Goal: Information Seeking & Learning: Learn about a topic

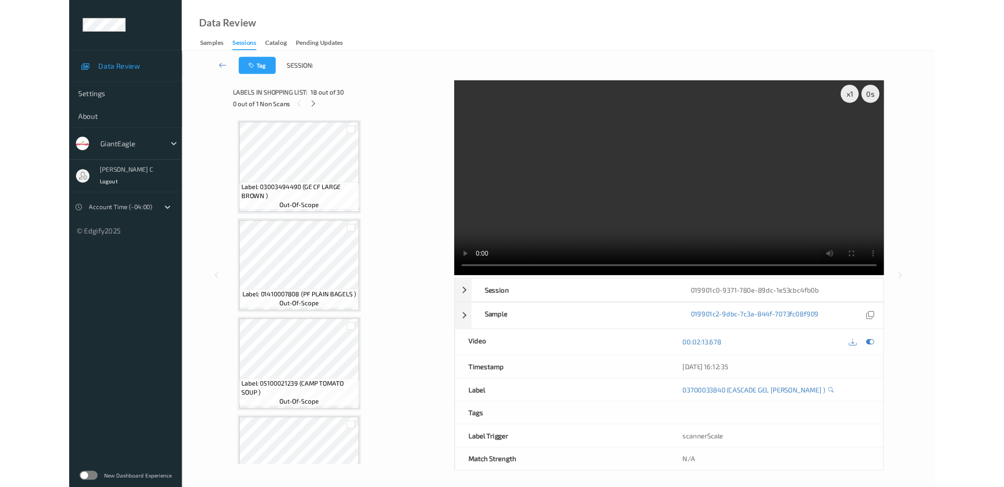
scroll to position [1897, 0]
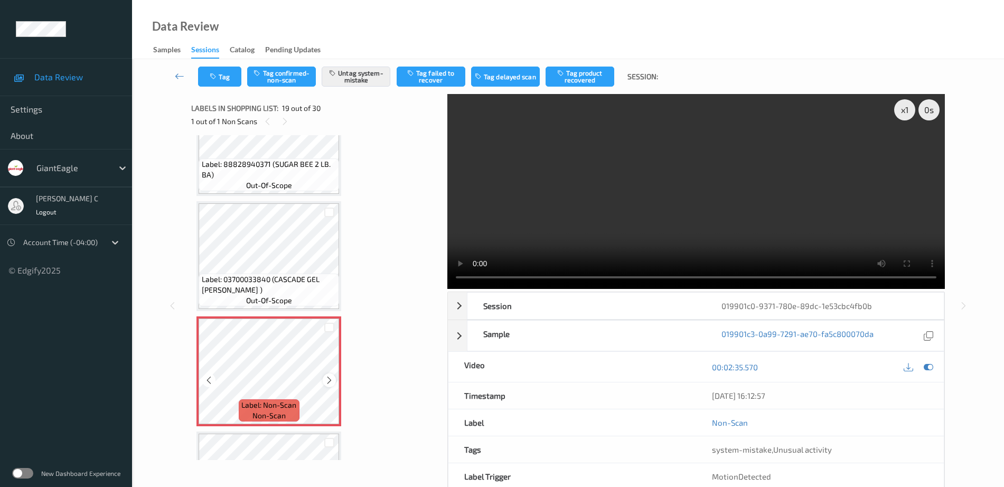
click at [330, 380] on icon at bounding box center [329, 381] width 9 height 10
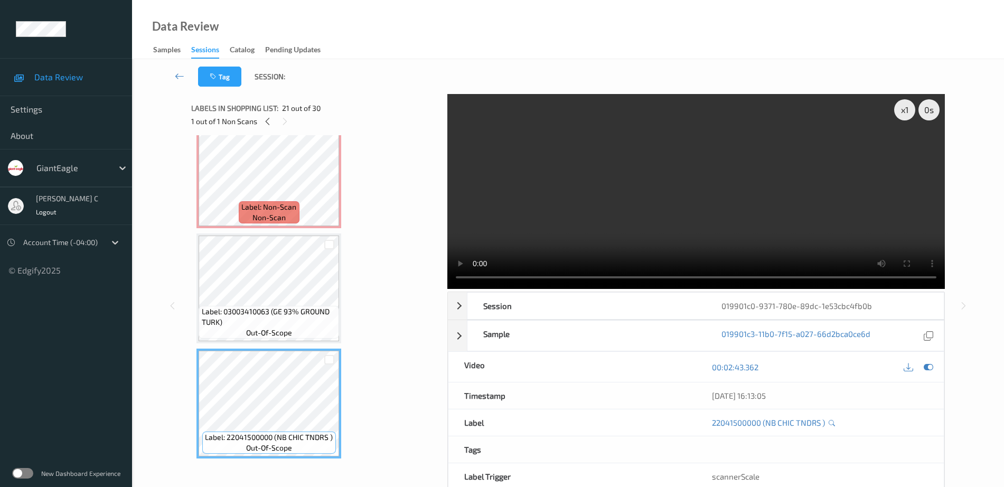
scroll to position [1963, 0]
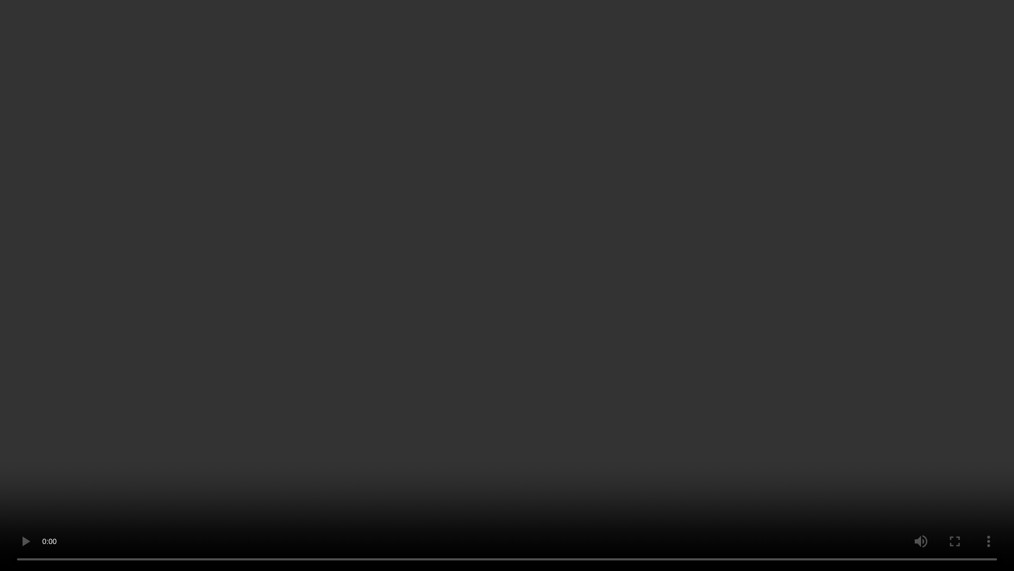
click at [991, 523] on video at bounding box center [507, 285] width 1014 height 571
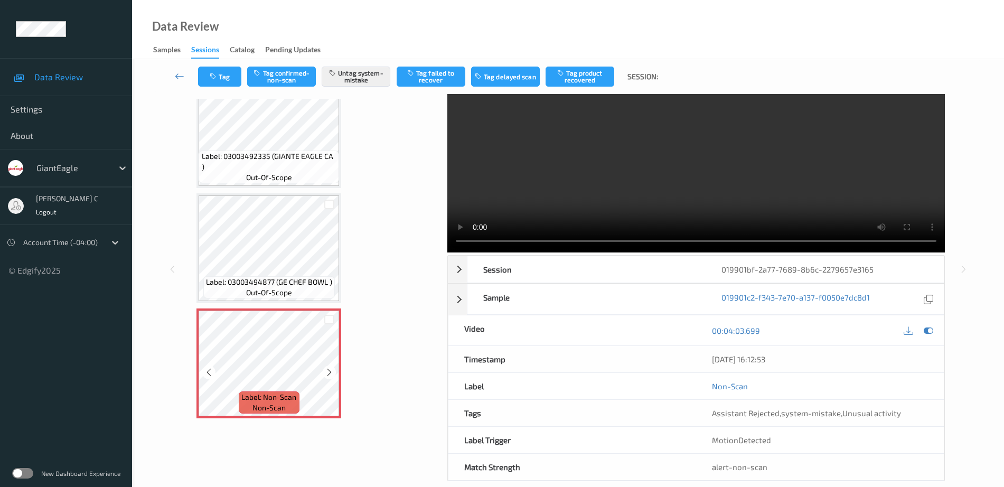
scroll to position [52, 0]
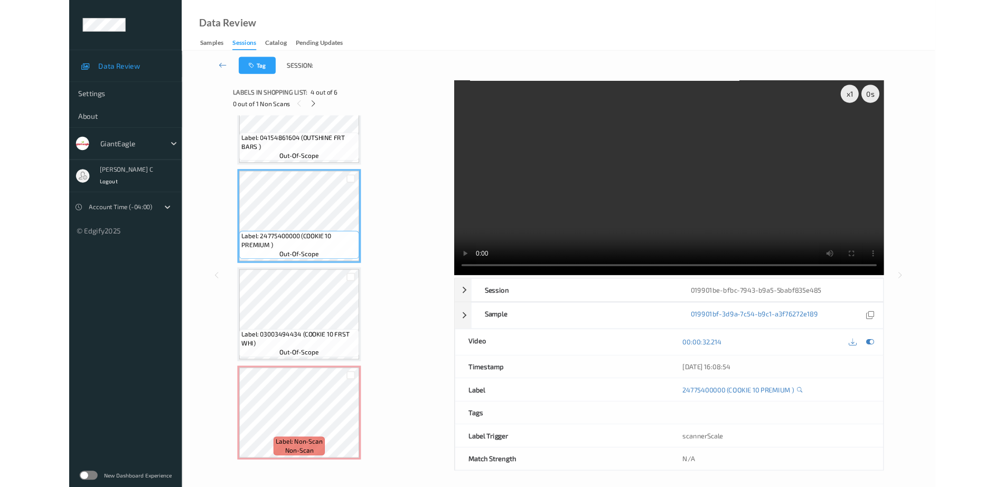
scroll to position [288, 0]
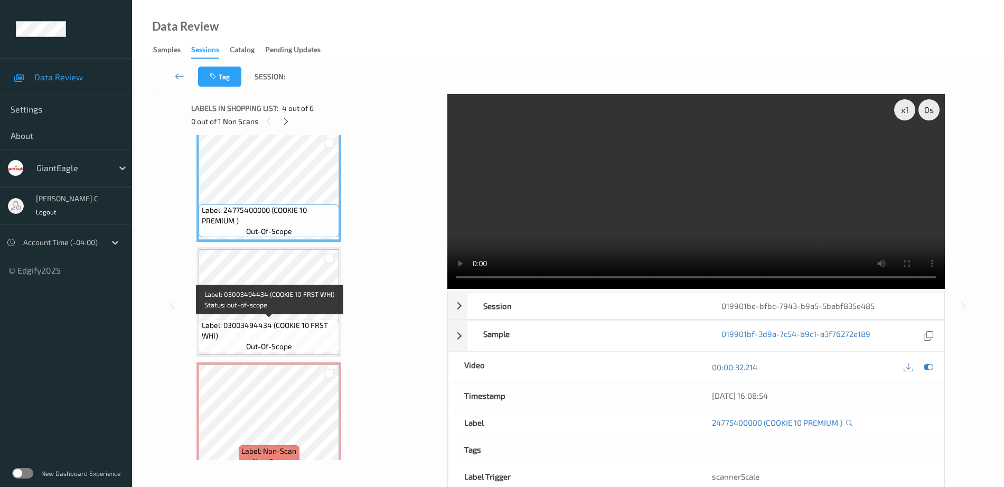
click at [282, 335] on span "Label: 03003494434 (COOKIE 10 FRST WHI)" at bounding box center [269, 330] width 135 height 21
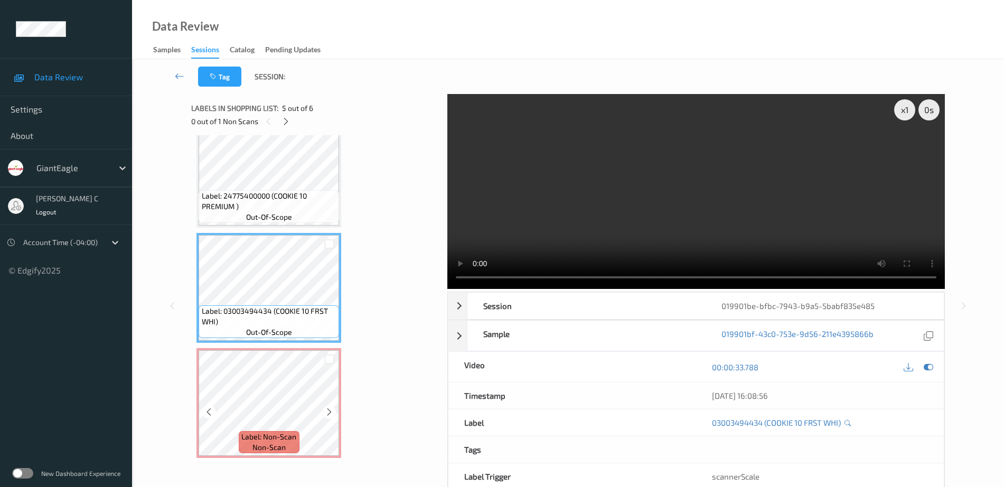
scroll to position [371, 0]
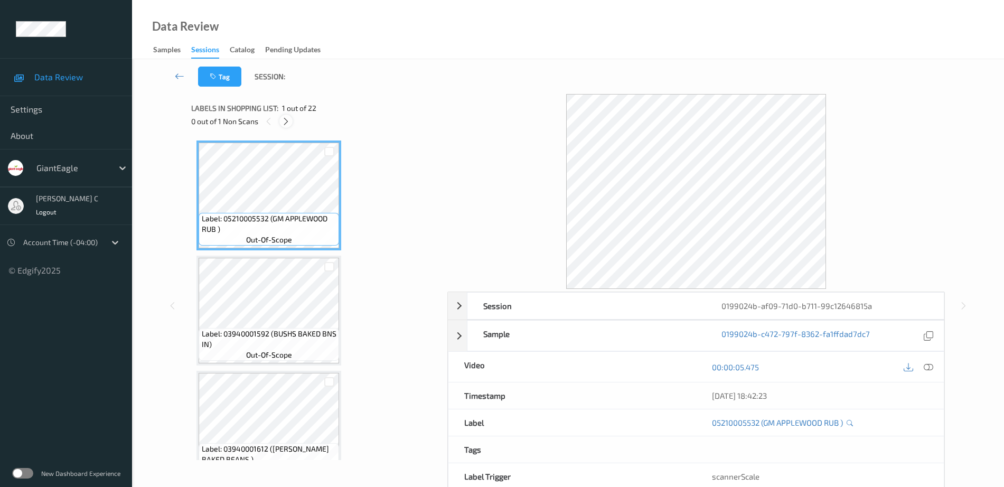
click at [286, 125] on icon at bounding box center [286, 122] width 9 height 10
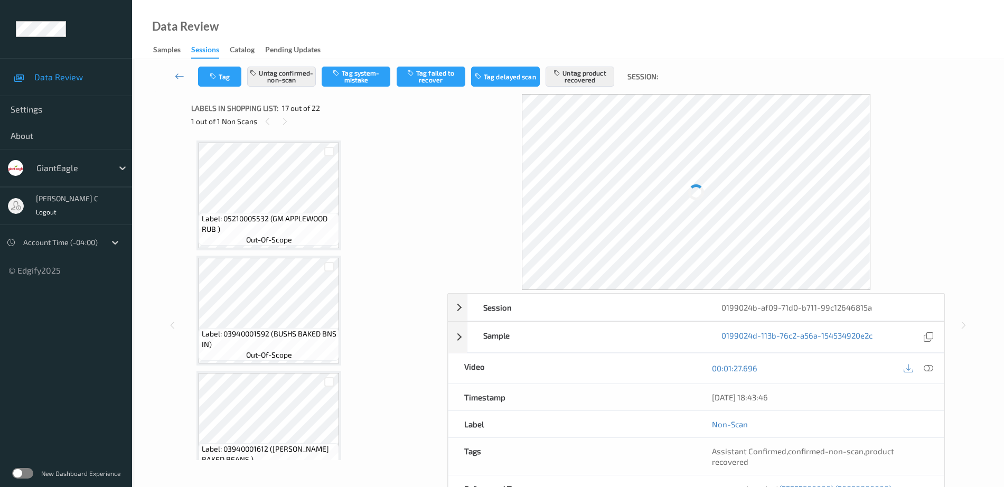
scroll to position [1733, 0]
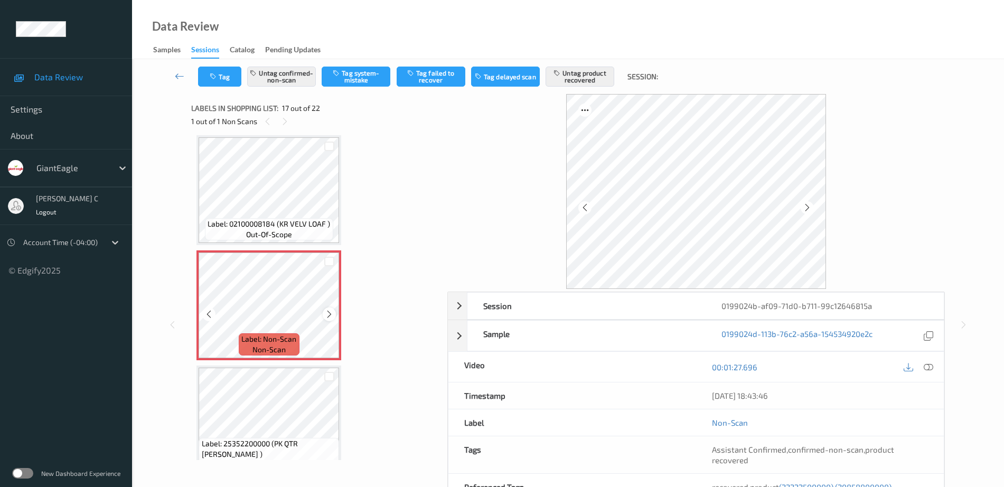
click at [329, 314] on icon at bounding box center [329, 315] width 9 height 10
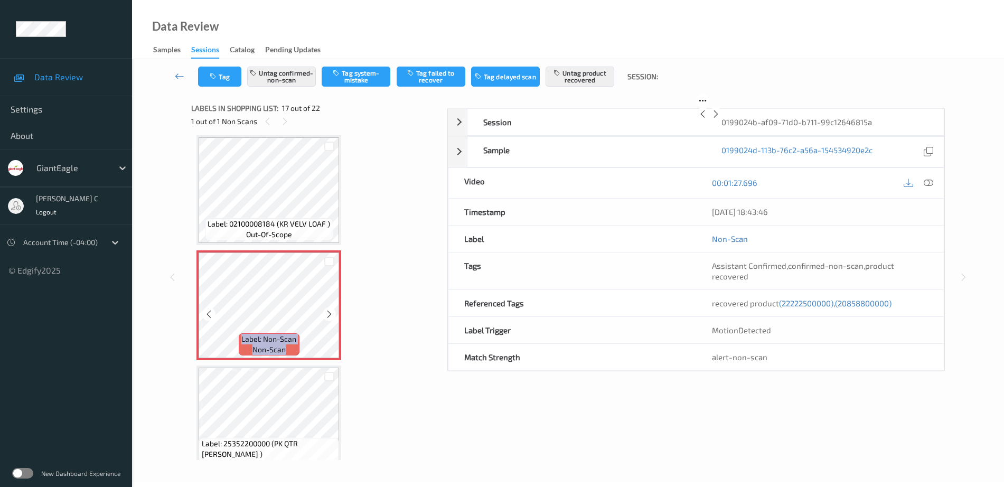
click at [329, 314] on icon at bounding box center [329, 315] width 9 height 10
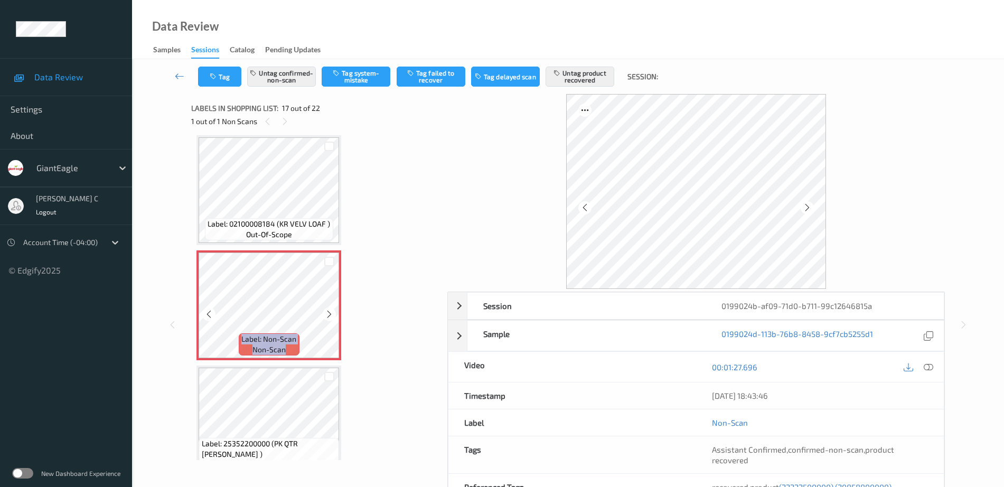
click at [329, 314] on icon at bounding box center [329, 315] width 9 height 10
click at [303, 231] on div "Label: 02100008184 (KR VELV LOAF ) out-of-scope" at bounding box center [269, 229] width 128 height 22
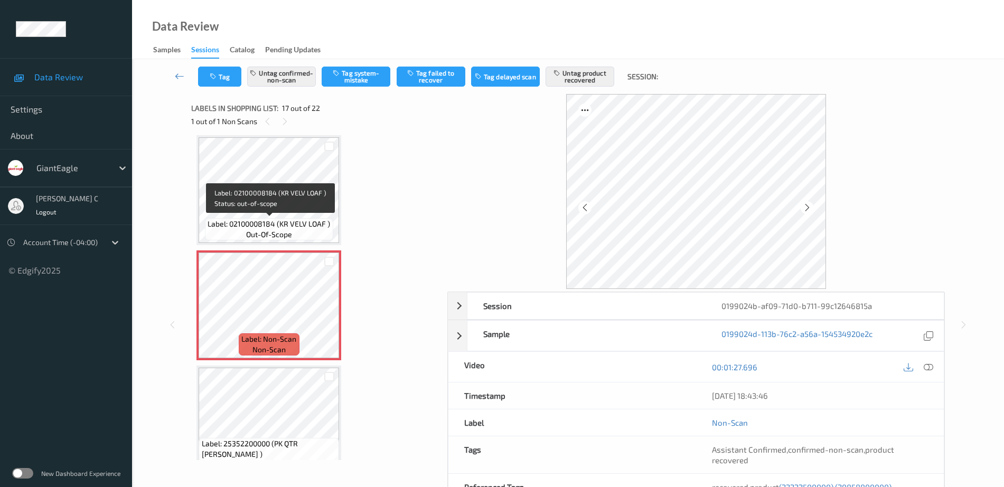
click at [249, 236] on span "out-of-scope" at bounding box center [269, 234] width 46 height 11
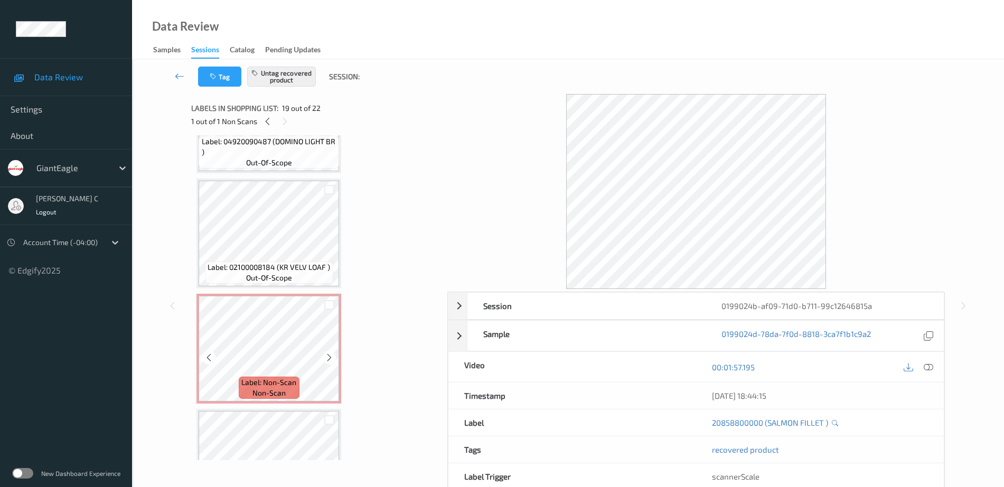
scroll to position [1667, 0]
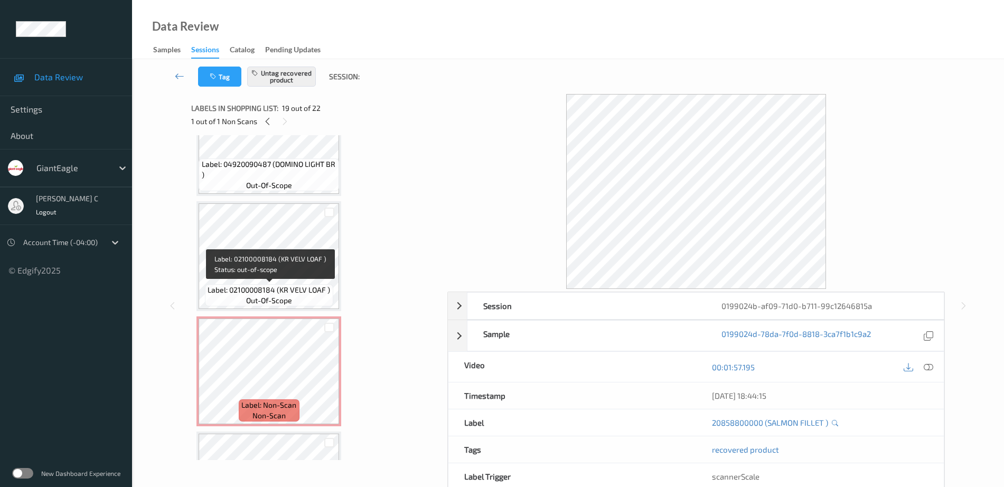
click at [242, 296] on div "Label: 02100008184 (KR VELV LOAF ) out-of-scope" at bounding box center [269, 295] width 128 height 22
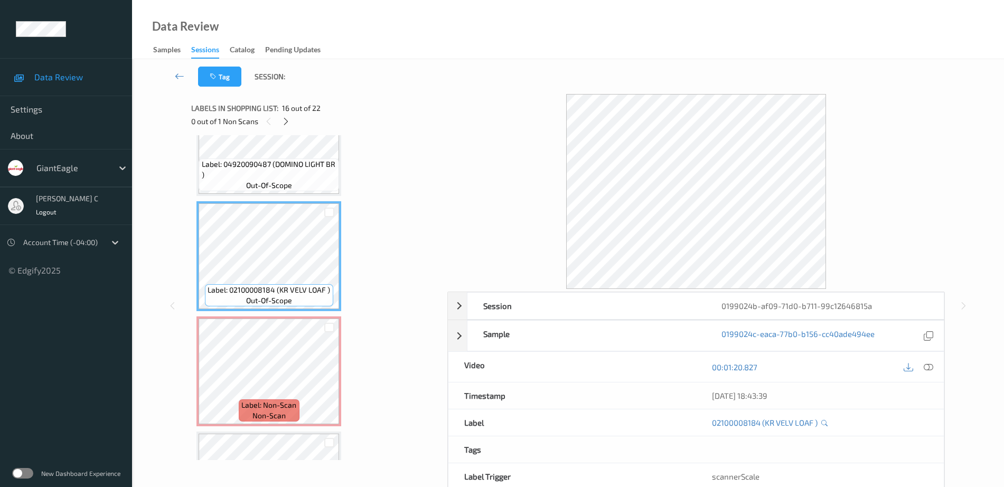
click at [926, 369] on icon at bounding box center [929, 367] width 10 height 10
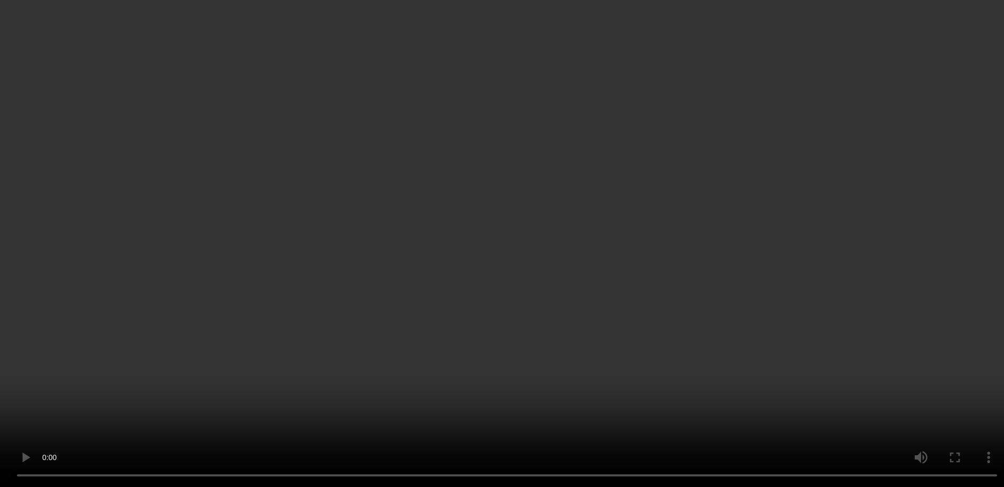
scroll to position [1865, 0]
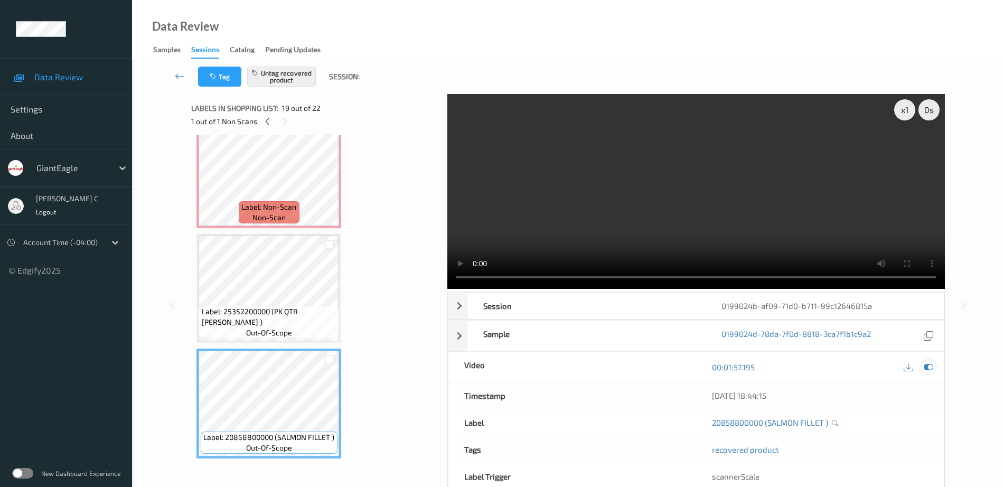
click at [927, 363] on icon at bounding box center [929, 367] width 10 height 10
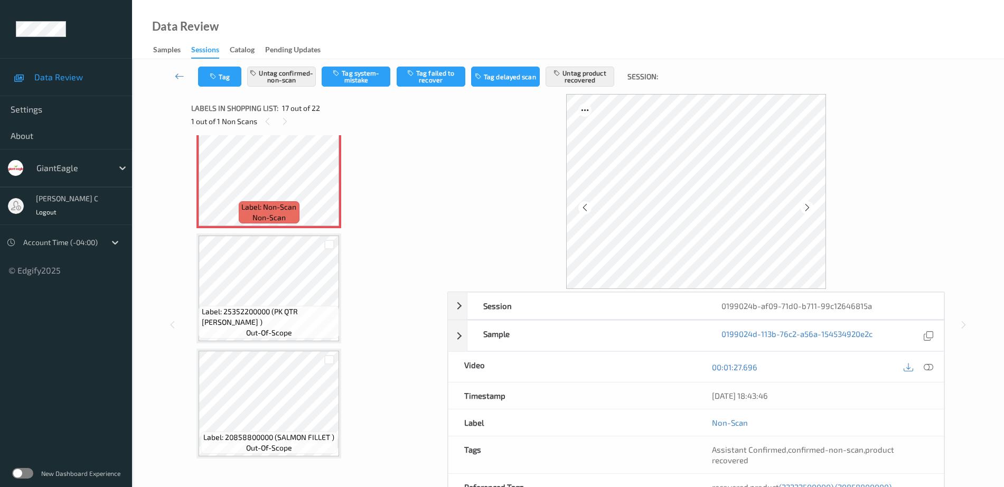
click at [273, 324] on span "Label: 25352200000 (PK QTR BLY )" at bounding box center [269, 316] width 135 height 21
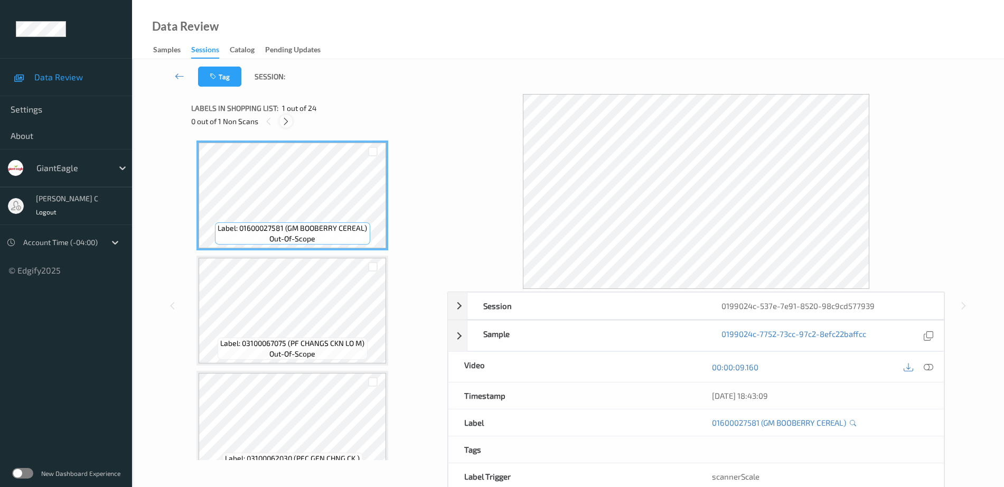
click at [285, 121] on icon at bounding box center [286, 122] width 9 height 10
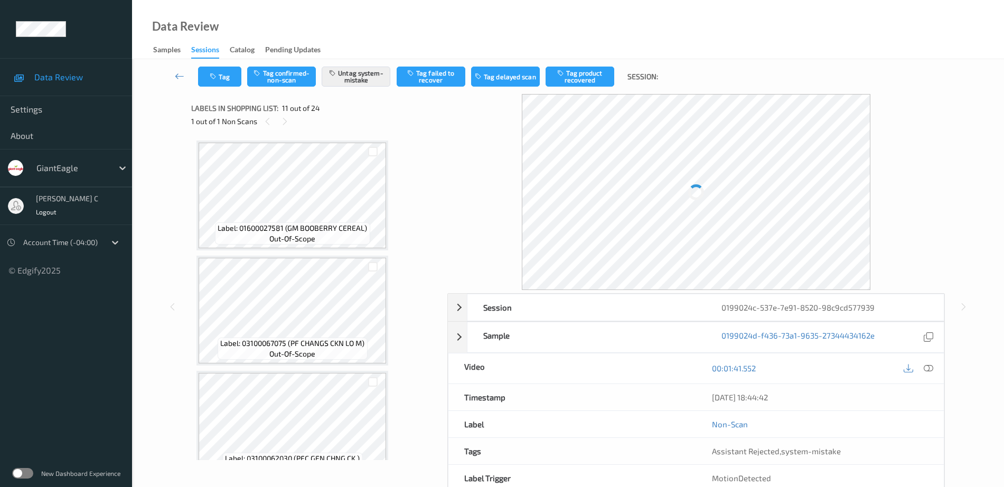
scroll to position [1042, 0]
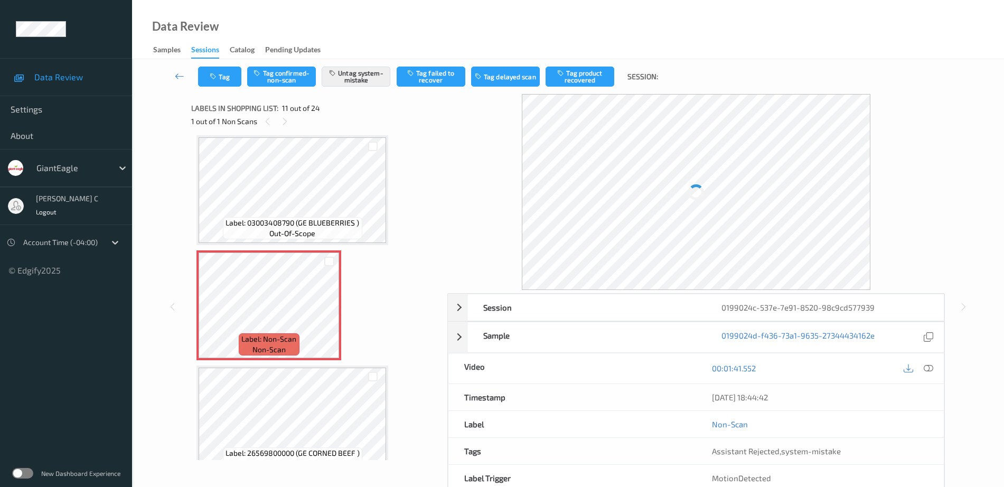
click at [298, 346] on div "Label: Non-Scan non-scan" at bounding box center [269, 344] width 60 height 22
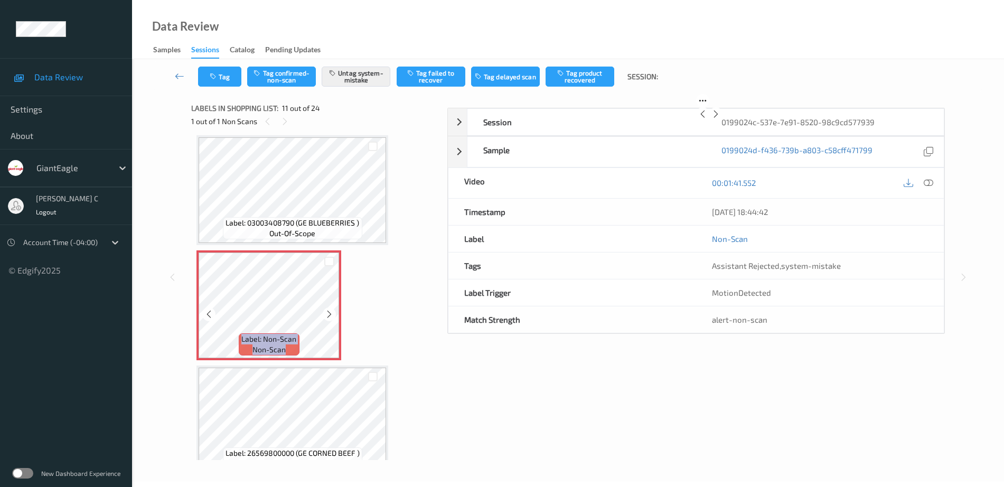
click at [334, 314] on div at bounding box center [329, 313] width 13 height 13
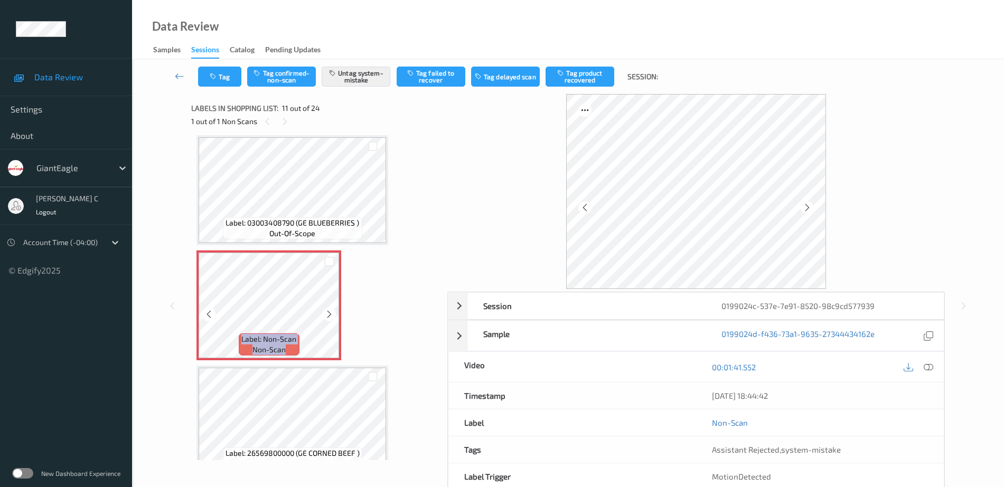
click at [334, 314] on div at bounding box center [329, 313] width 13 height 13
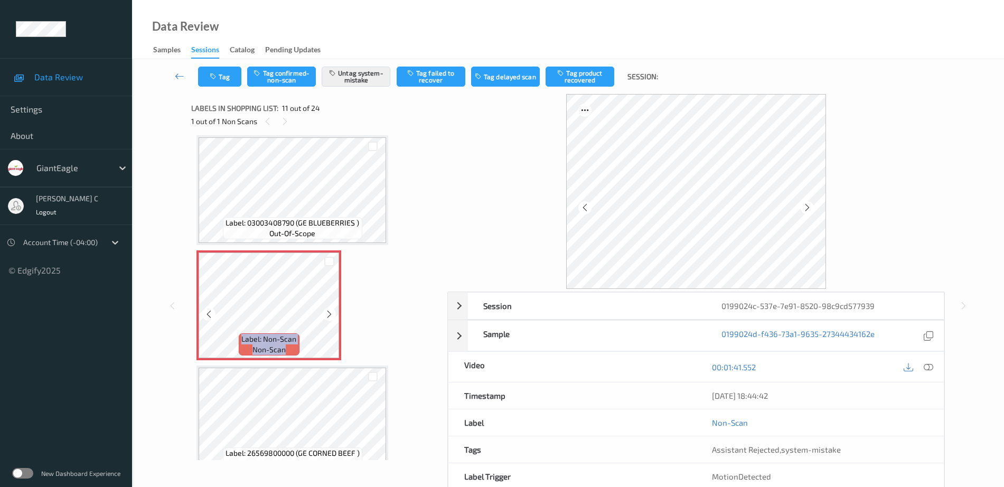
click at [334, 314] on div at bounding box center [329, 313] width 13 height 13
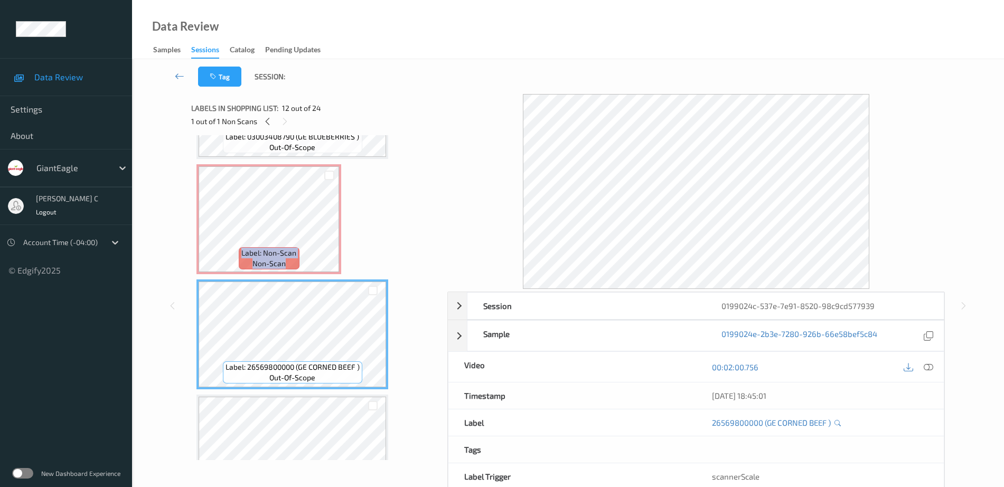
scroll to position [1108, 0]
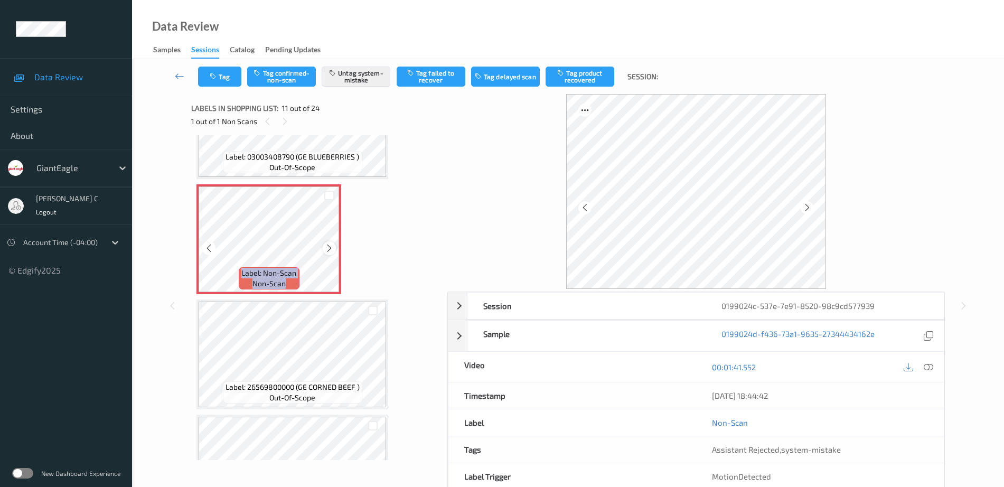
click at [331, 250] on icon at bounding box center [329, 249] width 9 height 10
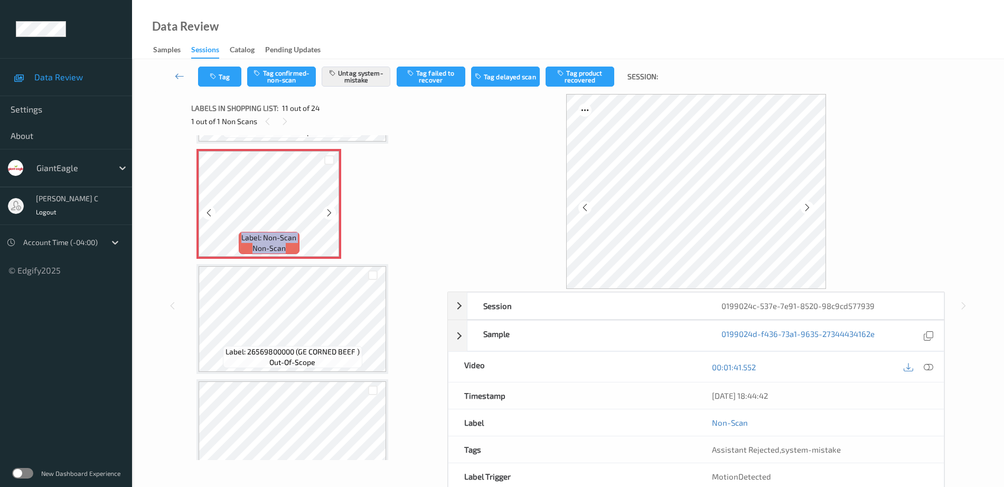
scroll to position [1174, 0]
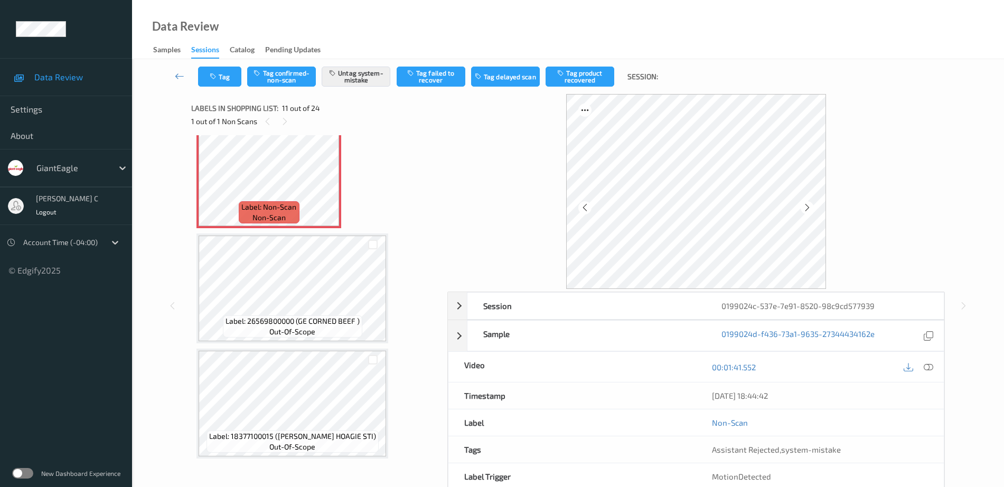
click at [309, 315] on div "Label: 26569800000 (GE CORNED BEEF ) out-of-scope" at bounding box center [292, 326] width 139 height 22
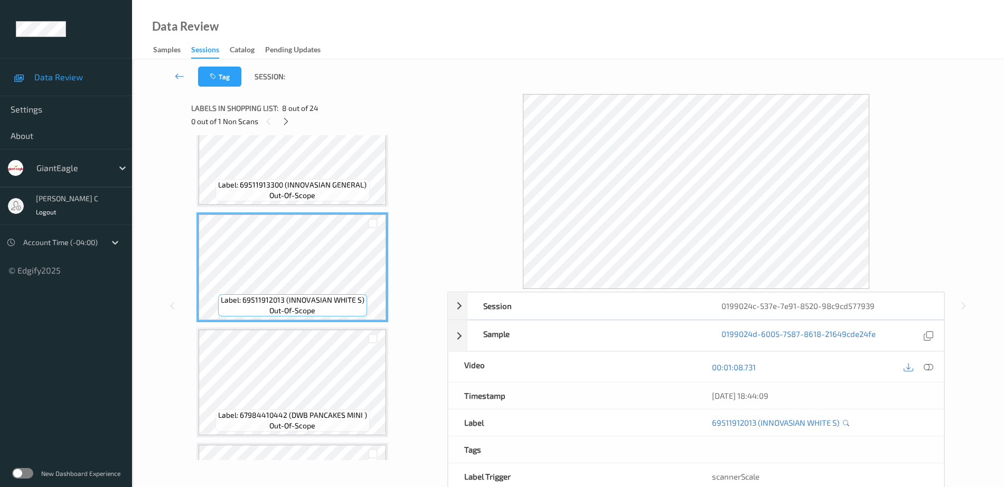
scroll to position [712, 0]
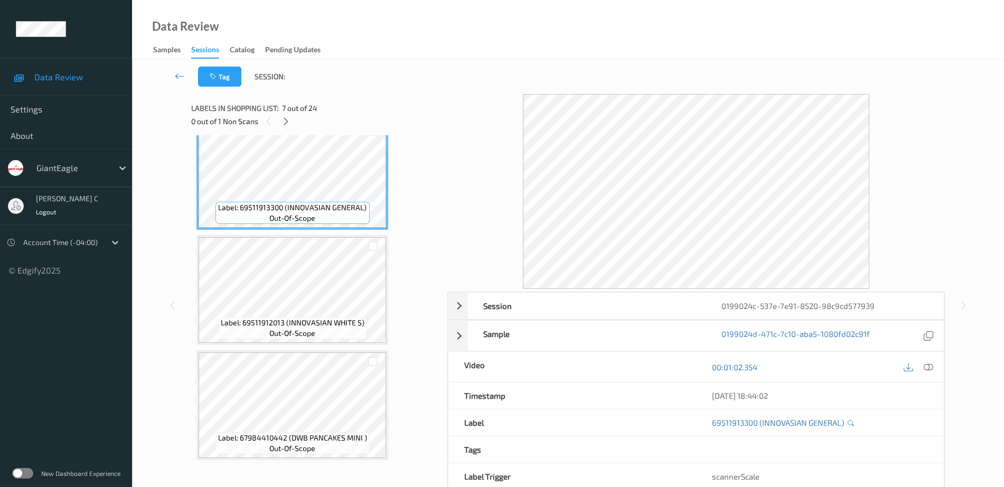
click at [932, 365] on icon at bounding box center [929, 367] width 10 height 10
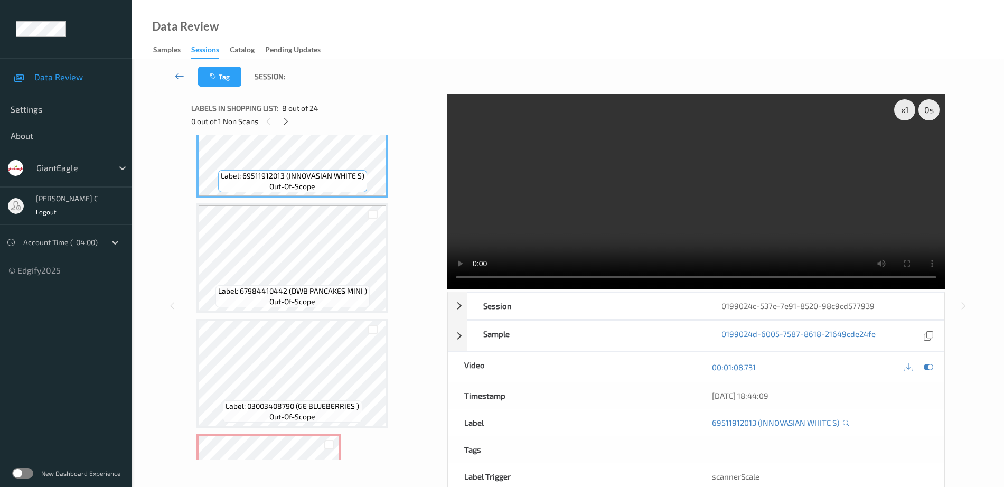
scroll to position [976, 0]
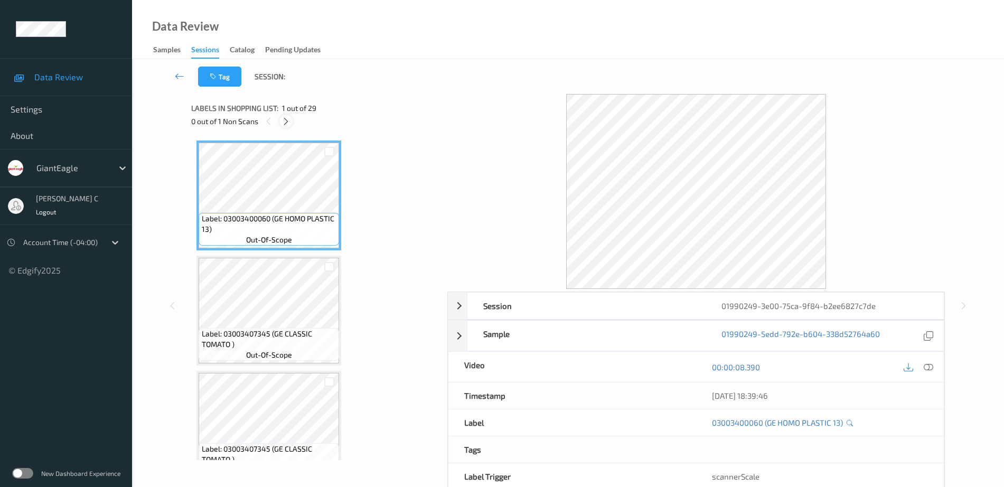
click at [289, 120] on icon at bounding box center [286, 122] width 9 height 10
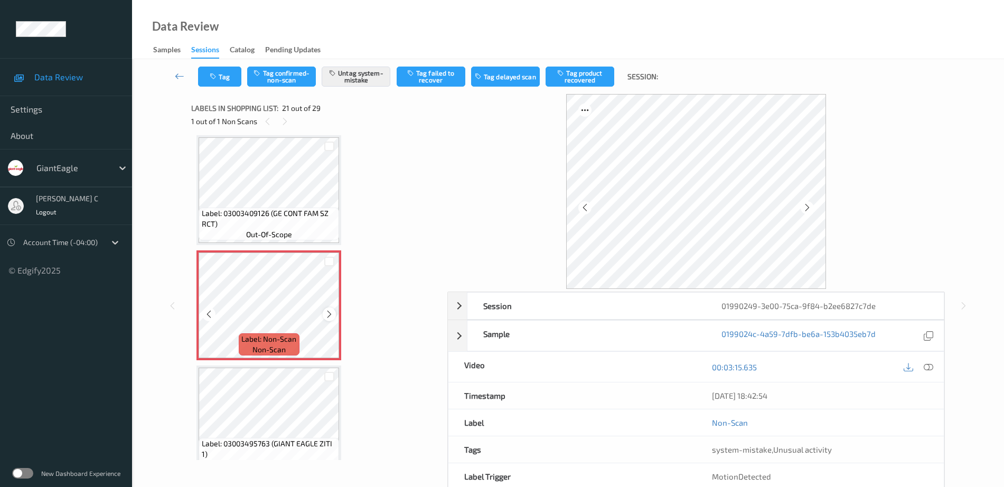
click at [329, 320] on div at bounding box center [329, 313] width 13 height 13
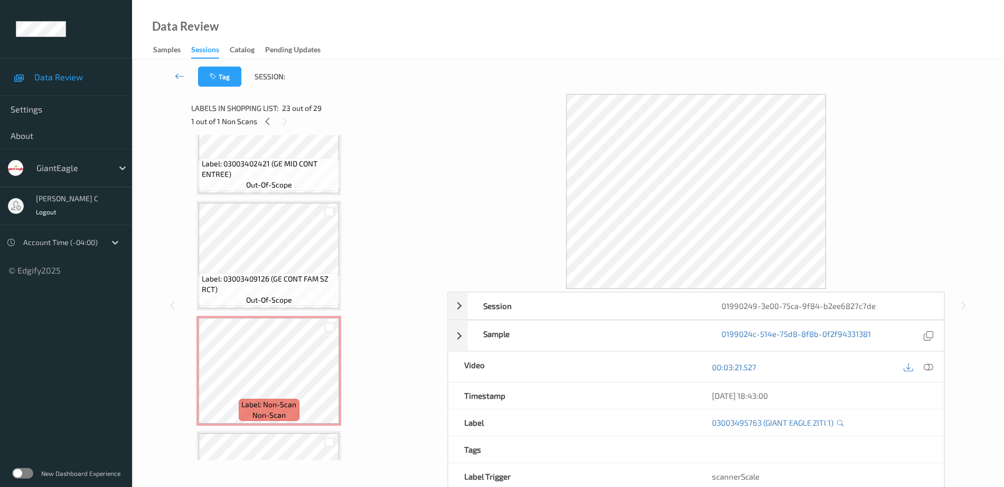
scroll to position [2127, 0]
click at [282, 302] on span "out-of-scope" at bounding box center [269, 300] width 46 height 11
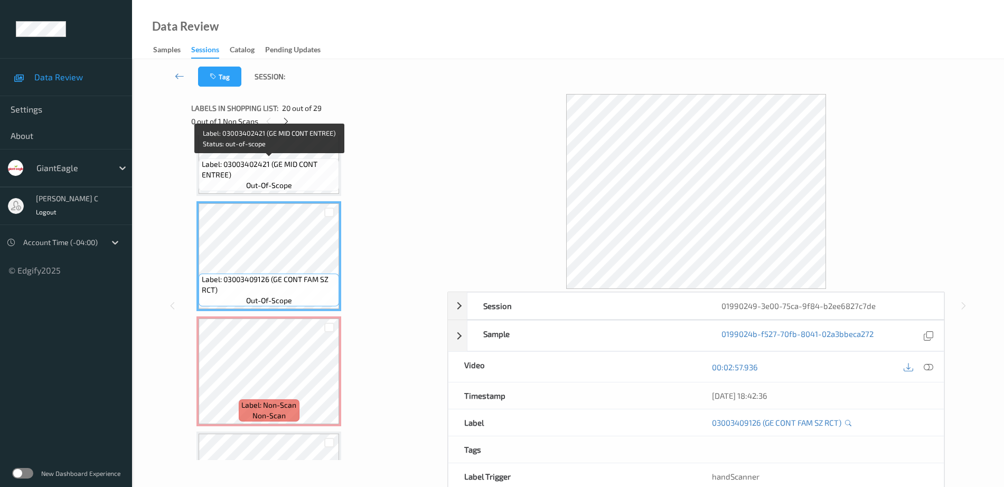
click at [278, 186] on span "out-of-scope" at bounding box center [269, 185] width 46 height 11
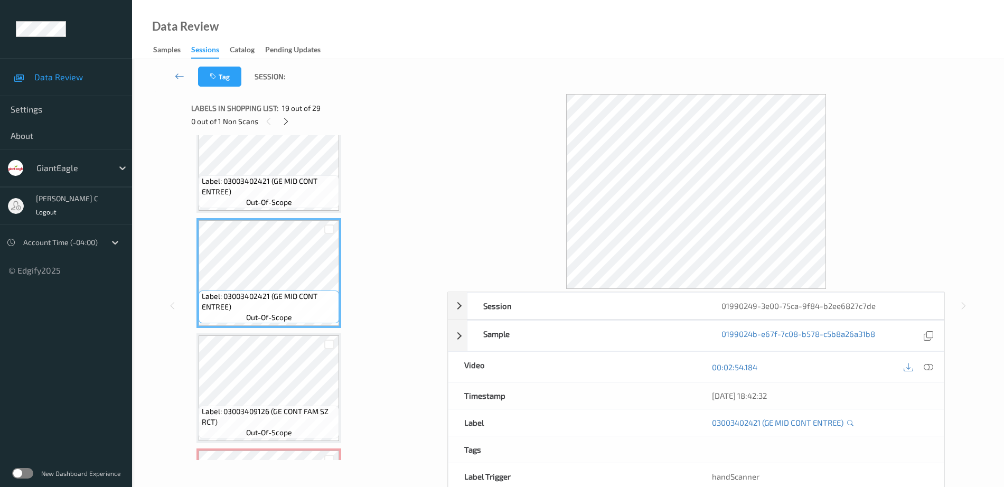
scroll to position [1929, 0]
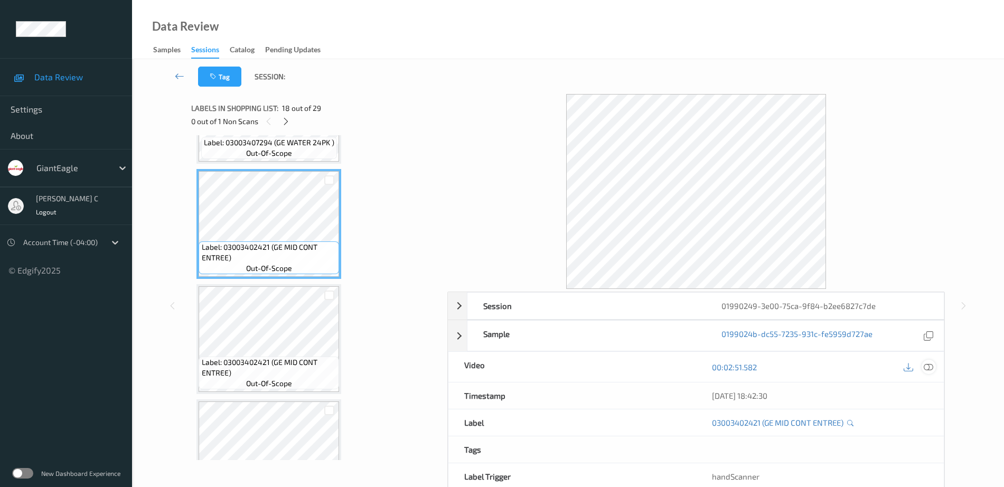
click at [928, 364] on icon at bounding box center [929, 367] width 10 height 10
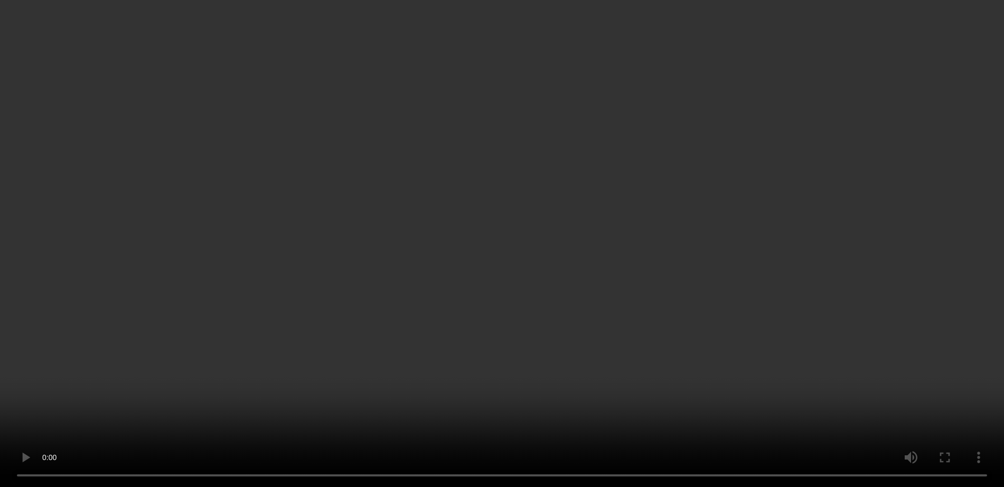
scroll to position [2259, 0]
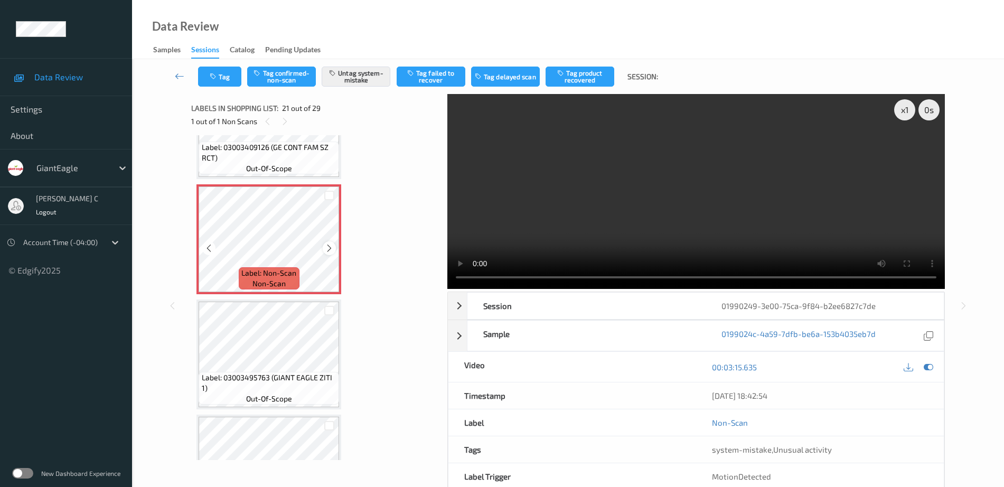
click at [332, 242] on div at bounding box center [329, 247] width 13 height 13
click at [331, 241] on div at bounding box center [329, 247] width 13 height 13
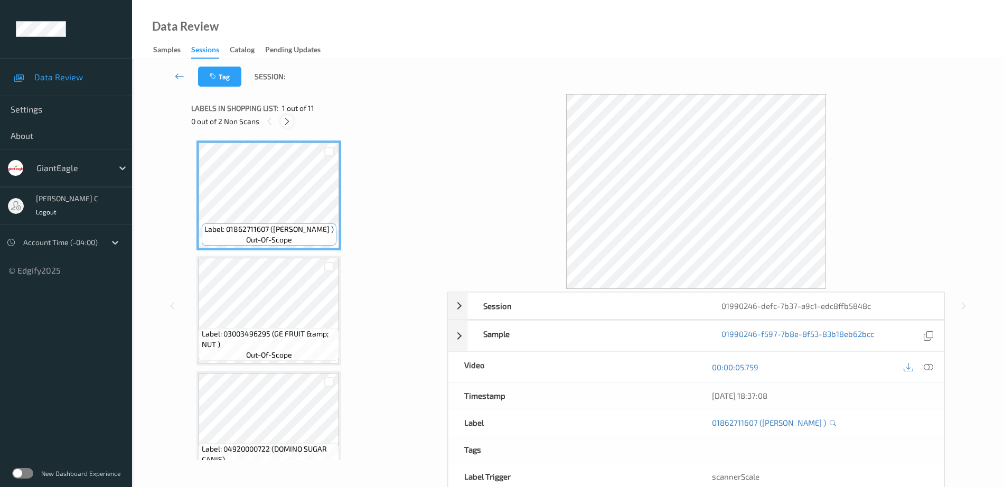
click at [287, 123] on icon at bounding box center [287, 122] width 9 height 10
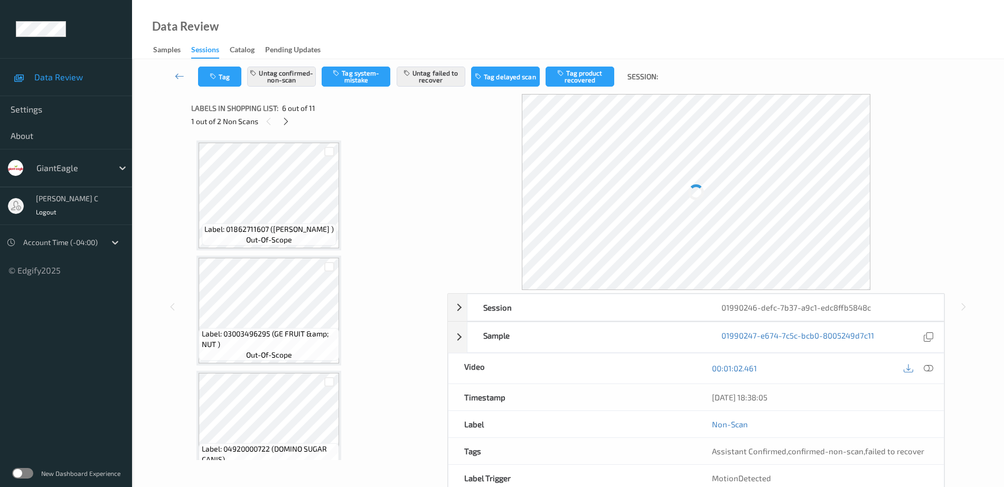
scroll to position [466, 0]
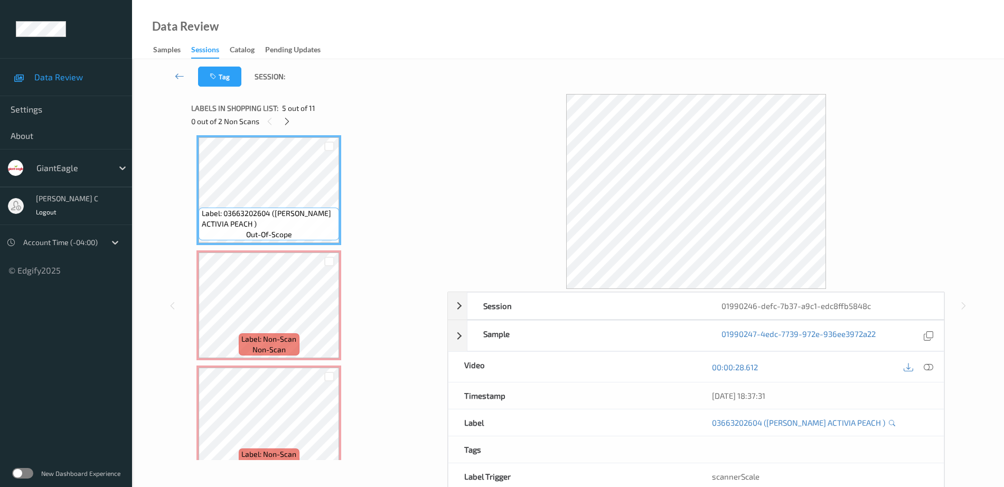
drag, startPoint x: 926, startPoint y: 367, endPoint x: 919, endPoint y: 368, distance: 7.0
click at [927, 368] on icon at bounding box center [929, 367] width 10 height 10
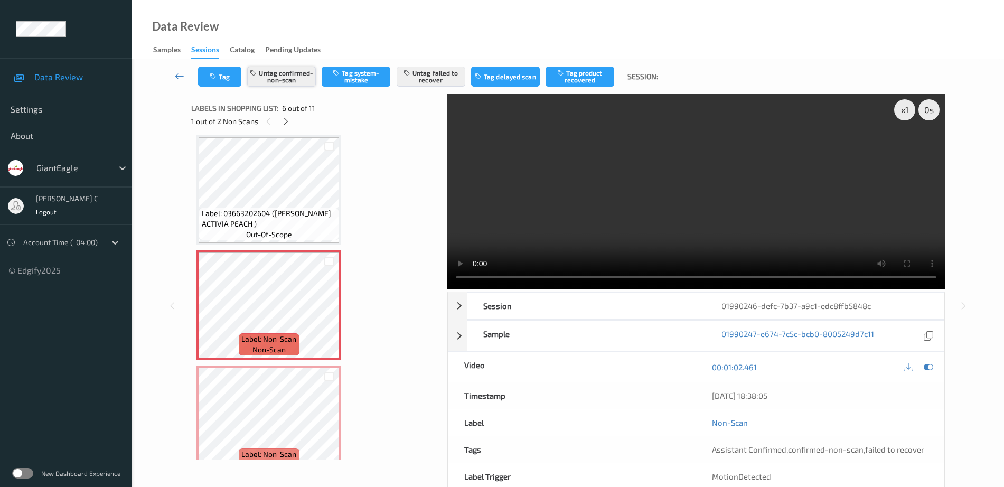
click at [305, 73] on button "Untag confirmed-non-scan" at bounding box center [281, 77] width 69 height 20
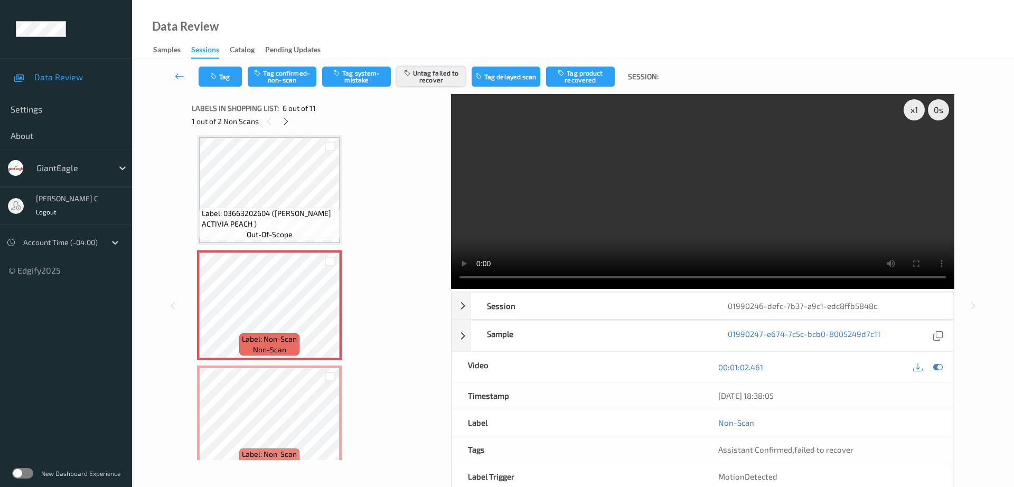
click at [418, 77] on button "Untag failed to recover" at bounding box center [431, 77] width 69 height 20
click at [214, 312] on div at bounding box center [209, 313] width 13 height 13
click at [357, 68] on button "Tag system-mistake" at bounding box center [356, 77] width 69 height 20
click at [227, 88] on div "Tag Tag confirmed-non-scan Untag system-mistake Tag failed to recover Tag delay…" at bounding box center [573, 76] width 839 height 35
click at [225, 80] on button "Tag" at bounding box center [220, 77] width 43 height 20
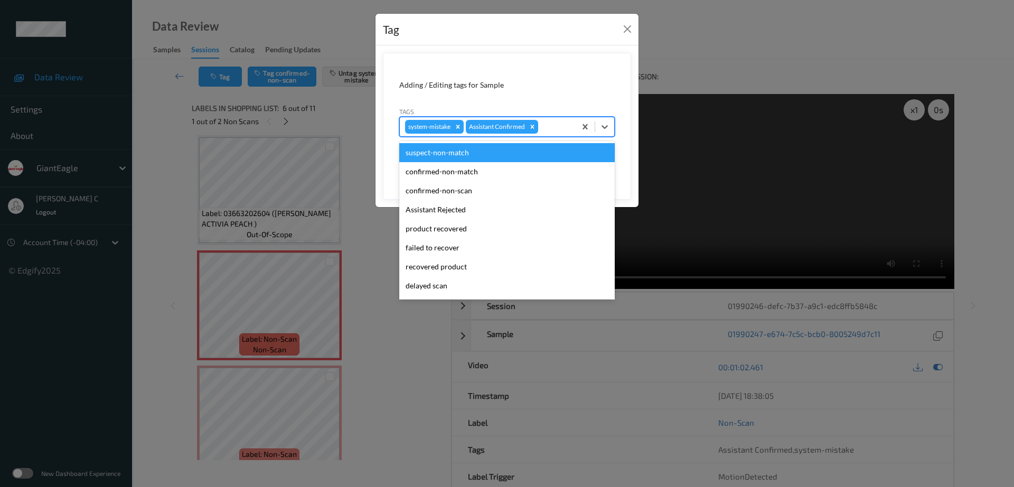
click at [555, 126] on div at bounding box center [555, 126] width 30 height 13
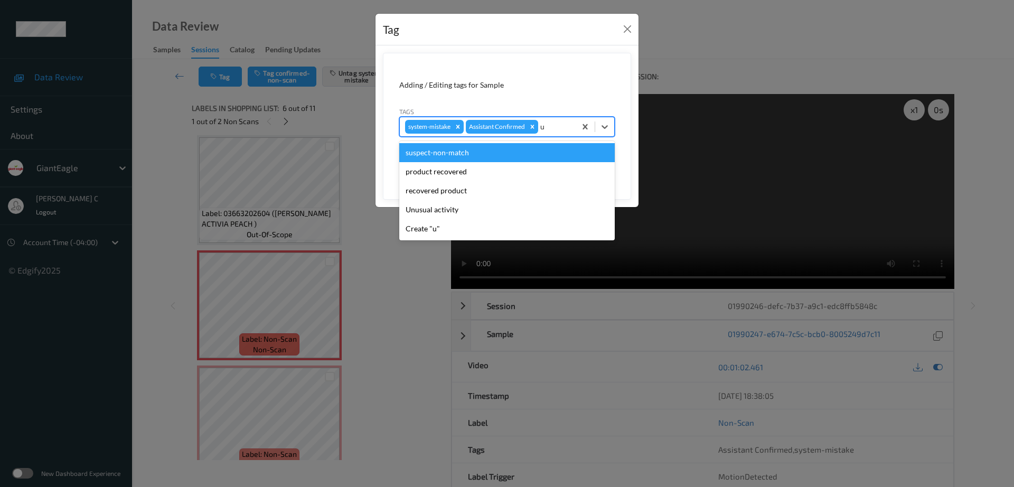
type input "un"
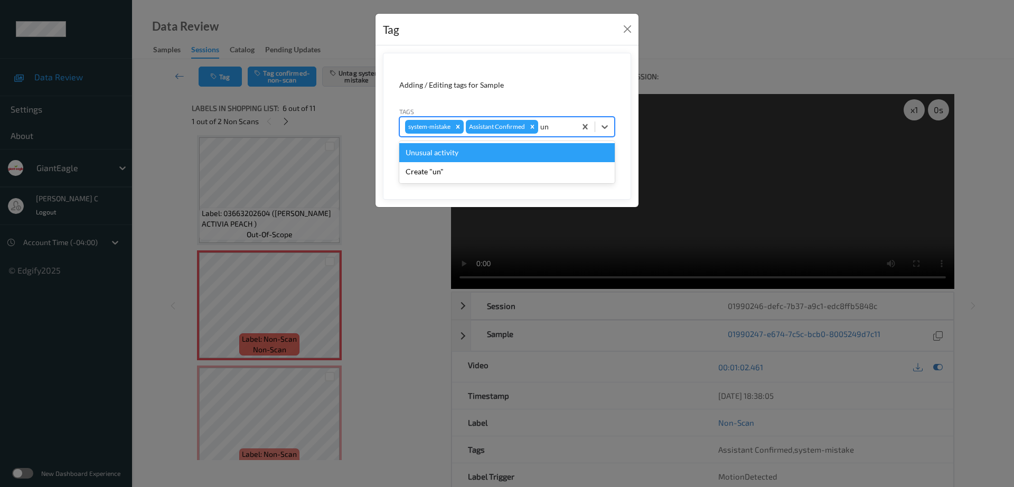
click at [453, 157] on div "Unusual activity" at bounding box center [507, 152] width 216 height 19
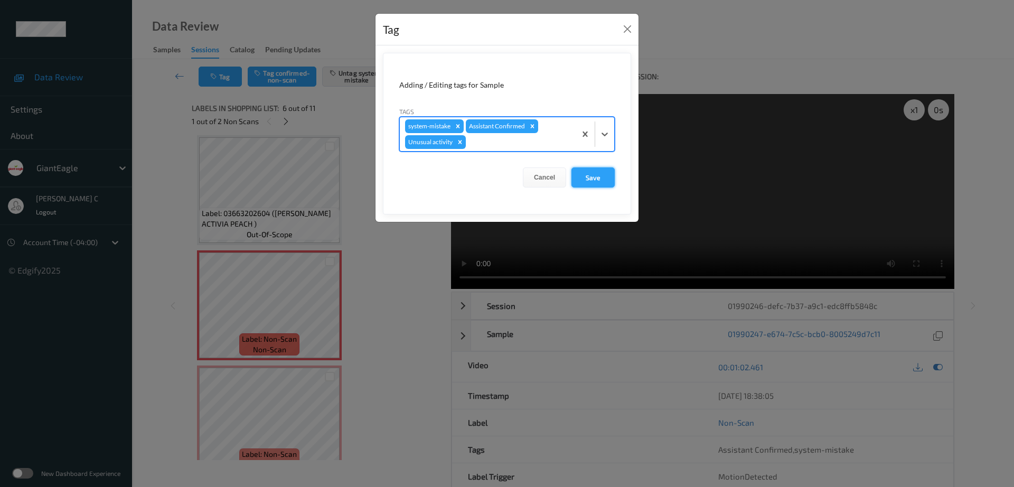
click at [603, 177] on button "Save" at bounding box center [593, 177] width 43 height 20
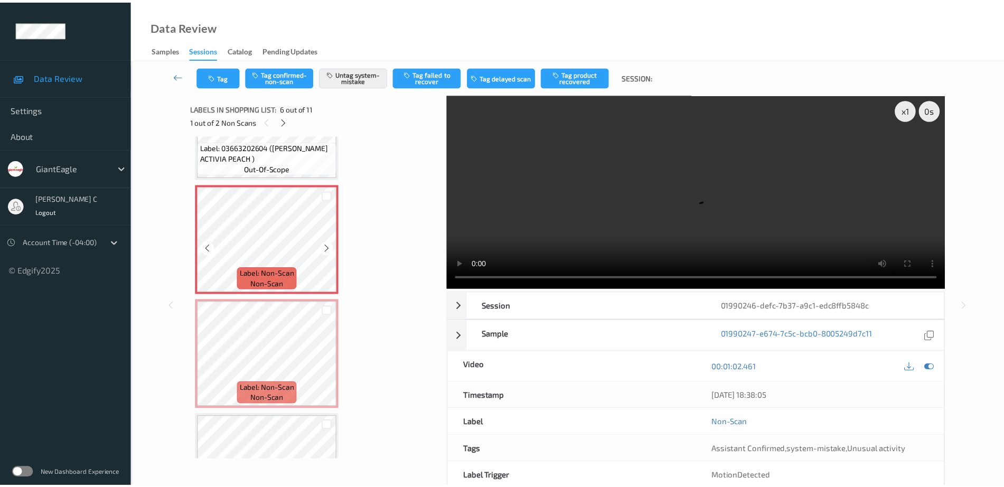
scroll to position [598, 0]
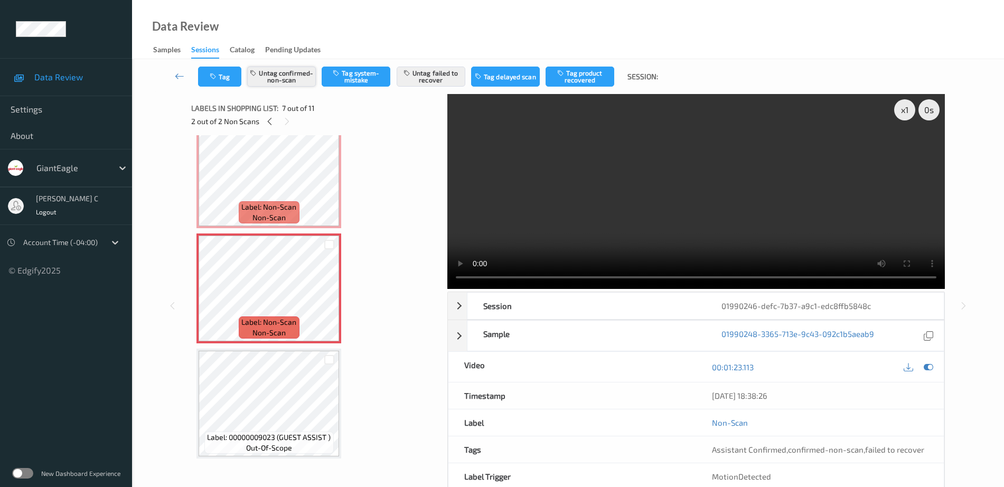
click at [293, 74] on button "Untag confirmed-non-scan" at bounding box center [281, 77] width 69 height 20
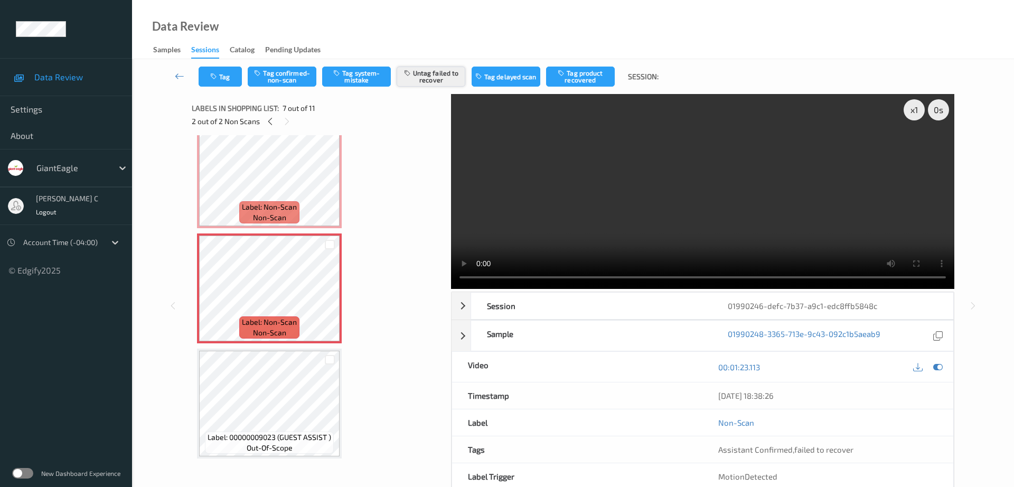
click at [443, 67] on button "Untag failed to recover" at bounding box center [431, 77] width 69 height 20
click at [342, 78] on button "Tag system-mistake" at bounding box center [356, 77] width 69 height 20
click at [227, 82] on button "Tag" at bounding box center [220, 77] width 43 height 20
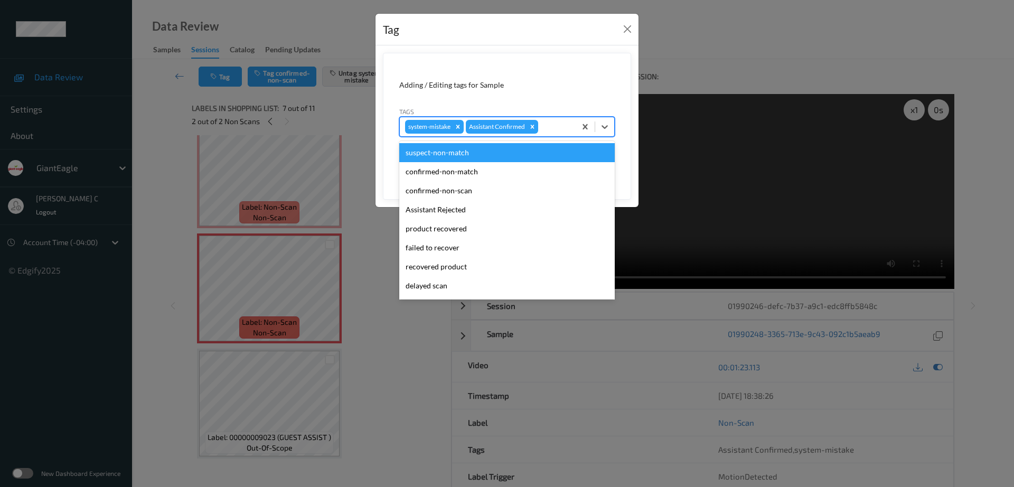
click at [548, 135] on div "system-mistake Assistant Confirmed" at bounding box center [488, 127] width 176 height 18
type input "un"
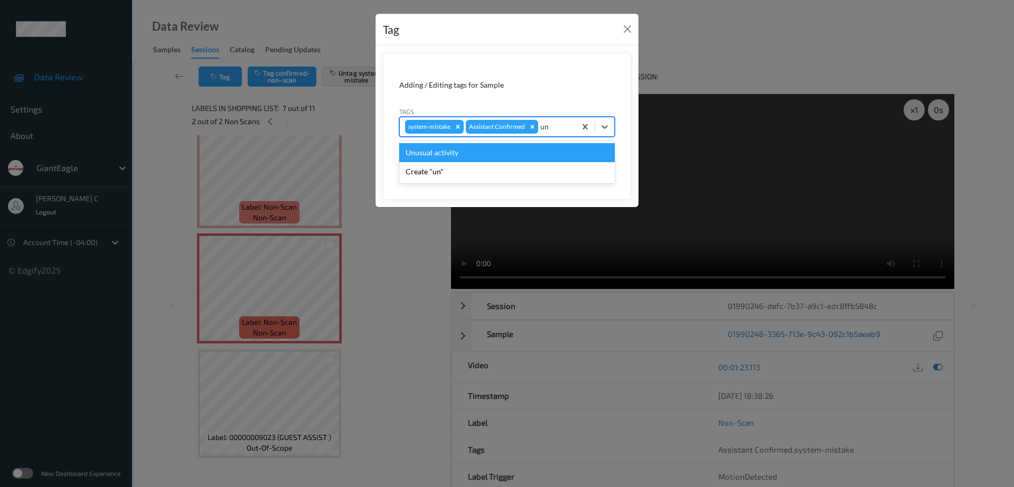
click at [481, 154] on div "Unusual activity" at bounding box center [507, 152] width 216 height 19
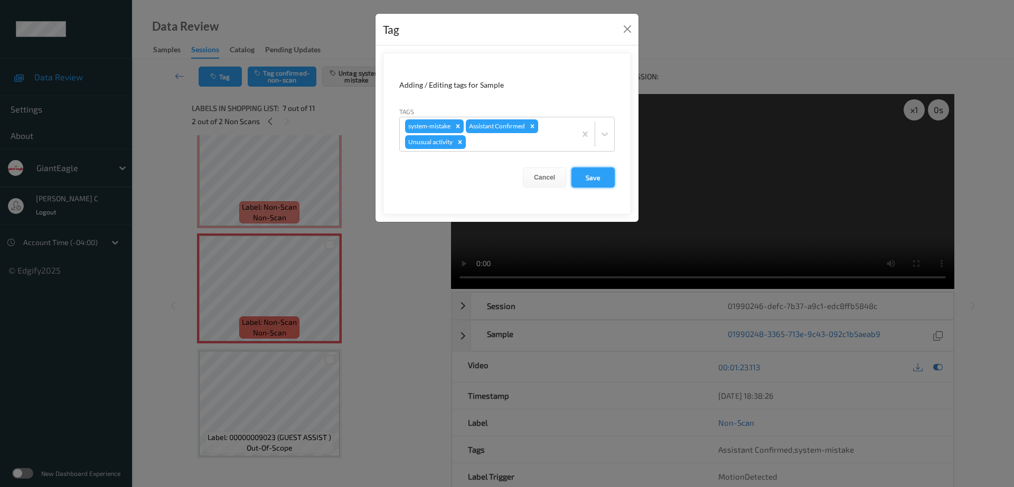
click at [591, 173] on button "Save" at bounding box center [593, 177] width 43 height 20
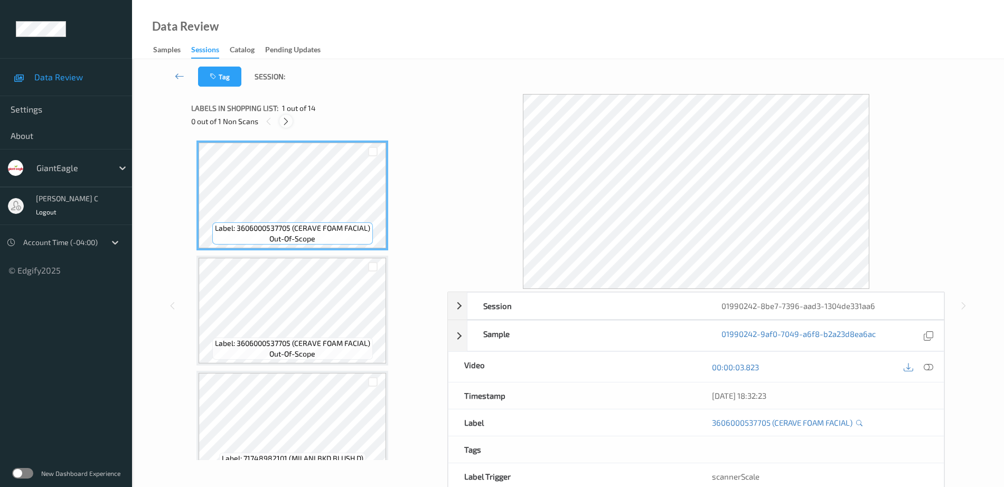
click at [289, 120] on icon at bounding box center [286, 122] width 9 height 10
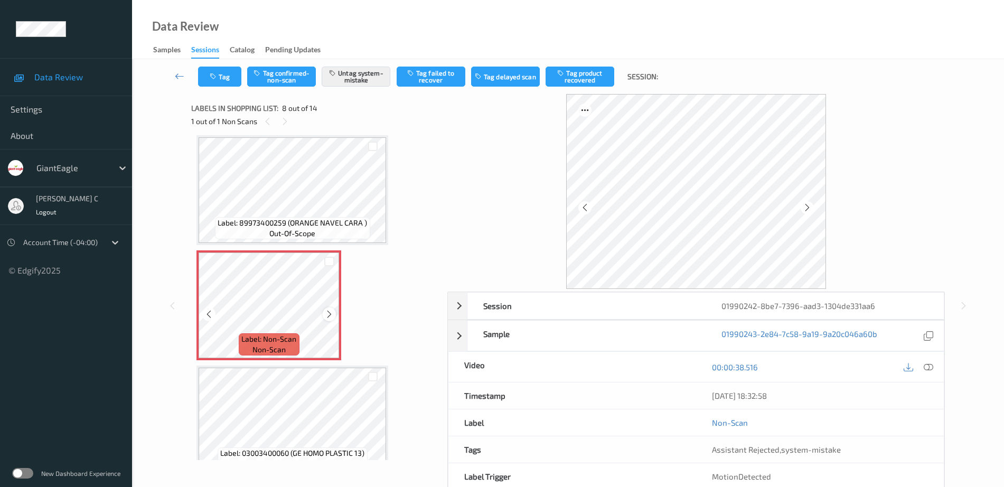
click at [329, 311] on icon at bounding box center [329, 315] width 9 height 10
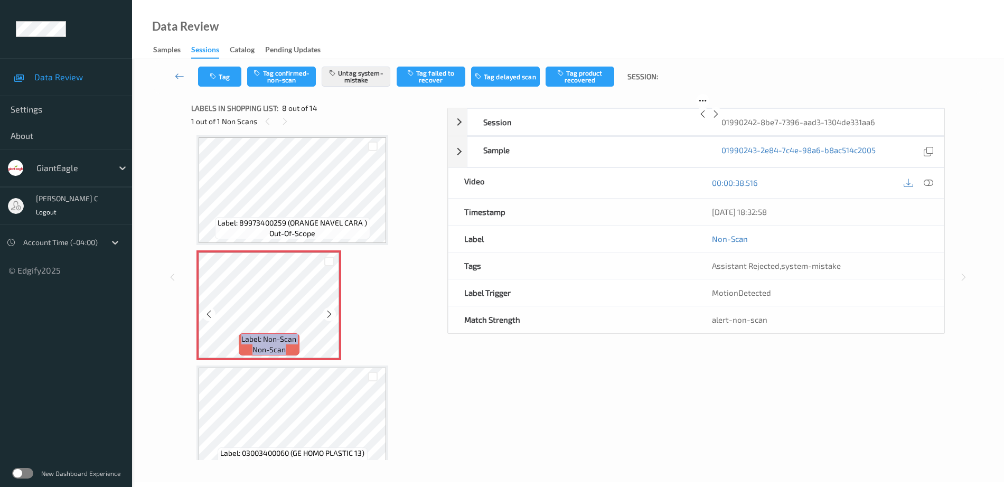
click at [329, 311] on icon at bounding box center [329, 315] width 9 height 10
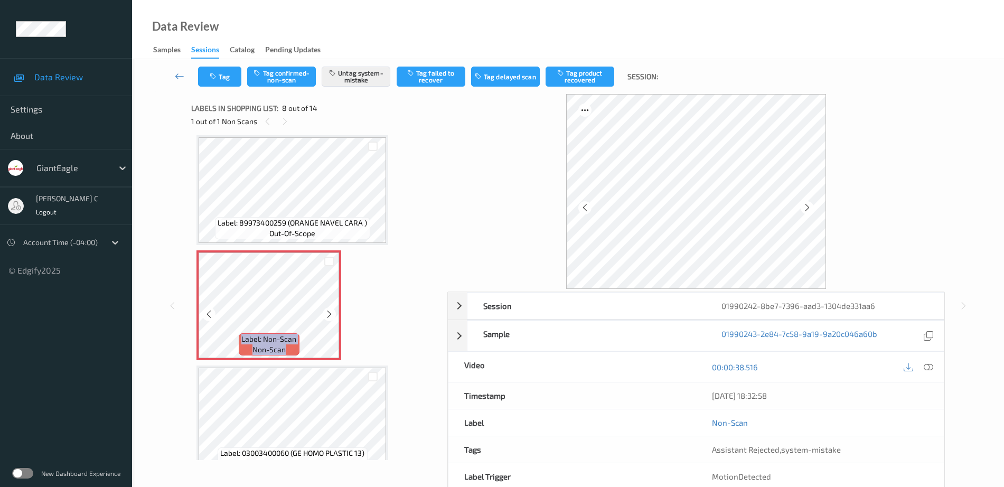
click at [329, 311] on icon at bounding box center [329, 315] width 9 height 10
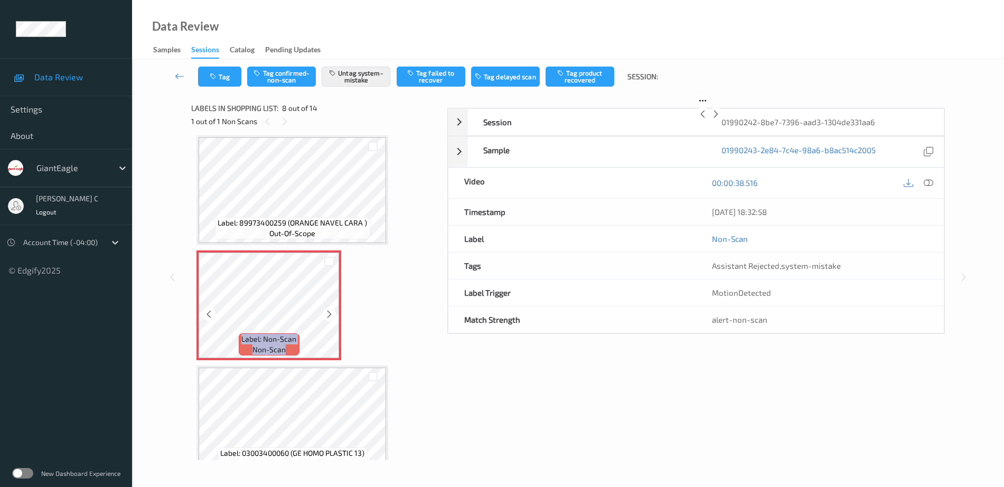
click at [329, 311] on icon at bounding box center [329, 315] width 9 height 10
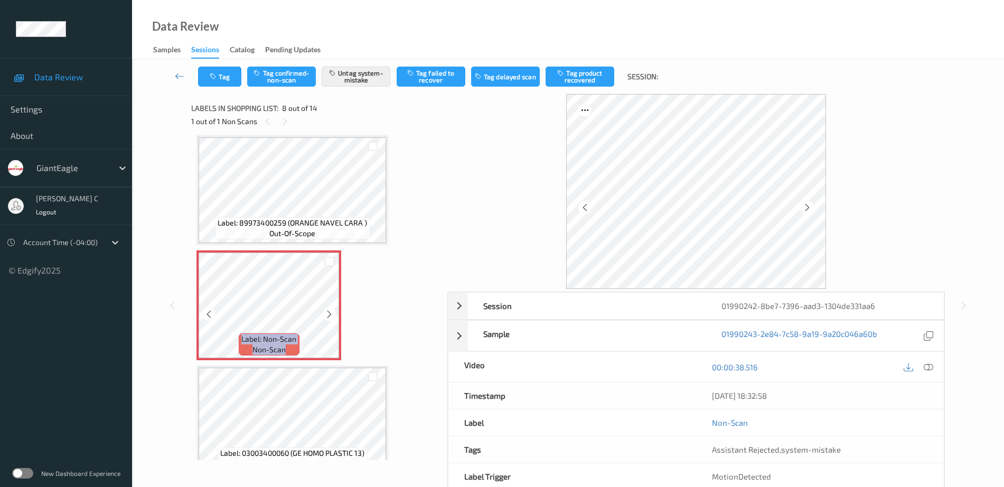
click at [329, 311] on icon at bounding box center [329, 315] width 9 height 10
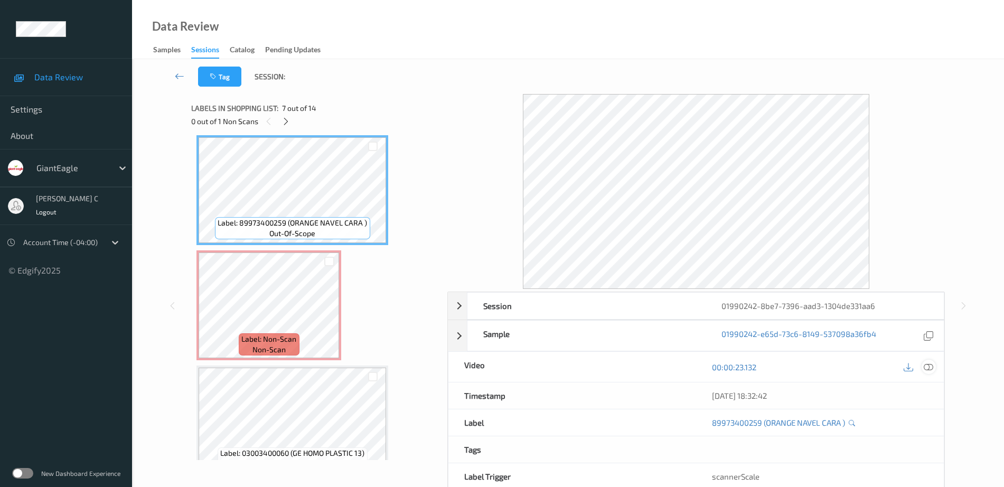
click at [935, 364] on div at bounding box center [929, 367] width 14 height 14
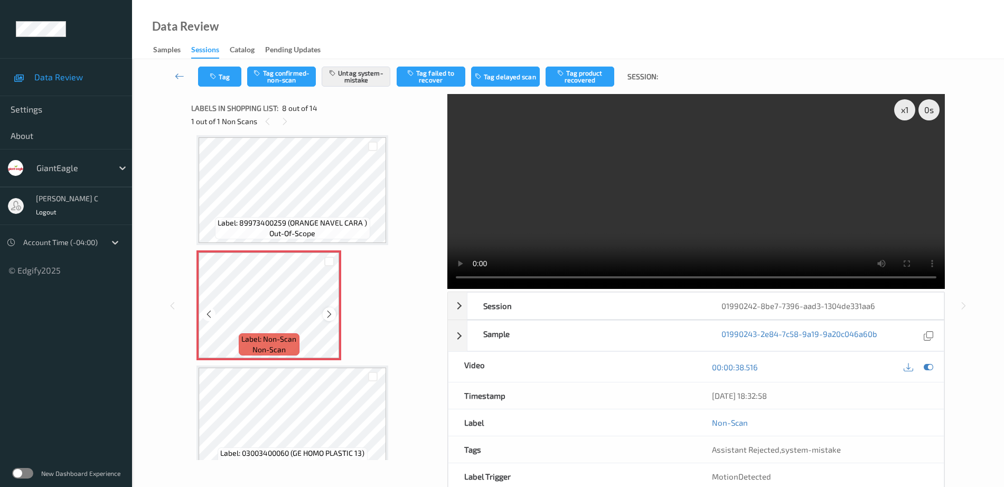
click at [331, 314] on icon at bounding box center [329, 315] width 9 height 10
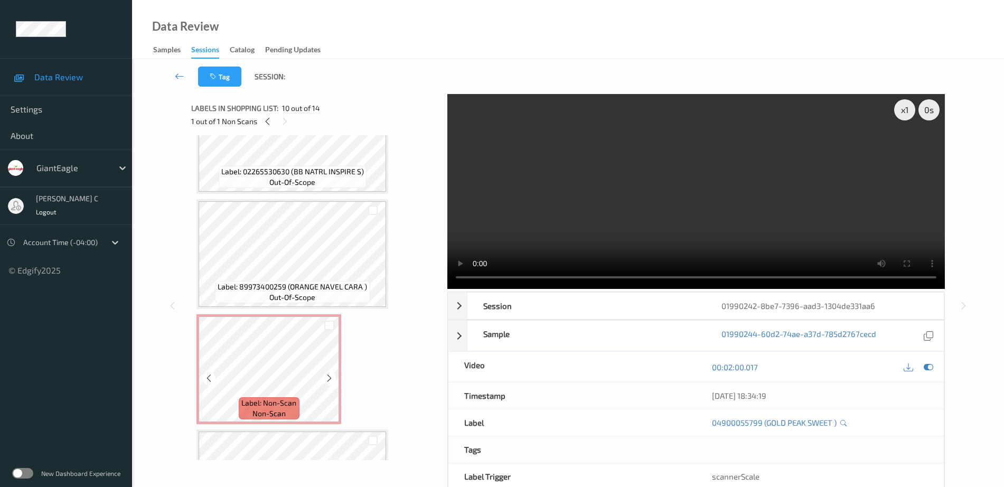
scroll to position [630, 0]
click at [308, 316] on div "Label: 3606000537705 (CERAVE FOAM FACIAL) out-of-scope Label: 3606000537705 (CE…" at bounding box center [316, 313] width 238 height 1607
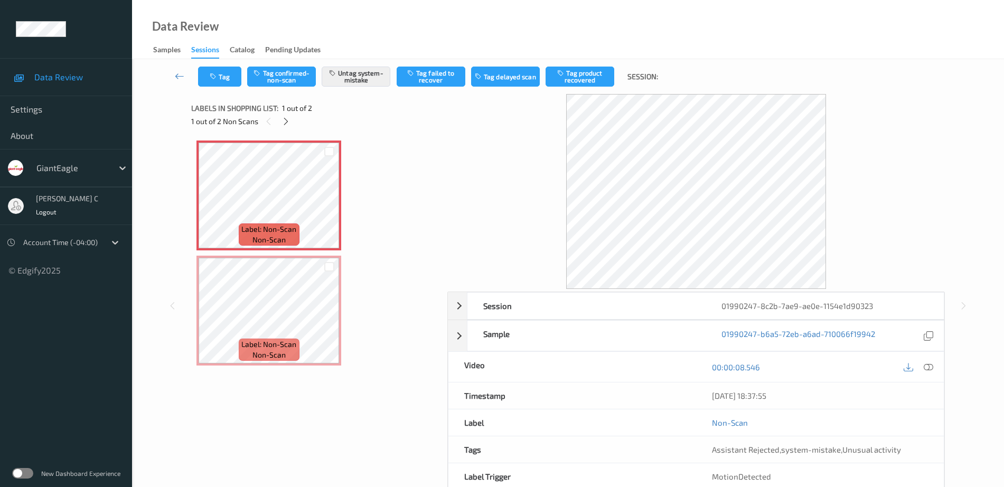
click at [935, 373] on div at bounding box center [918, 367] width 34 height 14
click at [929, 366] on icon at bounding box center [929, 367] width 10 height 10
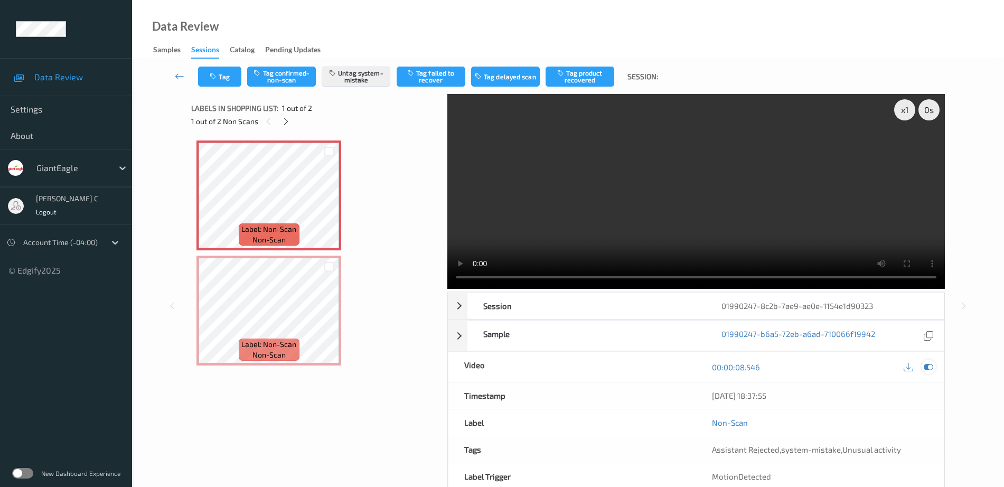
click at [928, 369] on icon at bounding box center [929, 367] width 10 height 10
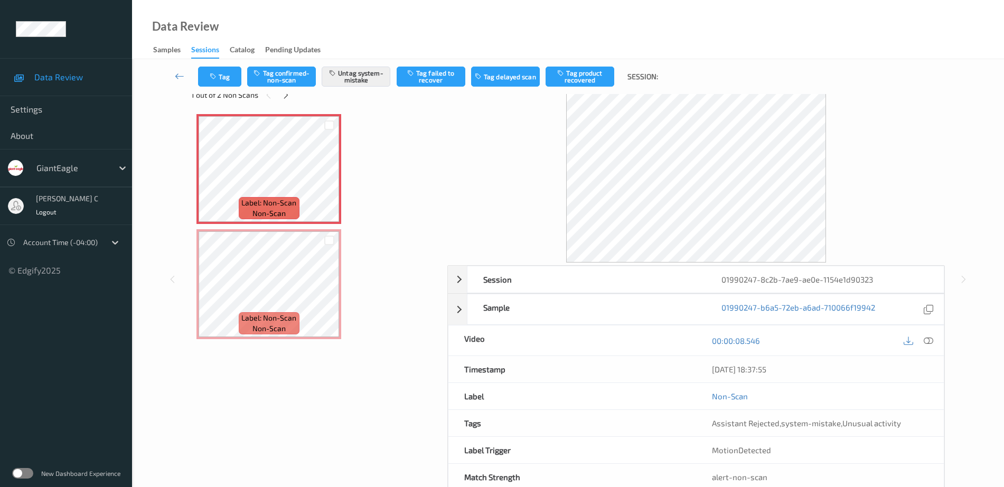
scroll to position [52, 0]
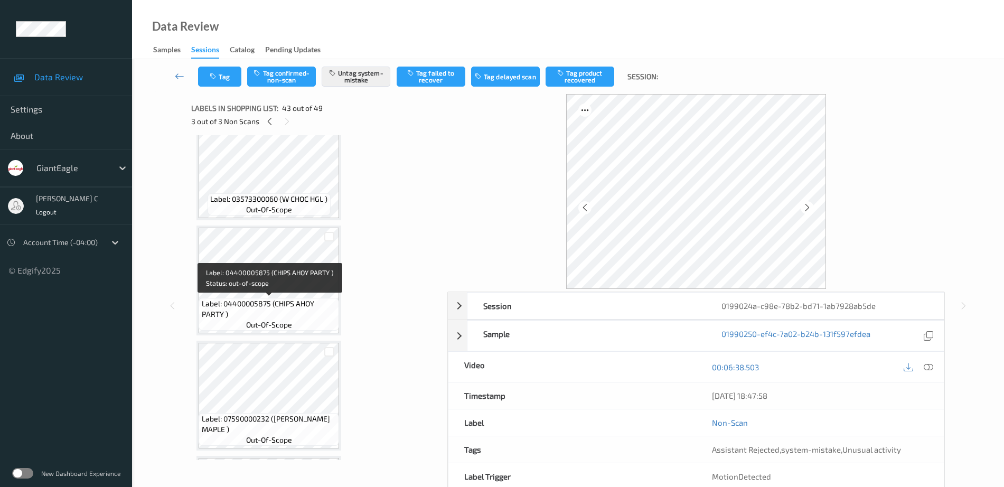
scroll to position [4850, 0]
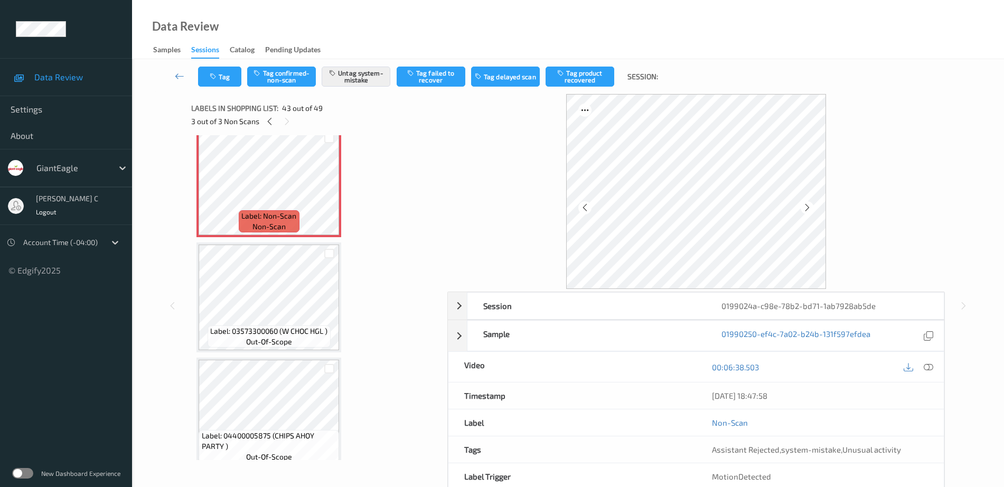
click at [268, 229] on span "non-scan" at bounding box center [269, 226] width 33 height 11
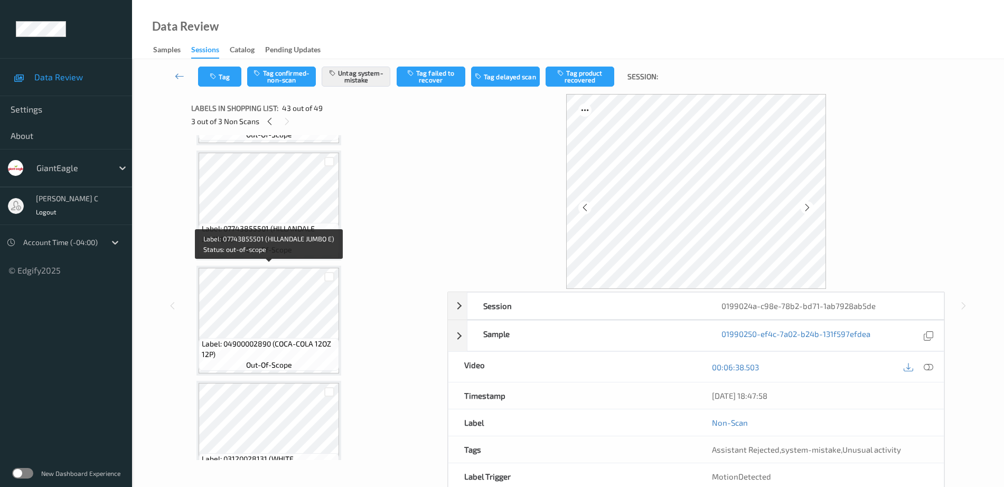
scroll to position [5323, 0]
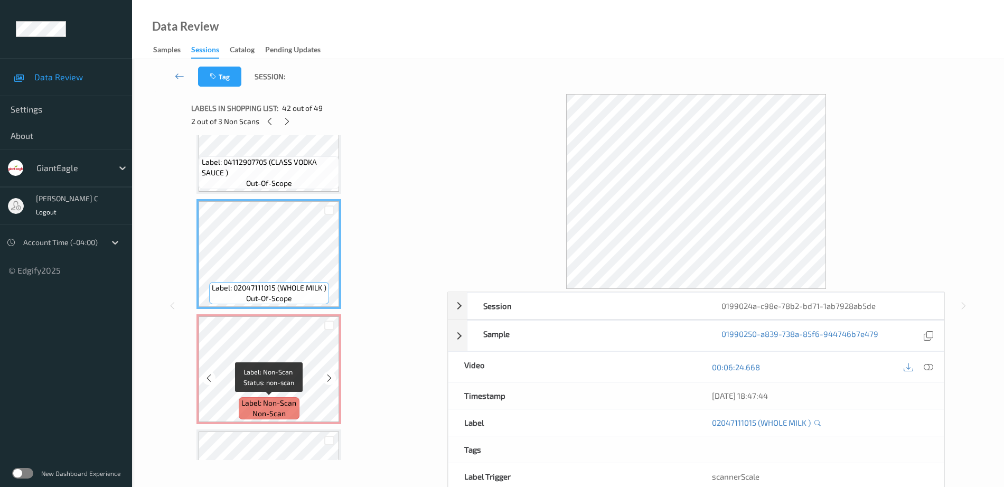
click at [275, 417] on span "non-scan" at bounding box center [269, 413] width 33 height 11
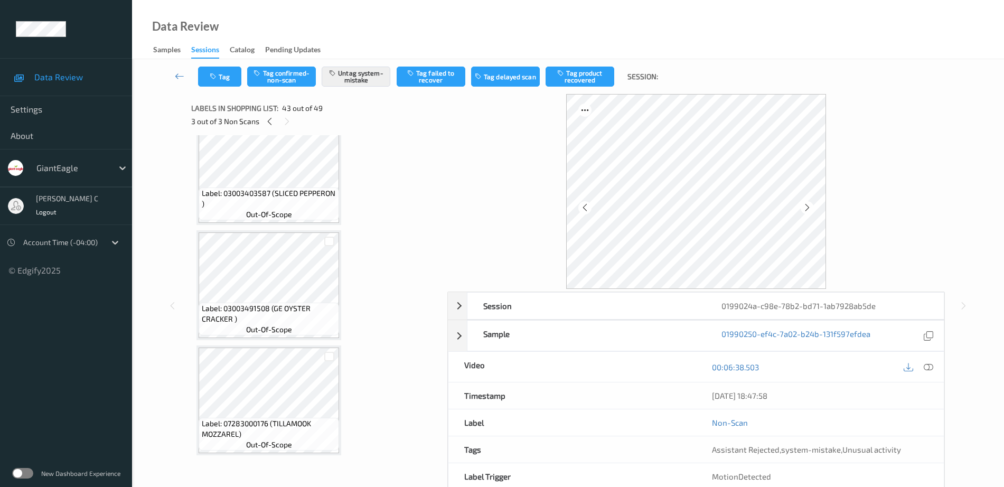
scroll to position [0, 0]
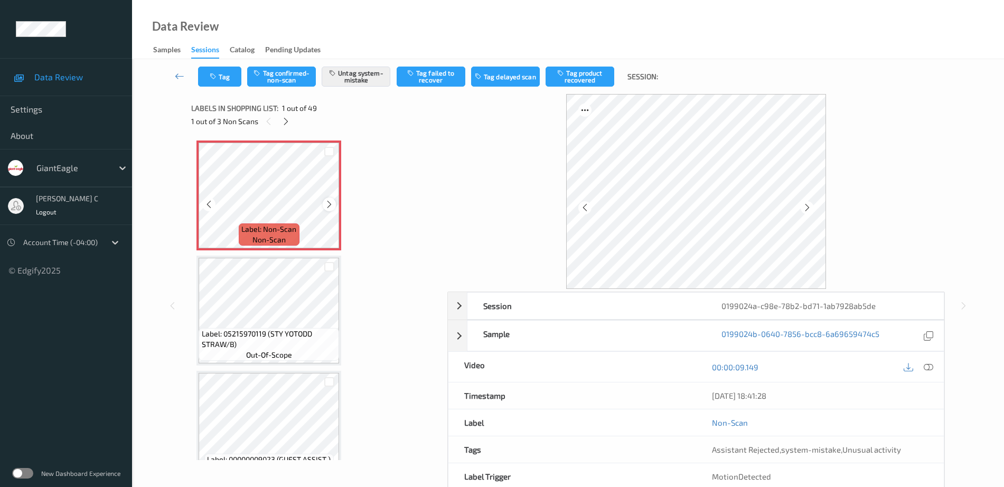
click at [329, 198] on div at bounding box center [329, 204] width 13 height 13
click at [330, 200] on icon at bounding box center [329, 205] width 9 height 10
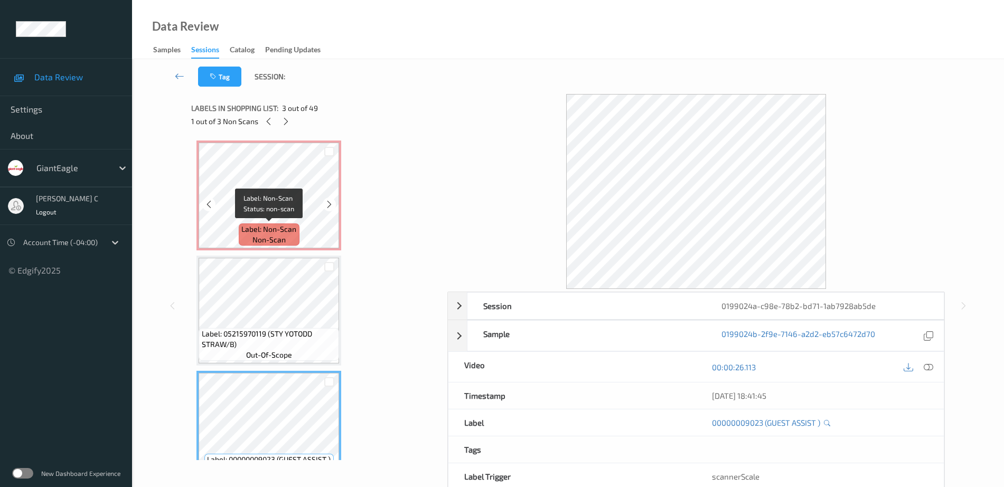
click at [276, 227] on span "Label: Non-Scan" at bounding box center [268, 229] width 55 height 11
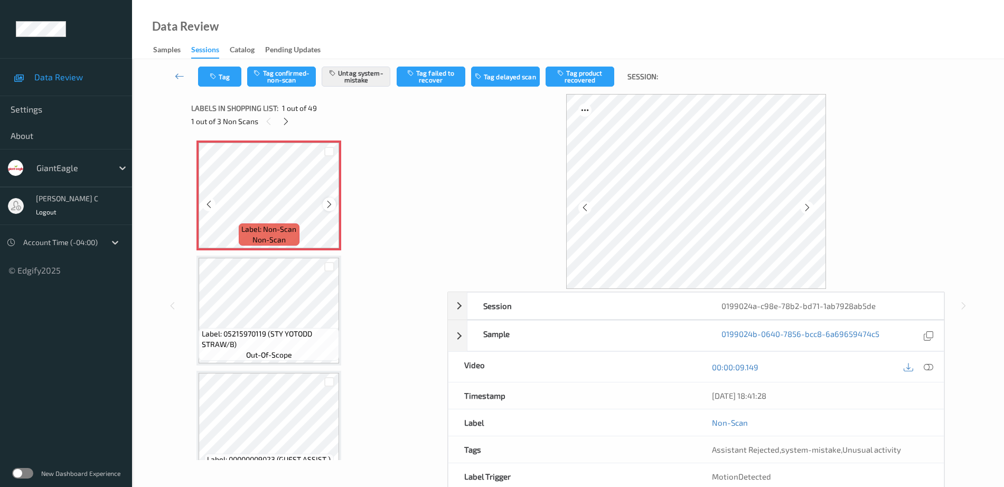
click at [333, 204] on icon at bounding box center [329, 205] width 9 height 10
click at [285, 117] on icon at bounding box center [286, 122] width 9 height 10
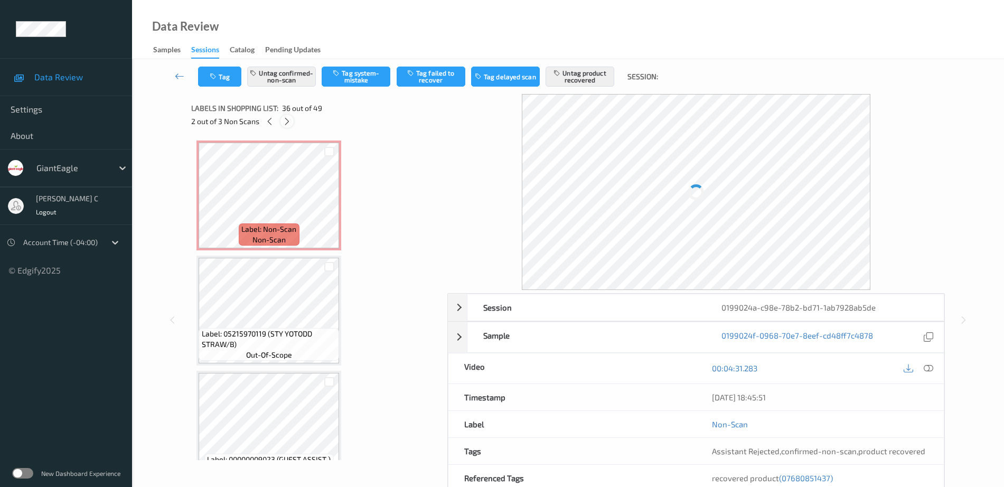
scroll to position [3921, 0]
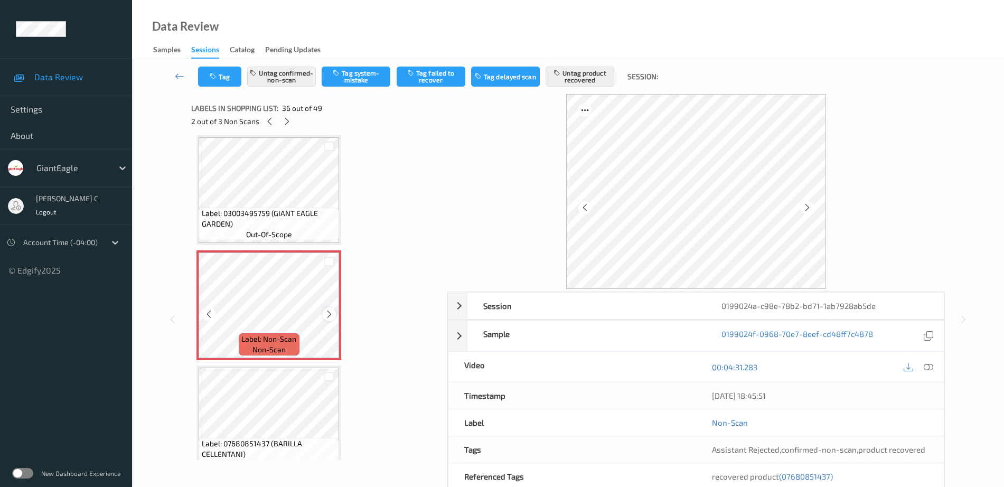
click at [331, 314] on icon at bounding box center [329, 315] width 9 height 10
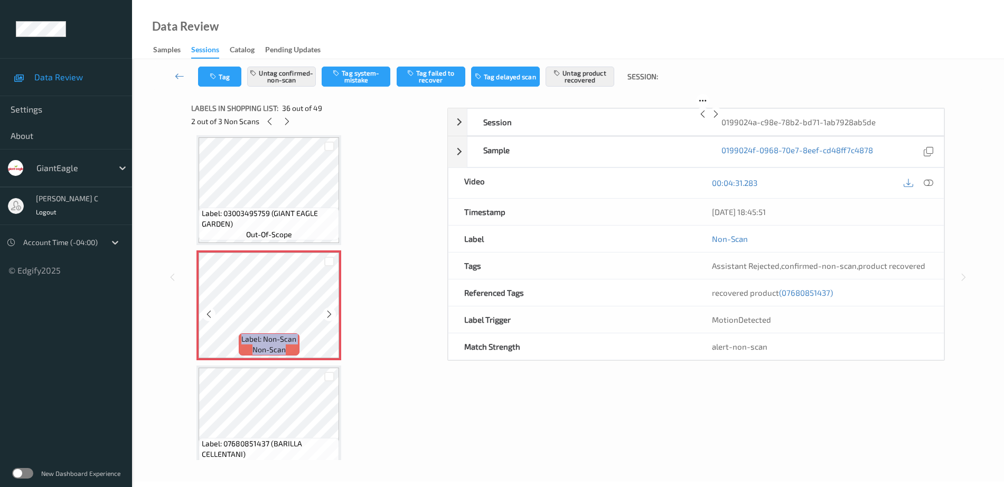
click at [331, 314] on icon at bounding box center [329, 315] width 9 height 10
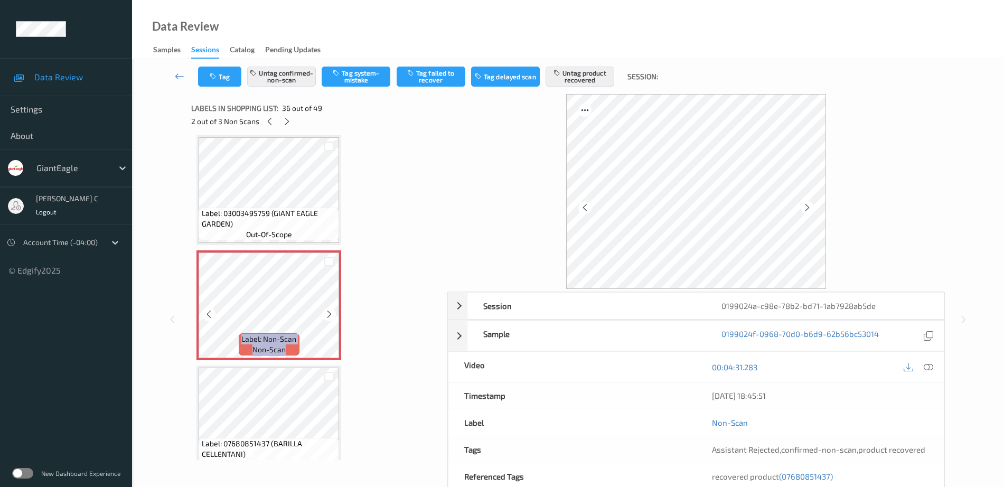
click at [331, 313] on icon at bounding box center [329, 315] width 9 height 10
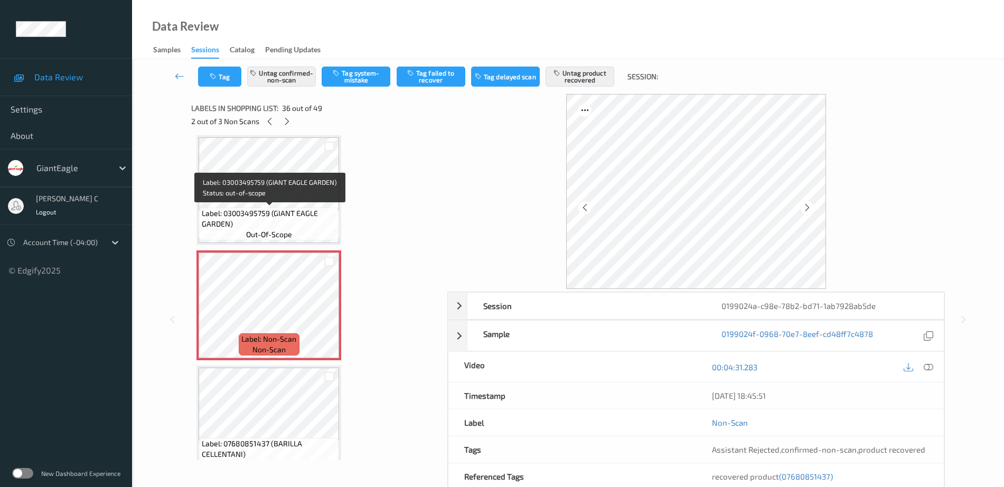
click at [270, 216] on span "Label: 03003495759 (GIANT EAGLE GARDEN)" at bounding box center [269, 218] width 135 height 21
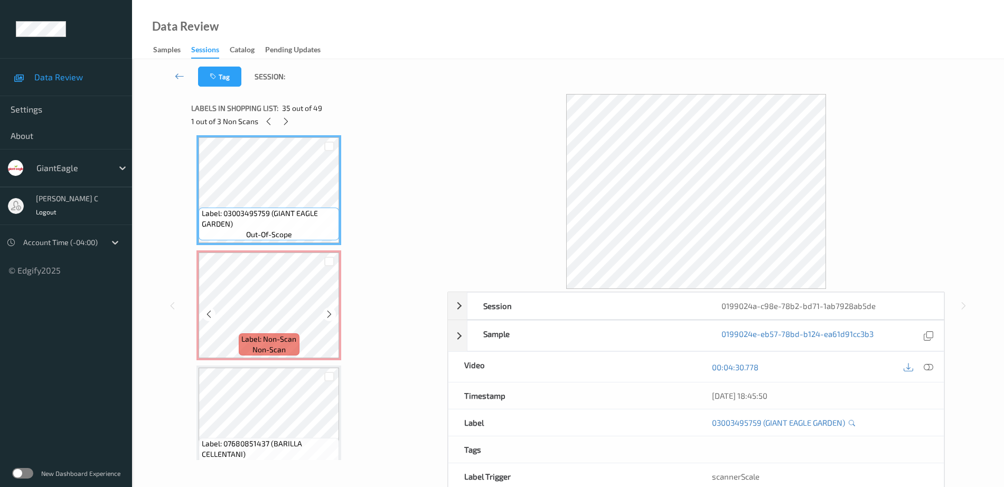
scroll to position [3855, 0]
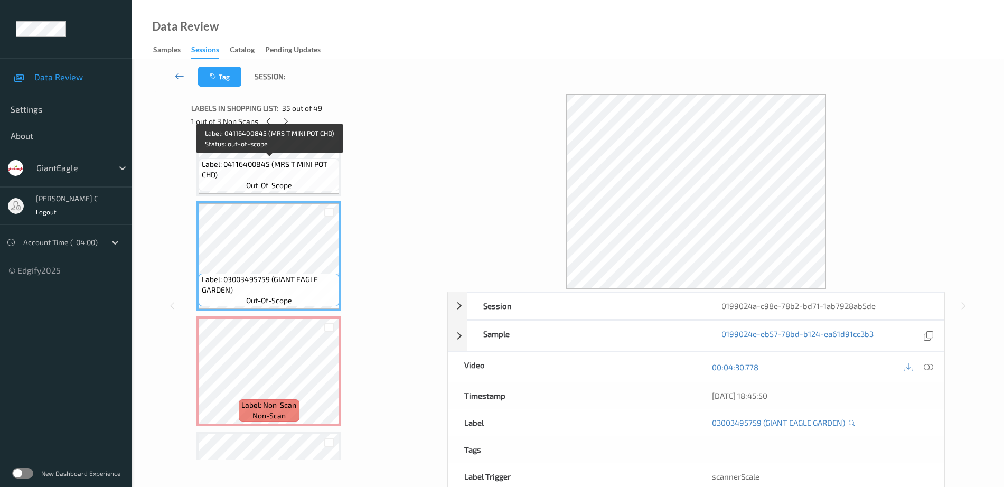
click at [238, 163] on span "Label: 04116400845 (MRS T MINI POT CHD)" at bounding box center [269, 169] width 135 height 21
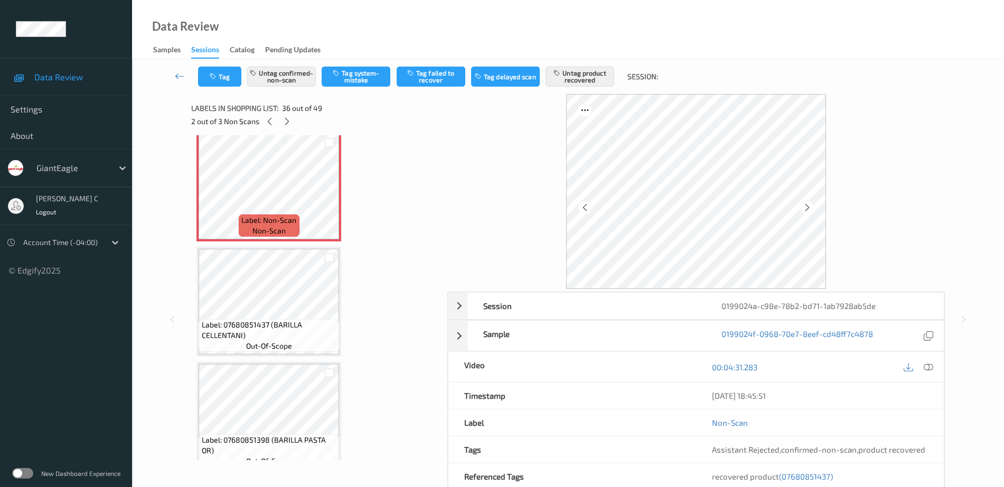
scroll to position [4053, 0]
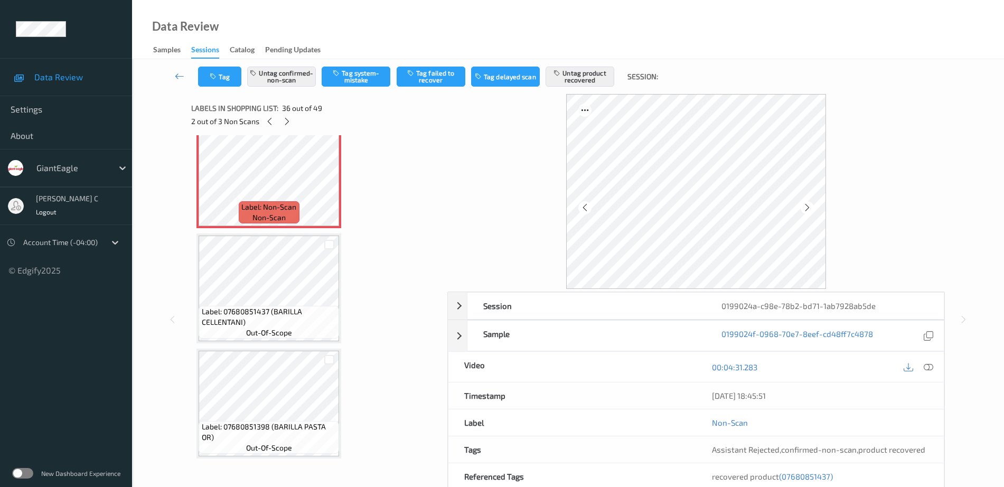
click at [272, 318] on span "Label: 07680851437 (BARILLA CELLENTANI)" at bounding box center [269, 316] width 135 height 21
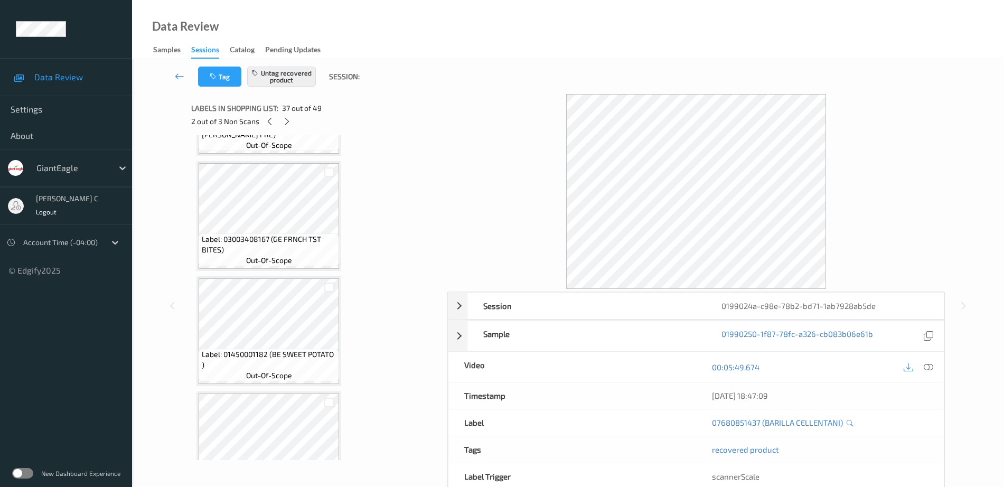
scroll to position [2996, 0]
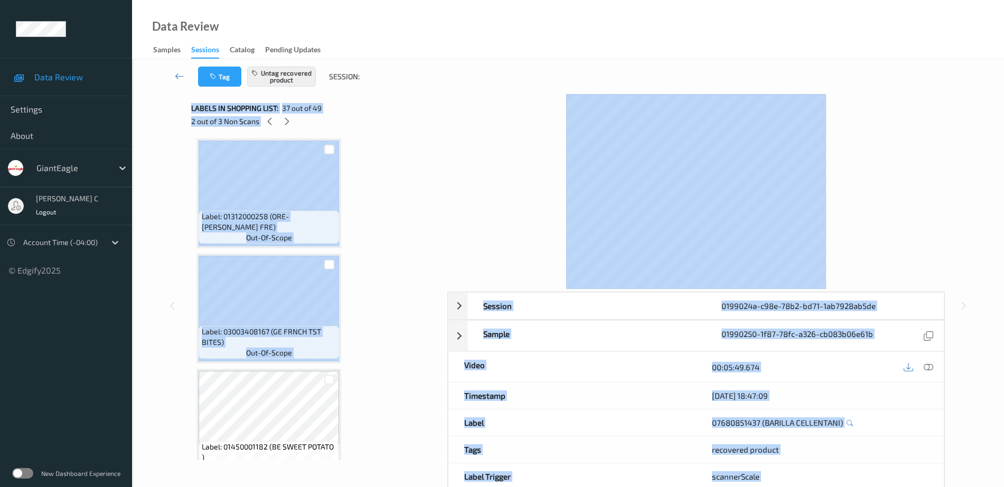
drag, startPoint x: 440, startPoint y: 316, endPoint x: 458, endPoint y: 151, distance: 165.8
click at [458, 151] on div "Session 0199024a-c98e-78b2-bd71-1ab7928ab5de Session ID 0199024a-c98e-78b2-bd71…" at bounding box center [567, 306] width 753 height 424
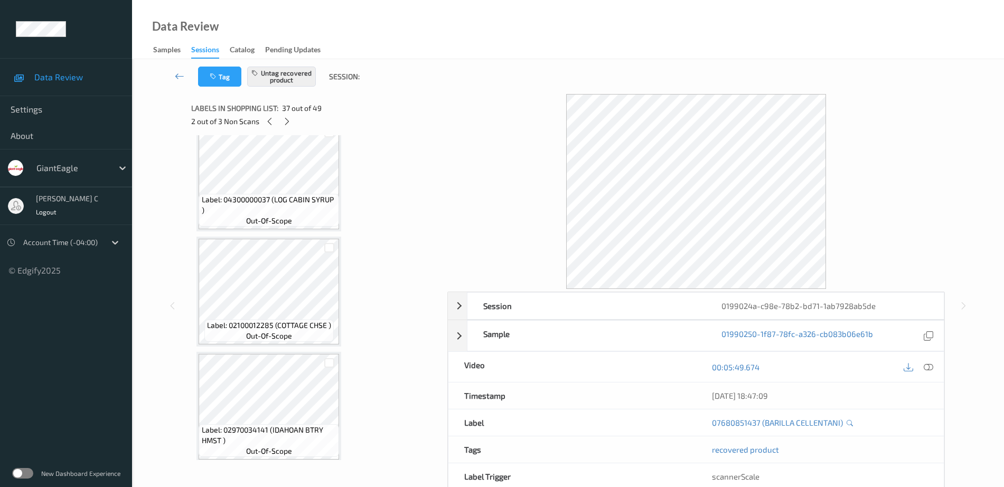
scroll to position [0, 0]
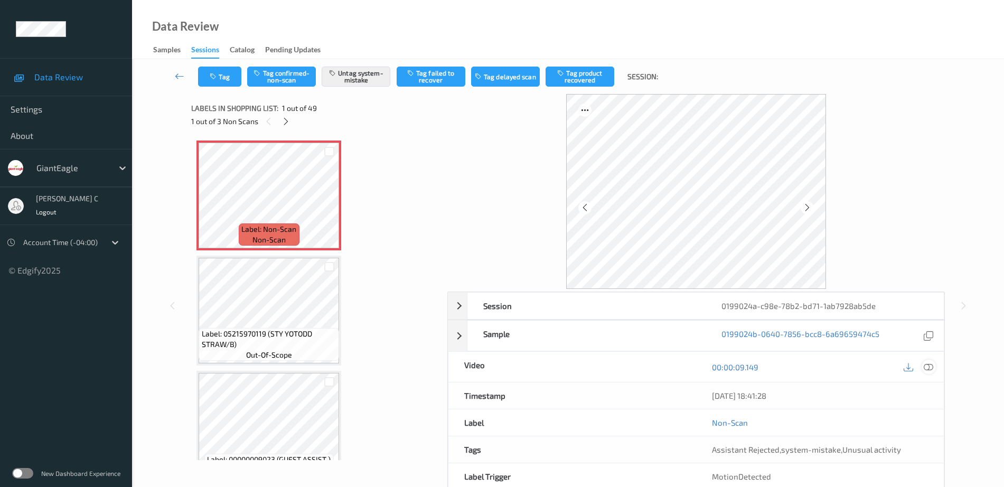
click at [928, 368] on icon at bounding box center [929, 367] width 10 height 10
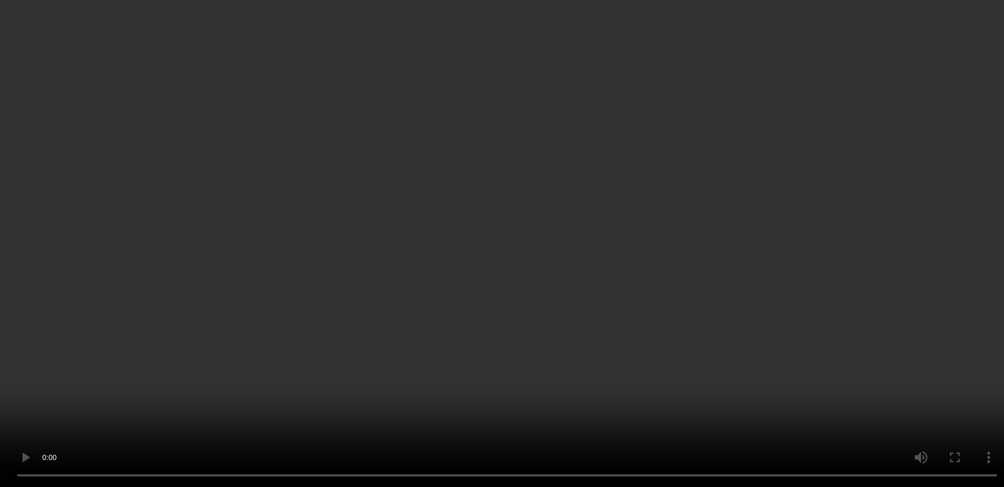
scroll to position [3830, 0]
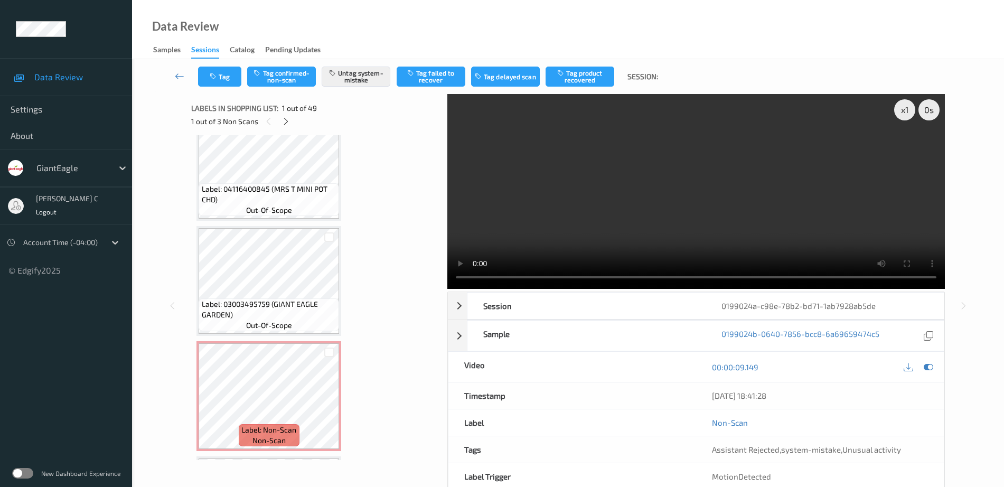
click at [257, 187] on span "Label: 04116400845 (MRS T MINI POT CHD)" at bounding box center [269, 194] width 135 height 21
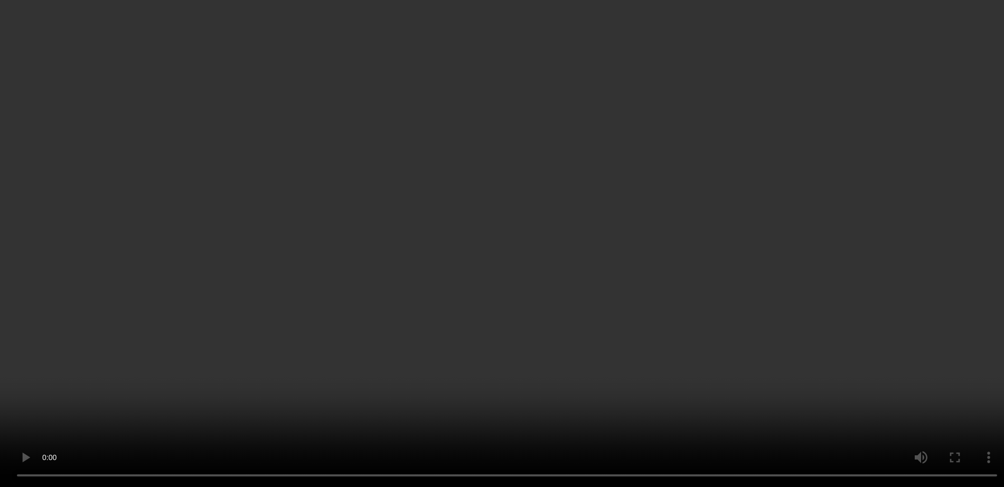
scroll to position [3962, 0]
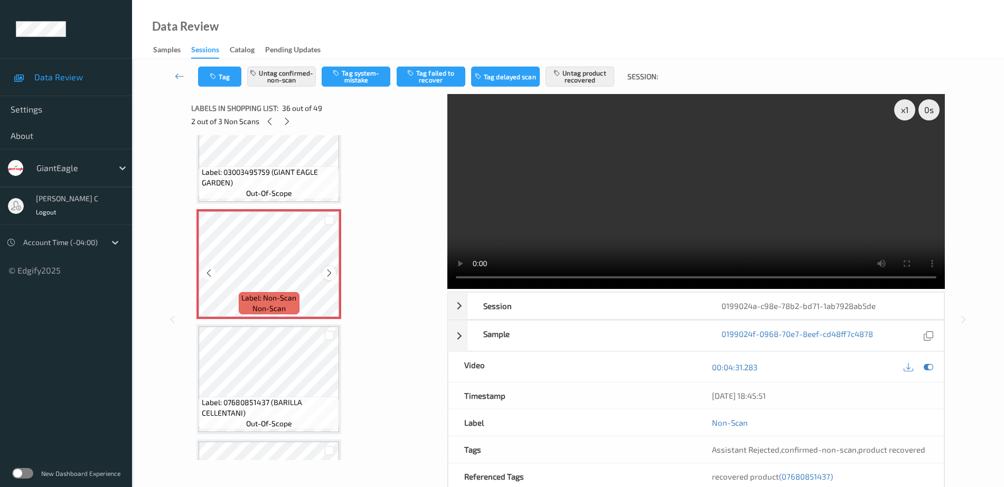
click at [328, 268] on icon at bounding box center [329, 273] width 9 height 10
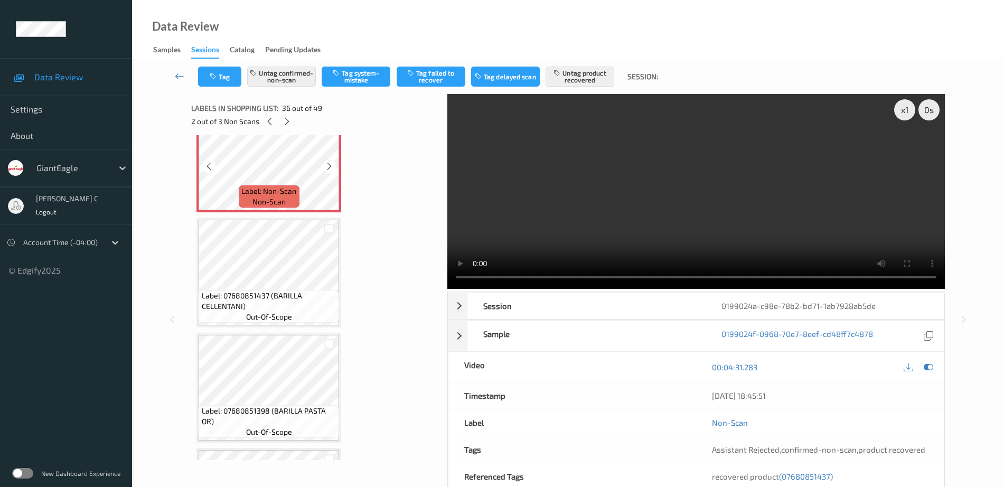
scroll to position [4094, 0]
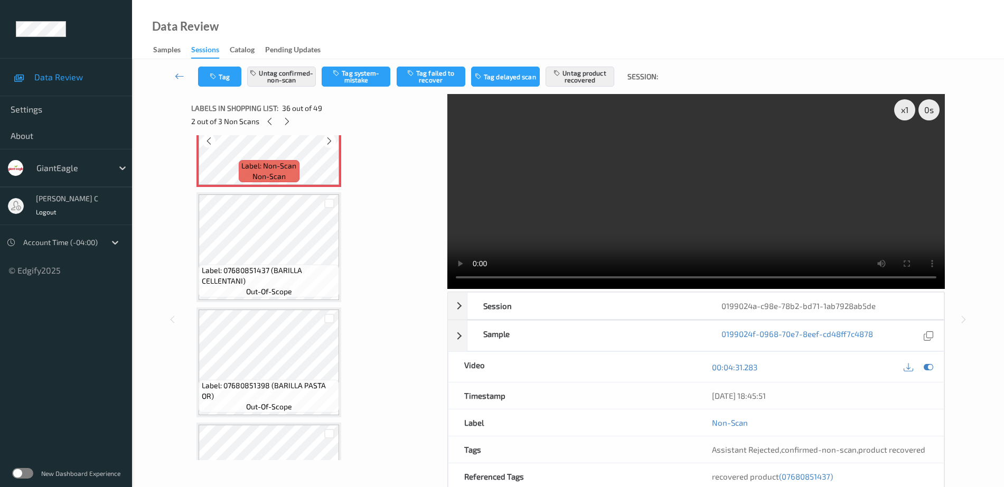
click at [290, 289] on span "out-of-scope" at bounding box center [269, 291] width 46 height 11
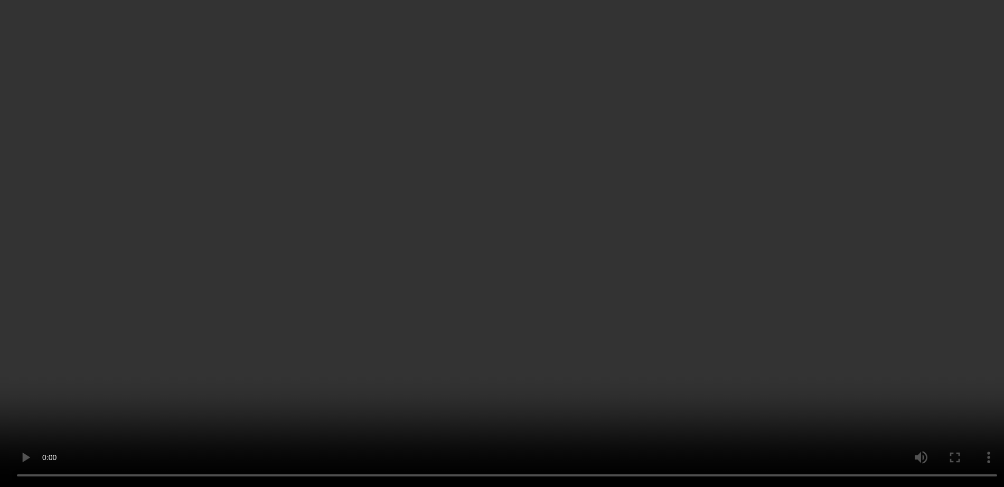
scroll to position [4821, 0]
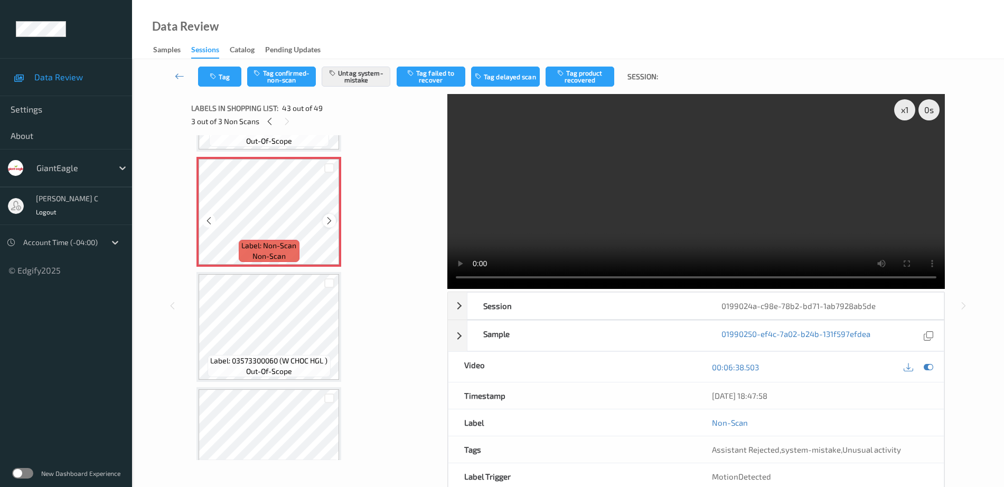
click at [330, 222] on icon at bounding box center [329, 221] width 9 height 10
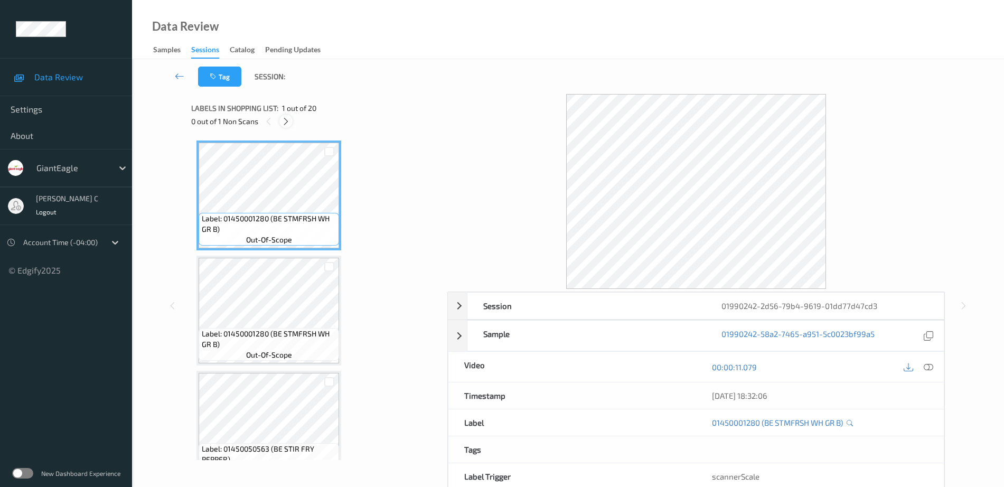
click at [286, 118] on icon at bounding box center [286, 122] width 9 height 10
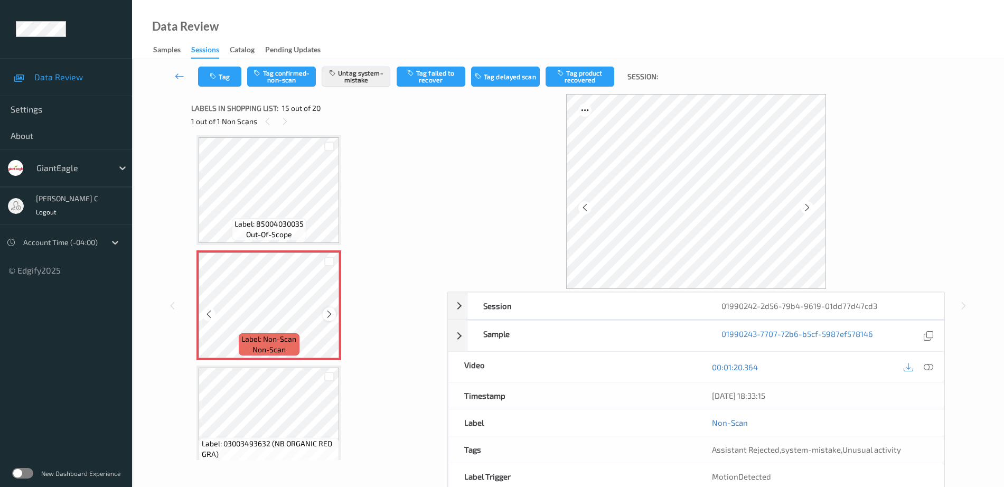
click at [327, 313] on icon at bounding box center [329, 315] width 9 height 10
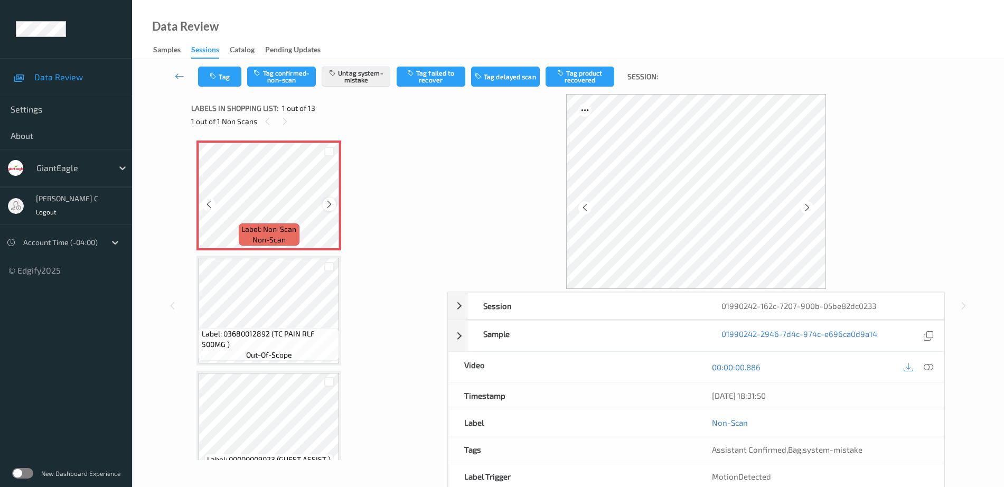
click at [326, 200] on icon at bounding box center [329, 205] width 9 height 10
click at [328, 200] on icon at bounding box center [329, 205] width 9 height 10
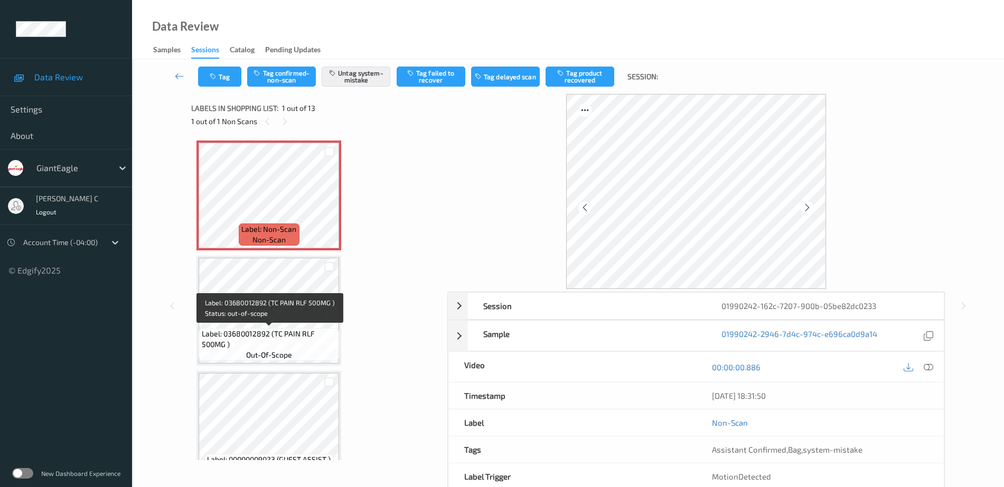
click at [240, 335] on span "Label: 03680012892 (TC PAIN RLF 500MG )" at bounding box center [269, 339] width 135 height 21
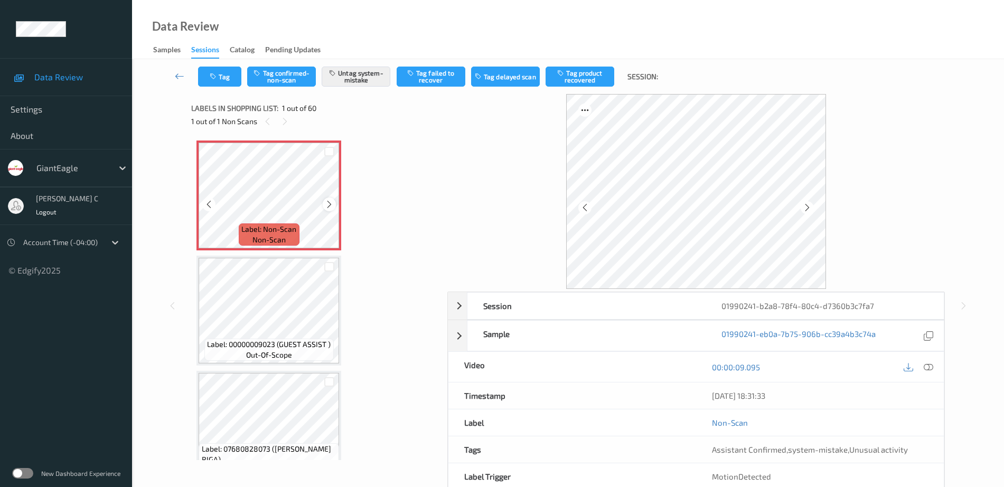
click at [329, 203] on icon at bounding box center [329, 205] width 9 height 10
click at [931, 363] on icon at bounding box center [929, 367] width 10 height 10
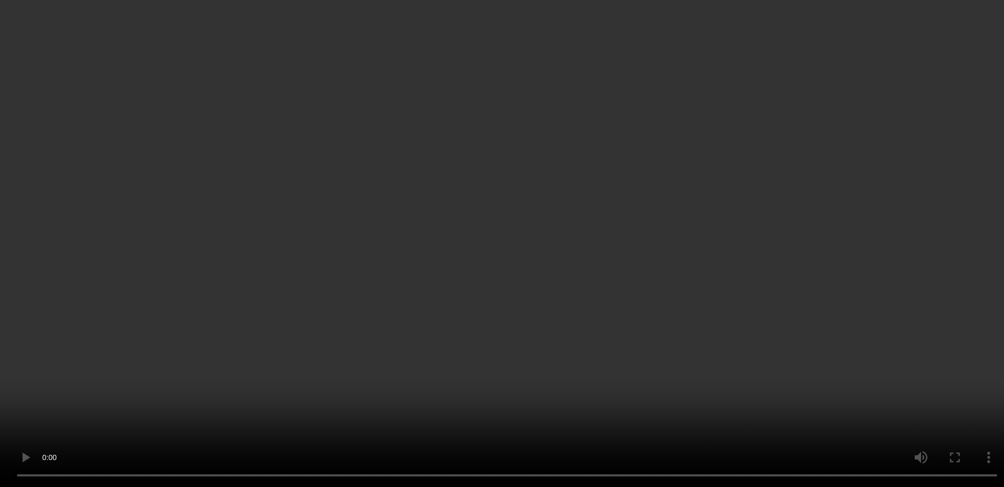
scroll to position [66, 0]
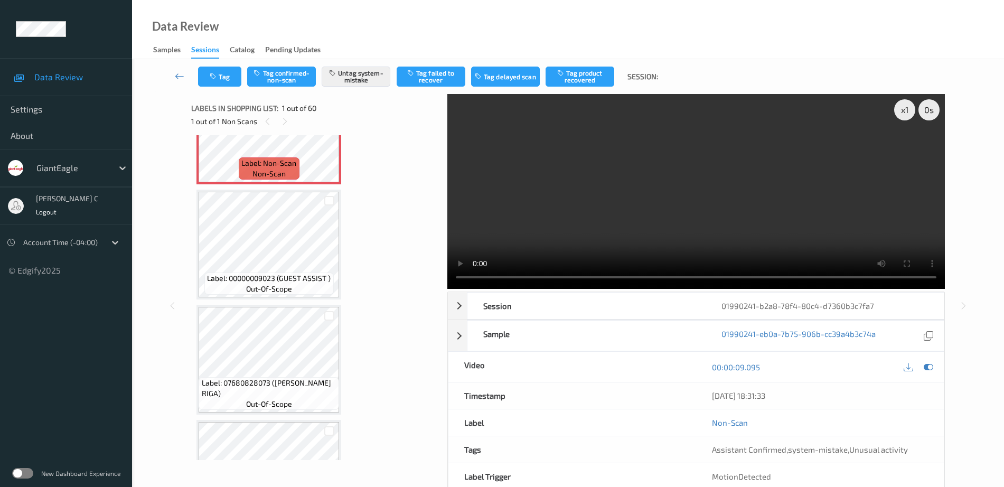
click at [268, 165] on span "Label: Non-Scan" at bounding box center [268, 163] width 55 height 11
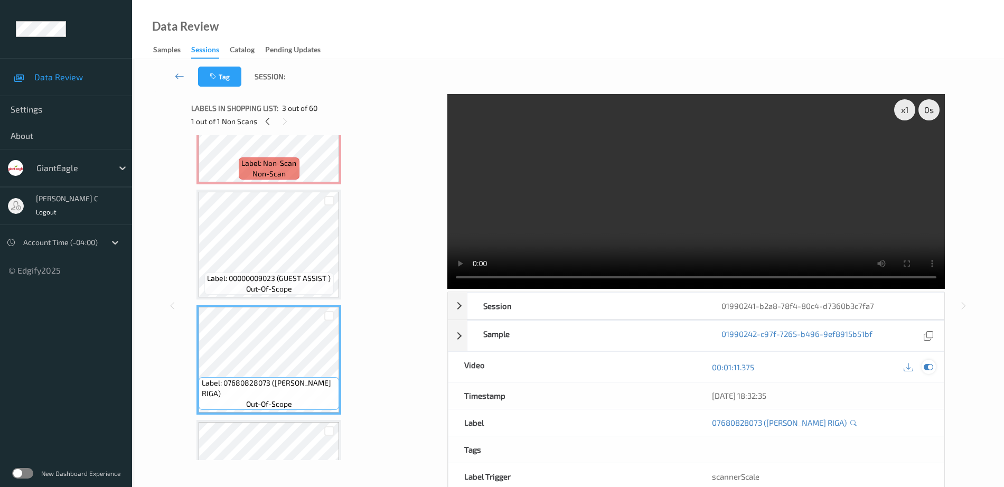
click at [929, 367] on icon at bounding box center [929, 367] width 10 height 10
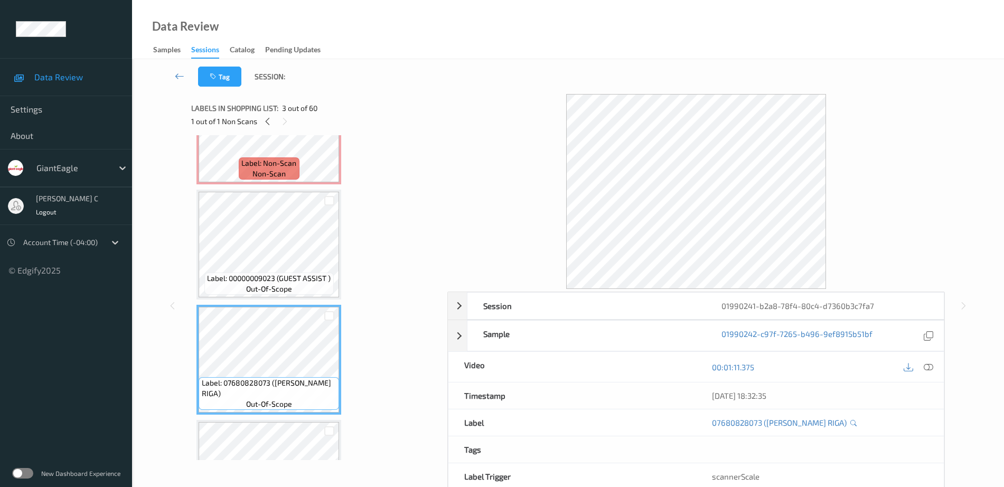
scroll to position [0, 0]
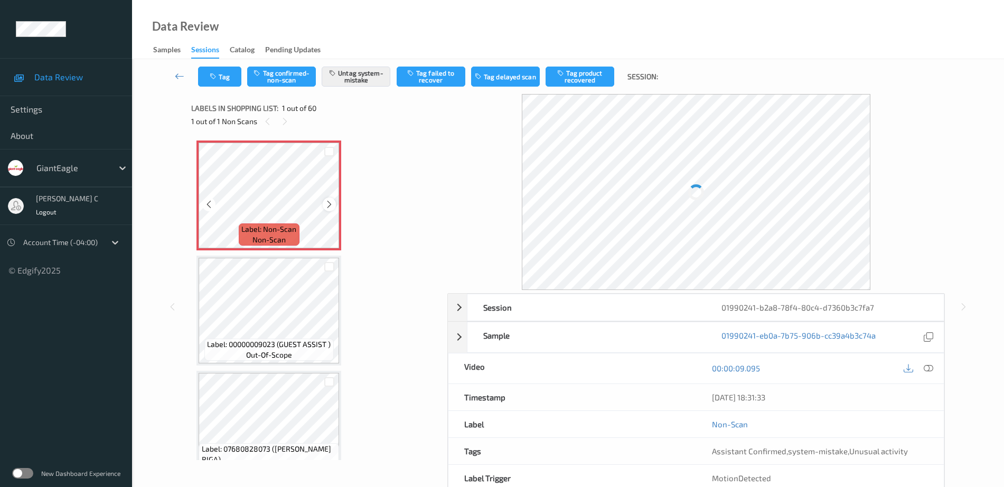
click at [326, 204] on icon at bounding box center [329, 205] width 9 height 10
click at [353, 78] on button "Untag system-mistake" at bounding box center [356, 77] width 69 height 20
click at [215, 77] on icon "button" at bounding box center [214, 76] width 9 height 7
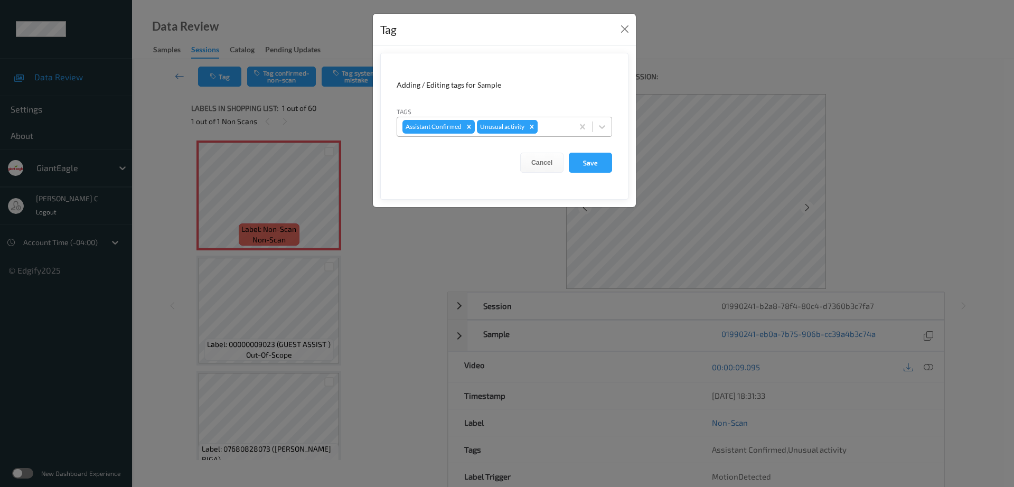
click at [535, 129] on icon "Remove Unusual activity" at bounding box center [531, 126] width 7 height 7
click at [589, 161] on button "Save" at bounding box center [590, 163] width 43 height 20
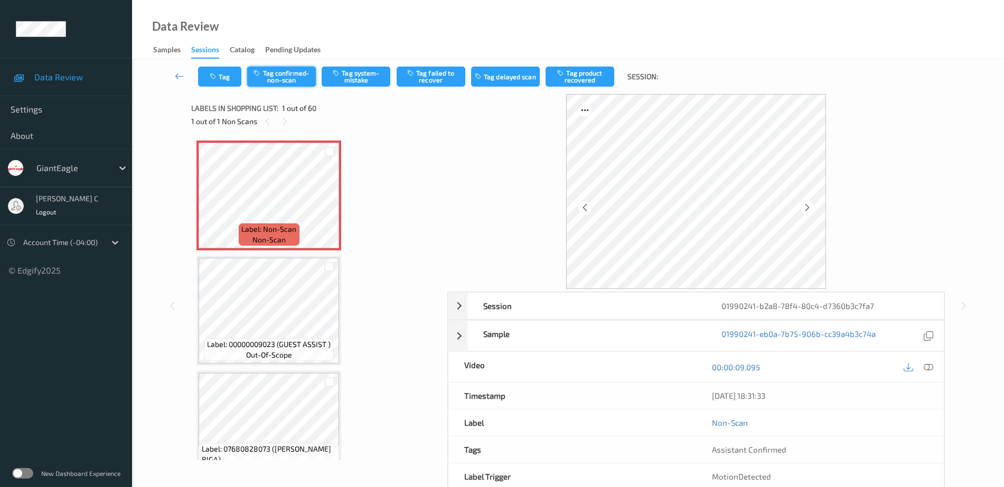
click at [277, 80] on button "Tag confirmed-non-scan" at bounding box center [281, 77] width 69 height 20
click at [597, 75] on button "Tag product recovered" at bounding box center [580, 77] width 69 height 20
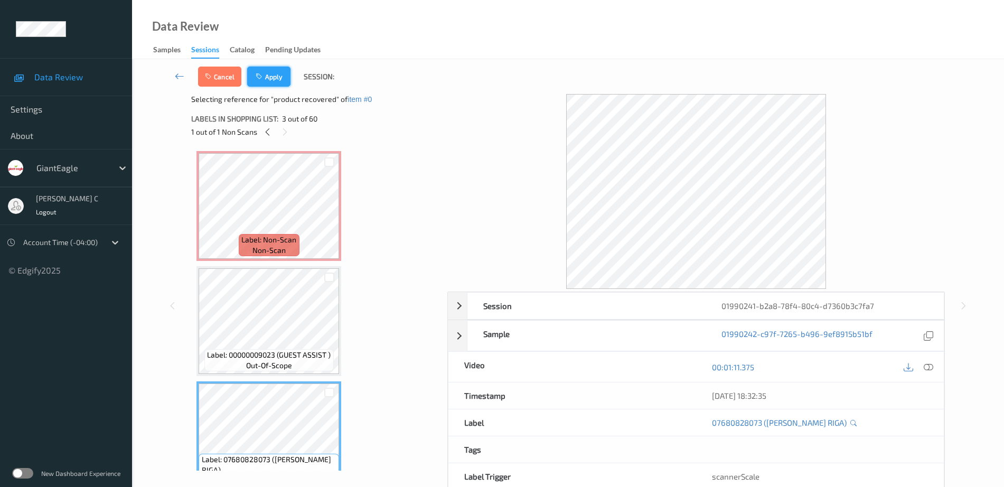
click at [273, 67] on button "Apply" at bounding box center [268, 77] width 43 height 20
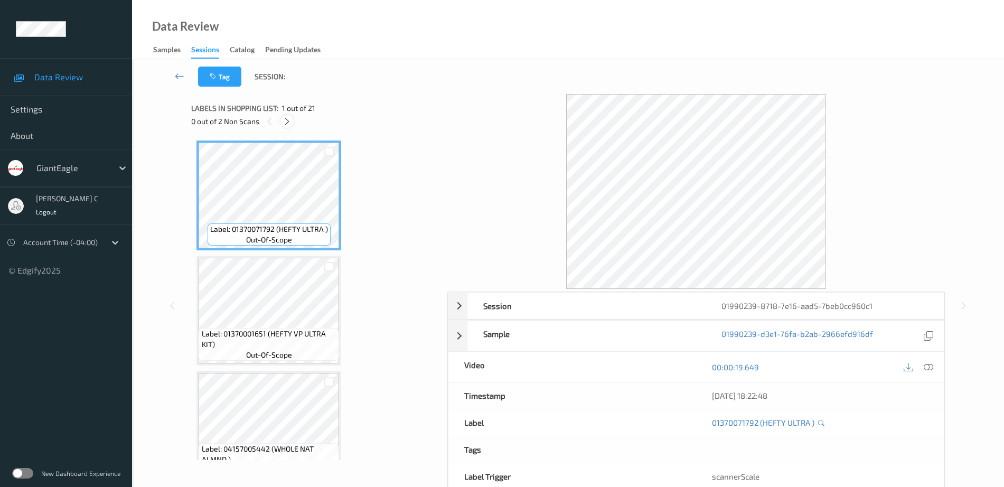
click at [288, 120] on icon at bounding box center [287, 122] width 9 height 10
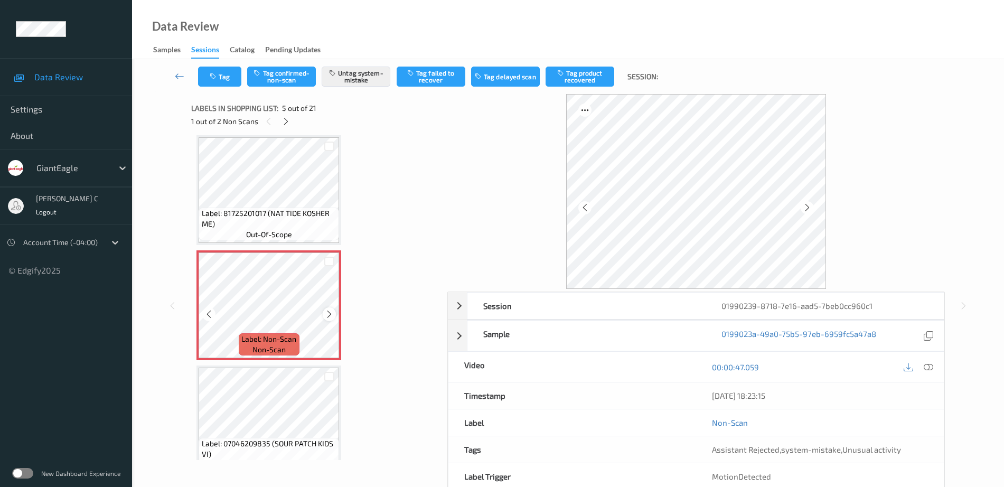
click at [331, 313] on icon at bounding box center [329, 315] width 9 height 10
click at [282, 218] on span "Label: 81725201017 (NAT TIDE KOSHER ME)" at bounding box center [269, 218] width 135 height 21
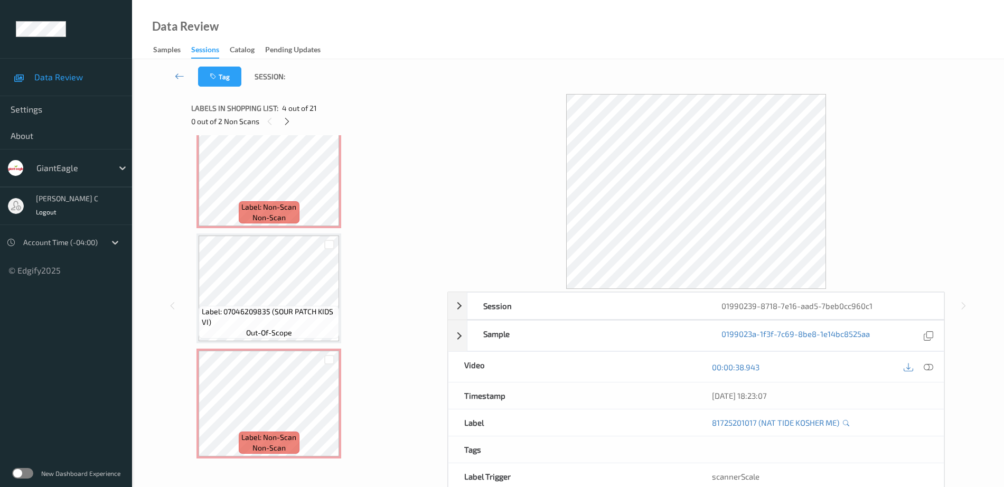
scroll to position [549, 0]
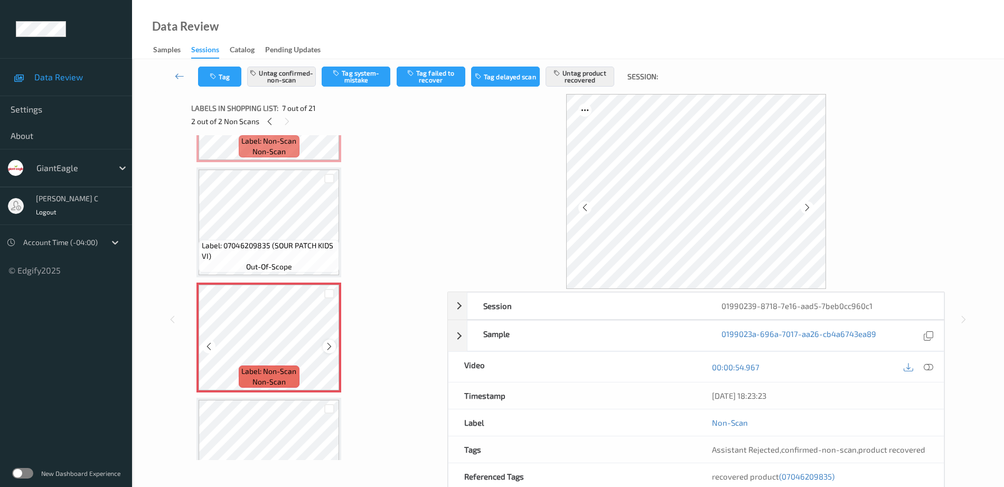
click at [328, 347] on icon at bounding box center [329, 347] width 9 height 10
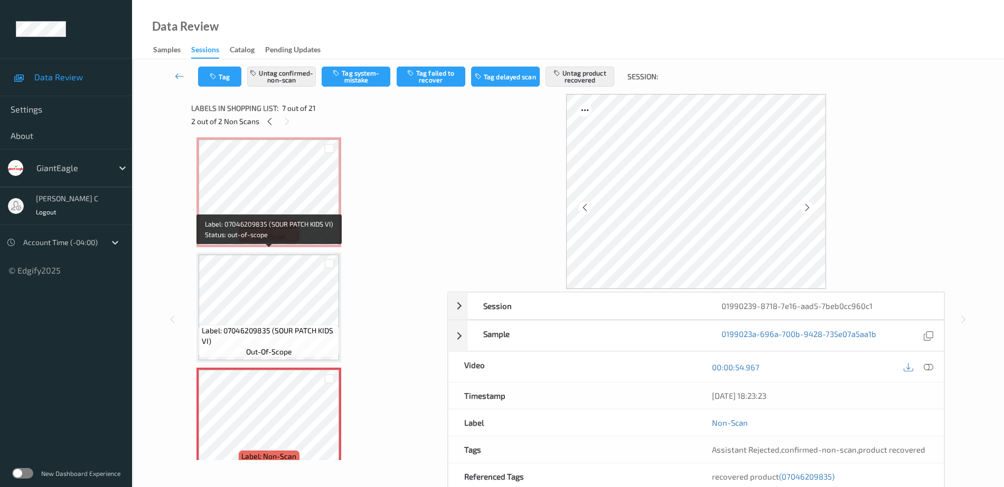
scroll to position [351, 0]
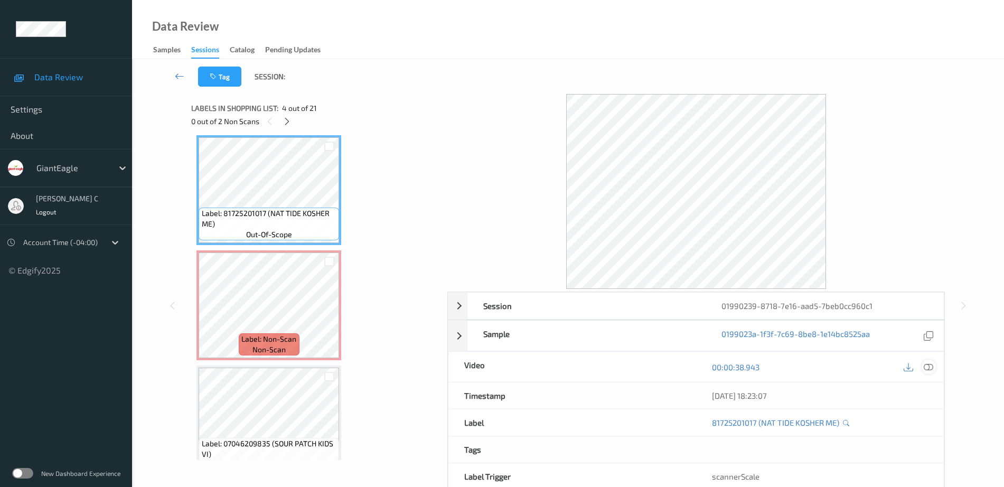
click at [929, 370] on icon at bounding box center [929, 367] width 10 height 10
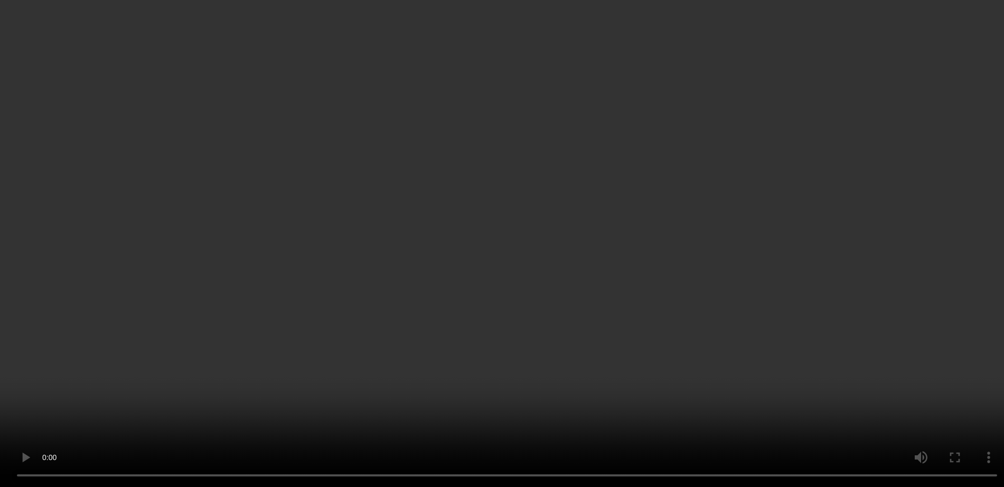
scroll to position [285, 0]
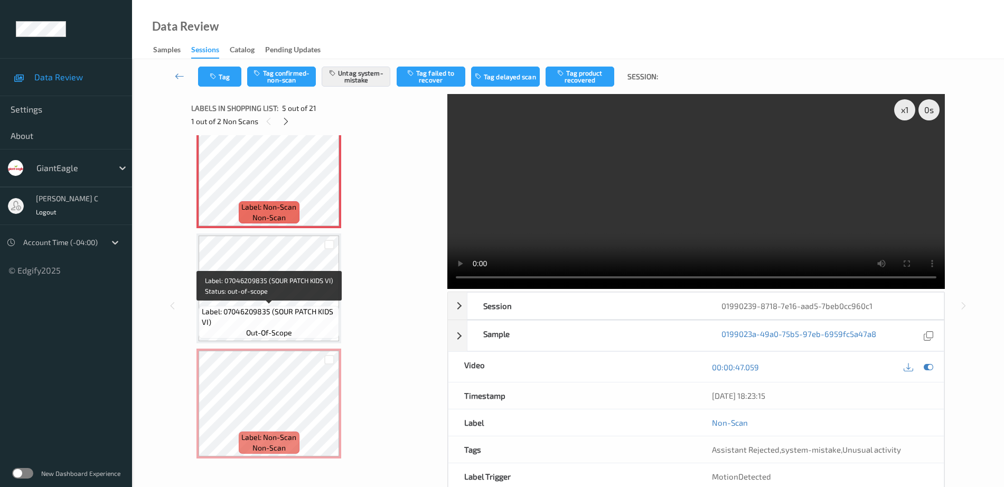
click at [278, 321] on span "Label: 07046209835 (SOUR PATCH KIDS VI)" at bounding box center [269, 316] width 135 height 21
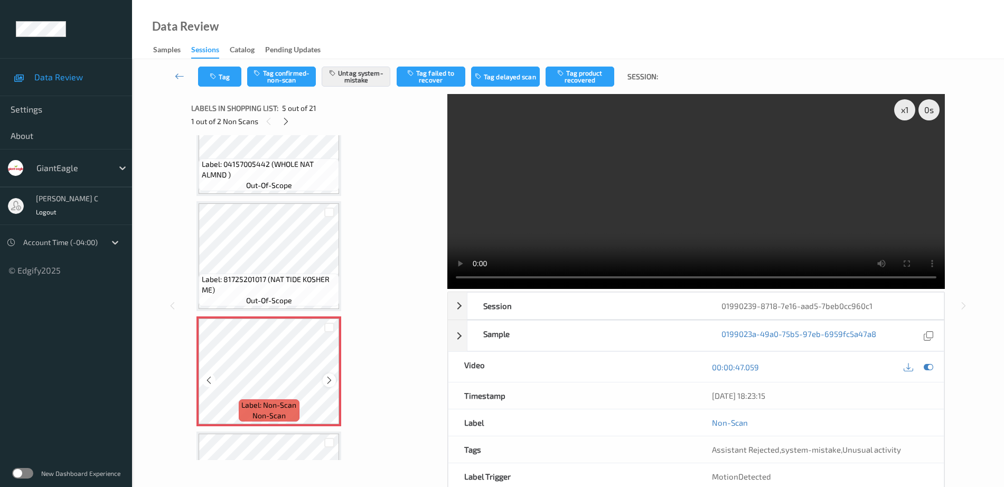
click at [331, 380] on icon at bounding box center [329, 381] width 9 height 10
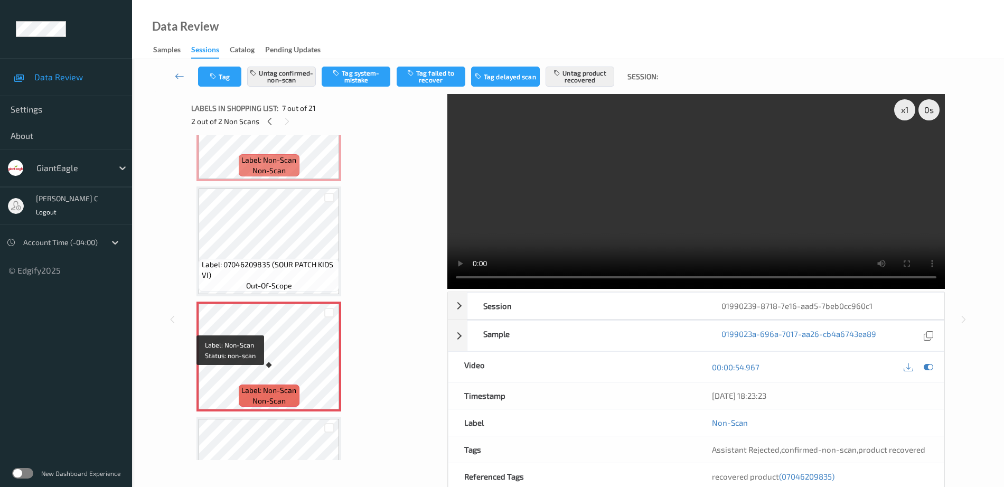
scroll to position [549, 0]
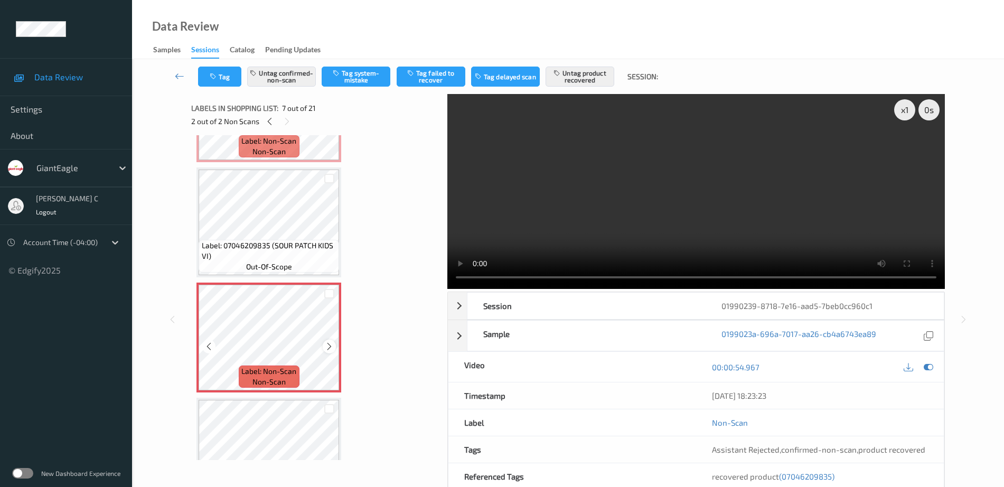
click at [329, 340] on div at bounding box center [329, 346] width 13 height 13
click at [330, 340] on div at bounding box center [329, 346] width 13 height 13
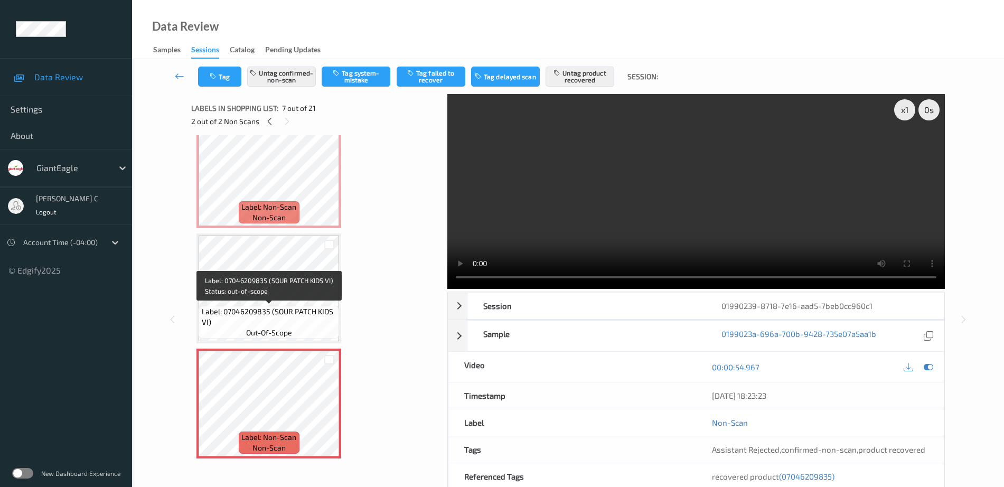
click at [297, 310] on span "Label: 07046209835 (SOUR PATCH KIDS VI)" at bounding box center [269, 316] width 135 height 21
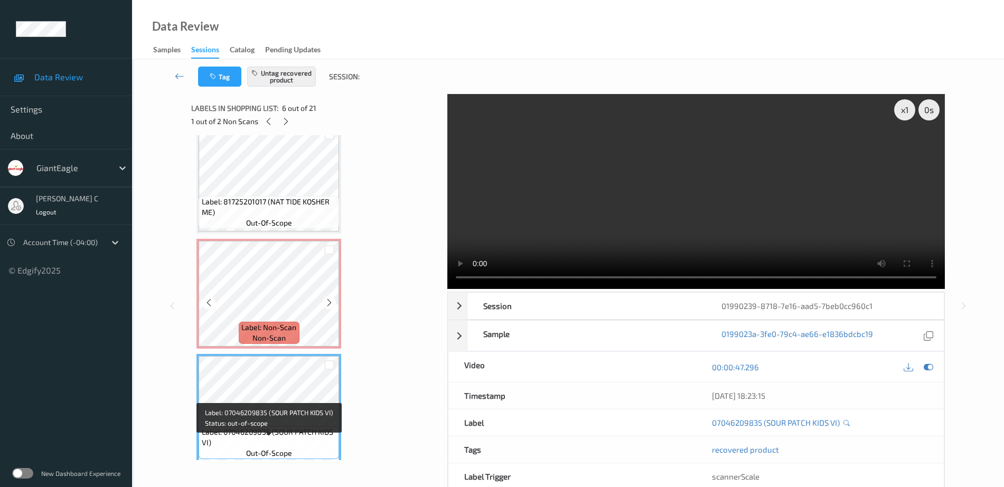
scroll to position [351, 0]
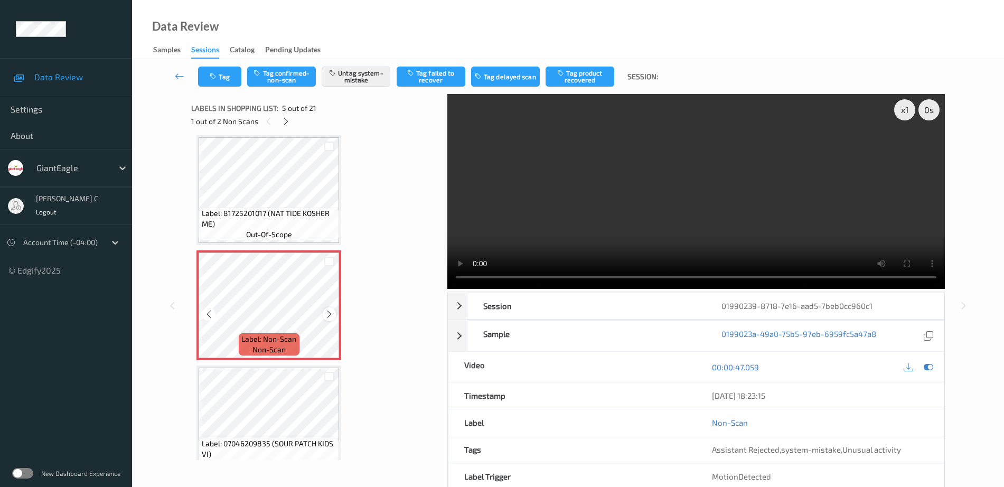
click at [331, 313] on icon at bounding box center [329, 315] width 9 height 10
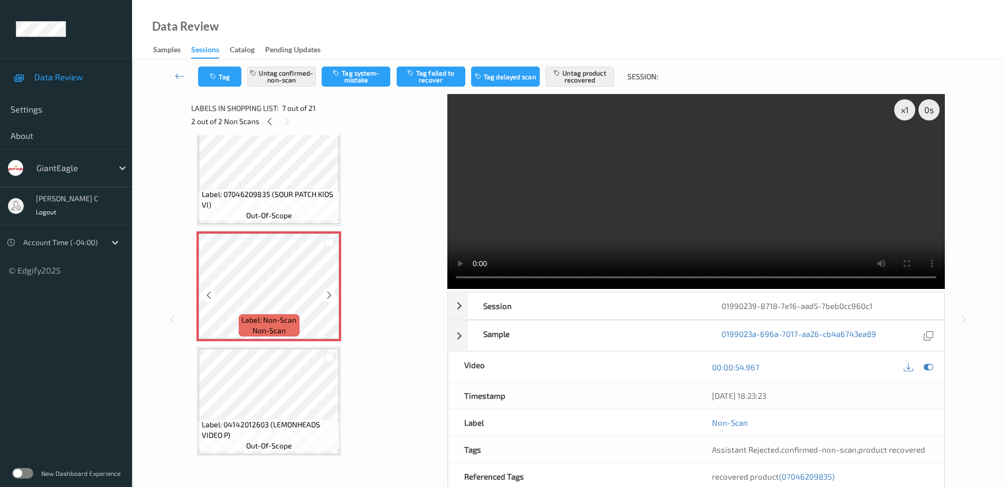
scroll to position [615, 0]
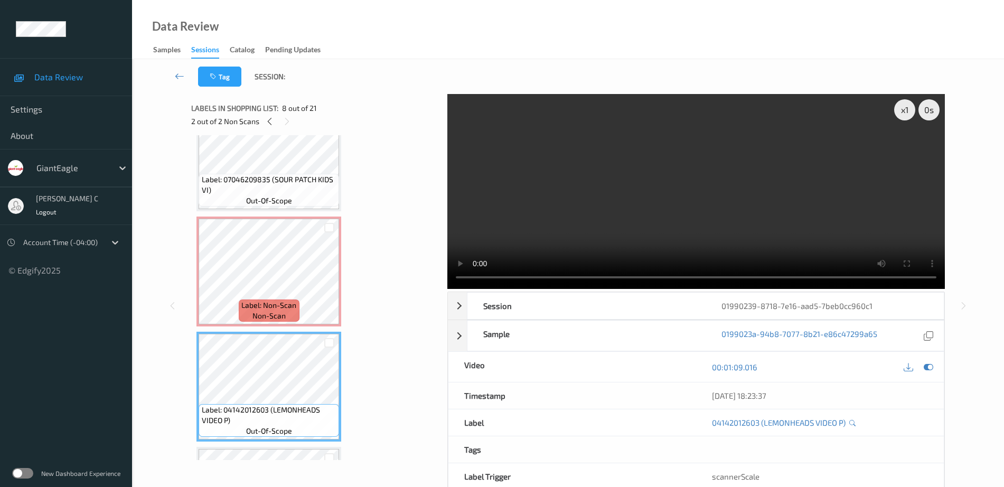
click at [272, 190] on span "Label: 07046209835 (SOUR PATCH KIDS VI)" at bounding box center [269, 184] width 135 height 21
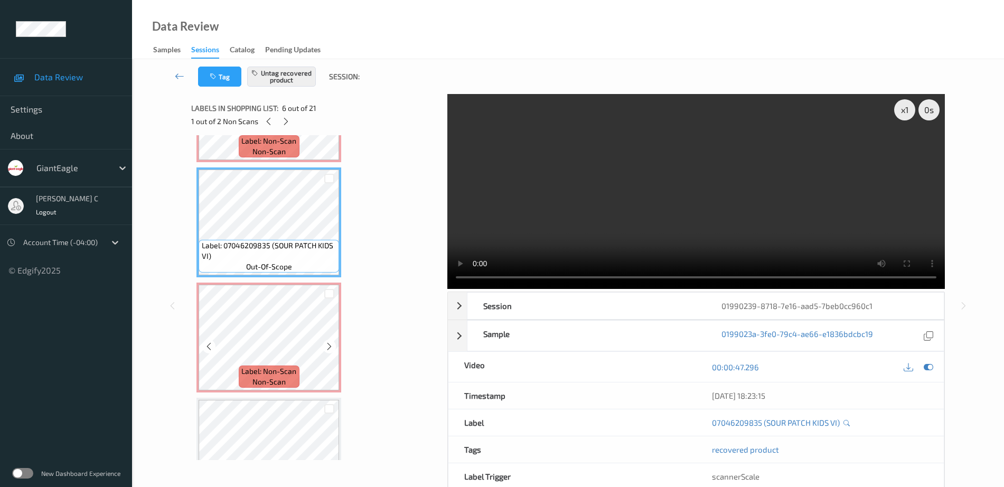
scroll to position [483, 0]
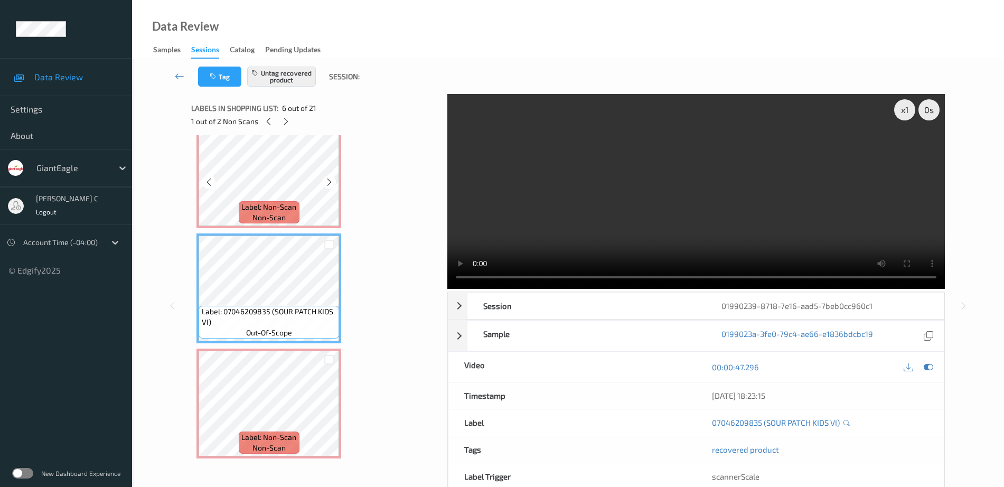
click at [278, 203] on span "Label: Non-Scan" at bounding box center [268, 207] width 55 height 11
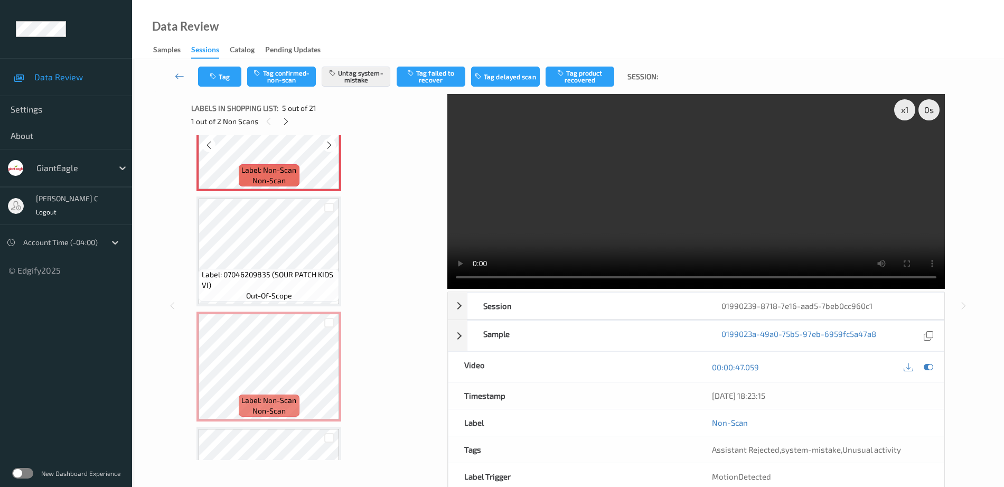
scroll to position [549, 0]
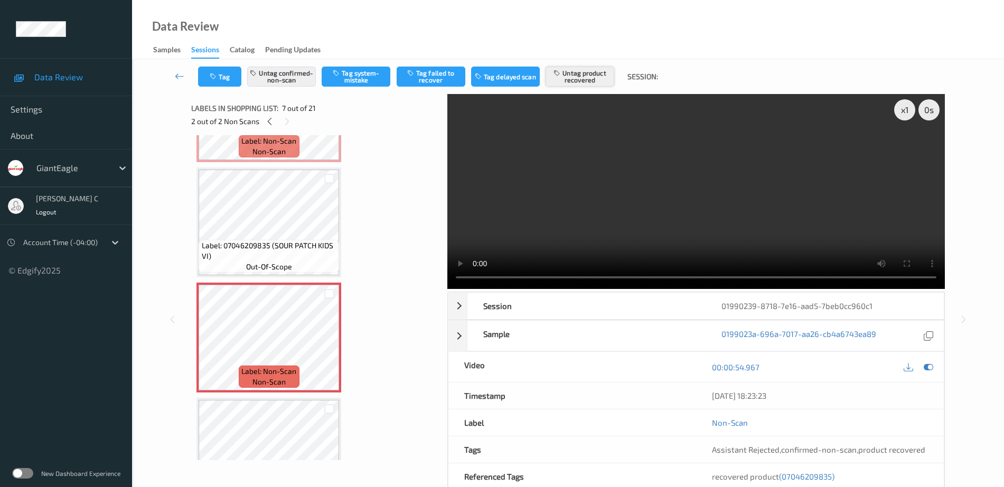
click at [593, 68] on button "Untag product recovered" at bounding box center [580, 77] width 69 height 20
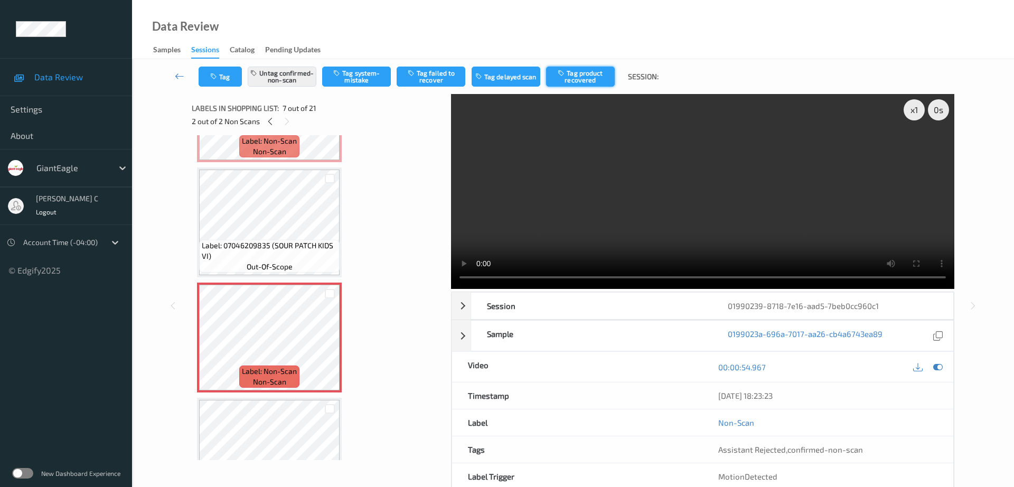
click at [584, 78] on button "Tag product recovered" at bounding box center [580, 77] width 69 height 20
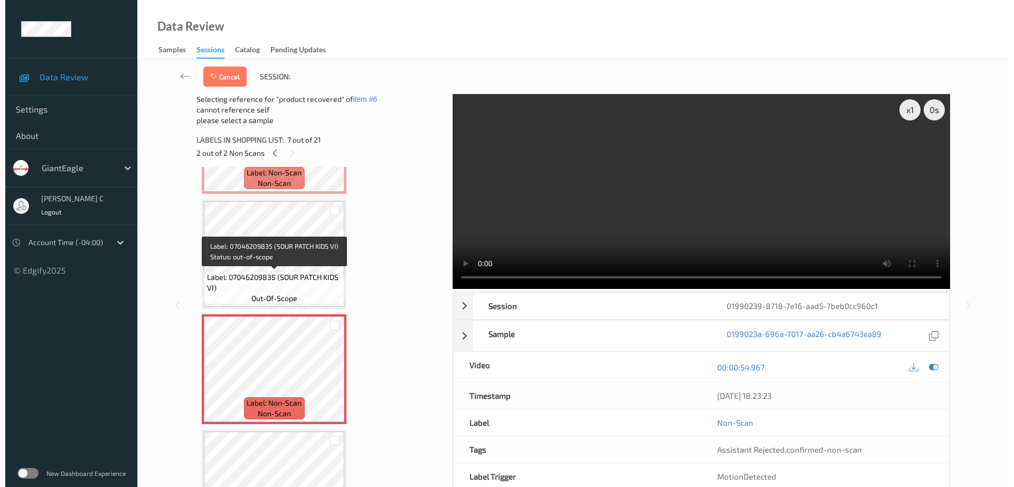
scroll to position [615, 0]
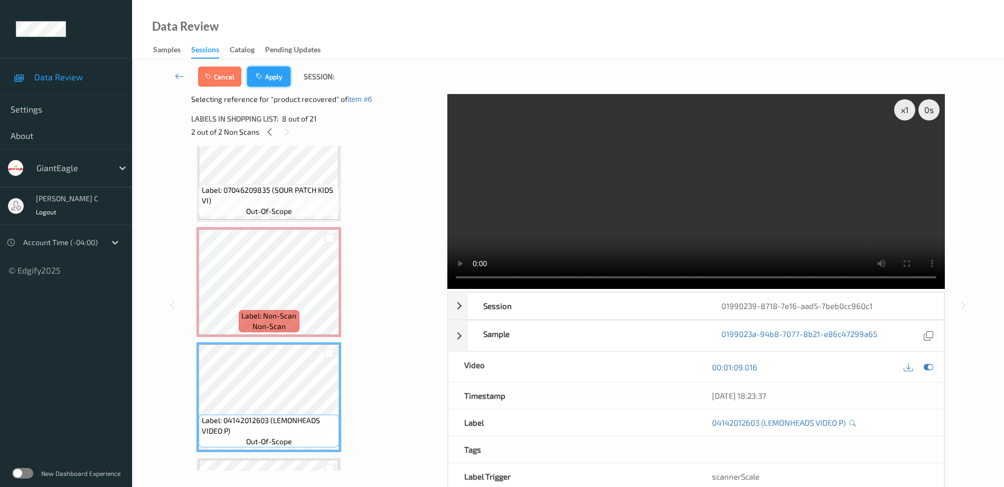
click at [275, 78] on button "Apply" at bounding box center [268, 77] width 43 height 20
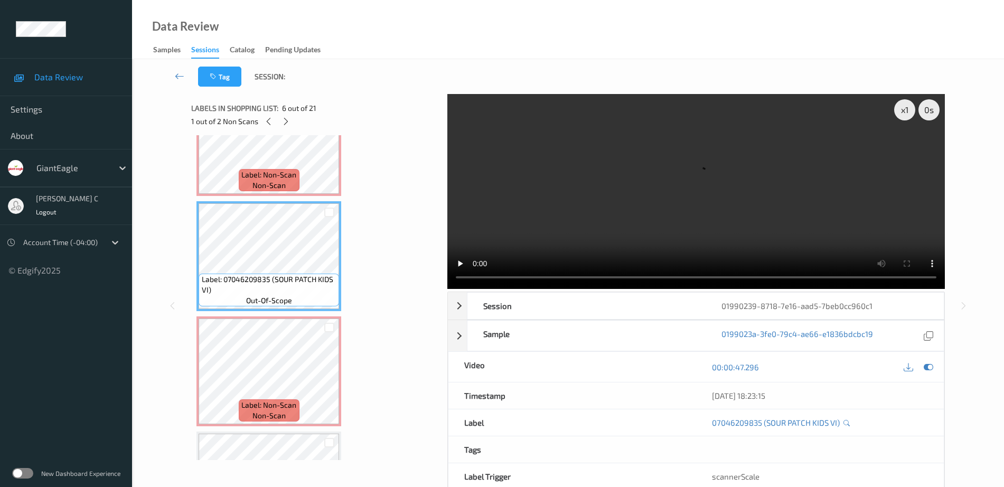
scroll to position [581, 0]
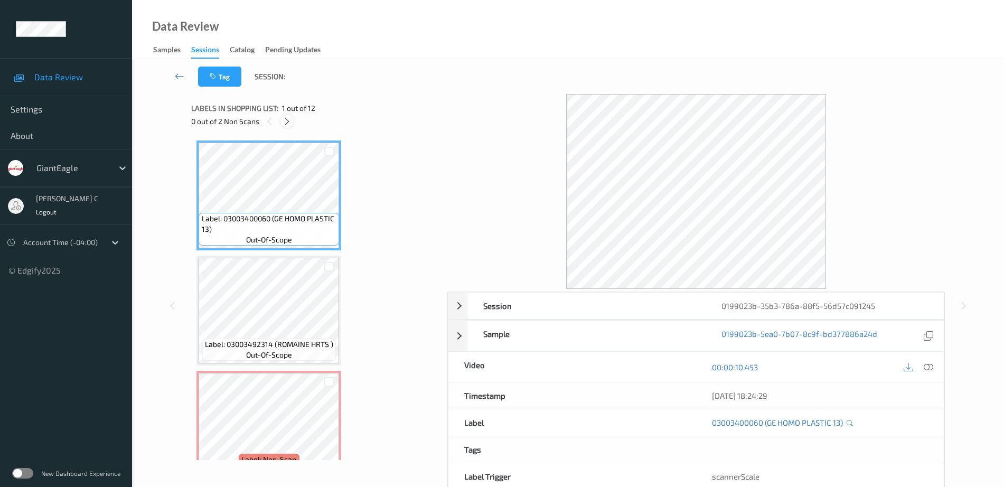
click at [288, 120] on icon at bounding box center [287, 122] width 9 height 10
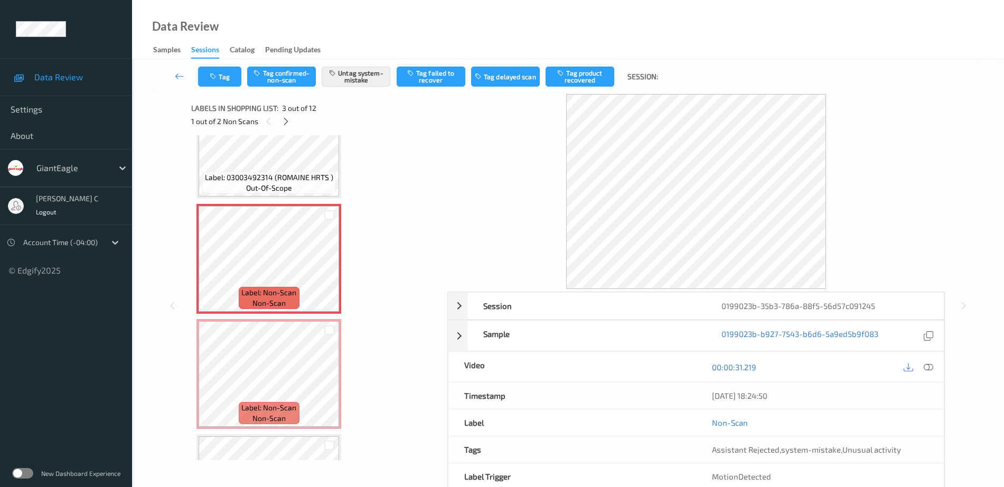
scroll to position [186, 0]
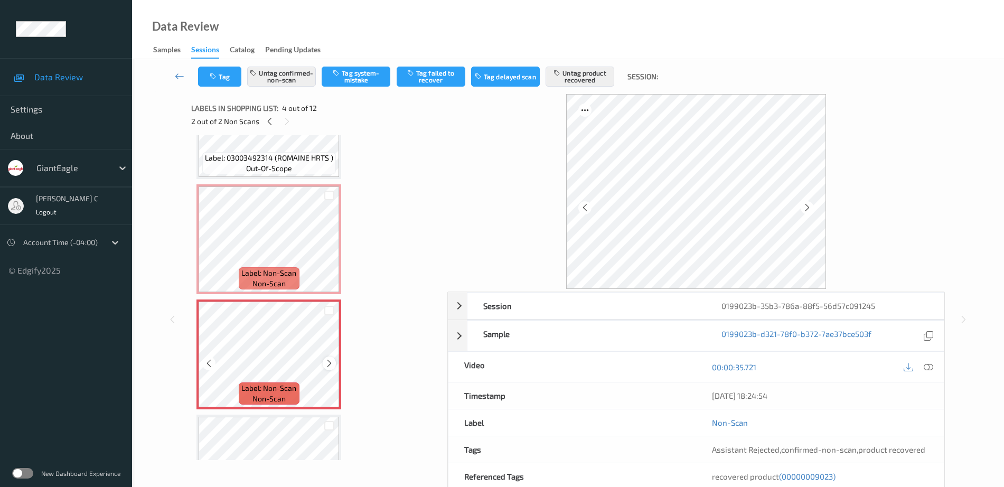
click at [332, 360] on icon at bounding box center [329, 364] width 9 height 10
click at [331, 360] on icon at bounding box center [329, 364] width 9 height 10
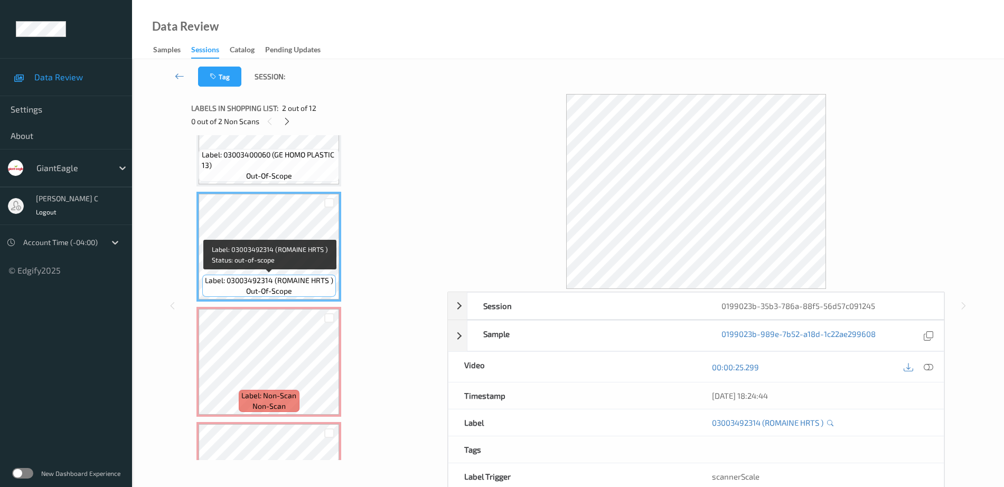
scroll to position [0, 0]
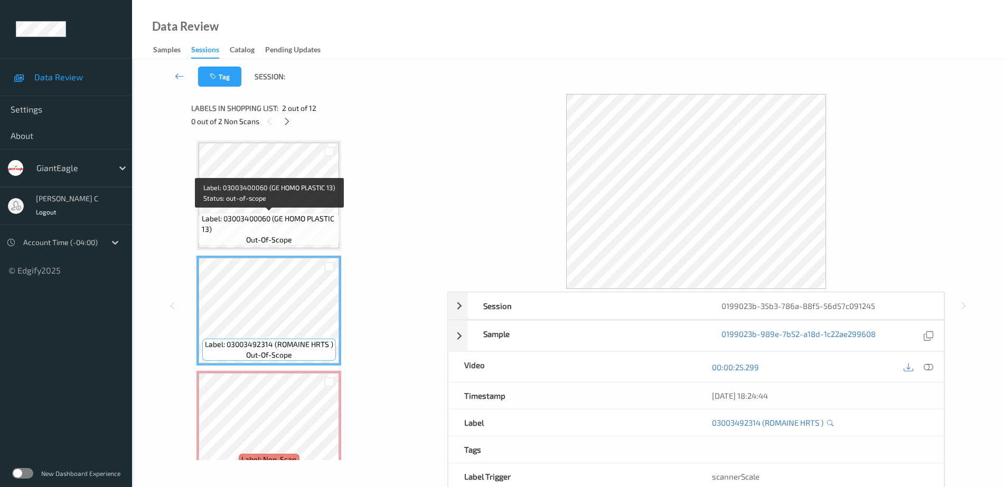
click at [276, 225] on span "Label: 03003400060 (GE HOMO PLASTIC 13)" at bounding box center [269, 223] width 135 height 21
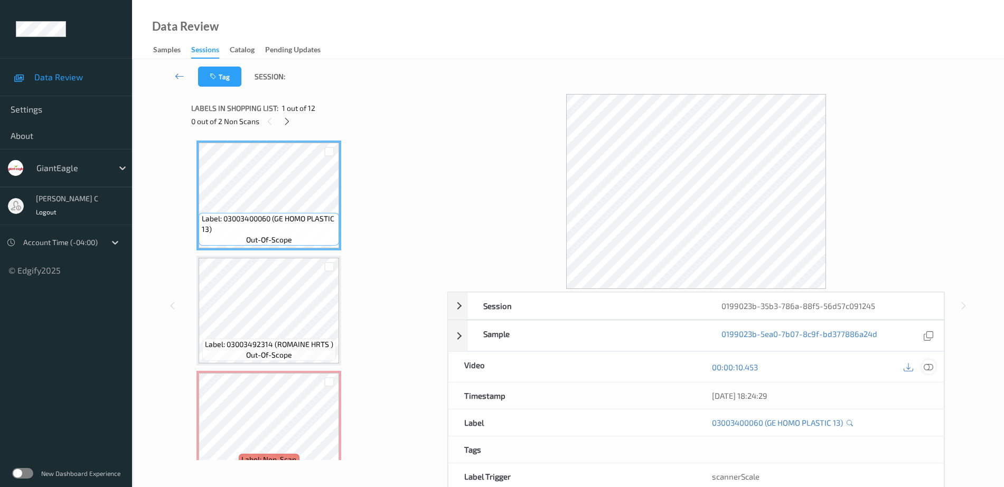
click at [929, 370] on icon at bounding box center [929, 367] width 10 height 10
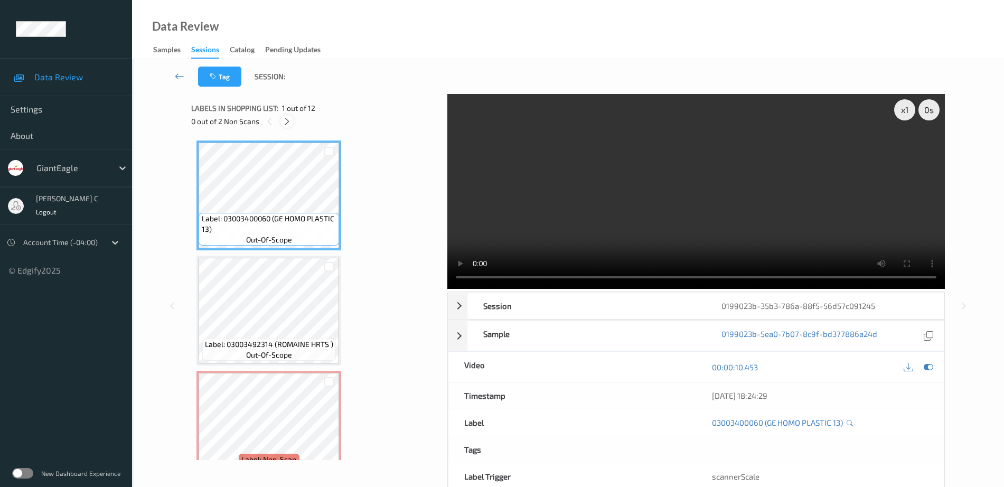
click at [288, 120] on icon at bounding box center [287, 122] width 9 height 10
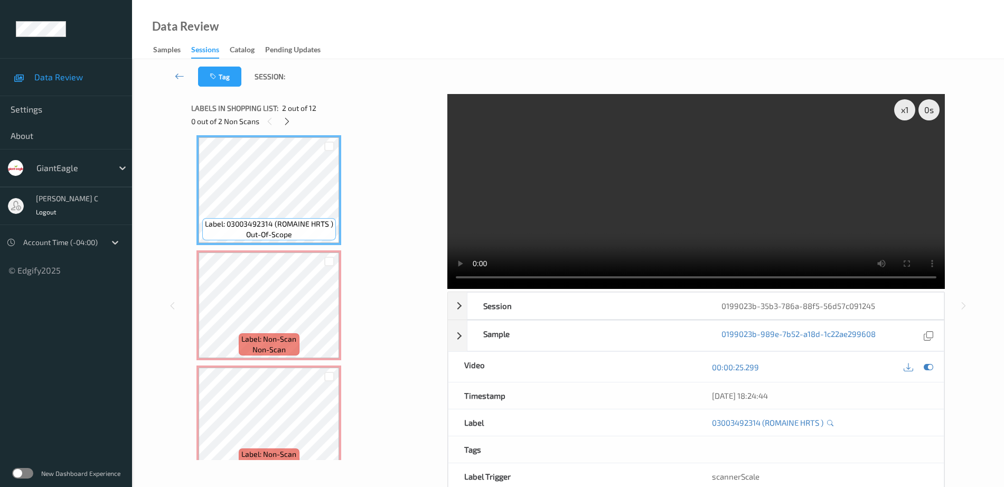
scroll to position [54, 0]
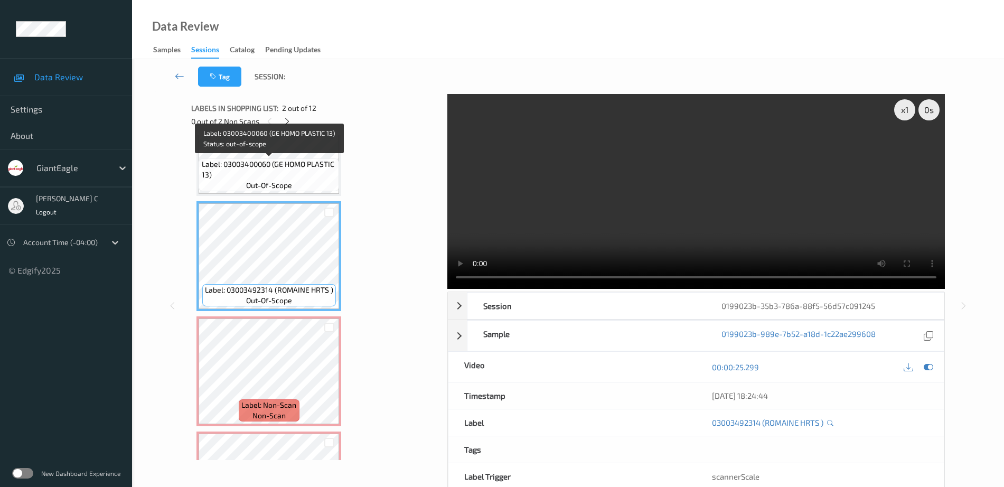
click at [295, 173] on span "Label: 03003400060 (GE HOMO PLASTIC 13)" at bounding box center [269, 169] width 135 height 21
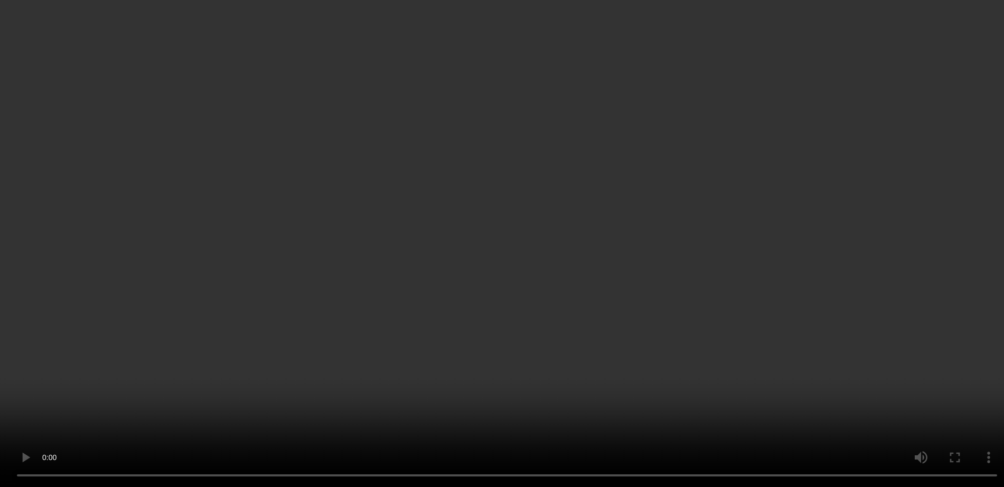
scroll to position [319, 0]
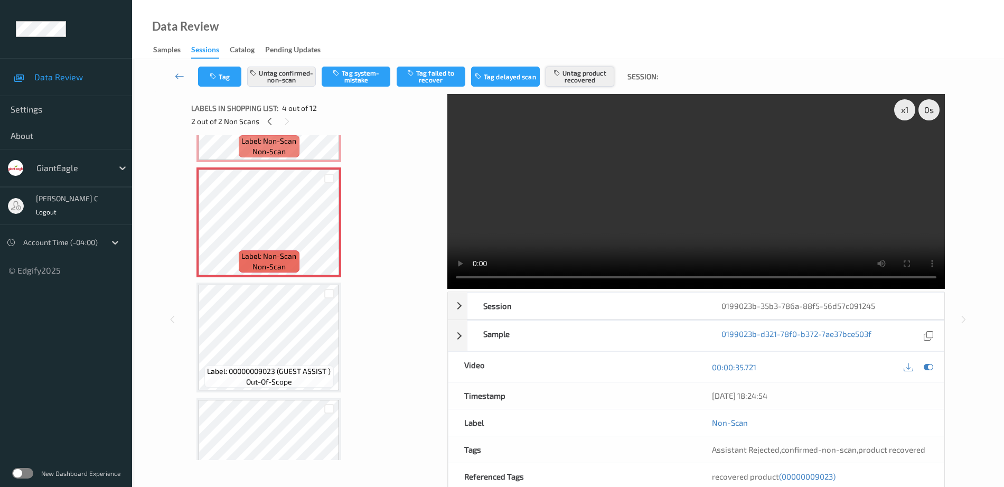
click at [578, 72] on button "Untag product recovered" at bounding box center [580, 77] width 69 height 20
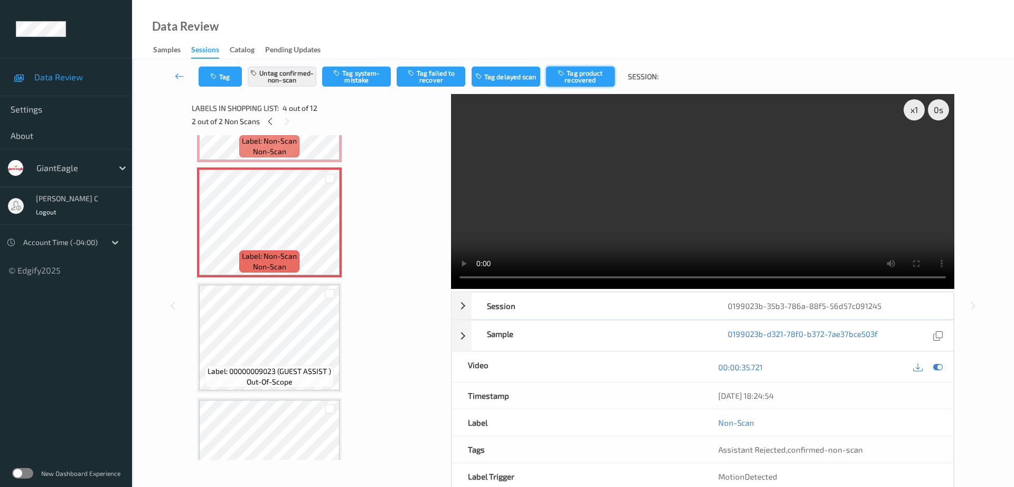
click at [571, 74] on button "Tag product recovered" at bounding box center [580, 77] width 69 height 20
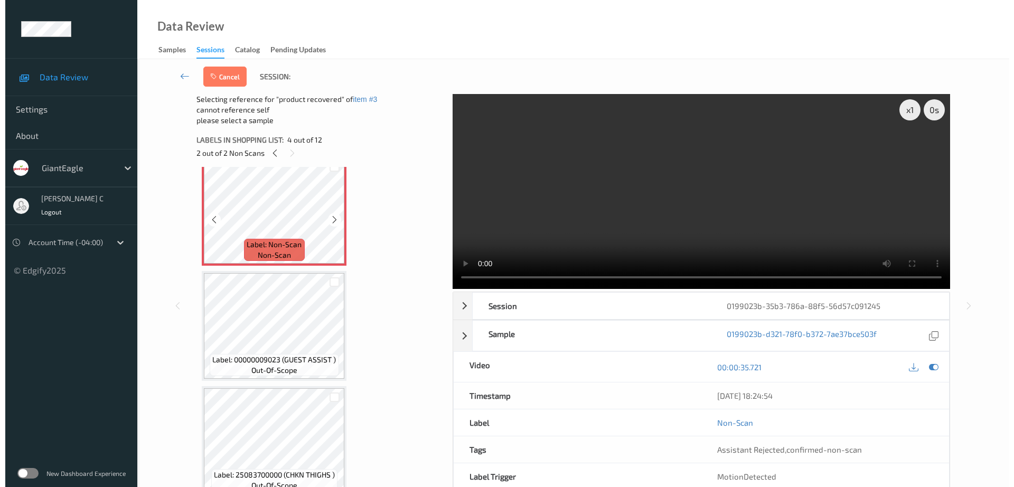
scroll to position [385, 0]
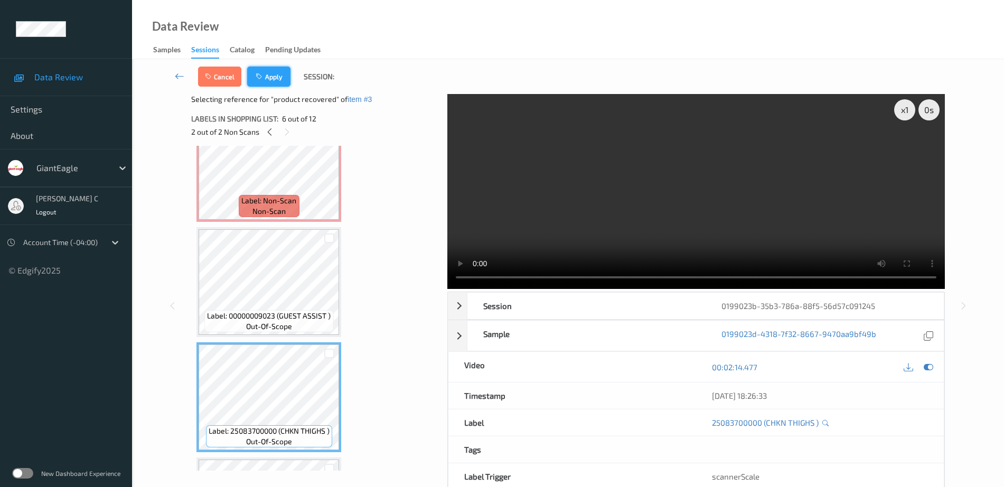
click at [275, 71] on button "Apply" at bounding box center [268, 77] width 43 height 20
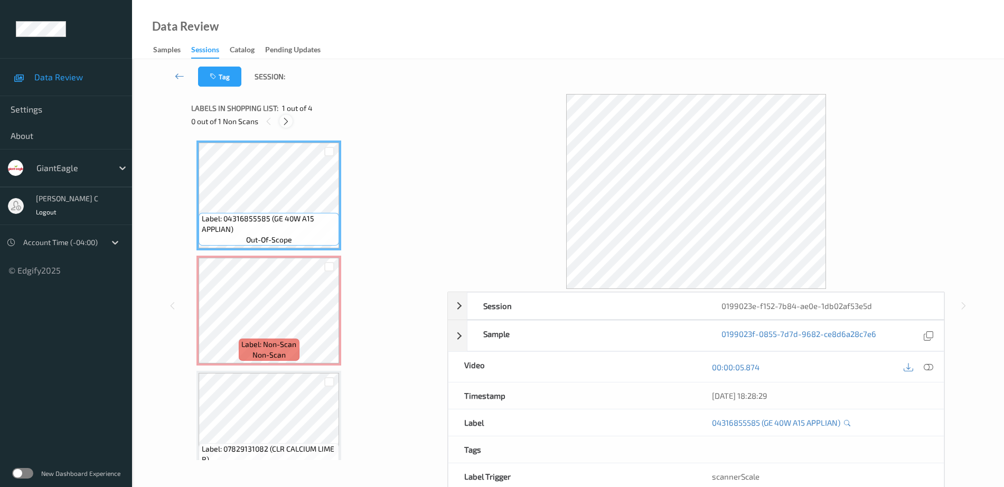
click at [286, 122] on icon at bounding box center [286, 122] width 9 height 10
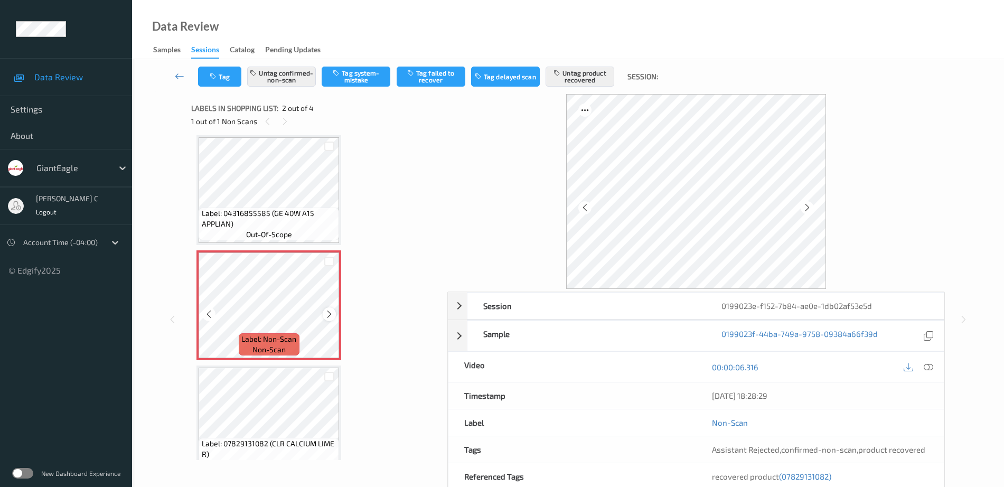
click at [332, 315] on icon at bounding box center [329, 315] width 9 height 10
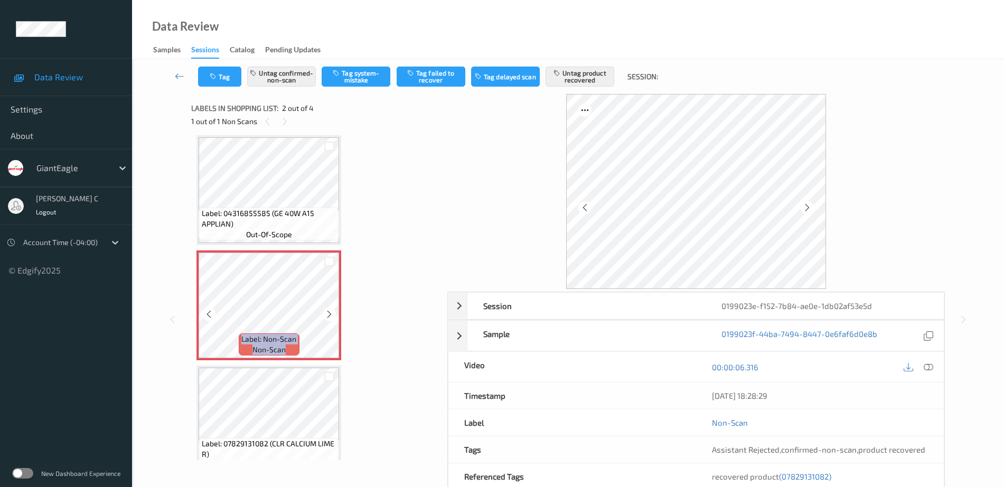
click at [332, 315] on icon at bounding box center [329, 315] width 9 height 10
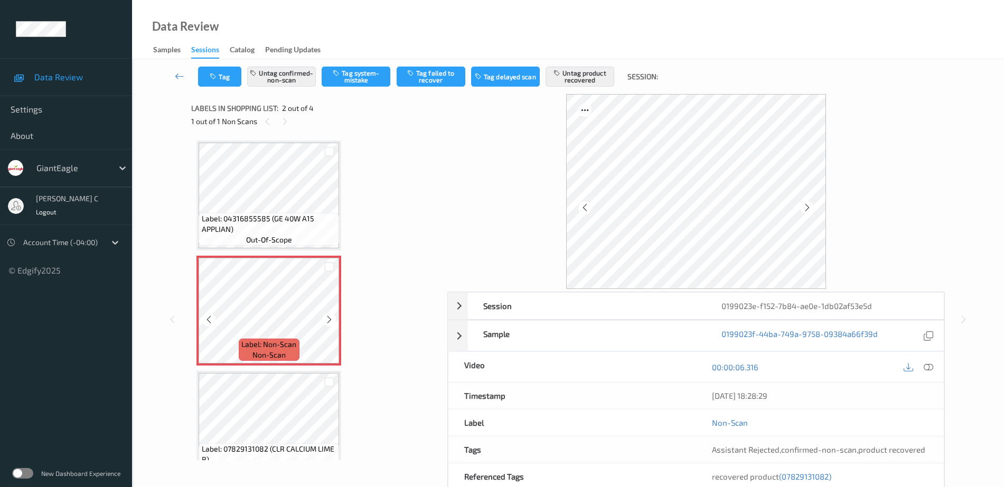
scroll to position [132, 0]
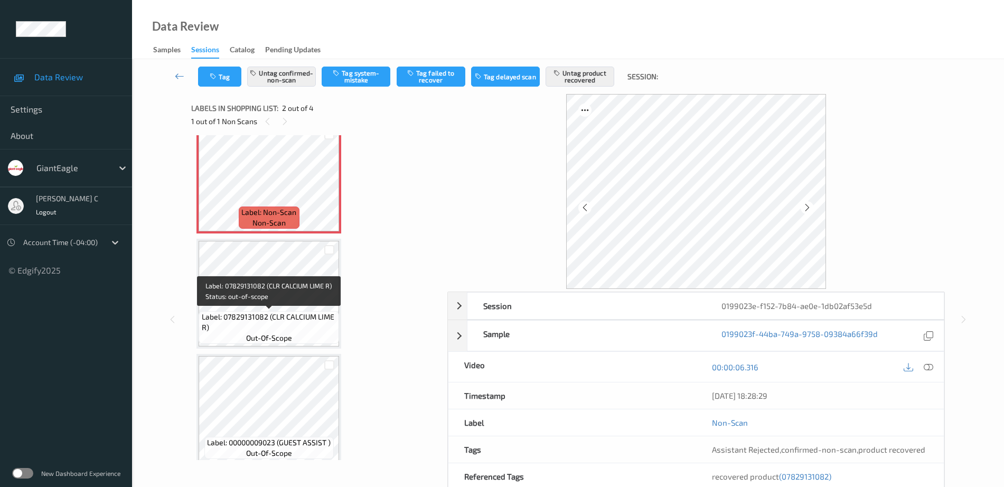
click at [263, 333] on span "out-of-scope" at bounding box center [269, 338] width 46 height 11
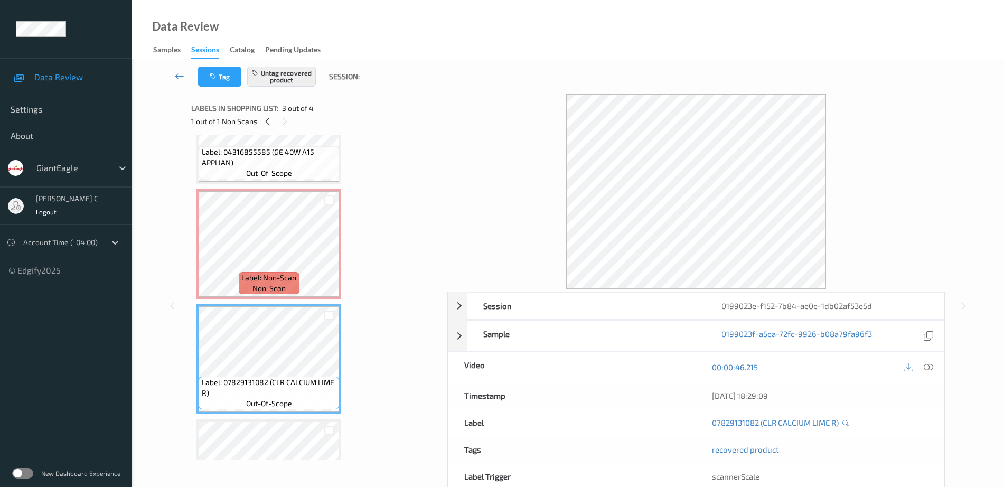
scroll to position [0, 0]
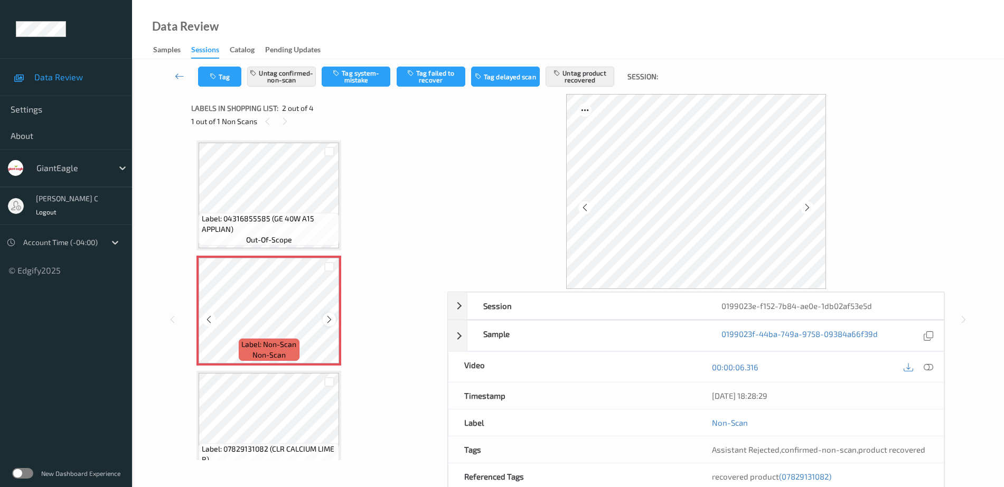
click at [327, 319] on icon at bounding box center [329, 320] width 9 height 10
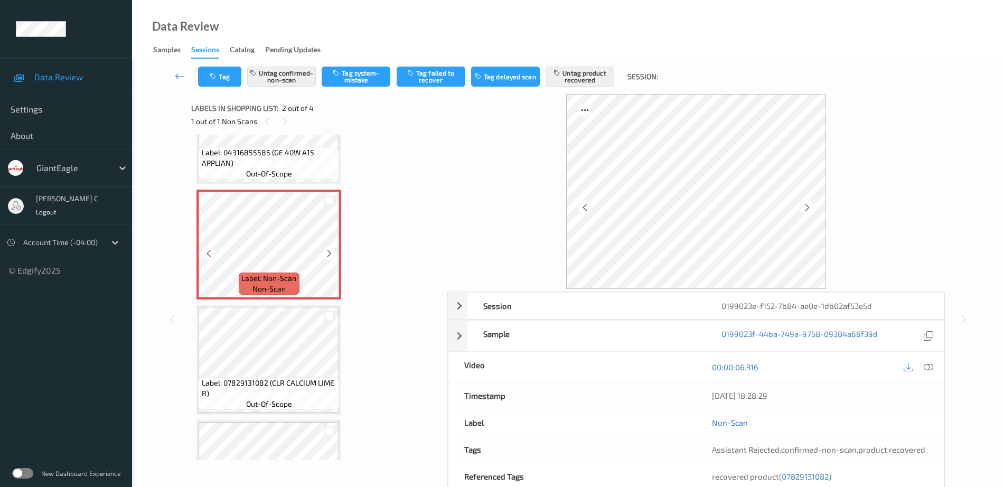
click at [258, 277] on span "Label: Non-Scan" at bounding box center [268, 278] width 55 height 11
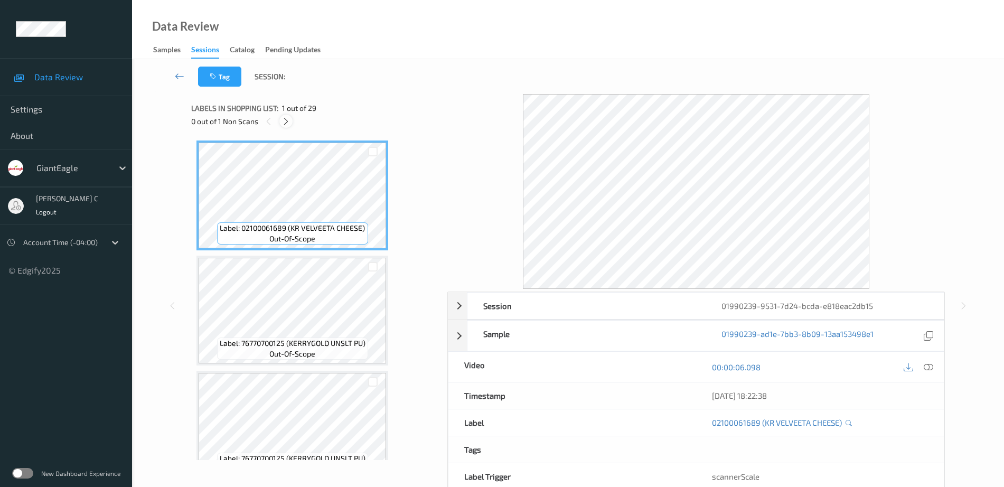
click at [287, 121] on icon at bounding box center [286, 122] width 9 height 10
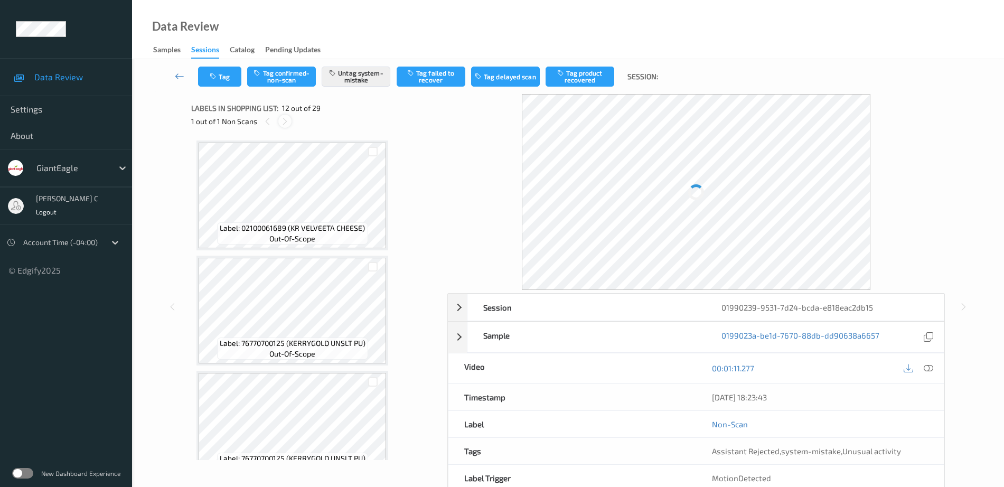
scroll to position [1157, 0]
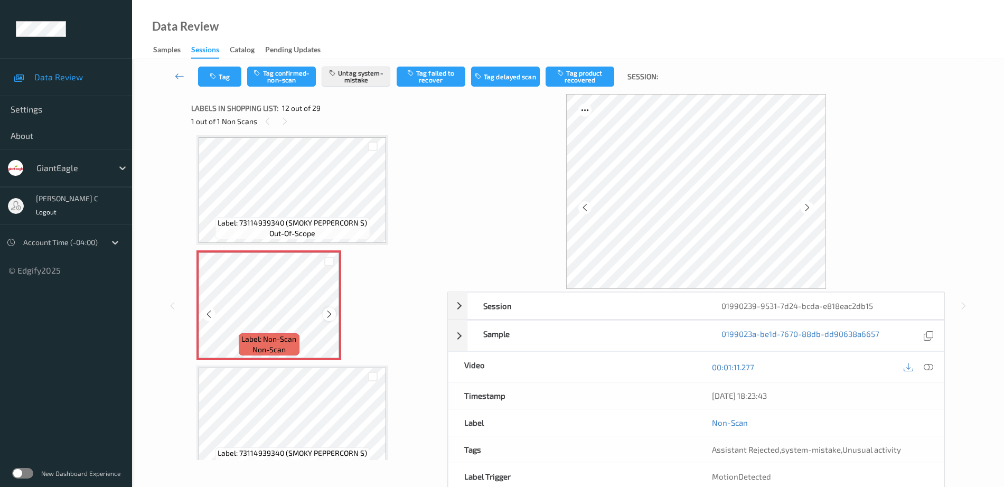
click at [326, 313] on icon at bounding box center [329, 315] width 9 height 10
click at [303, 236] on span "out-of-scope" at bounding box center [292, 233] width 46 height 11
click at [330, 313] on icon at bounding box center [329, 315] width 9 height 10
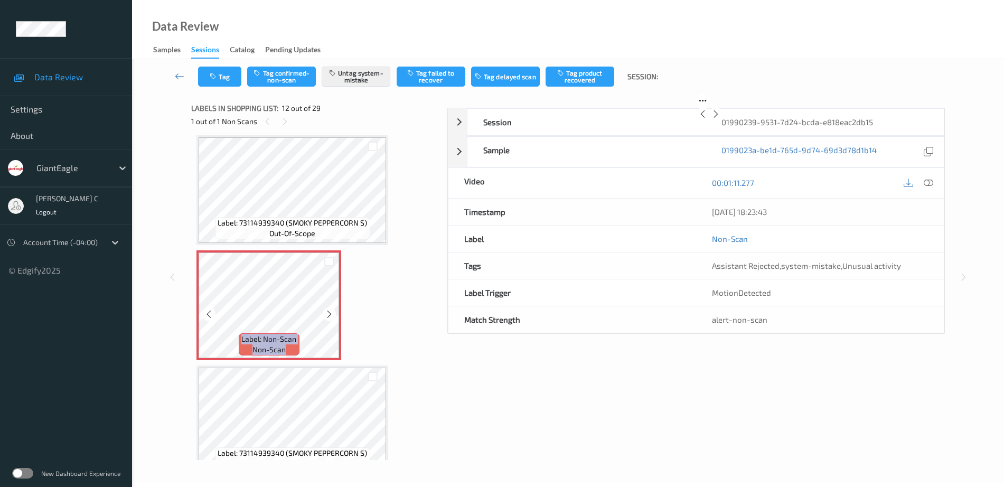
click at [330, 313] on icon at bounding box center [329, 315] width 9 height 10
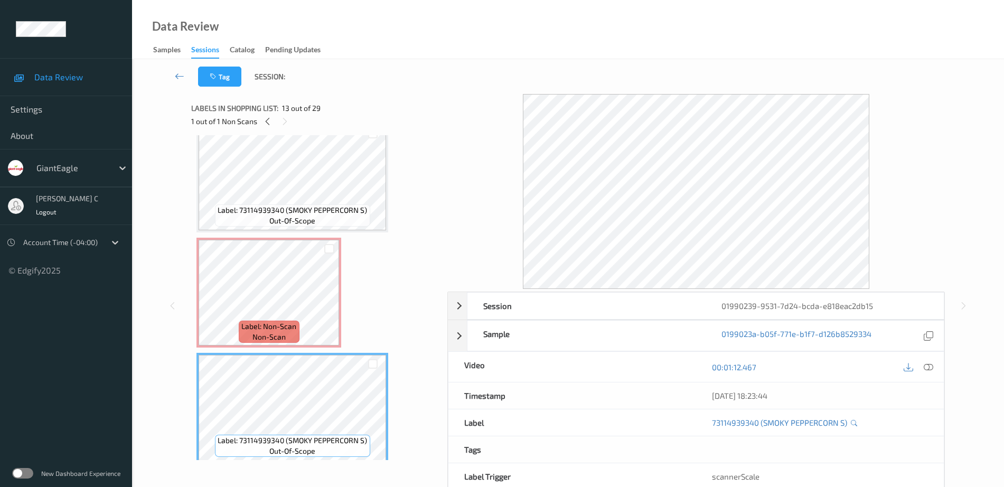
scroll to position [1091, 0]
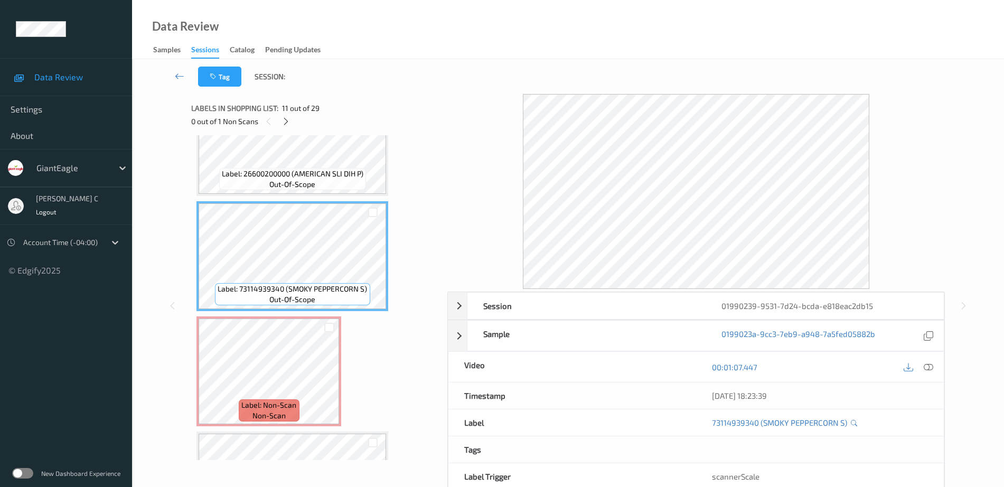
click at [264, 187] on div "Label: 26600200000 (AMERICAN SLI DIH P) out-of-scope" at bounding box center [292, 179] width 147 height 22
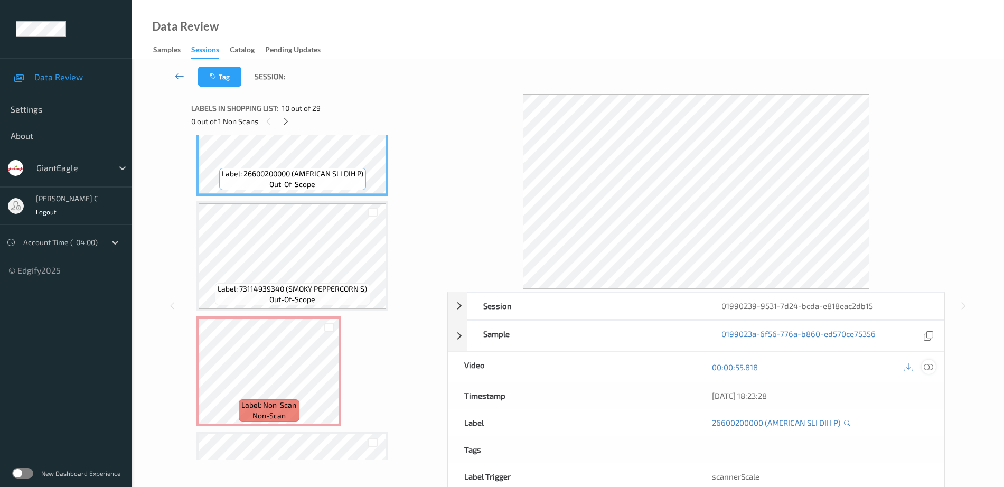
click at [931, 366] on icon at bounding box center [929, 367] width 10 height 10
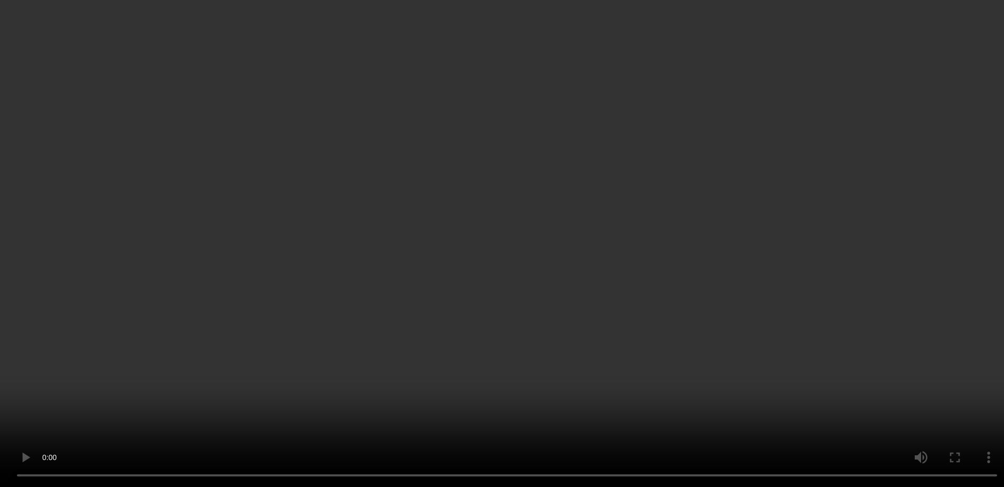
scroll to position [1157, 0]
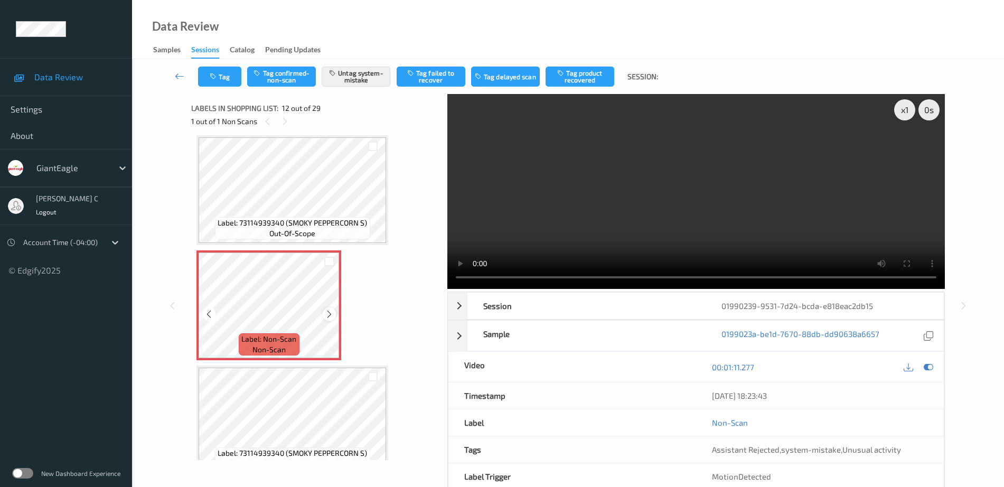
click at [328, 314] on icon at bounding box center [329, 315] width 9 height 10
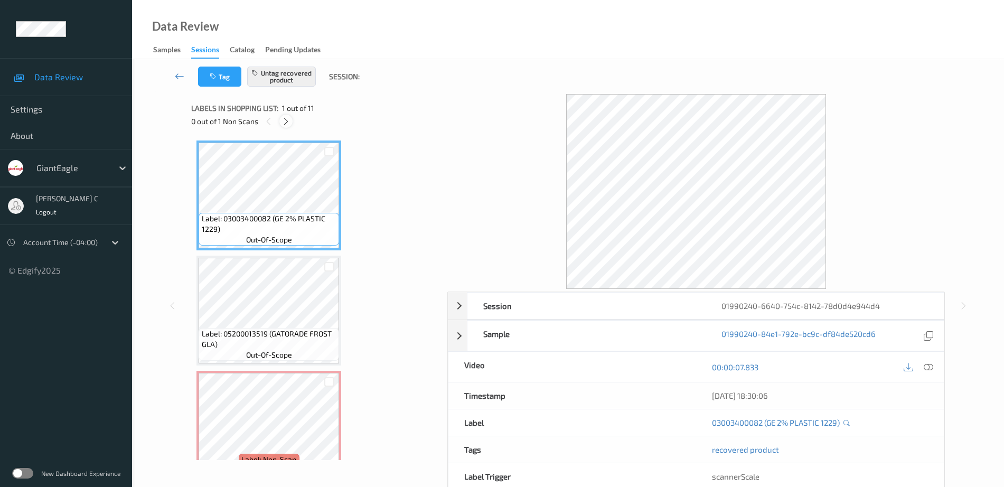
click at [288, 124] on icon at bounding box center [286, 122] width 9 height 10
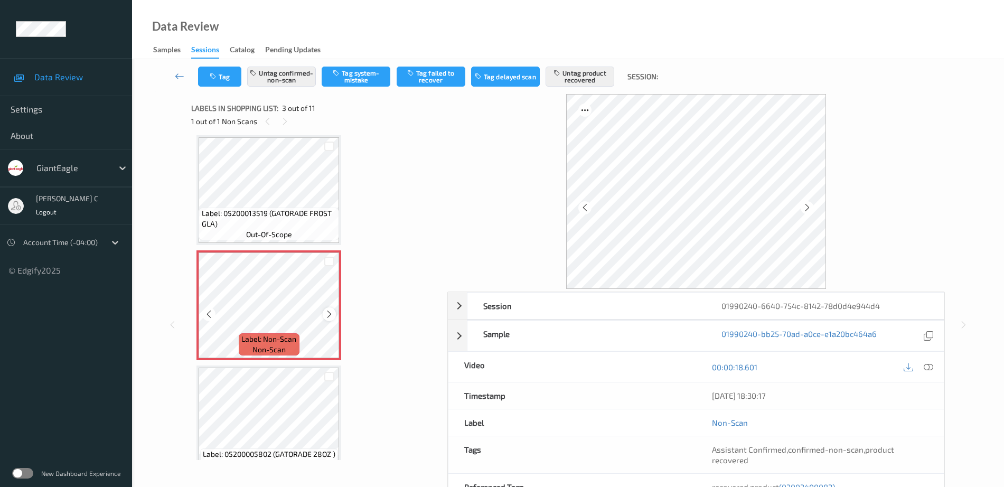
click at [328, 314] on icon at bounding box center [329, 315] width 9 height 10
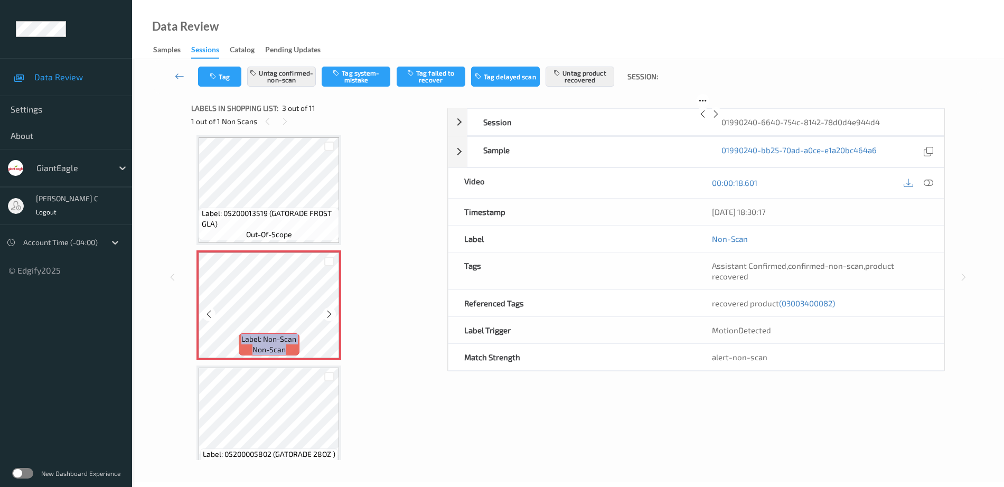
click at [328, 314] on icon at bounding box center [329, 315] width 9 height 10
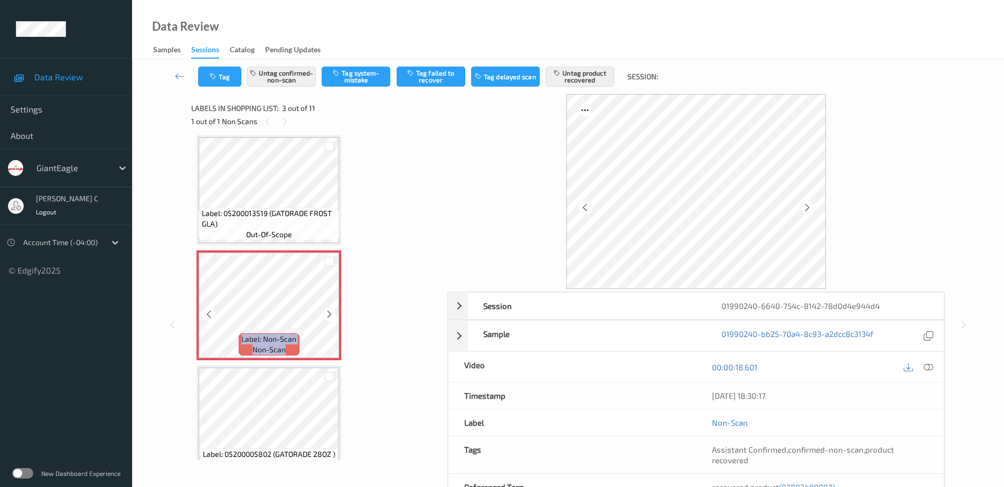
click at [328, 314] on icon at bounding box center [329, 315] width 9 height 10
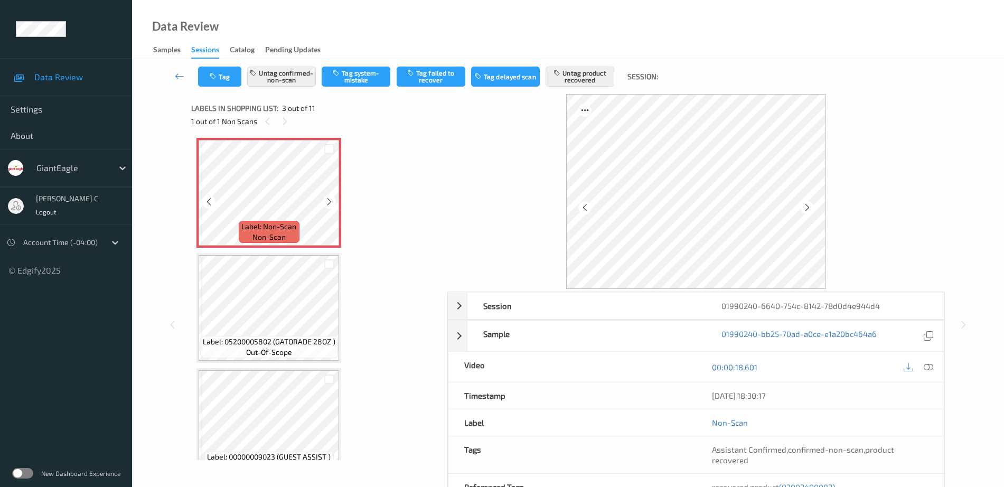
scroll to position [253, 0]
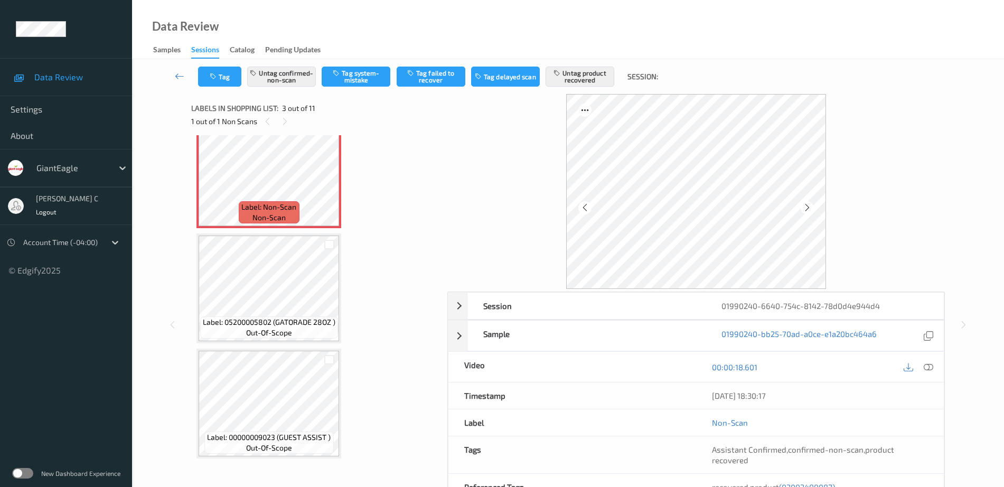
click at [266, 319] on span "Label: 05200005802 (GATORADE 28OZ )" at bounding box center [269, 322] width 133 height 11
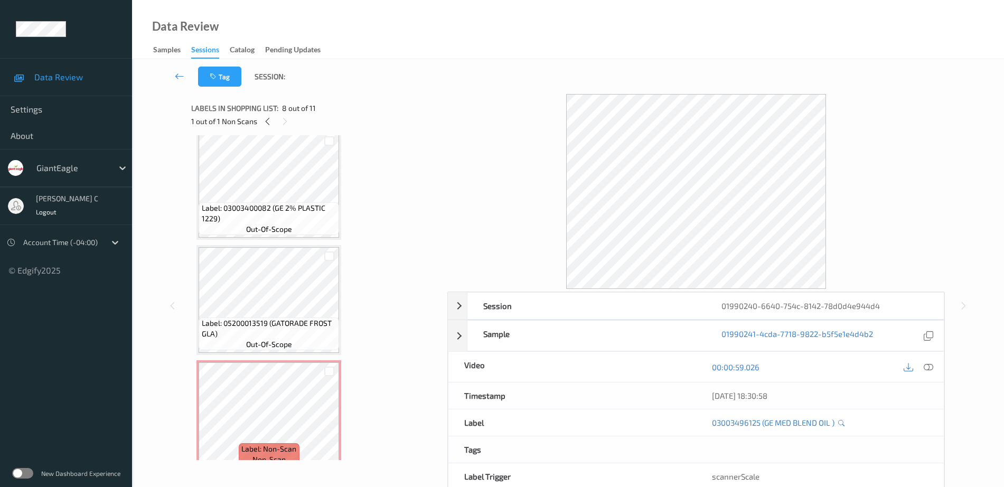
scroll to position [0, 0]
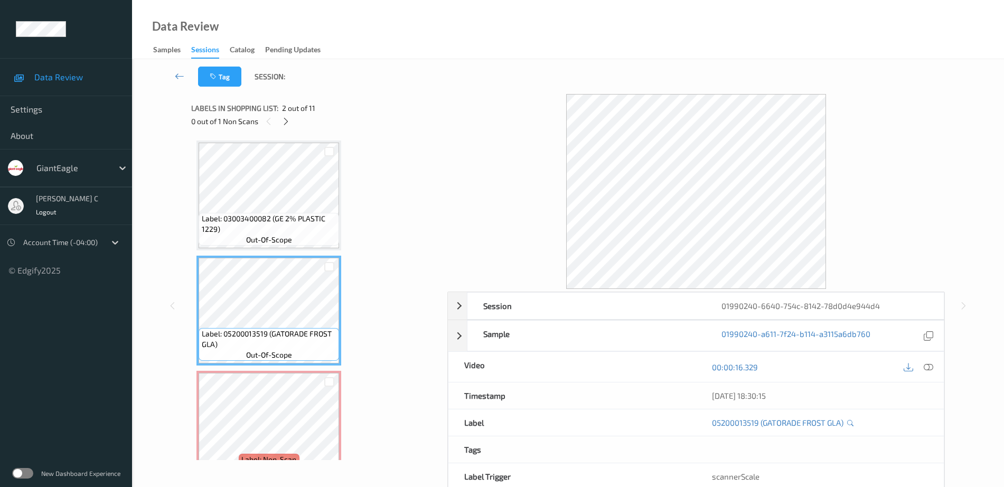
click at [254, 221] on span "Label: 03003400082 (GE 2% PLASTIC 1229)" at bounding box center [269, 223] width 135 height 21
click at [245, 228] on span "Label: 03003400082 (GE 2% PLASTIC 1229)" at bounding box center [269, 223] width 135 height 21
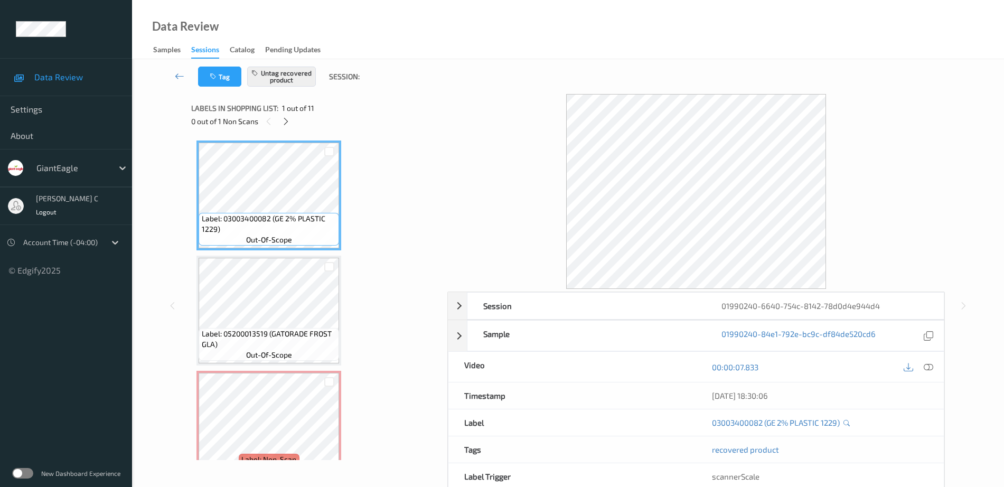
click at [252, 344] on span "Label: 05200013519 (GATORADE FROST GLA)" at bounding box center [269, 339] width 135 height 21
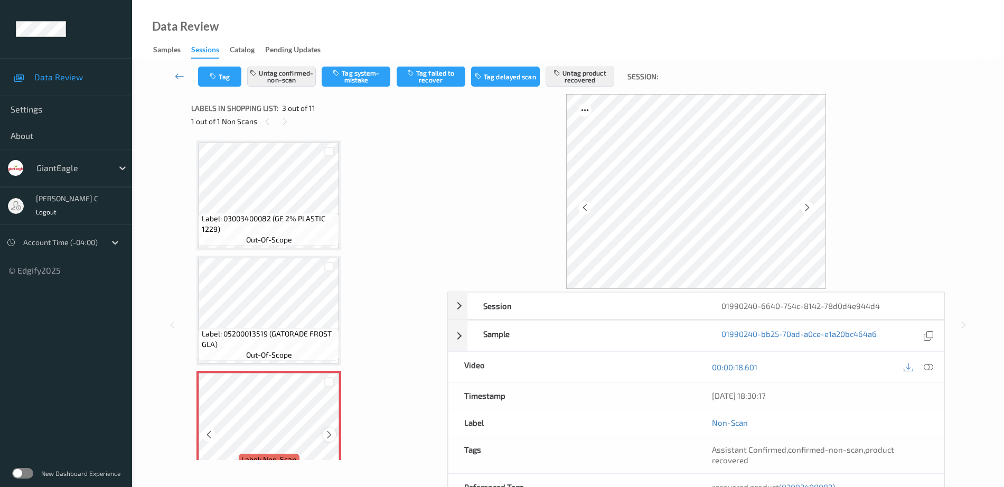
click at [333, 437] on icon at bounding box center [329, 435] width 9 height 10
click at [332, 437] on icon at bounding box center [329, 435] width 9 height 10
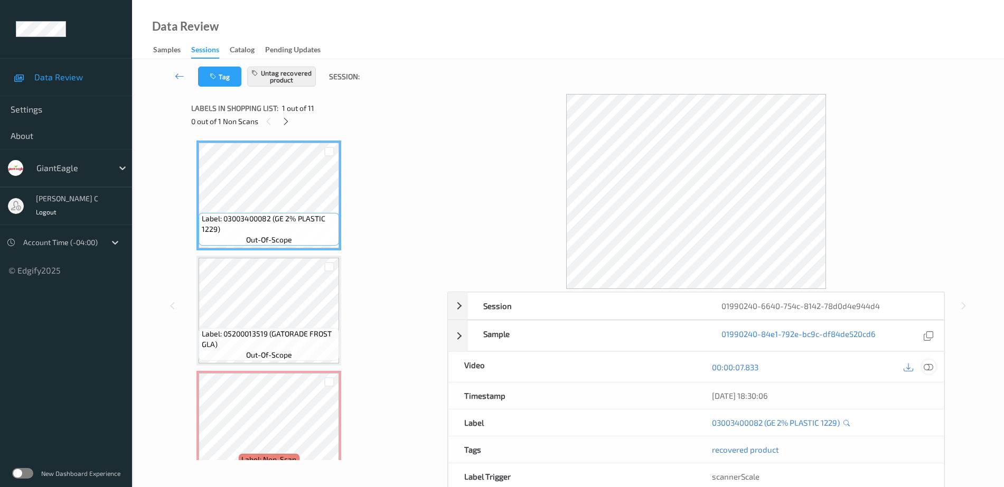
click at [933, 366] on icon at bounding box center [929, 367] width 10 height 10
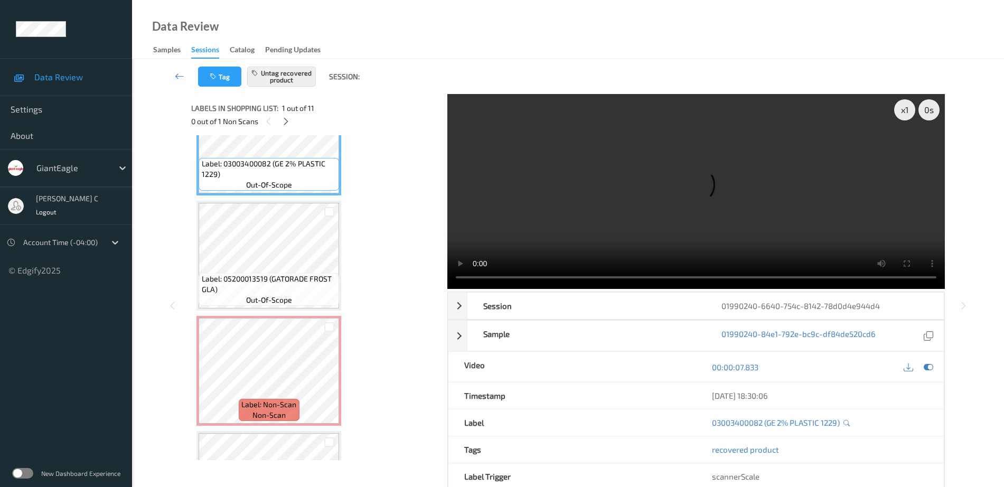
scroll to position [132, 0]
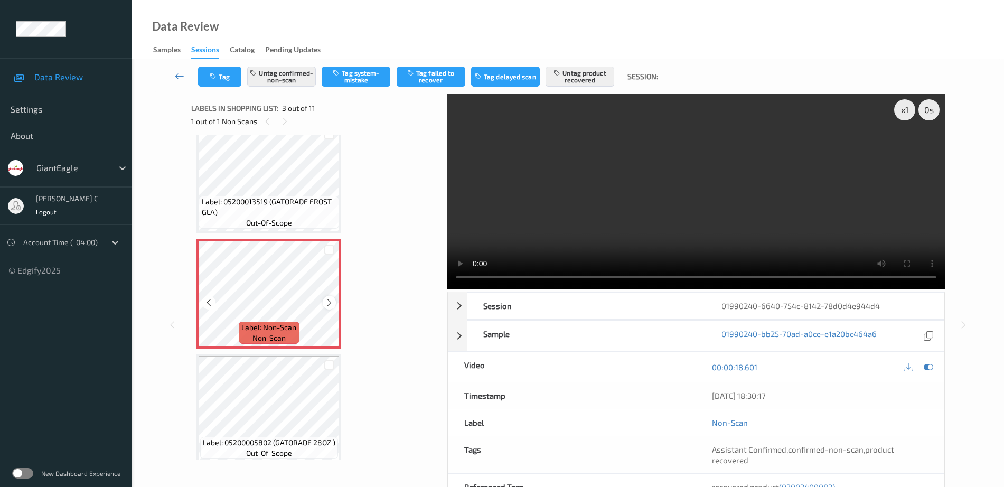
click at [331, 301] on icon at bounding box center [329, 303] width 9 height 10
click at [289, 202] on span "Label: 05200013519 (GATORADE FROST GLA)" at bounding box center [269, 207] width 135 height 21
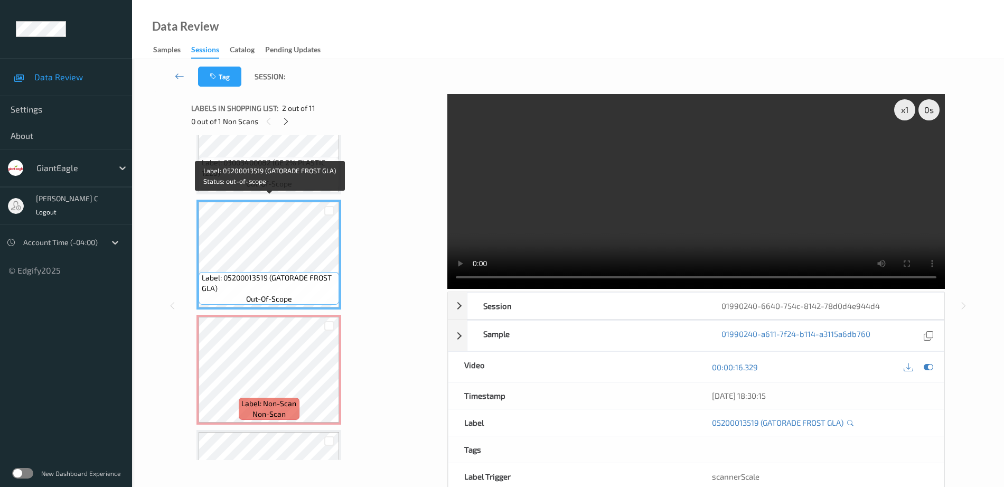
scroll to position [0, 0]
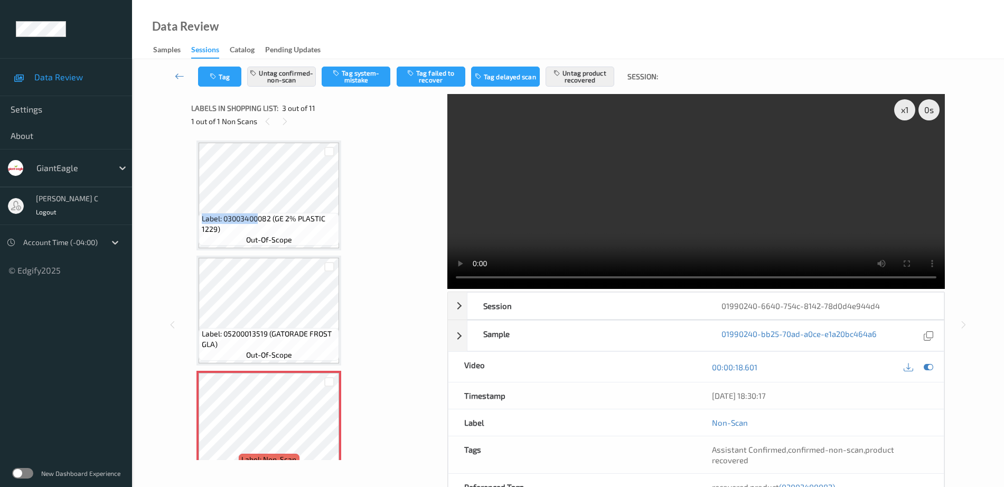
click at [258, 211] on div "Label: 03003400082 (GE 2% PLASTIC 1229) out-of-scope" at bounding box center [269, 196] width 145 height 110
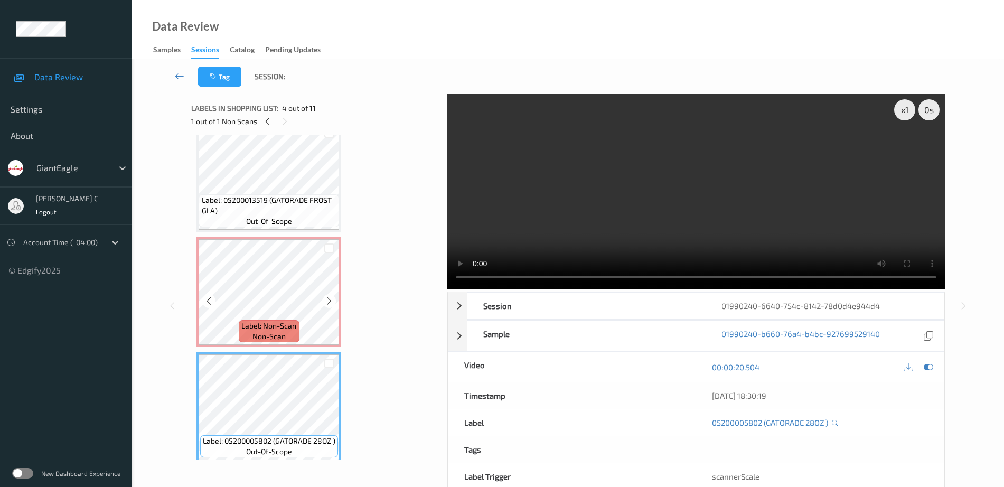
scroll to position [132, 0]
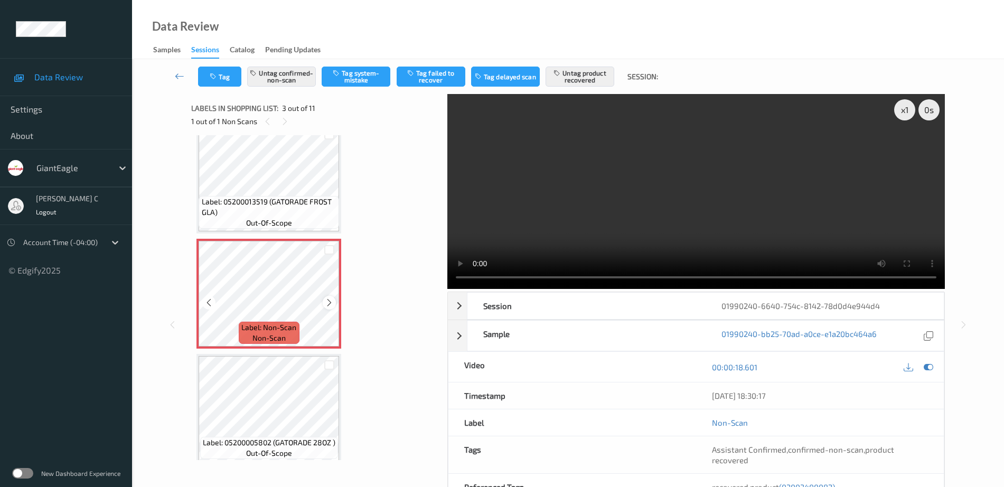
click at [326, 301] on icon at bounding box center [329, 303] width 9 height 10
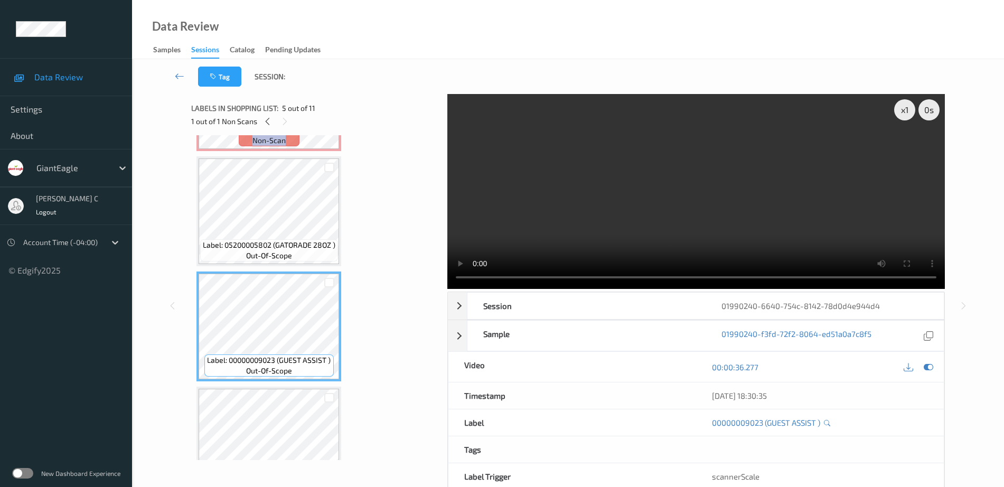
scroll to position [330, 0]
click at [297, 387] on div "Label: 05200005798 (GATORADE 28OZ ) out-of-scope" at bounding box center [269, 441] width 145 height 110
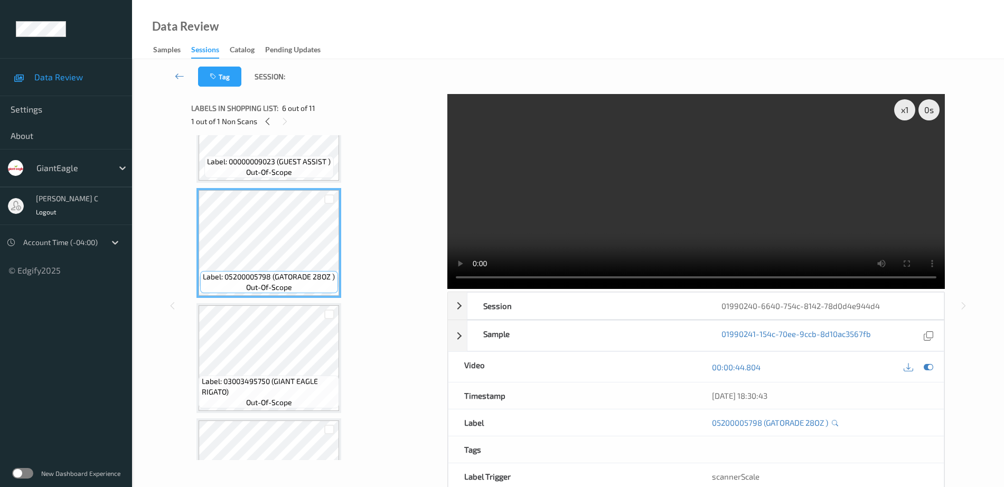
click at [288, 398] on span "out-of-scope" at bounding box center [269, 402] width 46 height 11
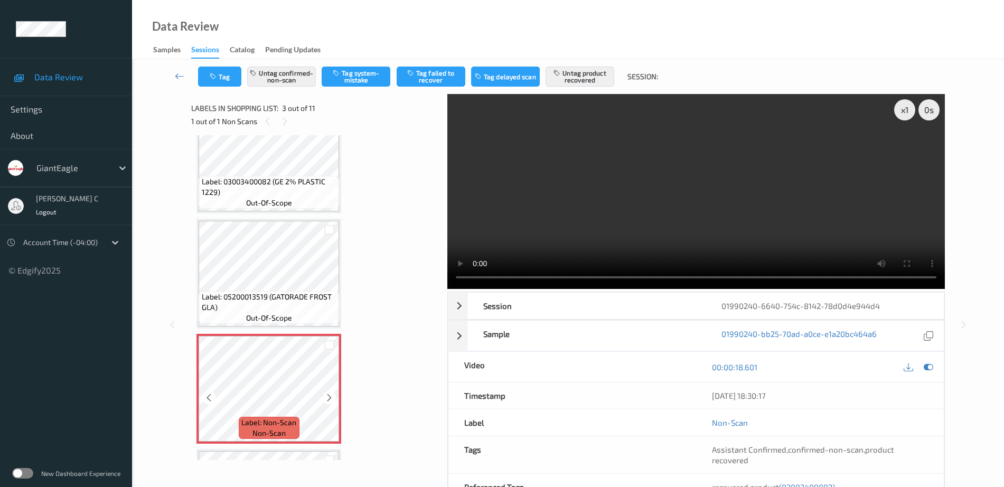
scroll to position [66, 0]
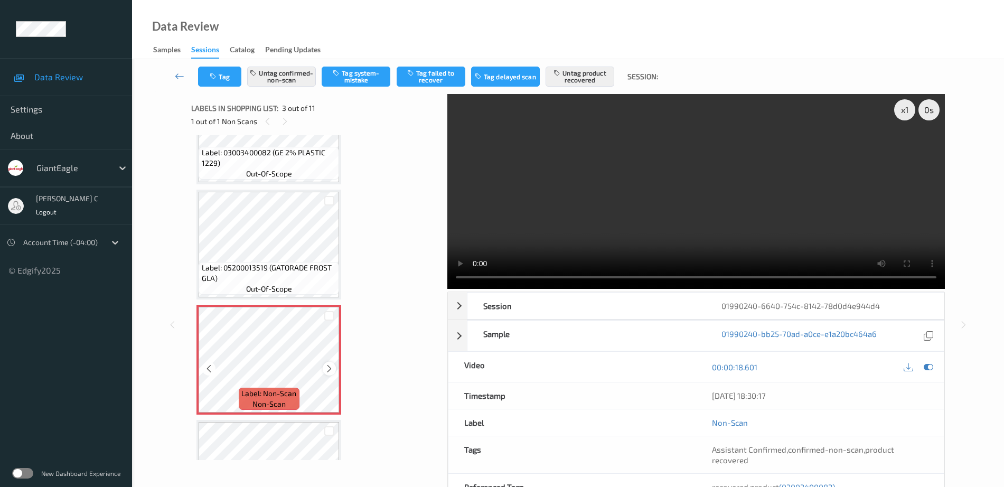
click at [332, 366] on icon at bounding box center [329, 369] width 9 height 10
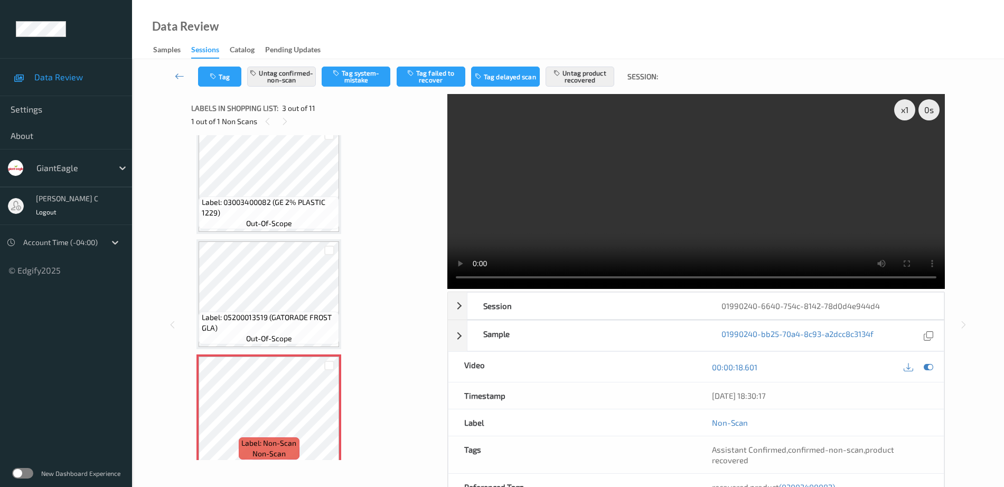
scroll to position [29, 0]
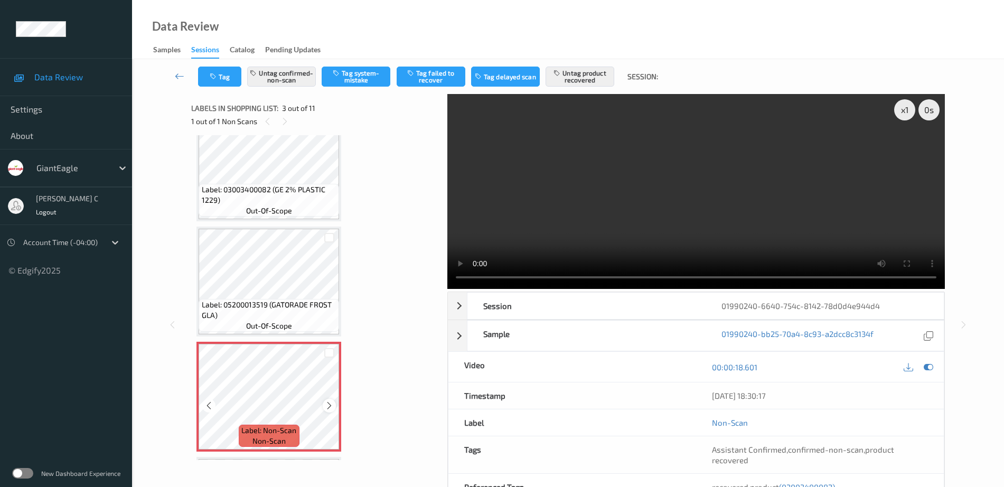
click at [331, 406] on icon at bounding box center [329, 406] width 9 height 10
click at [329, 406] on icon at bounding box center [329, 406] width 9 height 10
click at [928, 367] on icon at bounding box center [929, 367] width 10 height 10
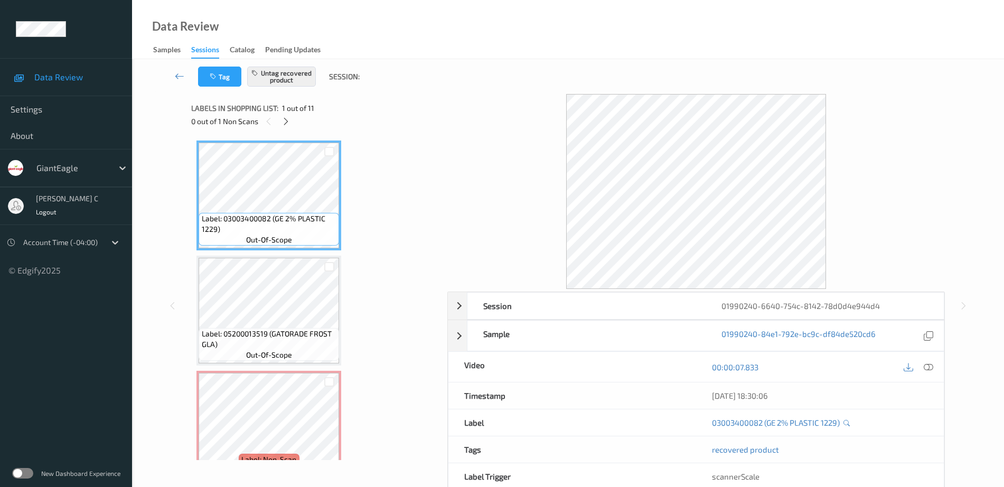
scroll to position [66, 0]
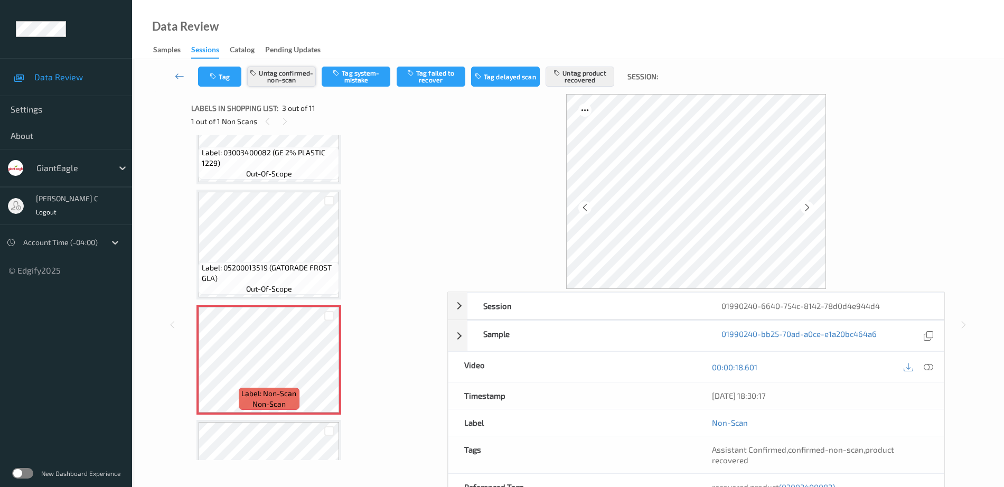
click at [300, 83] on button "Untag confirmed-non-scan" at bounding box center [281, 77] width 69 height 20
click at [600, 81] on button "Untag product recovered" at bounding box center [580, 77] width 69 height 20
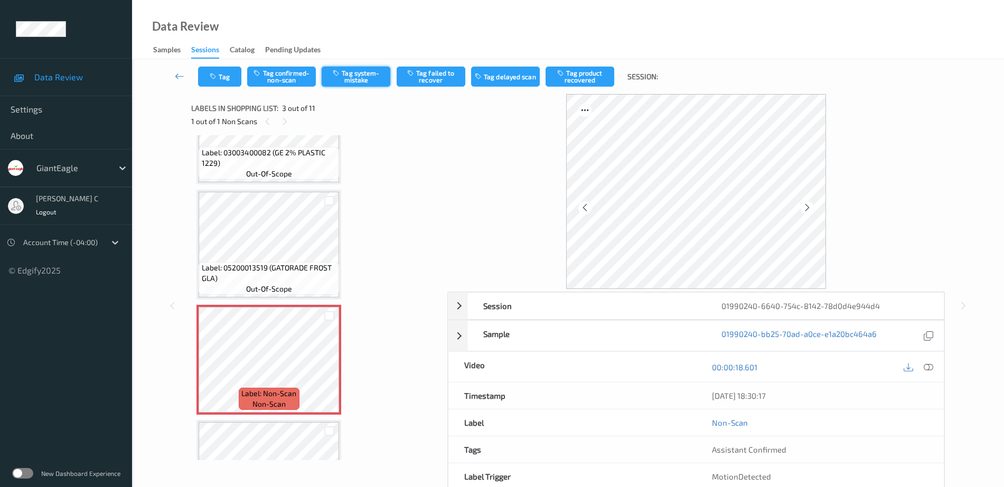
click at [353, 76] on button "Tag system-mistake" at bounding box center [356, 77] width 69 height 20
click at [219, 72] on button "Tag" at bounding box center [219, 77] width 43 height 20
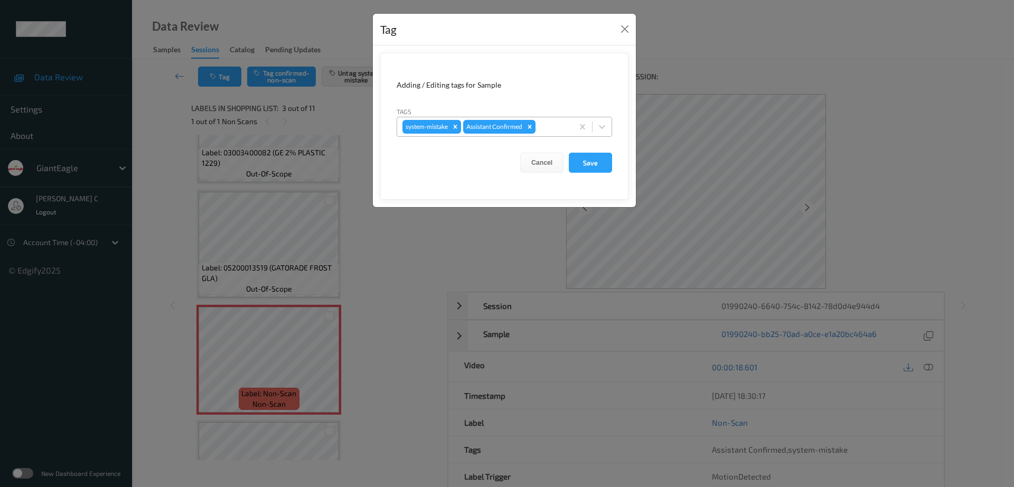
click at [570, 125] on div "system-mistake Assistant Confirmed" at bounding box center [485, 127] width 176 height 18
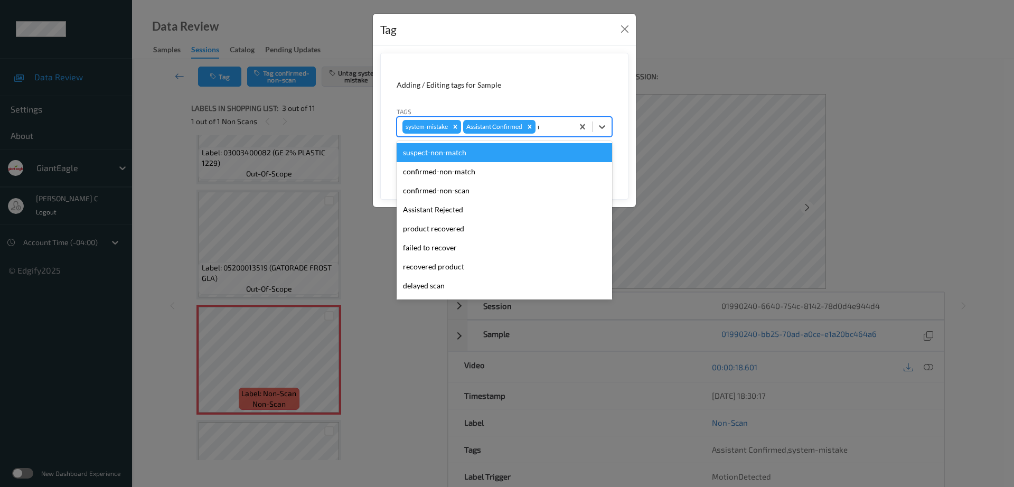
type input "un"
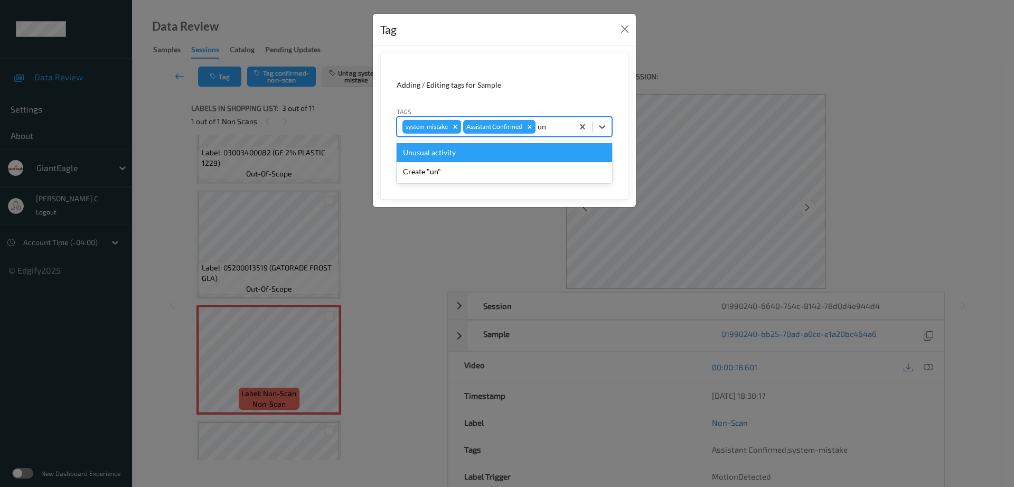
click at [490, 154] on div "Unusual activity" at bounding box center [505, 152] width 216 height 19
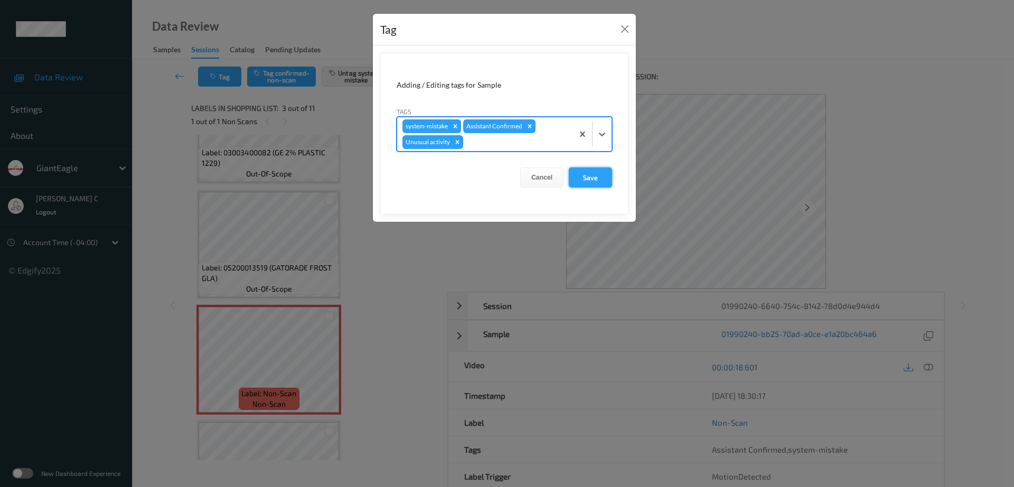
click at [584, 176] on button "Save" at bounding box center [590, 177] width 43 height 20
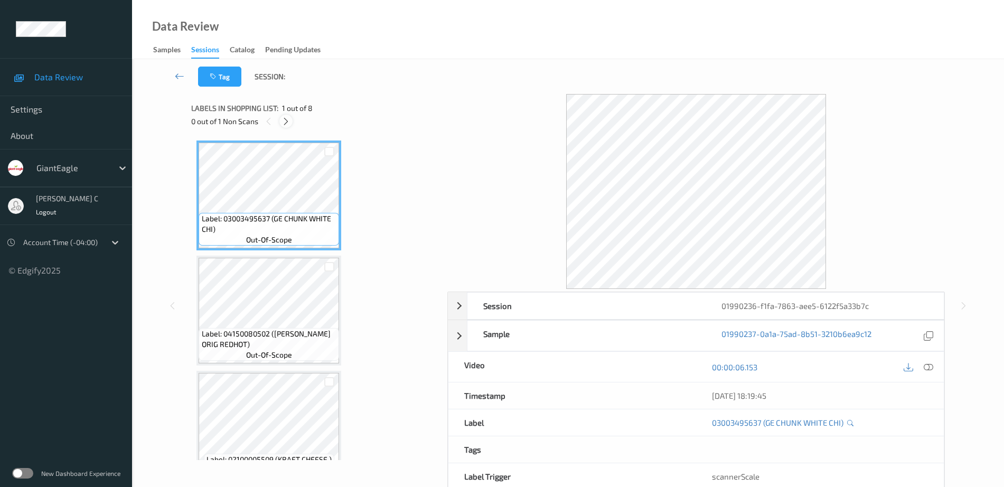
click at [286, 122] on icon at bounding box center [286, 122] width 9 height 10
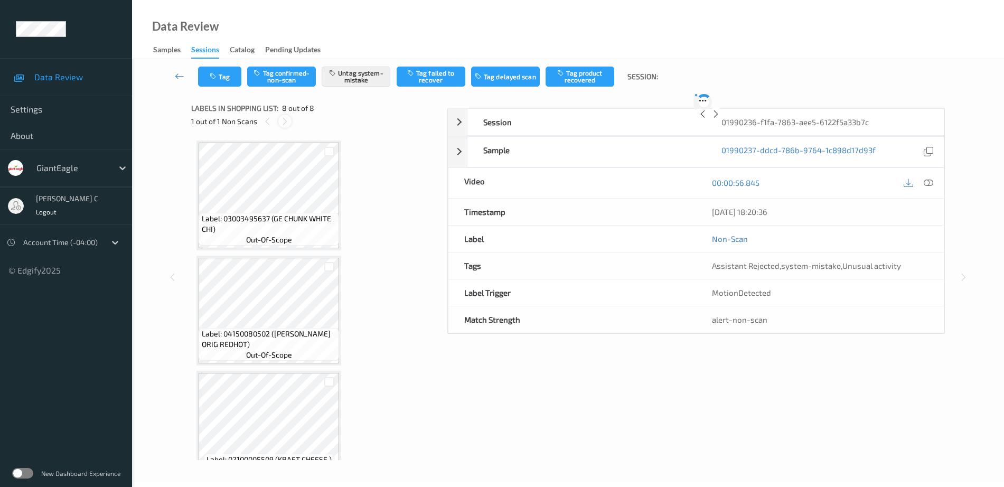
scroll to position [602, 0]
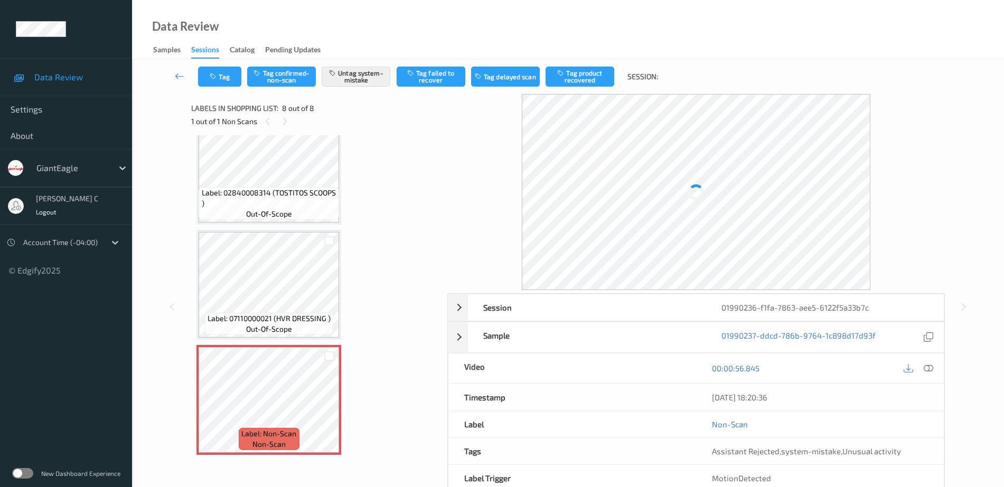
click at [288, 329] on span "out-of-scope" at bounding box center [269, 329] width 46 height 11
click at [325, 409] on icon at bounding box center [329, 409] width 9 height 10
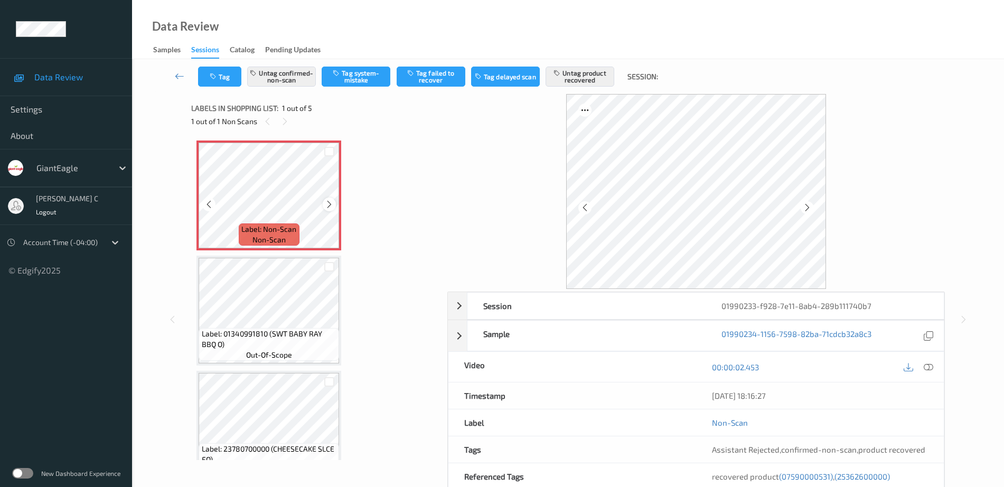
click at [329, 201] on icon at bounding box center [329, 205] width 9 height 10
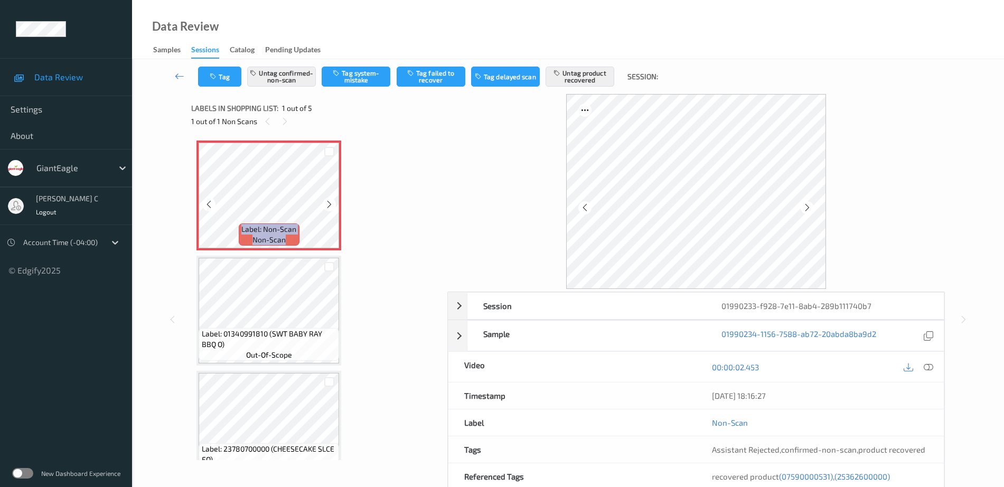
click at [329, 201] on icon at bounding box center [329, 205] width 9 height 10
click at [932, 363] on icon at bounding box center [929, 367] width 10 height 10
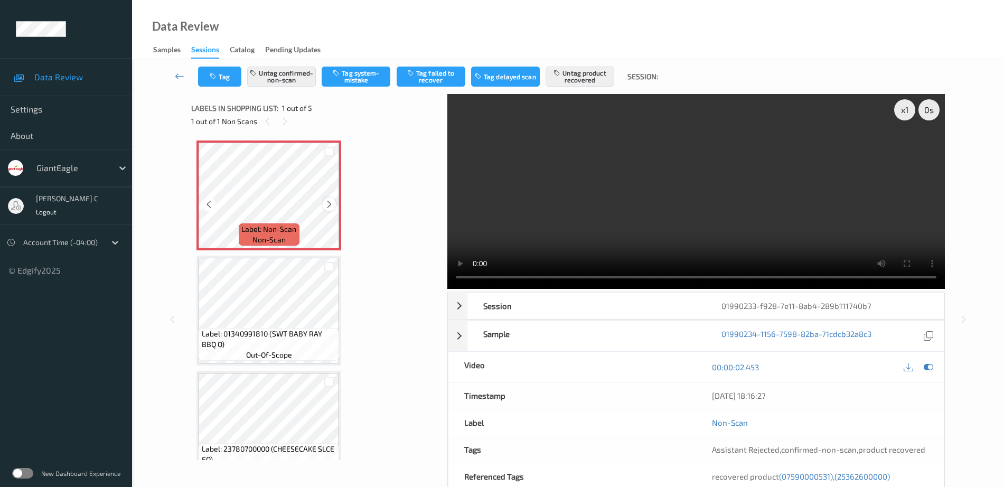
click at [330, 205] on icon at bounding box center [329, 205] width 9 height 10
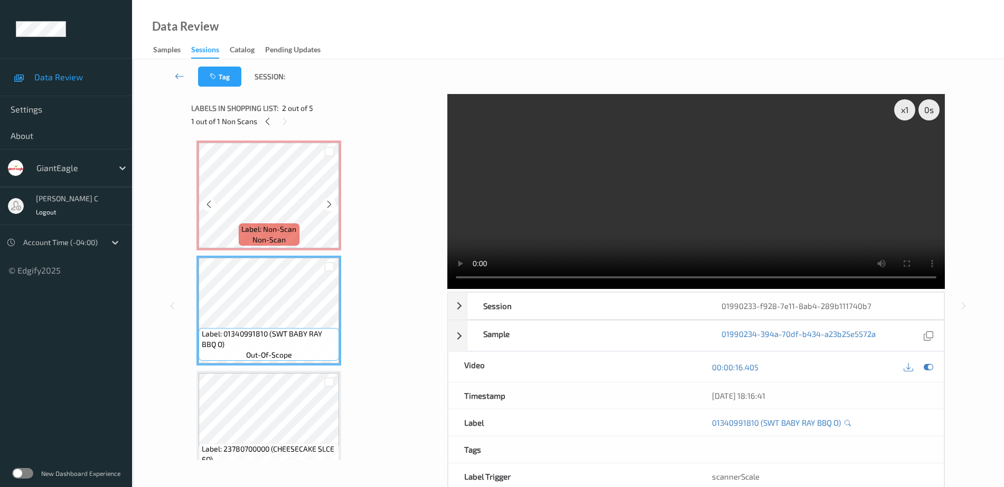
click at [276, 225] on span "Label: Non-Scan" at bounding box center [268, 229] width 55 height 11
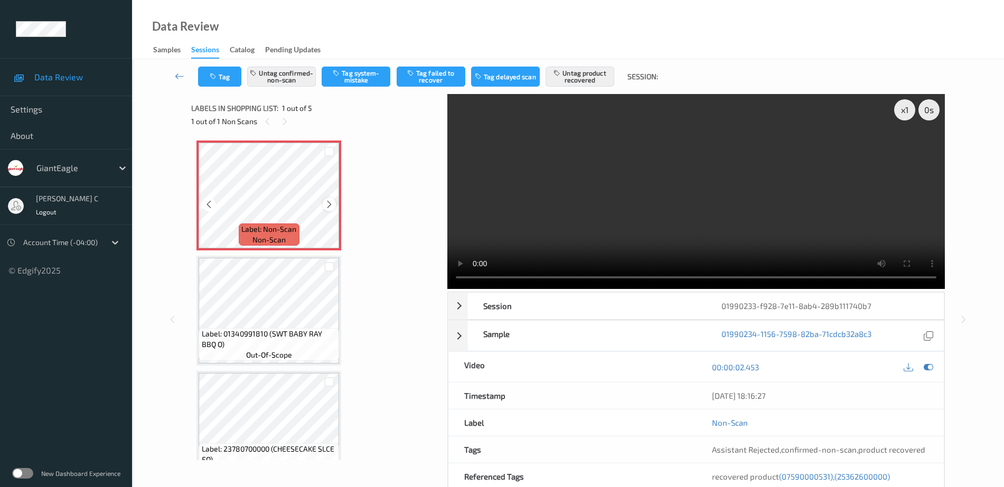
click at [330, 203] on icon at bounding box center [329, 205] width 9 height 10
click at [331, 203] on icon at bounding box center [329, 205] width 9 height 10
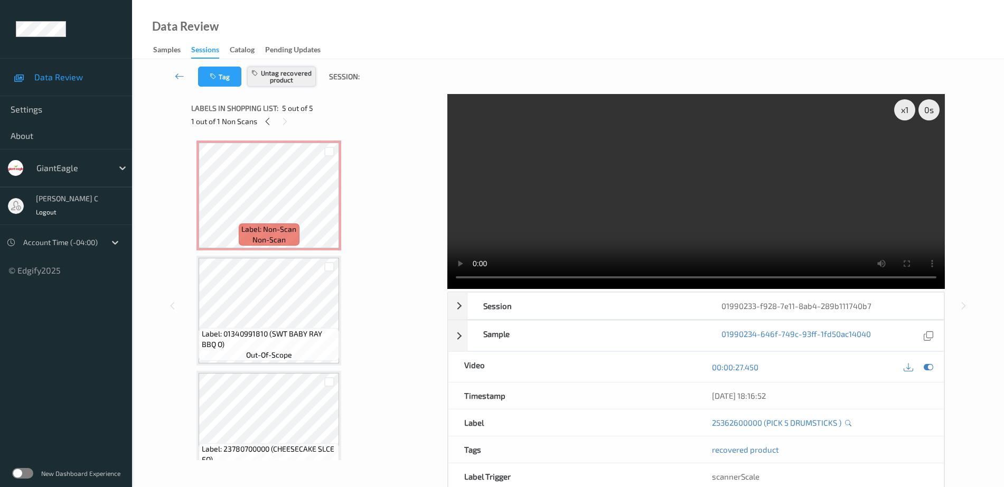
click at [306, 78] on button "Untag recovered product" at bounding box center [281, 77] width 69 height 20
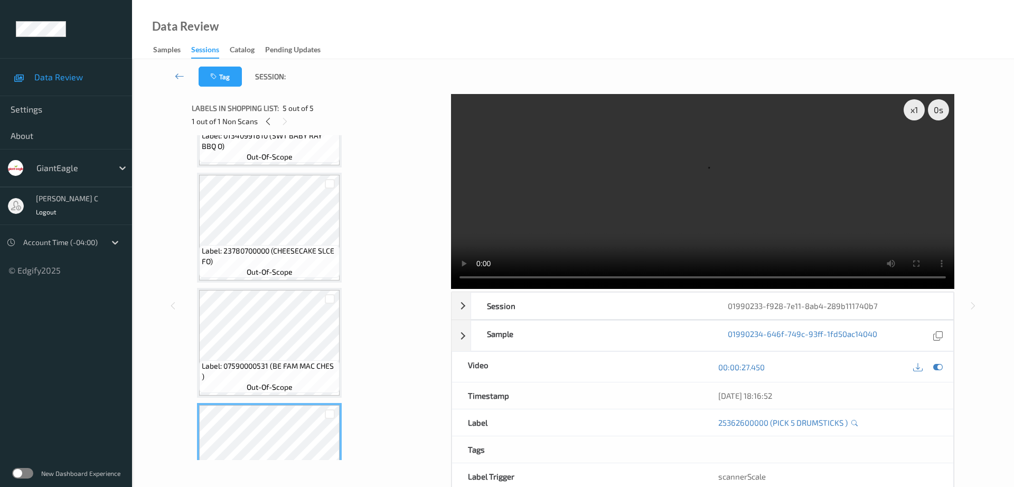
scroll to position [256, 0]
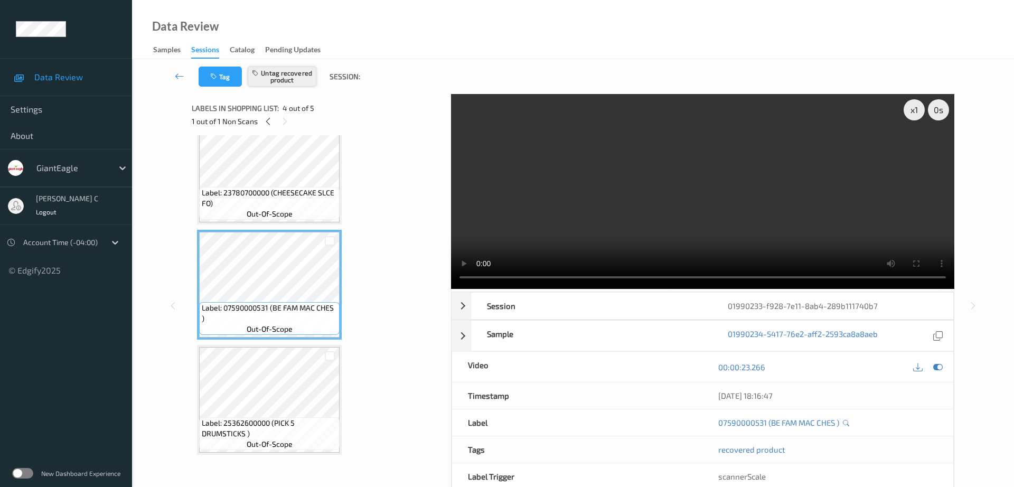
click at [309, 77] on button "Untag recovered product" at bounding box center [282, 77] width 69 height 20
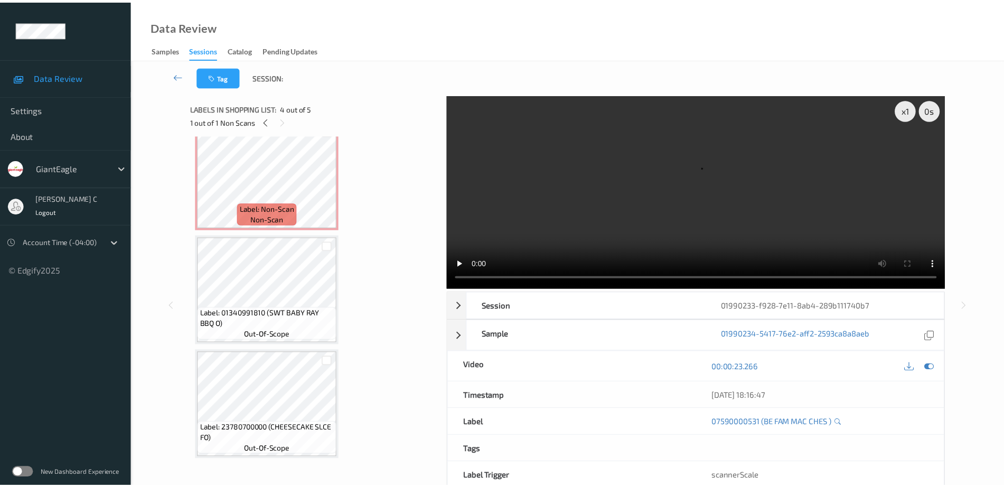
scroll to position [0, 0]
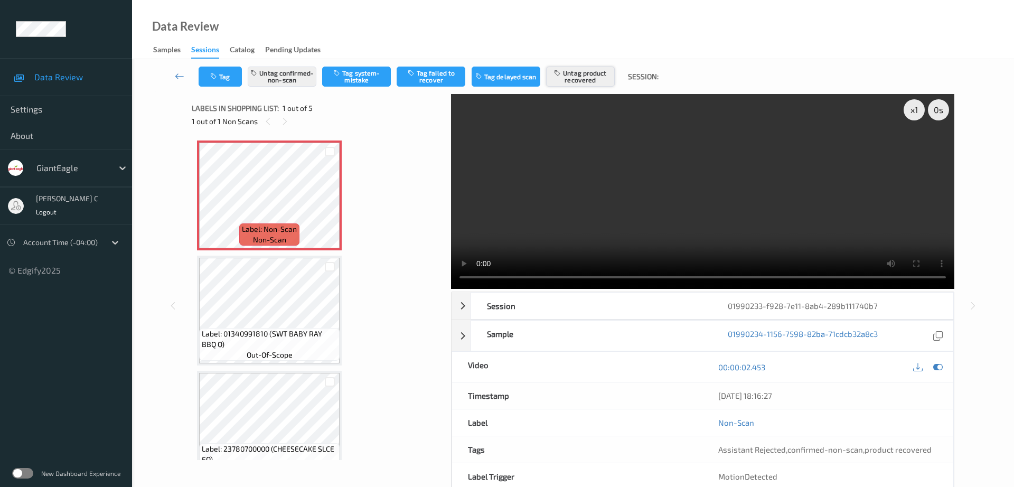
click at [573, 74] on button "Untag product recovered" at bounding box center [580, 77] width 69 height 20
click at [573, 74] on button "Tag product recovered" at bounding box center [580, 77] width 69 height 20
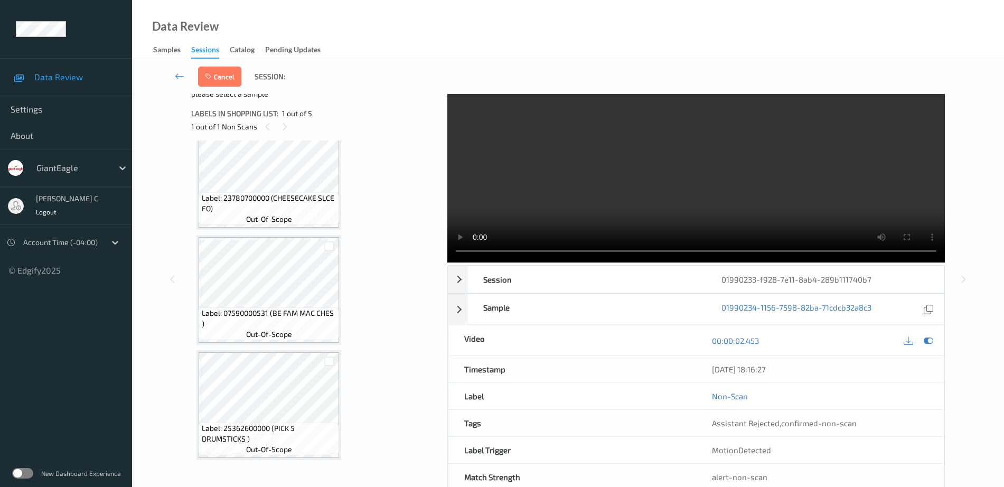
scroll to position [5, 0]
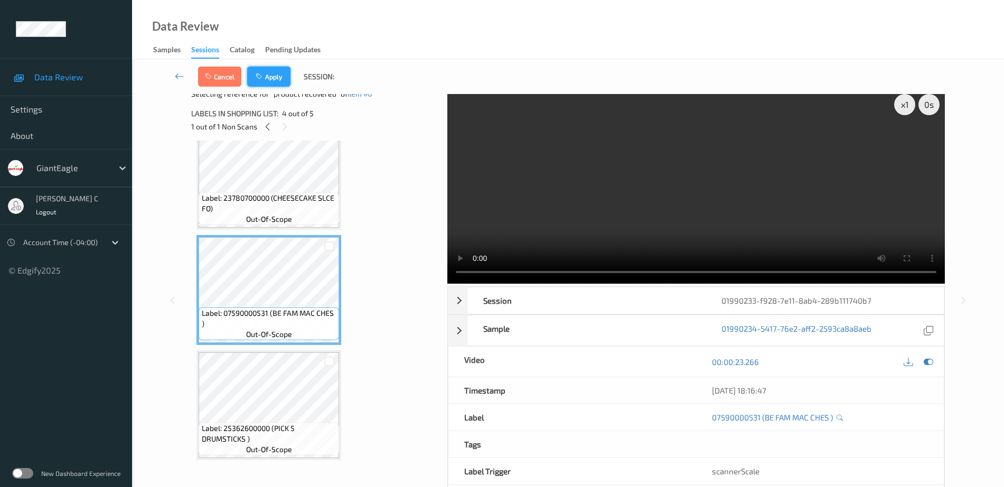
click at [268, 78] on button "Apply" at bounding box center [268, 77] width 43 height 20
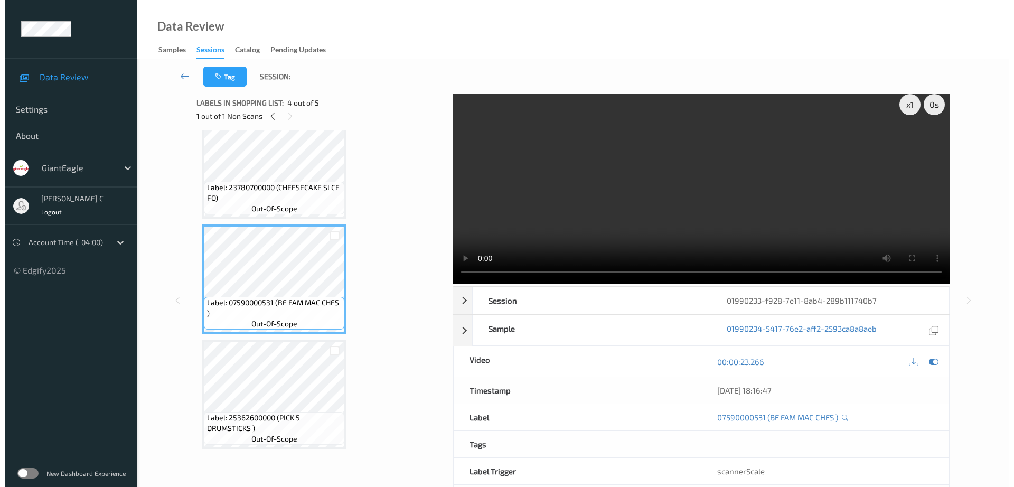
scroll to position [0, 0]
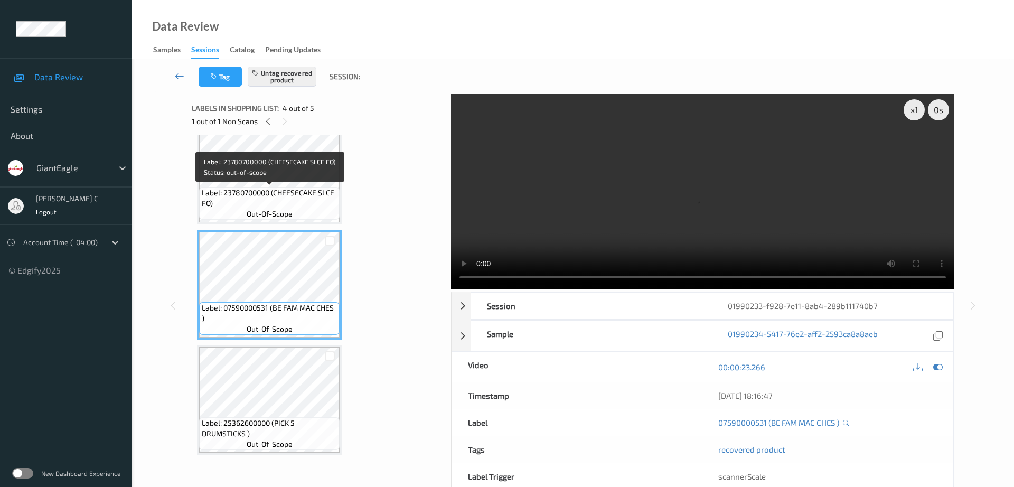
click at [286, 188] on span "Label: 23780700000 (CHEESECAKE SLCE FO)" at bounding box center [269, 198] width 135 height 21
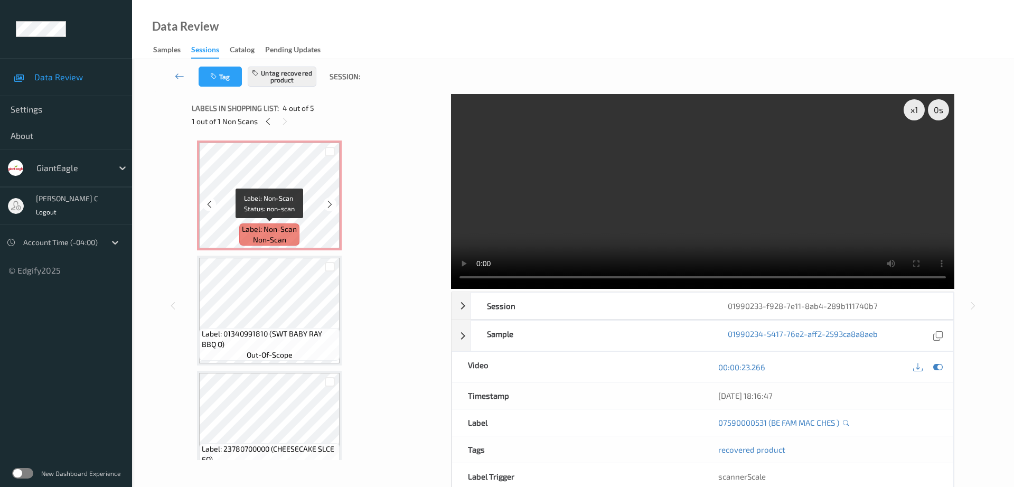
click at [297, 232] on div "Label: Non-Scan non-scan" at bounding box center [269, 234] width 60 height 22
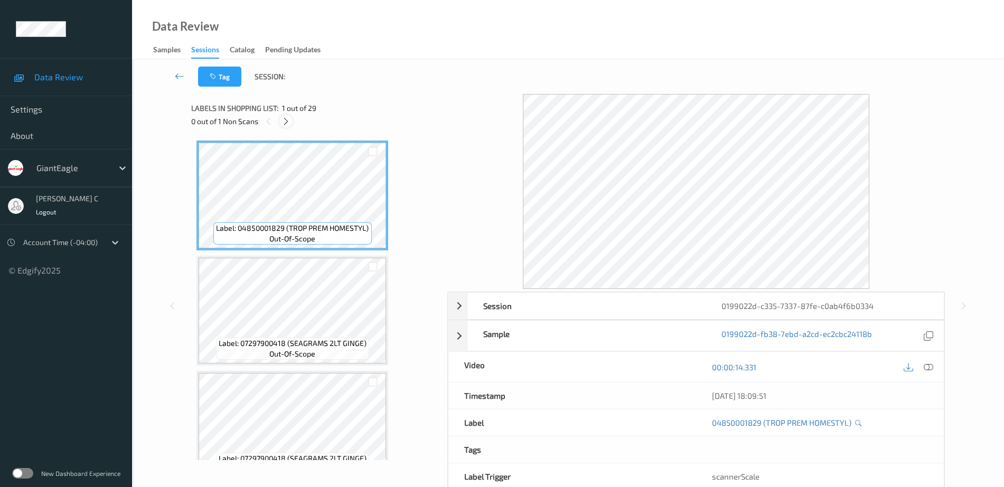
click at [284, 119] on icon at bounding box center [286, 122] width 9 height 10
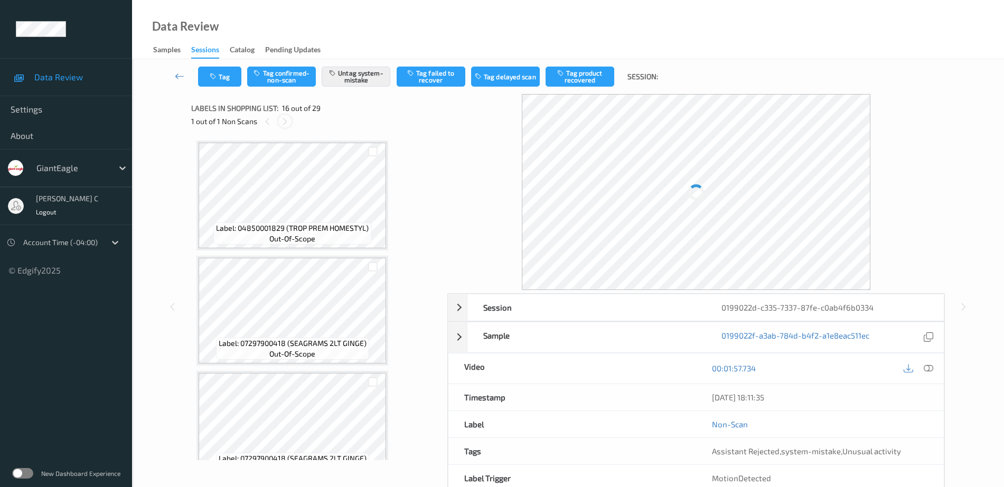
scroll to position [1618, 0]
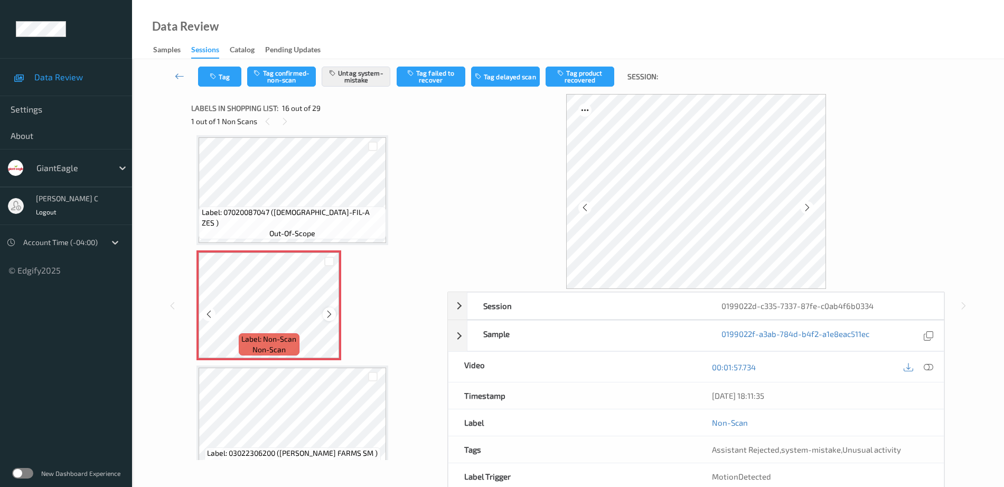
click at [326, 311] on icon at bounding box center [329, 315] width 9 height 10
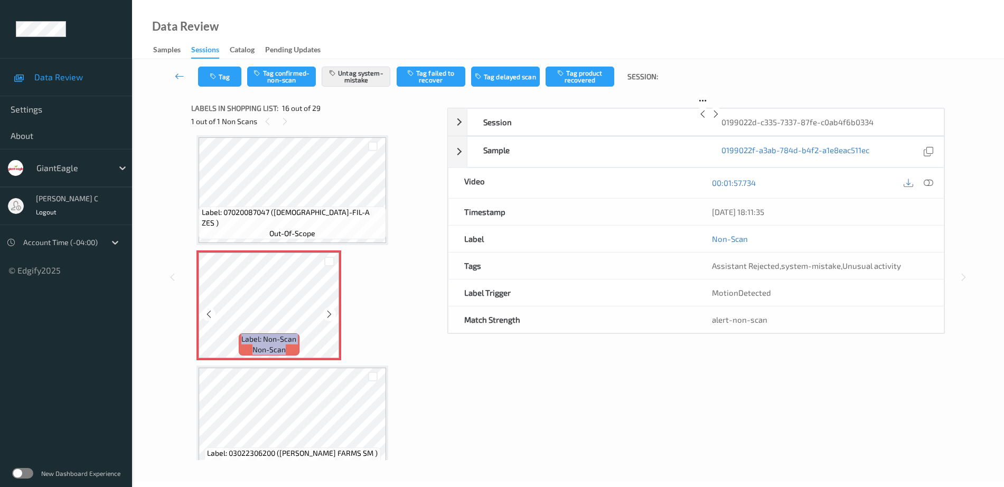
click at [326, 311] on icon at bounding box center [329, 315] width 9 height 10
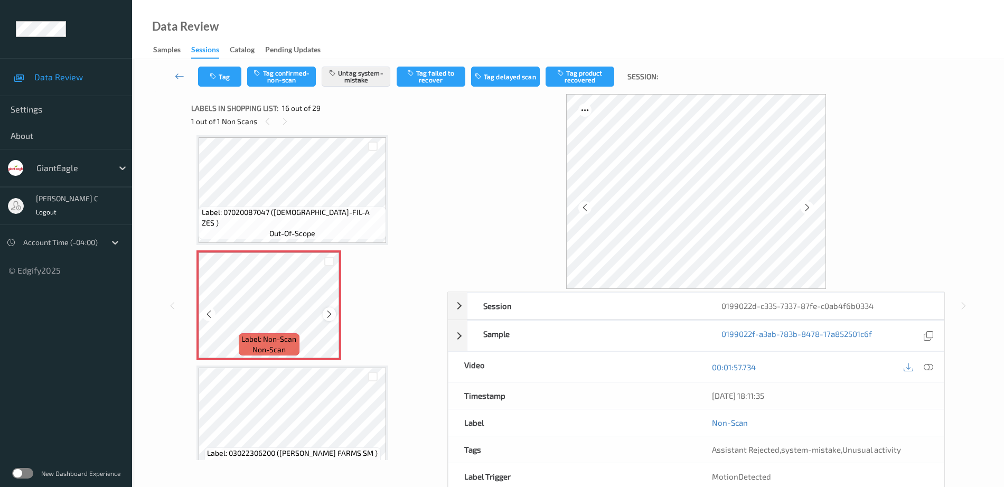
click at [325, 310] on icon at bounding box center [329, 315] width 9 height 10
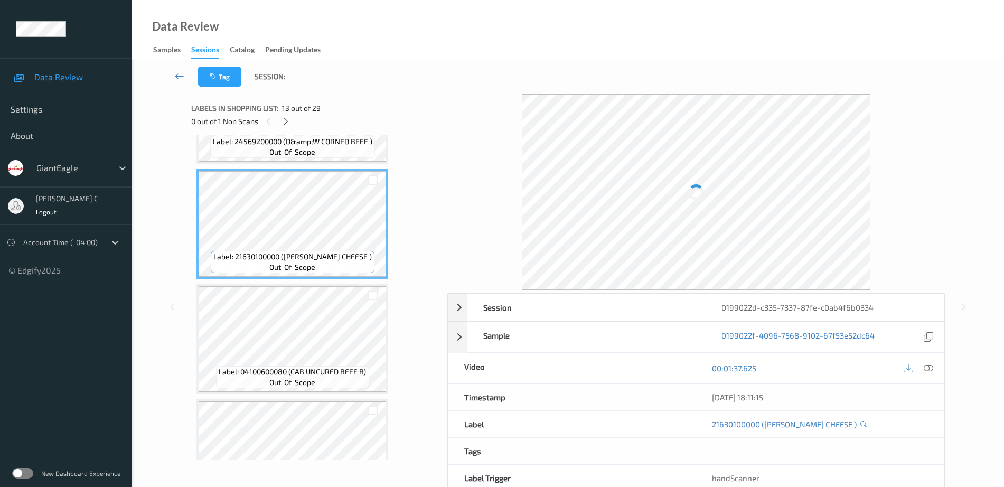
scroll to position [1287, 0]
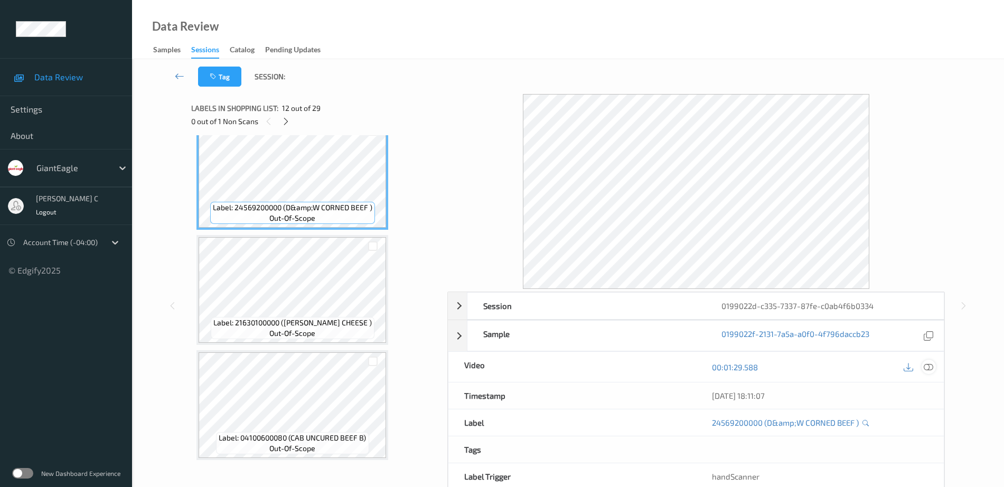
click at [929, 368] on icon at bounding box center [929, 367] width 10 height 10
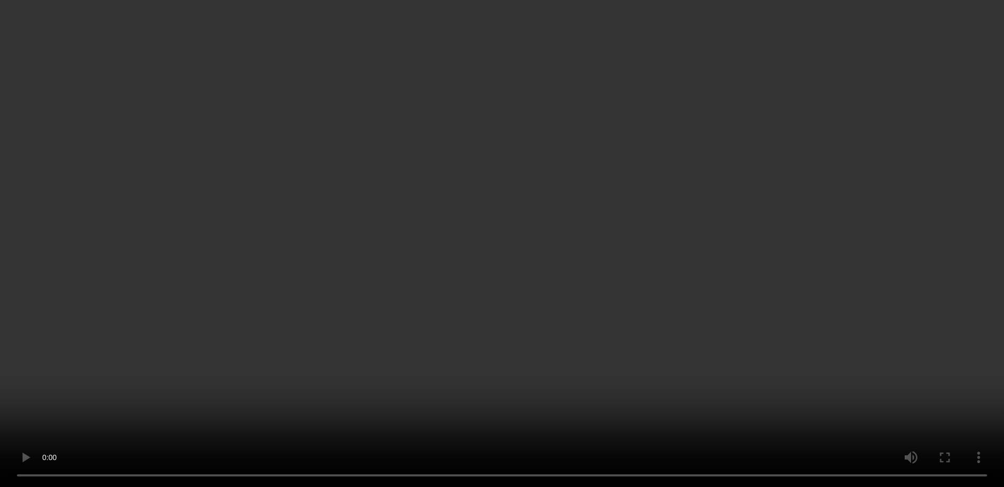
scroll to position [1552, 0]
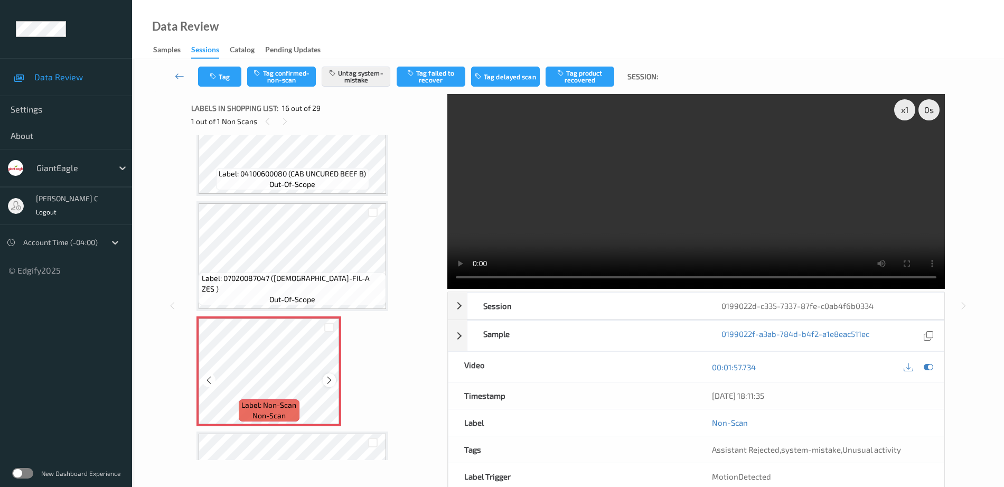
click at [324, 376] on div at bounding box center [329, 379] width 13 height 13
click at [328, 379] on icon at bounding box center [329, 381] width 9 height 10
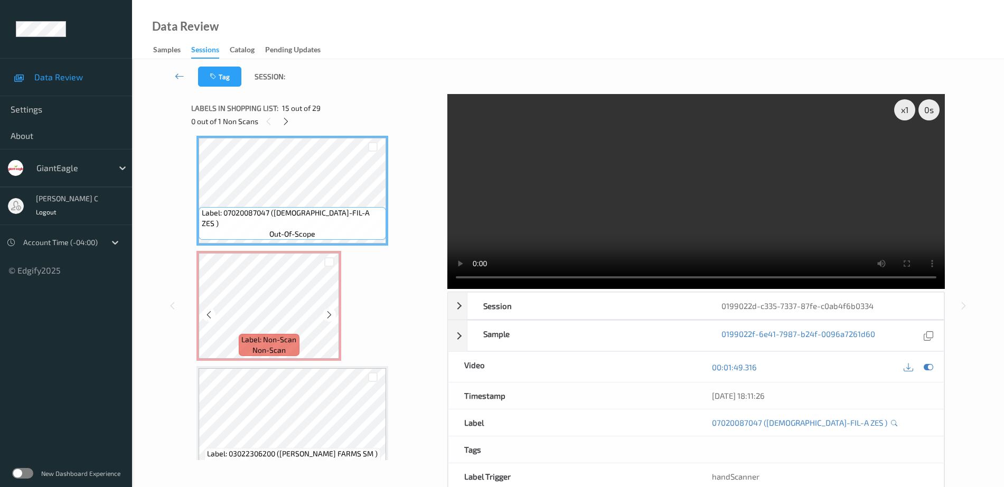
scroll to position [1618, 0]
click at [294, 346] on div "Label: Non-Scan non-scan" at bounding box center [269, 344] width 60 height 22
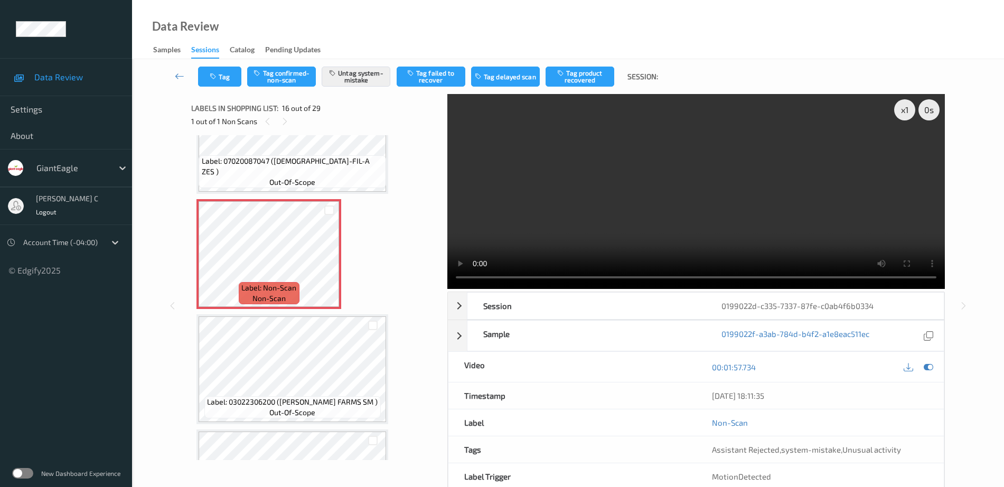
scroll to position [1684, 0]
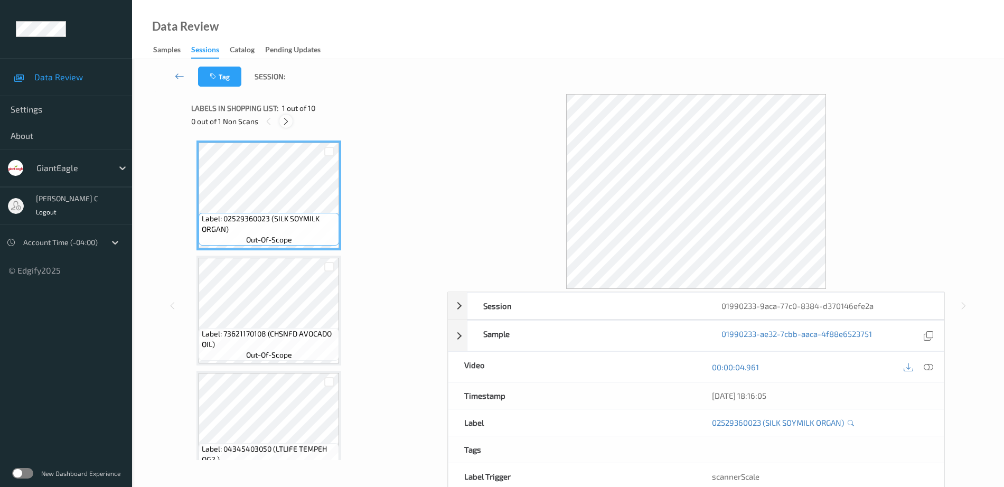
click at [287, 120] on icon at bounding box center [286, 122] width 9 height 10
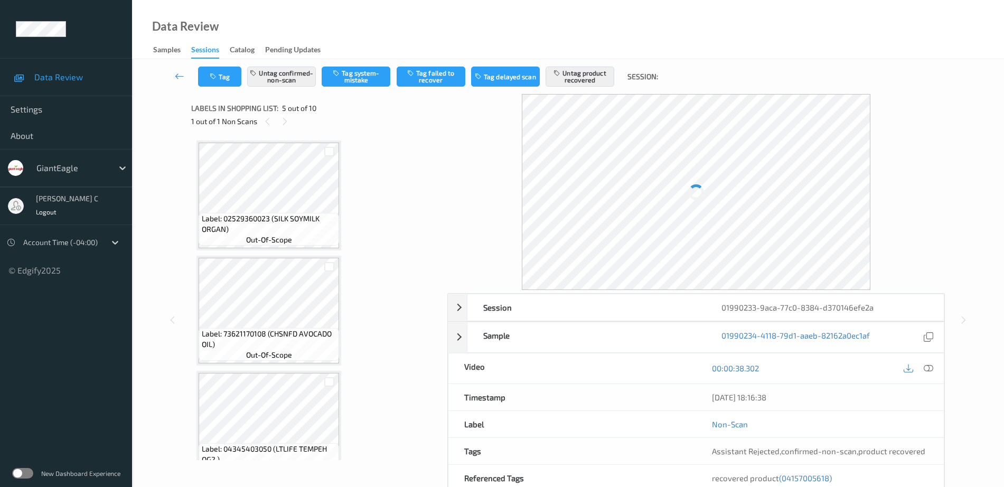
scroll to position [351, 0]
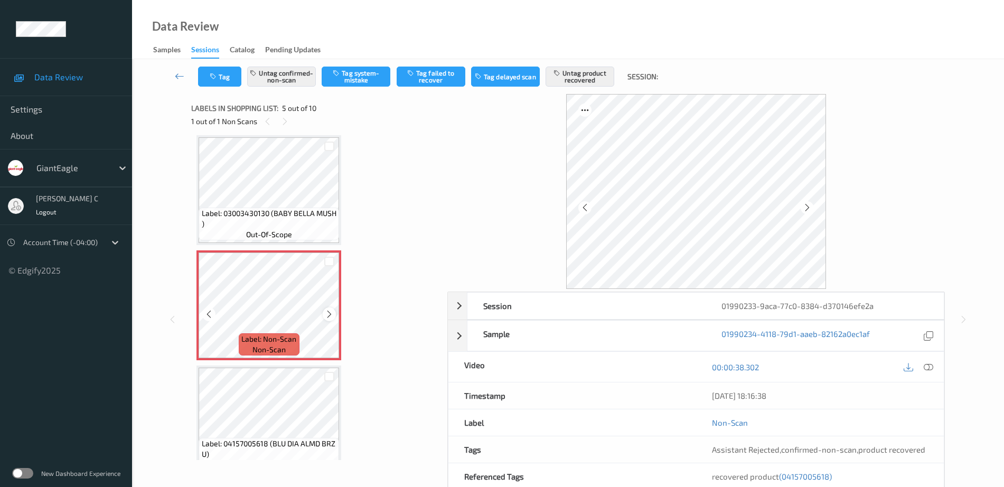
click at [328, 317] on icon at bounding box center [329, 315] width 9 height 10
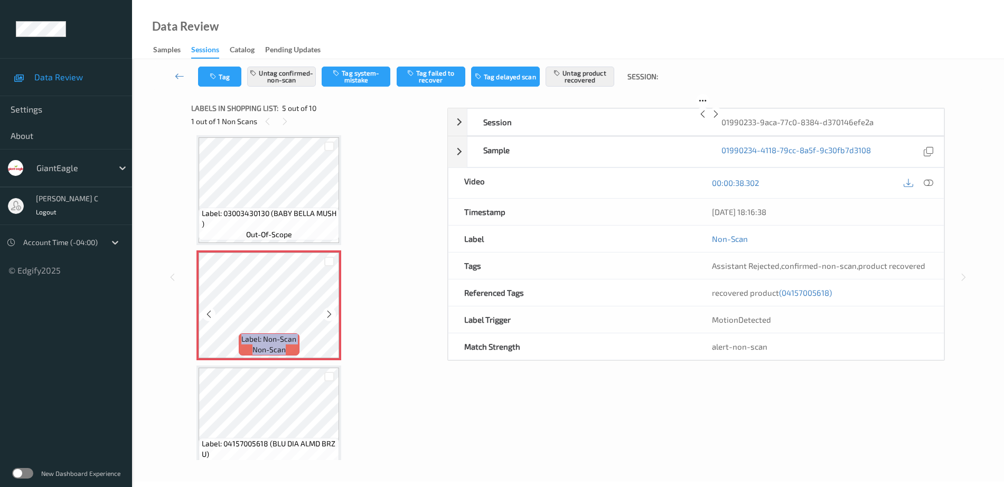
click at [328, 317] on icon at bounding box center [329, 315] width 9 height 10
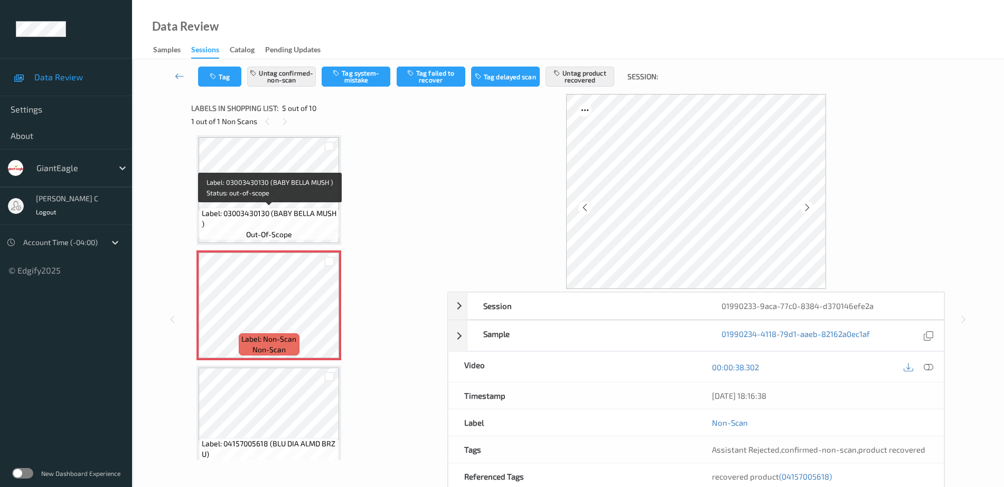
click at [273, 214] on span "Label: 03003430130 (BABY BELLA MUSH )" at bounding box center [269, 218] width 135 height 21
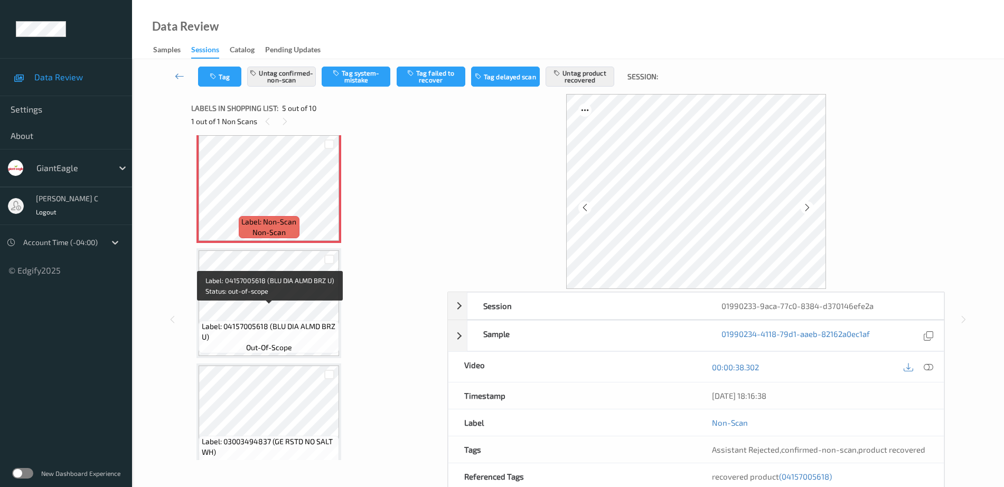
scroll to position [483, 0]
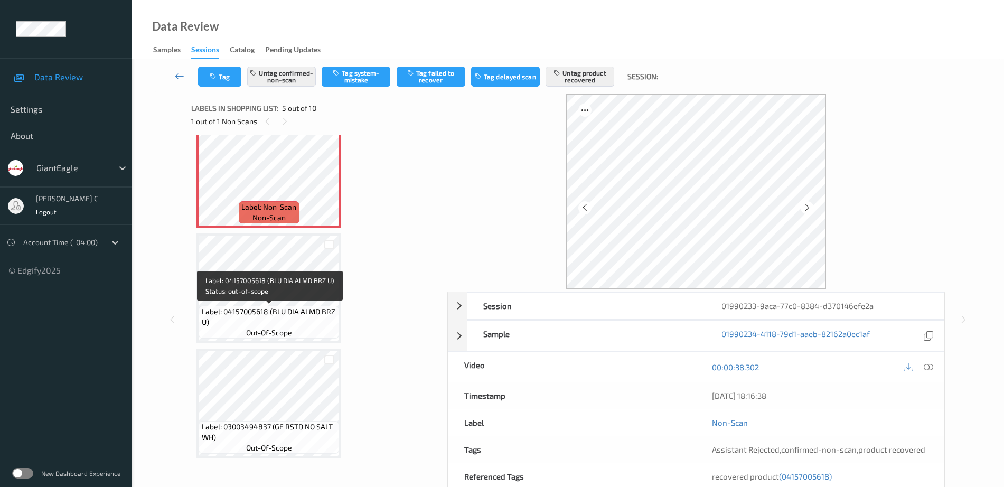
click at [277, 332] on span "out-of-scope" at bounding box center [269, 333] width 46 height 11
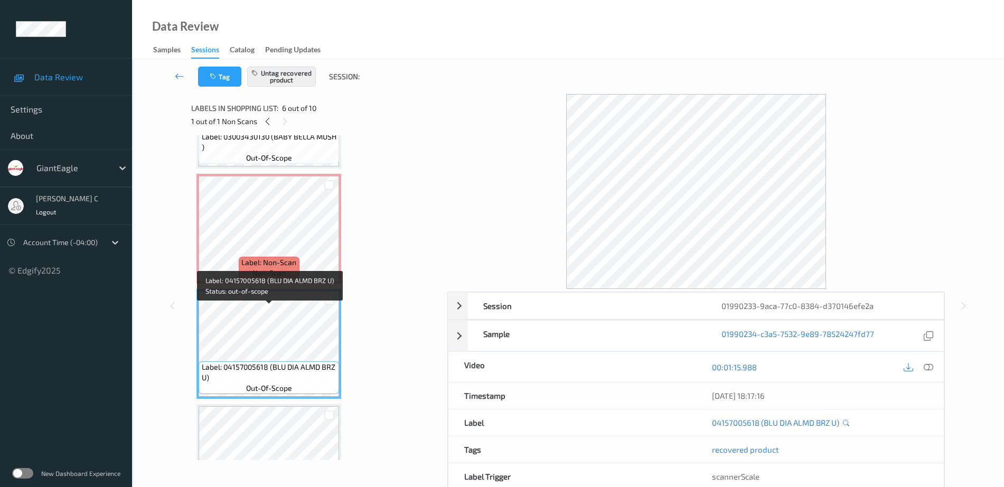
scroll to position [351, 0]
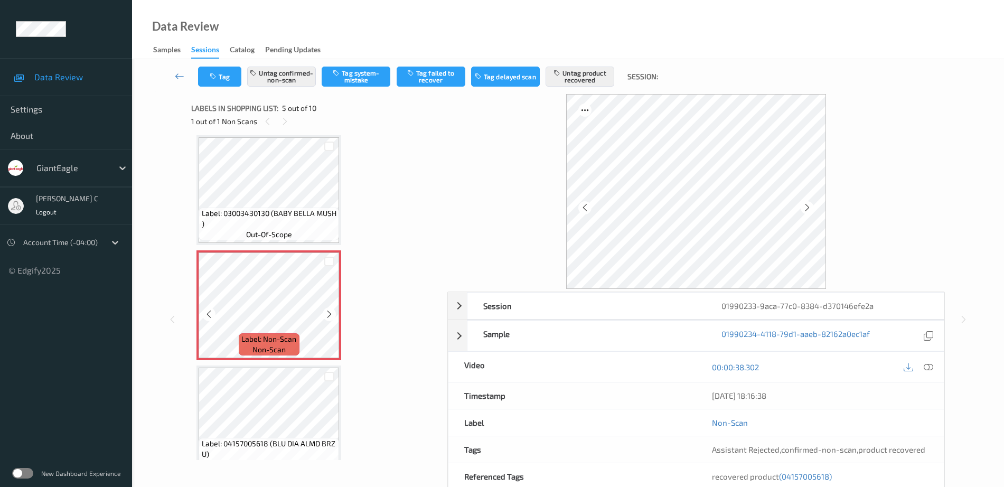
click at [274, 222] on span "Label: 03003430130 (BABY BELLA MUSH )" at bounding box center [269, 218] width 135 height 21
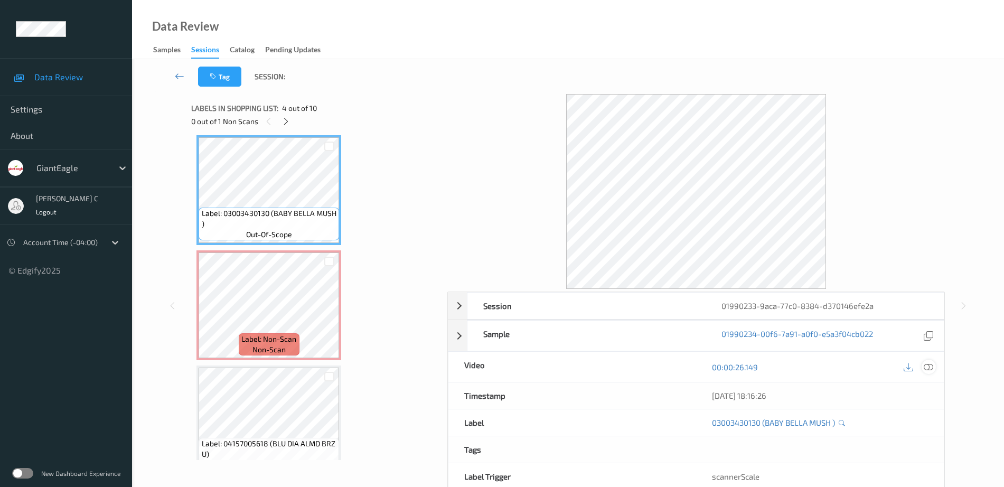
click at [932, 368] on icon at bounding box center [929, 367] width 10 height 10
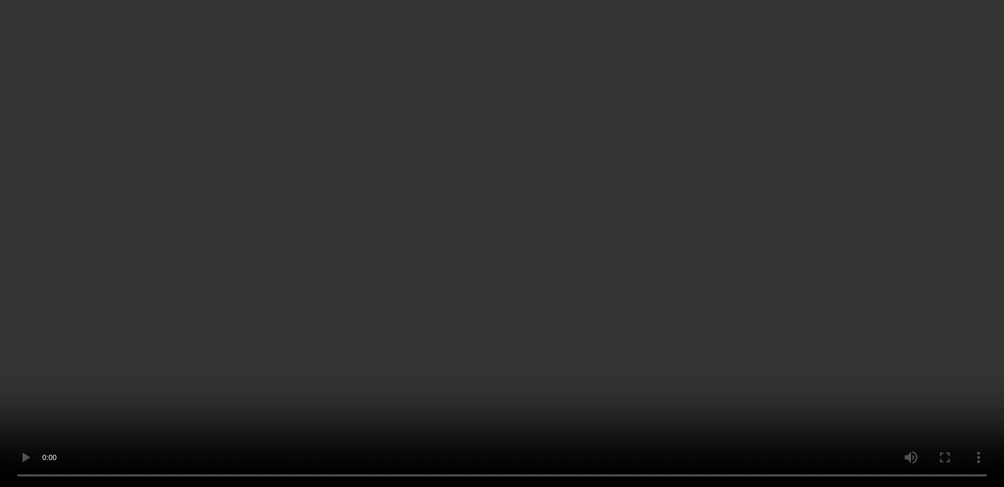
scroll to position [549, 0]
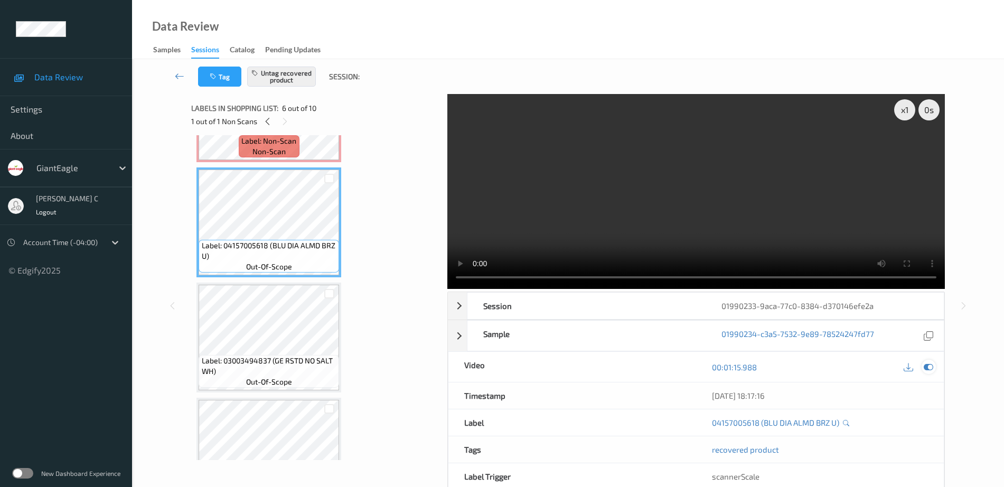
click at [931, 368] on icon at bounding box center [929, 367] width 10 height 10
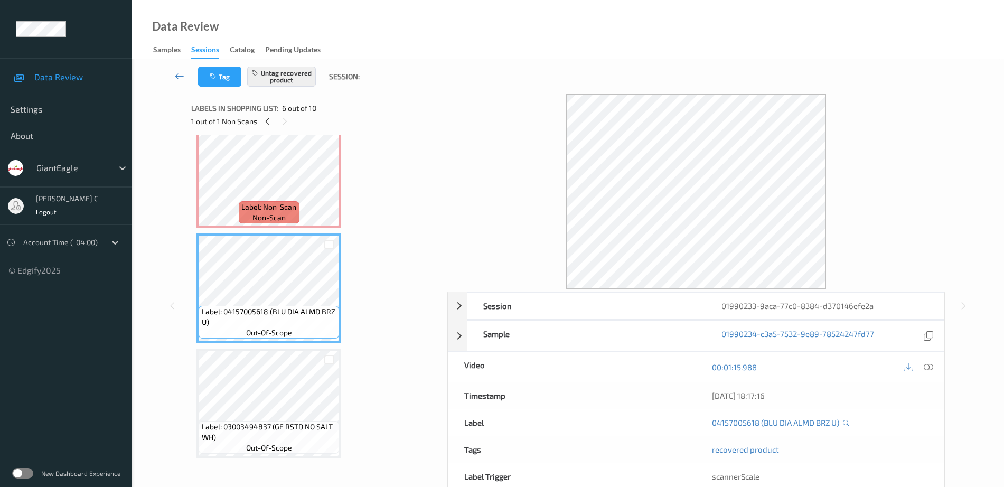
scroll to position [417, 0]
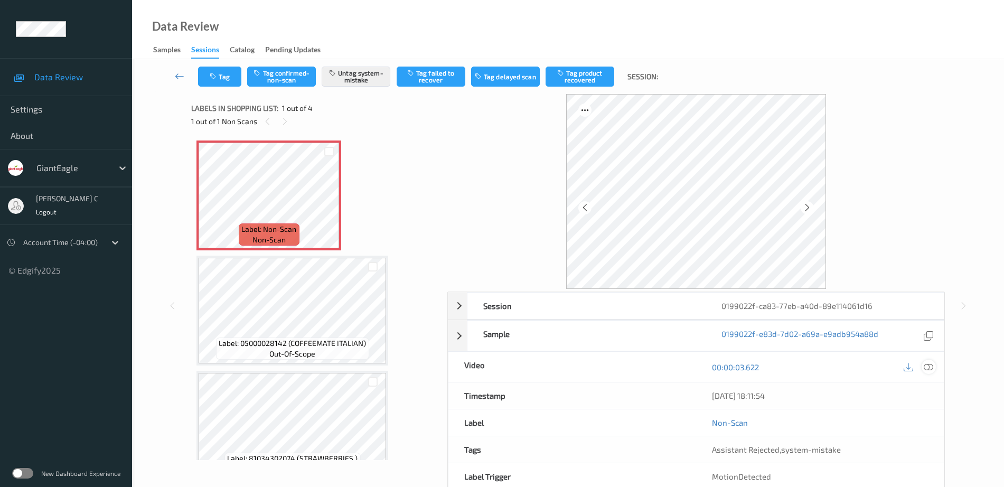
click at [927, 366] on icon at bounding box center [929, 367] width 10 height 10
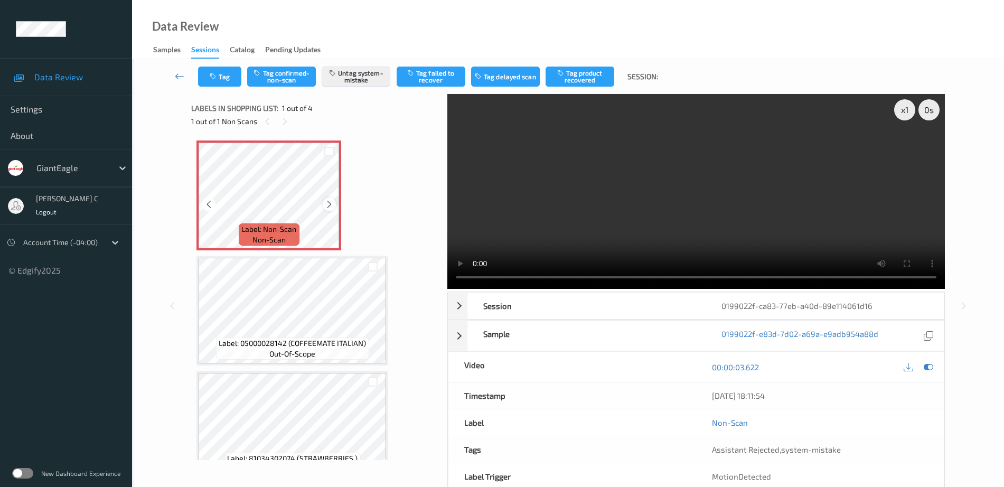
click at [325, 207] on icon at bounding box center [329, 205] width 9 height 10
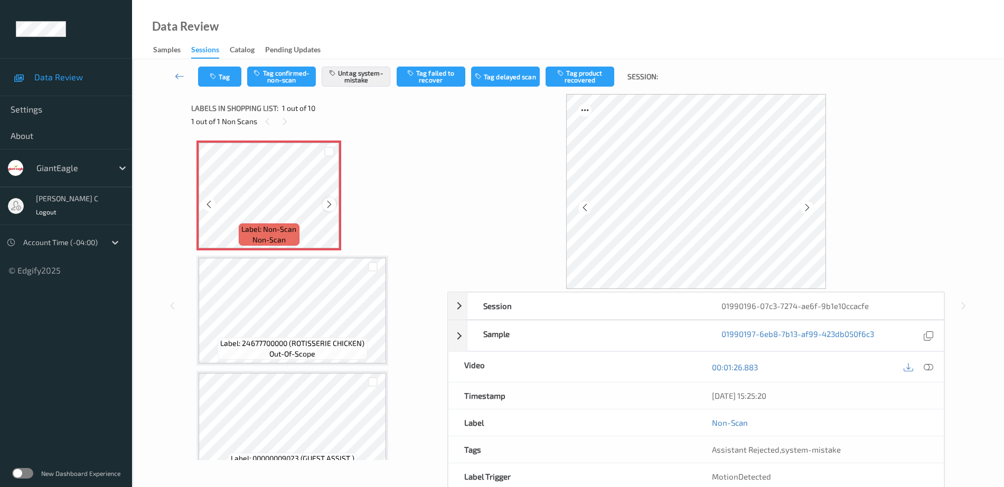
click at [331, 203] on icon at bounding box center [329, 205] width 9 height 10
click at [331, 202] on icon at bounding box center [329, 205] width 9 height 10
click at [331, 203] on icon at bounding box center [329, 205] width 9 height 10
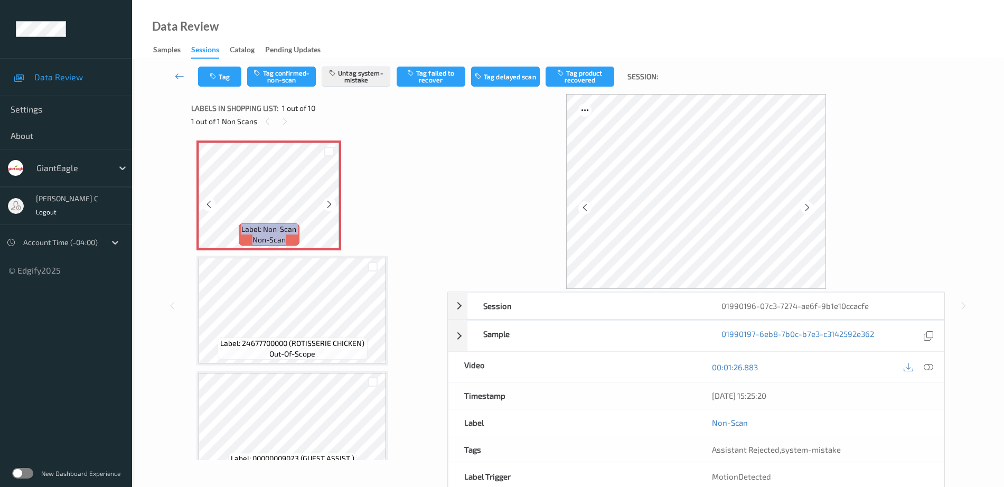
click at [331, 203] on icon at bounding box center [329, 205] width 9 height 10
click at [934, 366] on div at bounding box center [929, 367] width 14 height 14
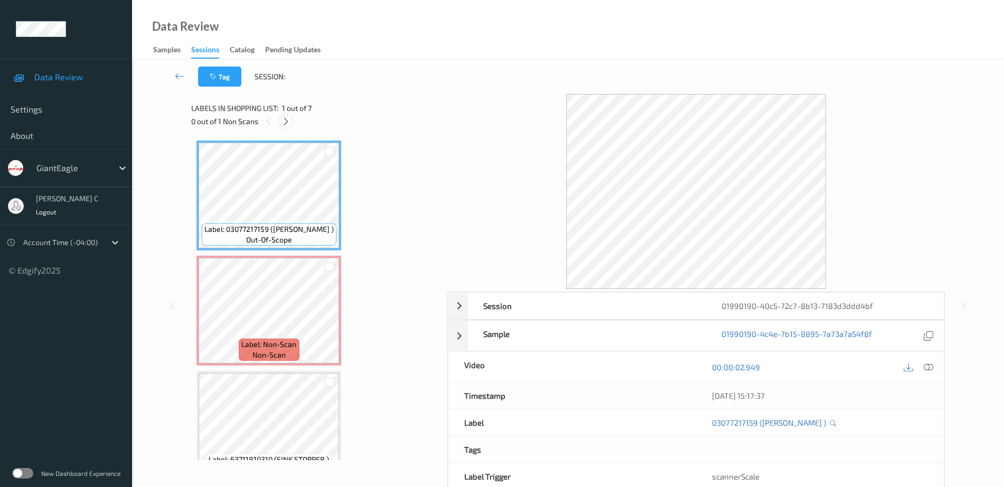
click at [287, 124] on icon at bounding box center [286, 122] width 9 height 10
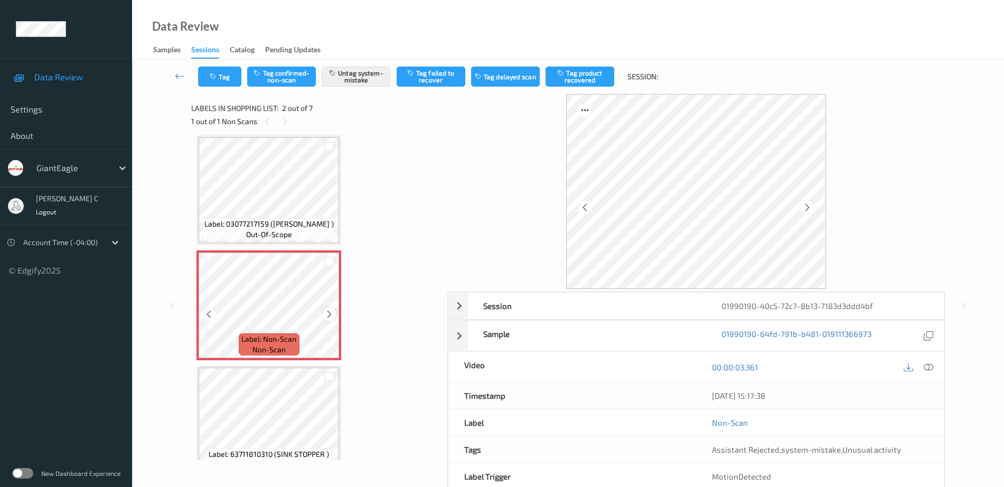
click at [330, 314] on icon at bounding box center [329, 315] width 9 height 10
click at [267, 233] on span "out-of-scope" at bounding box center [269, 234] width 46 height 11
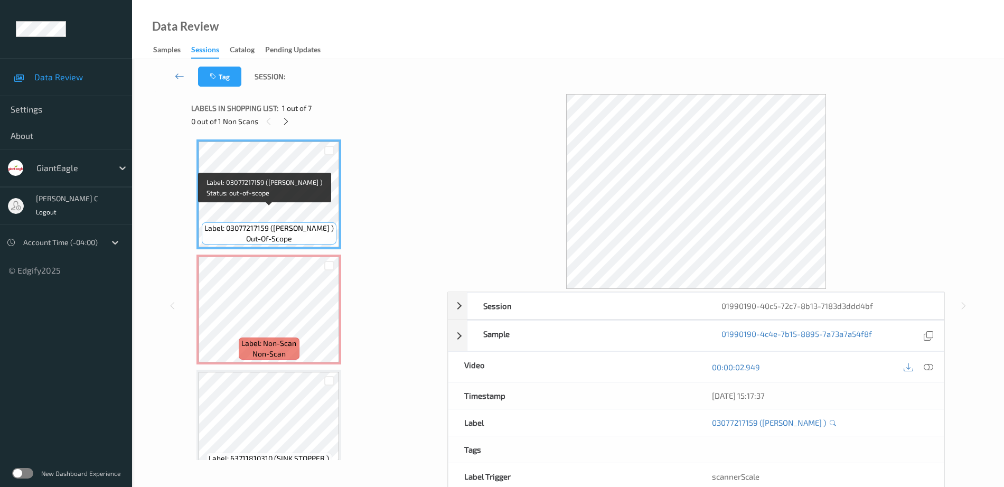
scroll to position [0, 0]
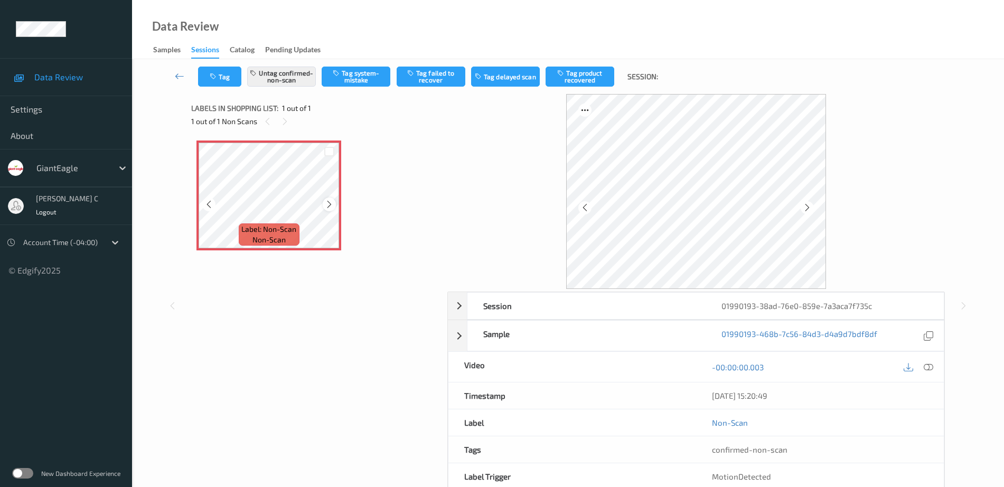
click at [332, 207] on icon at bounding box center [329, 205] width 9 height 10
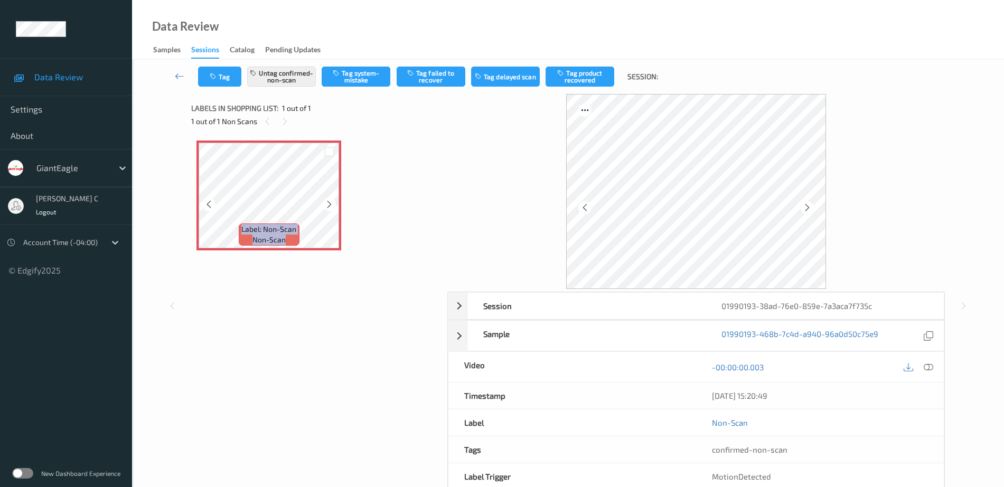
click at [332, 207] on icon at bounding box center [329, 205] width 9 height 10
click at [927, 370] on icon at bounding box center [929, 367] width 10 height 10
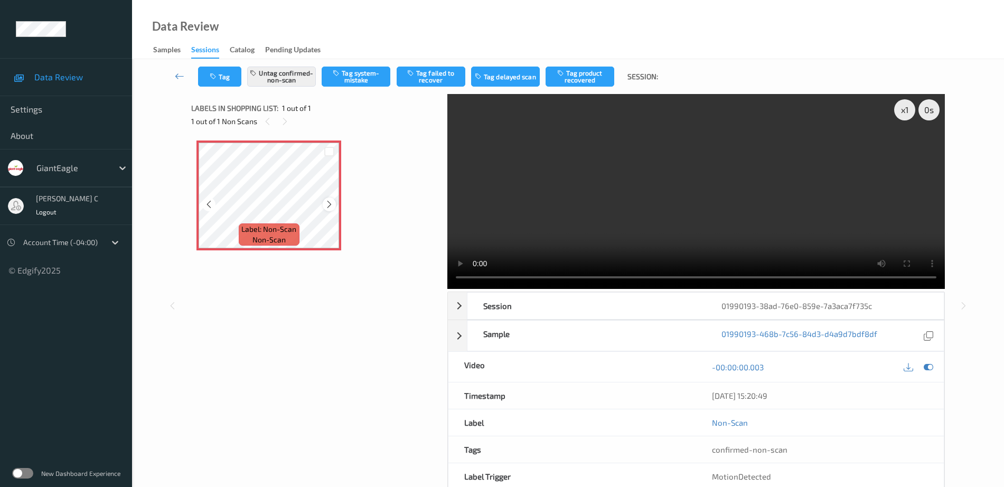
click at [330, 204] on icon at bounding box center [329, 205] width 9 height 10
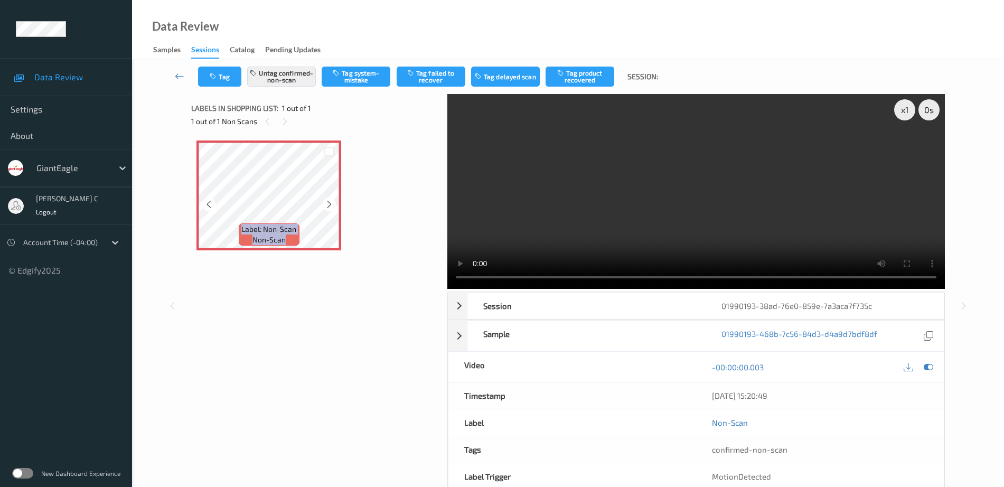
click at [330, 204] on icon at bounding box center [329, 205] width 9 height 10
click at [328, 207] on icon at bounding box center [329, 205] width 9 height 10
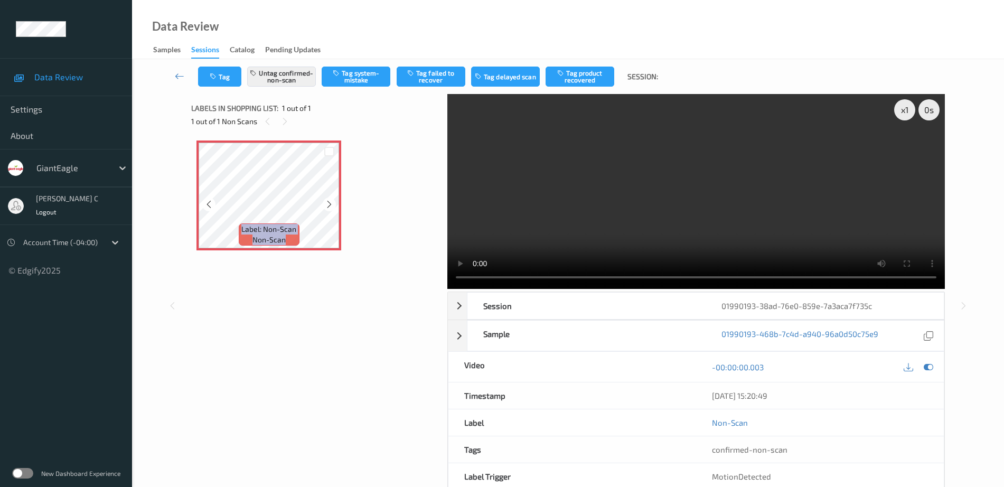
click at [328, 207] on icon at bounding box center [329, 205] width 9 height 10
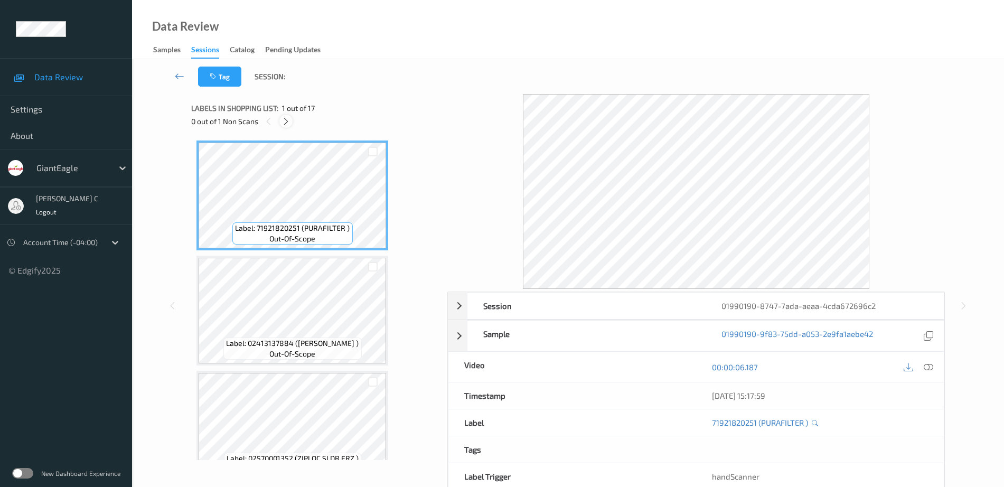
click at [283, 121] on icon at bounding box center [286, 122] width 9 height 10
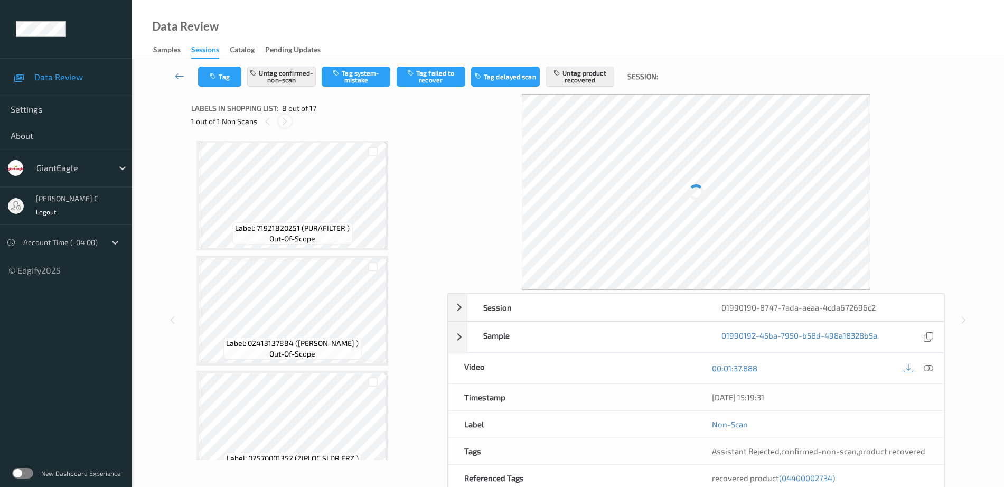
scroll to position [696, 0]
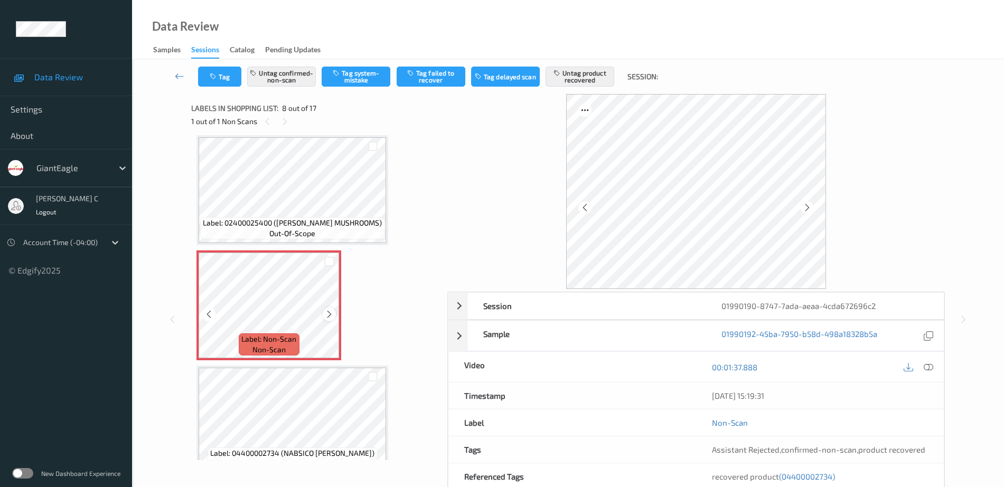
click at [329, 312] on icon at bounding box center [329, 315] width 9 height 10
click at [288, 219] on span "Label: 02400025400 (DELMONTE MUSHROOMS)" at bounding box center [292, 223] width 179 height 11
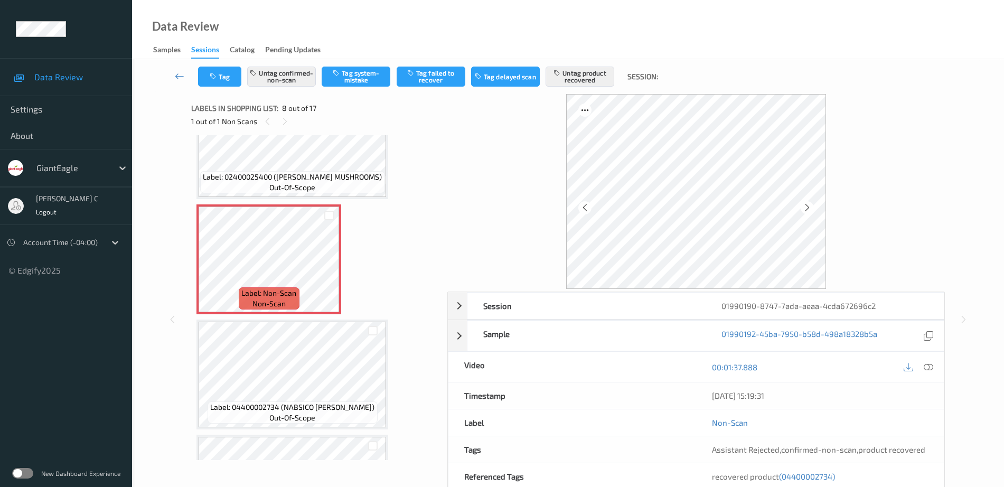
scroll to position [762, 0]
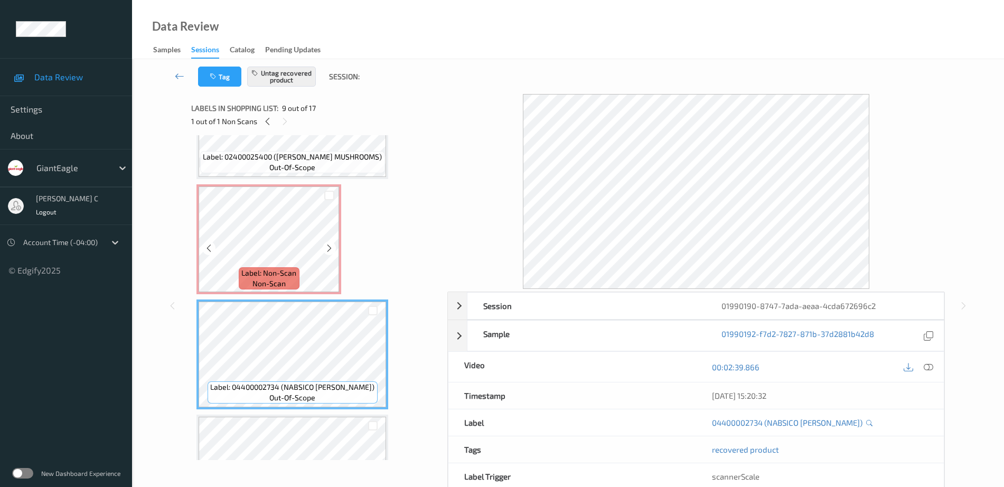
click at [282, 270] on span "Label: Non-Scan" at bounding box center [268, 273] width 55 height 11
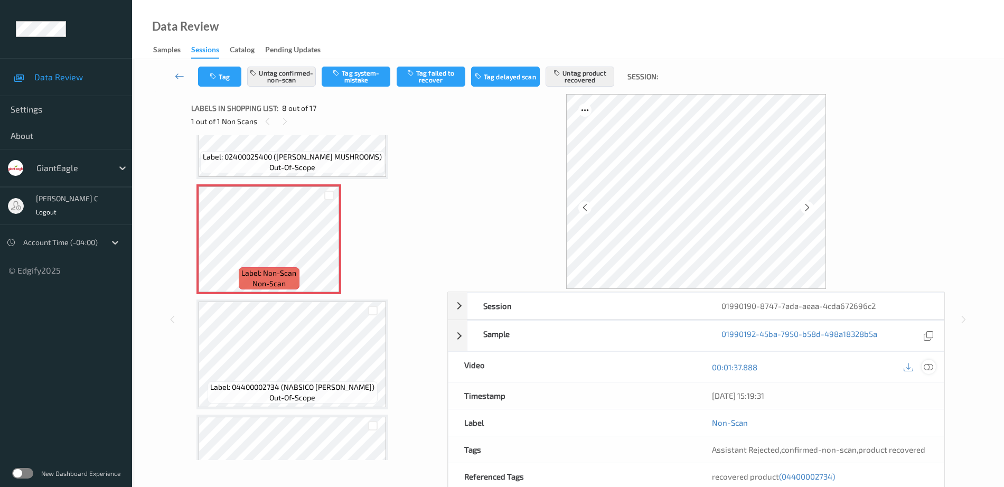
click at [930, 368] on icon at bounding box center [929, 367] width 10 height 10
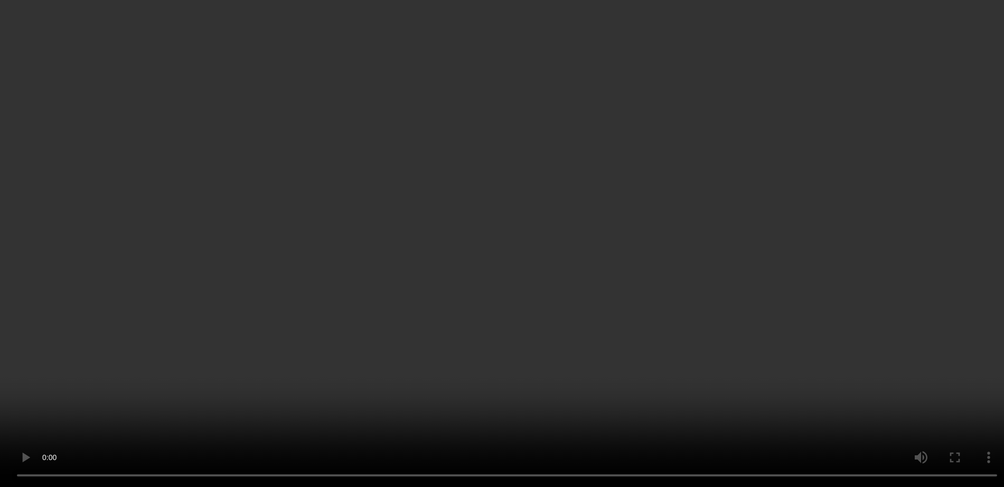
scroll to position [828, 0]
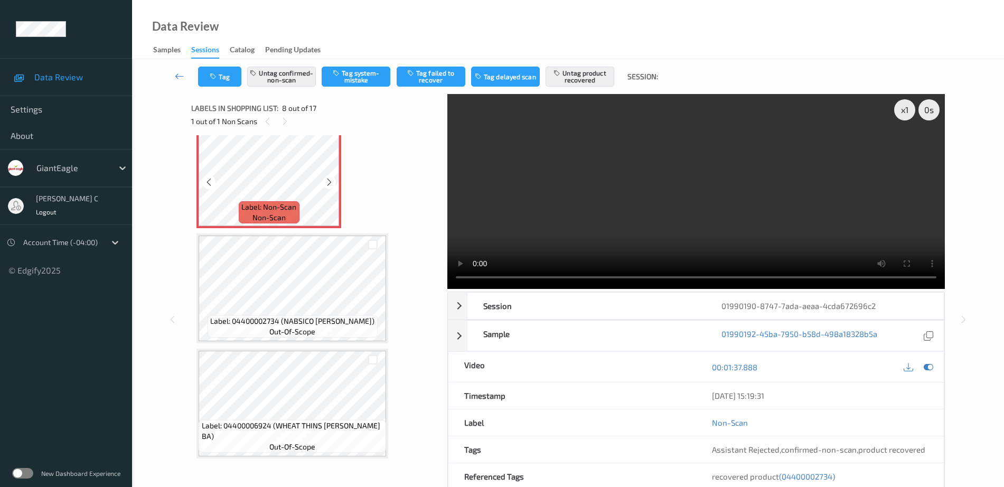
click at [283, 325] on span "Label: 04400002734 (NABSICO NILLA WAFE)" at bounding box center [292, 321] width 164 height 11
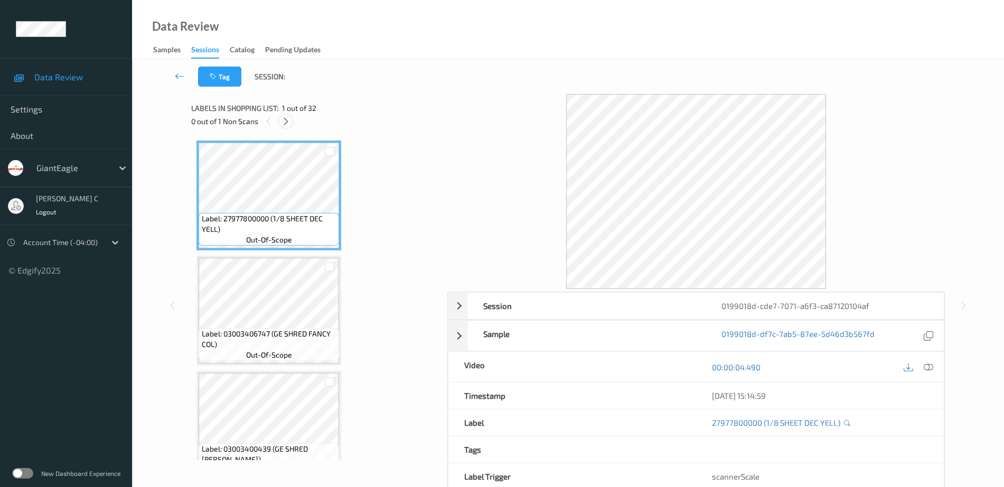
click at [289, 121] on icon at bounding box center [286, 122] width 9 height 10
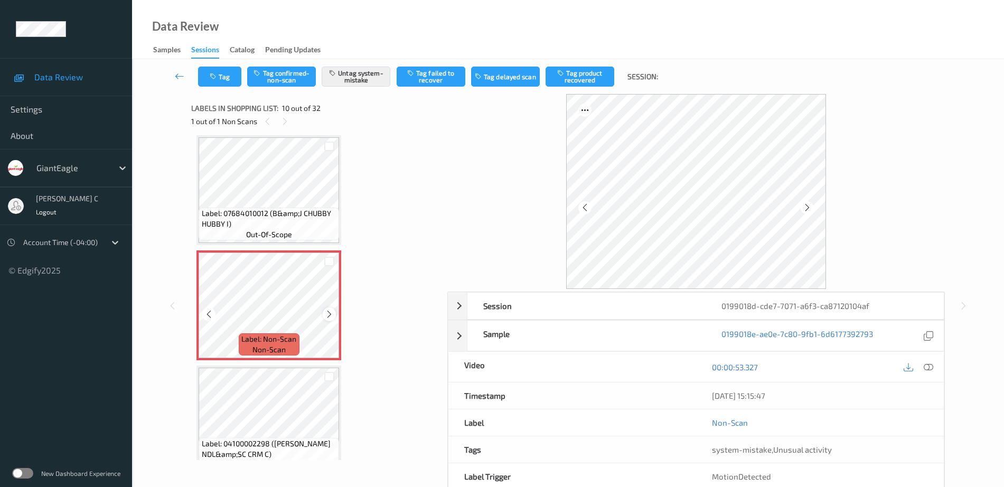
click at [326, 314] on icon at bounding box center [329, 315] width 9 height 10
click at [284, 211] on span "Label: 07684010012 (B&amp;J CHUBBY HUBBY I)" at bounding box center [269, 218] width 135 height 21
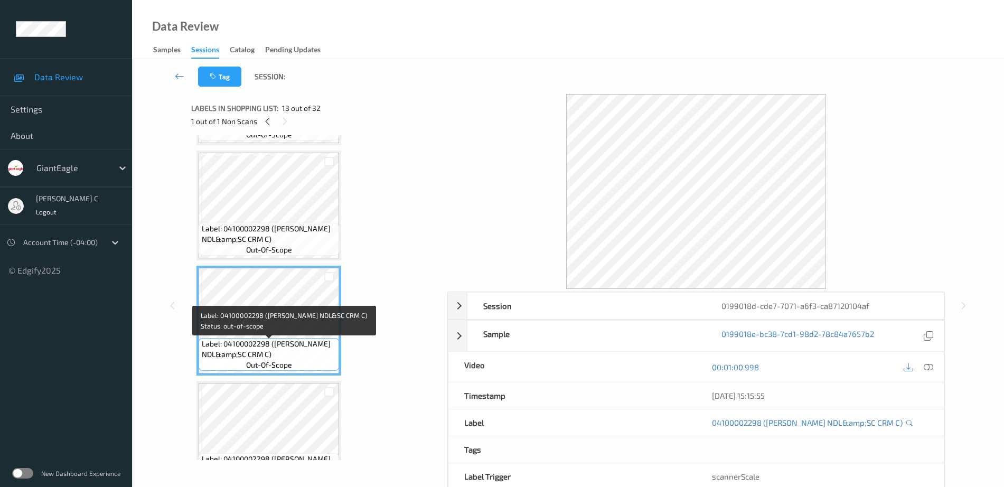
scroll to position [1323, 0]
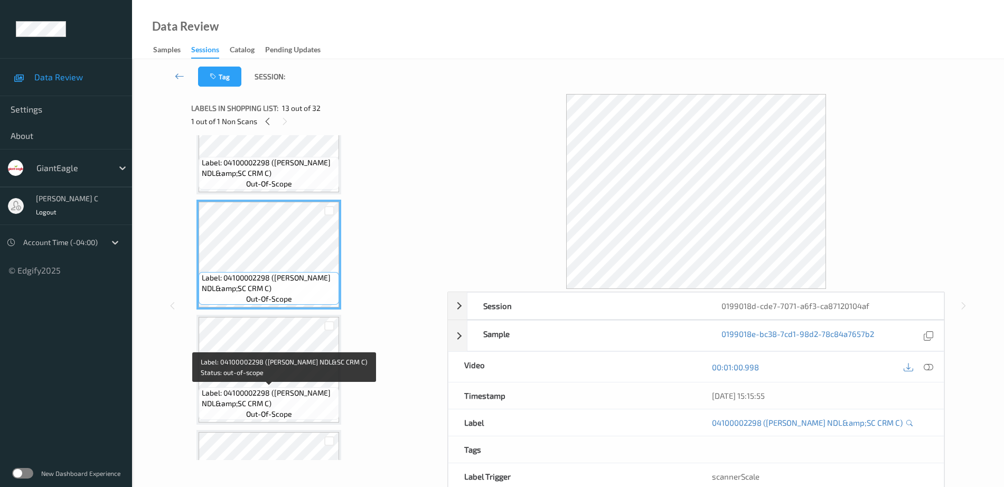
click at [283, 393] on span "Label: 04100002298 ([PERSON_NAME] NDL&amp;SC CRM C)" at bounding box center [269, 398] width 135 height 21
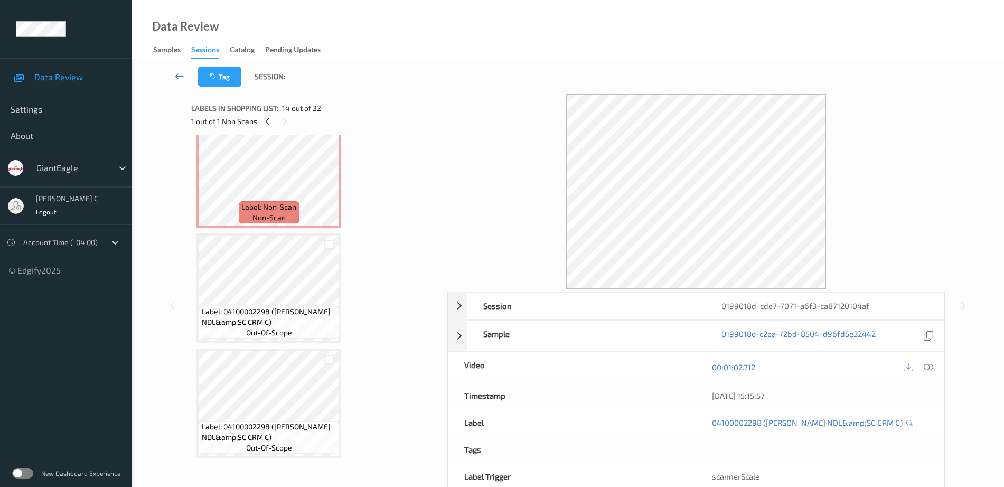
scroll to position [927, 0]
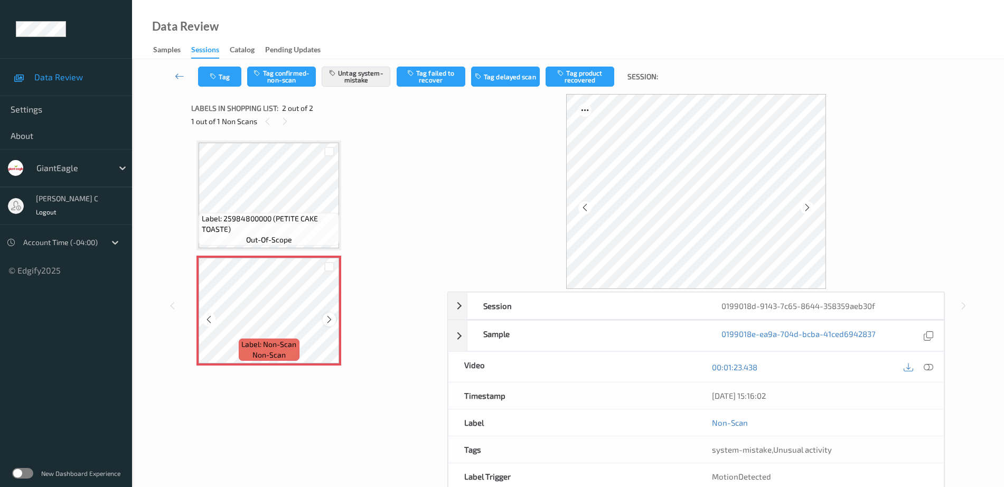
click at [330, 320] on icon at bounding box center [329, 320] width 9 height 10
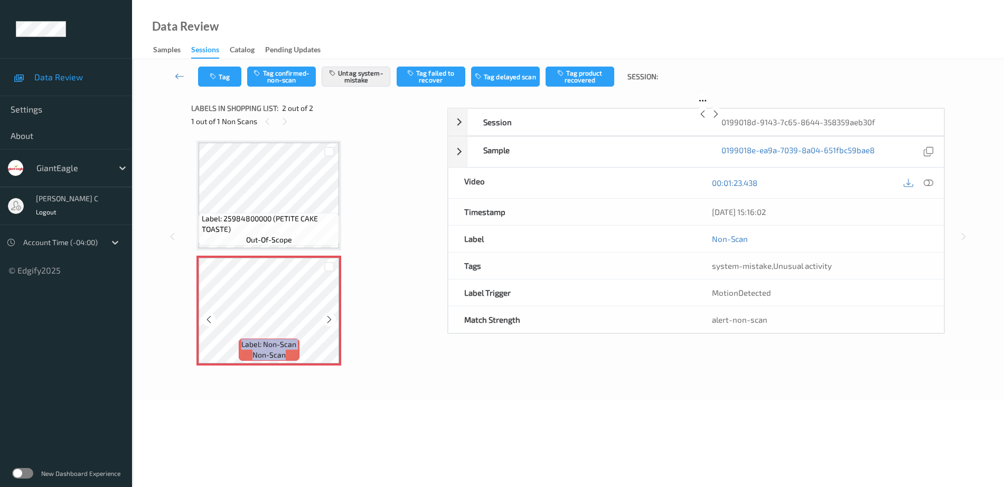
click at [330, 320] on icon at bounding box center [329, 320] width 9 height 10
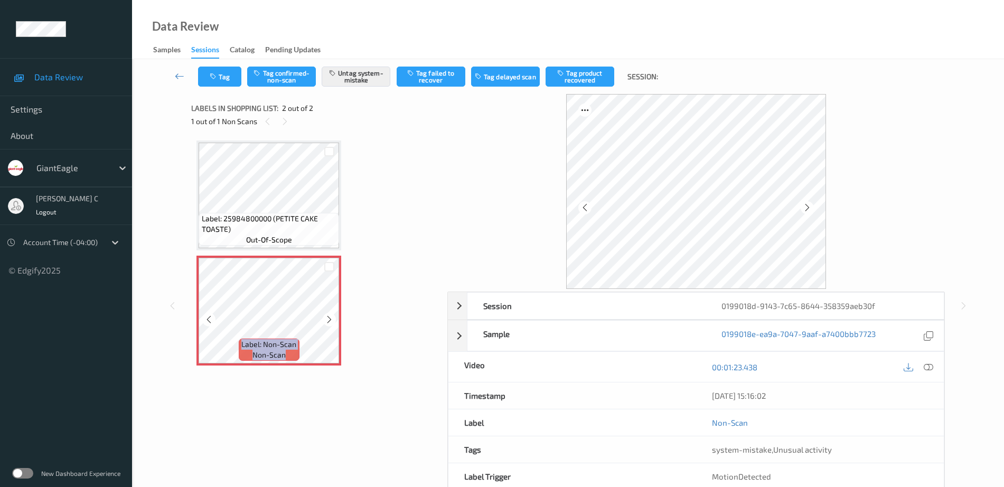
click at [330, 320] on icon at bounding box center [329, 320] width 9 height 10
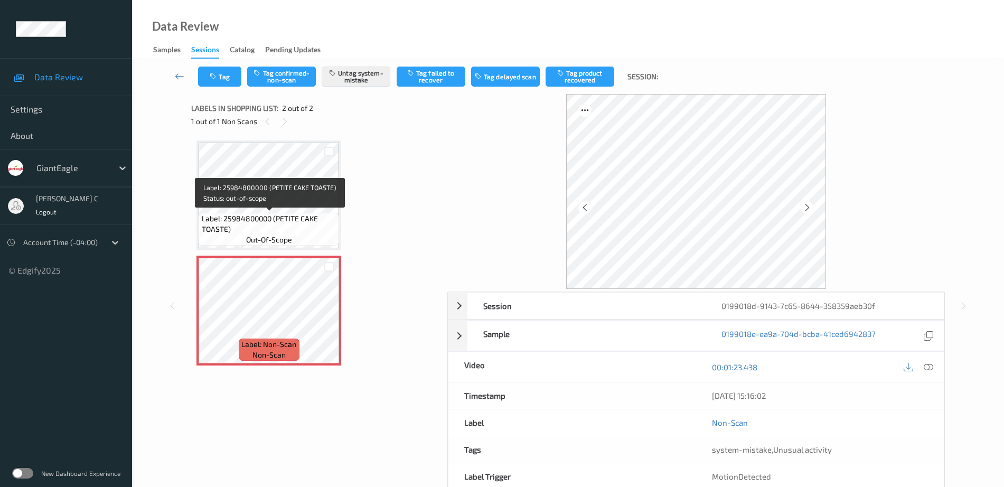
click at [284, 229] on span "Label: 25984800000 (PETITE CAKE TOASTE)" at bounding box center [269, 223] width 135 height 21
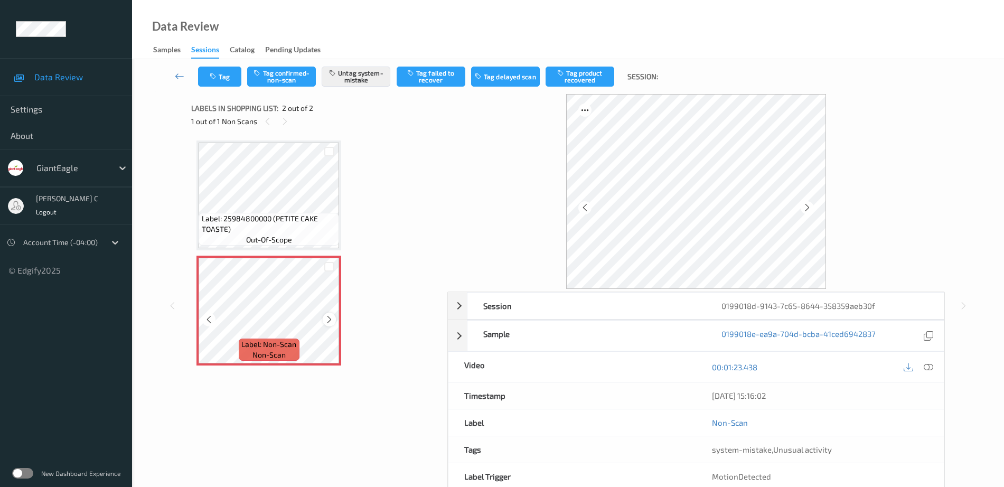
click at [325, 321] on icon at bounding box center [329, 320] width 9 height 10
click at [259, 213] on span "Label: 25984800000 (PETITE CAKE TOASTE)" at bounding box center [269, 223] width 135 height 21
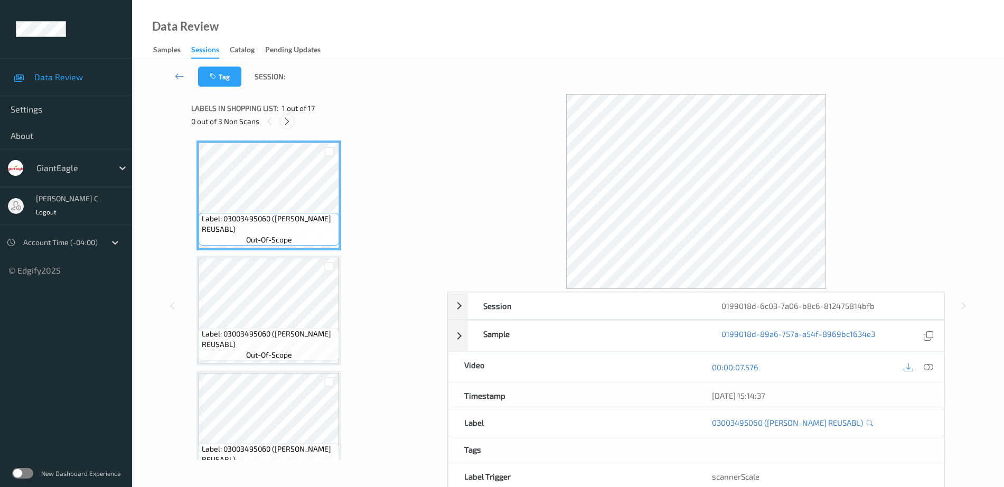
click at [285, 119] on icon at bounding box center [287, 122] width 9 height 10
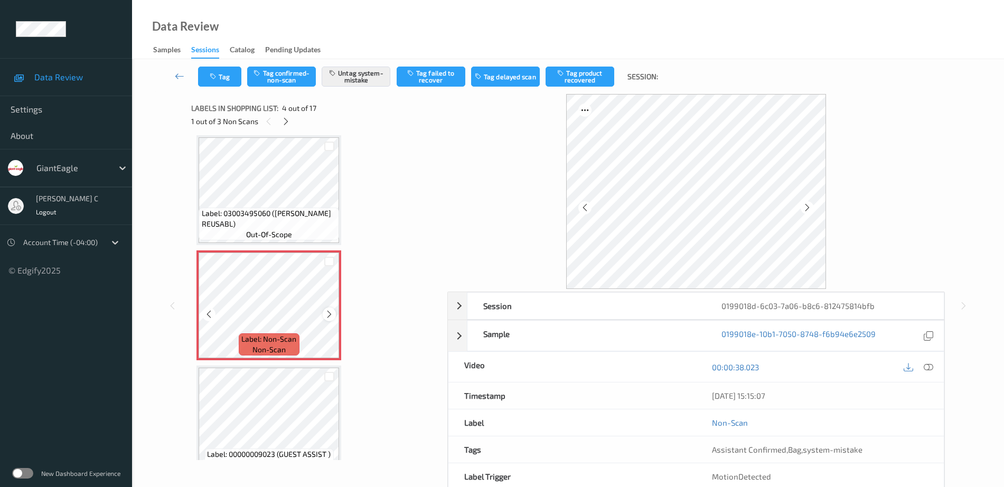
click at [330, 308] on div at bounding box center [329, 313] width 13 height 13
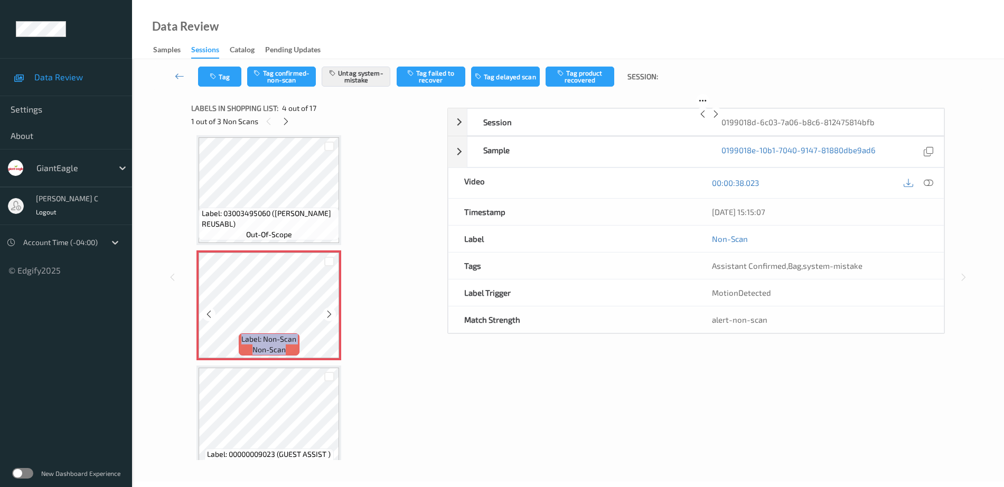
click at [330, 308] on div at bounding box center [329, 313] width 13 height 13
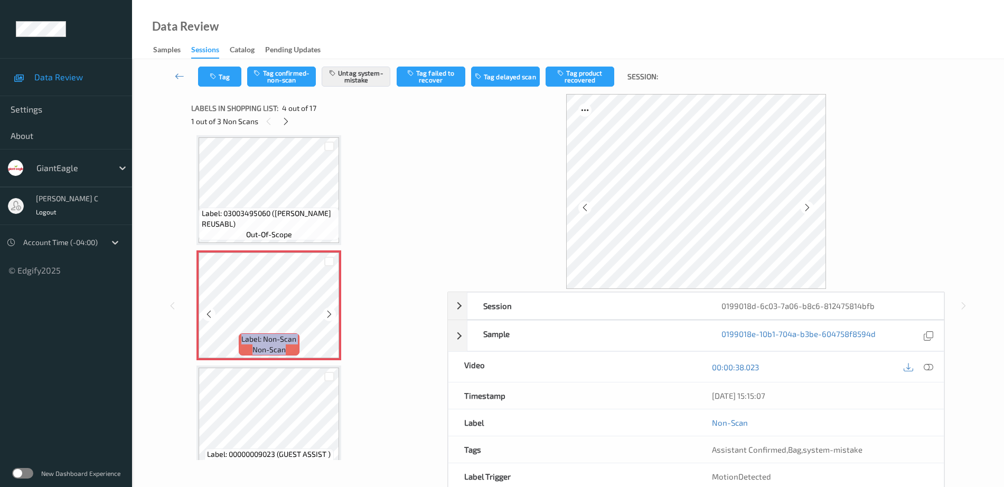
click at [330, 308] on div at bounding box center [329, 313] width 13 height 13
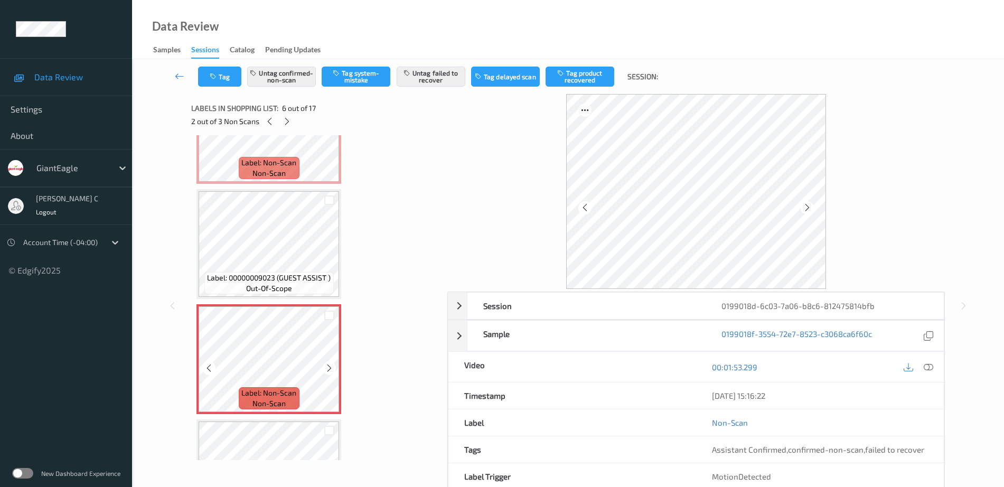
scroll to position [434, 0]
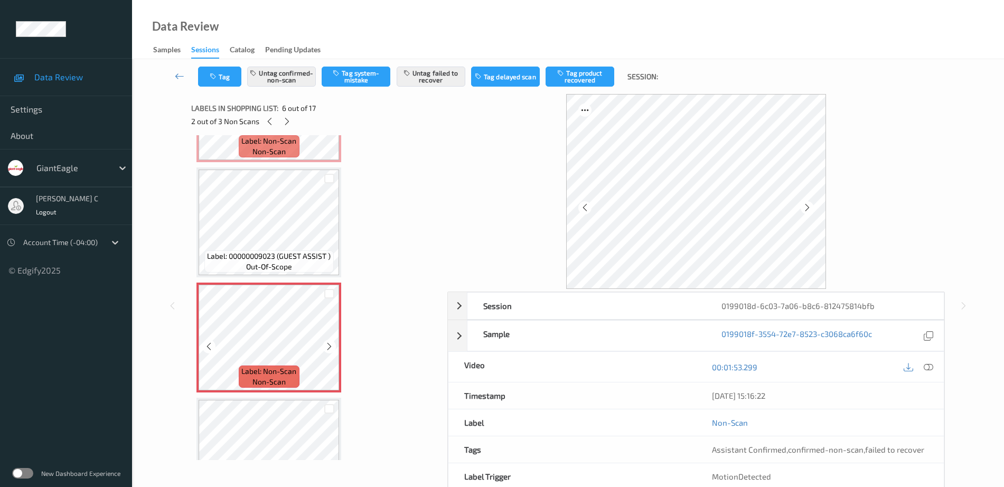
click at [277, 252] on span "Label: 00000009023 (GUEST ASSIST )" at bounding box center [269, 256] width 124 height 11
click at [328, 344] on icon at bounding box center [329, 347] width 9 height 10
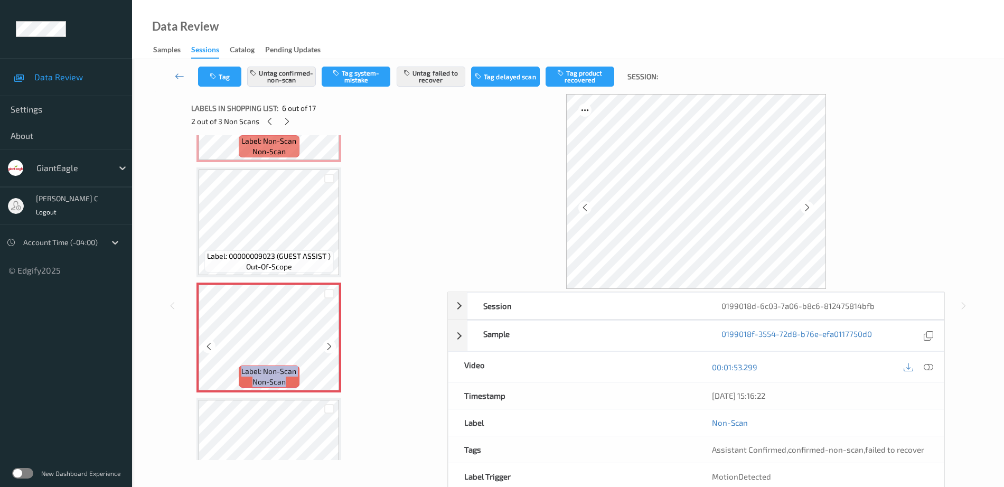
click at [328, 344] on icon at bounding box center [329, 347] width 9 height 10
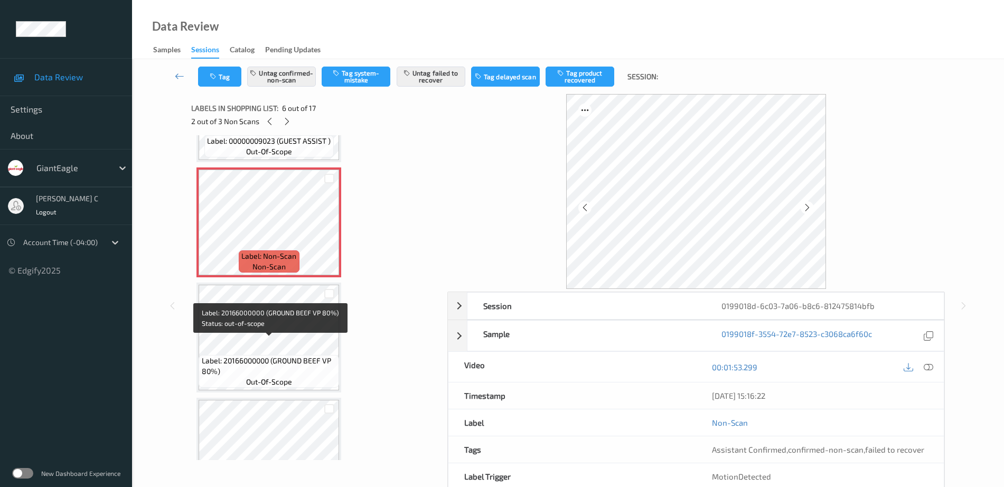
scroll to position [566, 0]
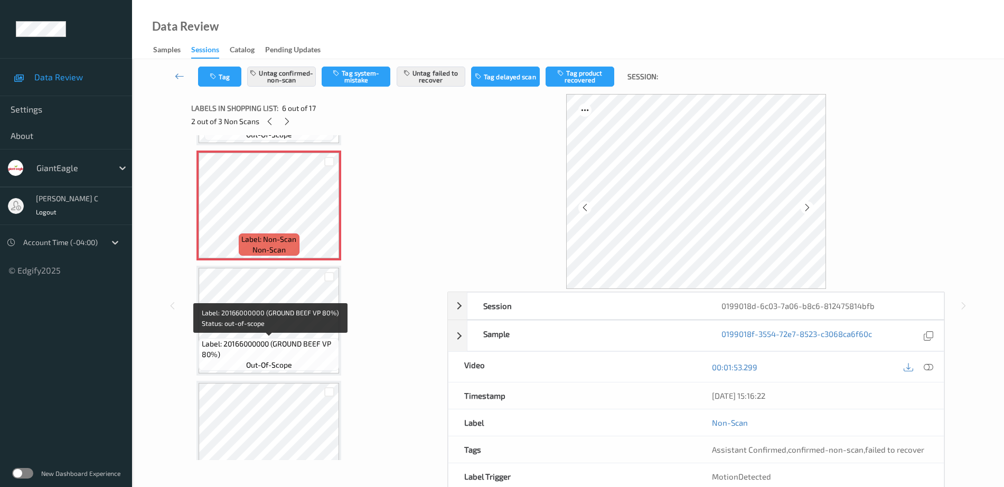
click at [298, 365] on div "Label: 20166000000 (GROUND BEEF VP 80%) out-of-scope" at bounding box center [269, 354] width 141 height 33
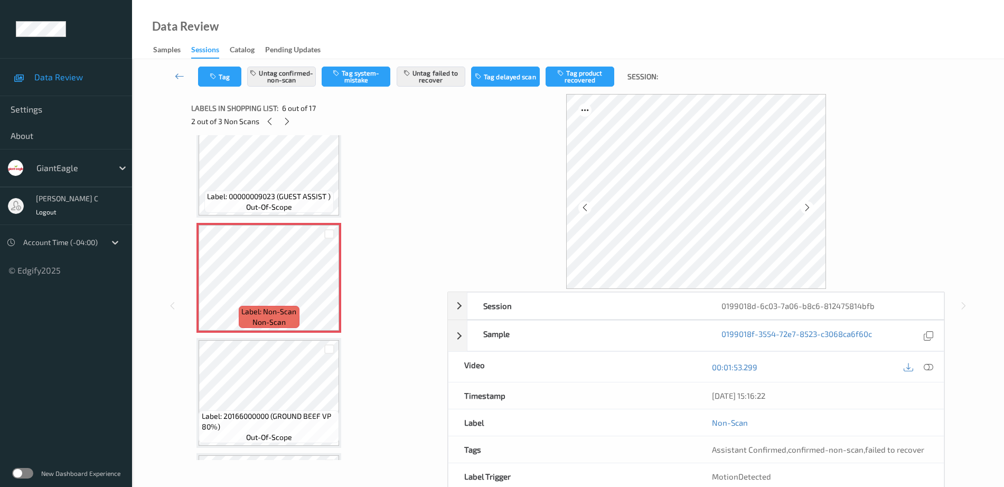
scroll to position [500, 0]
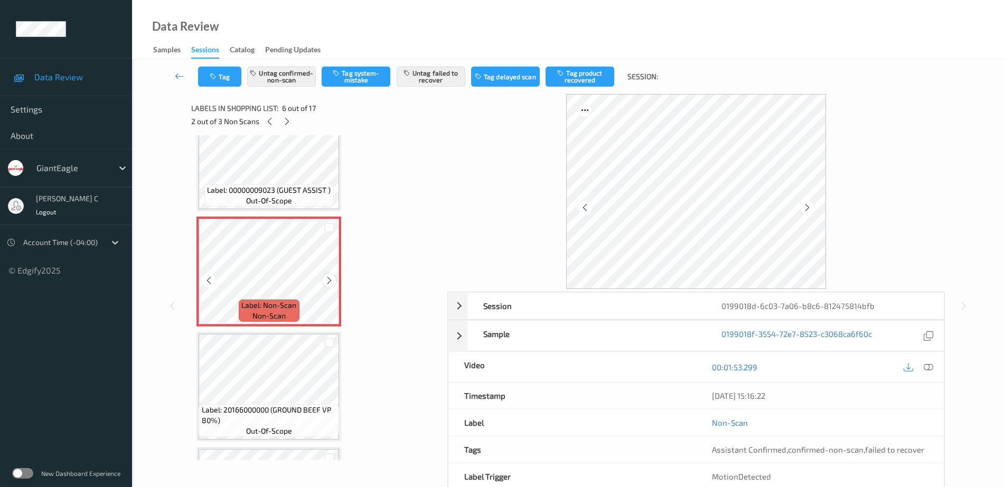
click at [325, 277] on icon at bounding box center [329, 281] width 9 height 10
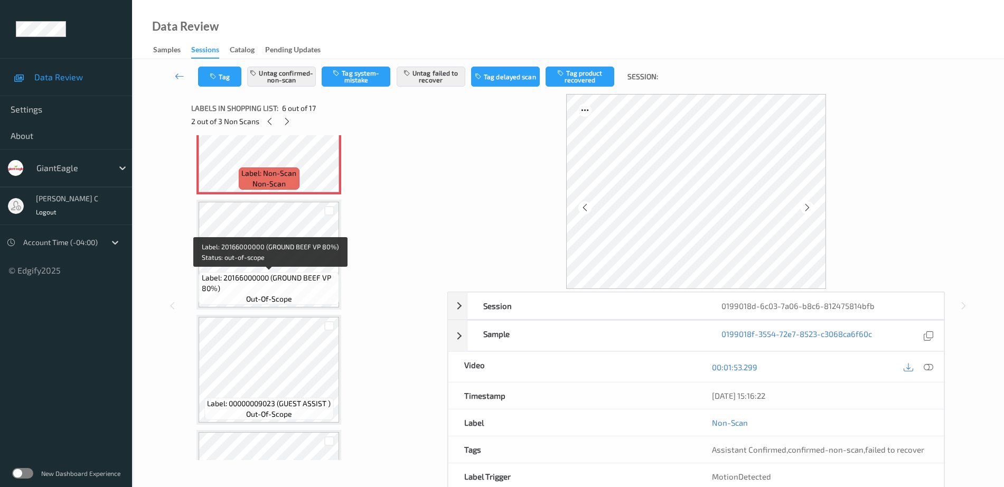
click at [293, 284] on span "Label: 20166000000 (GROUND BEEF VP 80%)" at bounding box center [269, 283] width 135 height 21
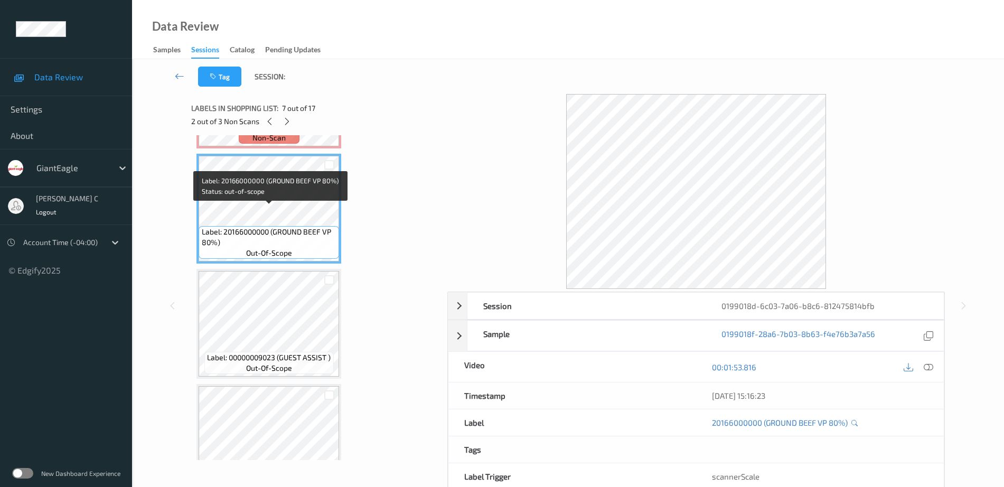
scroll to position [698, 0]
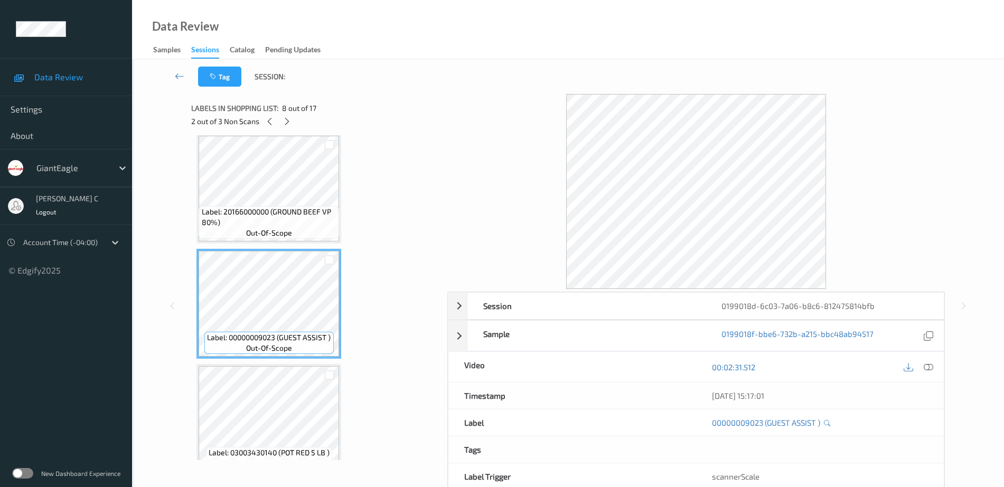
click at [291, 364] on div "Label: 03003430140 (POT RED 5 LB ) out-of-scope" at bounding box center [269, 419] width 145 height 110
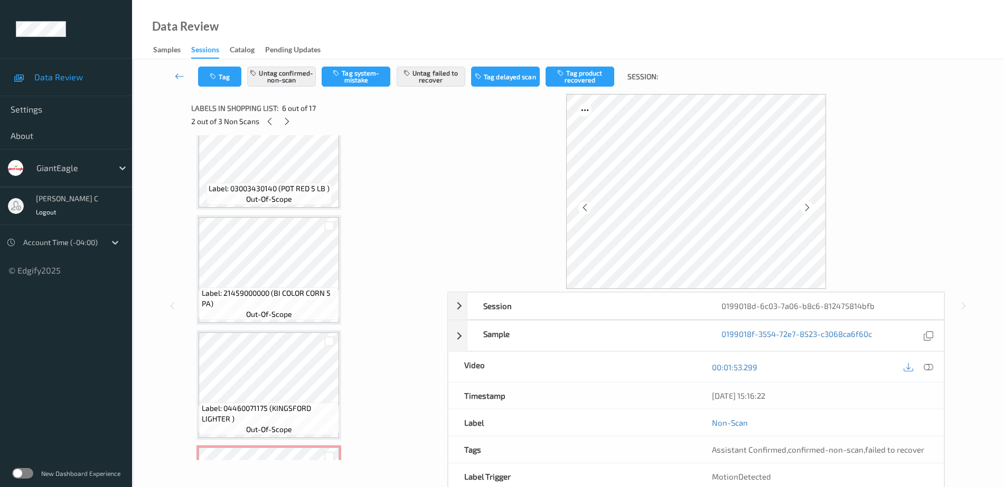
scroll to position [1160, 0]
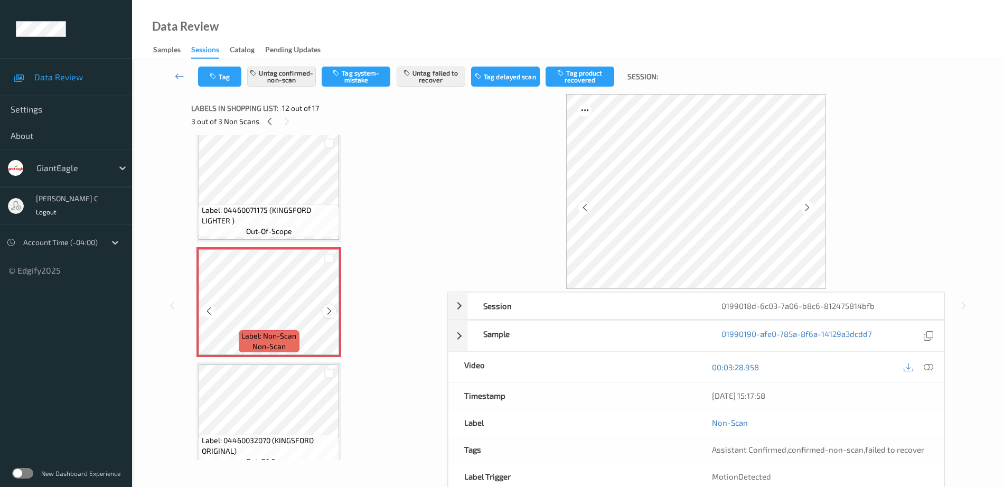
click at [330, 312] on icon at bounding box center [329, 311] width 9 height 10
click at [249, 208] on span "Label: 04460071175 (KINGSFORD LIGHTER )" at bounding box center [269, 215] width 135 height 21
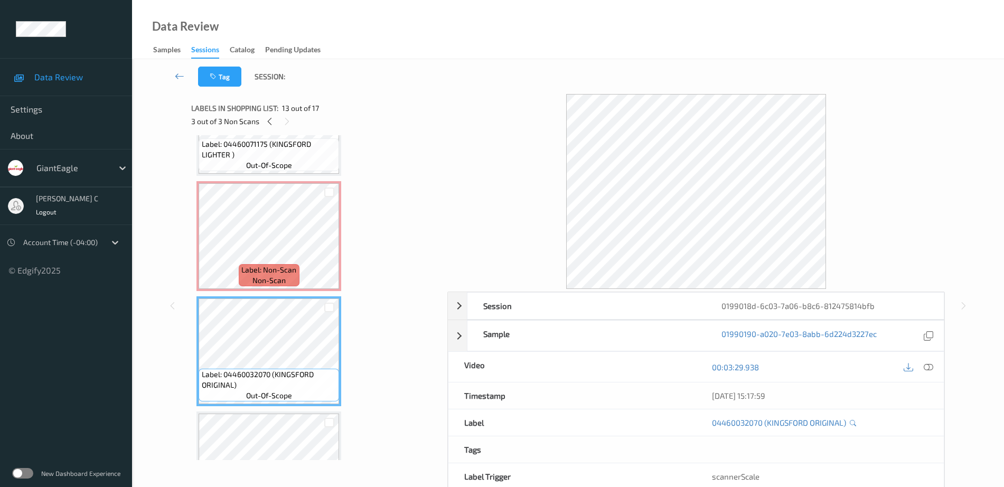
scroll to position [1292, 0]
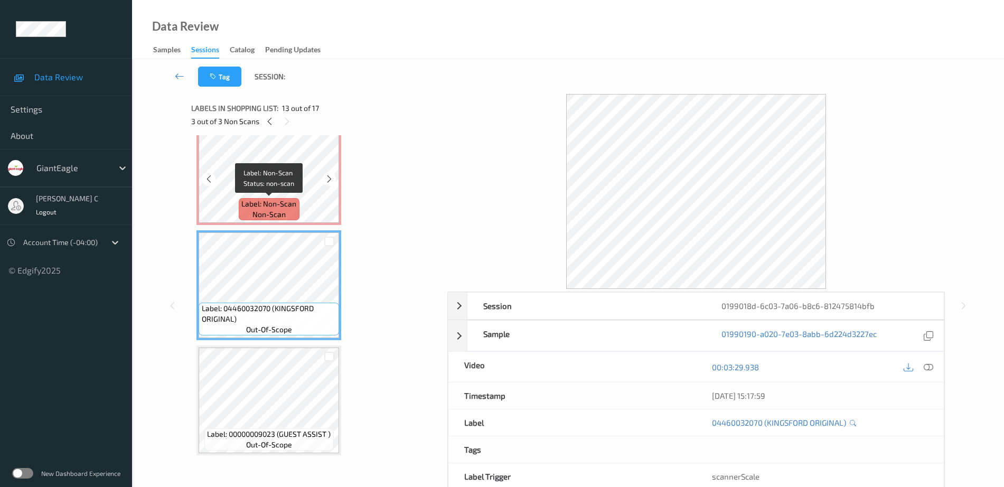
click at [278, 200] on span "Label: Non-Scan" at bounding box center [268, 204] width 55 height 11
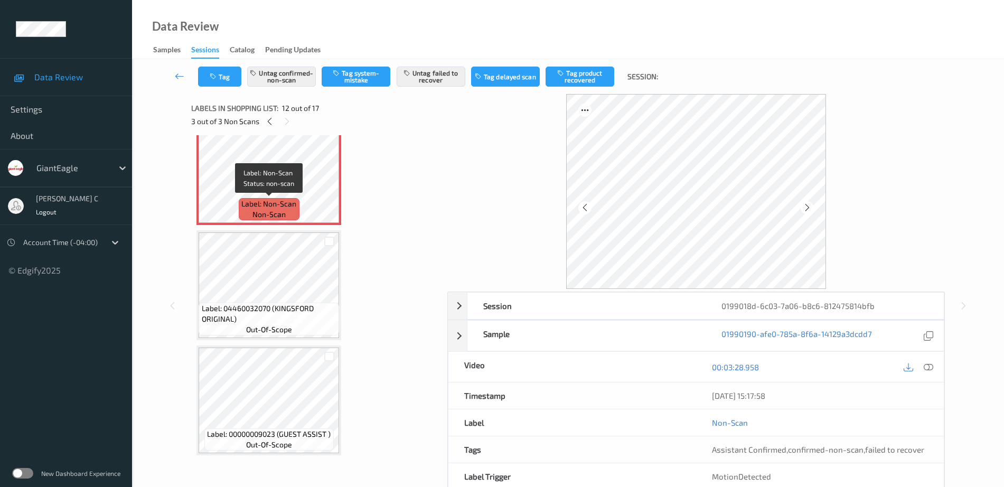
click at [285, 331] on span "out-of-scope" at bounding box center [269, 329] width 46 height 11
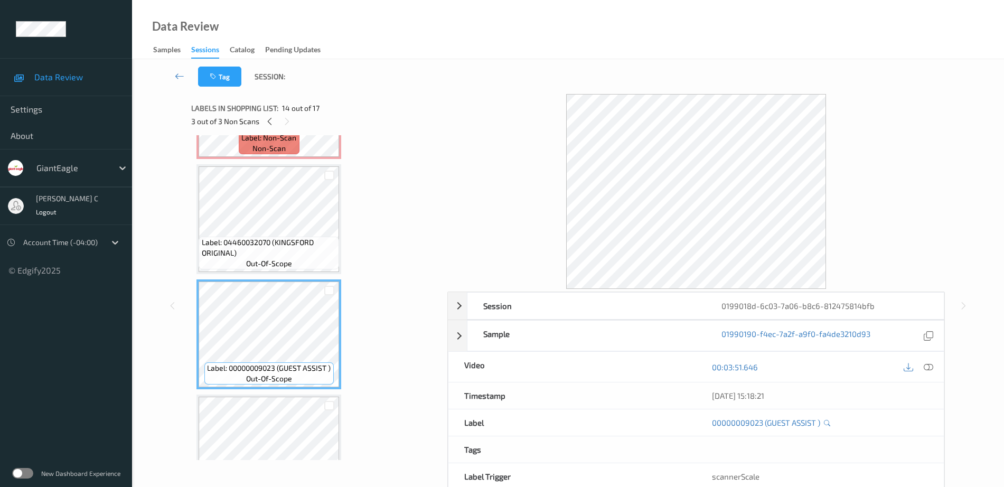
scroll to position [1490, 0]
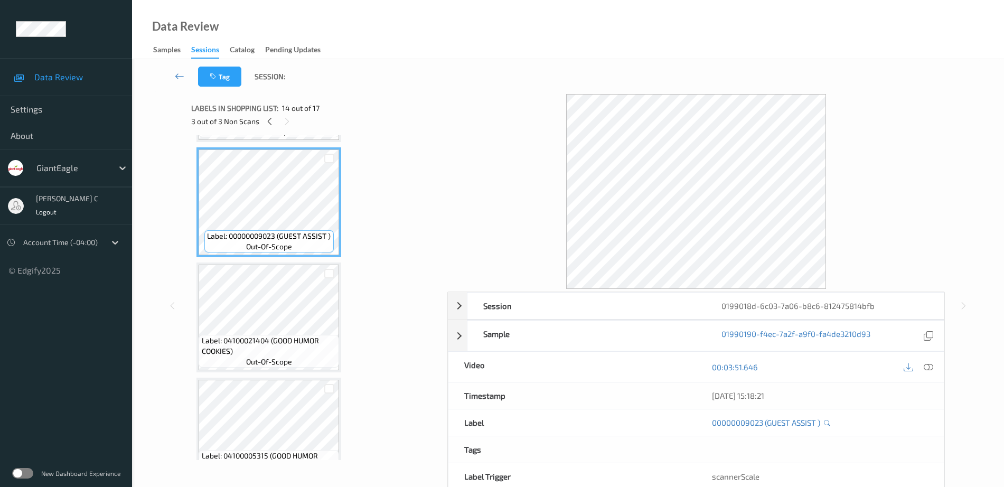
click at [286, 357] on span "out-of-scope" at bounding box center [269, 362] width 46 height 11
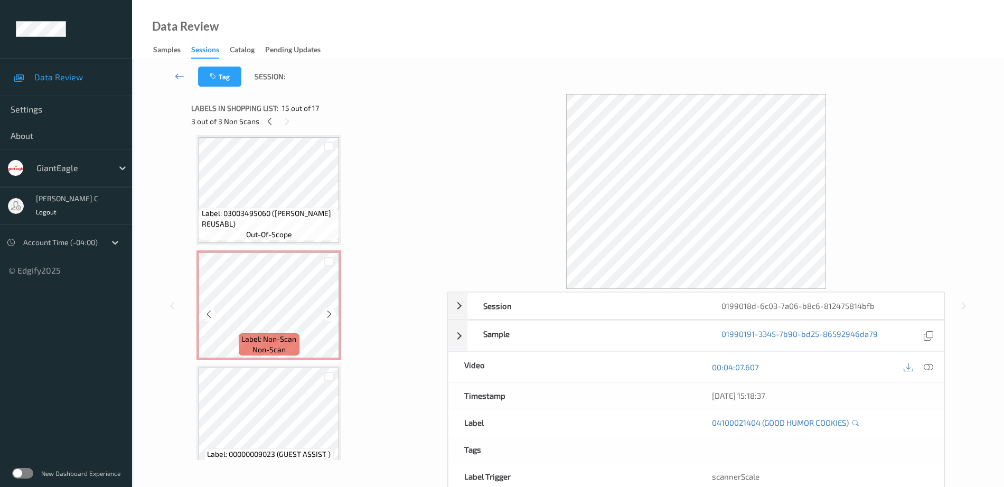
scroll to position [170, 0]
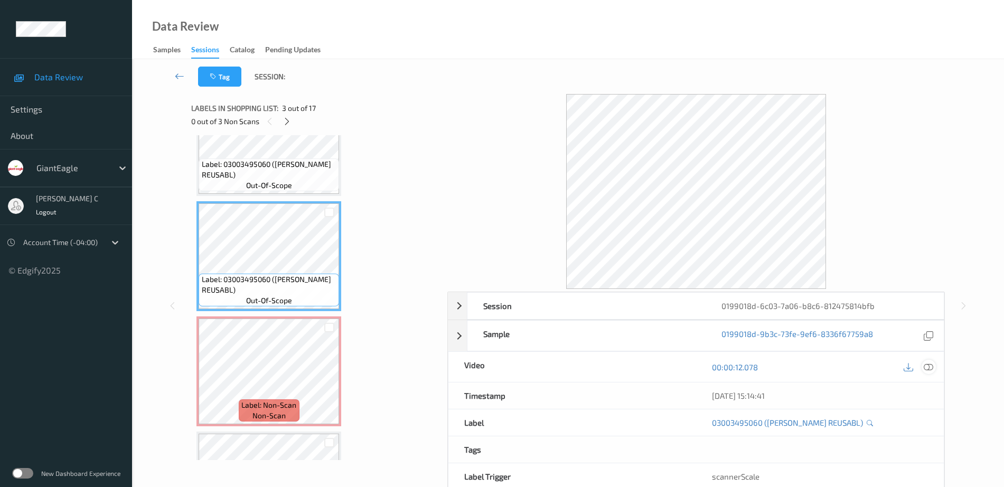
click at [932, 368] on icon at bounding box center [929, 367] width 10 height 10
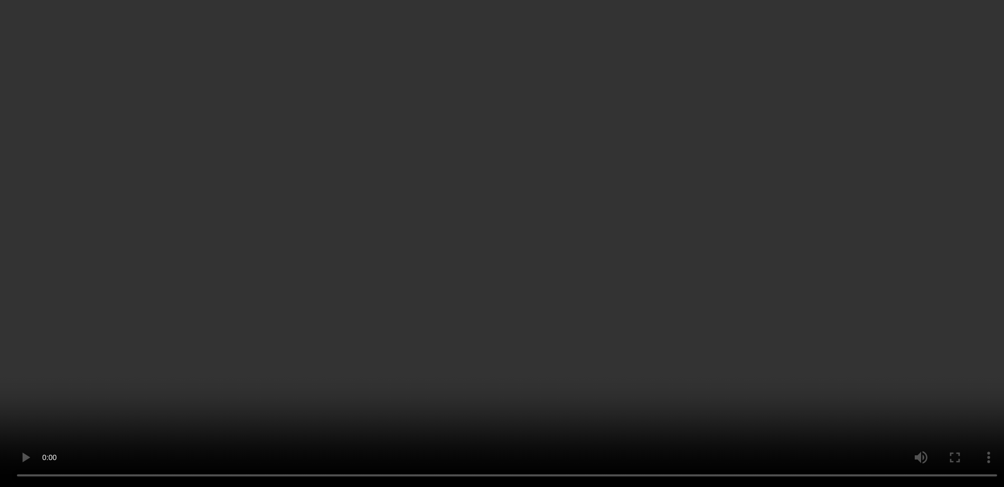
scroll to position [236, 0]
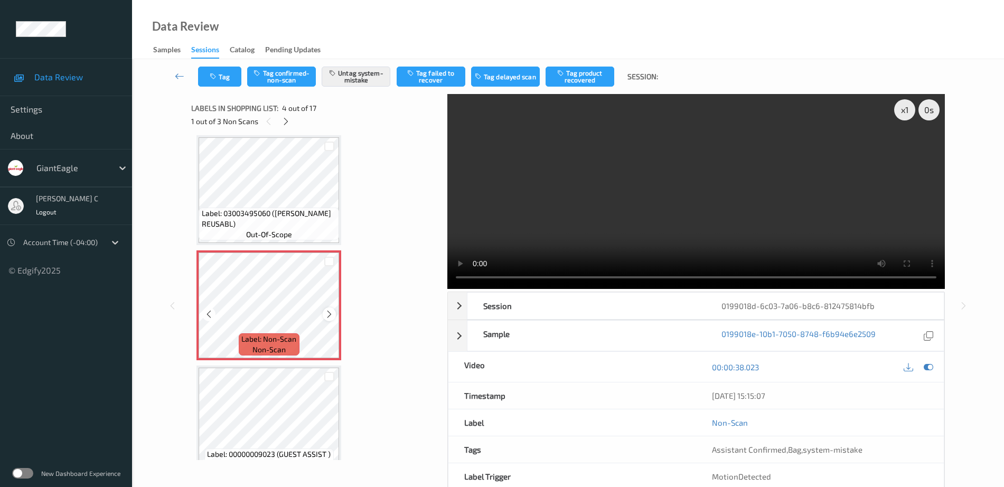
click at [331, 319] on icon at bounding box center [329, 315] width 9 height 10
click at [330, 316] on icon at bounding box center [329, 315] width 9 height 10
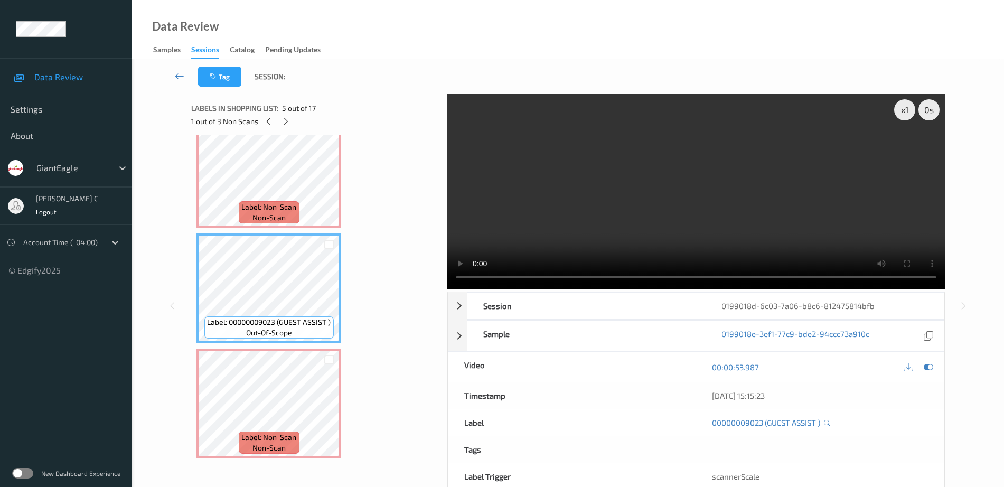
scroll to position [434, 0]
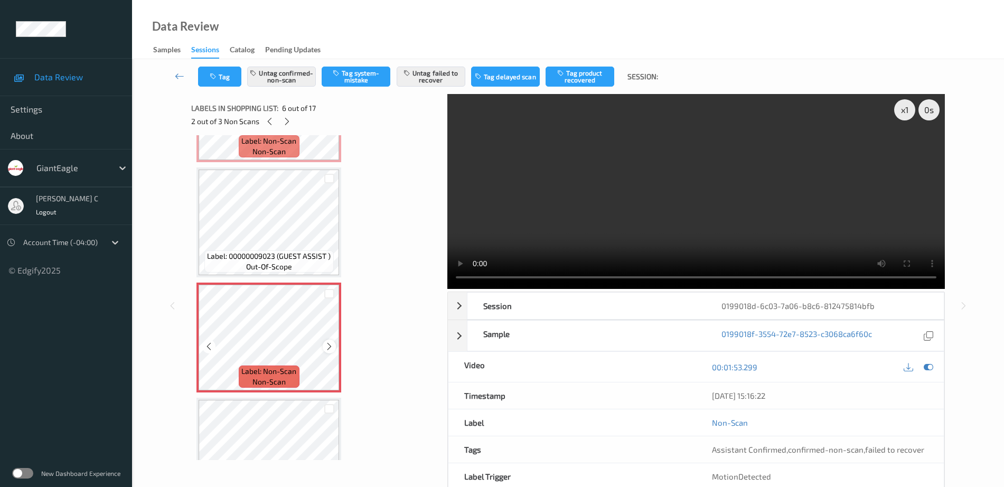
click at [329, 344] on icon at bounding box center [329, 347] width 9 height 10
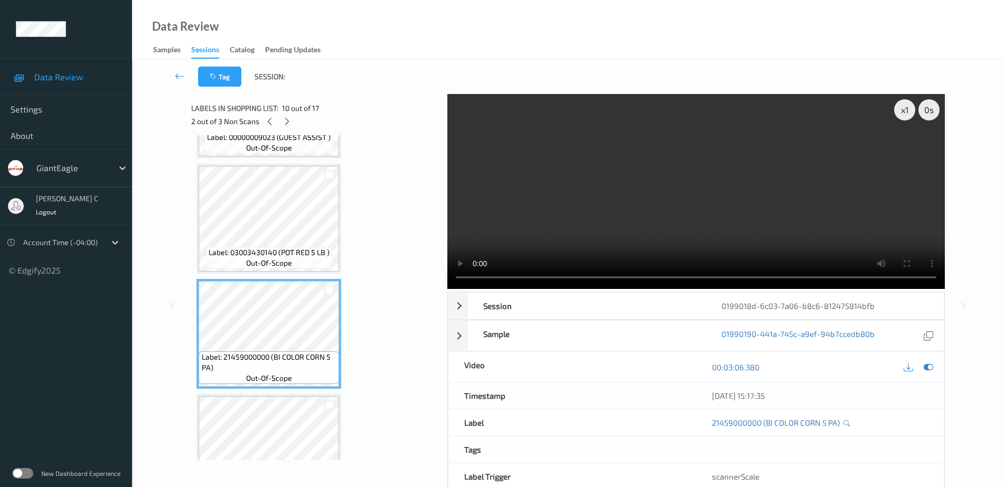
scroll to position [1028, 0]
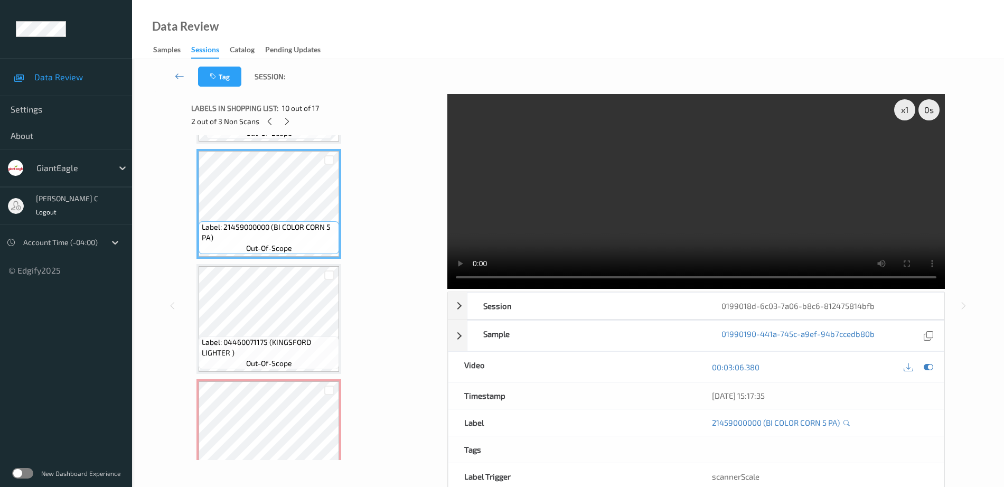
click at [274, 373] on div "Label: 04460071175 (KINGSFORD LIGHTER ) out-of-scope" at bounding box center [269, 319] width 145 height 110
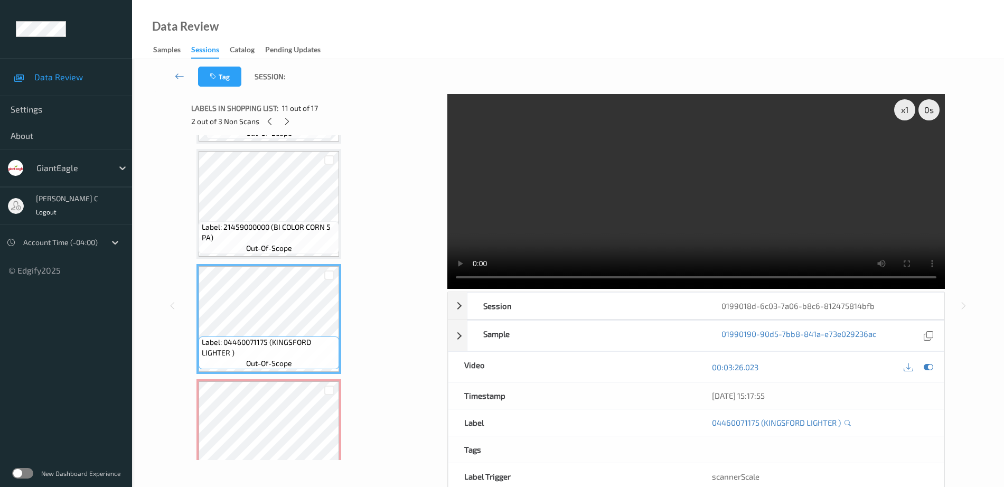
scroll to position [1094, 0]
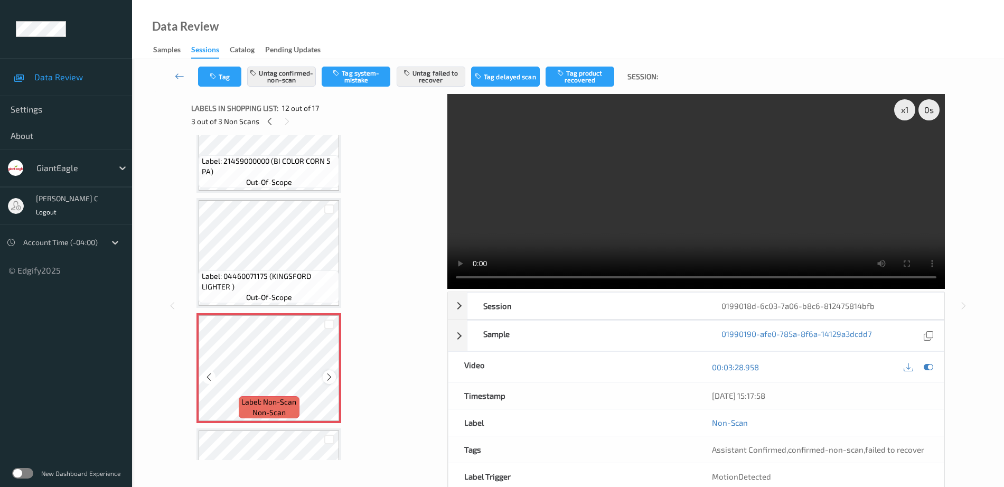
click at [329, 376] on icon at bounding box center [329, 377] width 9 height 10
click at [329, 375] on icon at bounding box center [329, 377] width 9 height 10
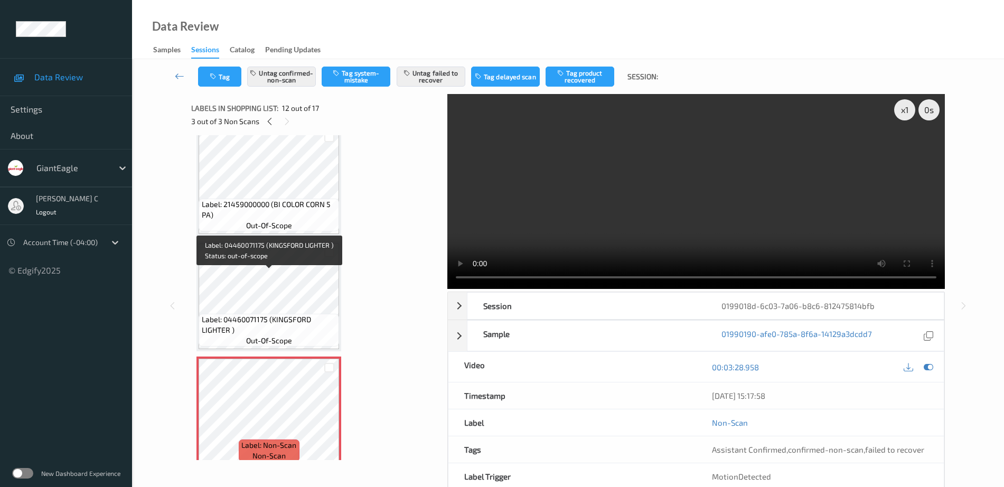
scroll to position [1028, 0]
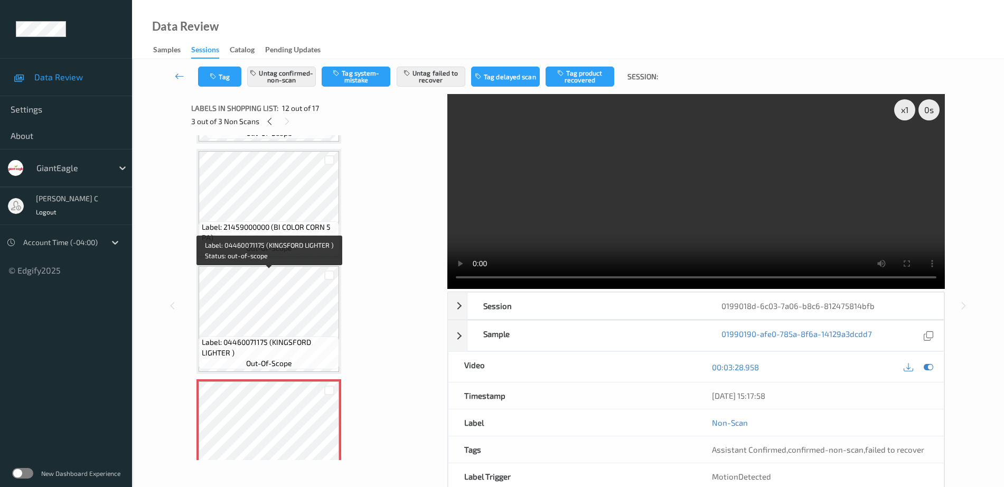
click at [274, 226] on span "Label: 21459000000 (BI COLOR CORN 5 PA)" at bounding box center [269, 232] width 135 height 21
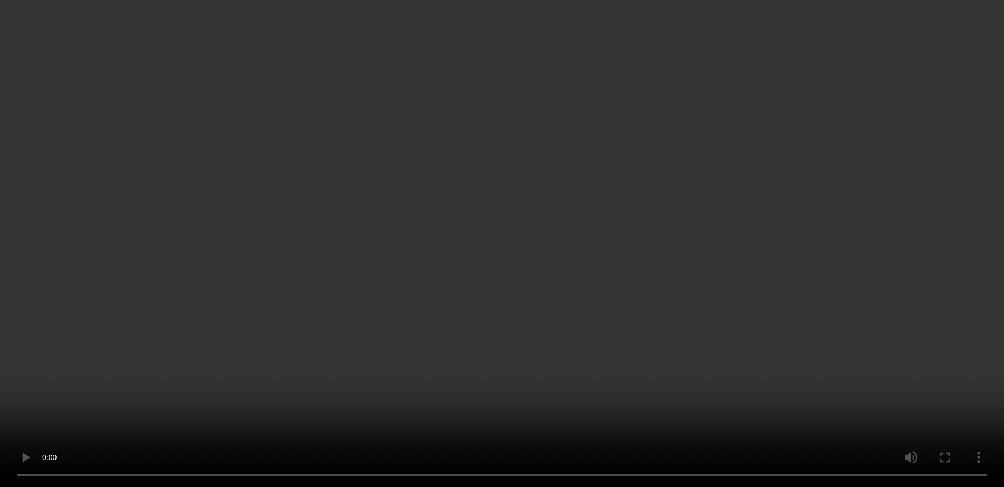
scroll to position [1424, 0]
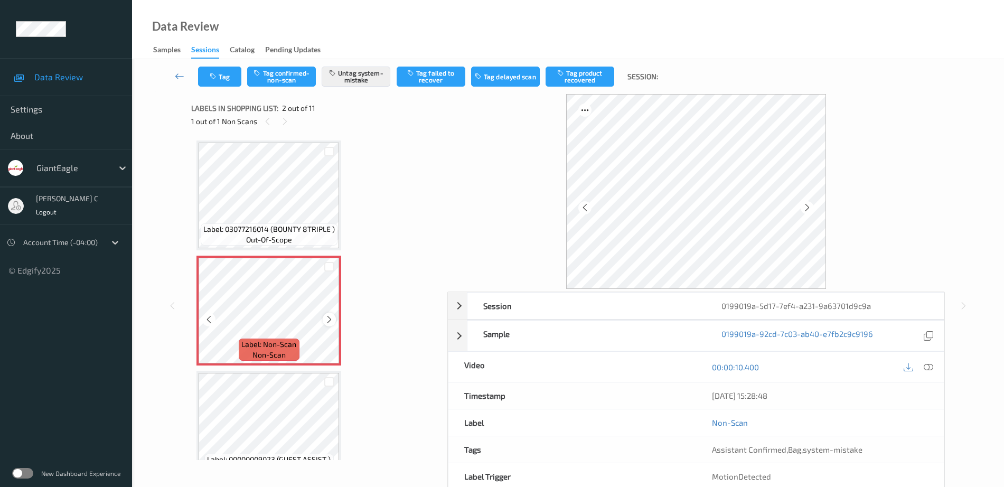
click at [326, 320] on icon at bounding box center [329, 320] width 9 height 10
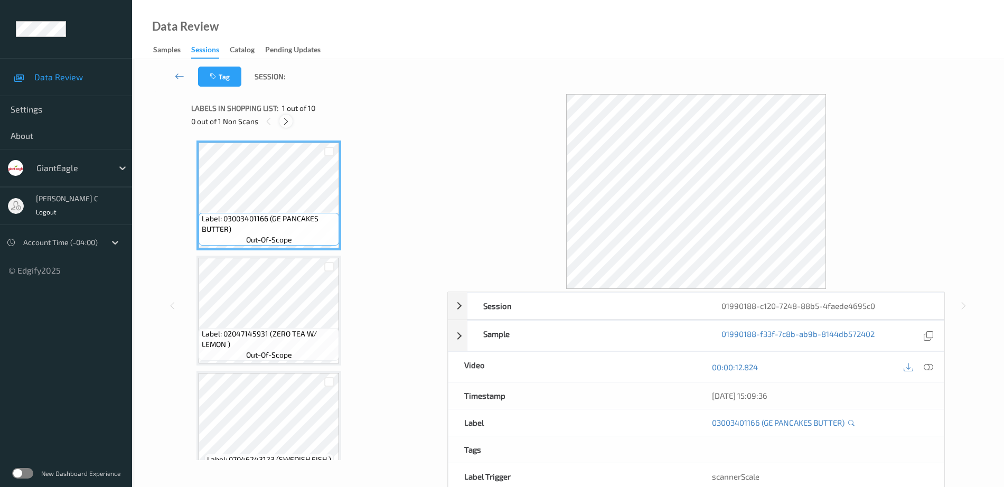
click at [287, 119] on icon at bounding box center [286, 122] width 9 height 10
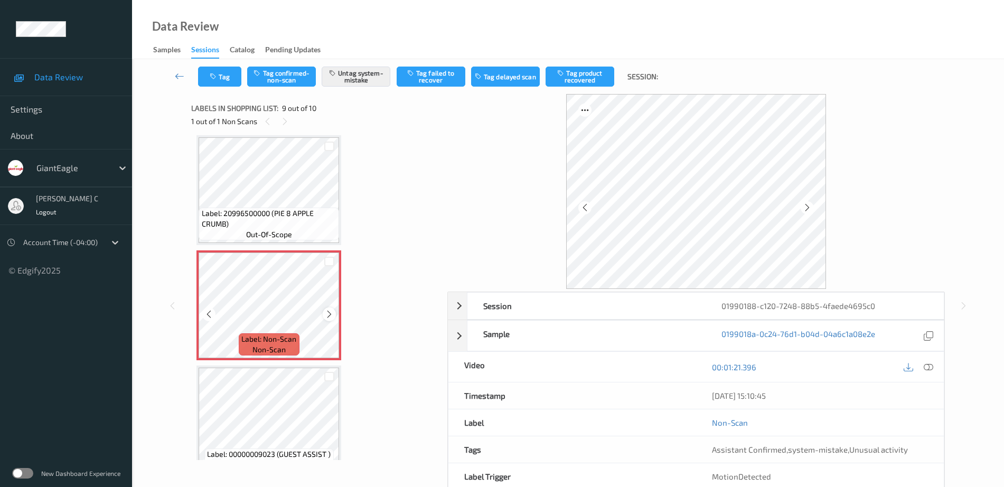
click at [329, 314] on icon at bounding box center [329, 315] width 9 height 10
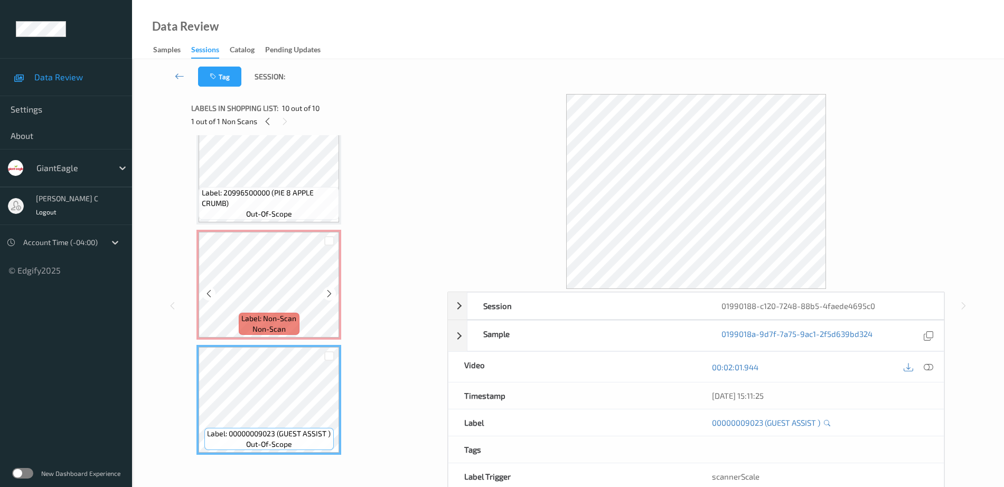
scroll to position [766, 0]
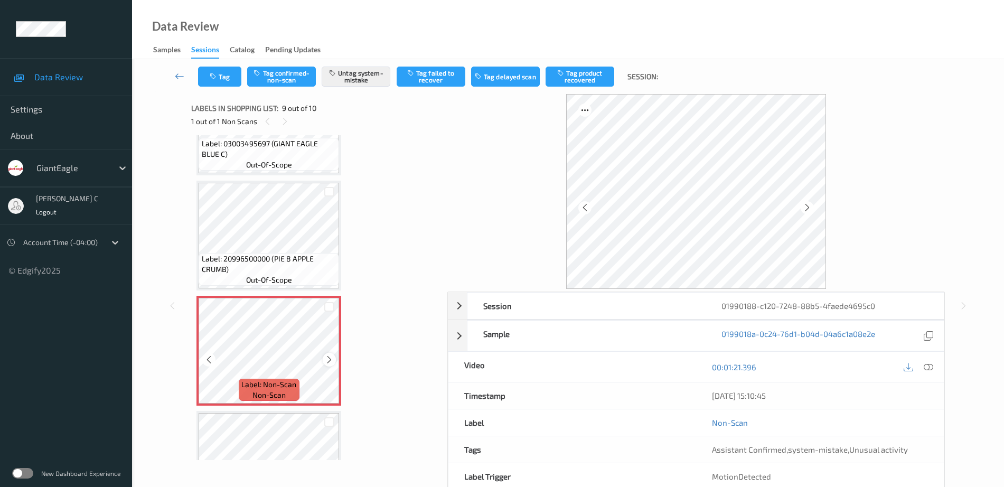
click at [329, 360] on icon at bounding box center [329, 360] width 9 height 10
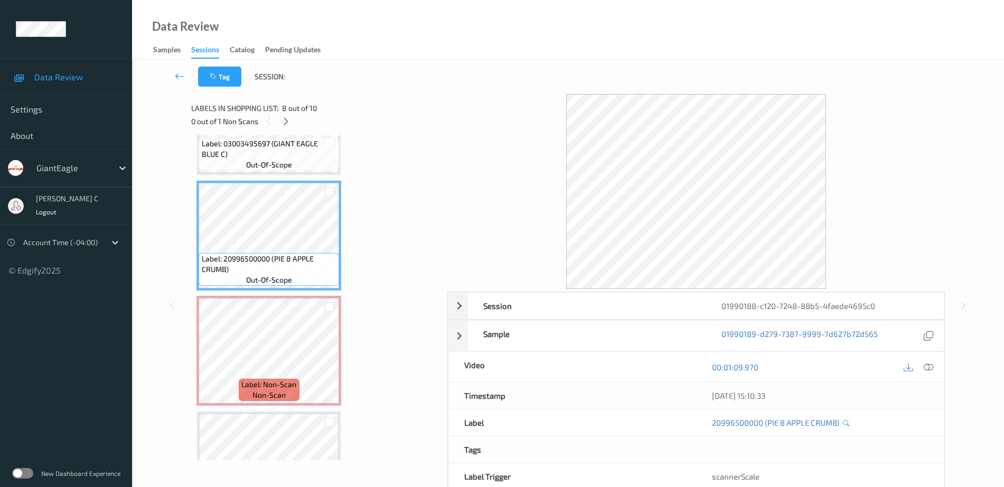
scroll to position [700, 0]
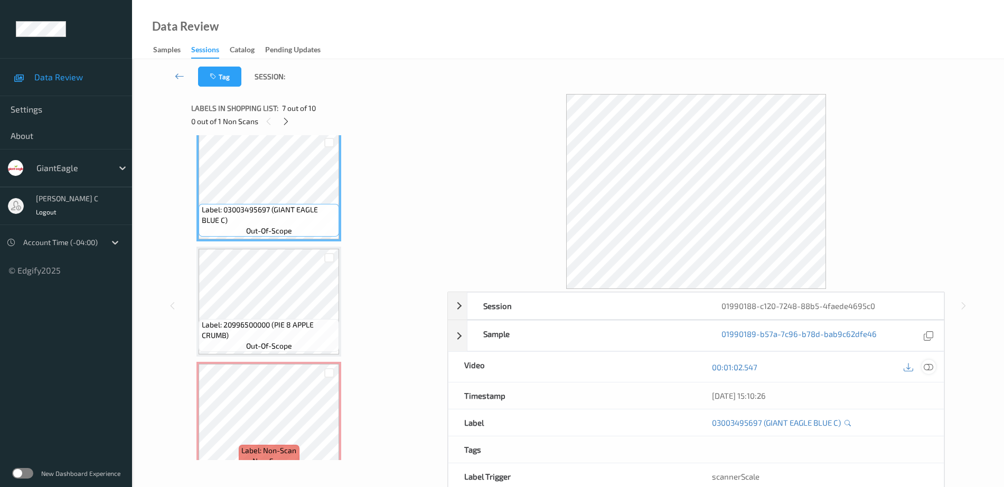
click at [933, 368] on icon at bounding box center [929, 367] width 10 height 10
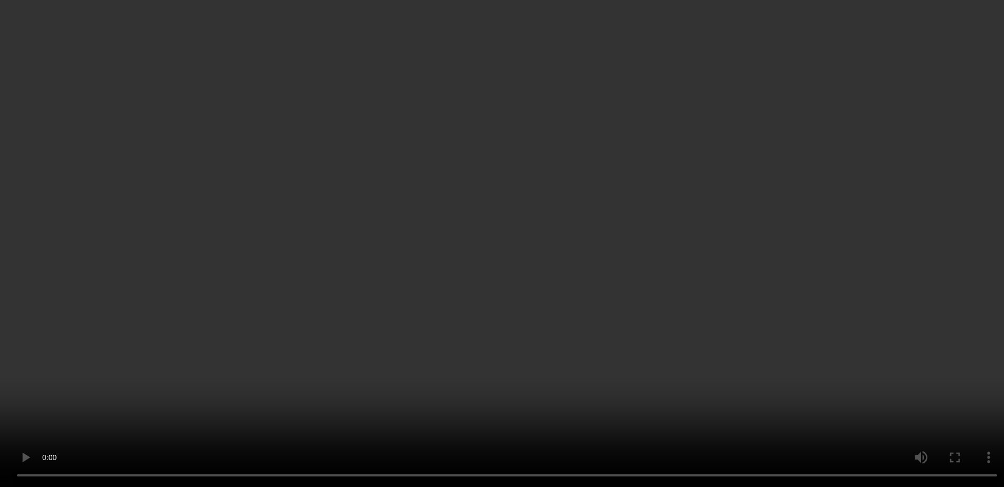
scroll to position [766, 0]
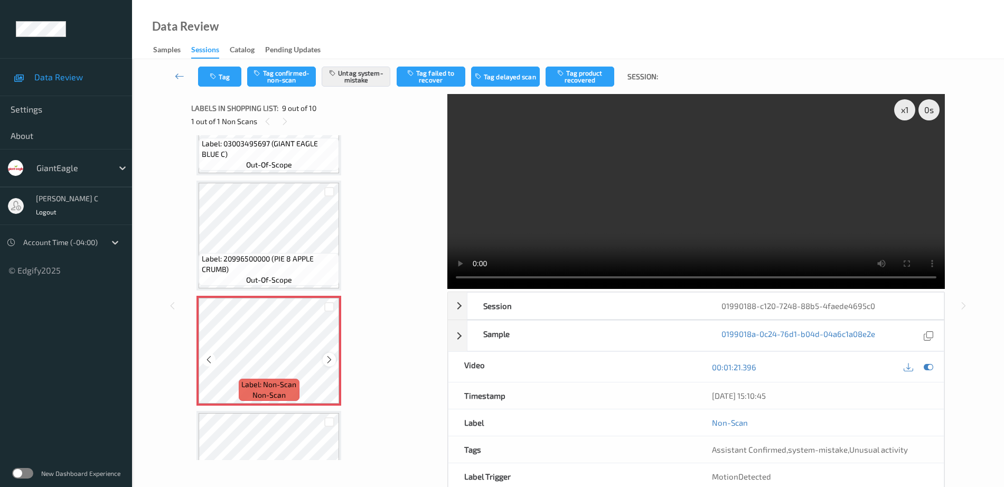
click at [334, 356] on div at bounding box center [329, 359] width 13 height 13
click at [334, 357] on div at bounding box center [329, 359] width 13 height 13
click at [227, 92] on div "Tag Tag confirmed-non-scan Untag system-mistake Tag failed to recover Tag delay…" at bounding box center [568, 76] width 829 height 35
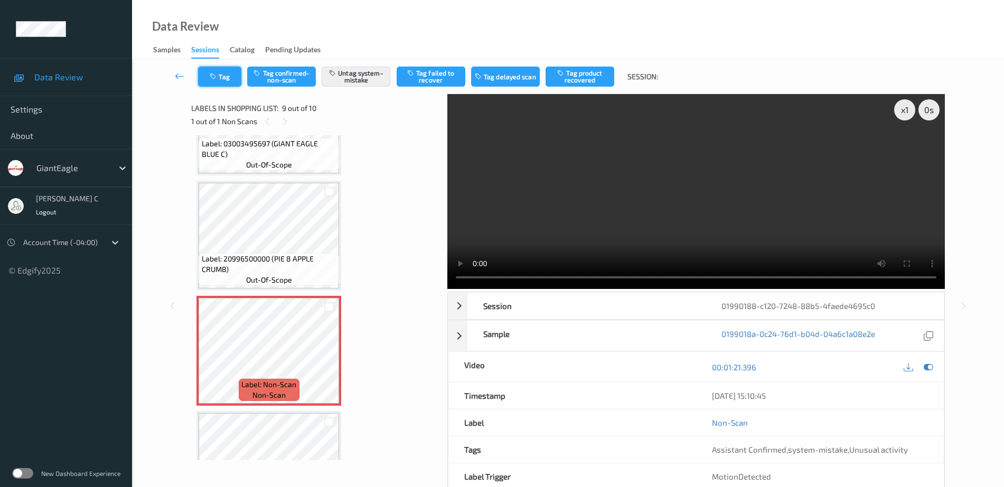
click at [226, 83] on button "Tag" at bounding box center [219, 77] width 43 height 20
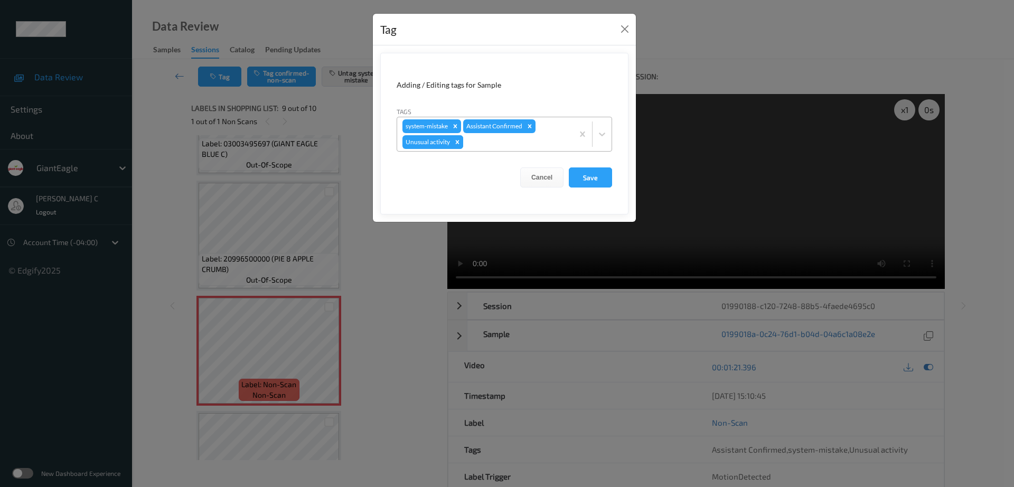
click at [459, 146] on div "Remove Unusual activity" at bounding box center [458, 142] width 12 height 14
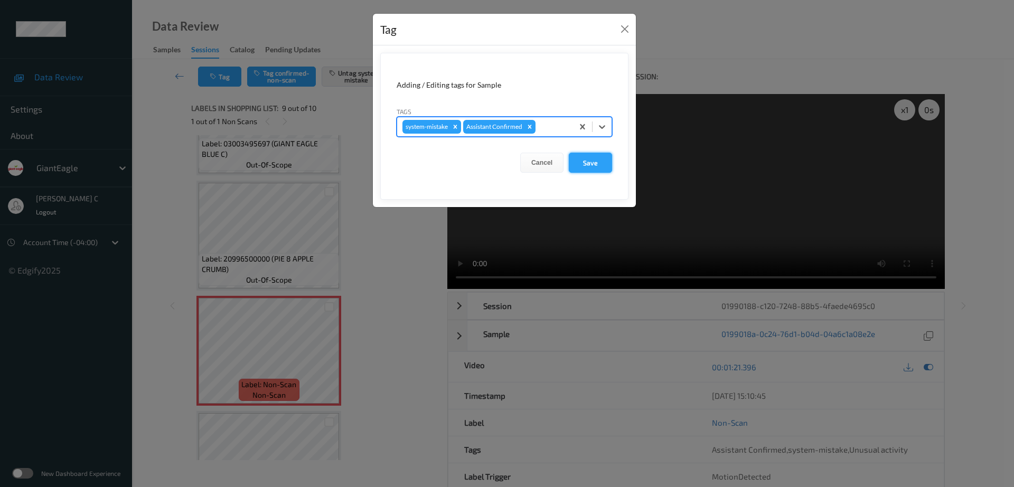
click at [595, 159] on button "Save" at bounding box center [590, 163] width 43 height 20
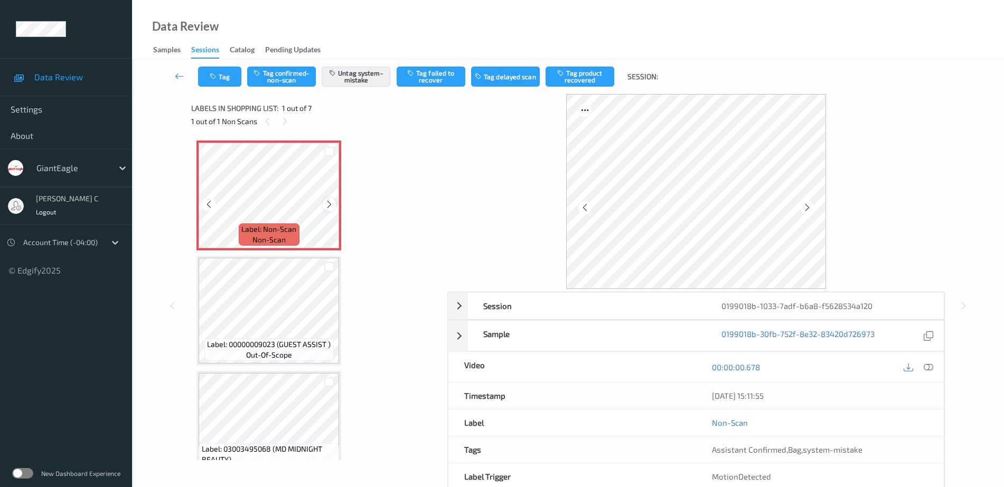
click at [328, 202] on icon at bounding box center [329, 205] width 9 height 10
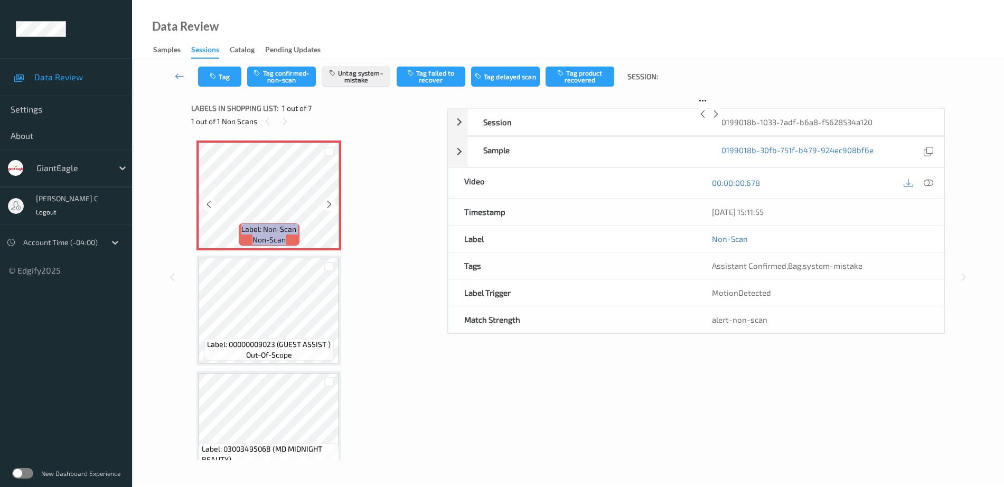
click at [328, 202] on icon at bounding box center [329, 205] width 9 height 10
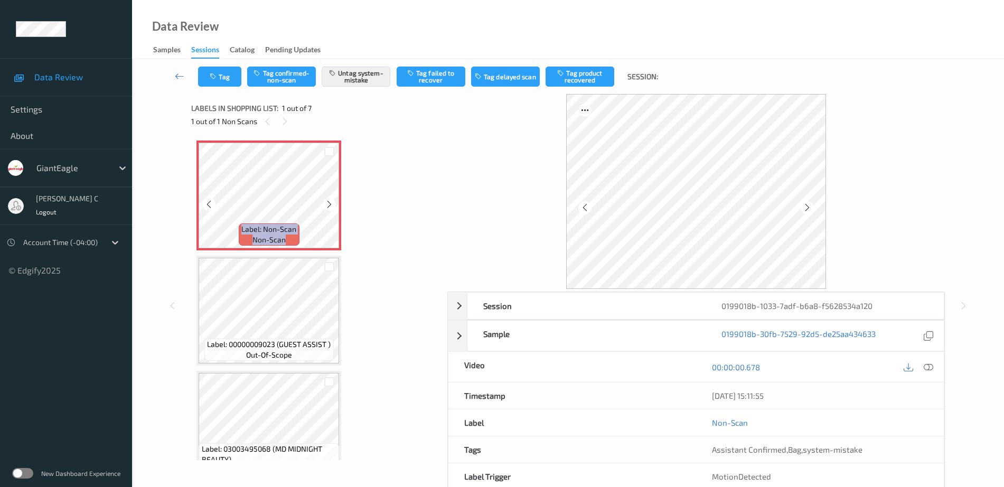
click at [328, 202] on icon at bounding box center [329, 205] width 9 height 10
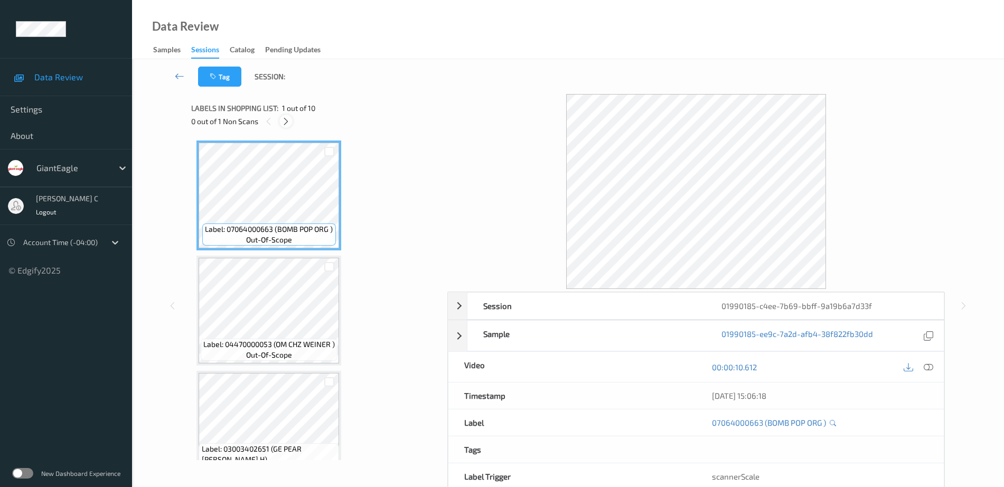
click at [288, 118] on icon at bounding box center [286, 122] width 9 height 10
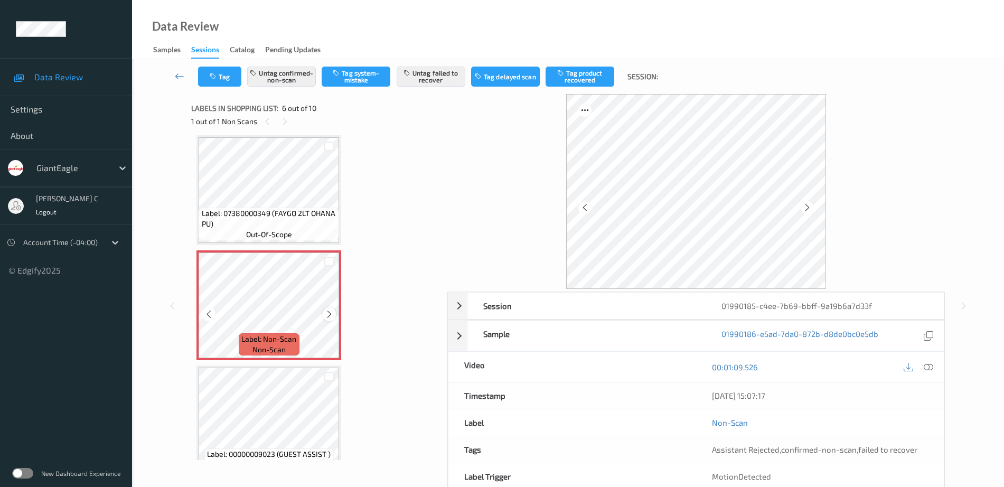
click at [331, 317] on icon at bounding box center [329, 315] width 9 height 10
click at [332, 317] on icon at bounding box center [329, 315] width 9 height 10
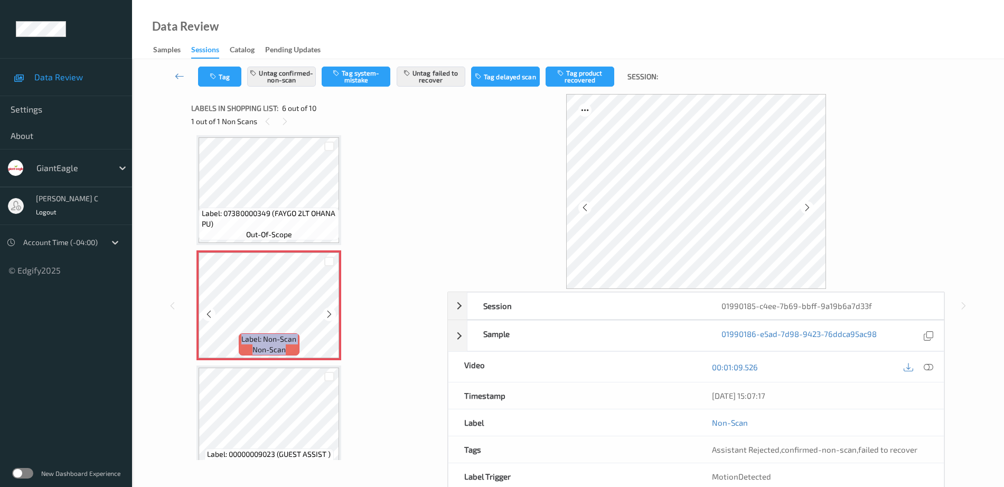
click at [332, 317] on icon at bounding box center [329, 315] width 9 height 10
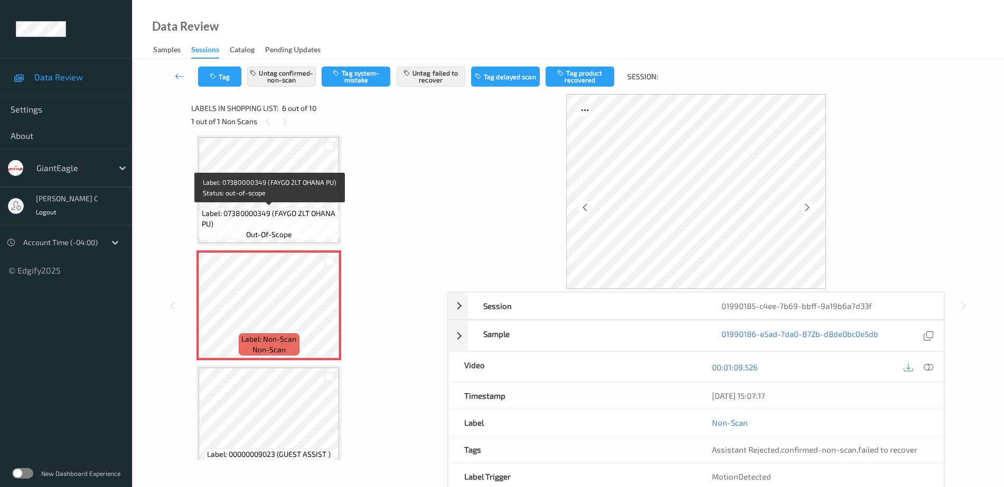
click at [272, 214] on span "Label: 07380000349 (FAYGO 2LT OHANA PU)" at bounding box center [269, 218] width 135 height 21
click at [326, 316] on icon at bounding box center [329, 315] width 9 height 10
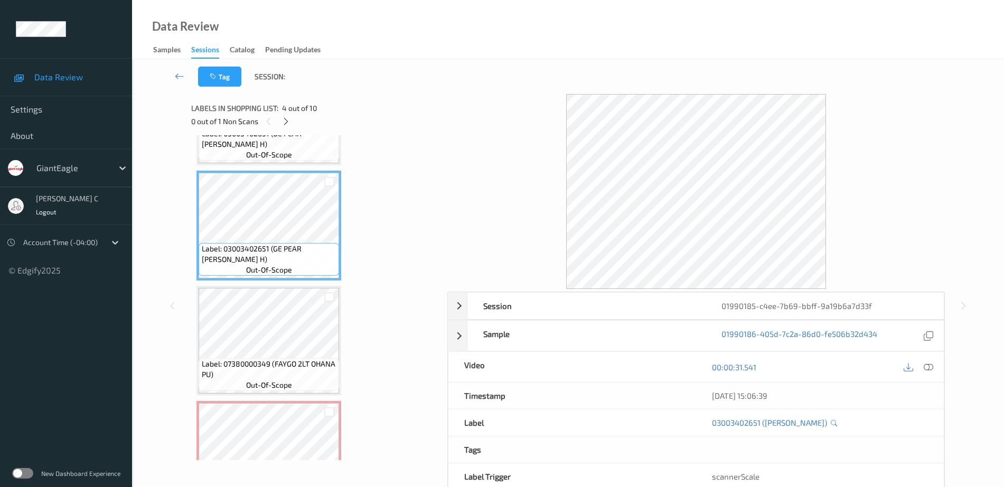
scroll to position [334, 0]
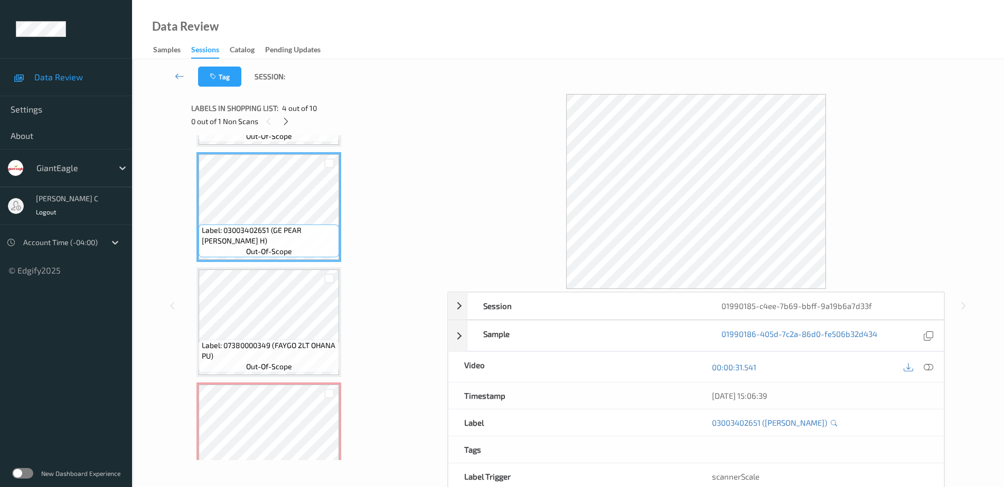
click at [307, 356] on span "Label: 07380000349 (FAYGO 2LT OHANA PU)" at bounding box center [269, 350] width 135 height 21
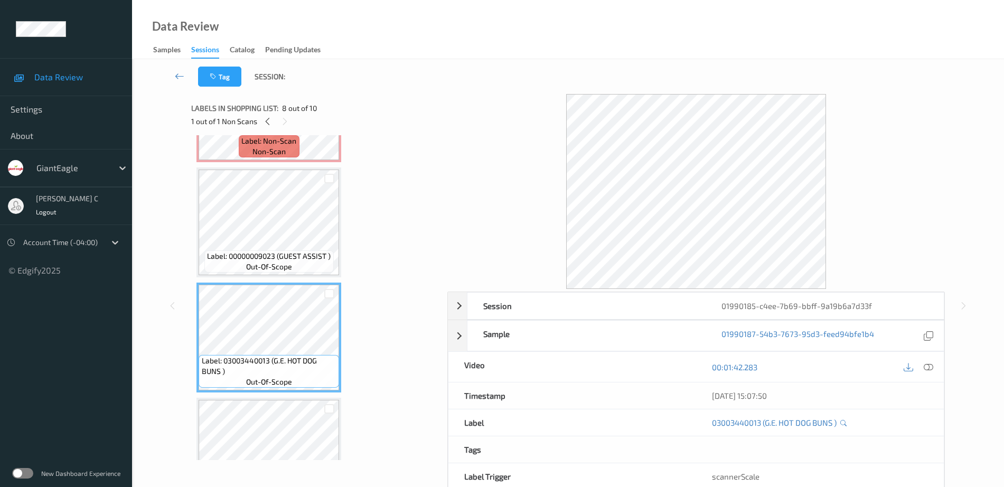
scroll to position [796, 0]
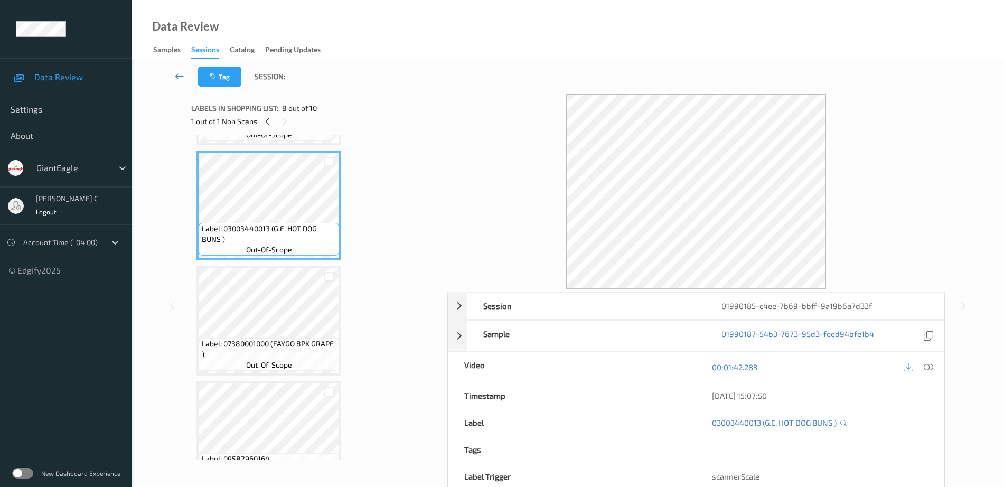
click at [280, 350] on span "Label: 07380001000 (FAYGO 8PK GRAPE )" at bounding box center [269, 349] width 135 height 21
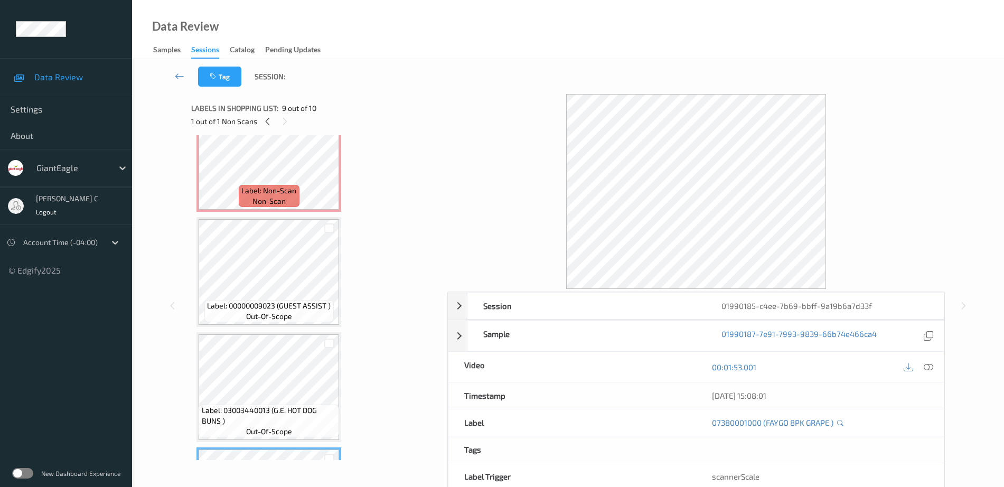
scroll to position [598, 0]
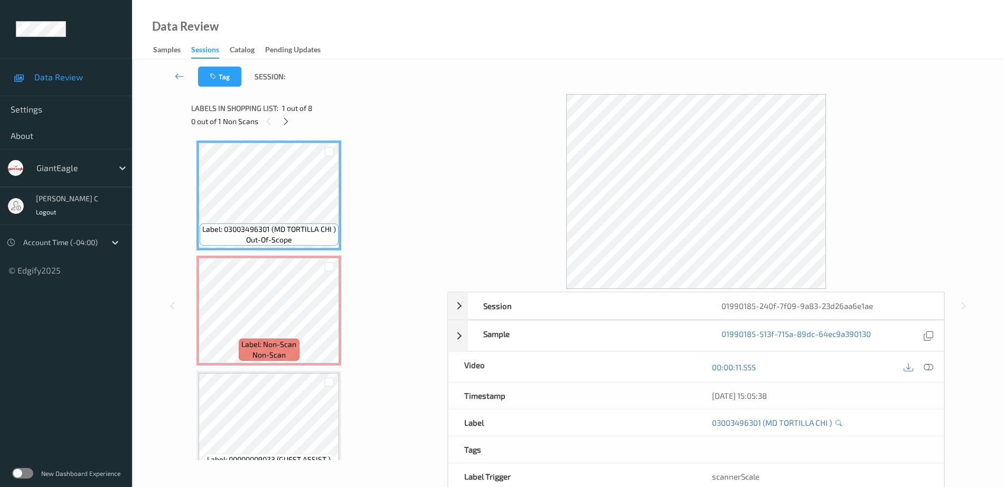
click at [293, 118] on div "0 out of 1 Non Scans" at bounding box center [315, 121] width 249 height 13
click at [291, 118] on div at bounding box center [285, 121] width 13 height 13
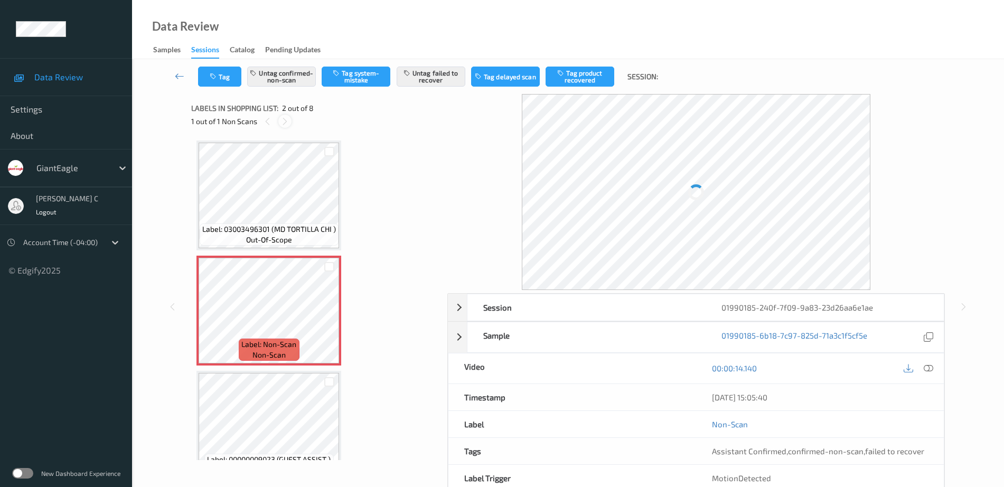
scroll to position [5, 0]
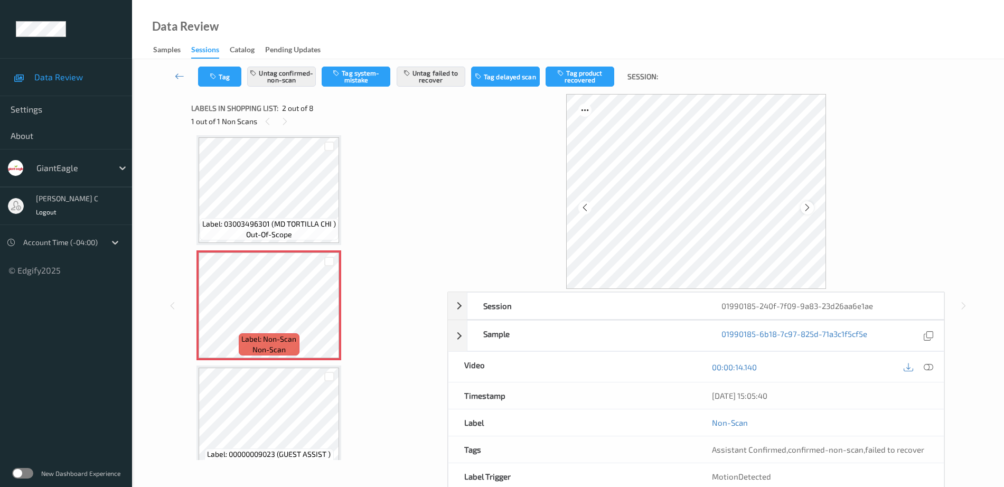
click at [808, 211] on icon at bounding box center [807, 208] width 9 height 10
click at [808, 209] on icon at bounding box center [807, 208] width 9 height 10
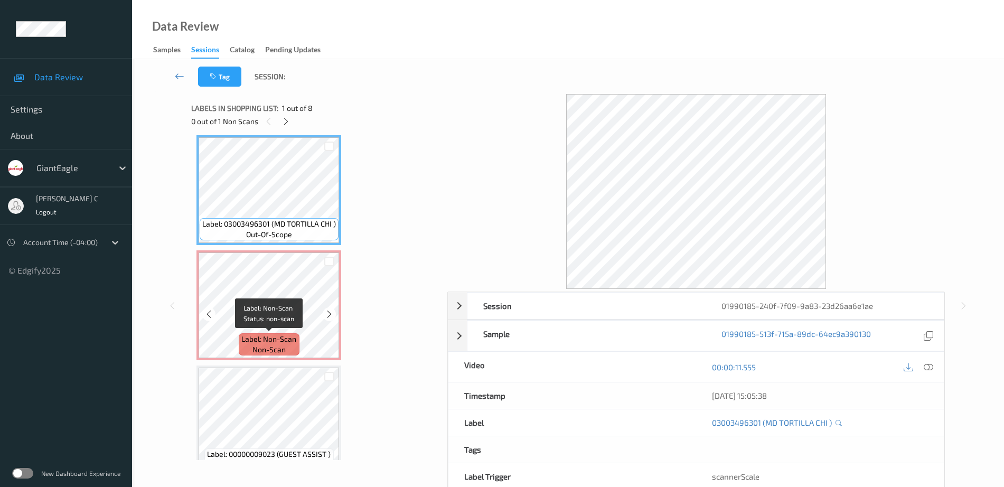
click at [239, 351] on div "Label: Non-Scan non-scan" at bounding box center [269, 344] width 60 height 22
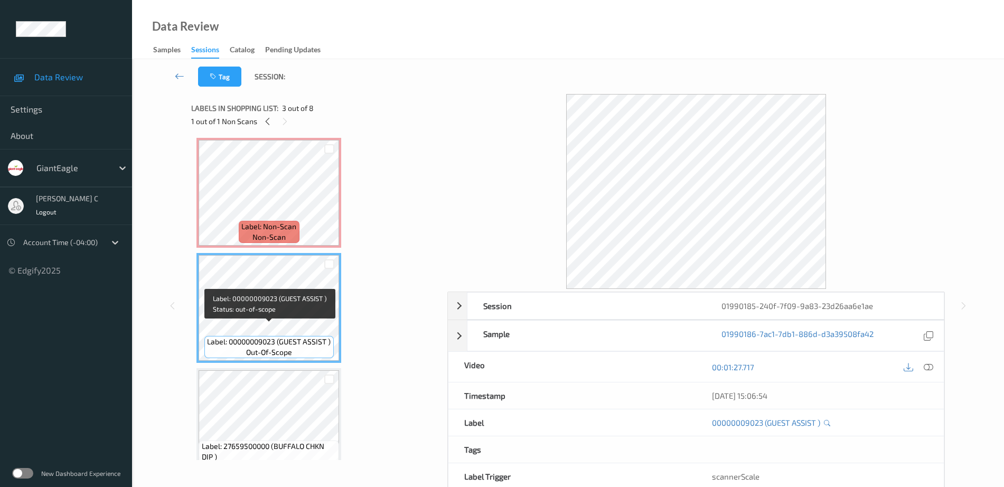
scroll to position [203, 0]
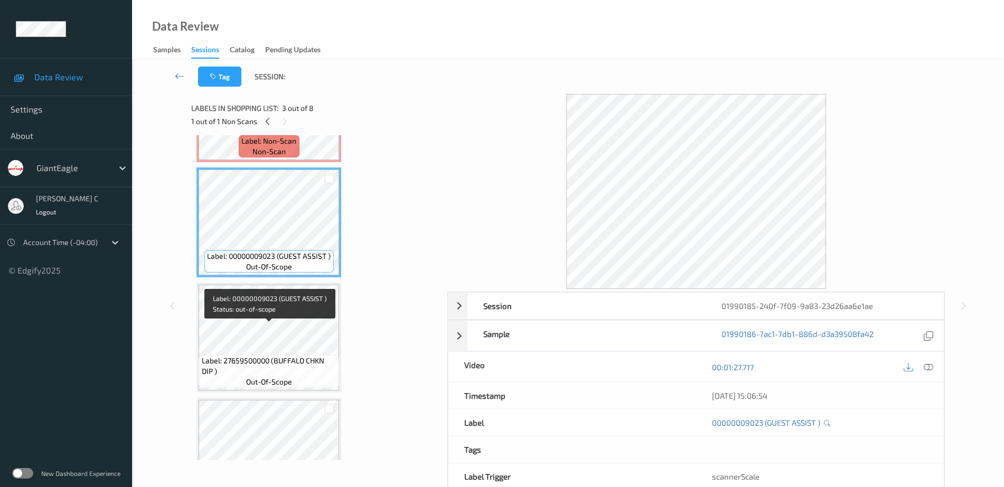
click at [246, 370] on span "Label: 27659500000 (BUFFALO CHKN DIP )" at bounding box center [269, 366] width 135 height 21
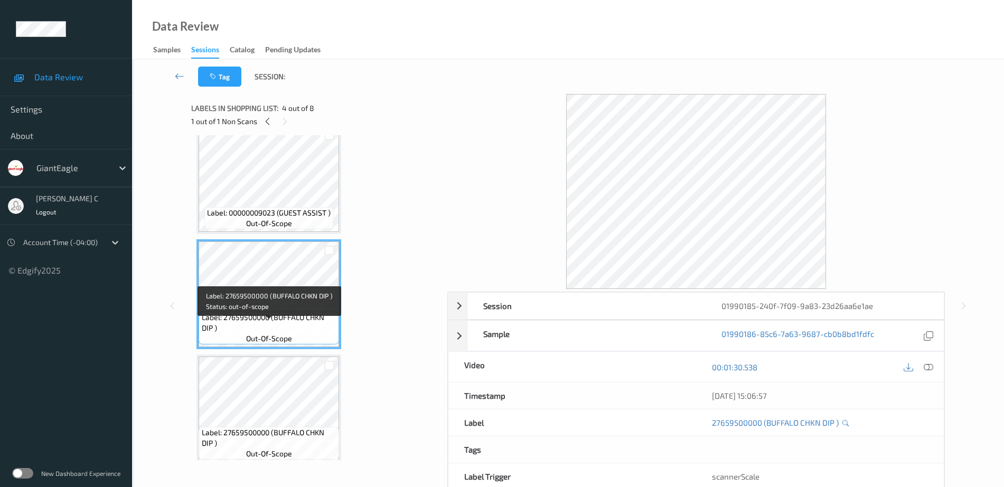
scroll to position [269, 0]
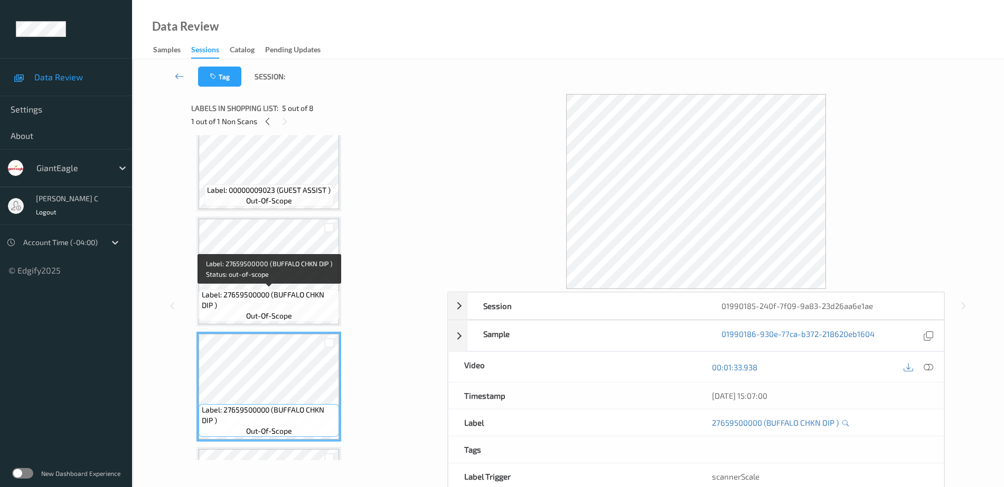
click at [273, 294] on span "Label: 27659500000 (BUFFALO CHKN DIP )" at bounding box center [269, 299] width 135 height 21
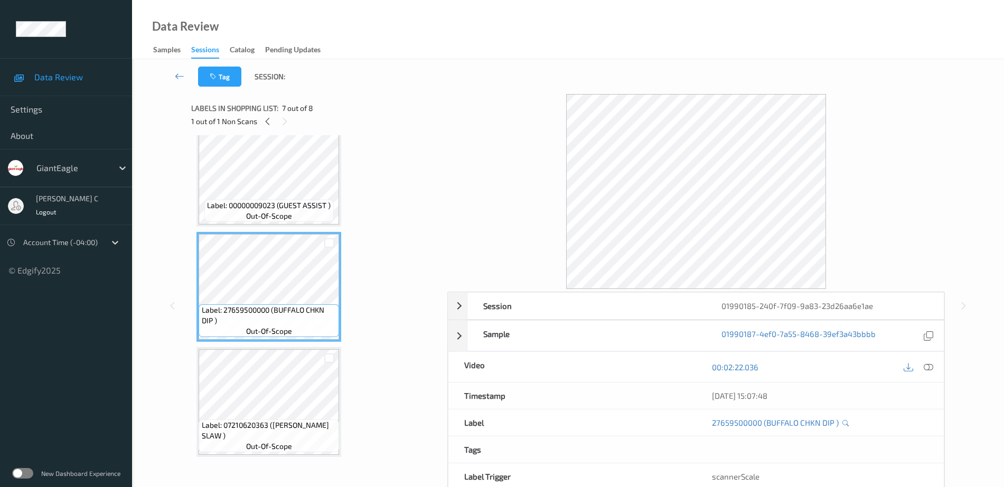
scroll to position [602, 0]
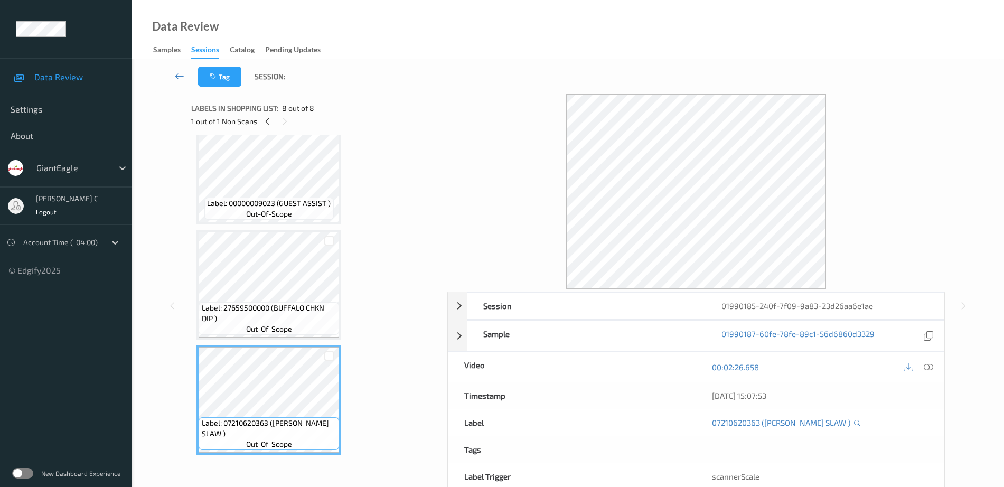
click at [283, 303] on span "Label: 27659500000 (BUFFALO CHKN DIP )" at bounding box center [269, 313] width 135 height 21
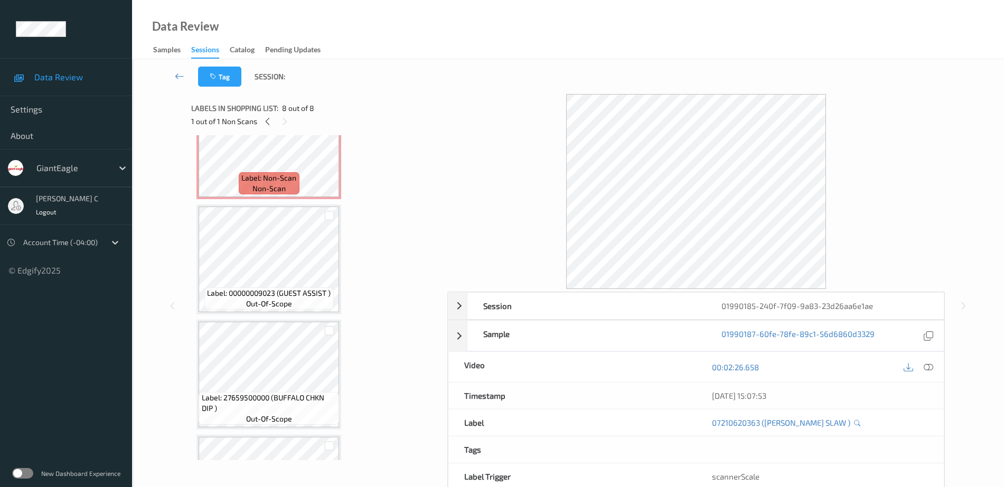
scroll to position [7, 0]
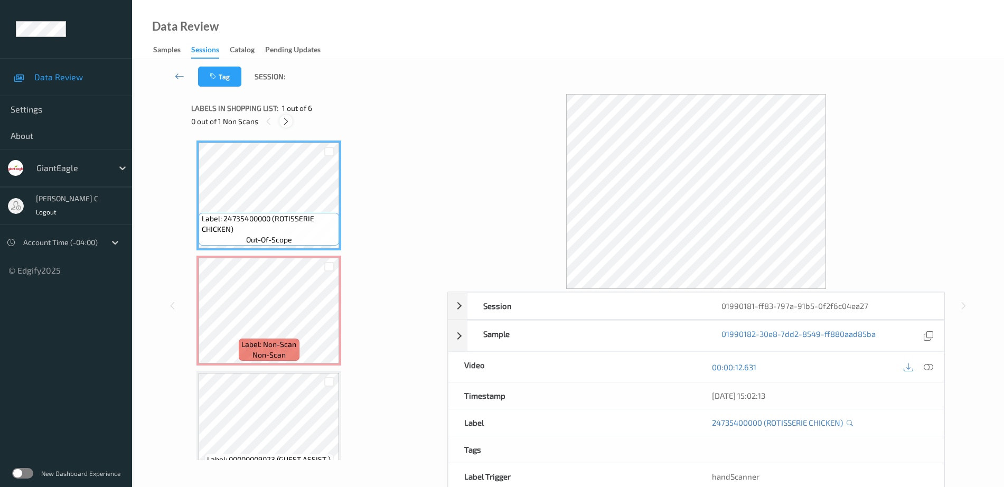
click at [286, 118] on icon at bounding box center [286, 122] width 9 height 10
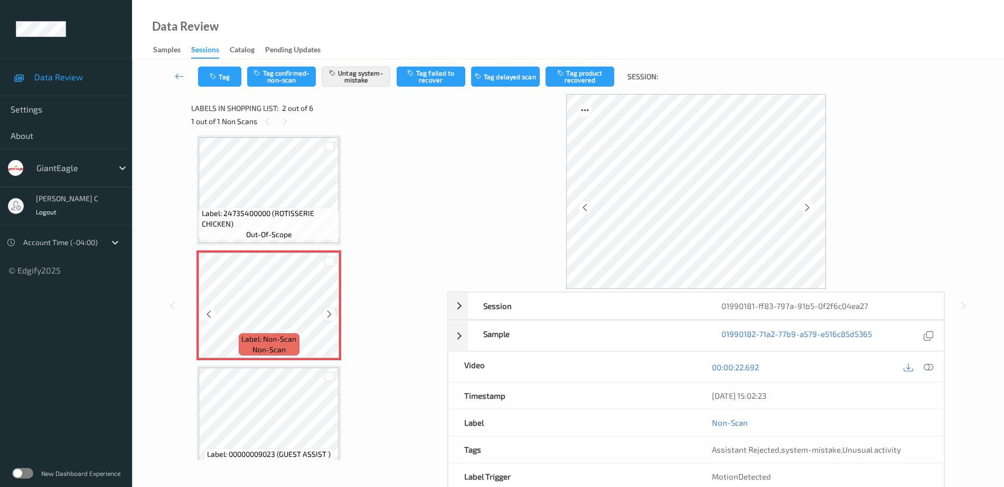
click at [332, 313] on icon at bounding box center [329, 315] width 9 height 10
click at [332, 312] on icon at bounding box center [329, 315] width 9 height 10
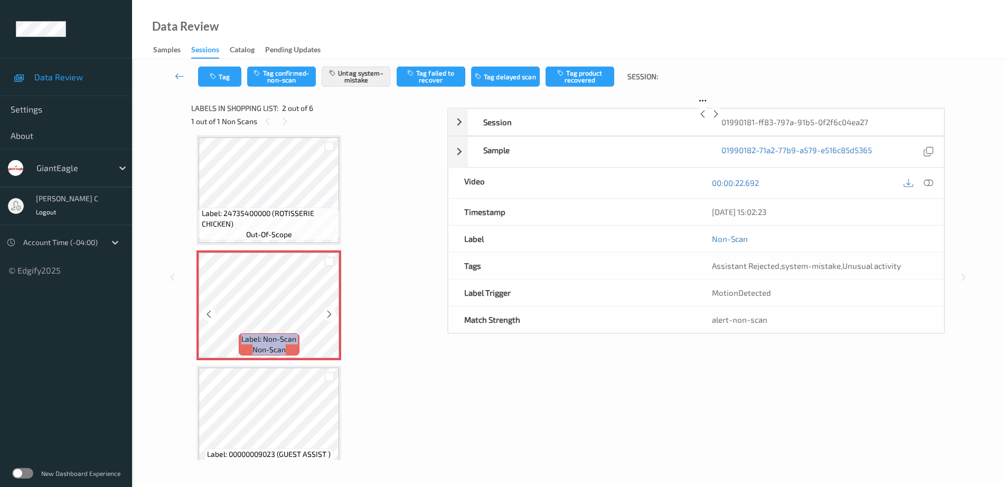
click at [332, 312] on icon at bounding box center [329, 315] width 9 height 10
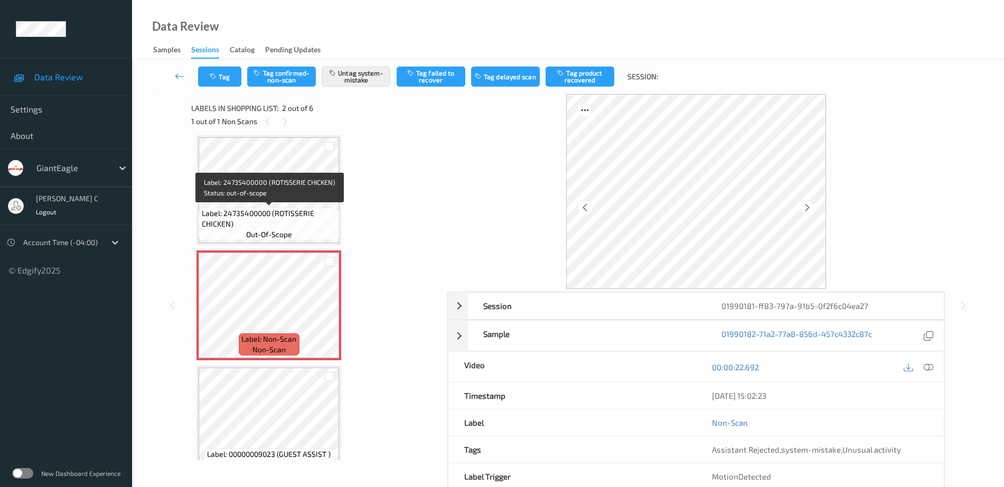
click at [283, 212] on span "Label: 24735400000 (ROTISSERIE CHICKEN)" at bounding box center [269, 218] width 135 height 21
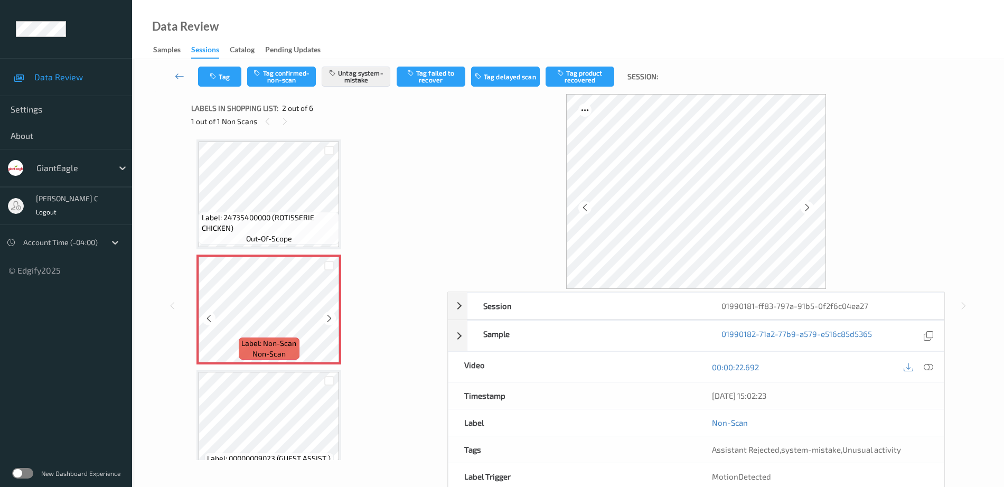
scroll to position [0, 0]
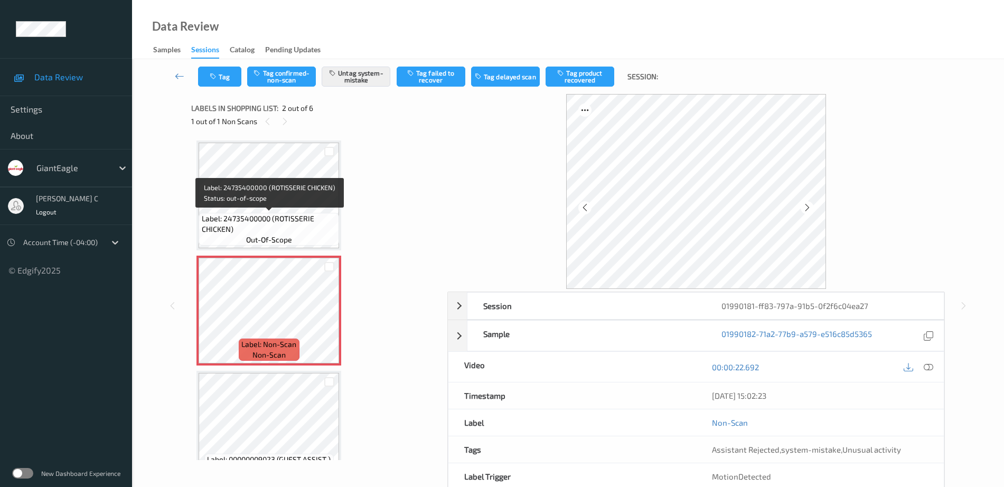
click at [261, 225] on span "Label: 24735400000 (ROTISSERIE CHICKEN)" at bounding box center [269, 223] width 135 height 21
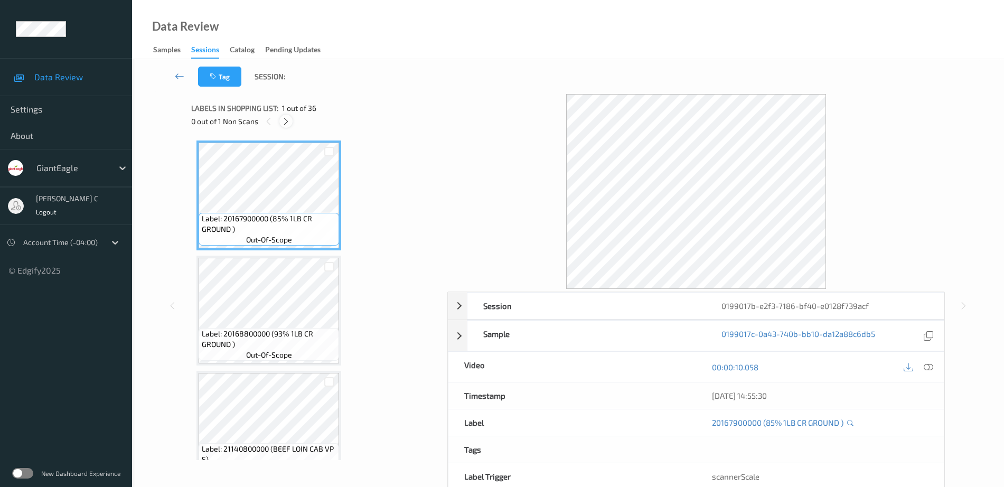
click at [284, 120] on icon at bounding box center [286, 122] width 9 height 10
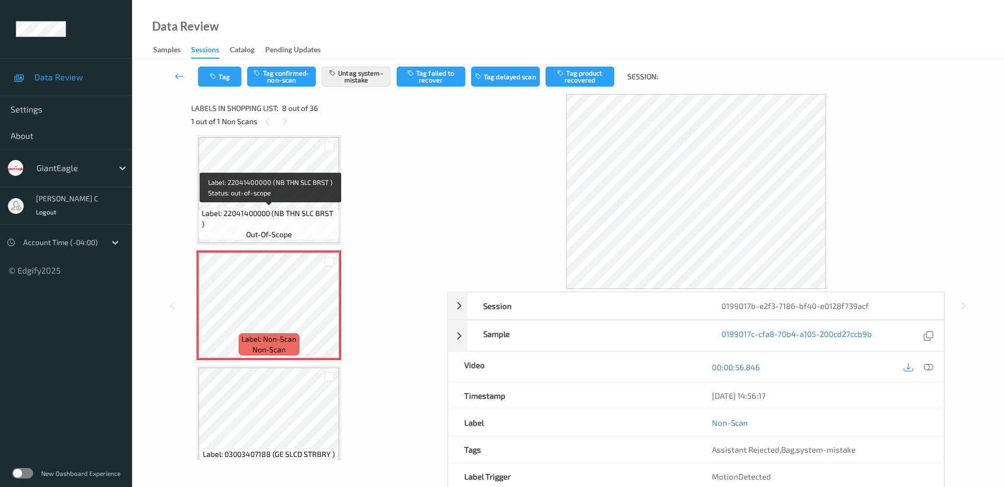
click at [287, 210] on span "Label: 22041400000 (NB THN SLC BRST )" at bounding box center [269, 218] width 135 height 21
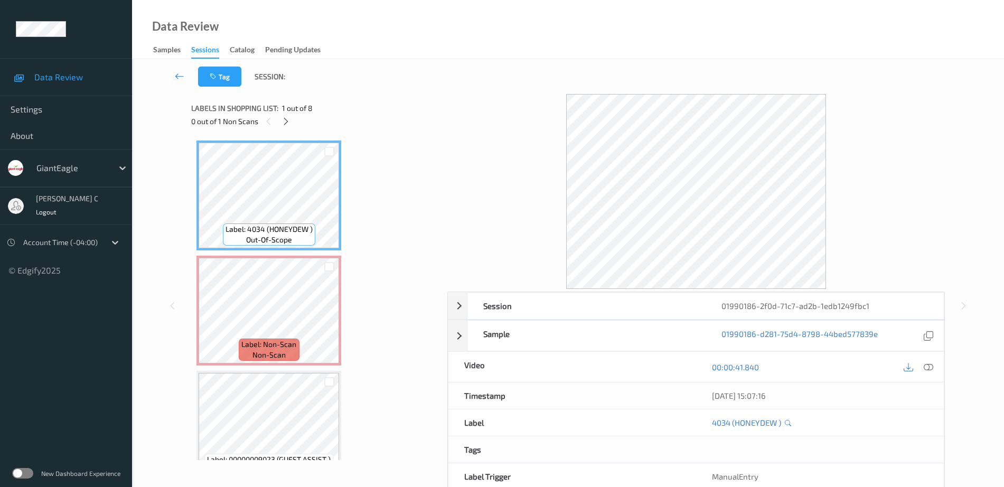
click at [288, 115] on div "0 out of 1 Non Scans" at bounding box center [315, 121] width 249 height 13
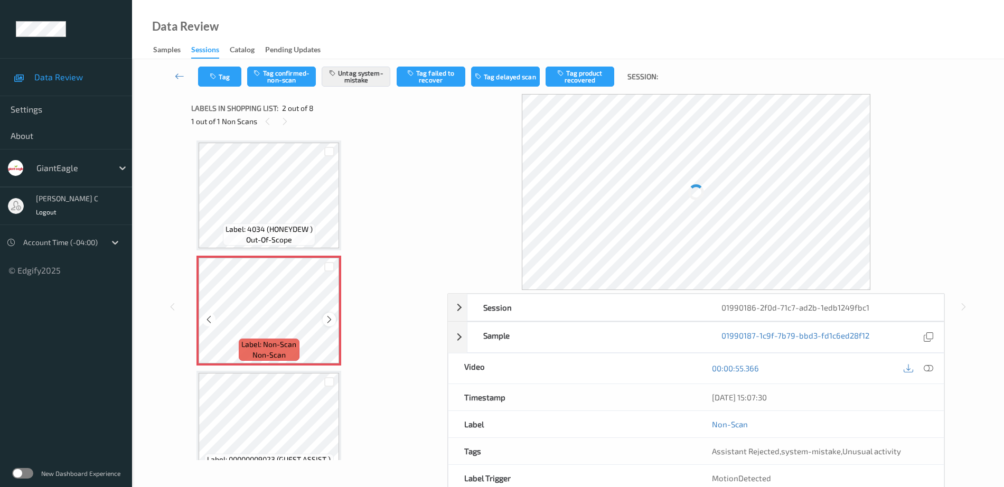
click at [330, 319] on icon at bounding box center [329, 320] width 9 height 10
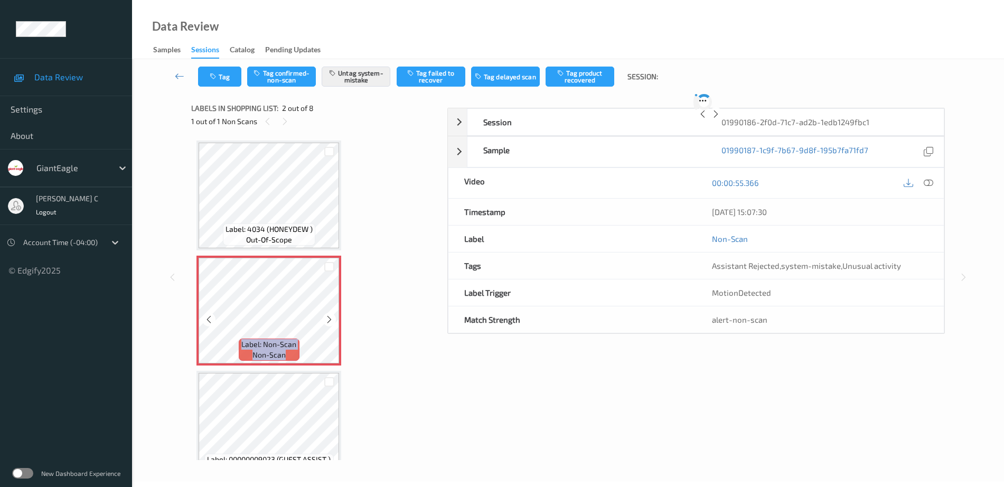
click at [330, 319] on icon at bounding box center [329, 320] width 9 height 10
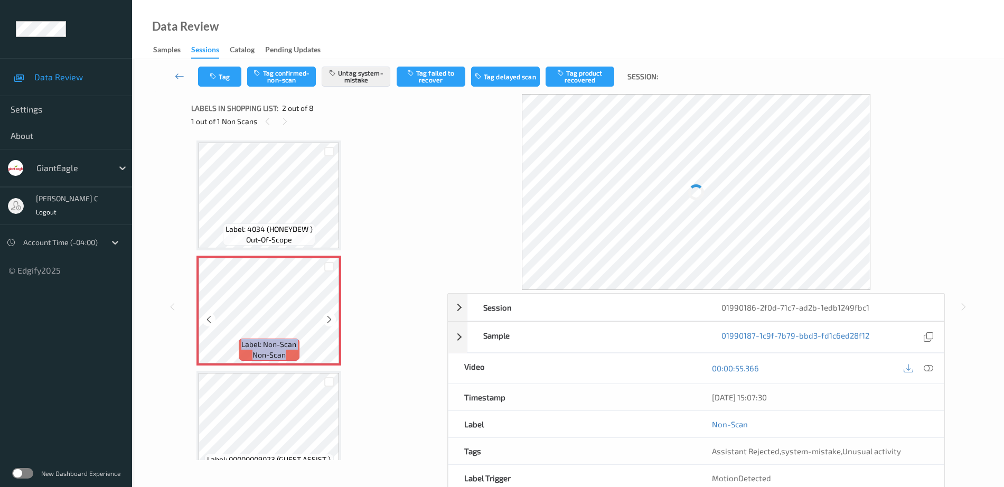
click at [330, 319] on icon at bounding box center [329, 320] width 9 height 10
click at [276, 229] on span "Label: 4034 (HONEYDEW )" at bounding box center [269, 229] width 87 height 11
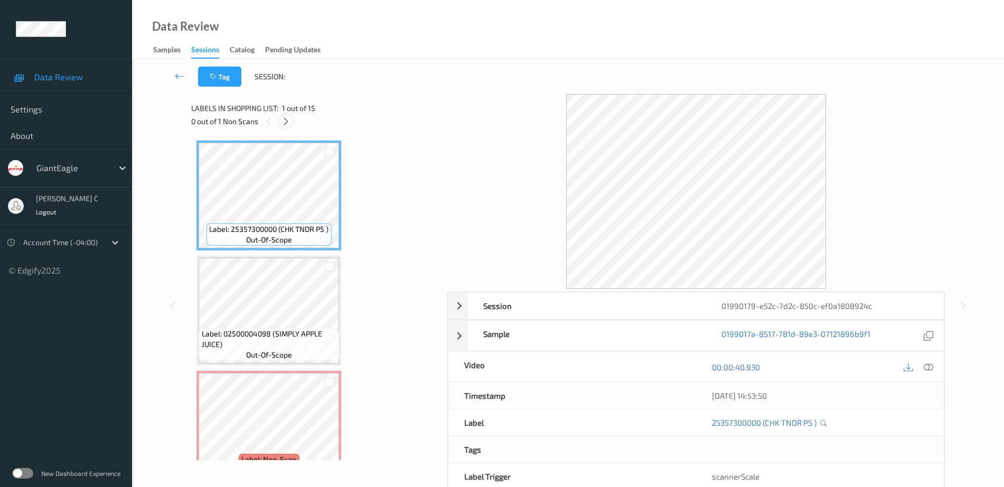
click at [287, 123] on icon at bounding box center [286, 122] width 9 height 10
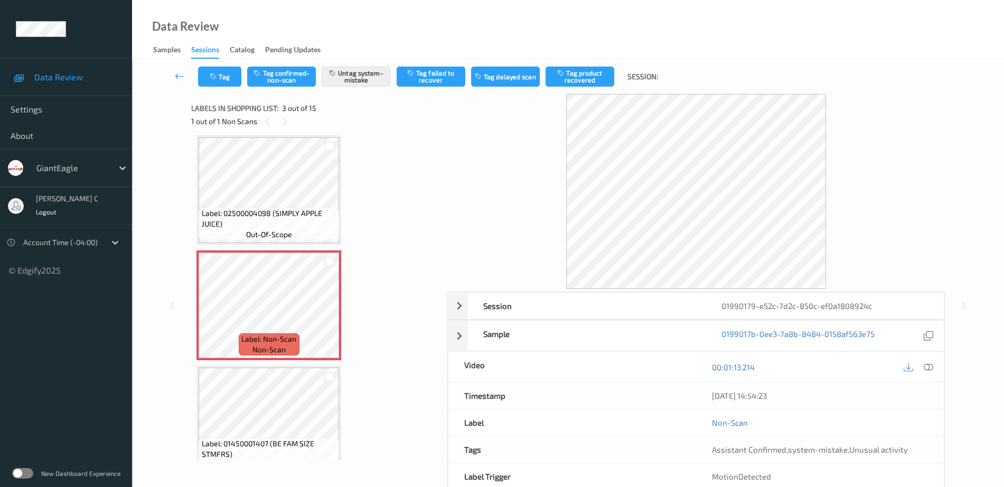
click at [259, 210] on span "Label: 02500004098 (SIMPLY APPLE JUICE)" at bounding box center [269, 218] width 135 height 21
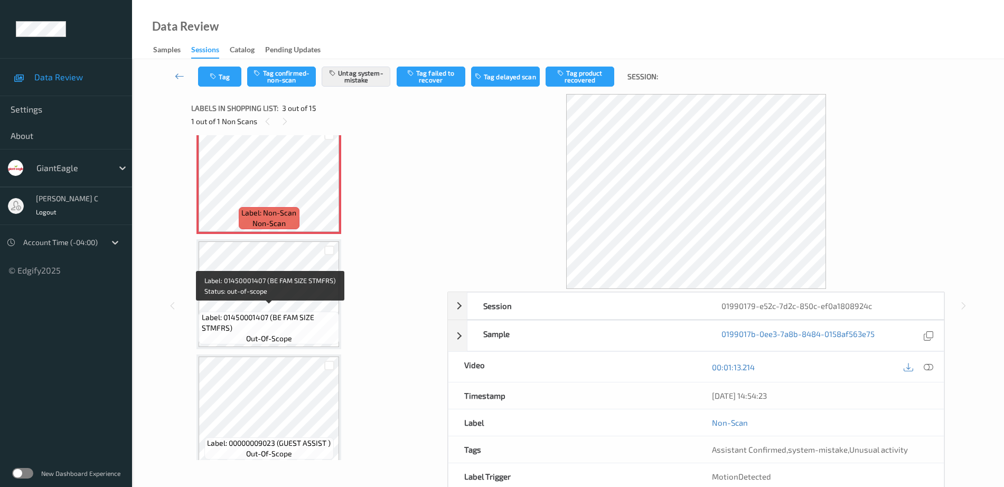
scroll to position [253, 0]
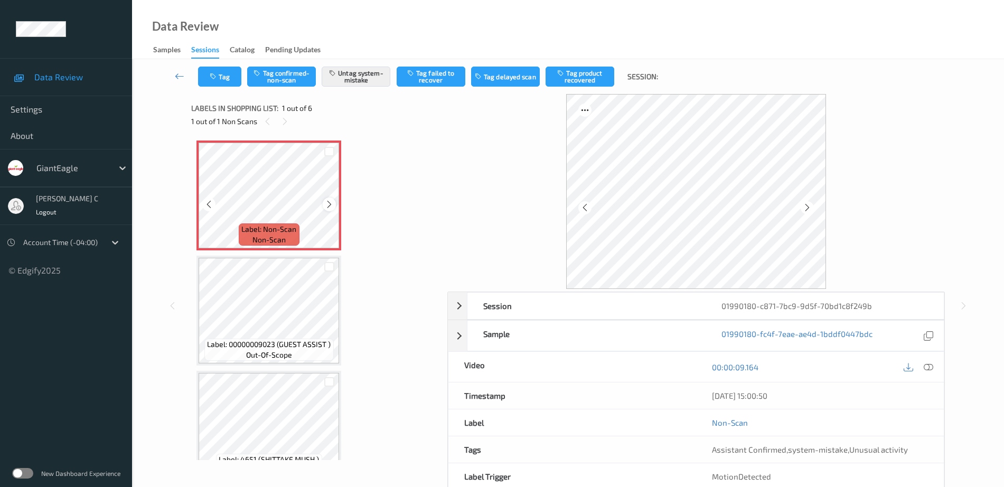
click at [330, 206] on icon at bounding box center [329, 205] width 9 height 10
click at [330, 207] on icon at bounding box center [329, 205] width 9 height 10
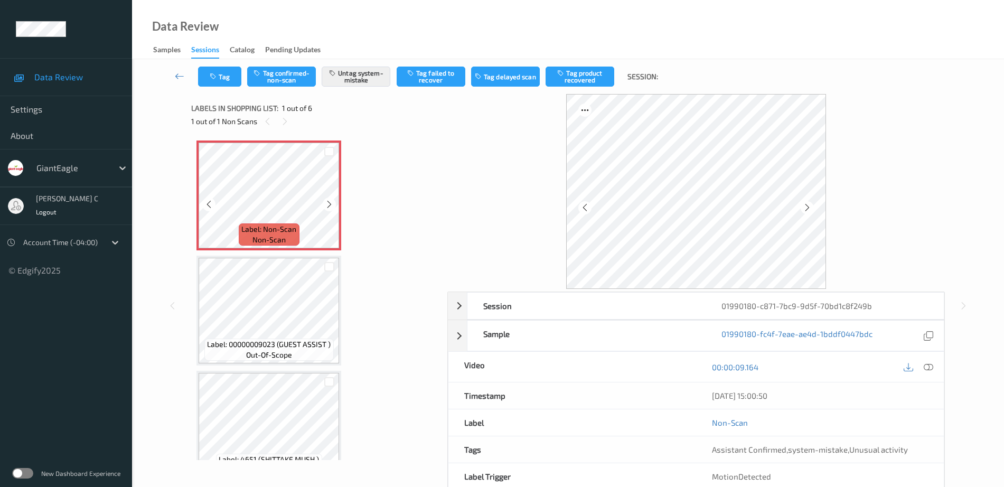
click at [330, 207] on icon at bounding box center [329, 205] width 9 height 10
click at [927, 368] on icon at bounding box center [929, 367] width 10 height 10
click at [808, 208] on icon at bounding box center [807, 208] width 9 height 10
click at [808, 203] on icon at bounding box center [807, 208] width 9 height 10
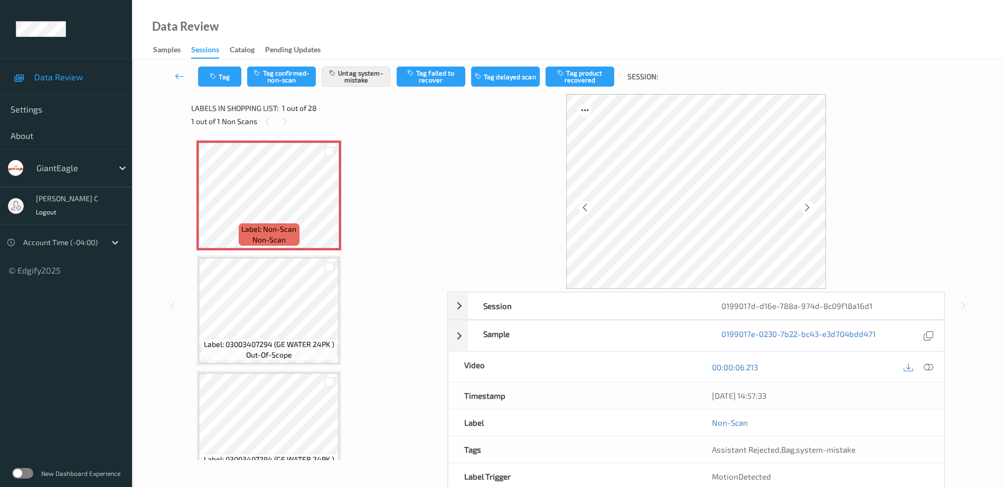
click at [808, 203] on icon at bounding box center [807, 208] width 9 height 10
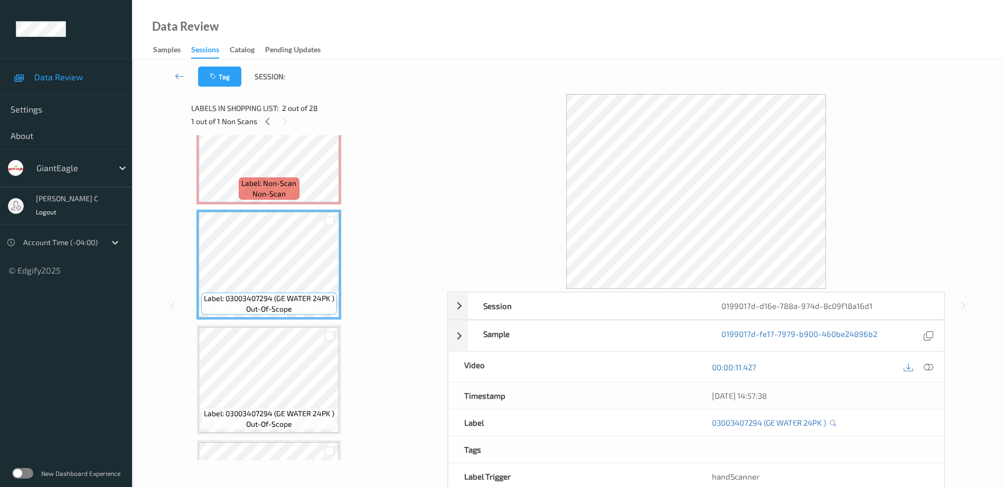
scroll to position [66, 0]
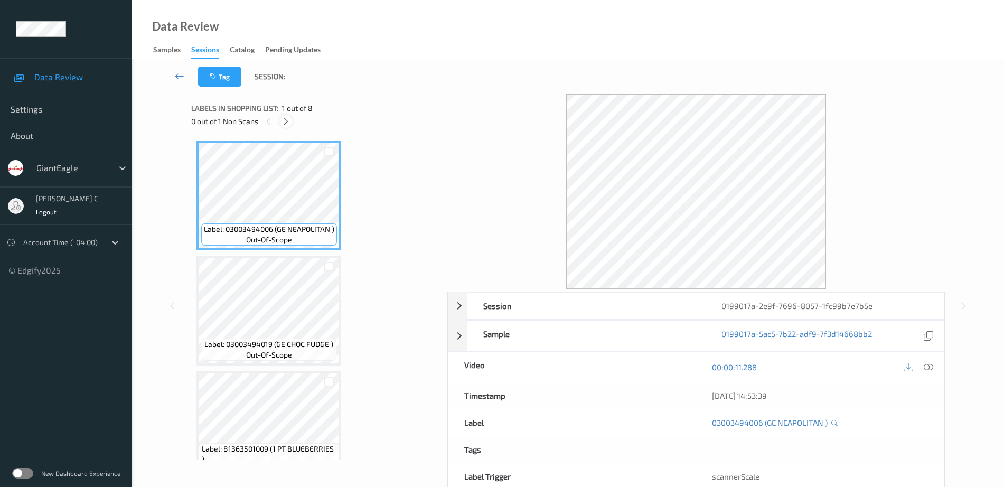
click at [284, 119] on icon at bounding box center [286, 122] width 9 height 10
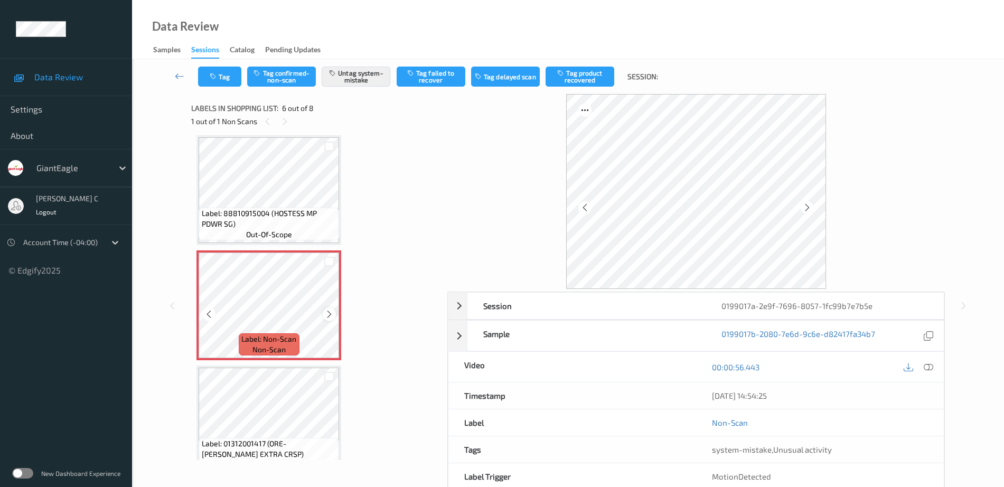
click at [328, 315] on icon at bounding box center [329, 315] width 9 height 10
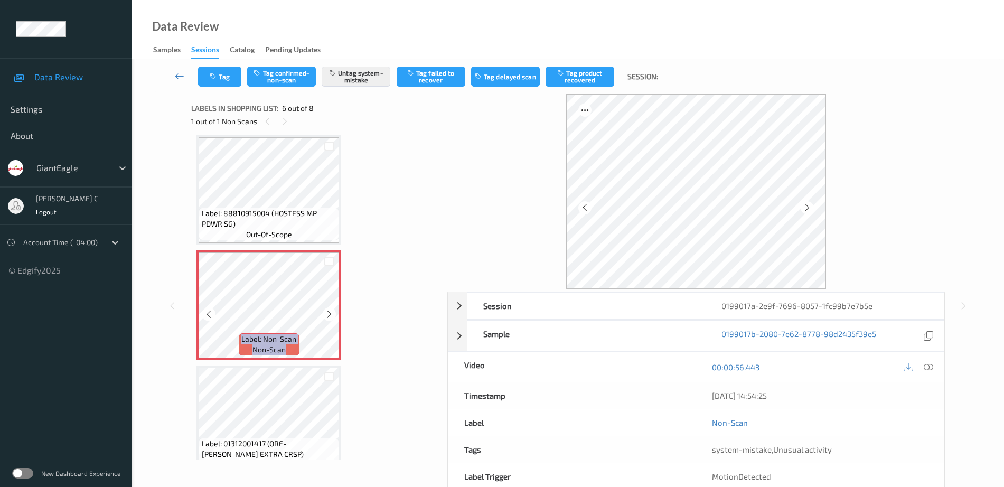
click at [328, 315] on icon at bounding box center [329, 315] width 9 height 10
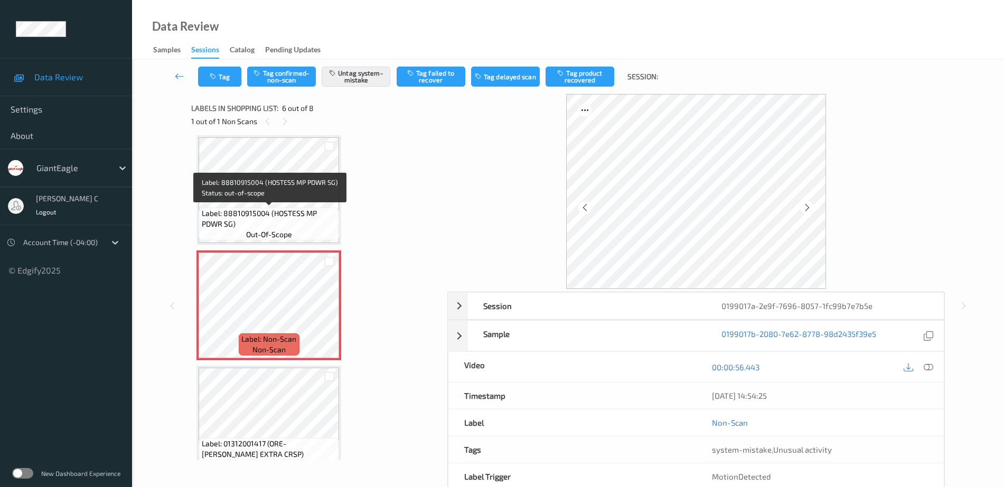
click at [273, 233] on span "out-of-scope" at bounding box center [269, 234] width 46 height 11
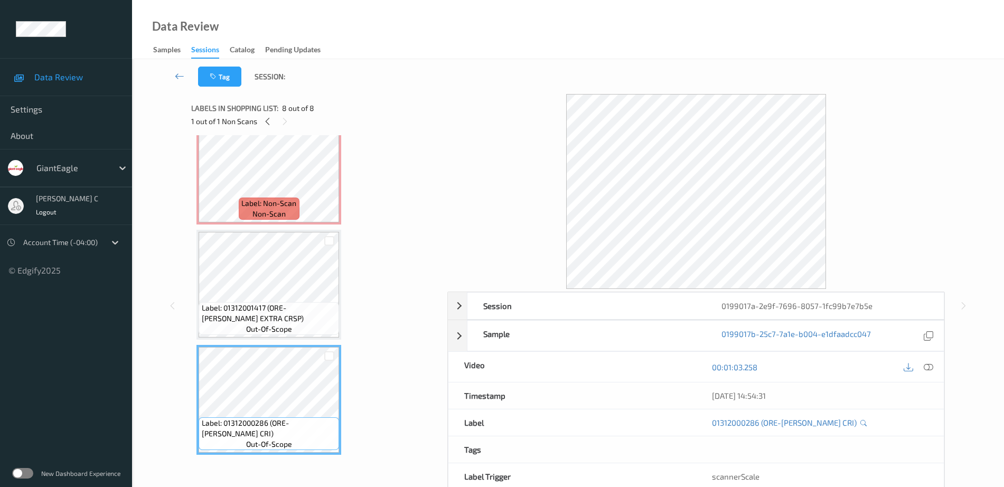
scroll to position [536, 0]
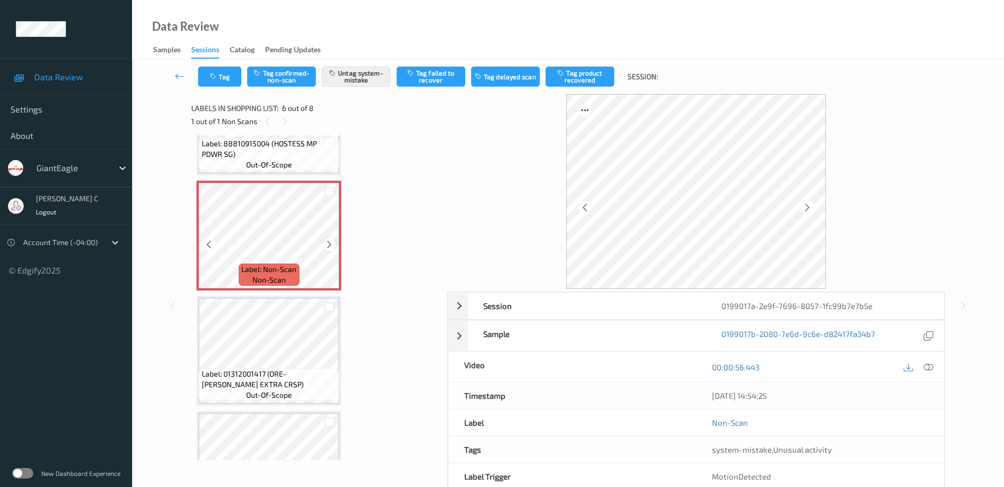
click at [331, 244] on icon at bounding box center [329, 245] width 9 height 10
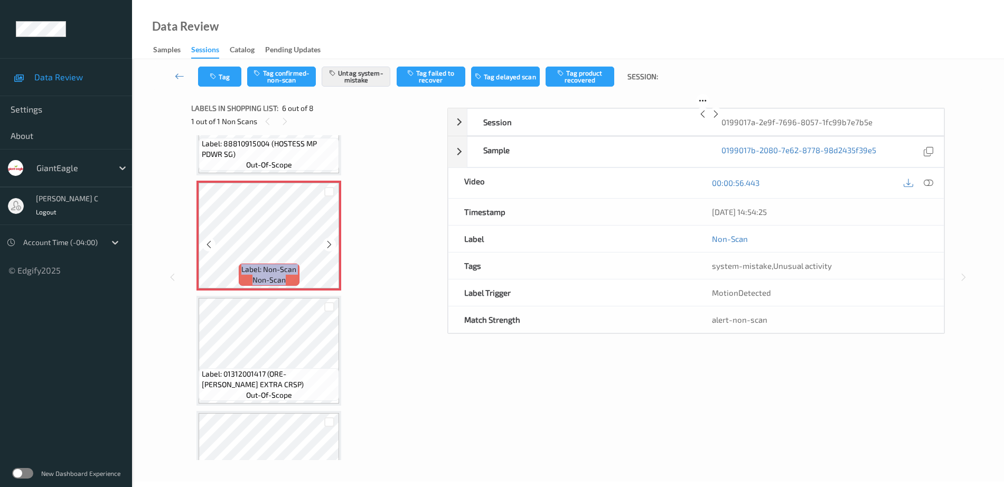
click at [331, 244] on icon at bounding box center [329, 245] width 9 height 10
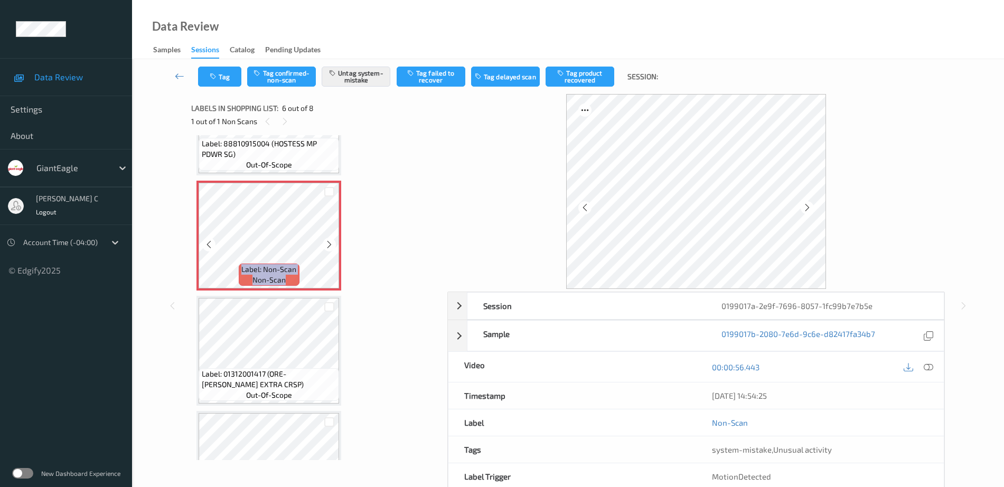
click at [331, 244] on icon at bounding box center [329, 245] width 9 height 10
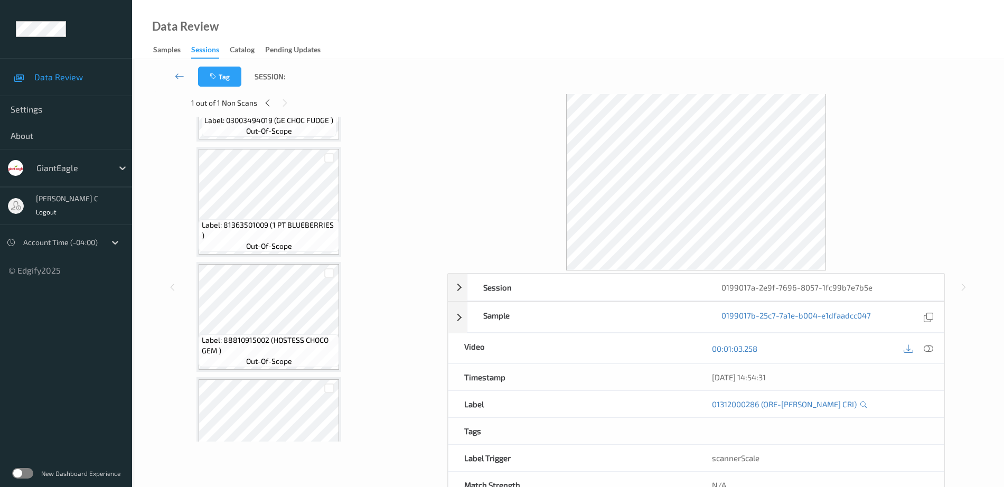
scroll to position [0, 0]
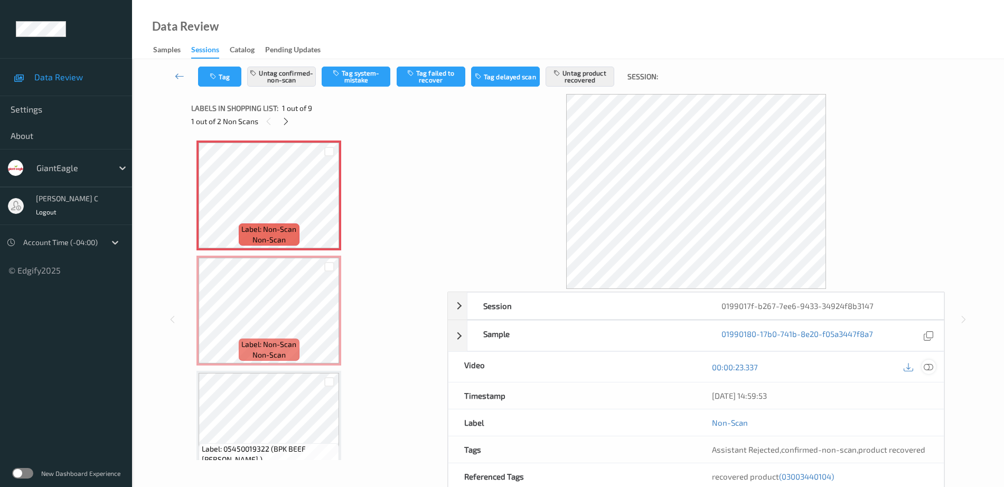
click at [929, 367] on icon at bounding box center [929, 367] width 10 height 10
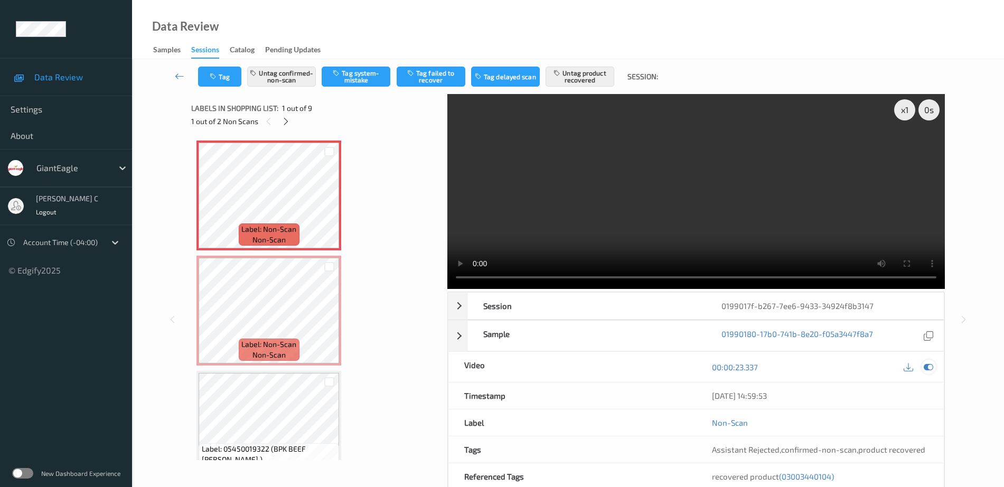
click at [927, 371] on icon at bounding box center [929, 367] width 10 height 10
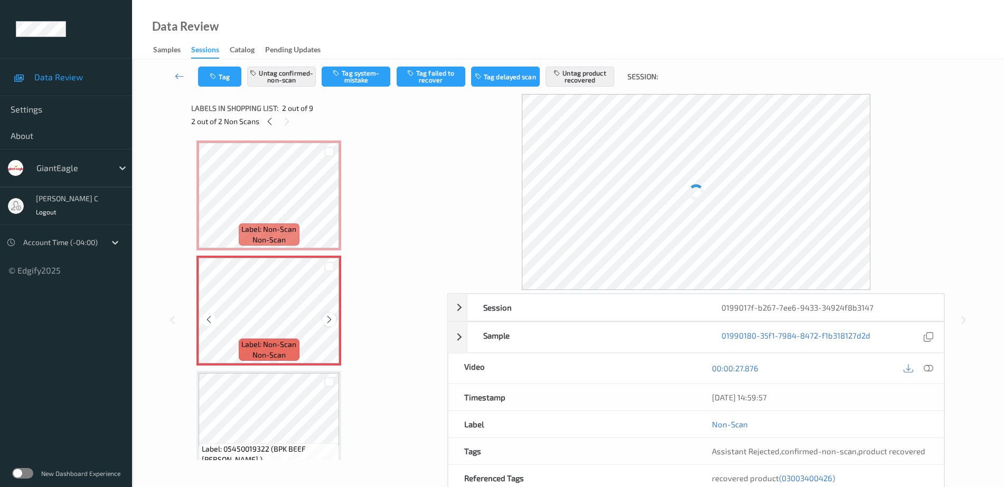
click at [331, 317] on icon at bounding box center [329, 320] width 9 height 10
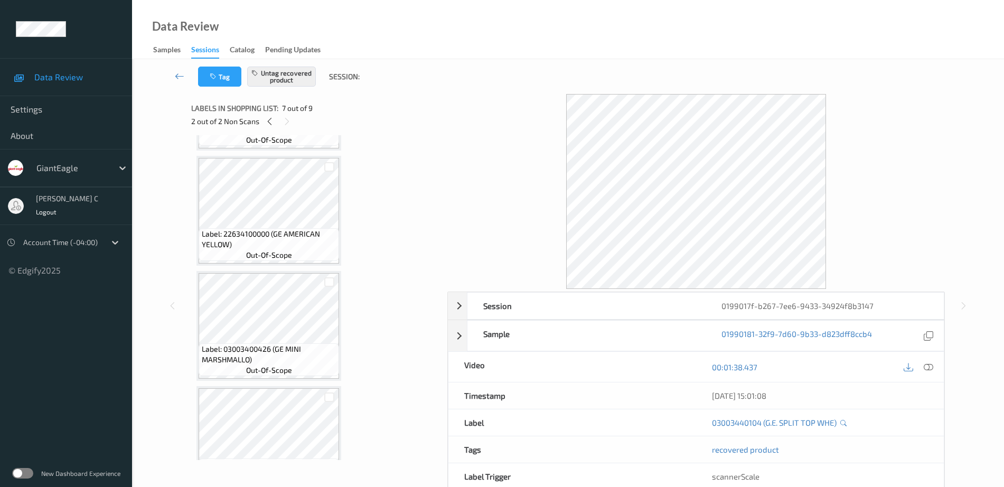
scroll to position [132, 0]
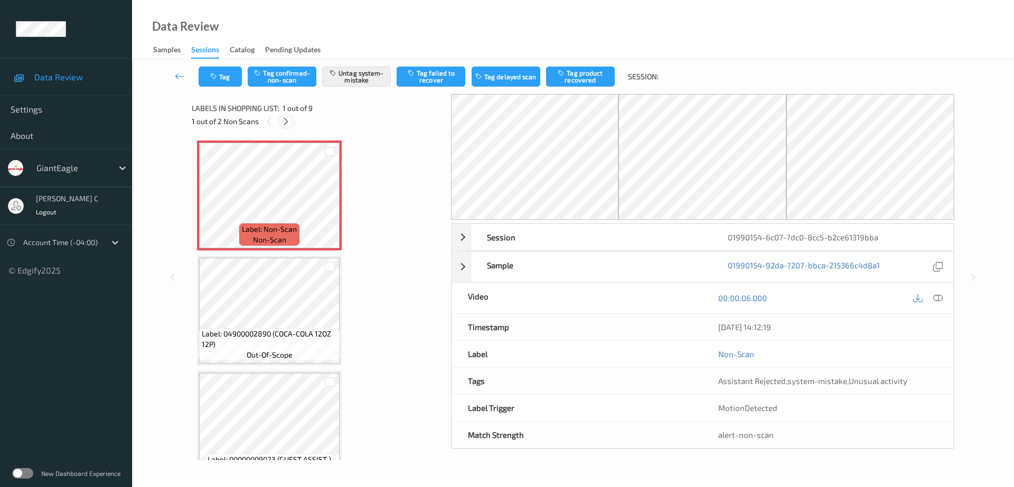
click at [288, 118] on icon at bounding box center [286, 122] width 9 height 10
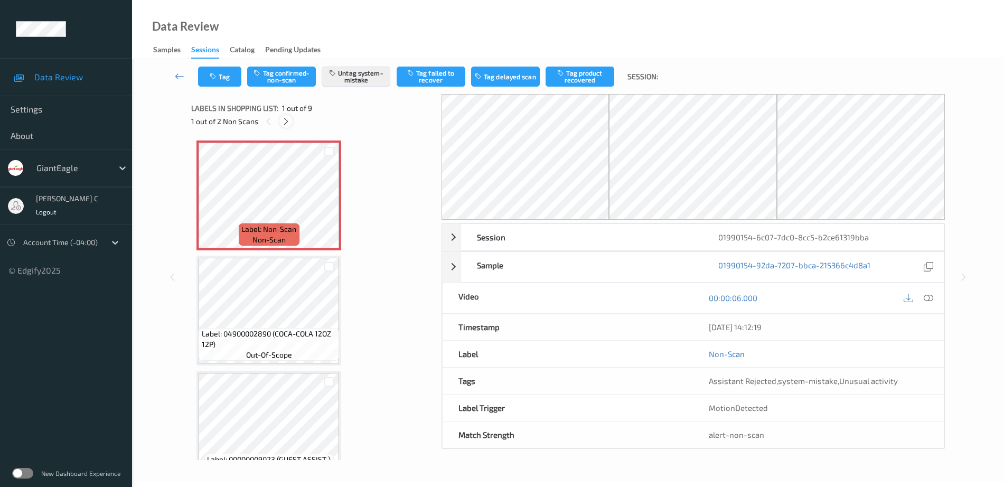
scroll to position [351, 0]
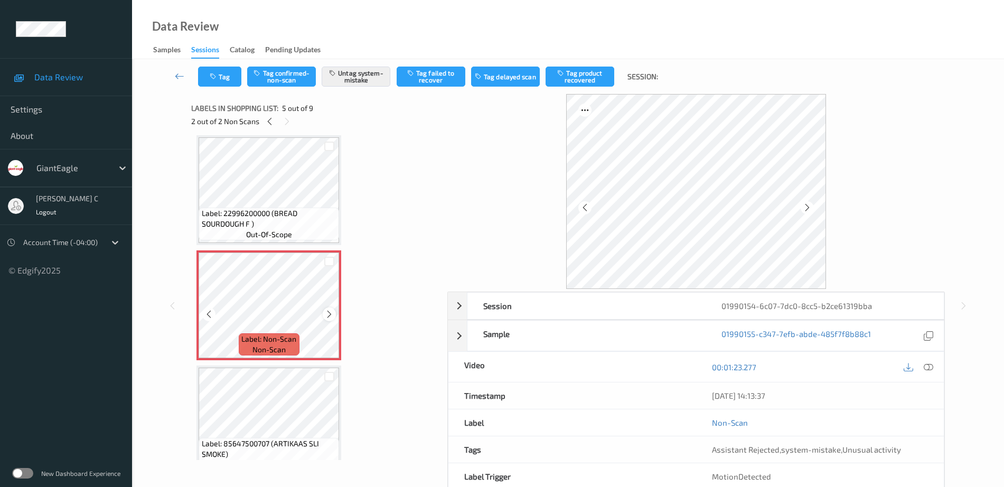
click at [330, 311] on icon at bounding box center [329, 315] width 9 height 10
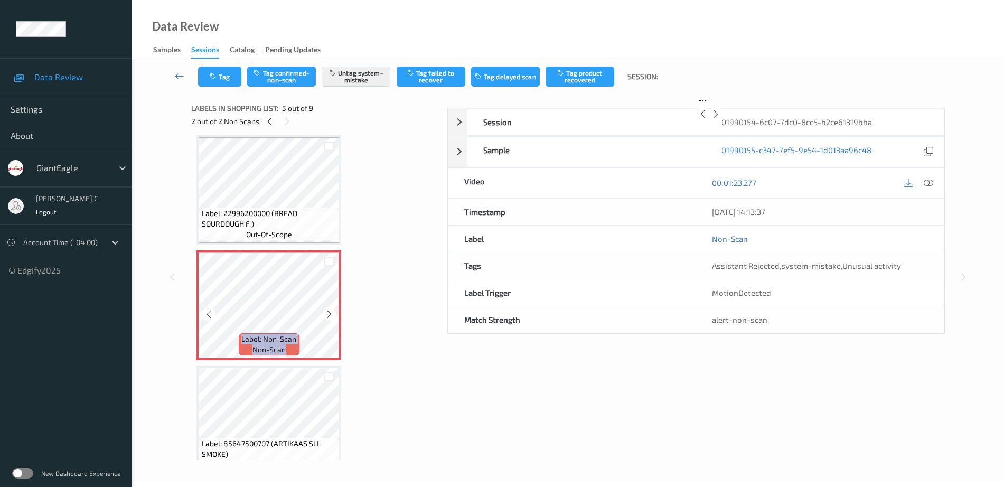
click at [330, 311] on icon at bounding box center [329, 315] width 9 height 10
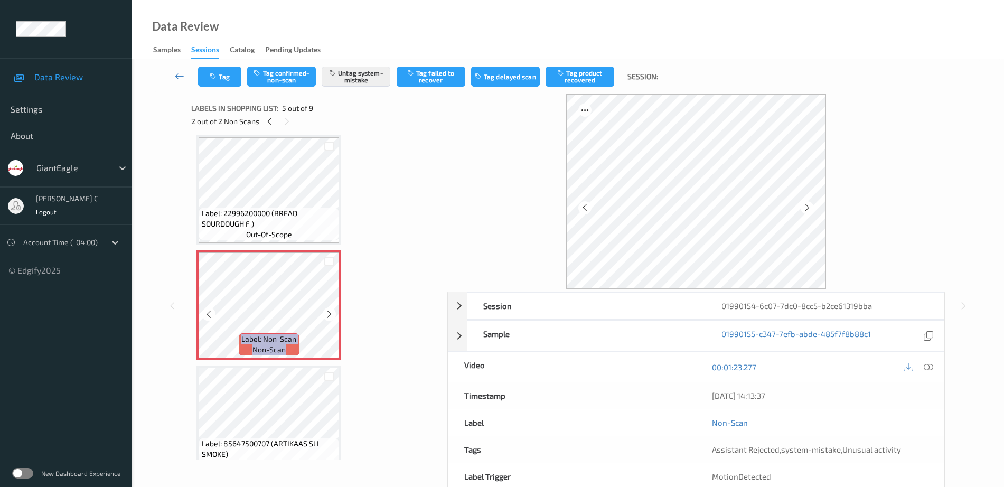
click at [330, 311] on icon at bounding box center [329, 315] width 9 height 10
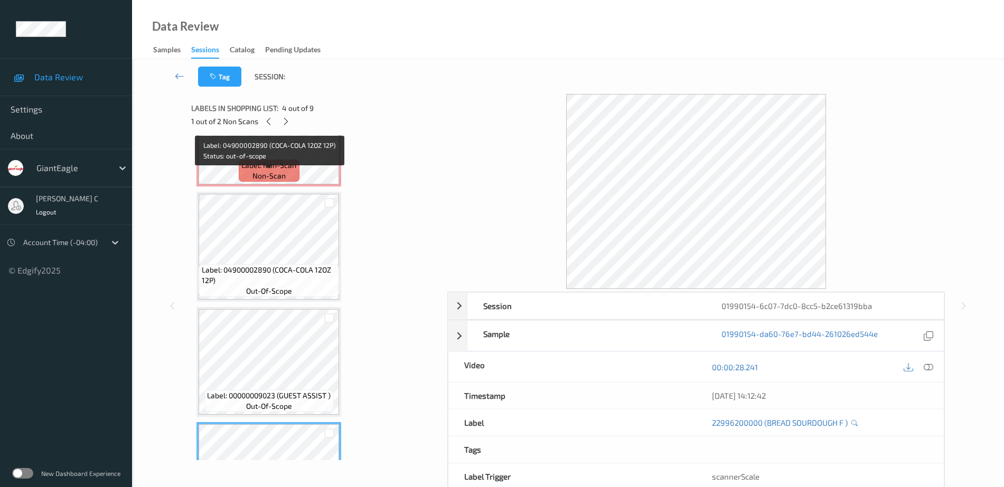
scroll to position [0, 0]
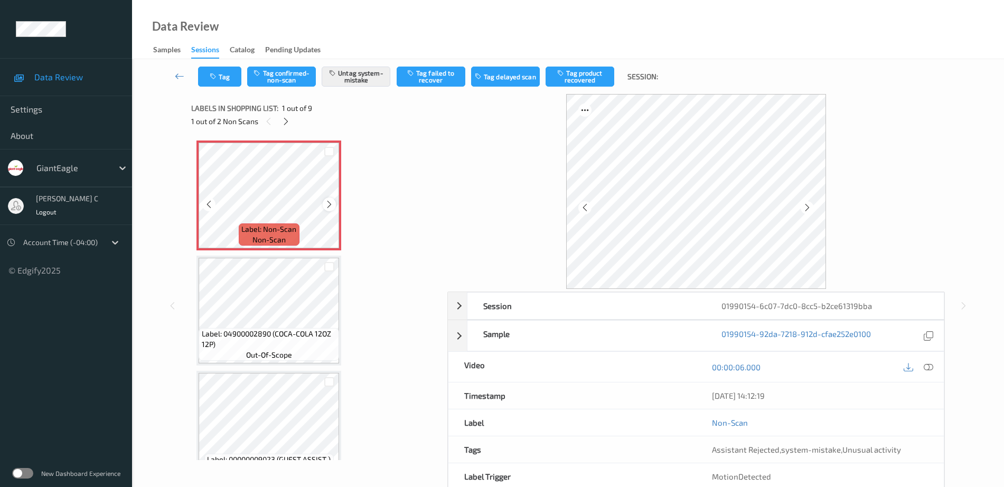
click at [329, 206] on icon at bounding box center [329, 205] width 9 height 10
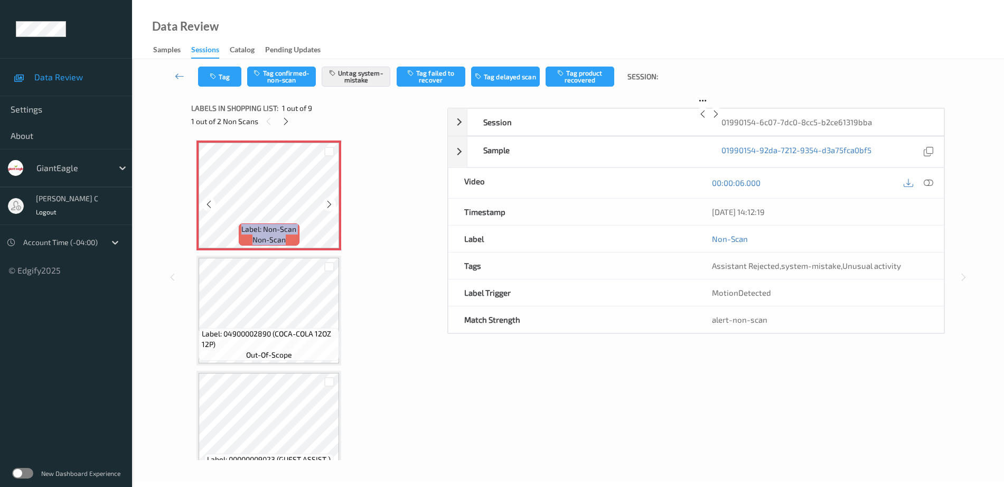
click at [329, 206] on icon at bounding box center [329, 205] width 9 height 10
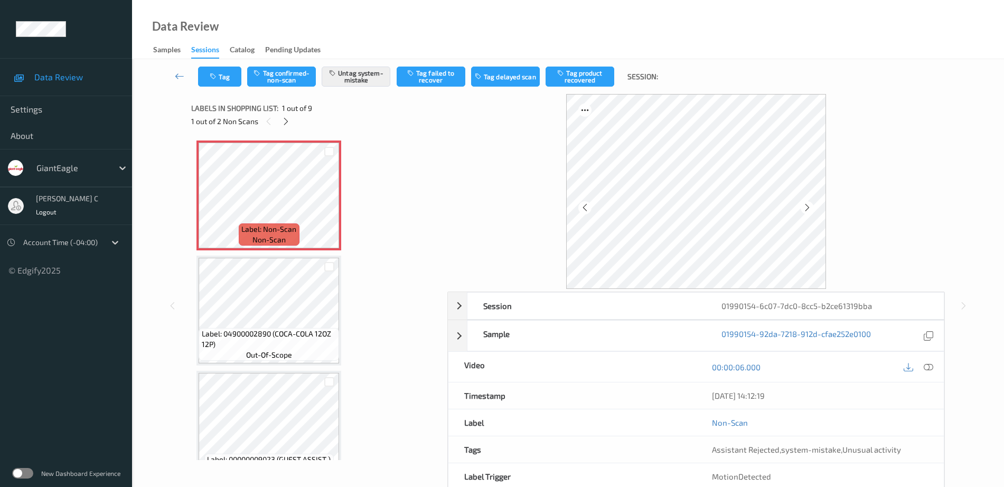
drag, startPoint x: 926, startPoint y: 367, endPoint x: 868, endPoint y: 378, distance: 58.6
click at [927, 368] on icon at bounding box center [929, 367] width 10 height 10
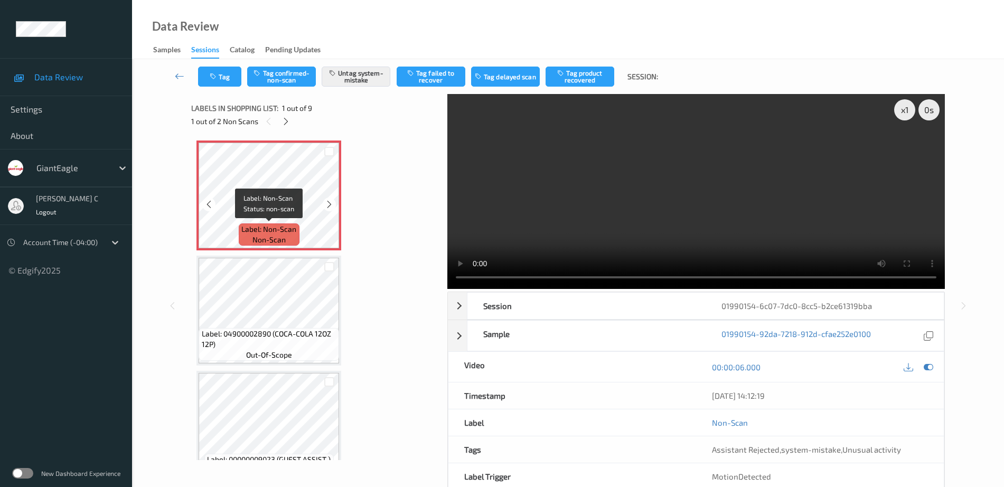
click at [279, 228] on span "Label: Non-Scan" at bounding box center [268, 229] width 55 height 11
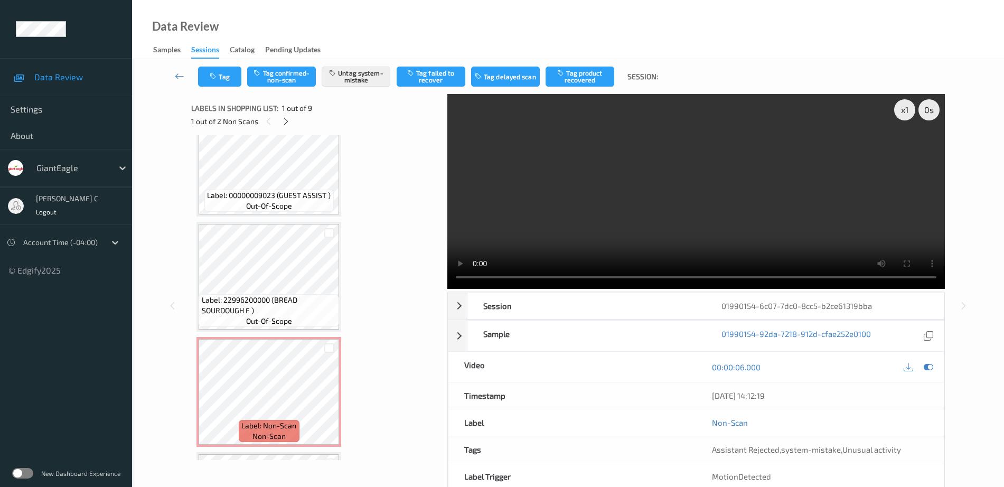
scroll to position [330, 0]
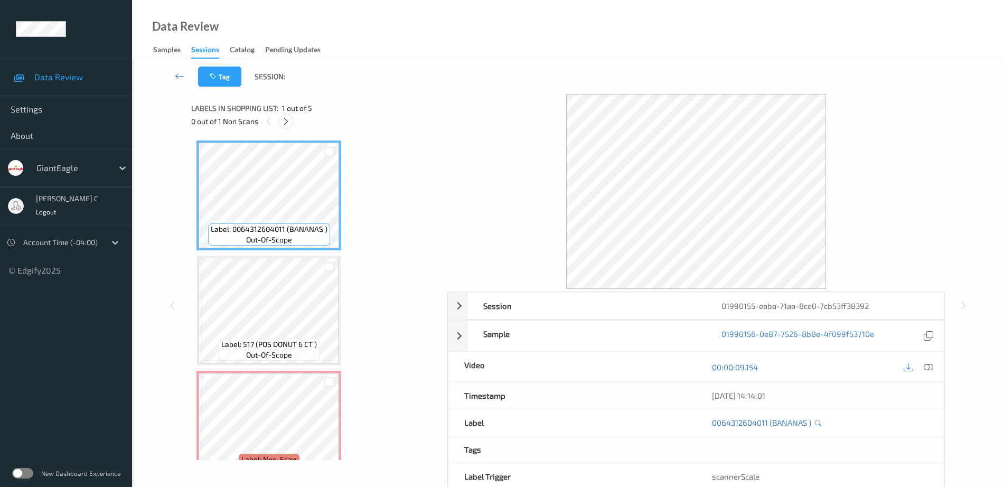
click at [283, 123] on icon at bounding box center [286, 122] width 9 height 10
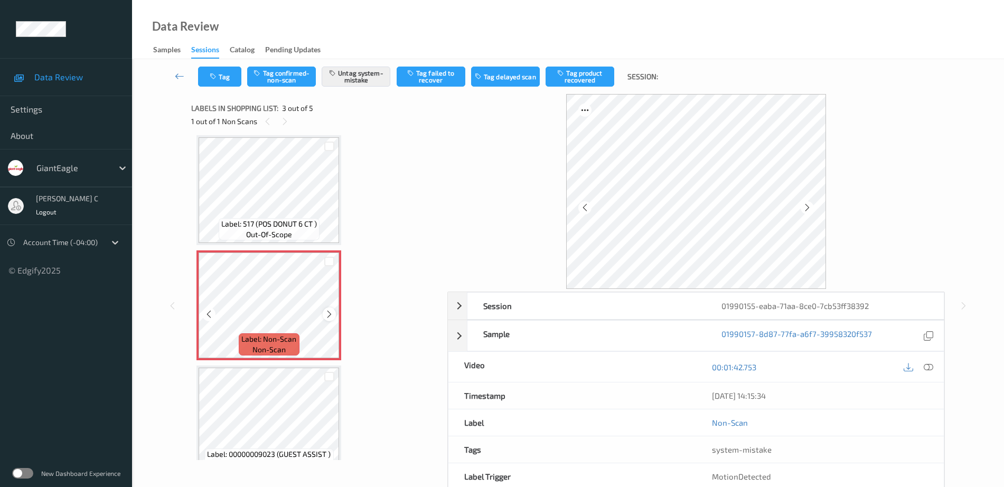
click at [330, 319] on div at bounding box center [329, 313] width 13 height 13
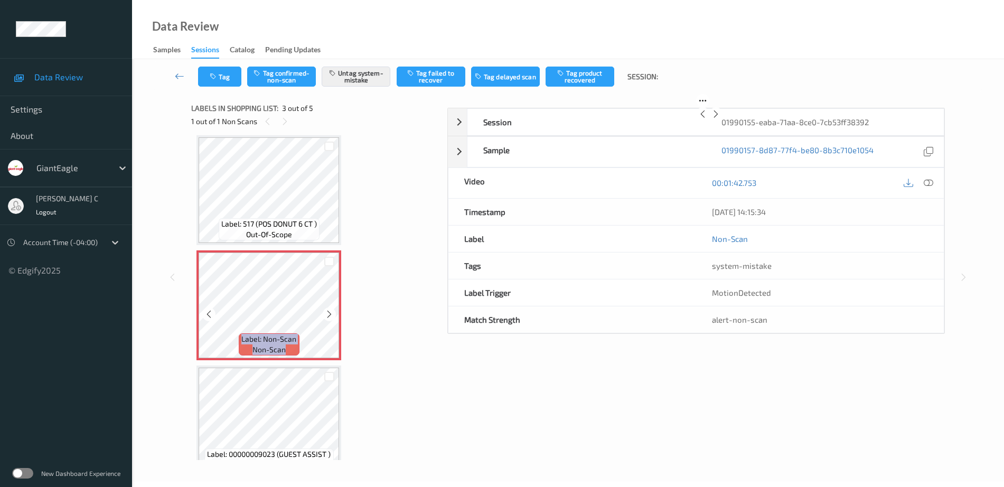
click at [330, 319] on div at bounding box center [329, 313] width 13 height 13
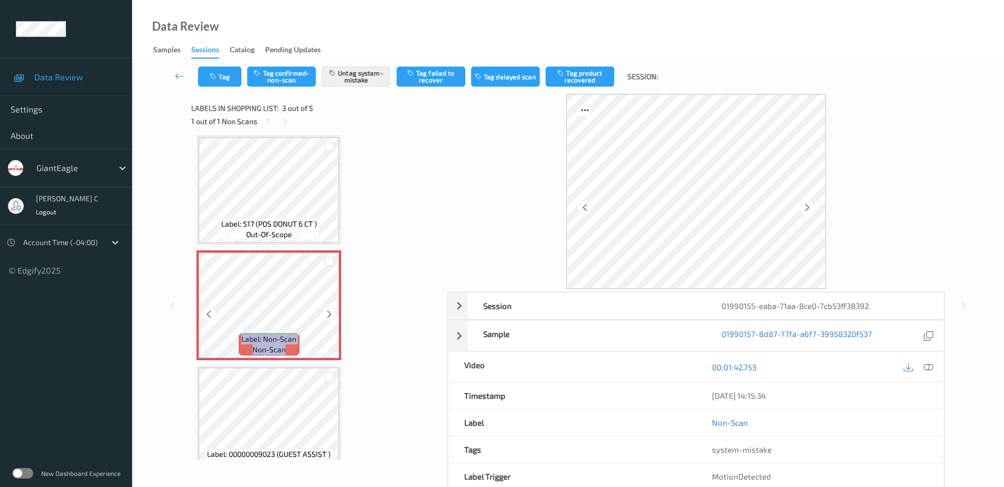
click at [330, 319] on div at bounding box center [329, 313] width 13 height 13
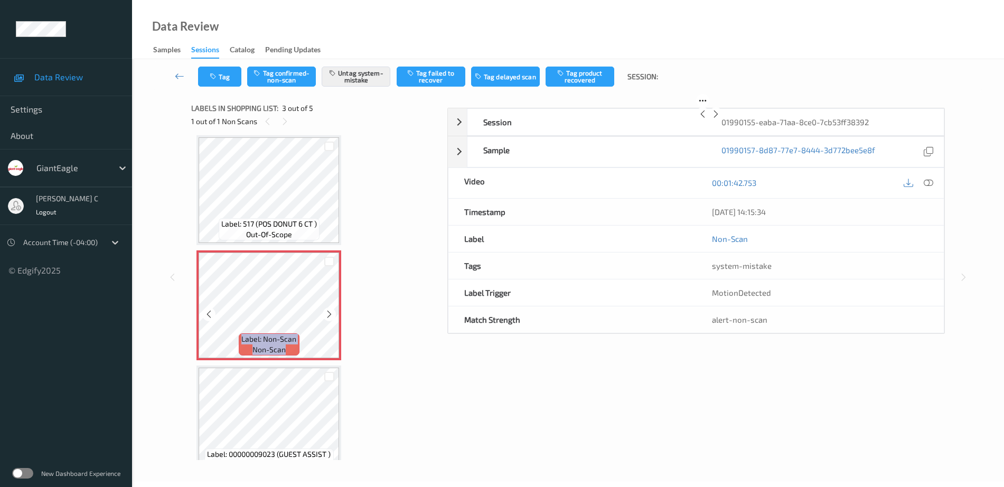
click at [330, 319] on div at bounding box center [329, 313] width 13 height 13
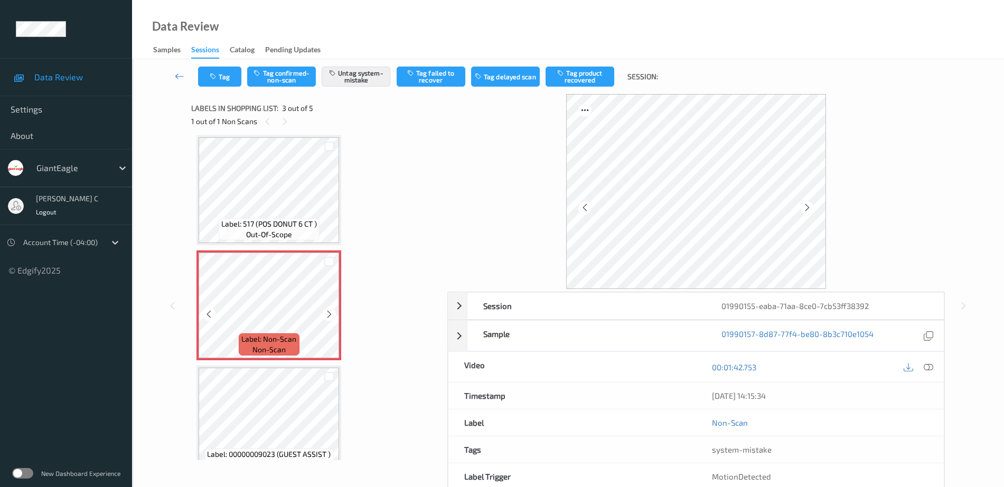
click at [330, 319] on div at bounding box center [329, 313] width 13 height 13
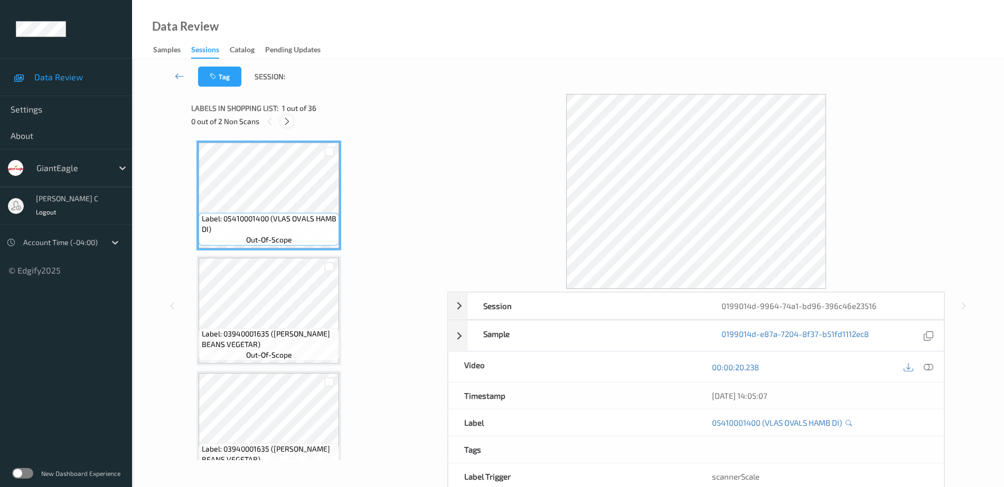
click at [281, 122] on div at bounding box center [287, 121] width 13 height 13
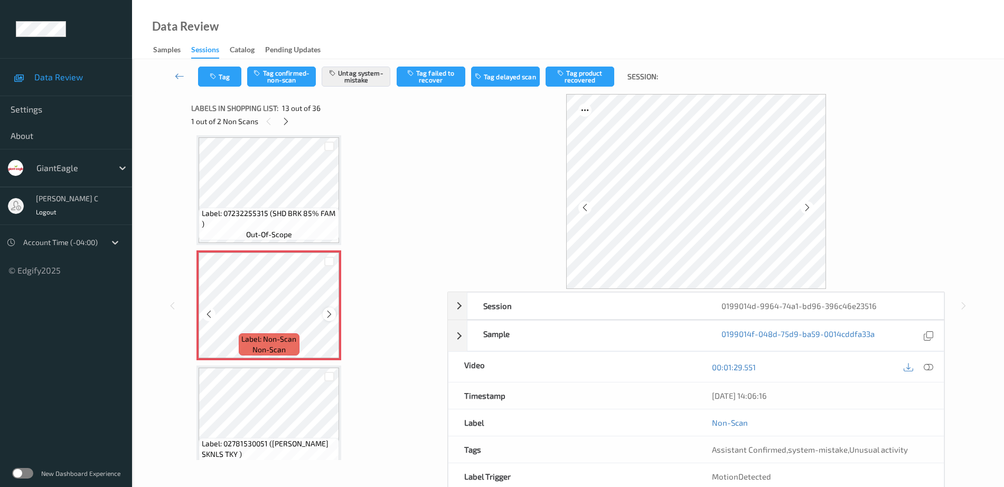
click at [326, 311] on icon at bounding box center [329, 315] width 9 height 10
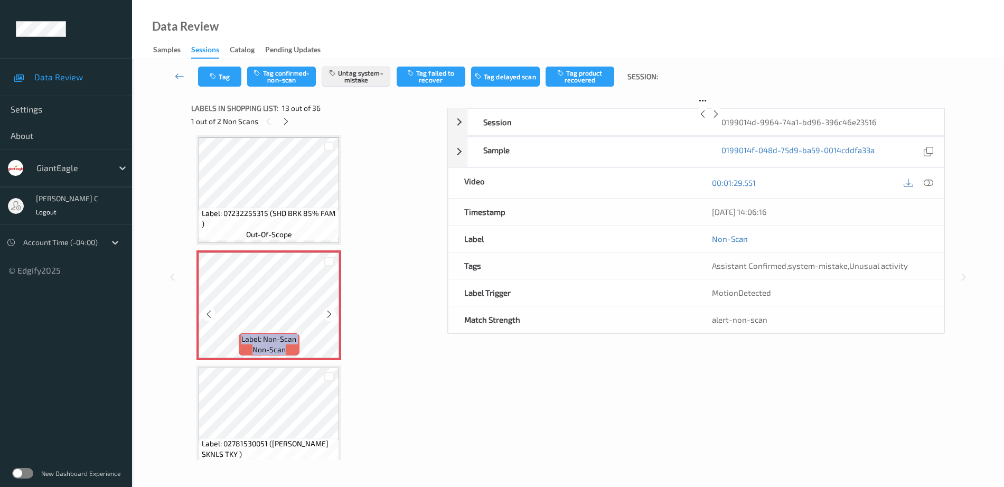
click at [326, 311] on icon at bounding box center [329, 315] width 9 height 10
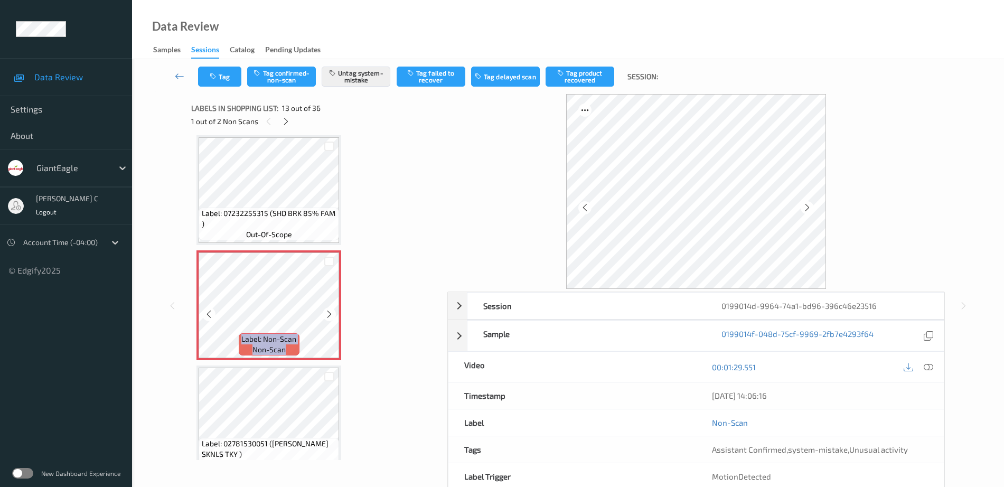
click at [326, 311] on icon at bounding box center [329, 315] width 9 height 10
click at [330, 311] on icon at bounding box center [329, 315] width 9 height 10
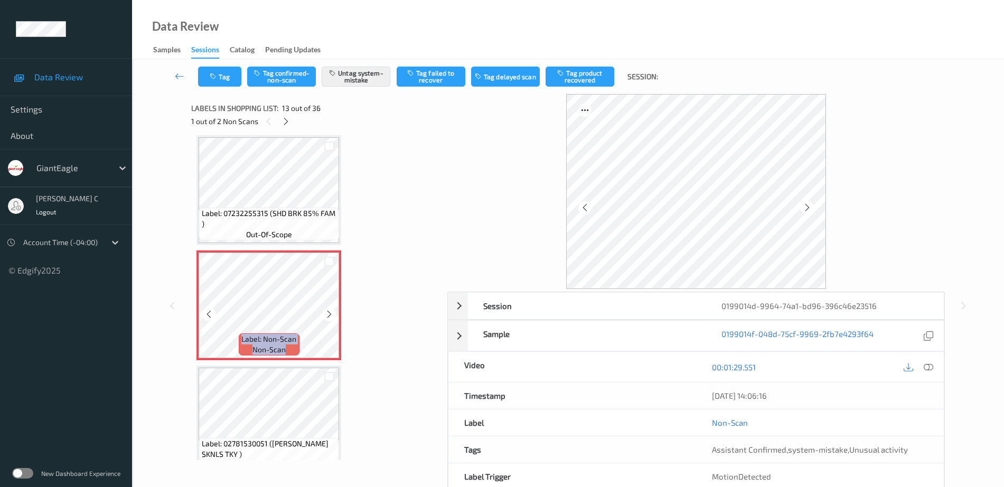
click at [330, 311] on icon at bounding box center [329, 315] width 9 height 10
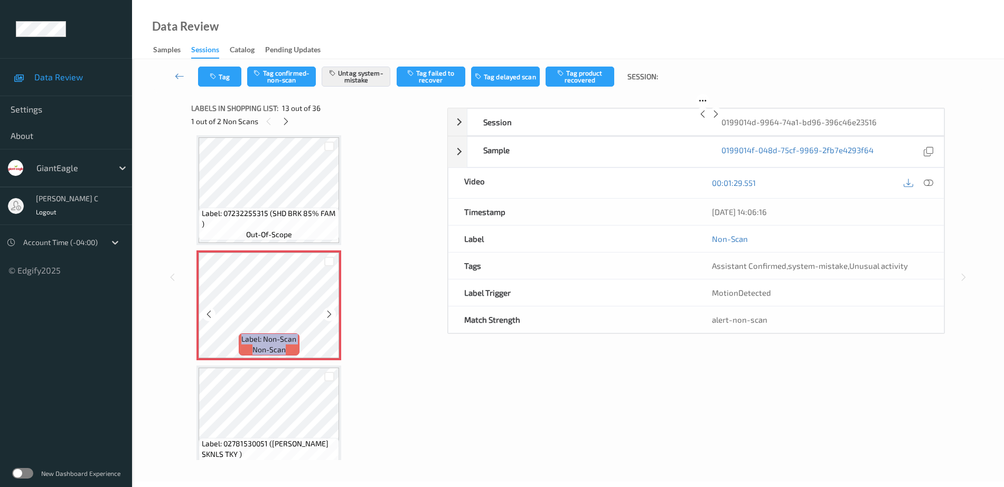
click at [330, 311] on icon at bounding box center [329, 315] width 9 height 10
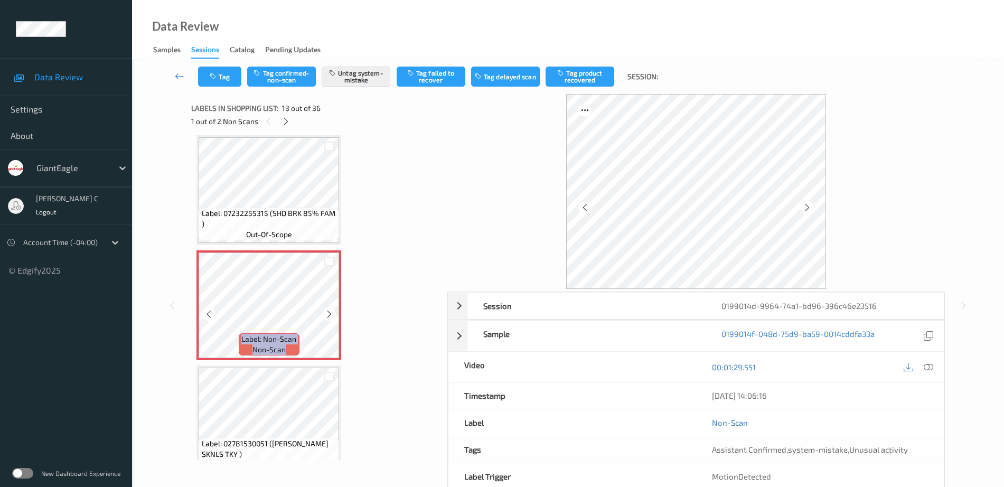
click at [330, 311] on icon at bounding box center [329, 315] width 9 height 10
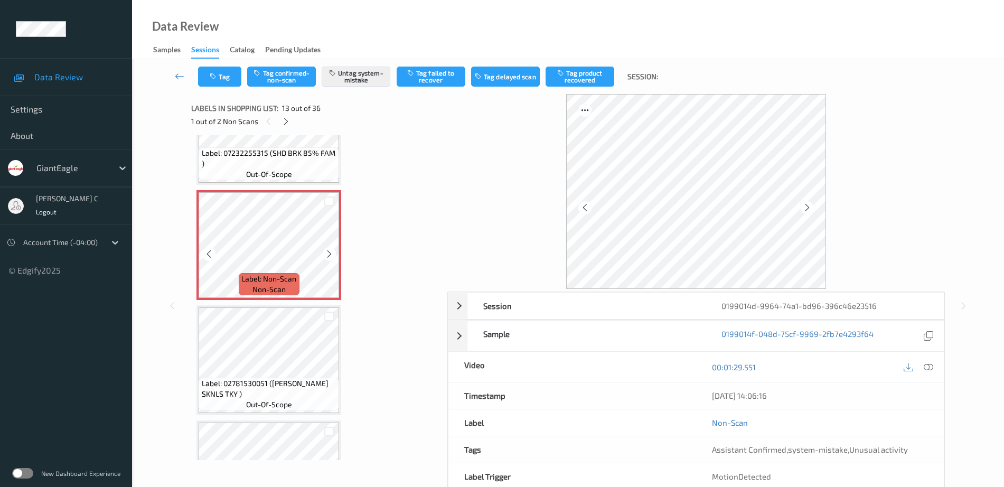
scroll to position [1404, 0]
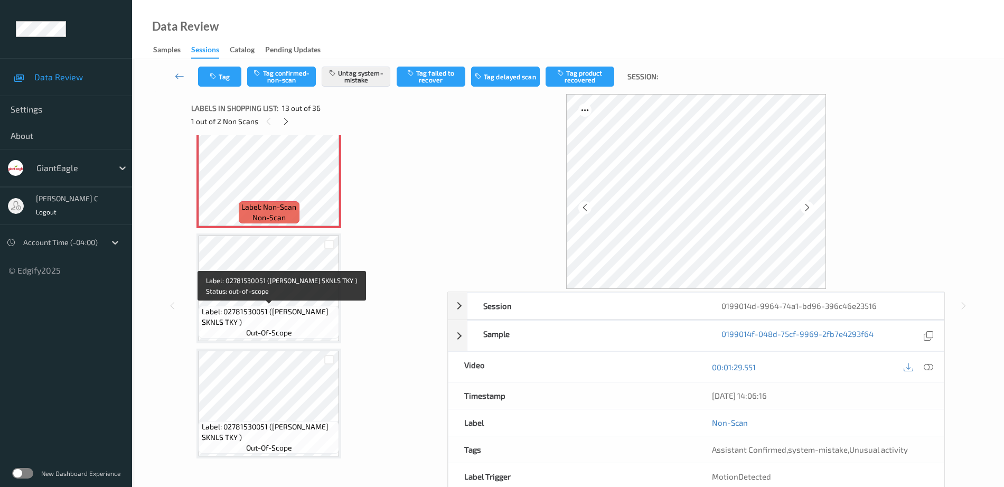
click at [267, 336] on span "out-of-scope" at bounding box center [269, 333] width 46 height 11
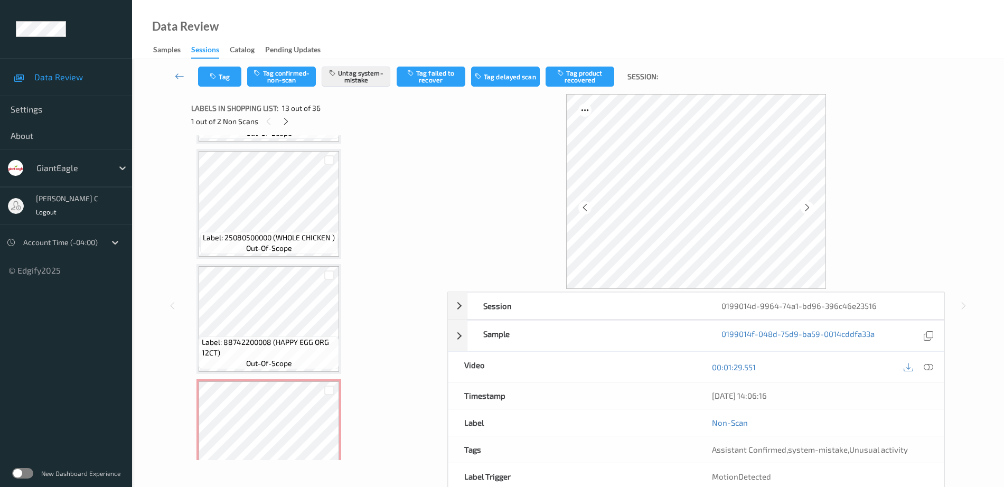
scroll to position [2197, 0]
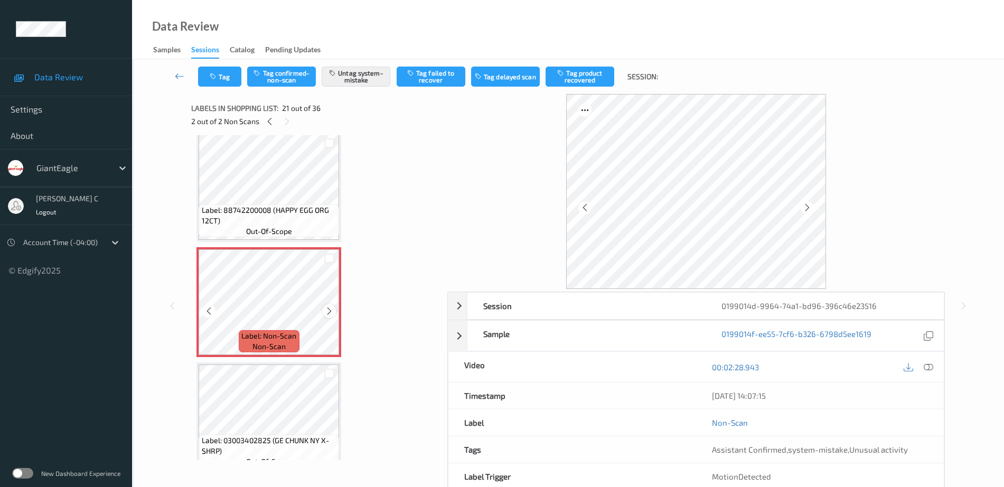
click at [332, 308] on icon at bounding box center [329, 311] width 9 height 10
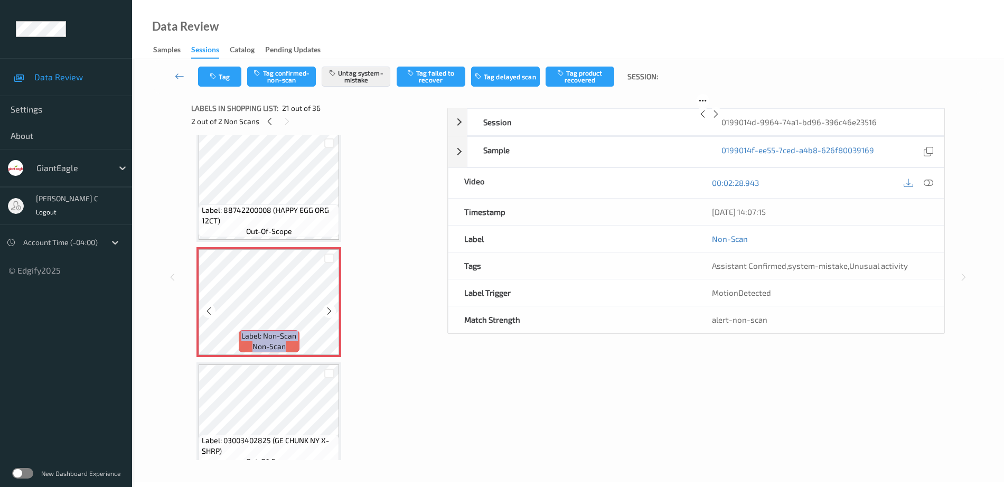
click at [332, 308] on icon at bounding box center [329, 311] width 9 height 10
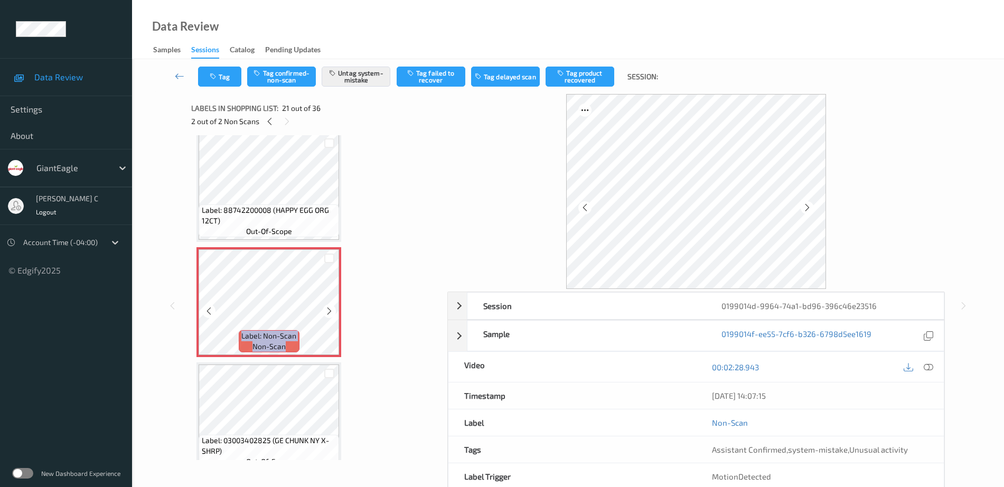
click at [332, 308] on icon at bounding box center [329, 311] width 9 height 10
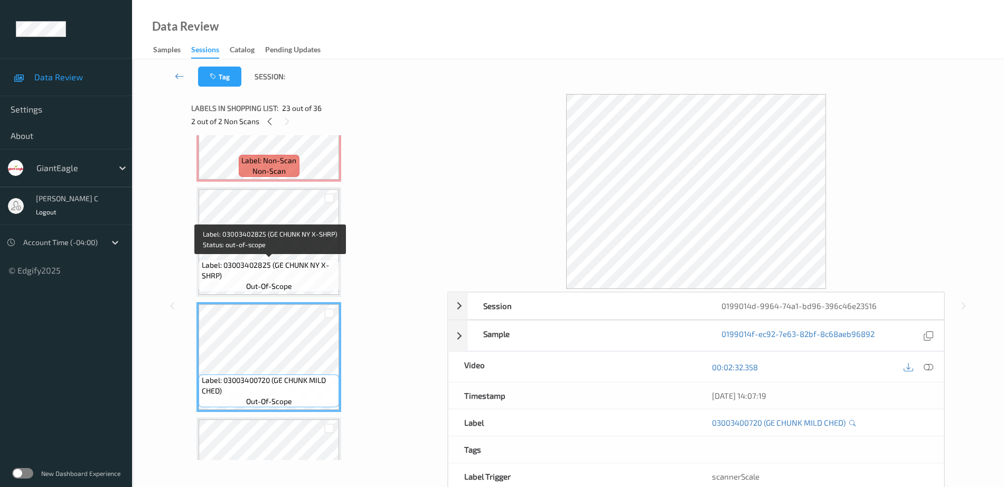
scroll to position [2395, 0]
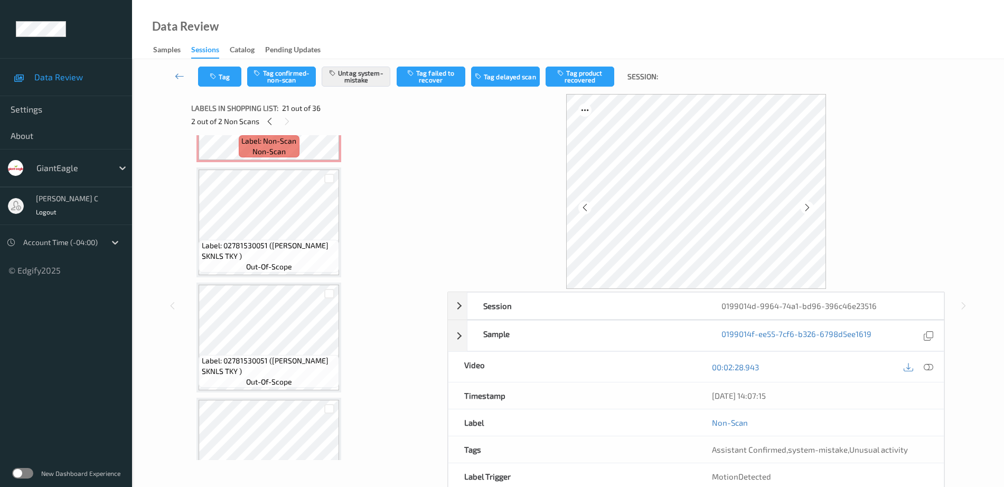
scroll to position [1272, 0]
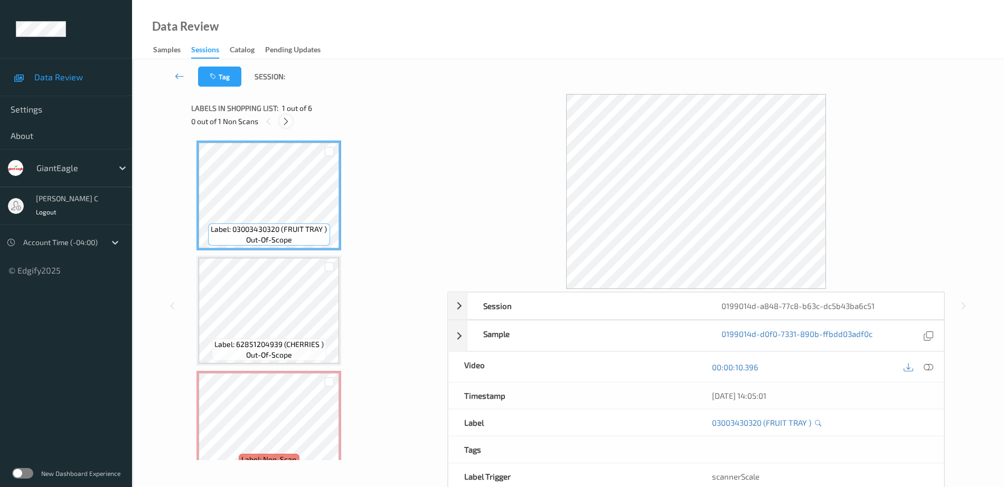
click at [284, 122] on icon at bounding box center [286, 122] width 9 height 10
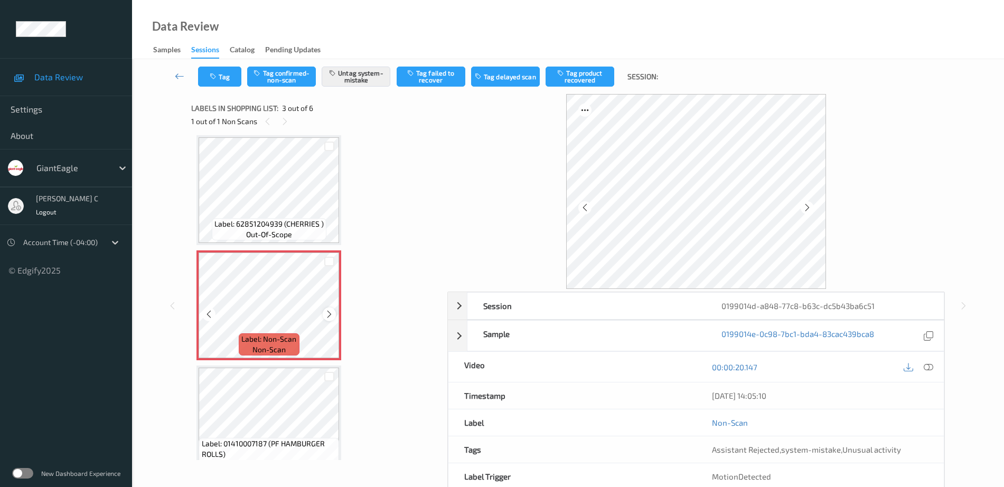
click at [334, 314] on div at bounding box center [329, 313] width 13 height 13
click at [333, 314] on icon at bounding box center [329, 315] width 9 height 10
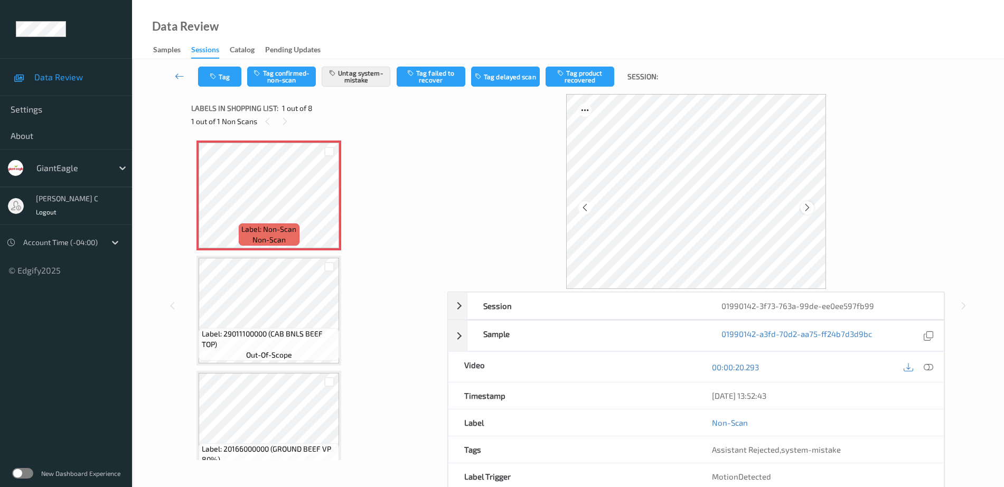
click at [806, 211] on icon at bounding box center [807, 208] width 9 height 10
click at [805, 208] on icon at bounding box center [807, 208] width 9 height 10
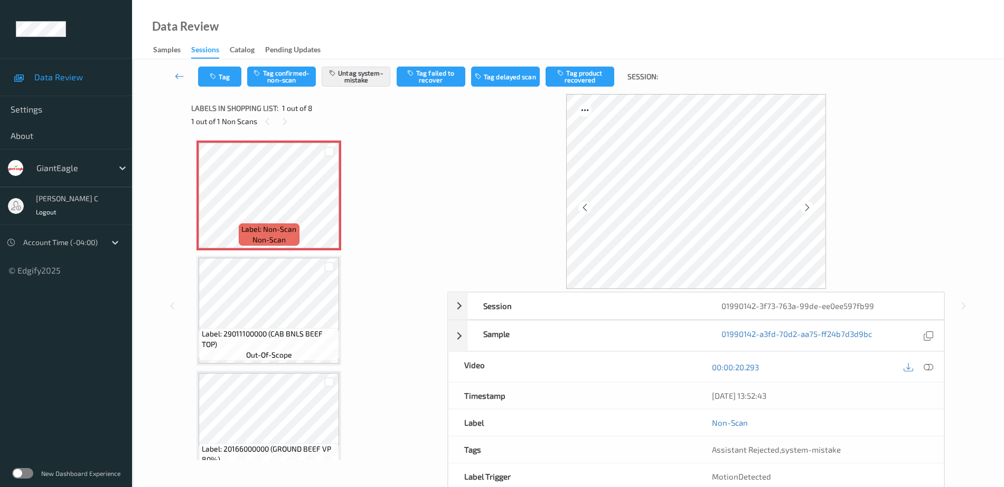
click at [805, 208] on icon at bounding box center [807, 208] width 9 height 10
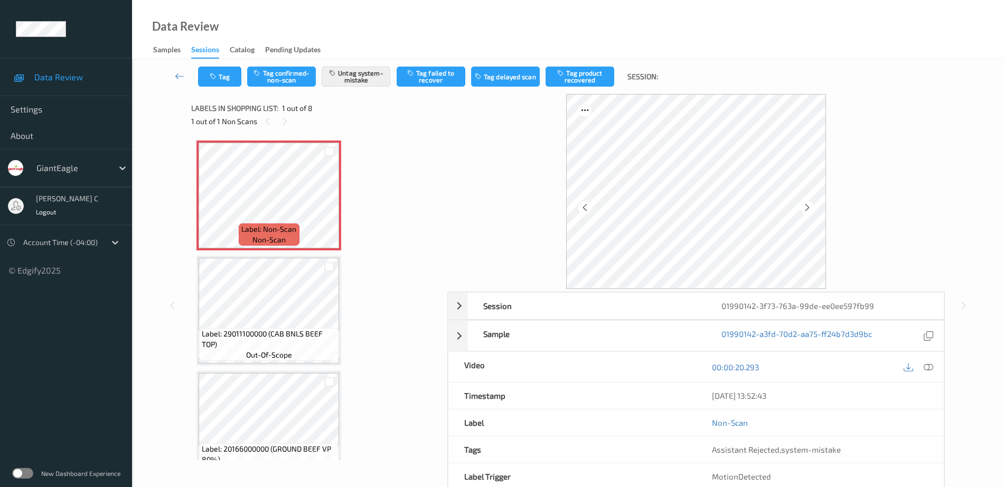
click at [805, 208] on icon at bounding box center [807, 208] width 9 height 10
click at [341, 294] on div "Label: 29011100000 (CAB BNLS BEEF TOP) out-of-scope" at bounding box center [269, 311] width 145 height 110
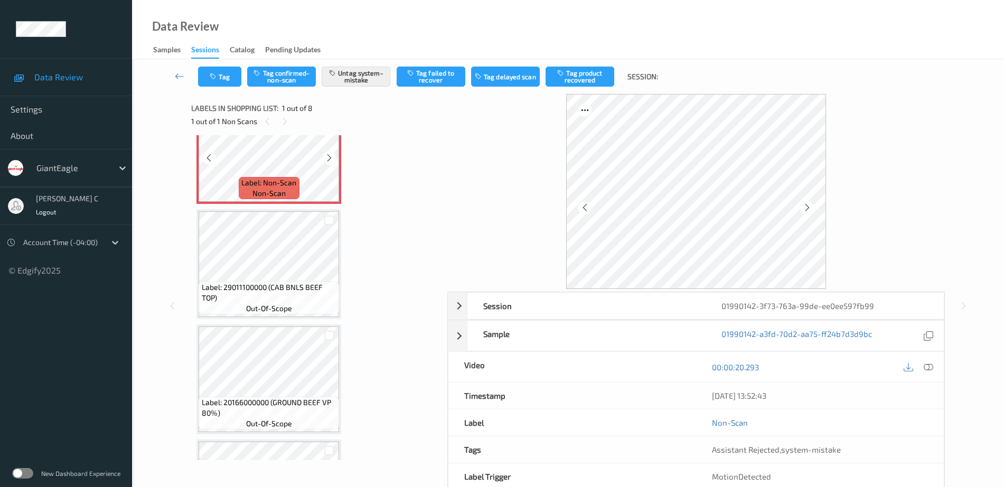
scroll to position [66, 0]
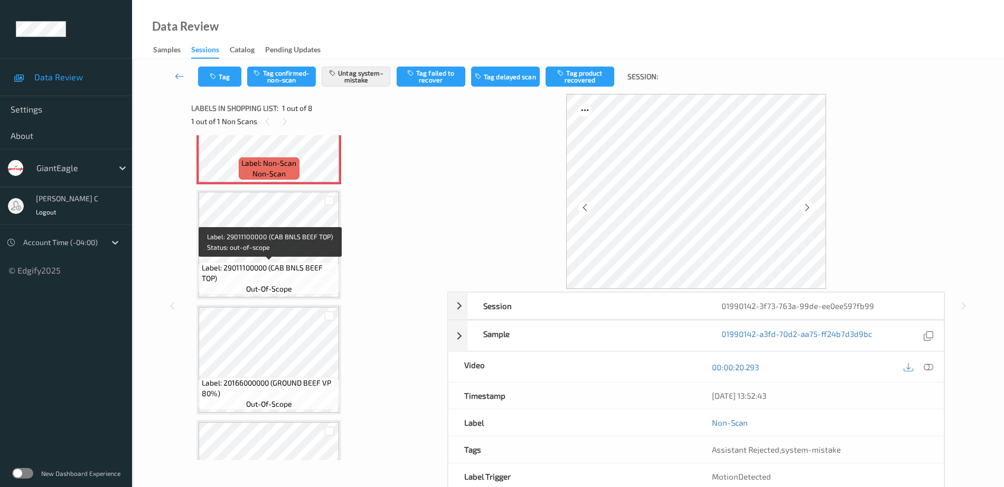
click at [293, 286] on div "Label: 29011100000 (CAB BNLS BEEF TOP) out-of-scope" at bounding box center [269, 278] width 141 height 33
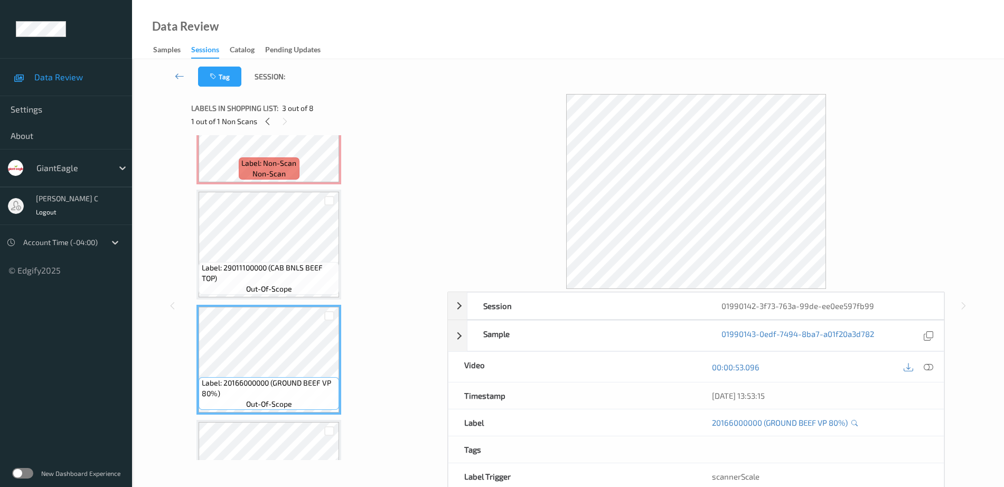
scroll to position [0, 0]
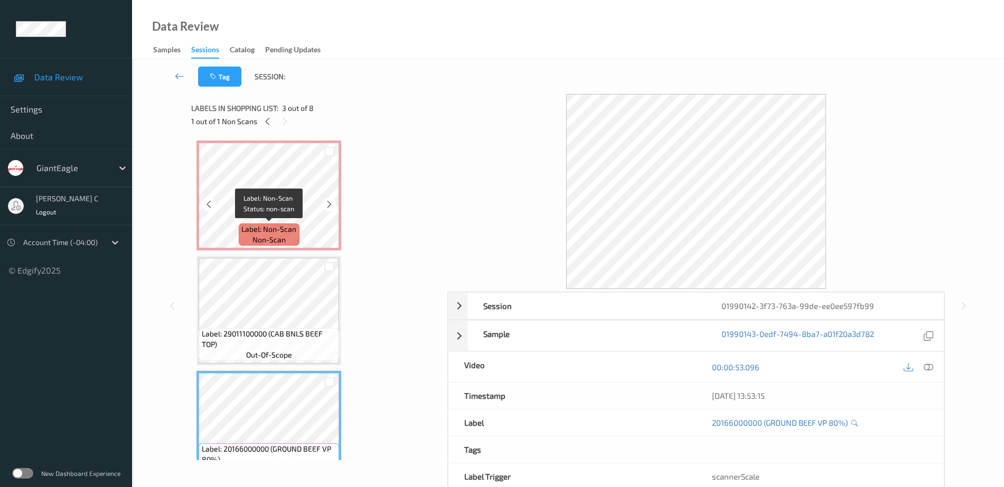
click at [254, 239] on span "non-scan" at bounding box center [269, 240] width 33 height 11
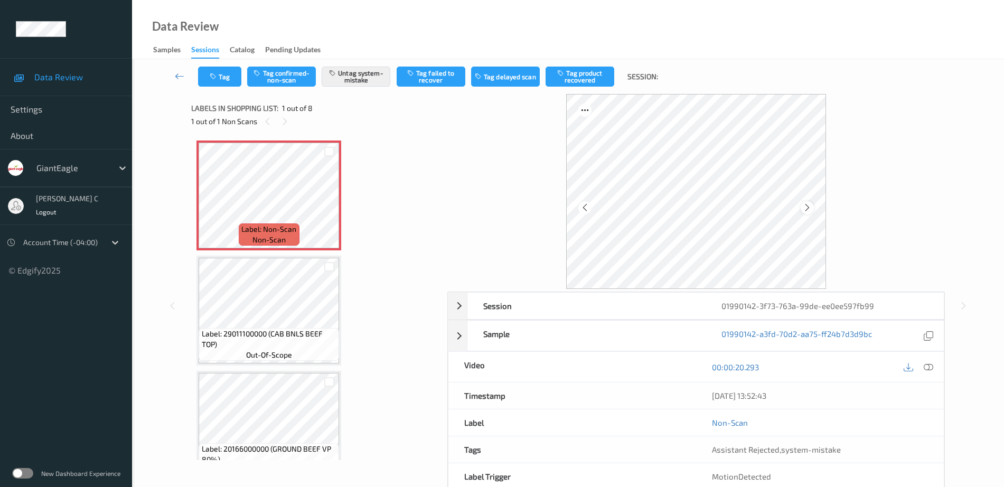
click at [805, 206] on icon at bounding box center [807, 208] width 9 height 10
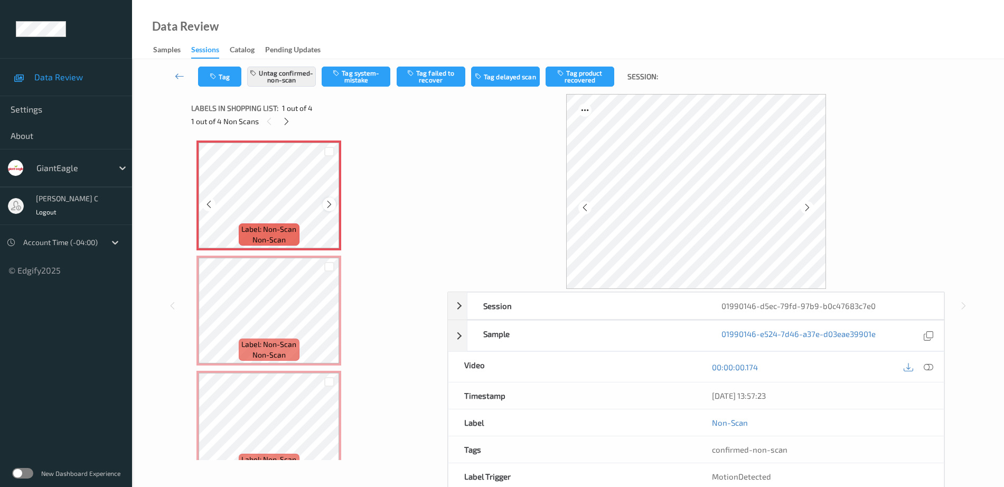
click at [332, 206] on icon at bounding box center [329, 205] width 9 height 10
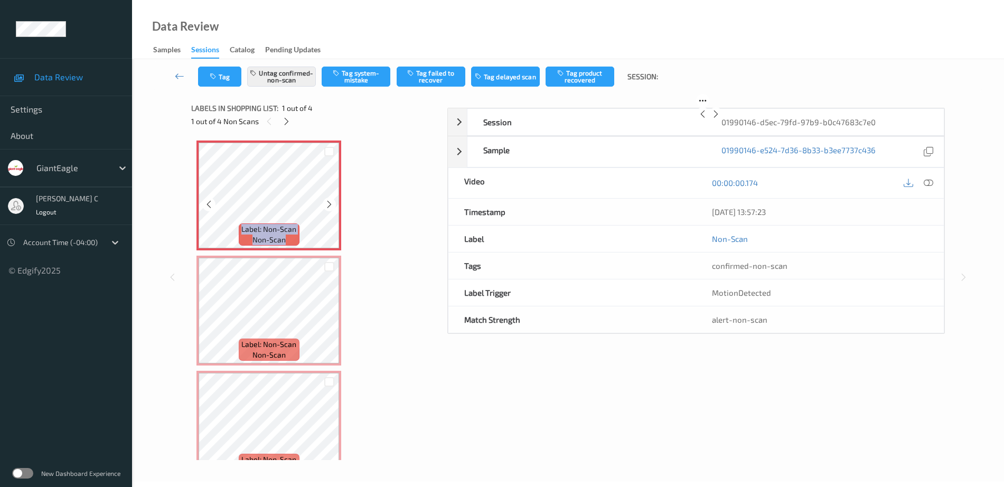
click at [332, 206] on icon at bounding box center [329, 205] width 9 height 10
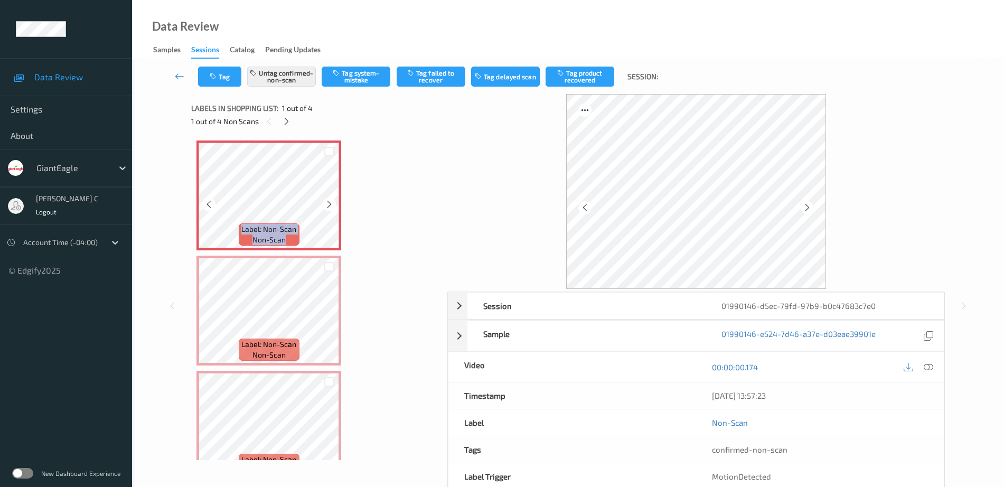
click at [332, 206] on icon at bounding box center [329, 205] width 9 height 10
click at [270, 340] on span "Label: Non-Scan" at bounding box center [268, 344] width 55 height 11
click at [927, 365] on icon at bounding box center [929, 367] width 10 height 10
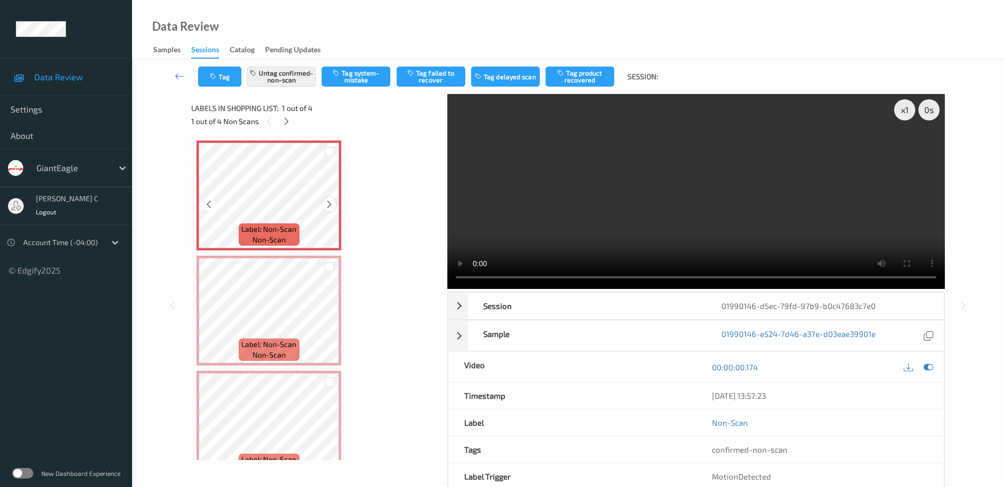
click at [333, 205] on icon at bounding box center [329, 205] width 9 height 10
click at [332, 206] on icon at bounding box center [329, 205] width 9 height 10
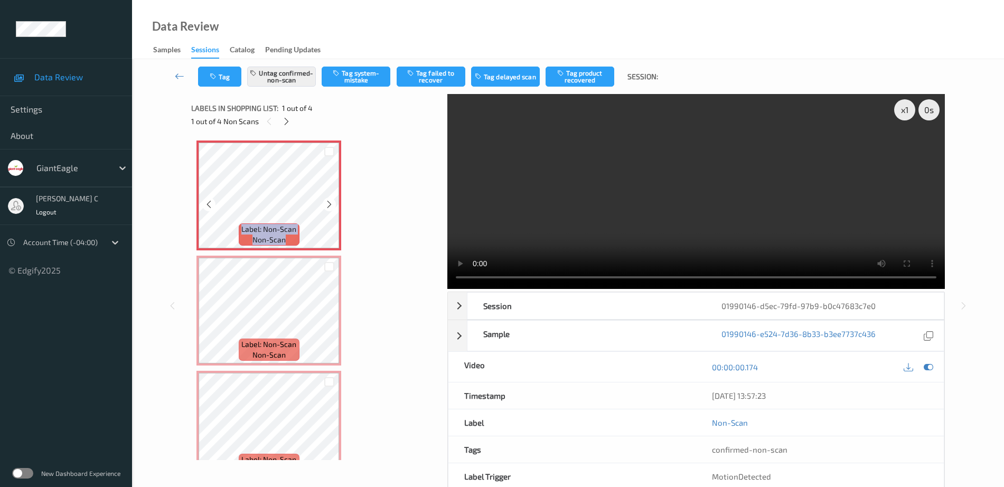
click at [332, 206] on icon at bounding box center [329, 205] width 9 height 10
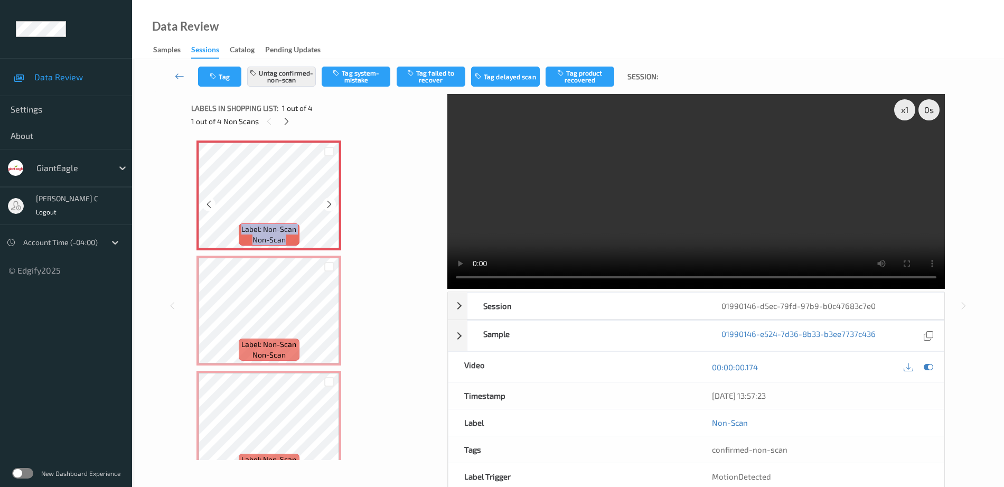
click at [332, 206] on icon at bounding box center [329, 205] width 9 height 10
click at [285, 85] on button "Untag confirmed-non-scan" at bounding box center [281, 77] width 69 height 20
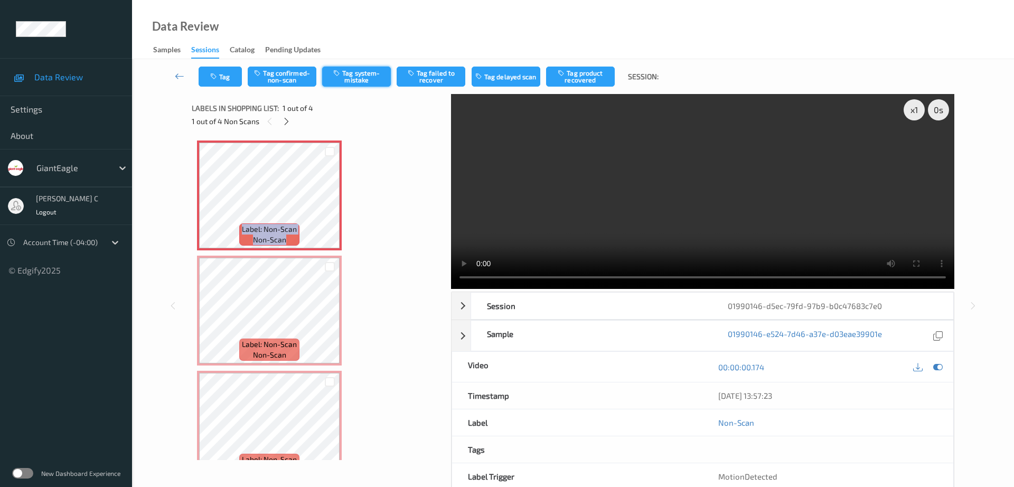
click at [360, 80] on button "Tag system-mistake" at bounding box center [356, 77] width 69 height 20
click at [209, 72] on button "Tag" at bounding box center [220, 77] width 43 height 20
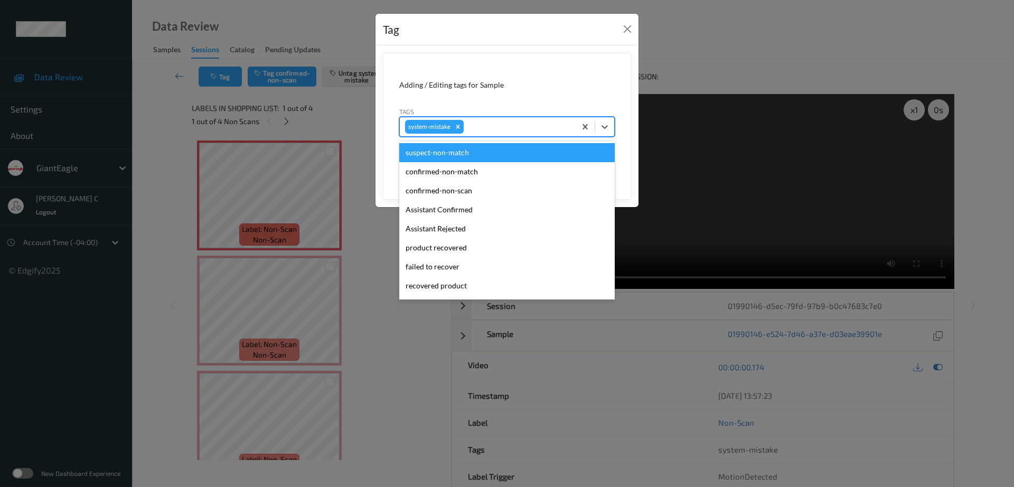
click at [485, 126] on div at bounding box center [518, 126] width 105 height 13
type input "un"
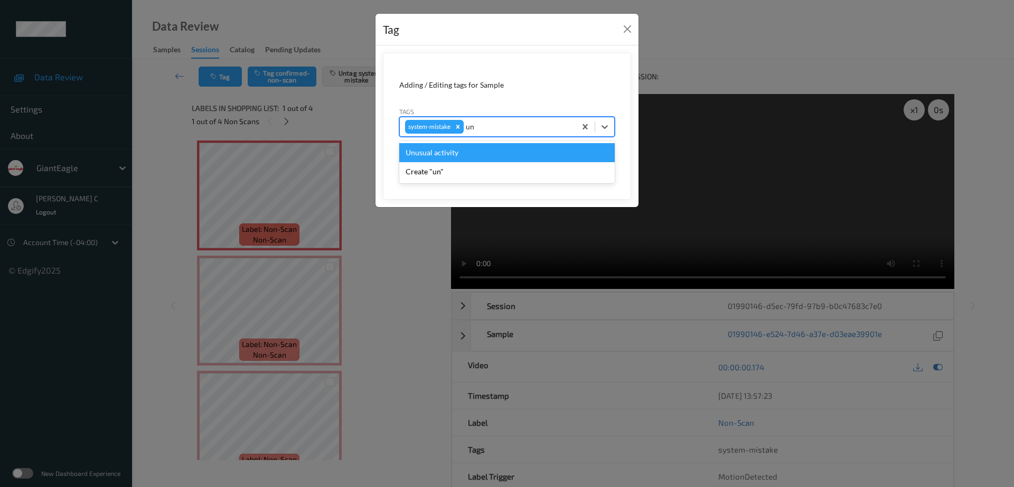
click at [446, 158] on div "Unusual activity" at bounding box center [507, 152] width 216 height 19
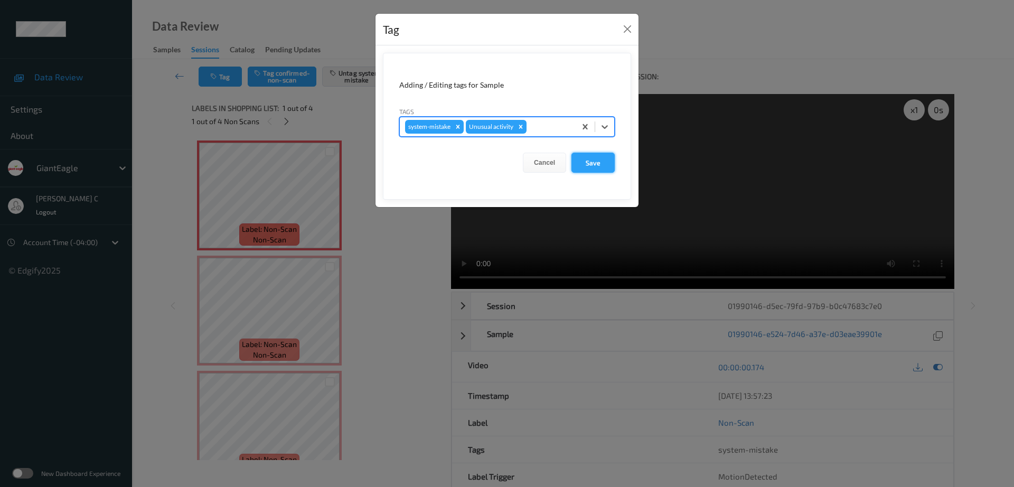
click at [590, 171] on button "Save" at bounding box center [593, 163] width 43 height 20
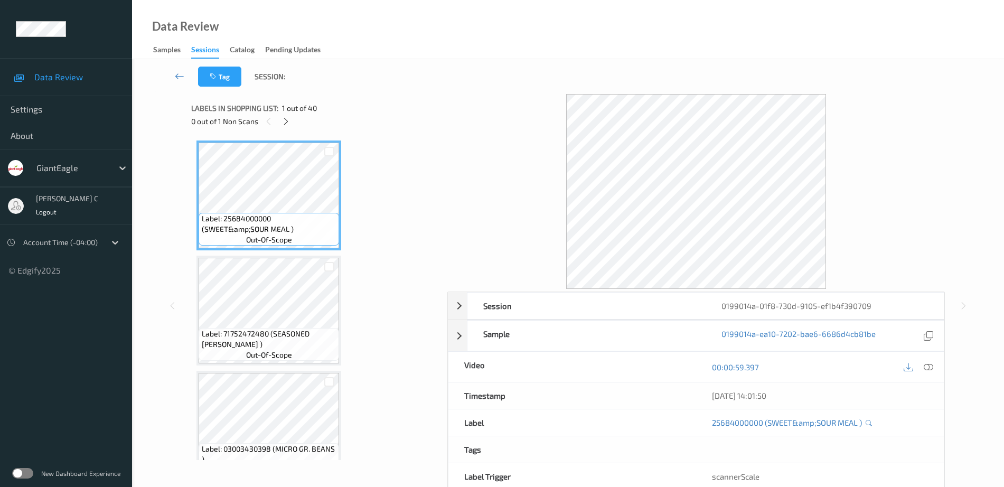
click at [281, 115] on div "0 out of 1 Non Scans" at bounding box center [315, 121] width 249 height 13
click at [288, 116] on div at bounding box center [285, 121] width 13 height 13
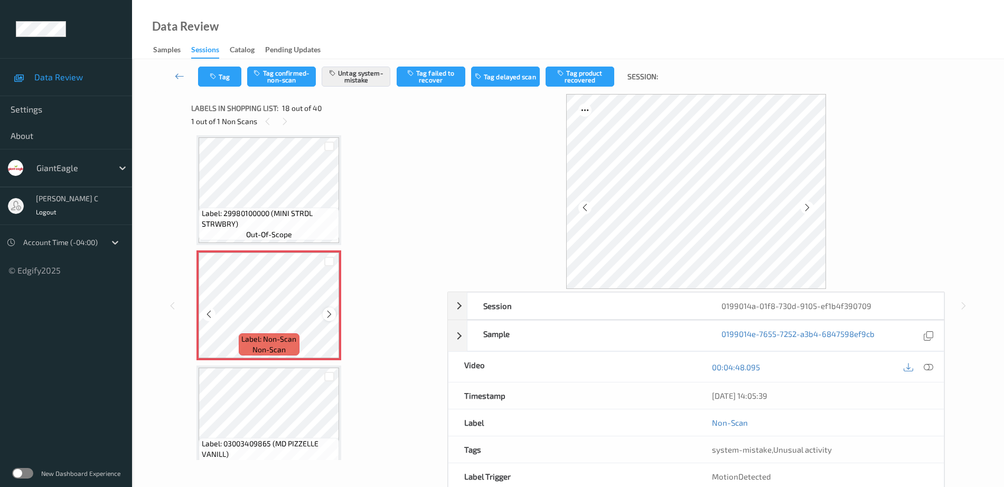
click at [330, 311] on icon at bounding box center [329, 315] width 9 height 10
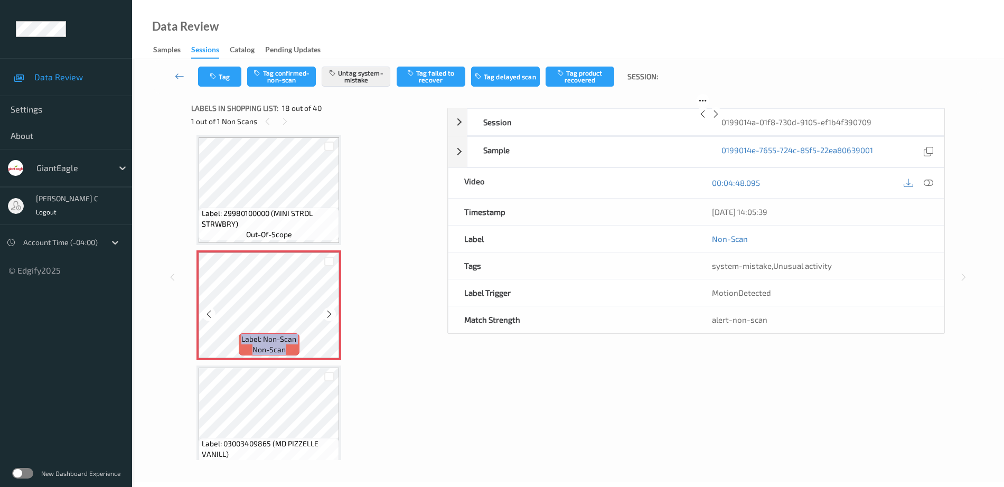
click at [330, 311] on icon at bounding box center [329, 315] width 9 height 10
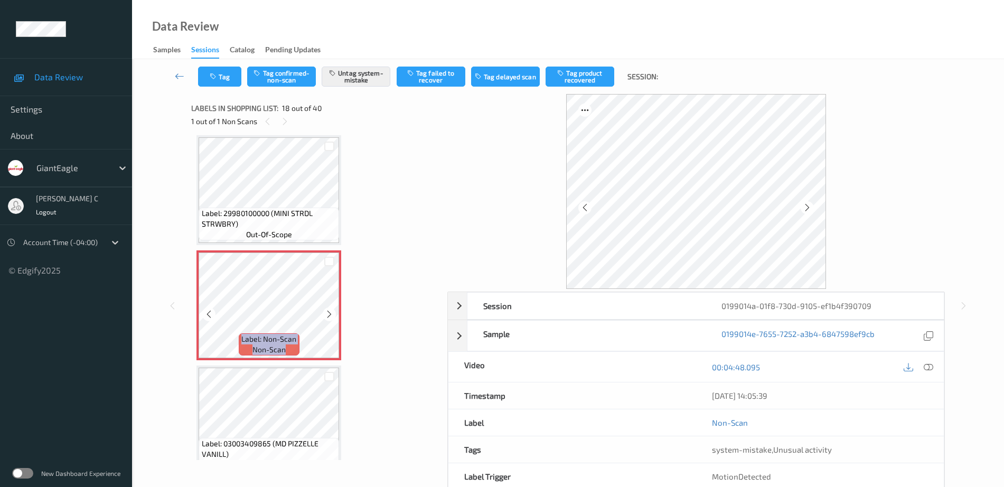
click at [330, 311] on icon at bounding box center [329, 315] width 9 height 10
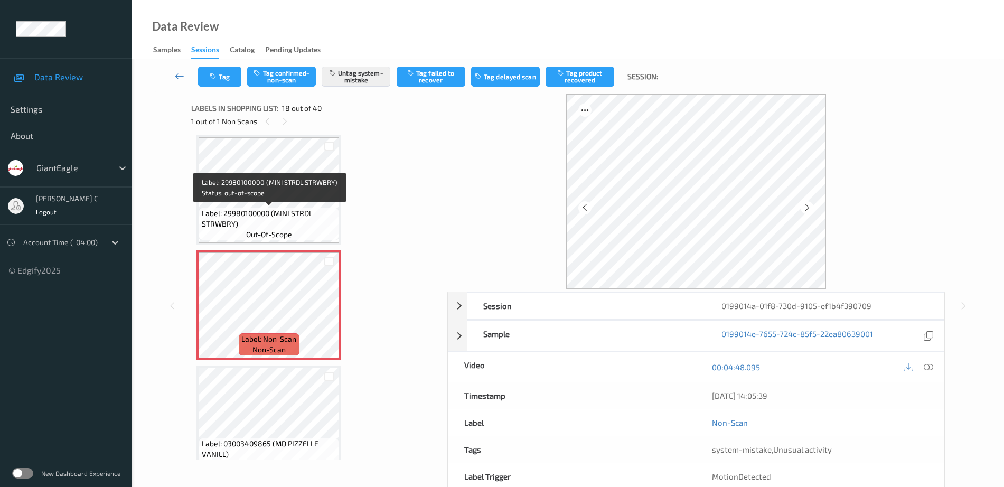
click at [251, 221] on span "Label: 29980100000 (MINI STRDL STRWBRY)" at bounding box center [269, 218] width 135 height 21
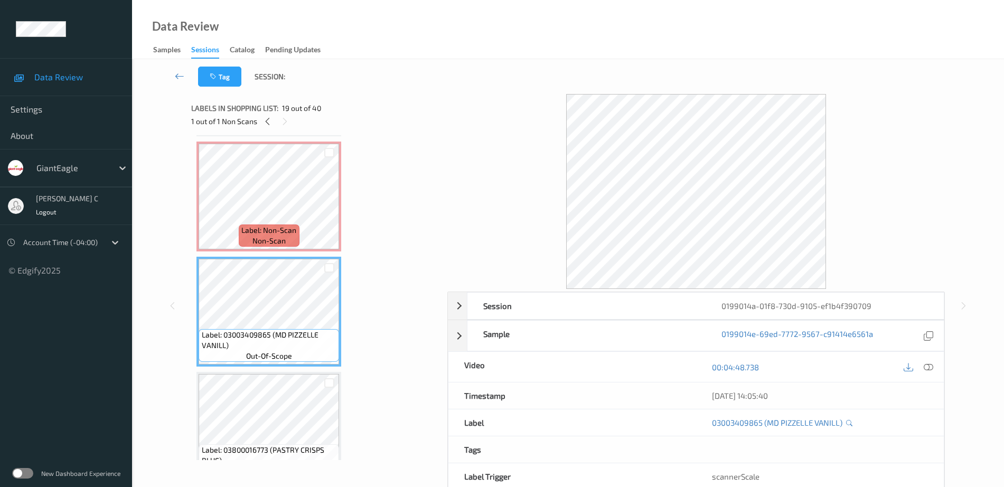
scroll to position [1980, 0]
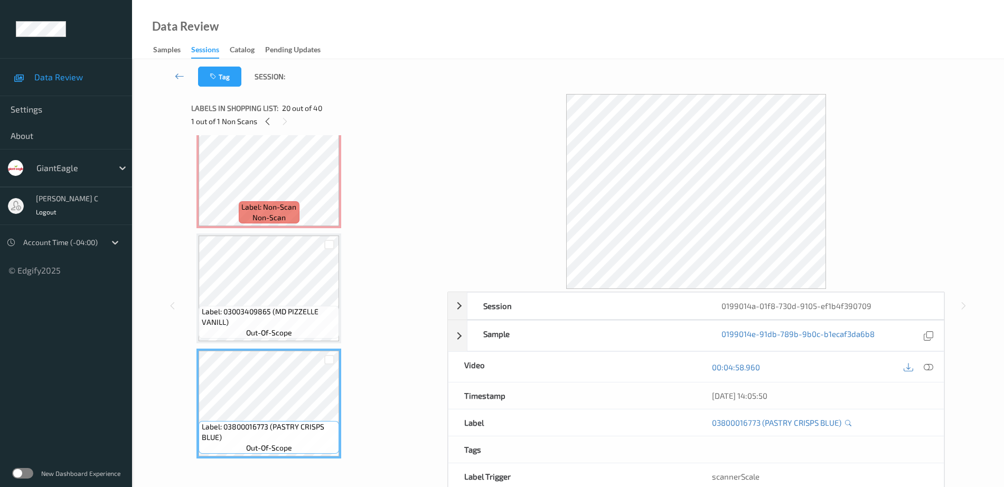
click at [282, 311] on span "Label: 03003409865 (MD PIZZELLE VANILL)" at bounding box center [269, 316] width 135 height 21
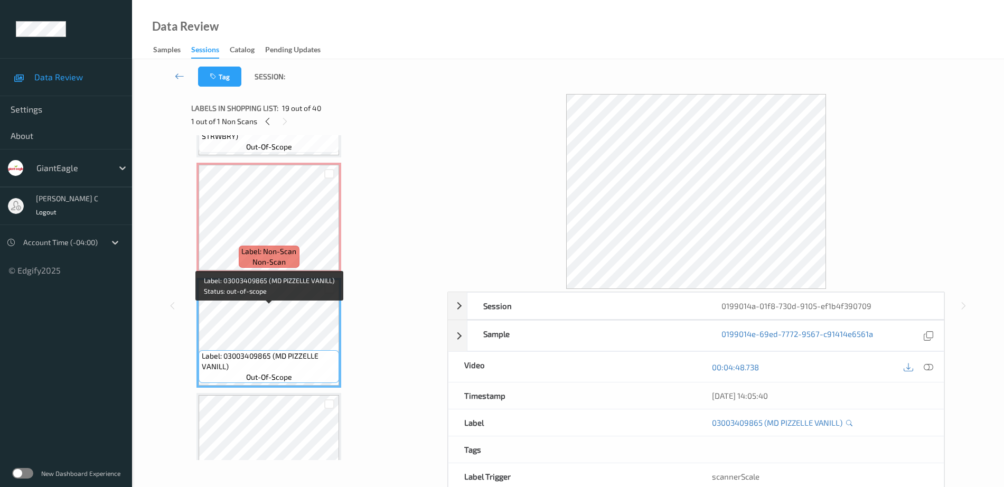
scroll to position [1914, 0]
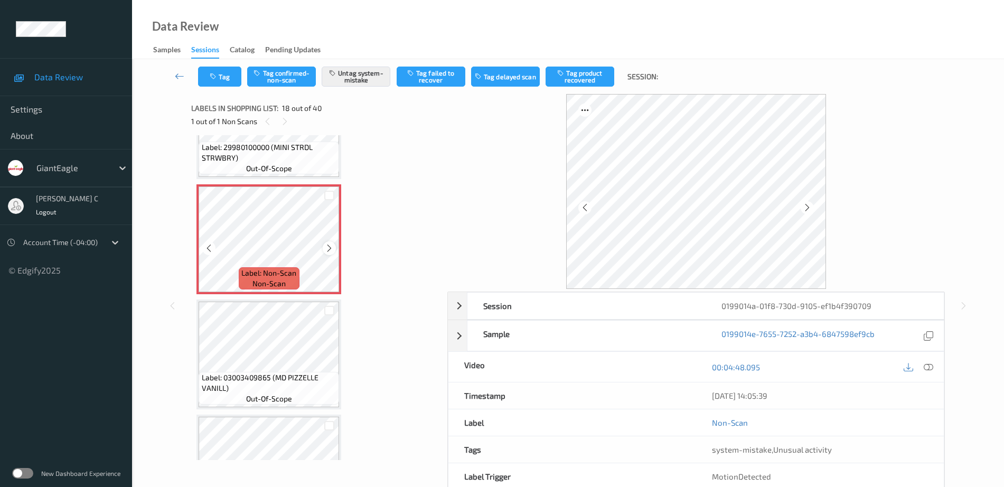
click at [334, 247] on div at bounding box center [329, 247] width 13 height 13
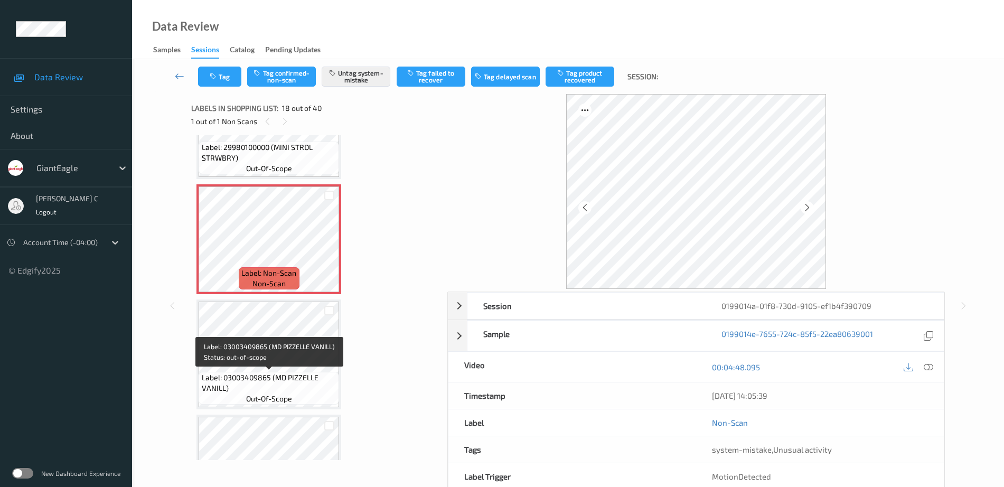
click at [291, 377] on span "Label: 03003409865 (MD PIZZELLE VANILL)" at bounding box center [269, 382] width 135 height 21
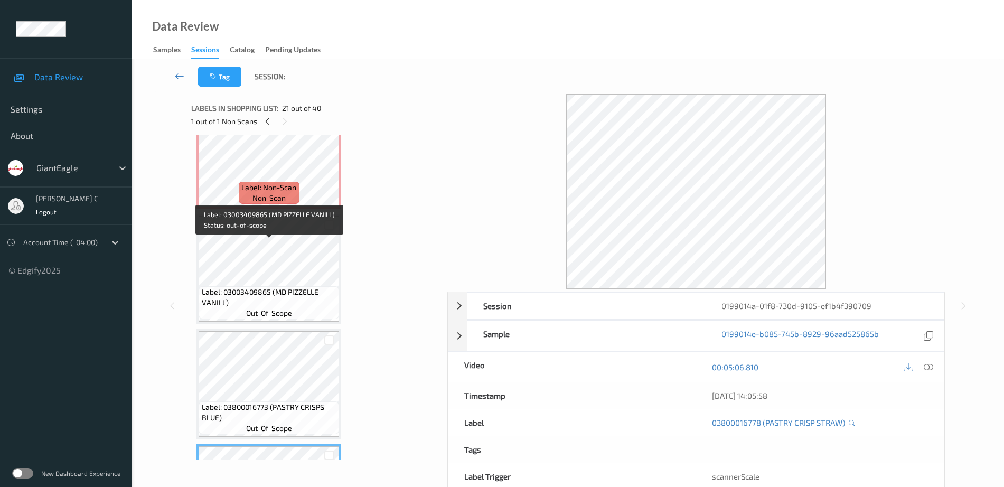
scroll to position [1980, 0]
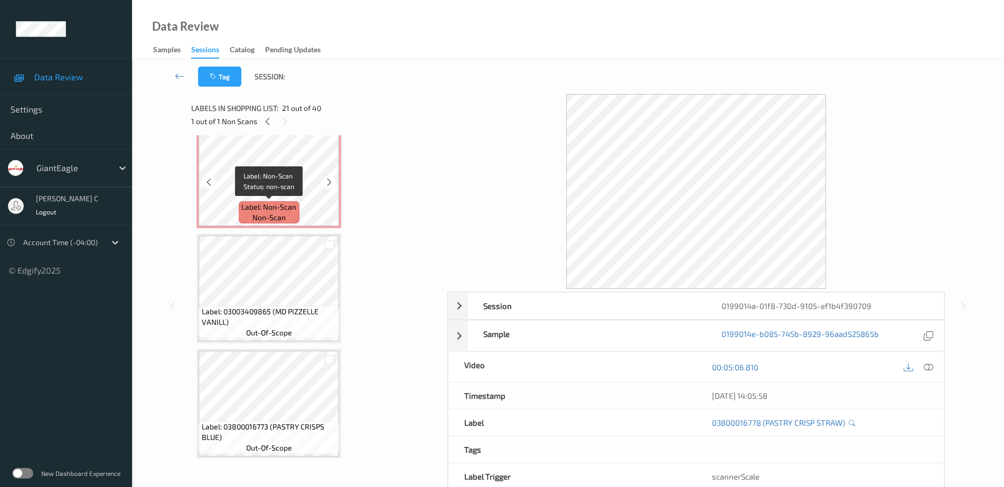
click at [272, 220] on span "non-scan" at bounding box center [269, 217] width 33 height 11
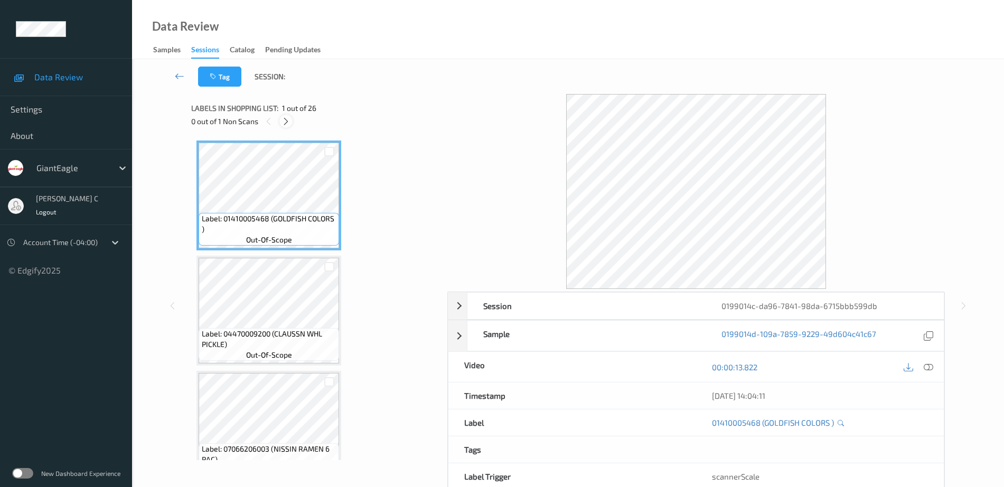
click at [286, 123] on icon at bounding box center [286, 122] width 9 height 10
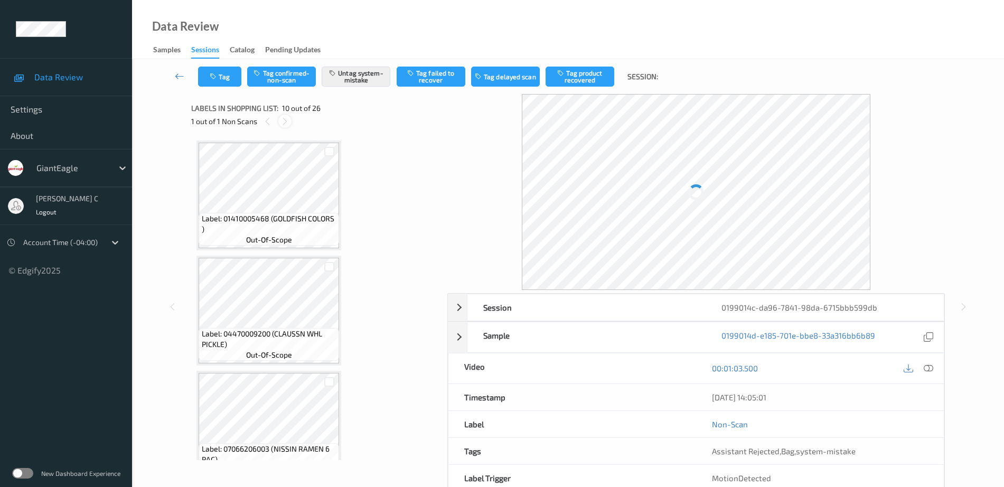
scroll to position [927, 0]
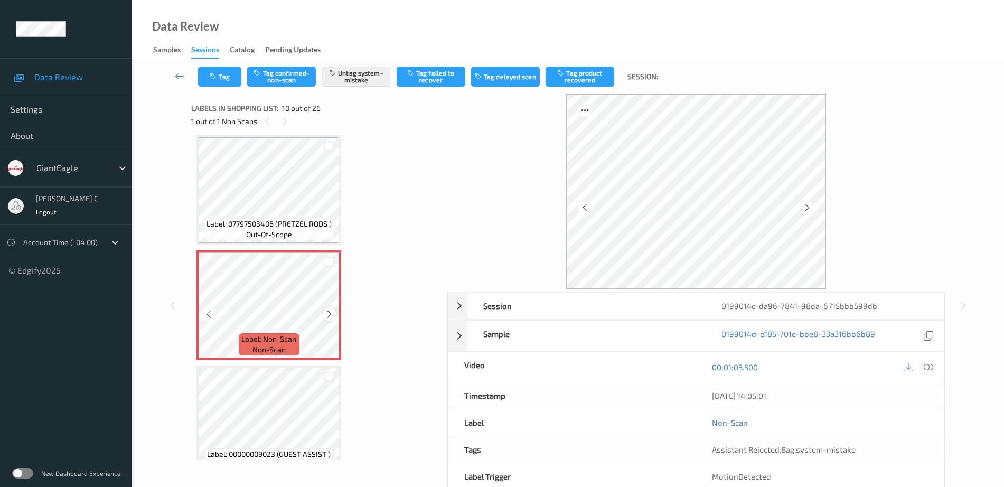
click at [330, 315] on icon at bounding box center [329, 315] width 9 height 10
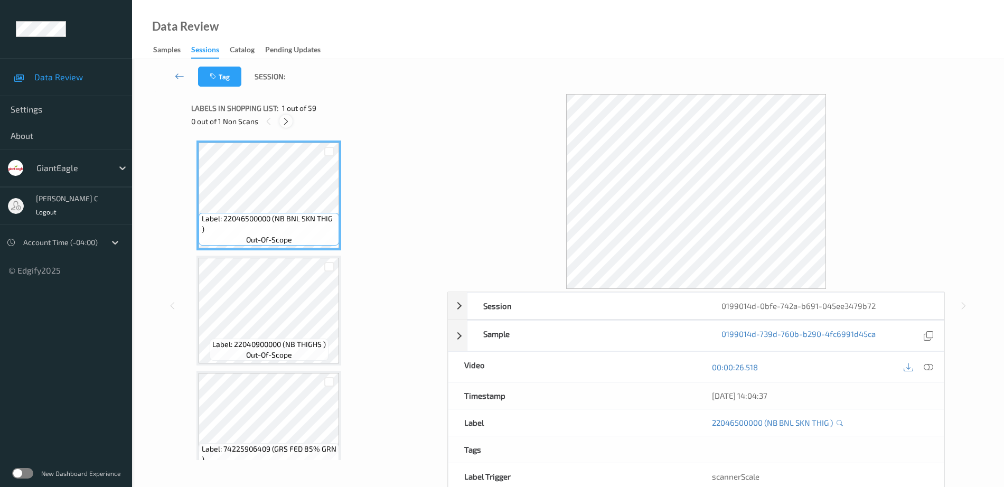
click at [286, 122] on icon at bounding box center [286, 122] width 9 height 10
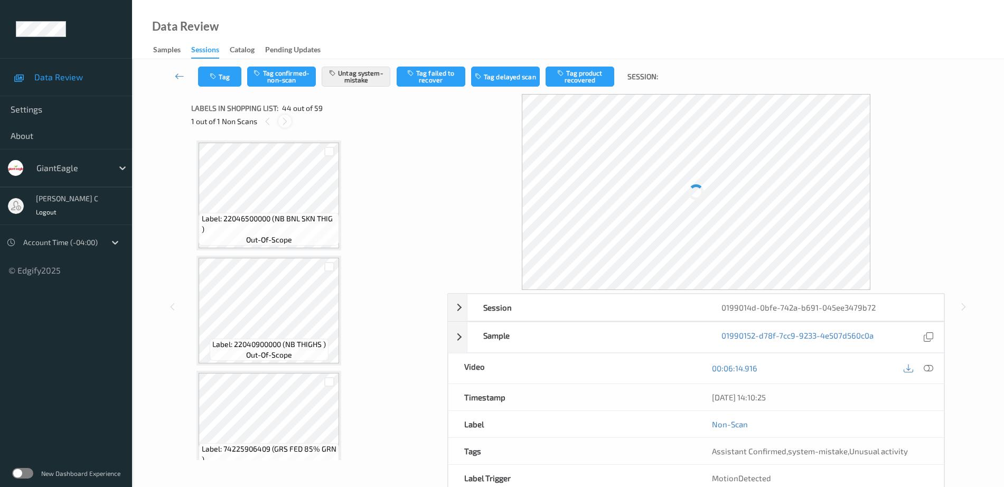
scroll to position [4842, 0]
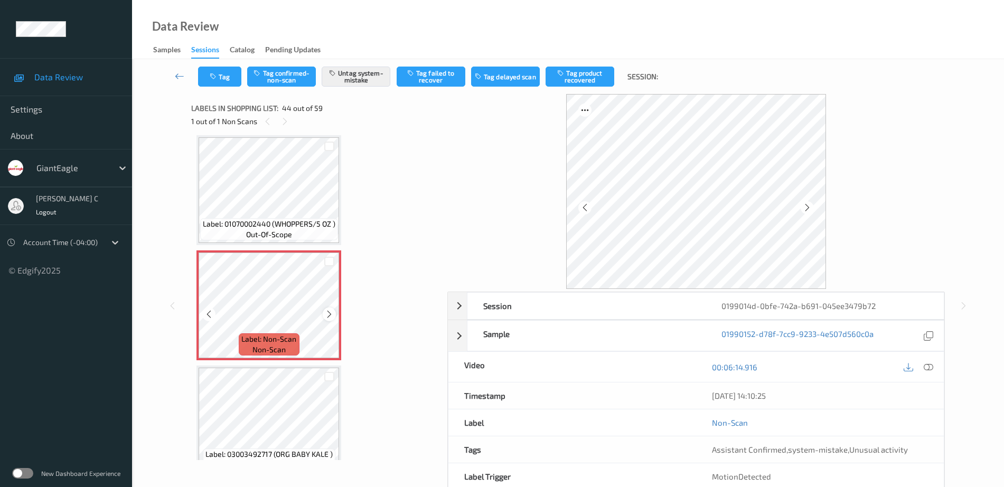
click at [327, 310] on icon at bounding box center [329, 315] width 9 height 10
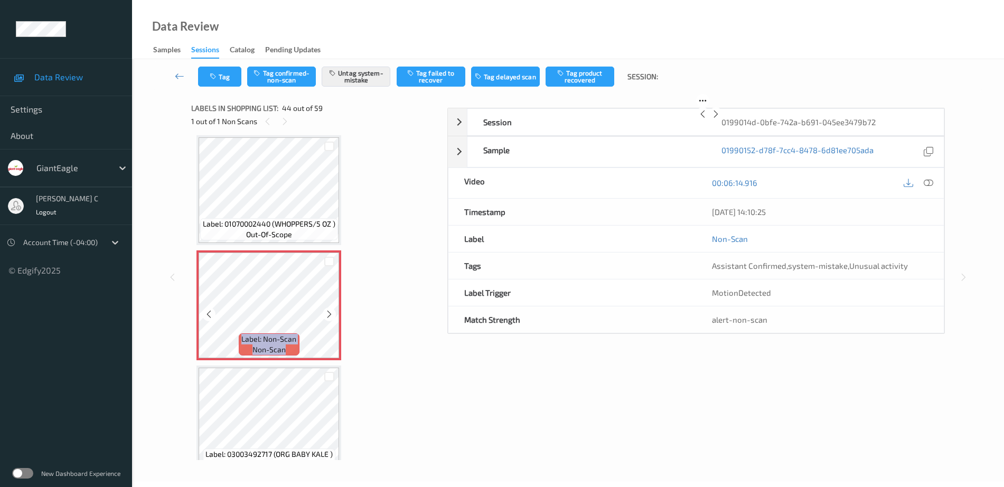
click at [327, 310] on icon at bounding box center [329, 315] width 9 height 10
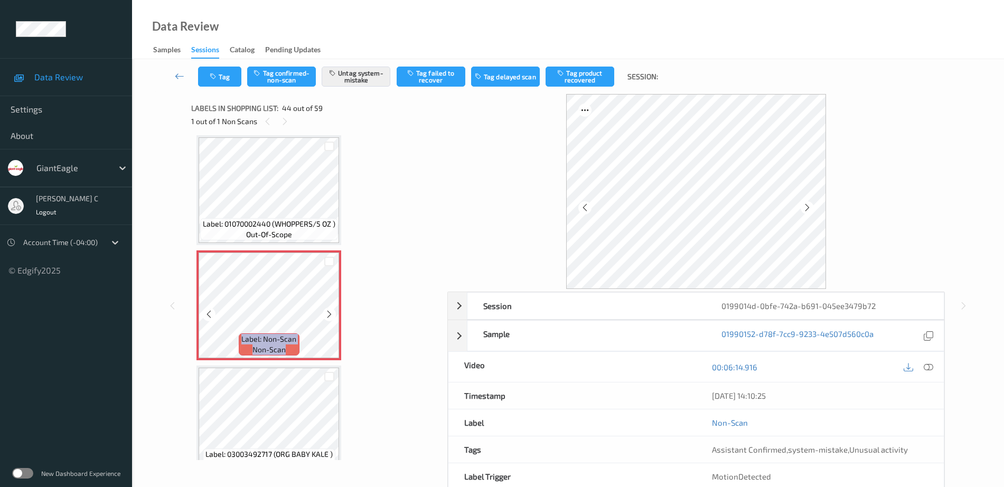
click at [327, 310] on icon at bounding box center [329, 315] width 9 height 10
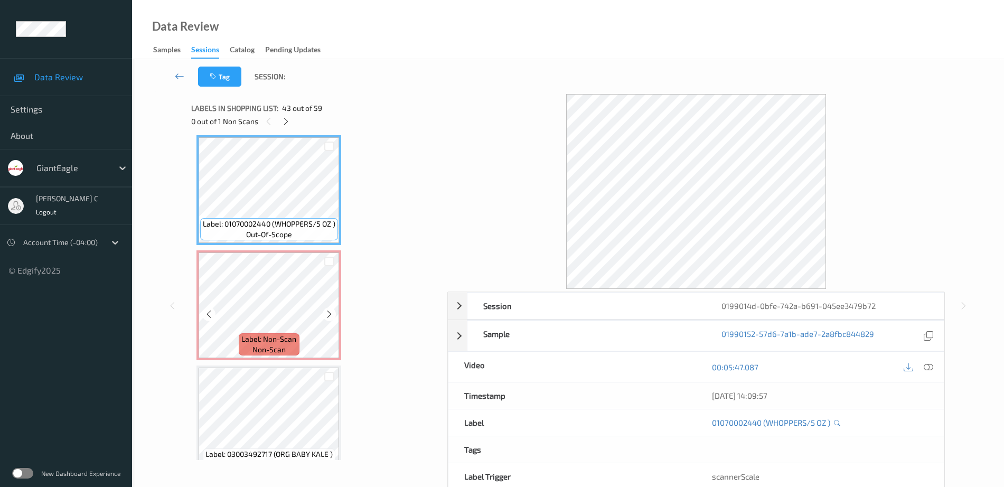
click at [287, 333] on div "Label: Non-Scan non-scan" at bounding box center [269, 344] width 60 height 22
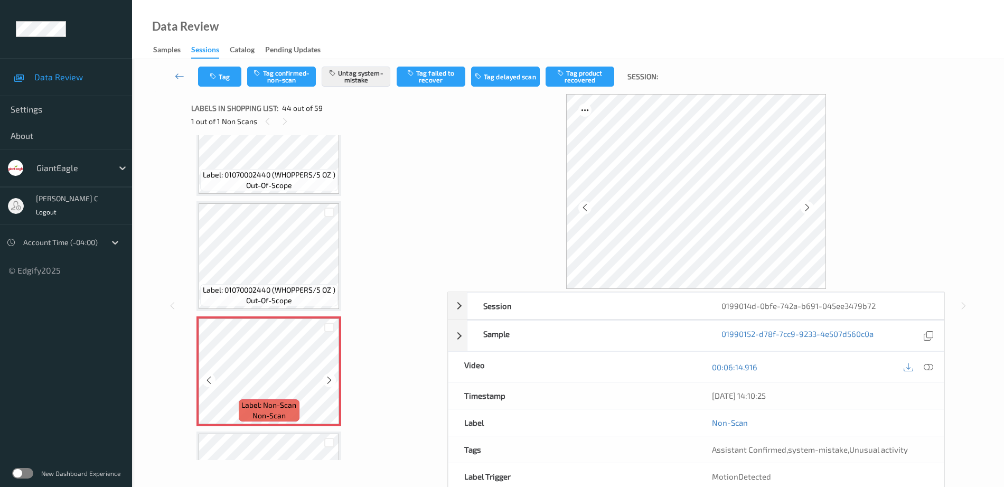
scroll to position [4710, 0]
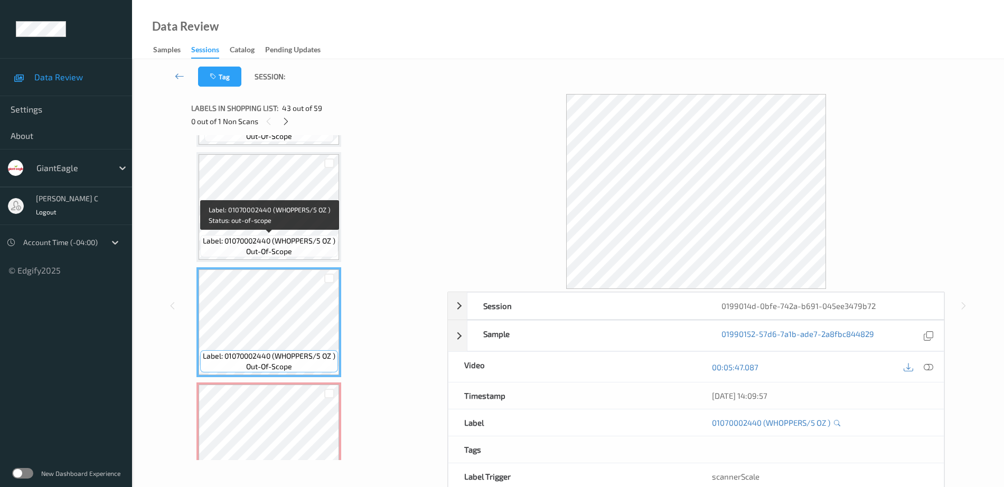
click at [293, 237] on span "Label: 01070002440 (WHOPPERS/5 OZ )" at bounding box center [269, 241] width 133 height 11
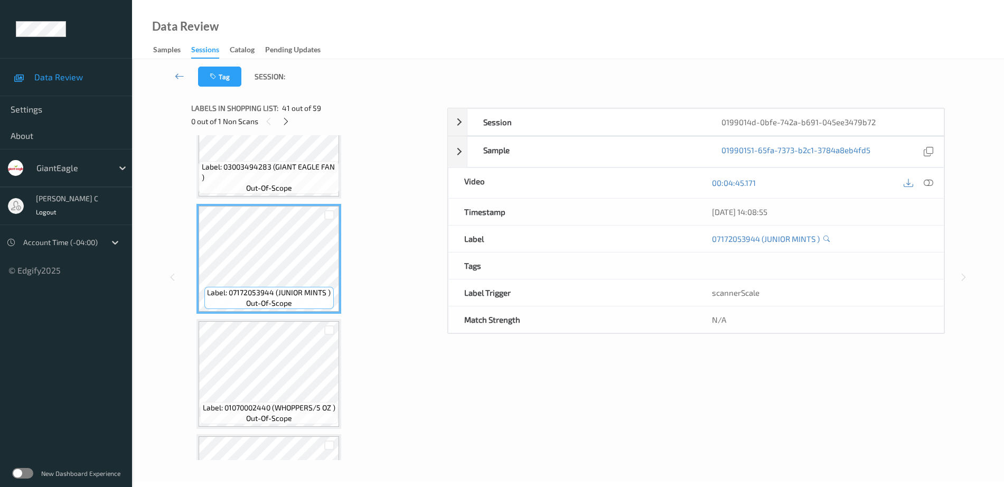
scroll to position [4512, 0]
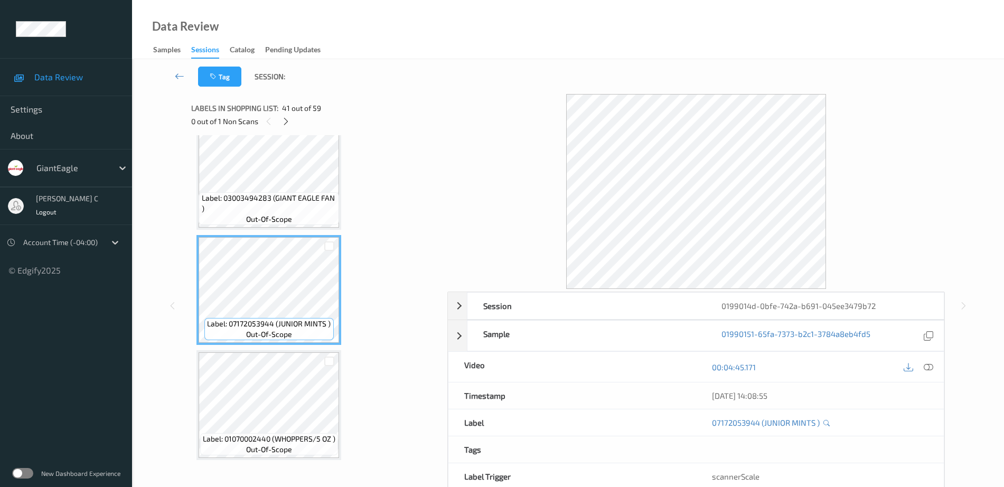
click at [277, 206] on span "Label: 03003494283 (GIANT EAGLE FAN )" at bounding box center [269, 203] width 135 height 21
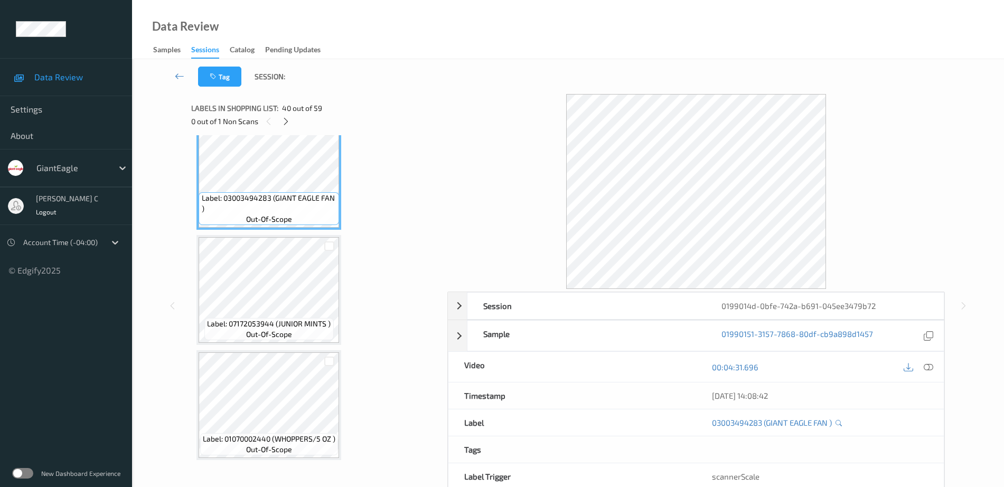
drag, startPoint x: 936, startPoint y: 369, endPoint x: 925, endPoint y: 371, distance: 10.8
click at [935, 369] on div at bounding box center [929, 367] width 14 height 14
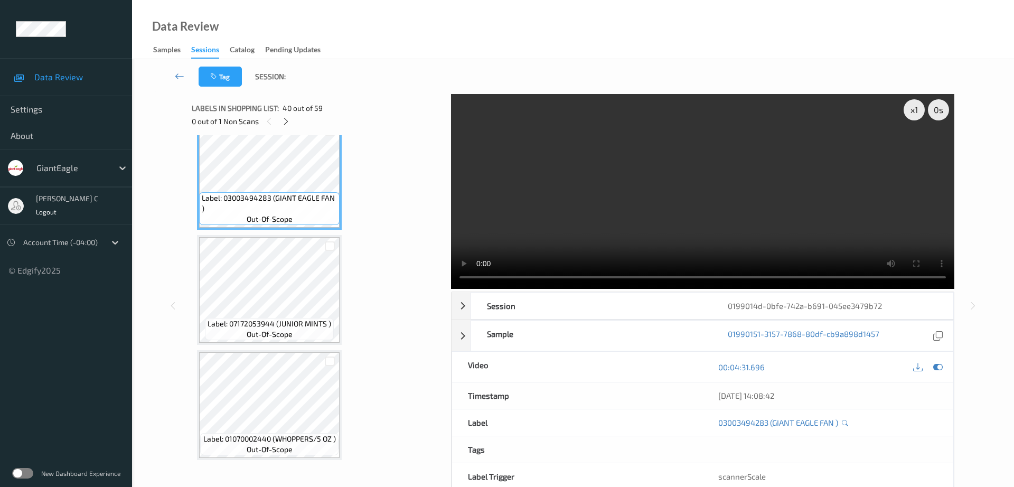
click at [917, 148] on video at bounding box center [702, 191] width 503 height 195
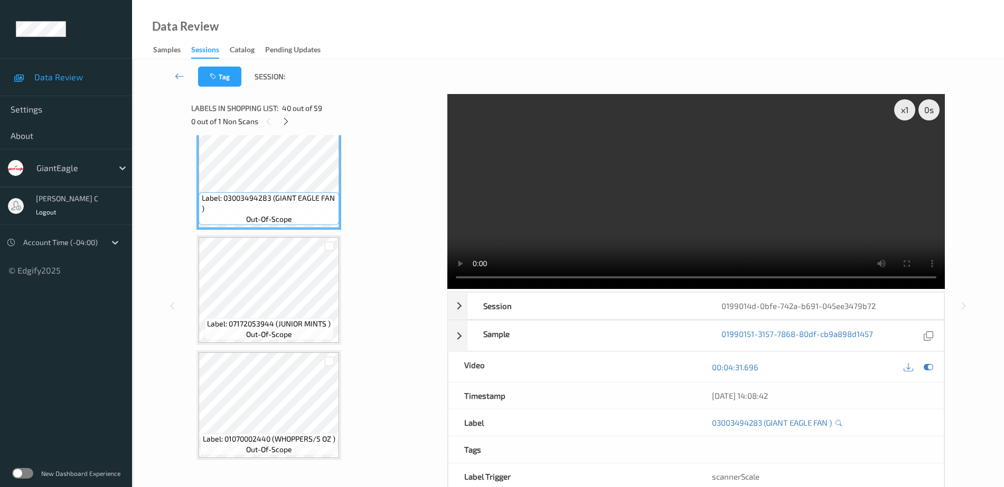
click at [917, 148] on video at bounding box center [696, 191] width 498 height 195
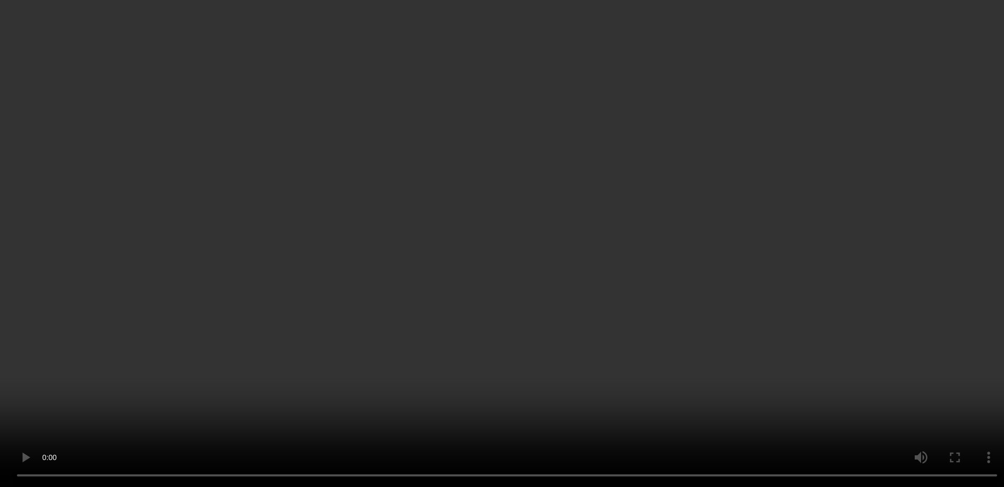
scroll to position [4842, 0]
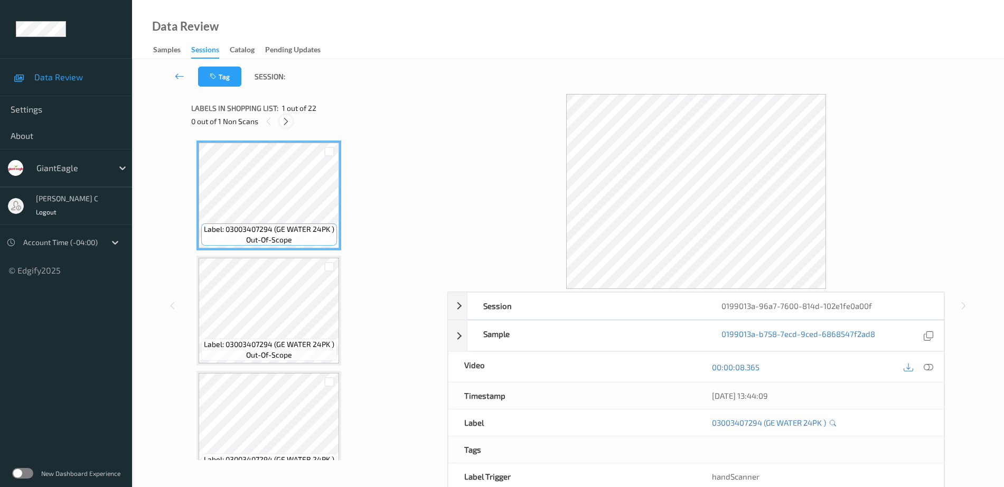
click at [289, 123] on icon at bounding box center [286, 122] width 9 height 10
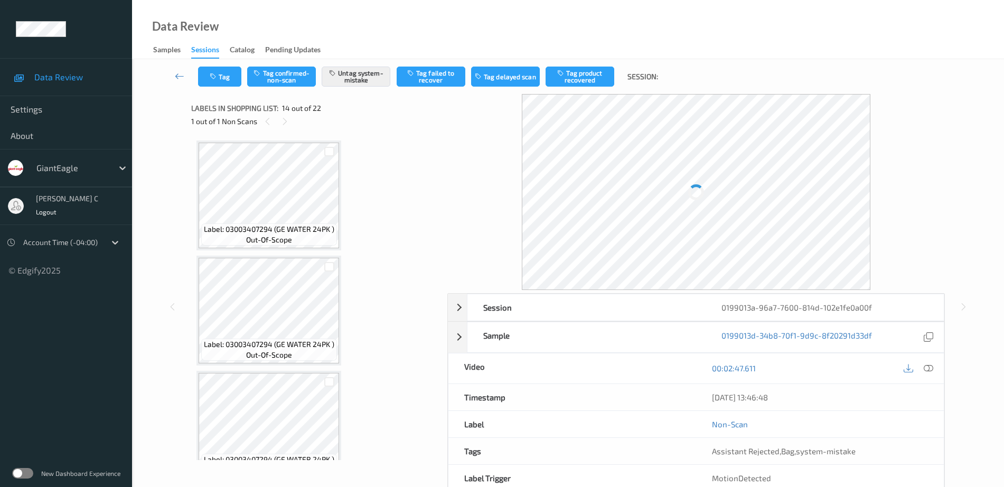
scroll to position [1387, 0]
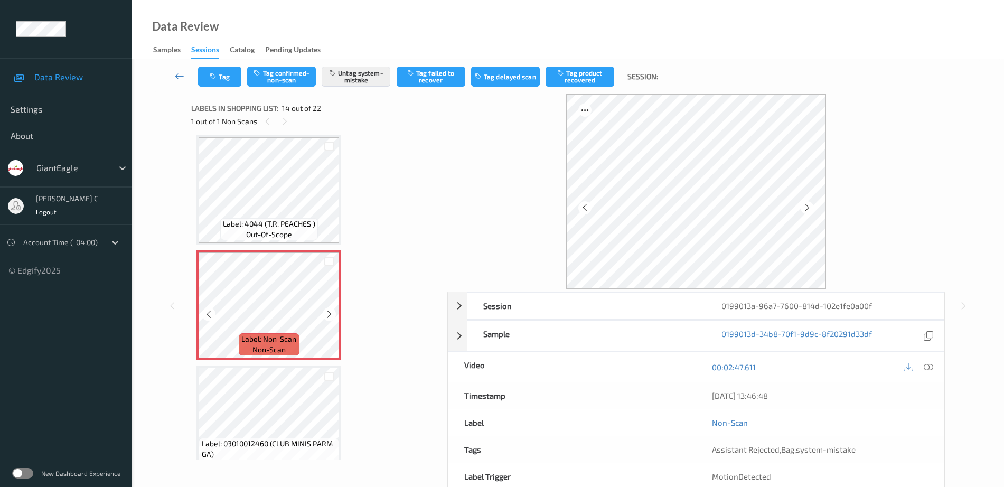
click at [323, 313] on div at bounding box center [329, 313] width 13 height 13
click at [325, 314] on icon at bounding box center [329, 315] width 9 height 10
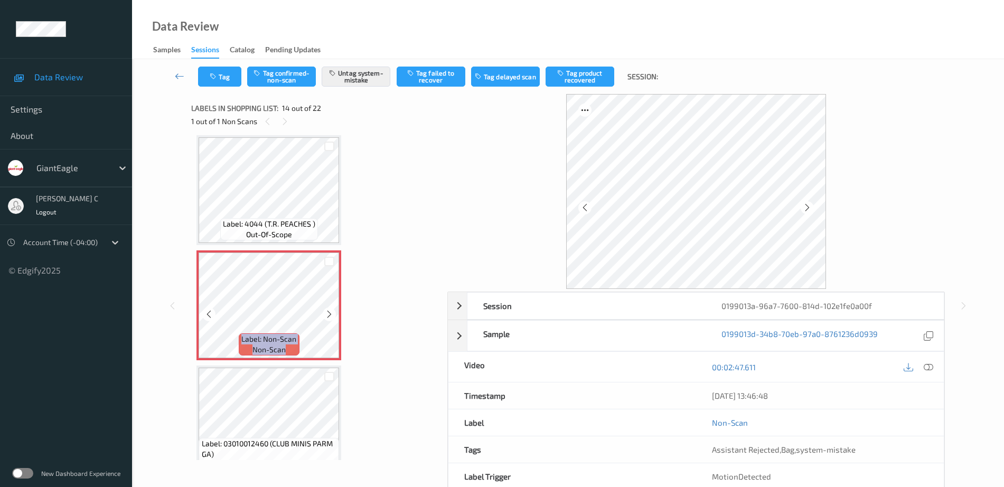
click at [325, 314] on icon at bounding box center [329, 315] width 9 height 10
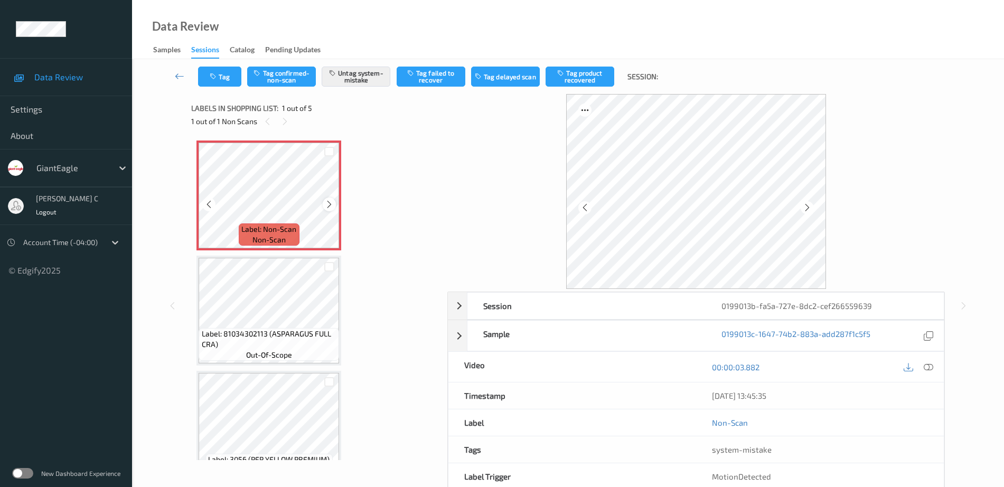
click at [328, 207] on icon at bounding box center [329, 205] width 9 height 10
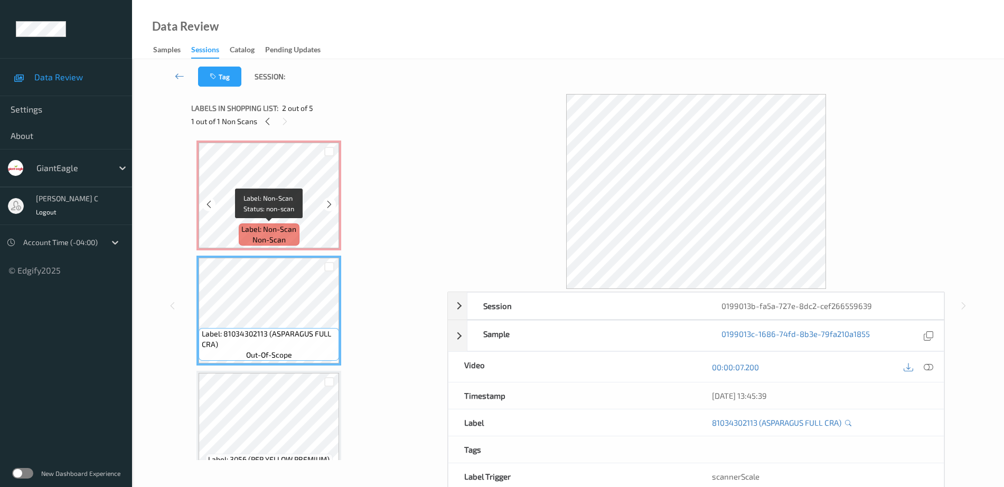
click at [274, 224] on span "Label: Non-Scan" at bounding box center [268, 229] width 55 height 11
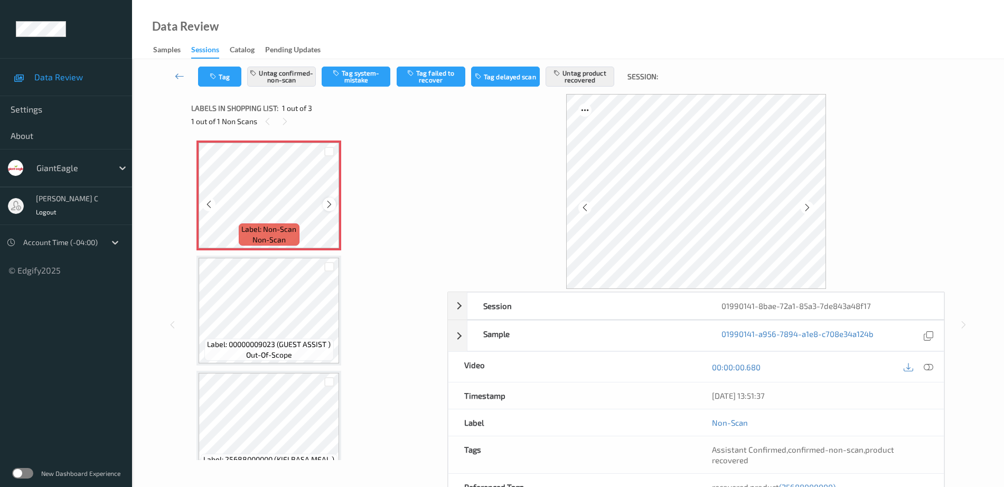
click at [330, 203] on icon at bounding box center [329, 205] width 9 height 10
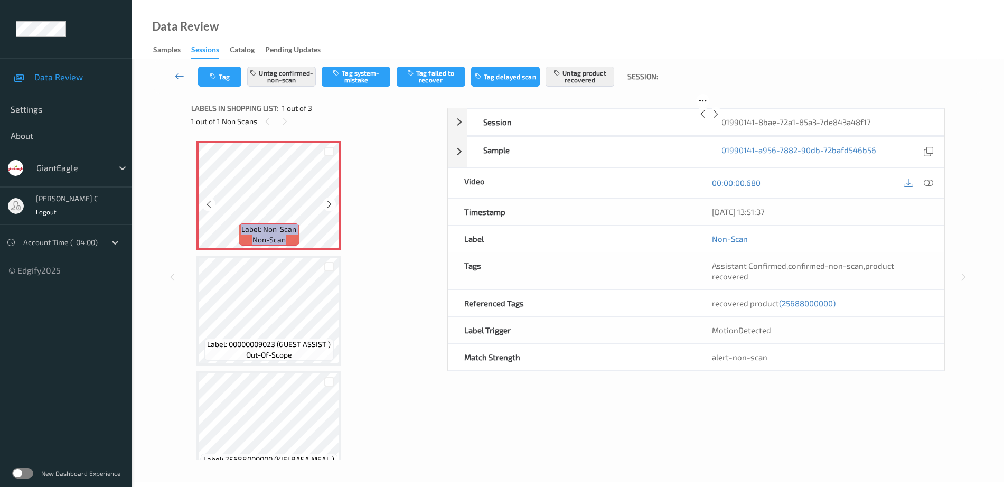
click at [330, 203] on icon at bounding box center [329, 205] width 9 height 10
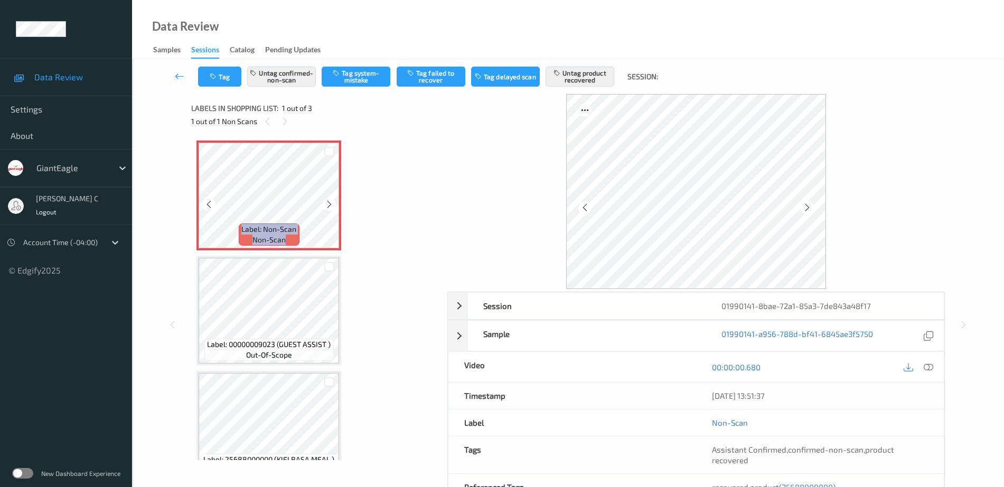
click at [330, 203] on icon at bounding box center [329, 205] width 9 height 10
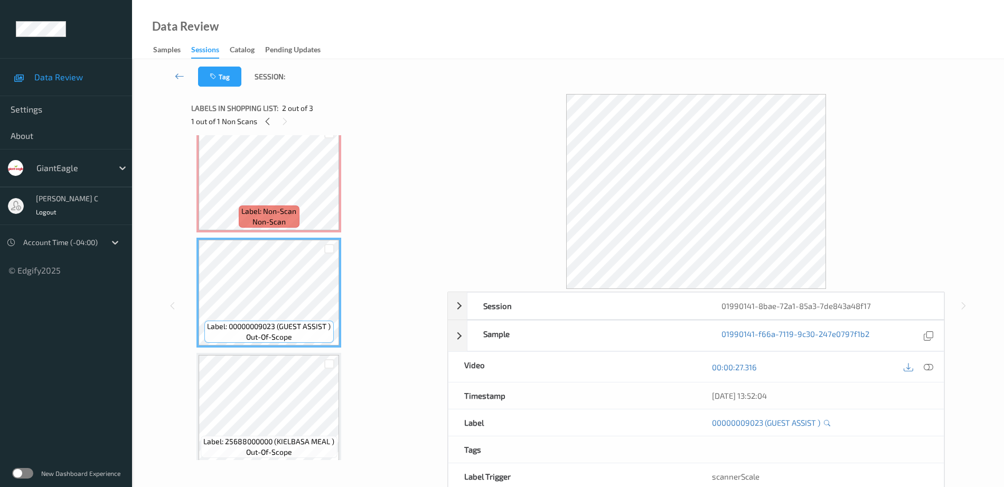
scroll to position [26, 0]
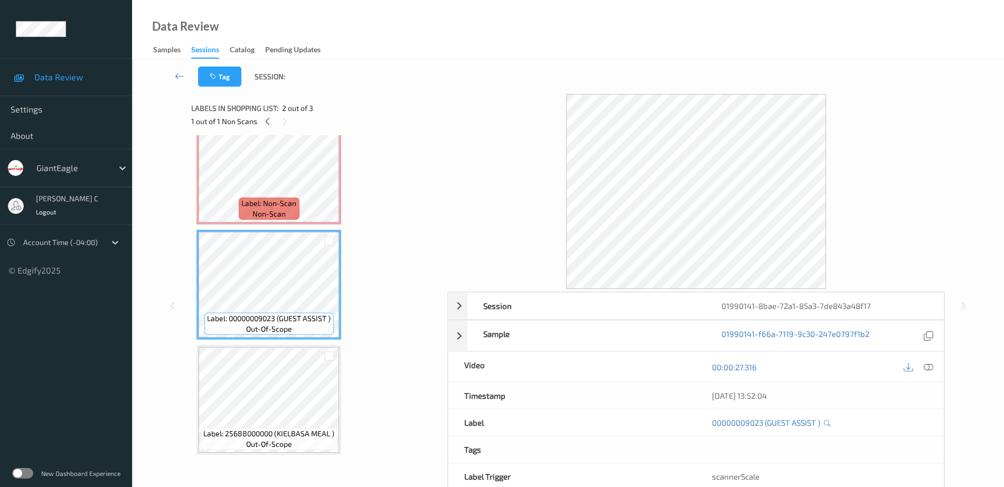
click at [266, 330] on span "out-of-scope" at bounding box center [269, 329] width 46 height 11
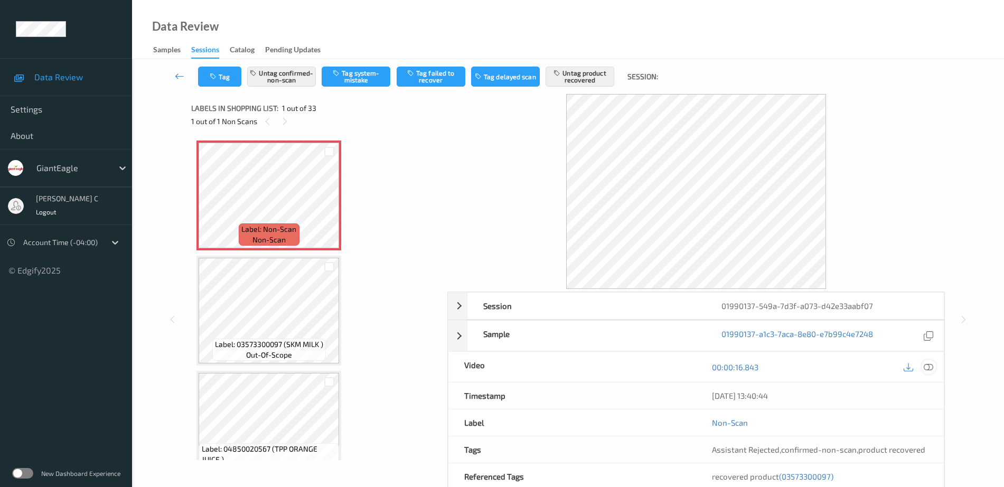
click at [929, 370] on icon at bounding box center [929, 367] width 10 height 10
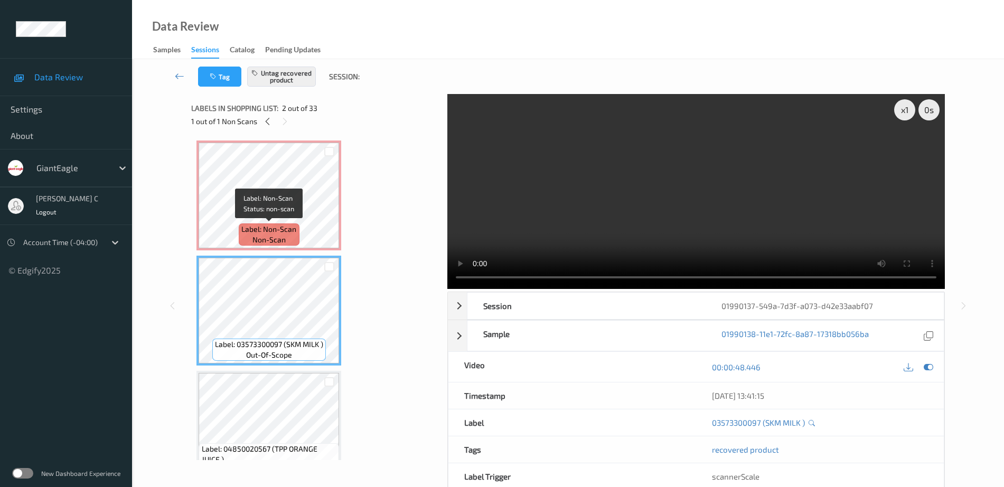
click at [275, 228] on span "Label: Non-Scan" at bounding box center [268, 229] width 55 height 11
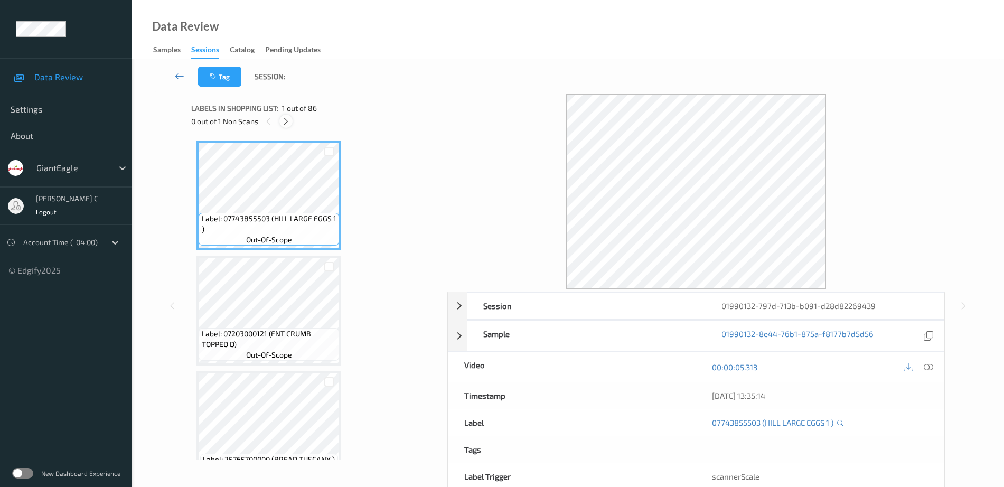
click at [282, 119] on icon at bounding box center [286, 122] width 9 height 10
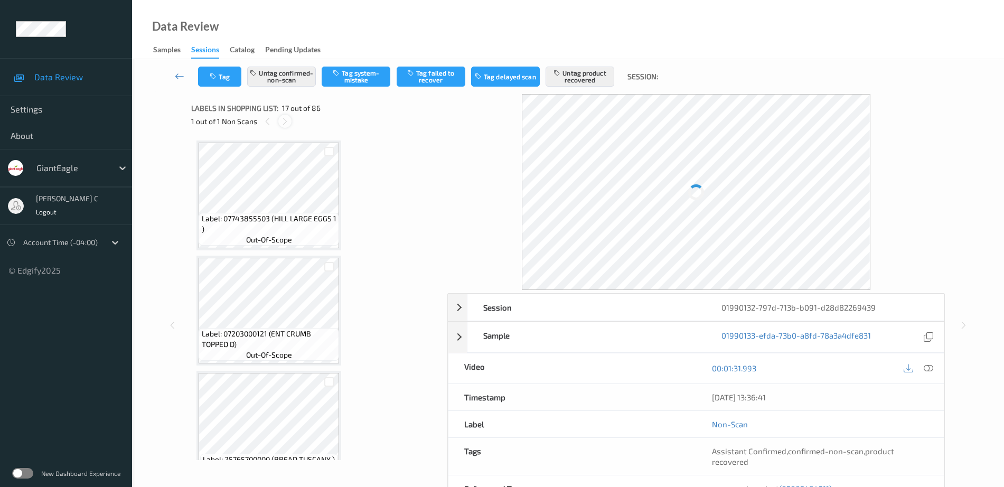
scroll to position [1733, 0]
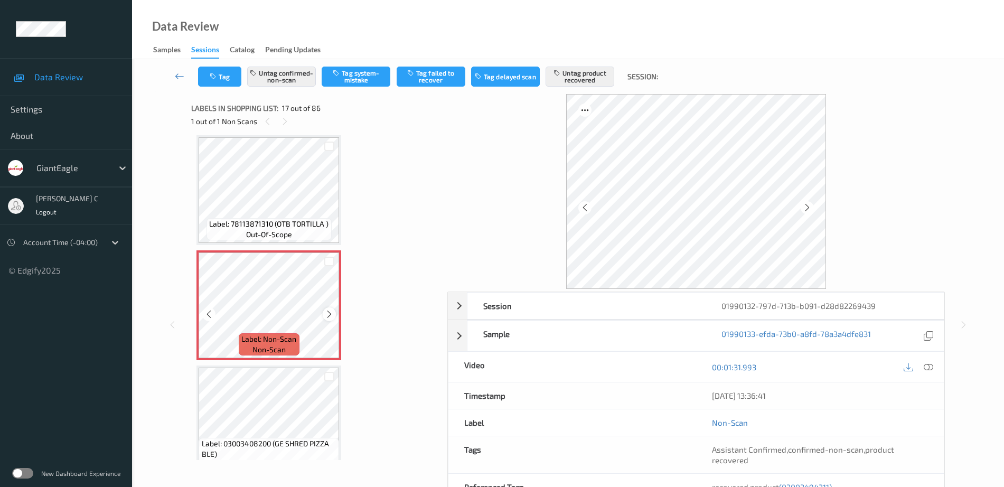
click at [333, 313] on icon at bounding box center [329, 315] width 9 height 10
click at [287, 219] on span "Label: 78113871310 (OTB TORTILLA )" at bounding box center [268, 224] width 119 height 11
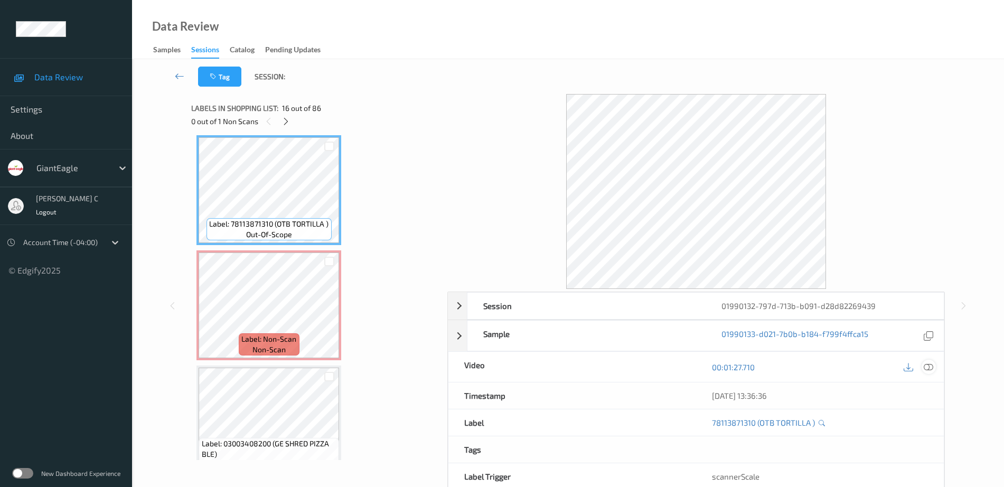
click at [928, 366] on icon at bounding box center [929, 367] width 10 height 10
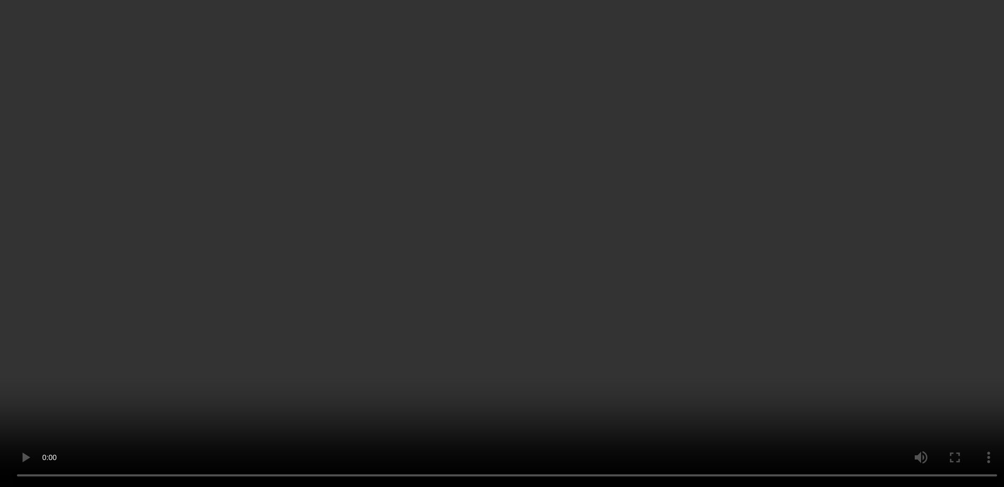
scroll to position [1865, 0]
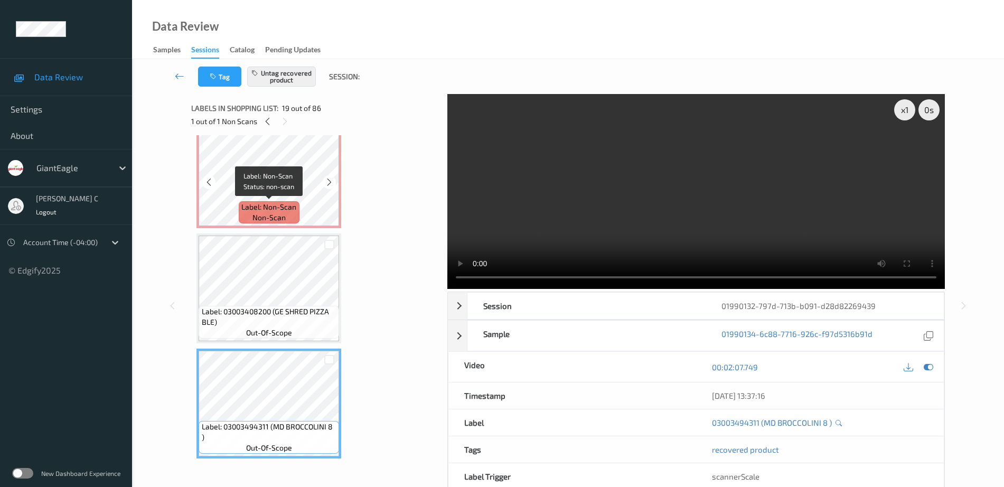
click at [276, 202] on span "Label: Non-Scan" at bounding box center [268, 207] width 55 height 11
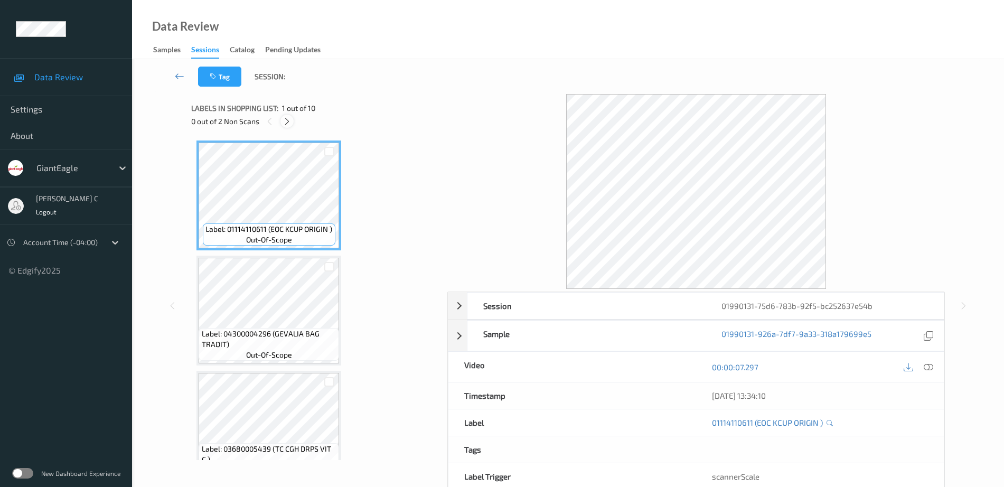
click at [285, 123] on icon at bounding box center [287, 122] width 9 height 10
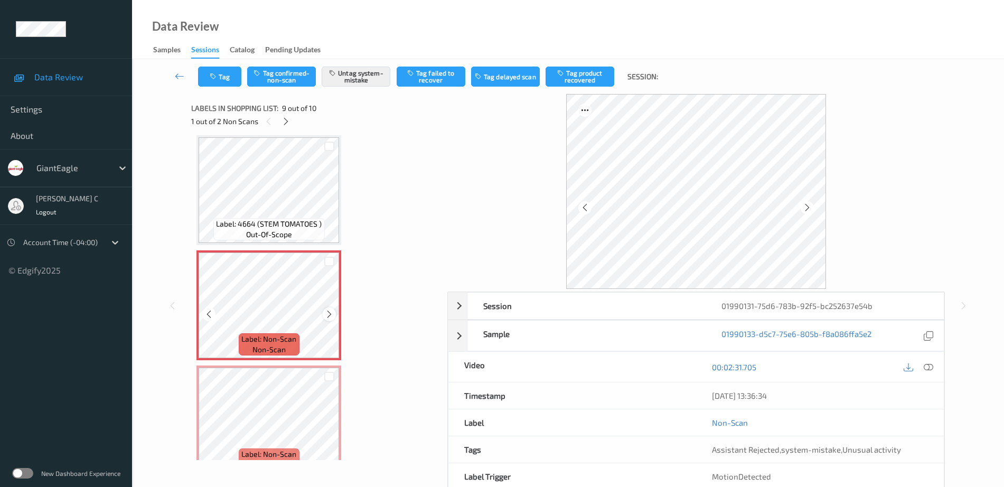
click at [330, 312] on icon at bounding box center [329, 315] width 9 height 10
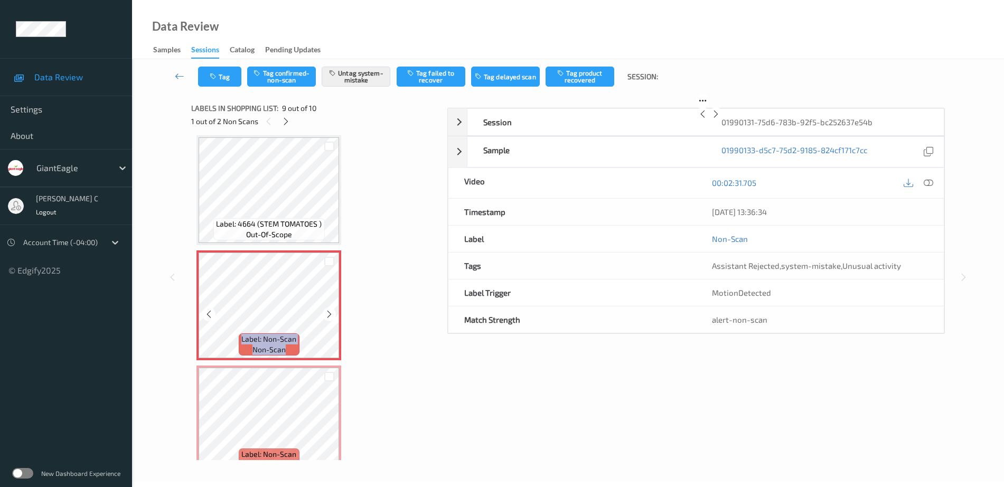
click at [330, 312] on icon at bounding box center [329, 315] width 9 height 10
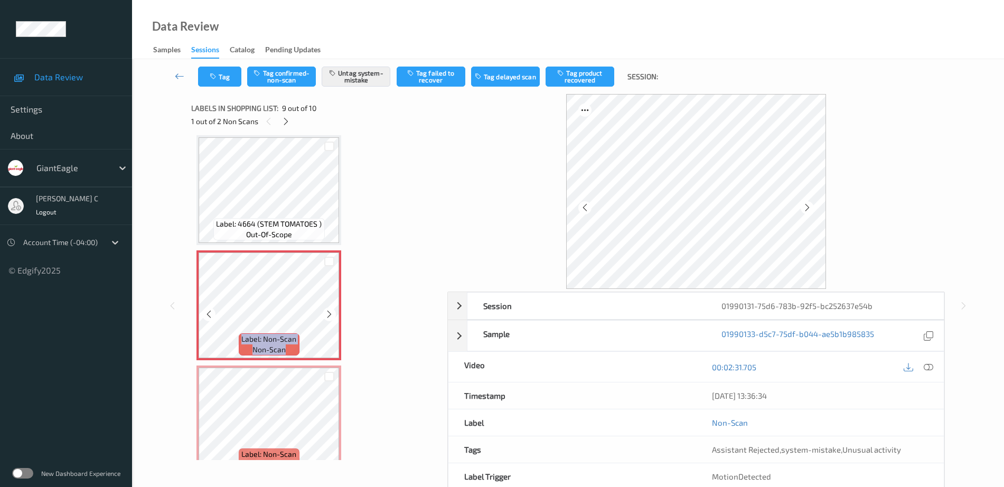
click at [330, 312] on icon at bounding box center [329, 315] width 9 height 10
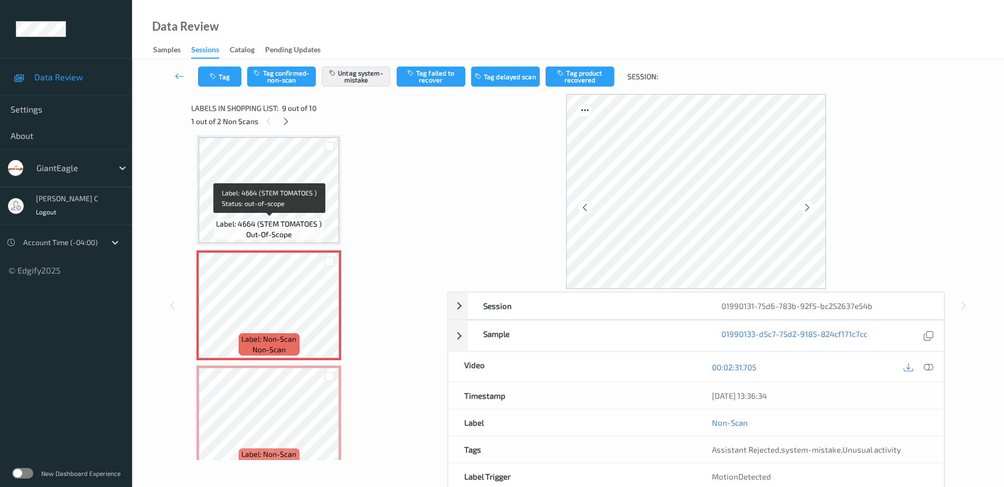
click at [283, 236] on span "out-of-scope" at bounding box center [269, 234] width 46 height 11
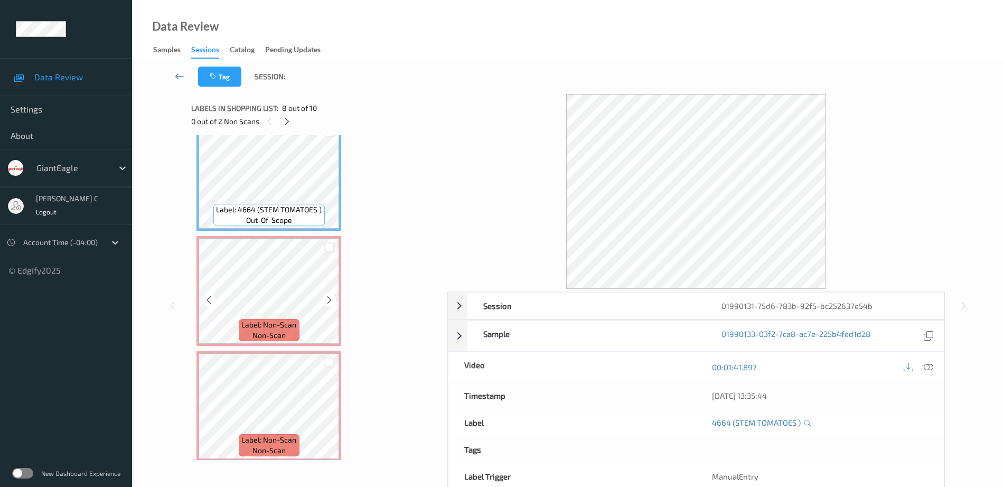
scroll to position [832, 0]
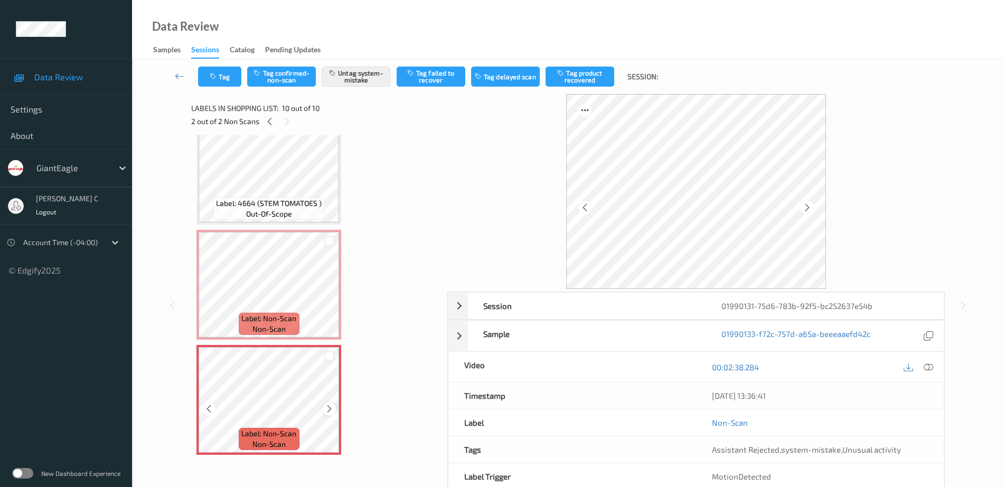
click at [331, 405] on icon at bounding box center [329, 409] width 9 height 10
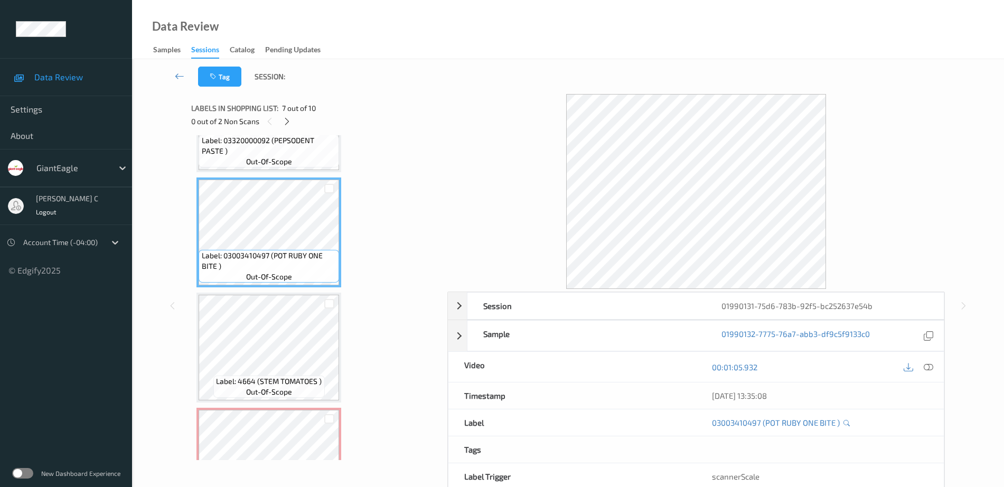
scroll to position [634, 0]
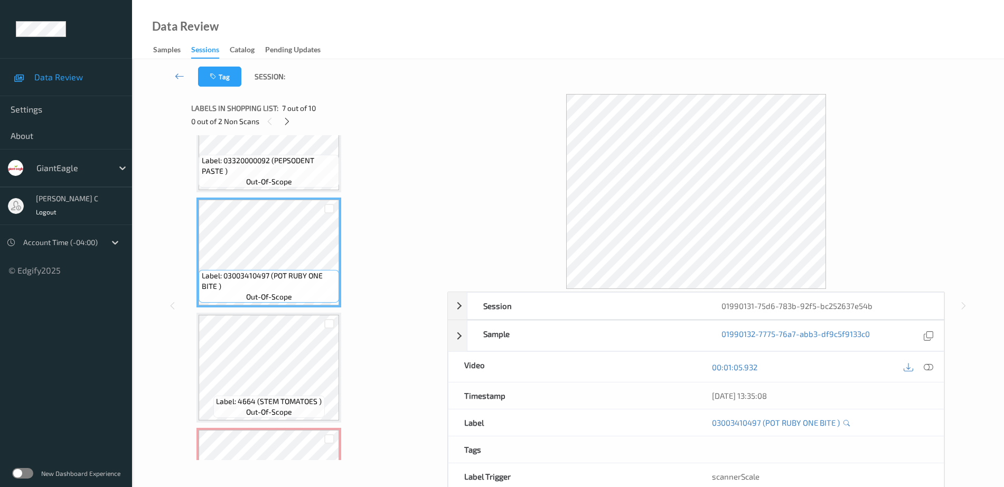
click at [251, 155] on span "Label: 03320000092 (PEPSODENT PASTE )" at bounding box center [269, 165] width 135 height 21
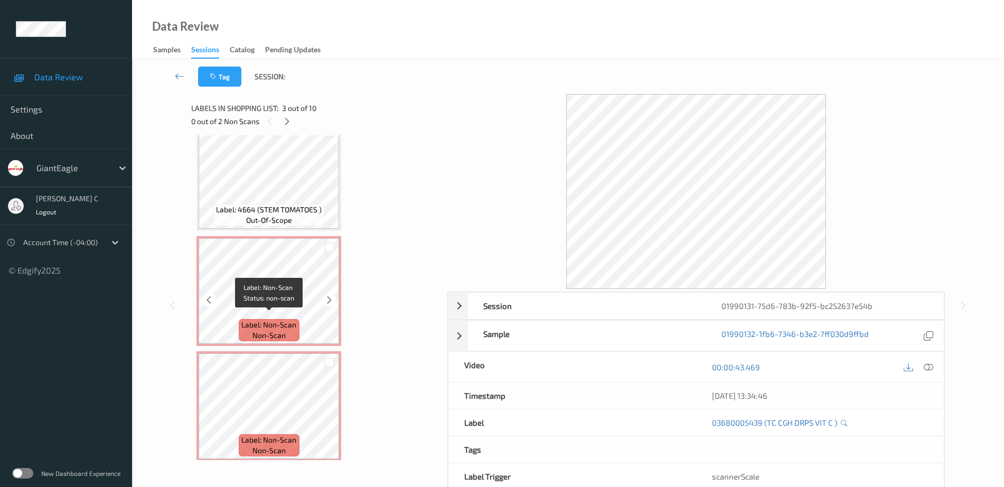
scroll to position [832, 0]
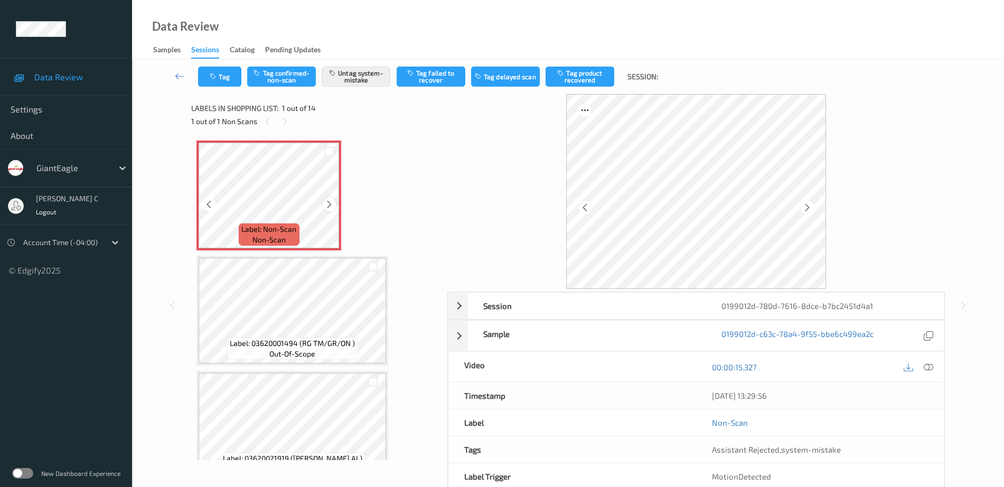
click at [326, 201] on icon at bounding box center [329, 205] width 9 height 10
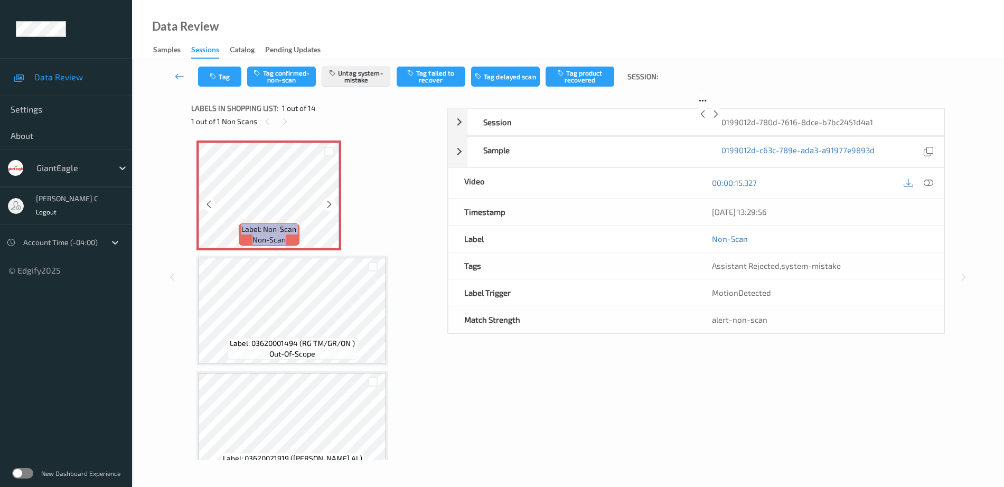
click at [326, 201] on icon at bounding box center [329, 205] width 9 height 10
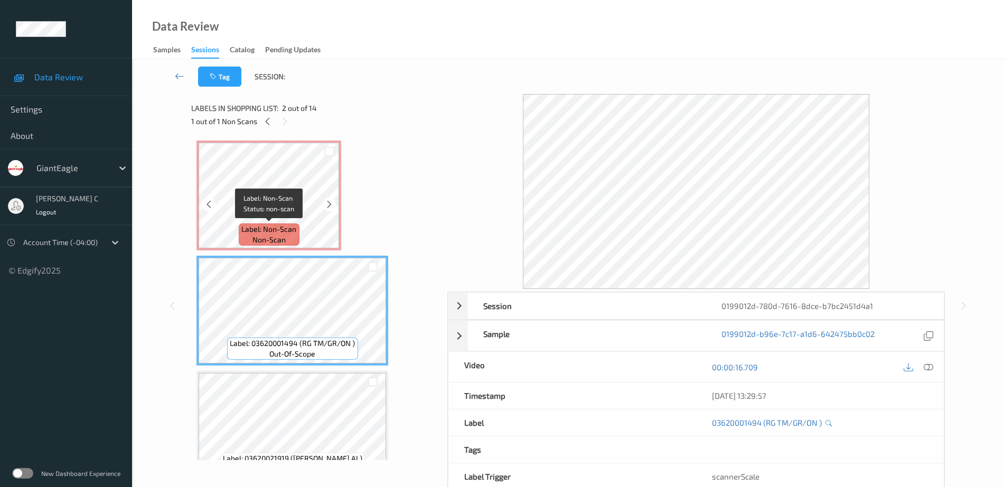
click at [283, 223] on div "Label: Non-Scan non-scan" at bounding box center [269, 234] width 60 height 22
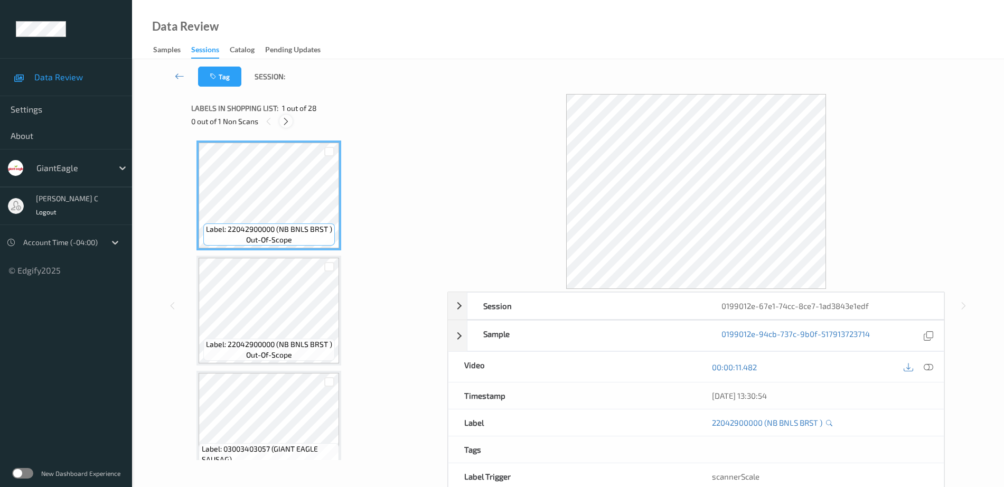
click at [288, 123] on icon at bounding box center [286, 122] width 9 height 10
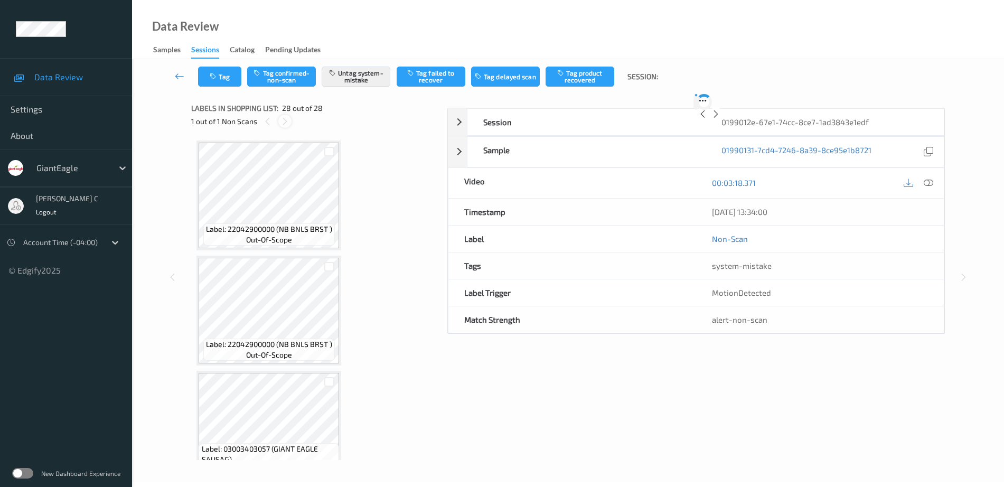
scroll to position [2905, 0]
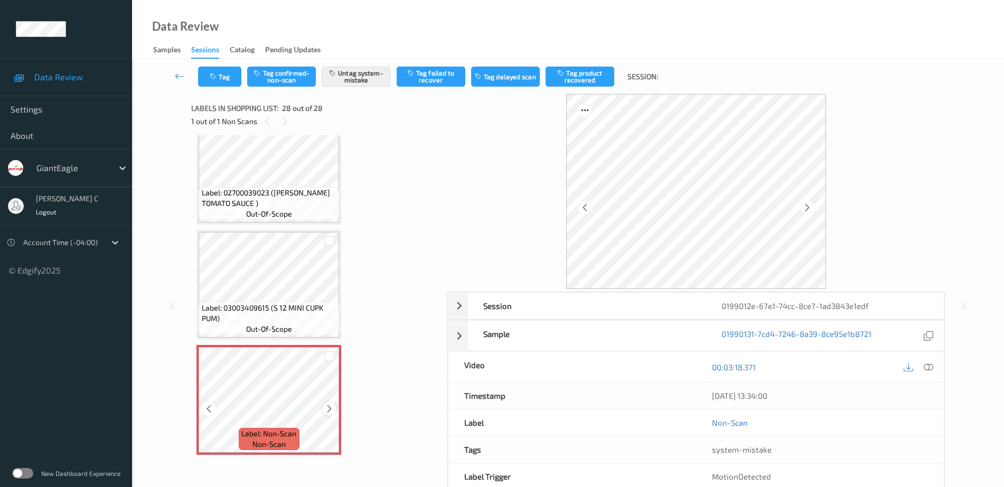
click at [328, 411] on icon at bounding box center [329, 409] width 9 height 10
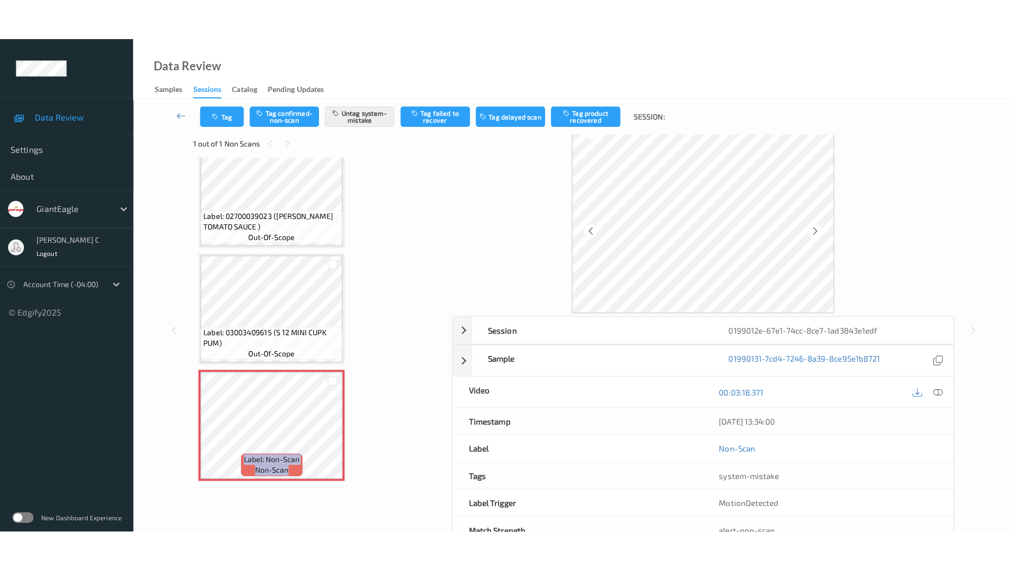
scroll to position [0, 0]
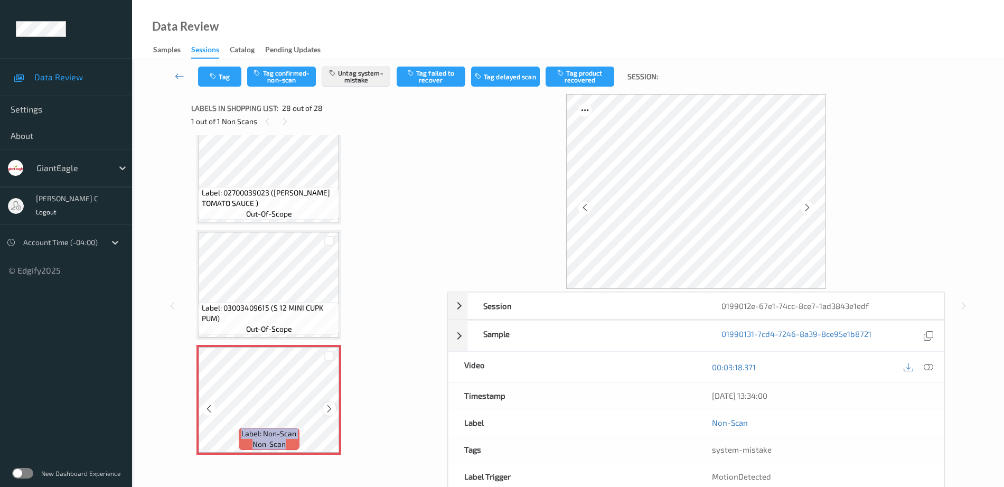
click at [328, 404] on icon at bounding box center [329, 409] width 9 height 10
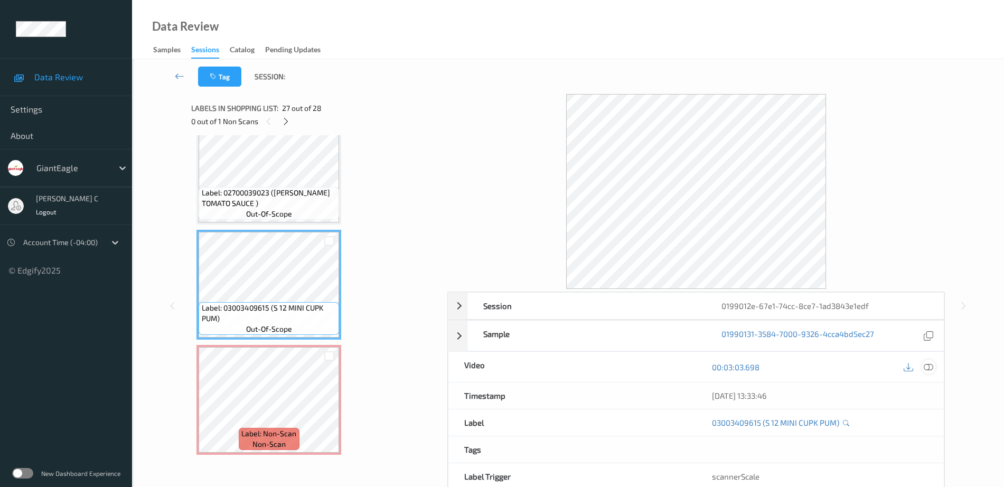
click at [930, 365] on icon at bounding box center [929, 367] width 10 height 10
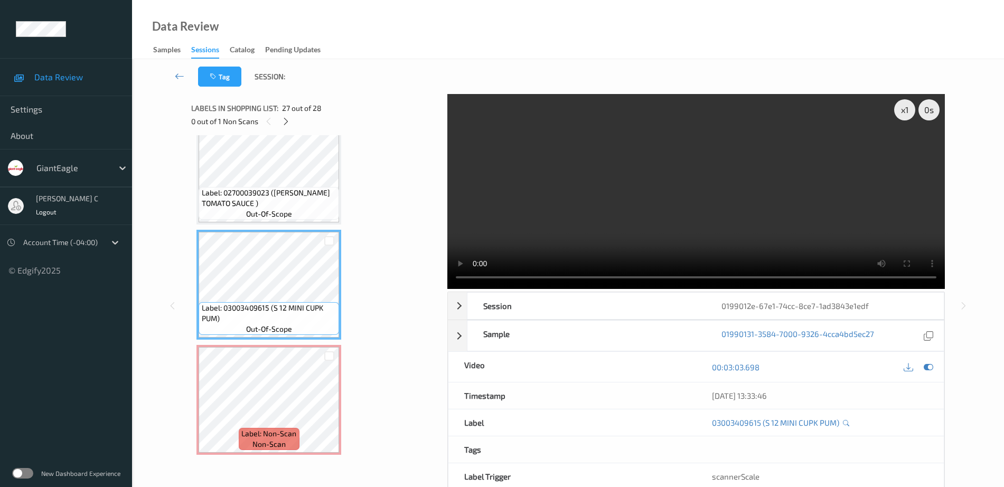
scroll to position [2822, 0]
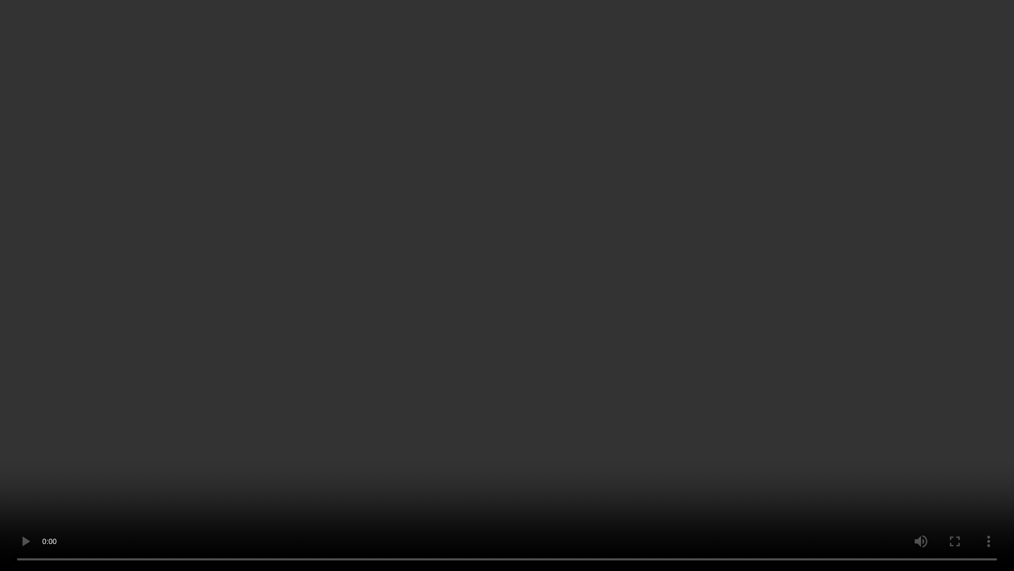
click at [937, 464] on video at bounding box center [507, 285] width 1014 height 571
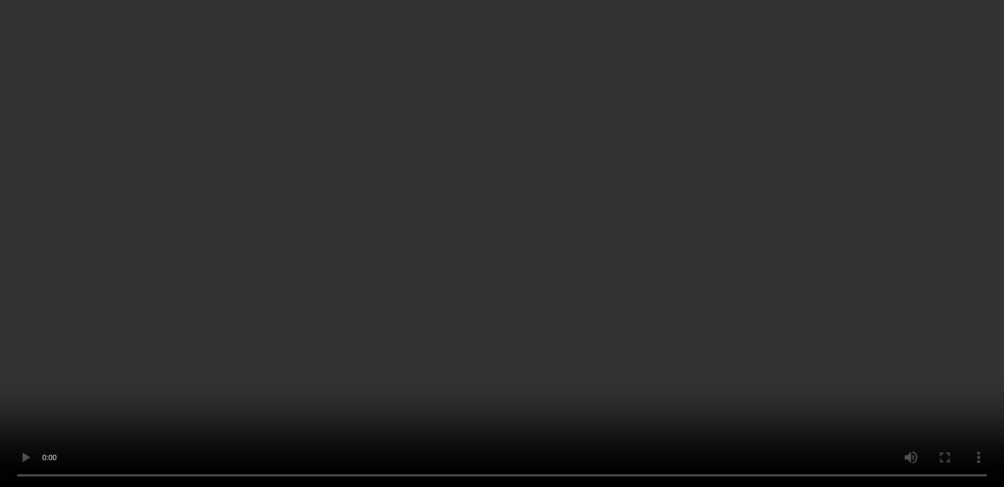
scroll to position [2905, 0]
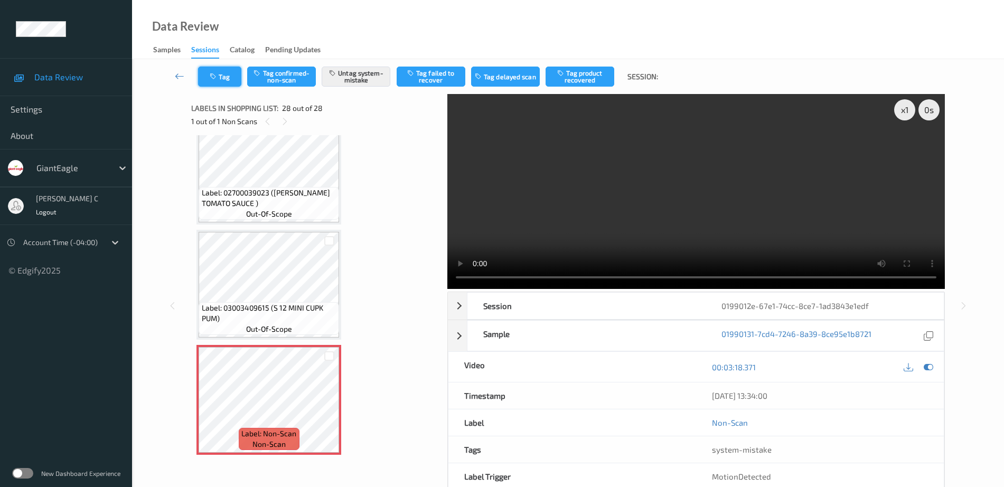
click at [216, 77] on icon "button" at bounding box center [214, 76] width 9 height 7
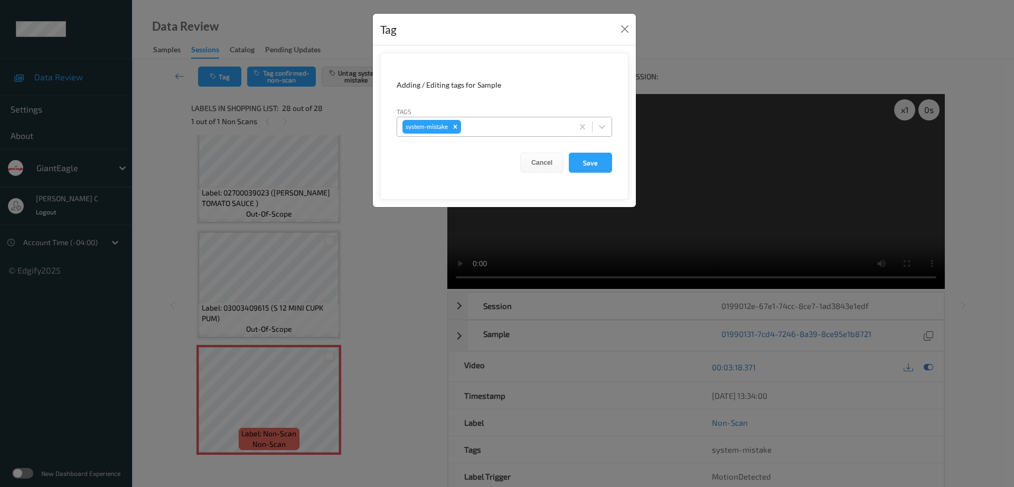
click at [497, 126] on div at bounding box center [515, 126] width 105 height 13
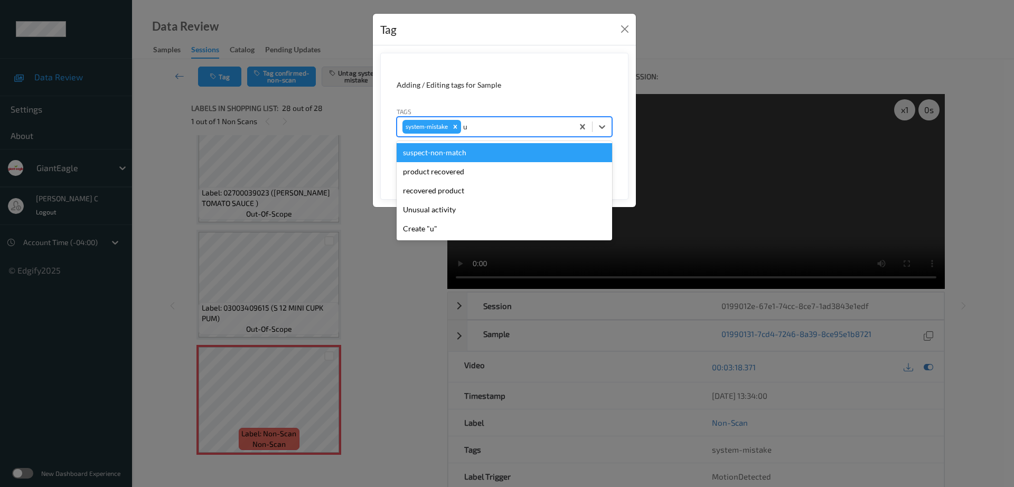
type input "un"
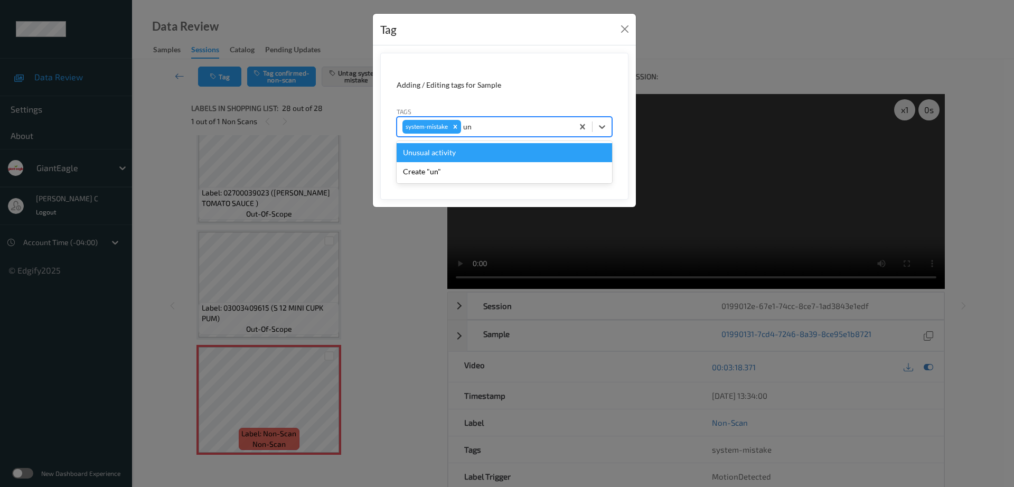
click at [443, 154] on div "Unusual activity" at bounding box center [505, 152] width 216 height 19
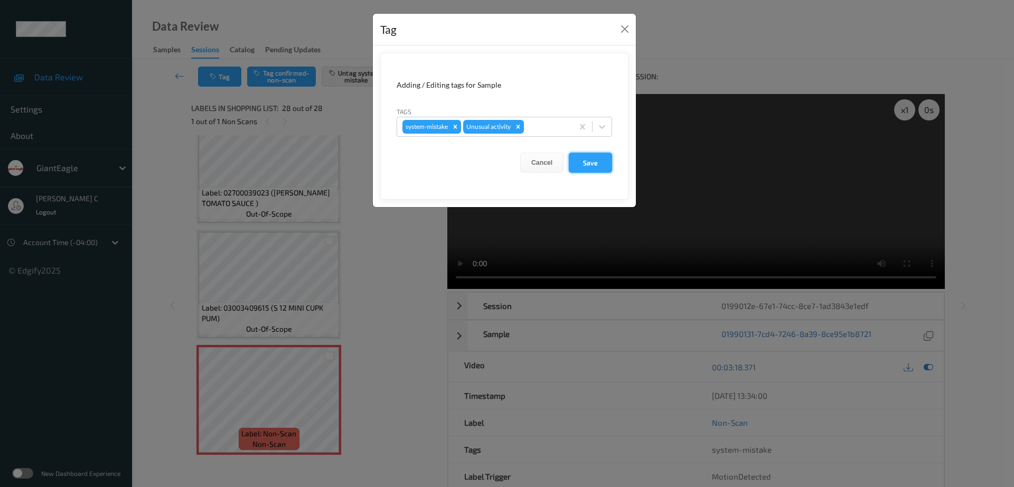
click at [598, 161] on button "Save" at bounding box center [590, 163] width 43 height 20
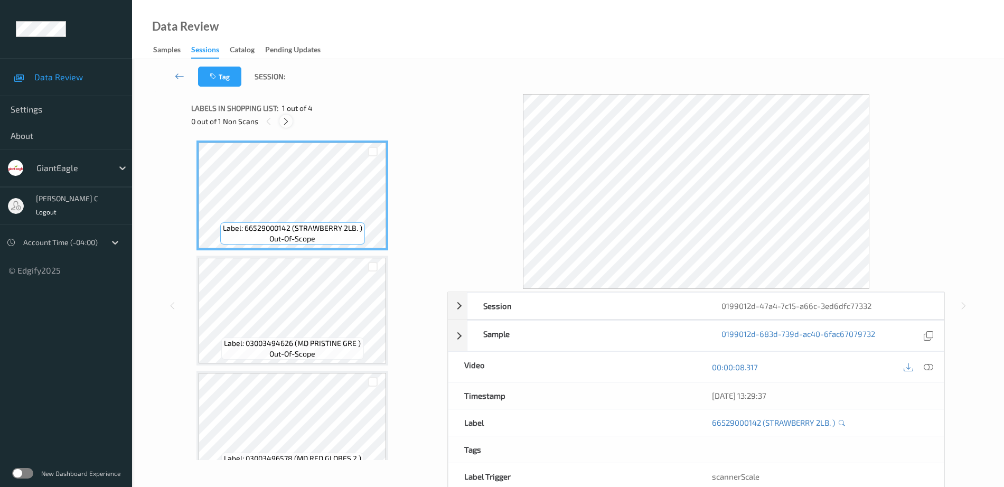
click at [288, 122] on icon at bounding box center [286, 122] width 9 height 10
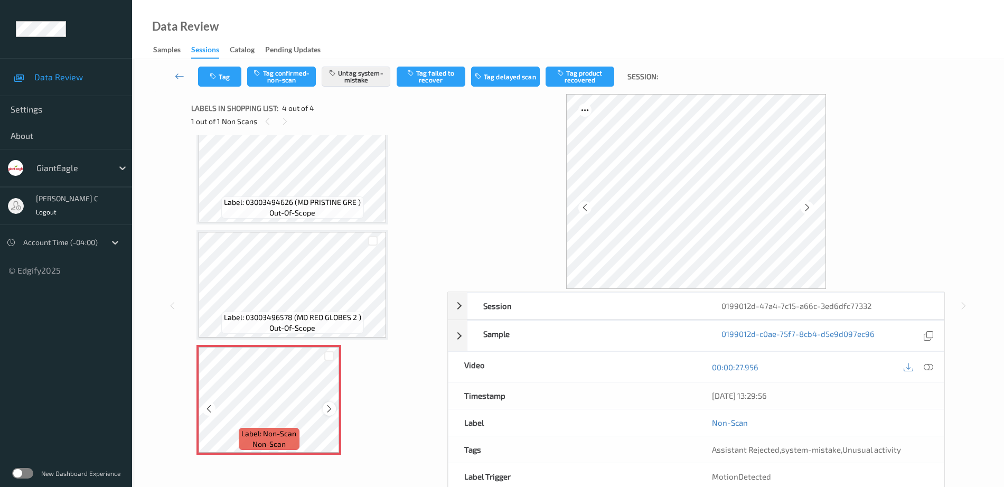
click at [330, 408] on icon at bounding box center [329, 409] width 9 height 10
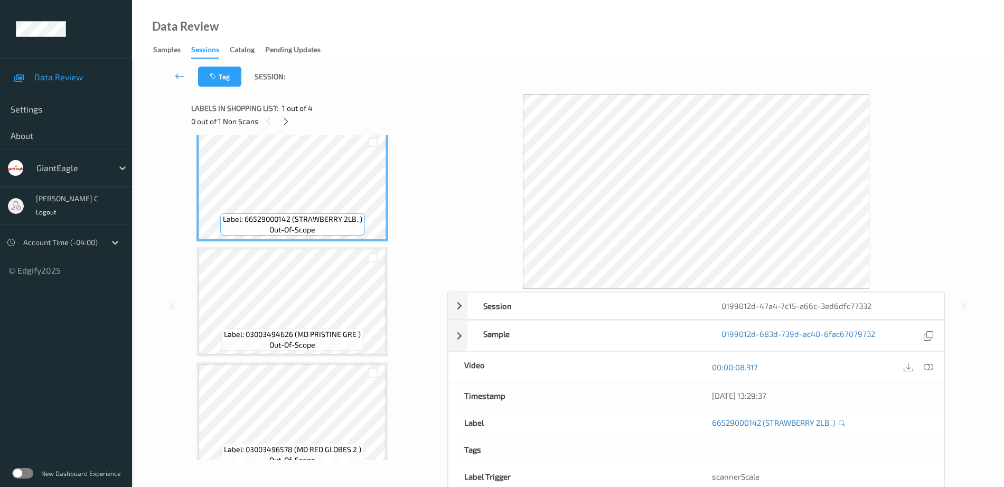
scroll to position [0, 0]
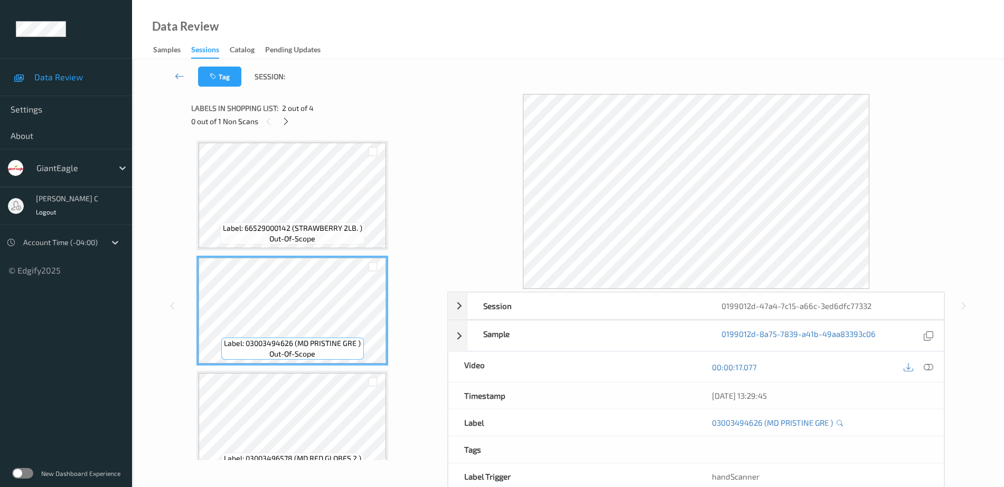
click at [312, 240] on span "out-of-scope" at bounding box center [292, 238] width 46 height 11
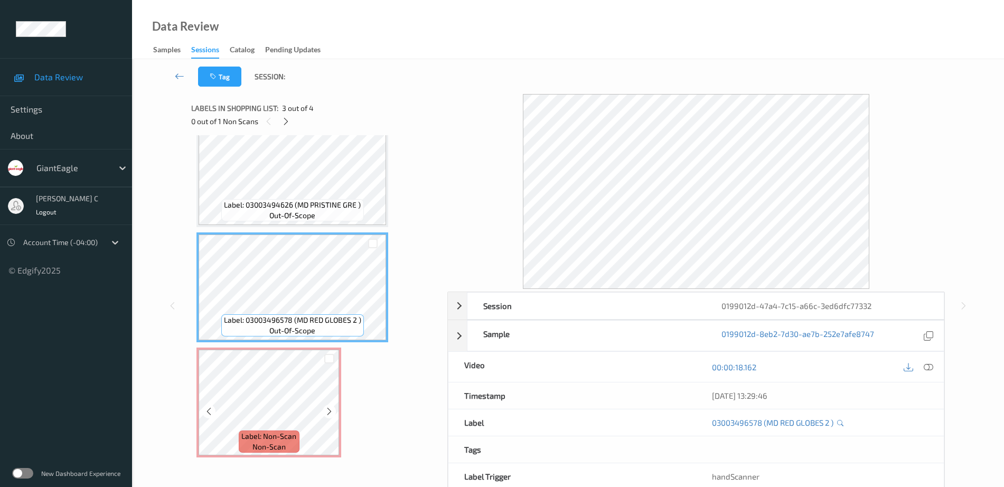
scroll to position [141, 0]
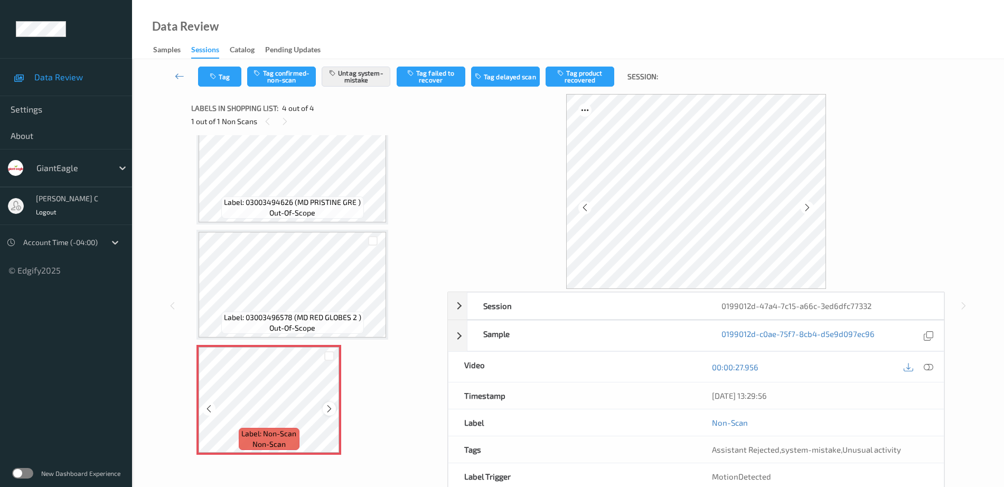
click at [333, 407] on icon at bounding box center [329, 409] width 9 height 10
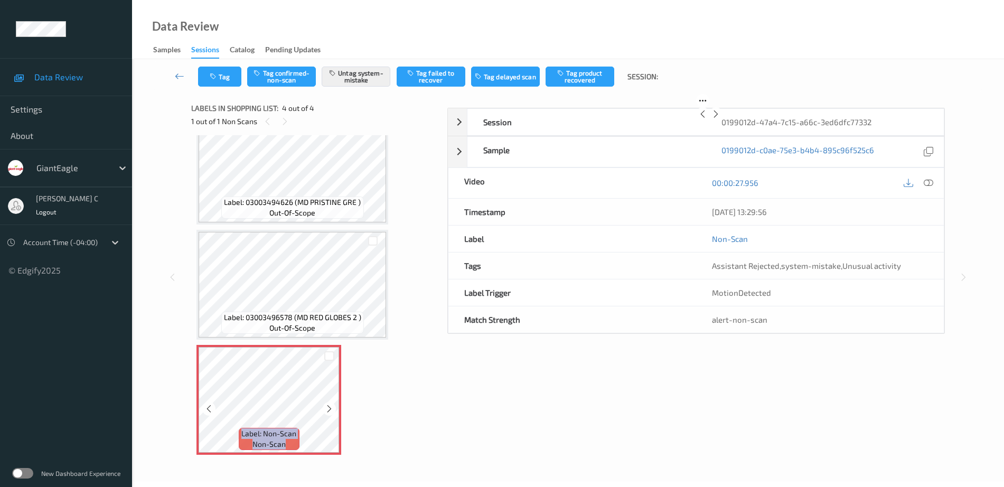
click at [333, 407] on icon at bounding box center [329, 409] width 9 height 10
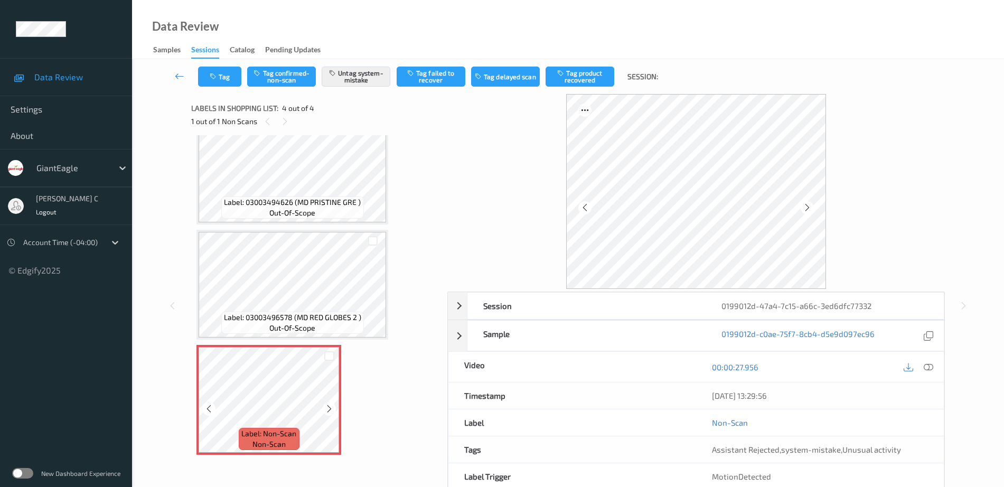
click at [333, 407] on icon at bounding box center [329, 409] width 9 height 10
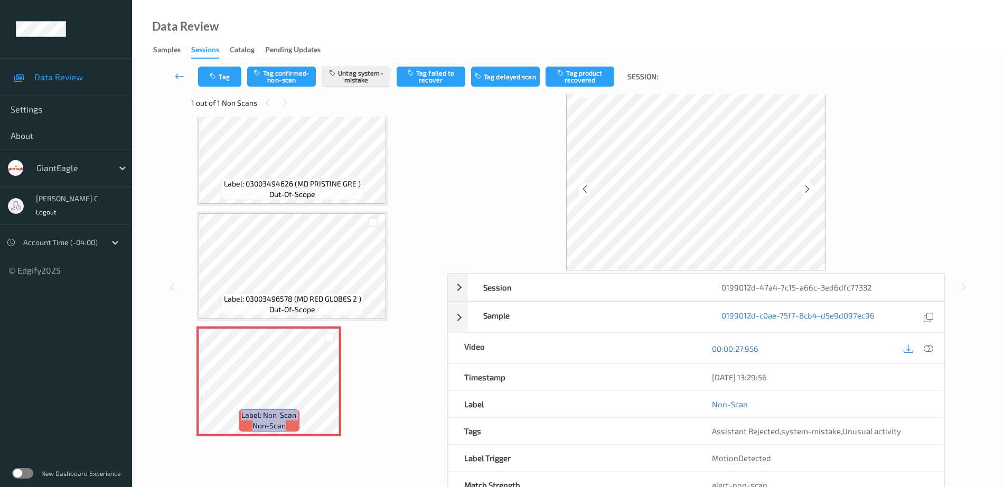
scroll to position [0, 0]
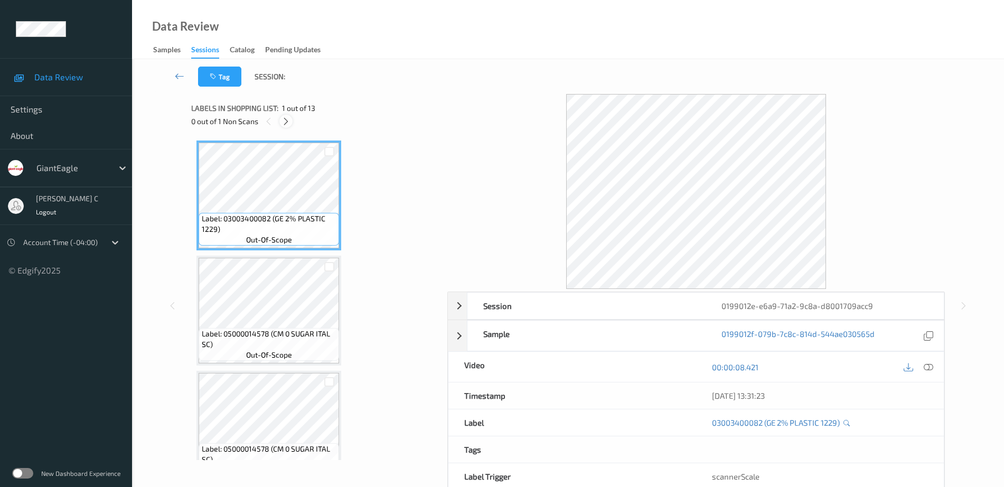
click at [284, 124] on icon at bounding box center [286, 122] width 9 height 10
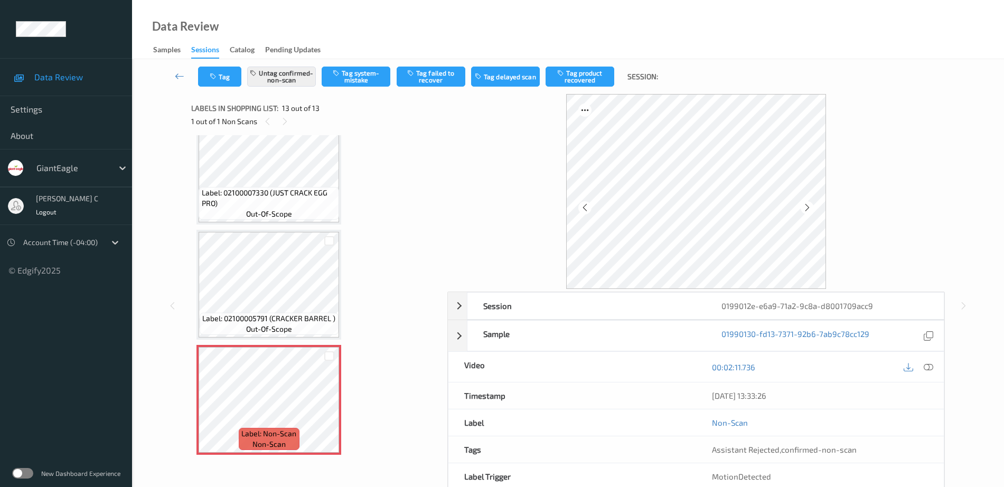
click at [280, 187] on div "Label: 02100007330 (JUST CRACK EGG PRO) out-of-scope" at bounding box center [269, 203] width 141 height 33
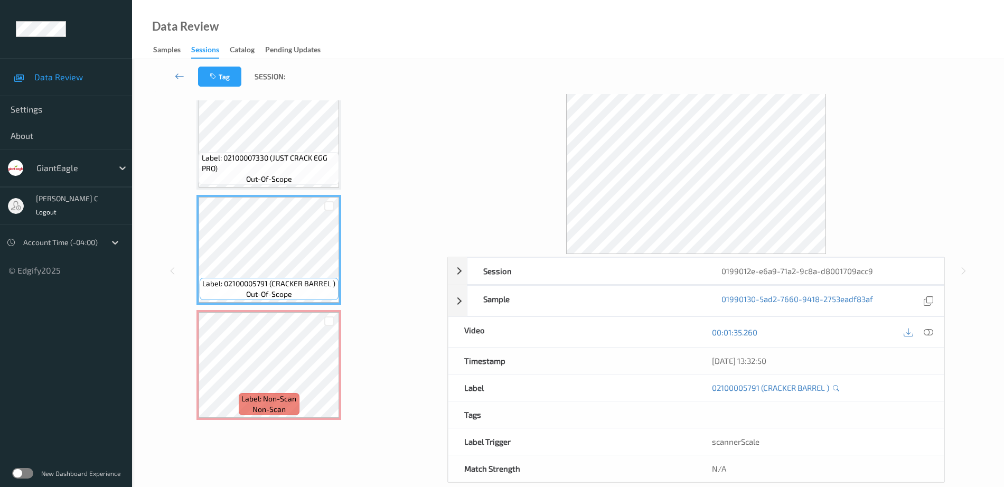
scroll to position [52, 0]
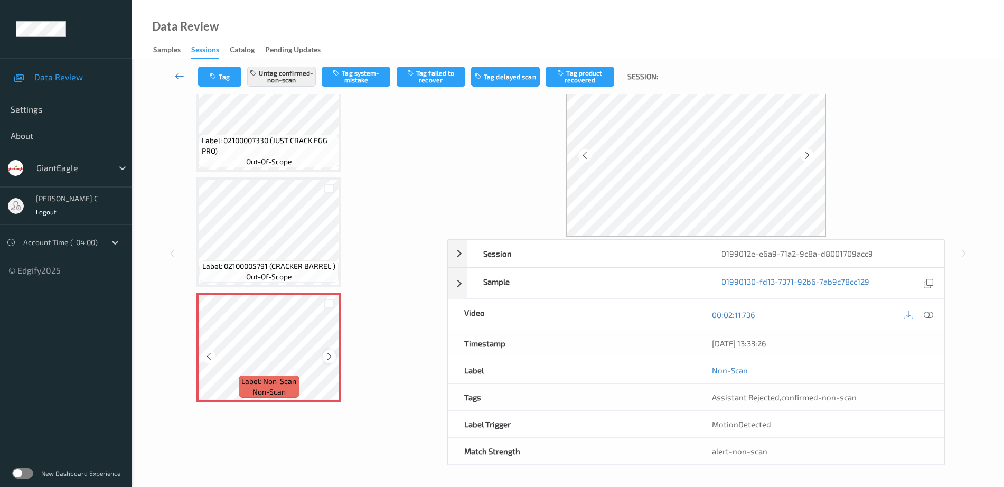
click at [331, 357] on icon at bounding box center [329, 357] width 9 height 10
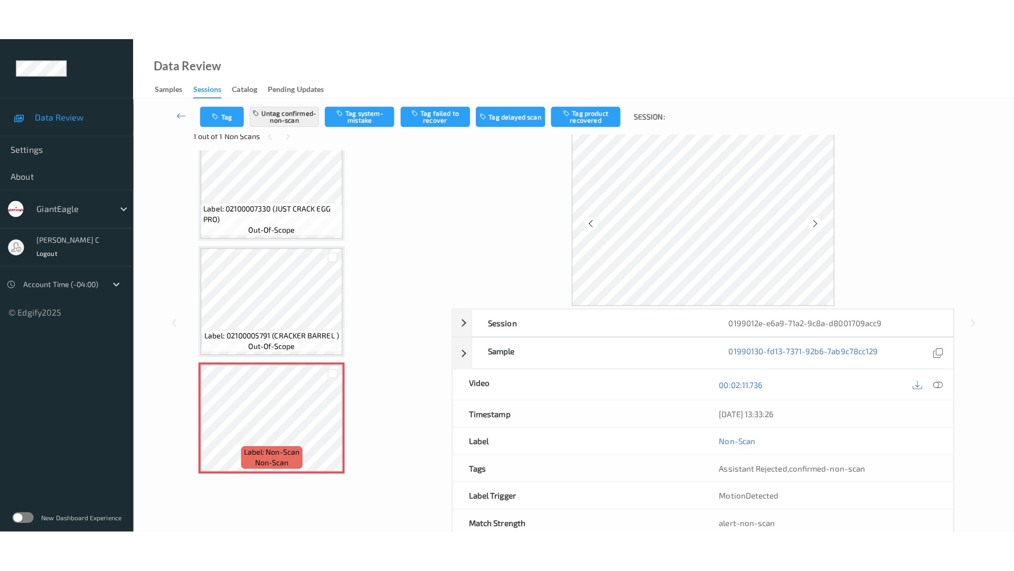
scroll to position [0, 0]
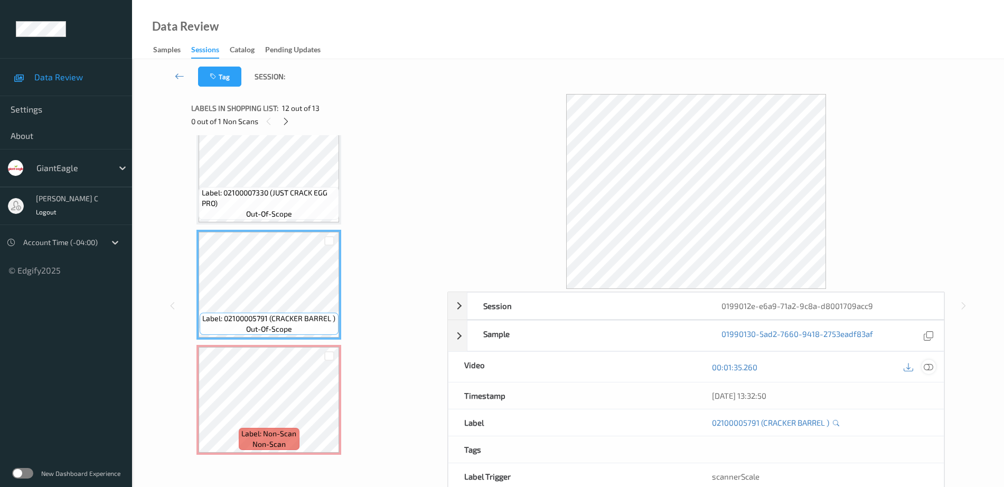
click at [928, 366] on icon at bounding box center [929, 367] width 10 height 10
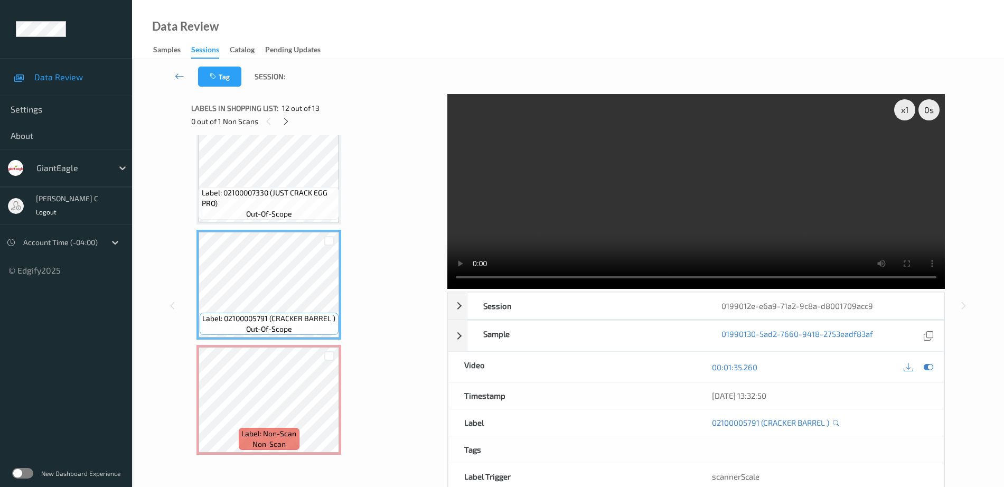
scroll to position [1094, 0]
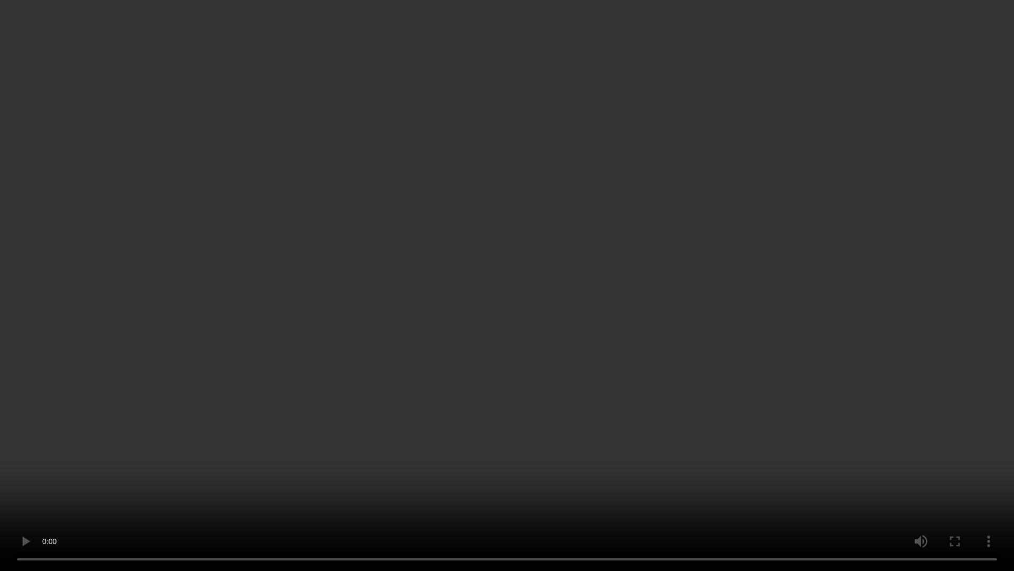
click at [985, 464] on video at bounding box center [507, 285] width 1014 height 571
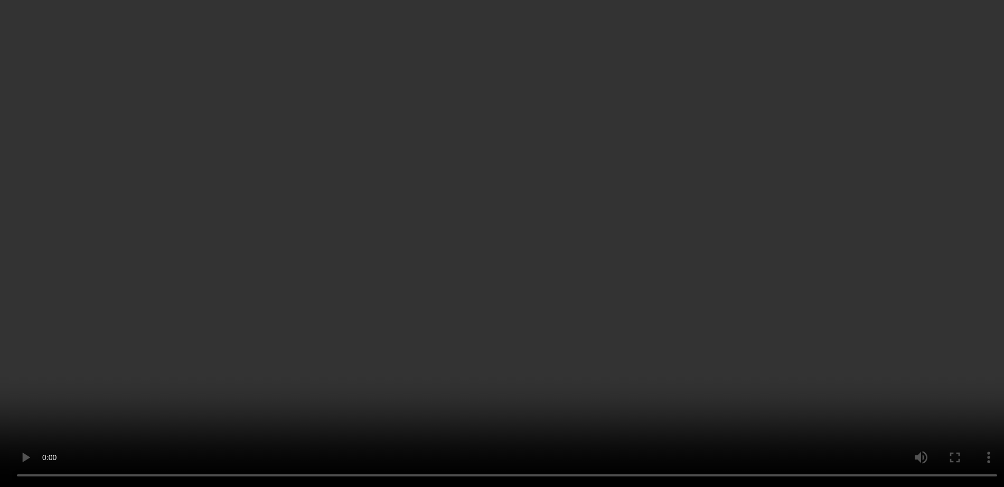
scroll to position [1178, 0]
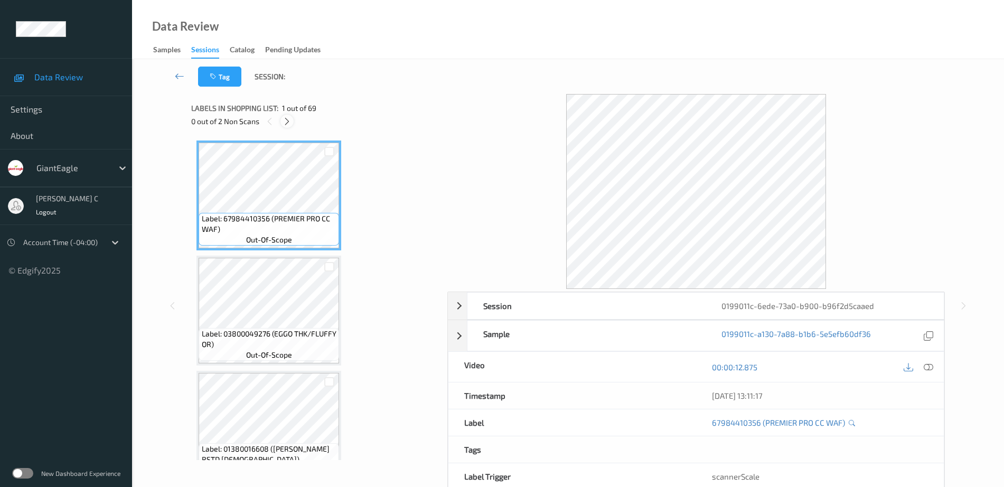
click at [284, 122] on icon at bounding box center [287, 122] width 9 height 10
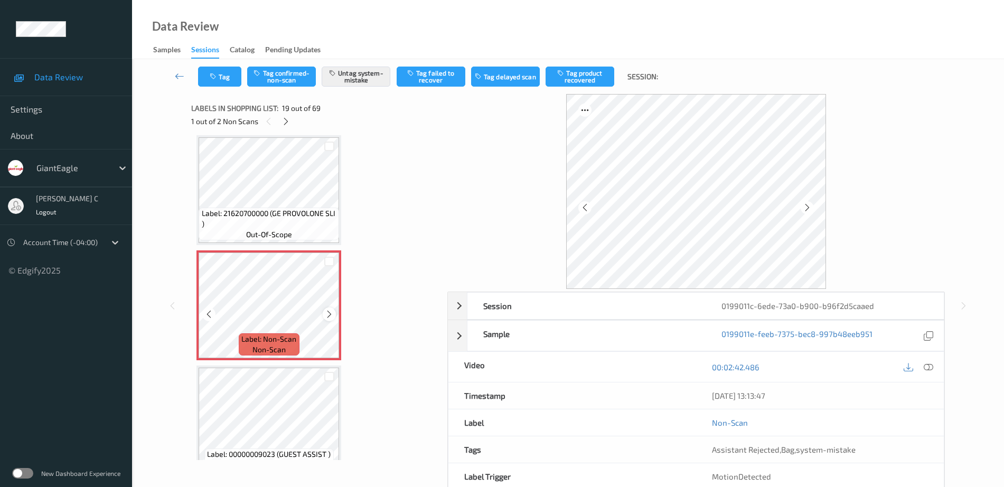
click at [330, 315] on icon at bounding box center [329, 315] width 9 height 10
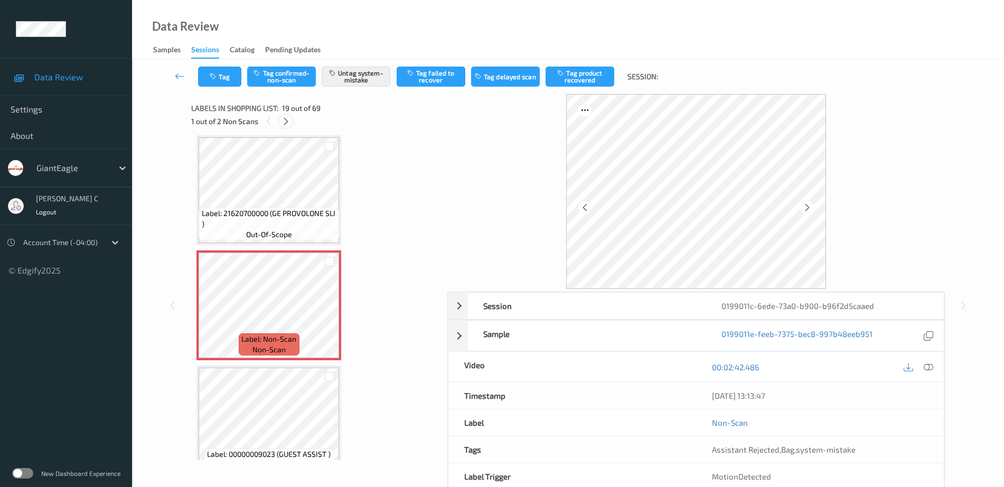
click at [282, 122] on icon at bounding box center [286, 122] width 9 height 10
click at [332, 315] on icon at bounding box center [329, 315] width 9 height 10
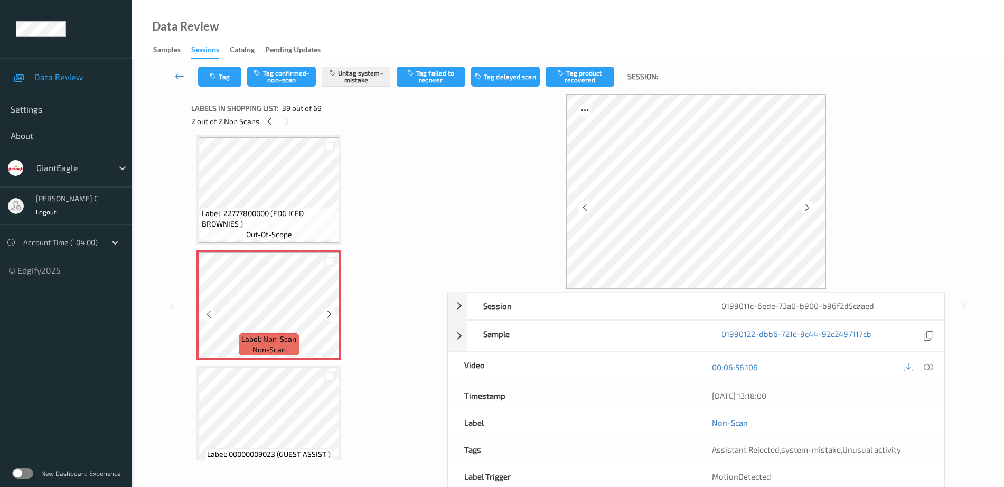
click at [332, 315] on icon at bounding box center [329, 315] width 9 height 10
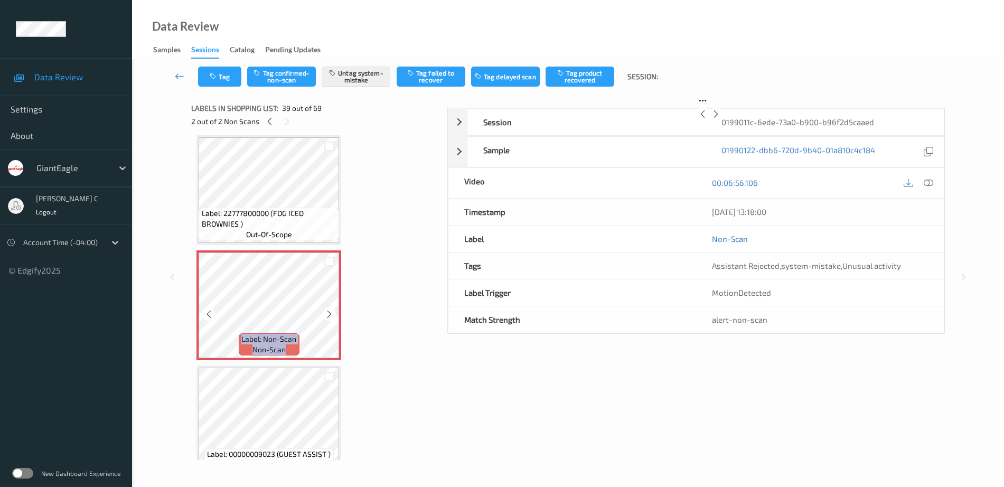
click at [332, 315] on icon at bounding box center [329, 315] width 9 height 10
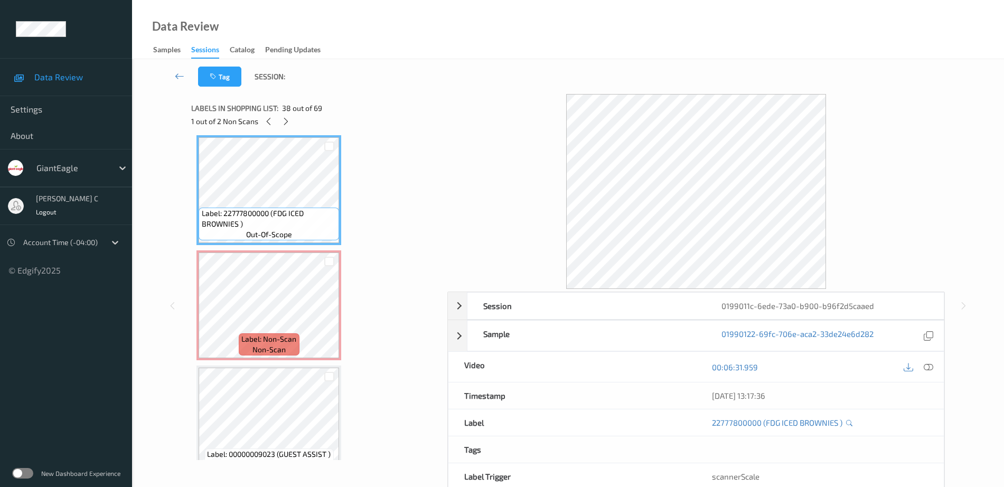
scroll to position [4332, 0]
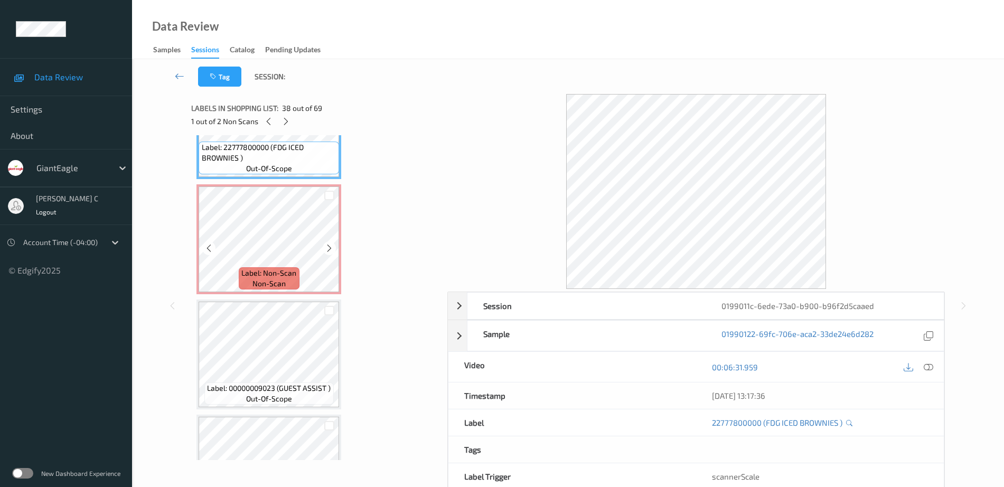
click at [275, 267] on div "Label: Non-Scan non-scan" at bounding box center [269, 278] width 60 height 22
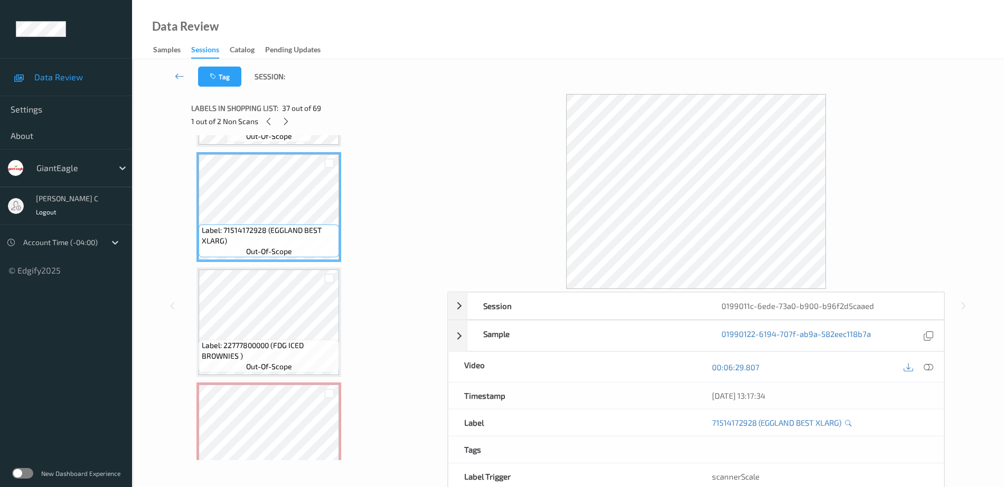
scroll to position [4068, 0]
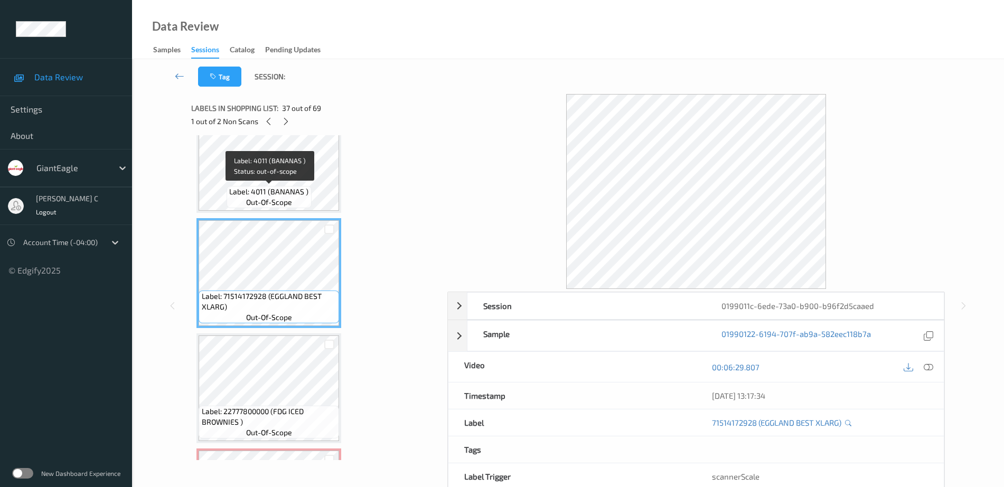
click at [254, 186] on div "Label: 4011 (BANANAS ) out-of-scope" at bounding box center [269, 197] width 85 height 22
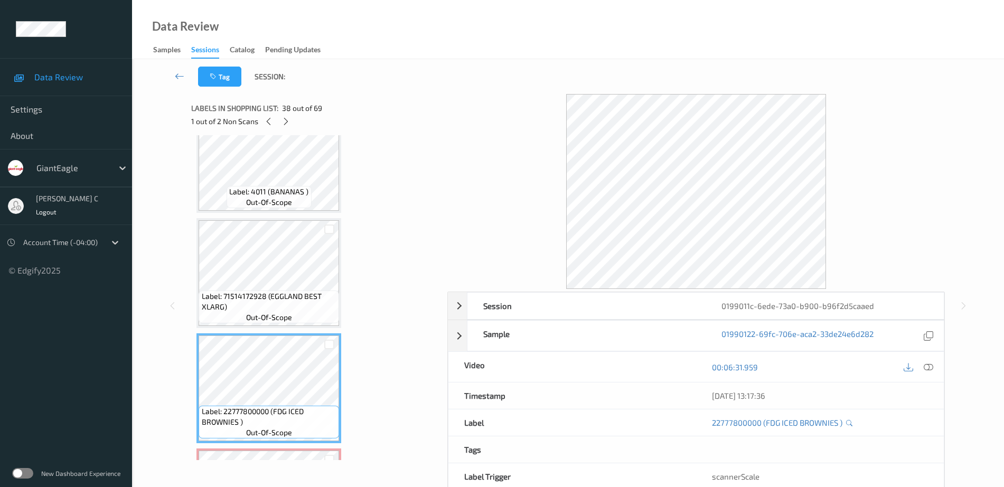
scroll to position [4200, 0]
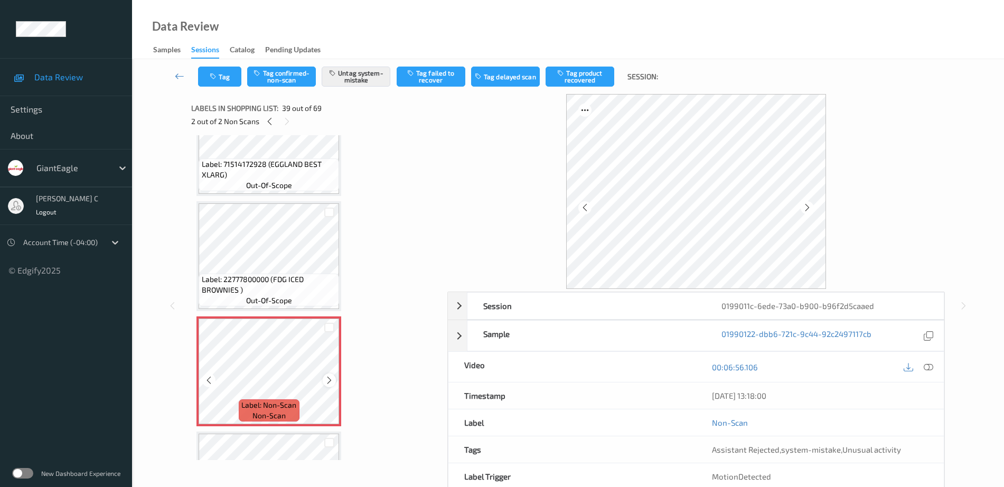
click at [326, 383] on icon at bounding box center [329, 381] width 9 height 10
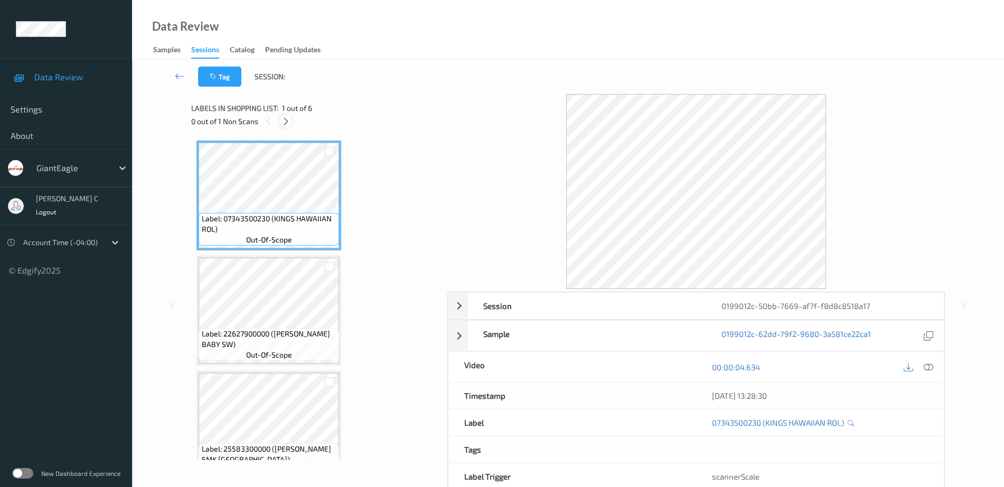
click at [289, 124] on icon at bounding box center [286, 122] width 9 height 10
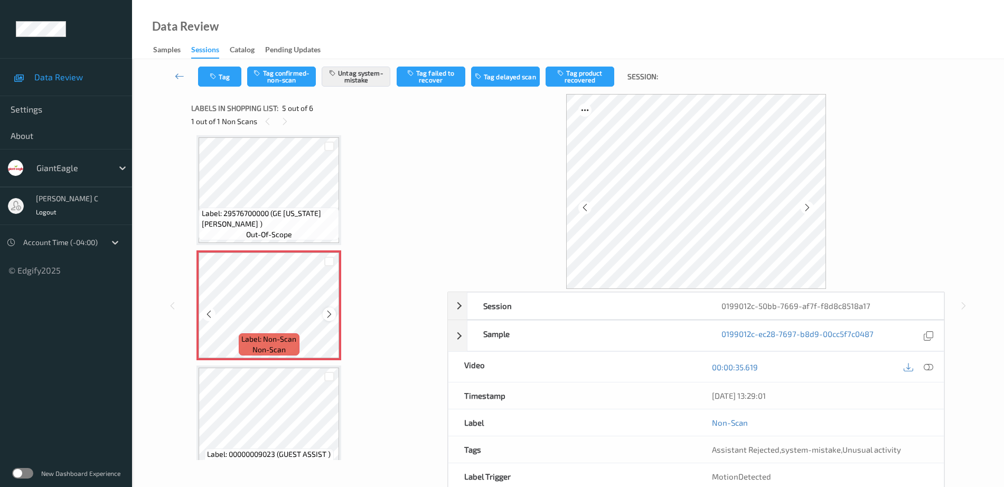
click at [330, 314] on icon at bounding box center [329, 315] width 9 height 10
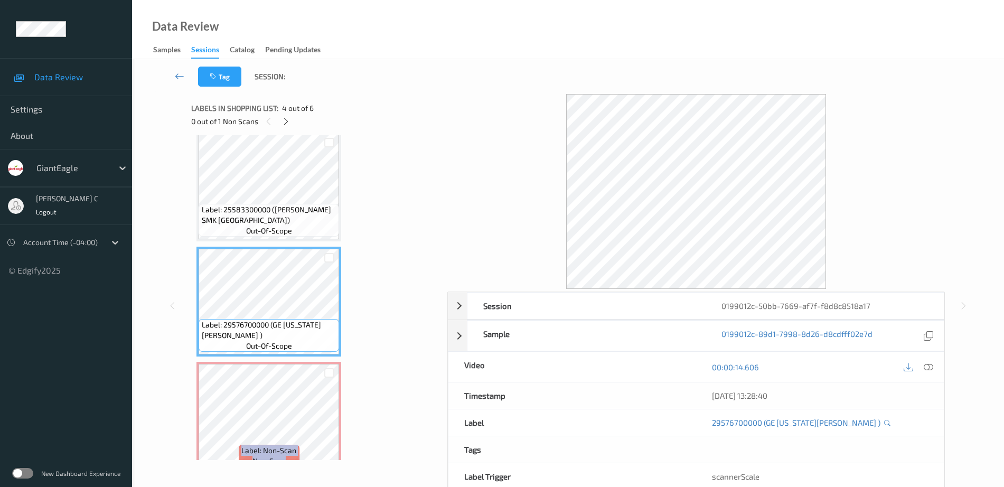
scroll to position [0, 0]
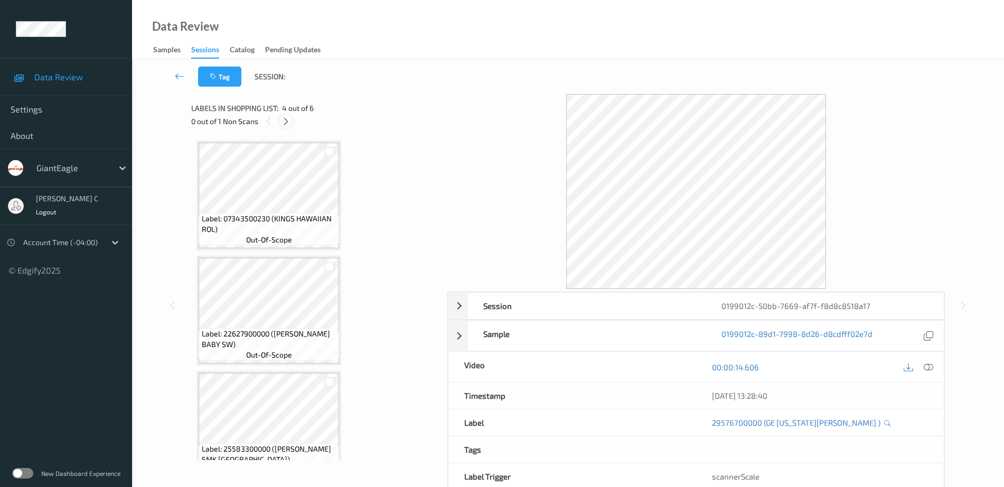
click at [286, 115] on div at bounding box center [285, 121] width 13 height 13
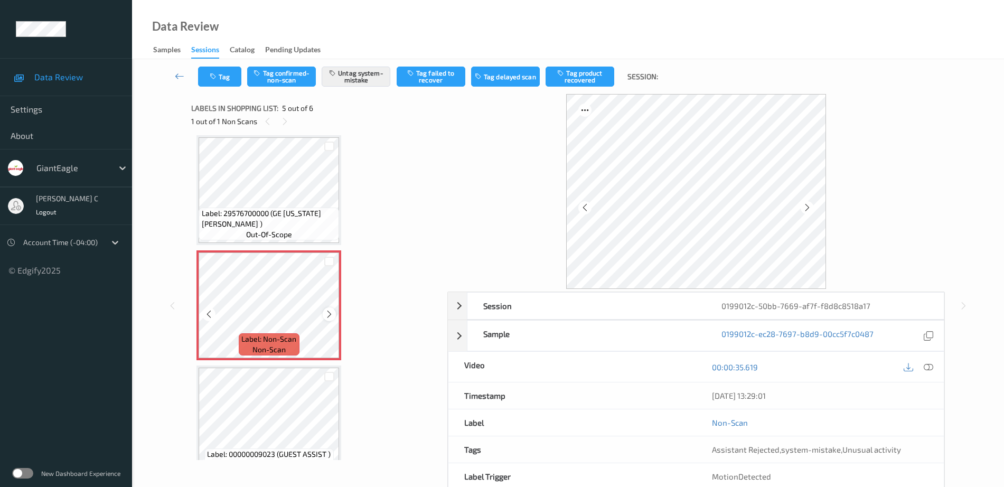
click at [331, 312] on icon at bounding box center [329, 315] width 9 height 10
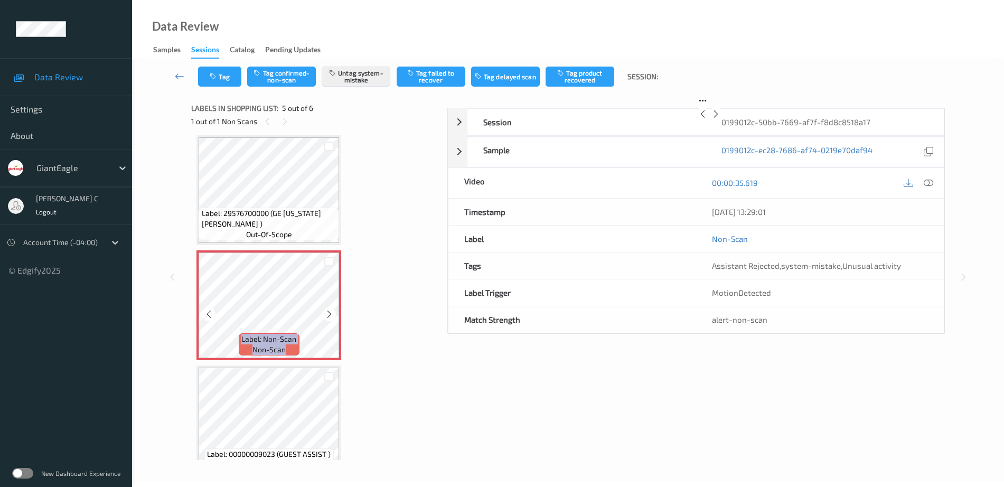
click at [331, 312] on icon at bounding box center [329, 315] width 9 height 10
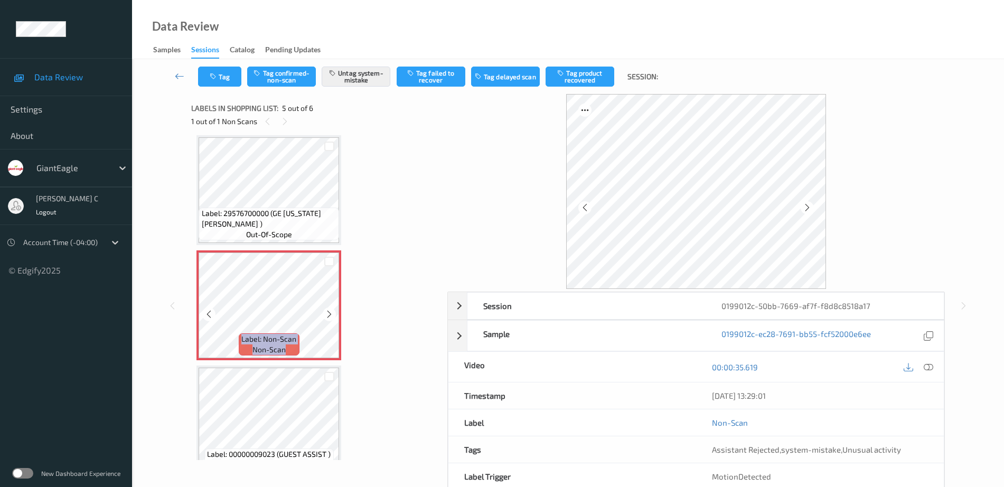
click at [331, 312] on icon at bounding box center [329, 315] width 9 height 10
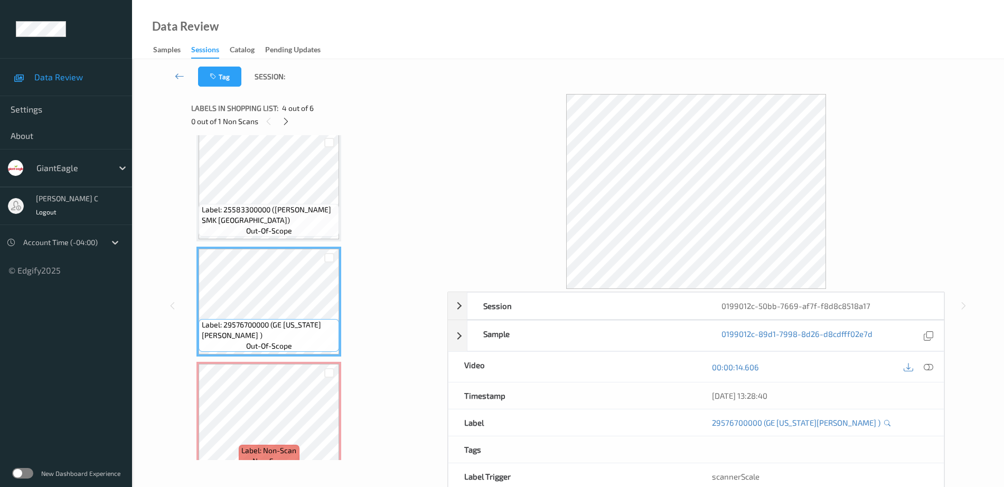
scroll to position [0, 0]
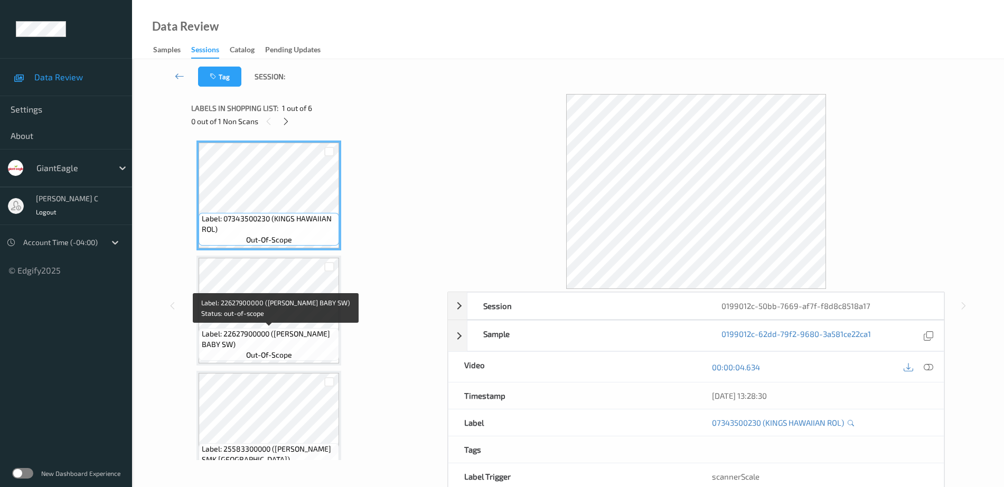
click at [282, 341] on span "Label: 22627900000 (GUGGISBERG BABY SW)" at bounding box center [269, 339] width 135 height 21
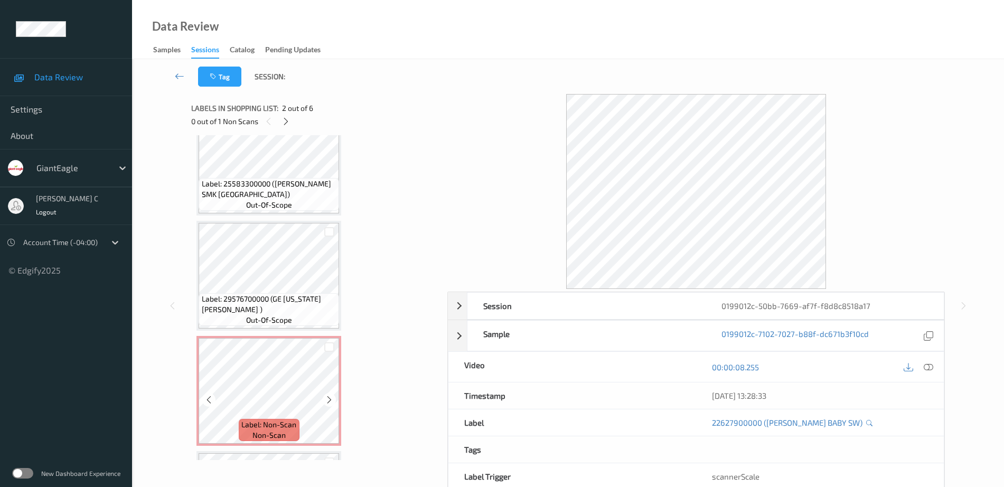
scroll to position [371, 0]
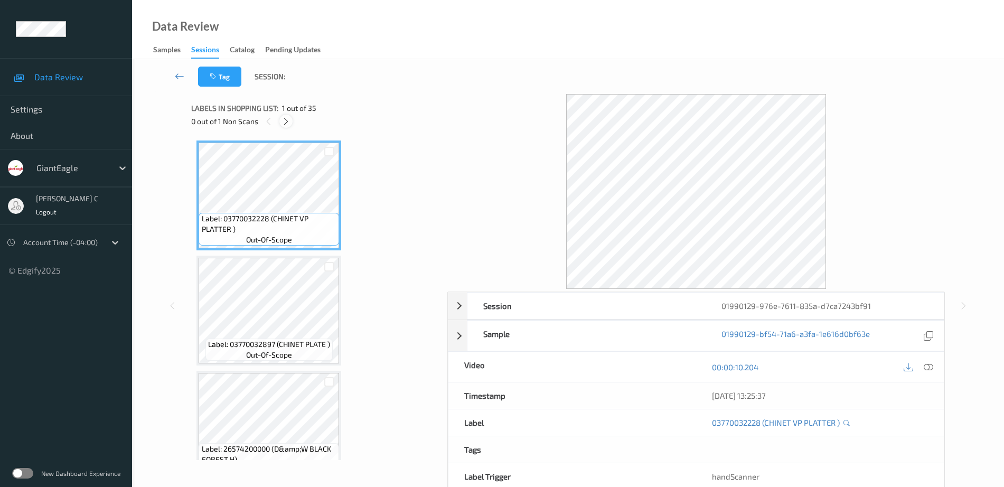
click at [284, 119] on icon at bounding box center [286, 122] width 9 height 10
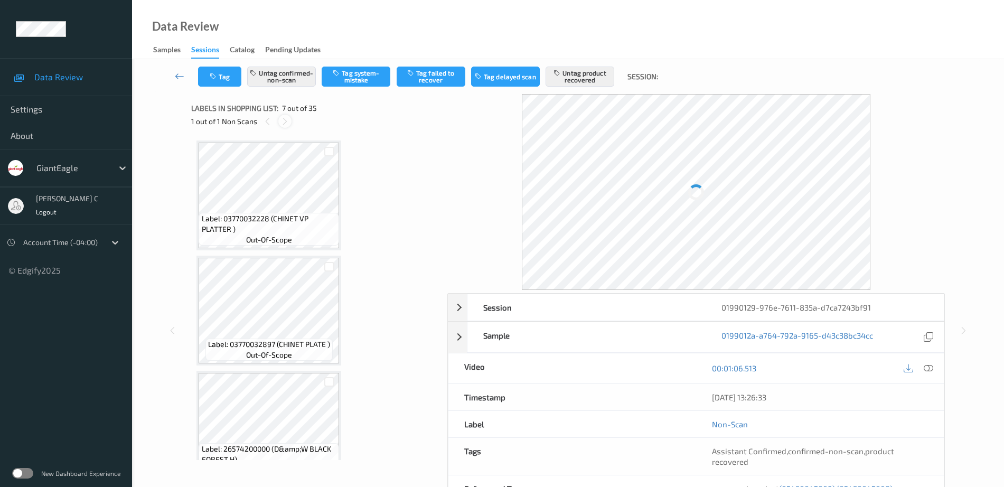
scroll to position [581, 0]
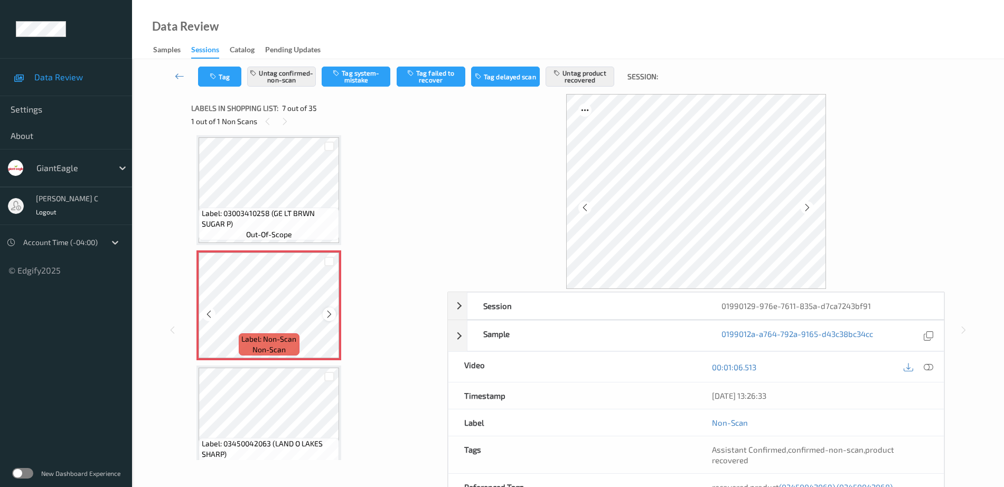
click at [329, 314] on icon at bounding box center [329, 315] width 9 height 10
click at [273, 238] on span "out-of-scope" at bounding box center [269, 234] width 46 height 11
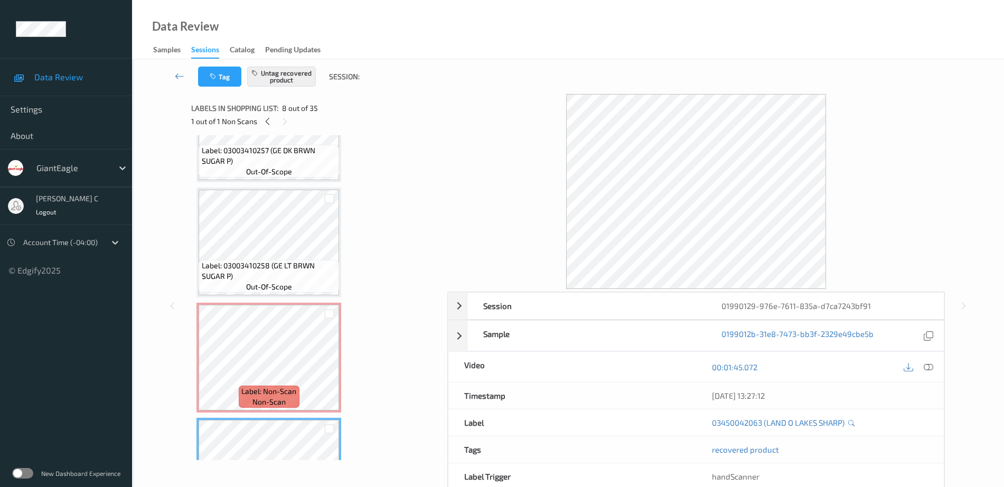
scroll to position [515, 0]
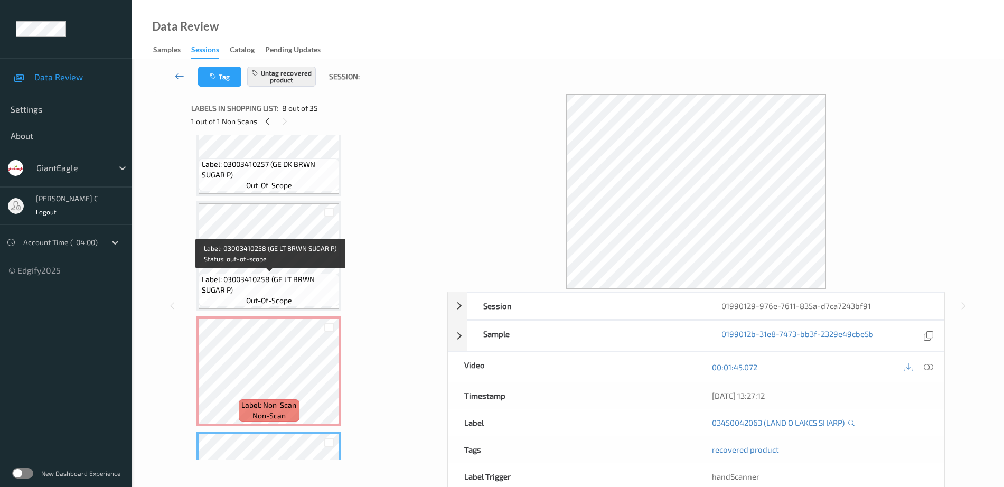
click at [281, 295] on span "out-of-scope" at bounding box center [269, 300] width 46 height 11
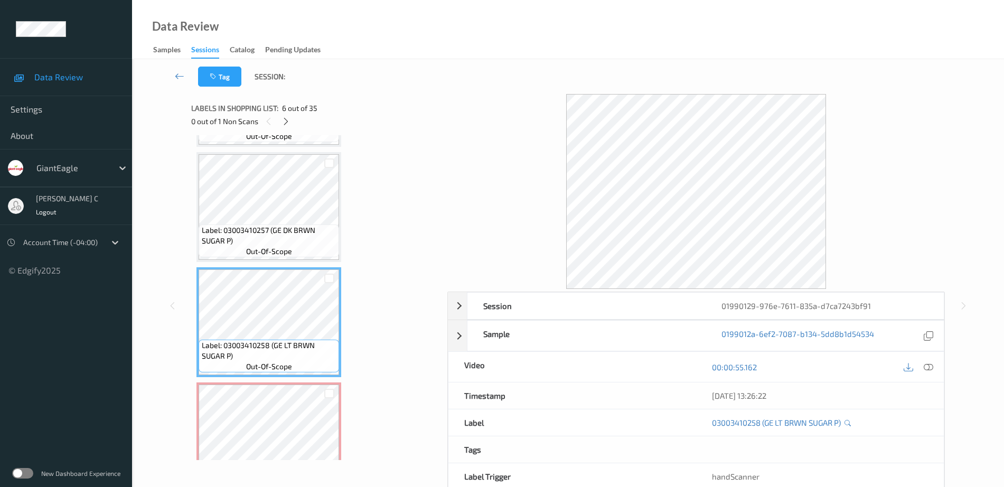
scroll to position [581, 0]
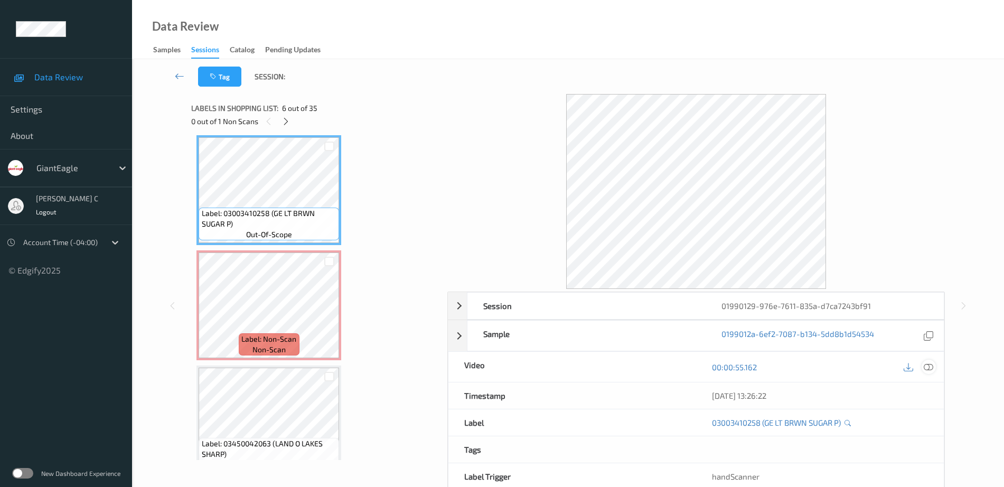
click at [929, 370] on icon at bounding box center [929, 367] width 10 height 10
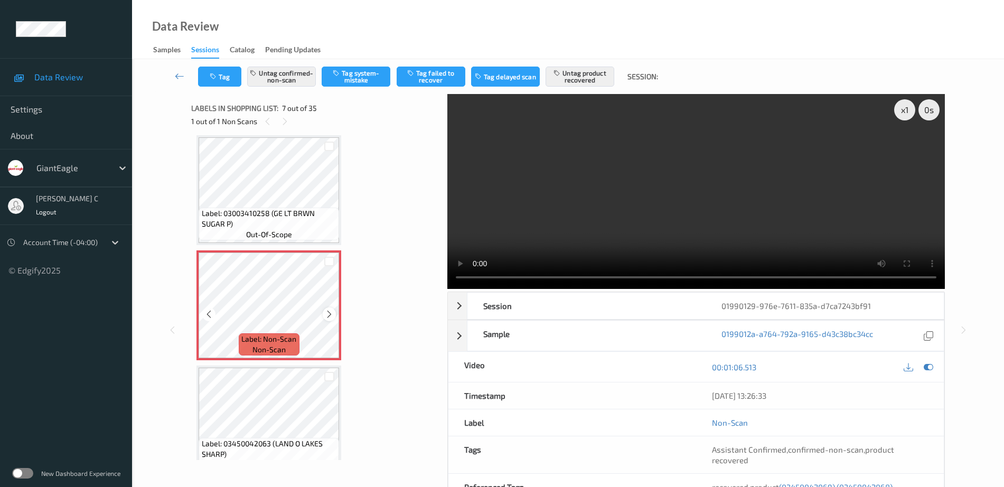
click at [331, 317] on icon at bounding box center [329, 315] width 9 height 10
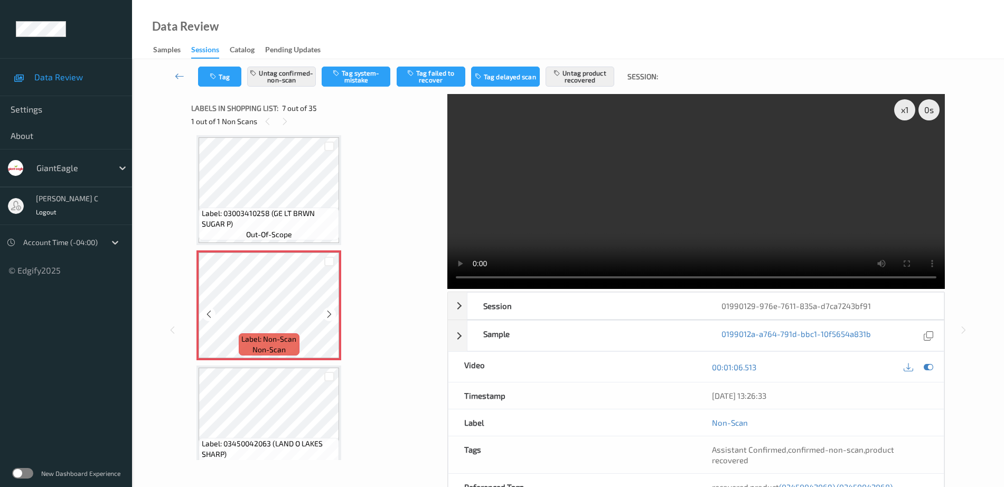
click at [331, 317] on icon at bounding box center [329, 315] width 9 height 10
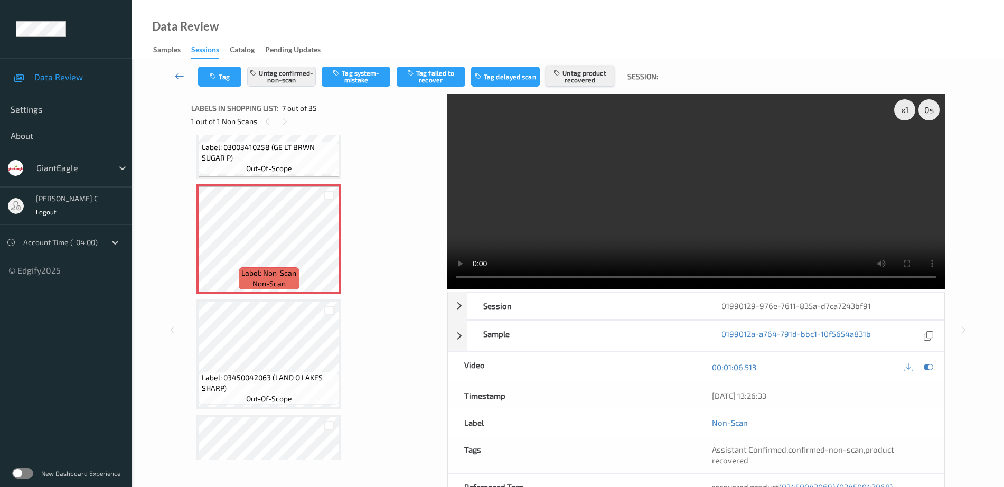
click at [584, 82] on button "Untag product recovered" at bounding box center [580, 77] width 69 height 20
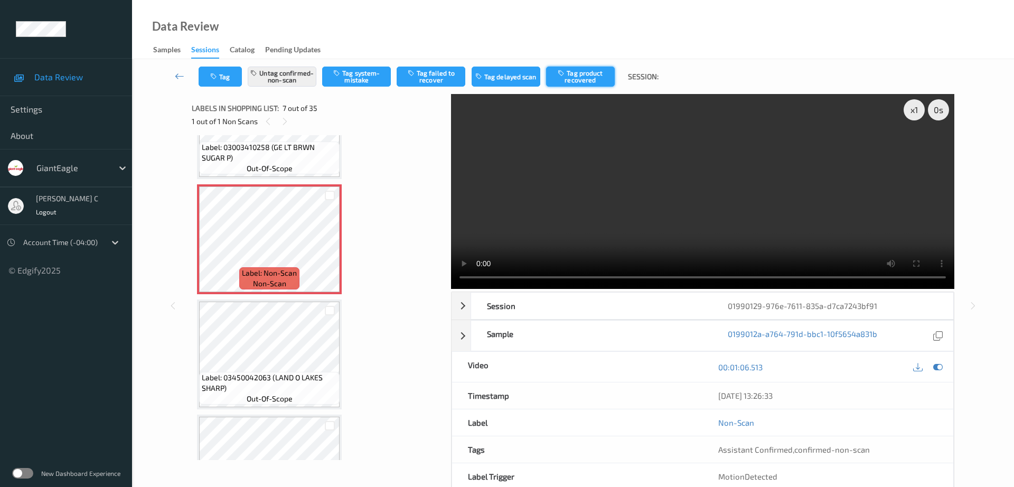
click at [591, 79] on button "Tag product recovered" at bounding box center [580, 77] width 69 height 20
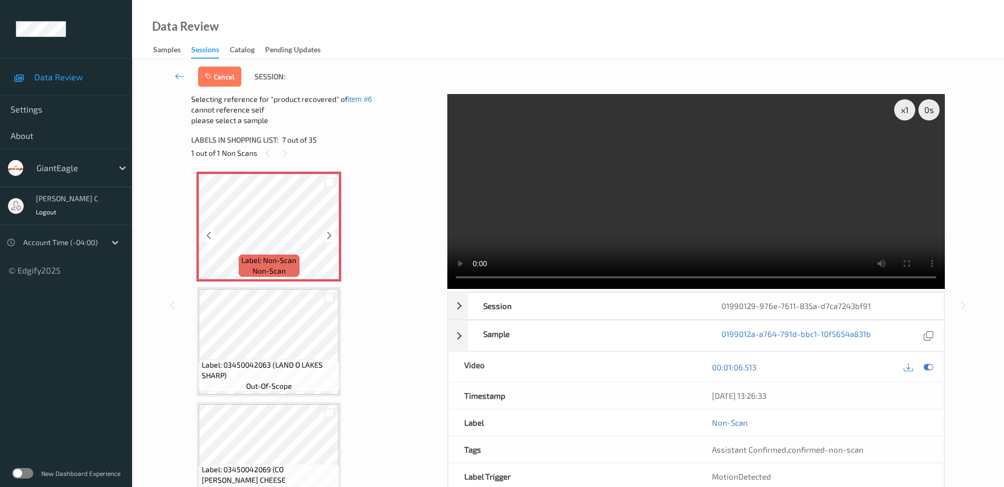
scroll to position [713, 0]
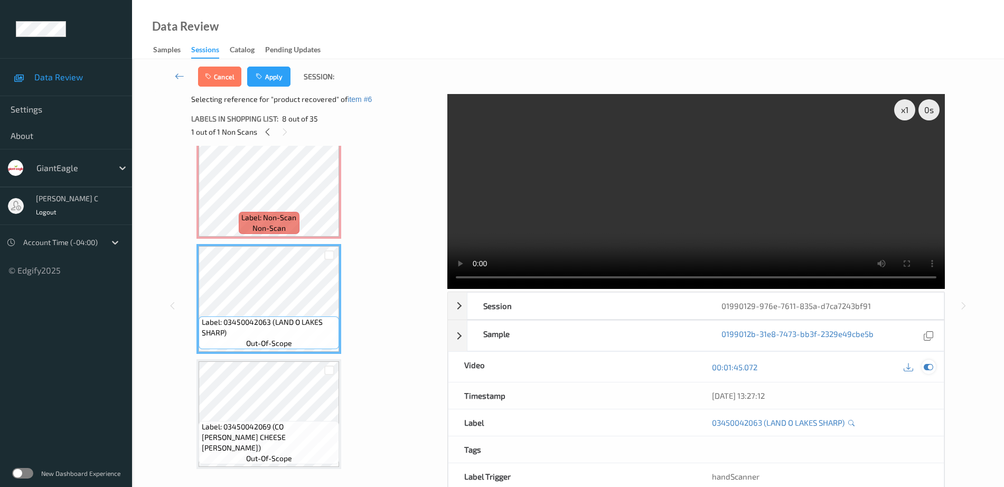
click at [932, 362] on icon at bounding box center [929, 367] width 10 height 10
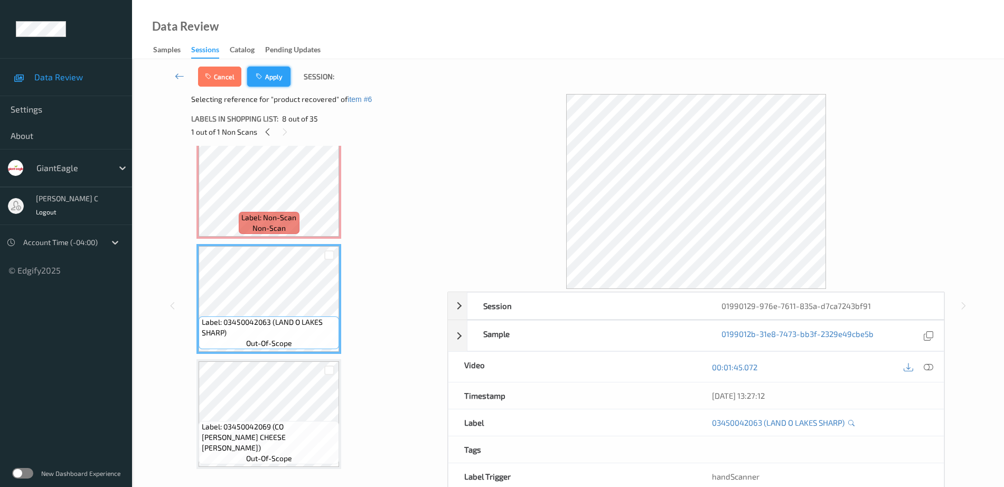
click at [274, 74] on button "Apply" at bounding box center [268, 77] width 43 height 20
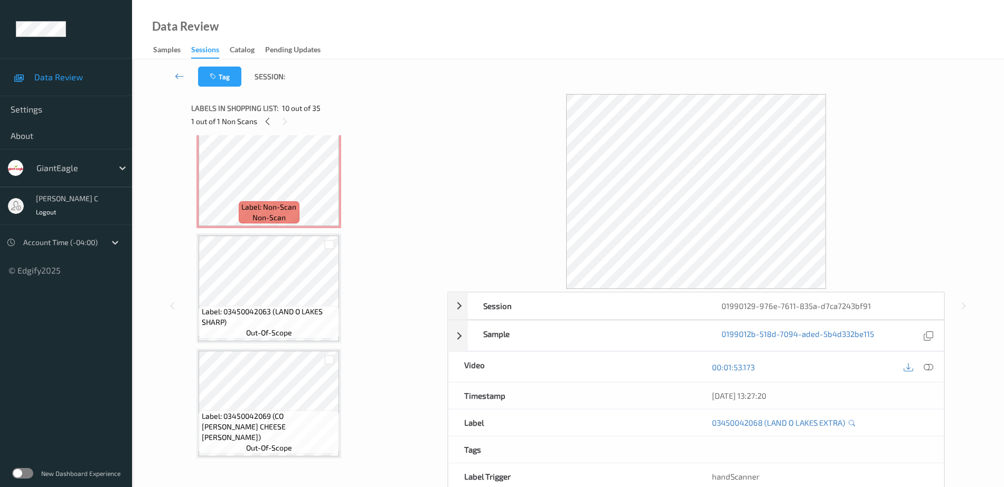
scroll to position [647, 0]
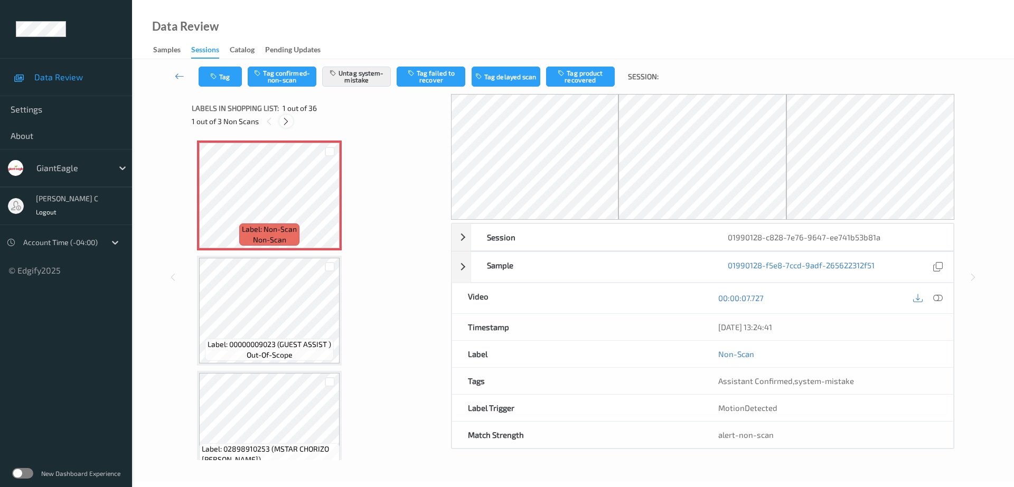
click at [284, 121] on icon at bounding box center [286, 122] width 9 height 10
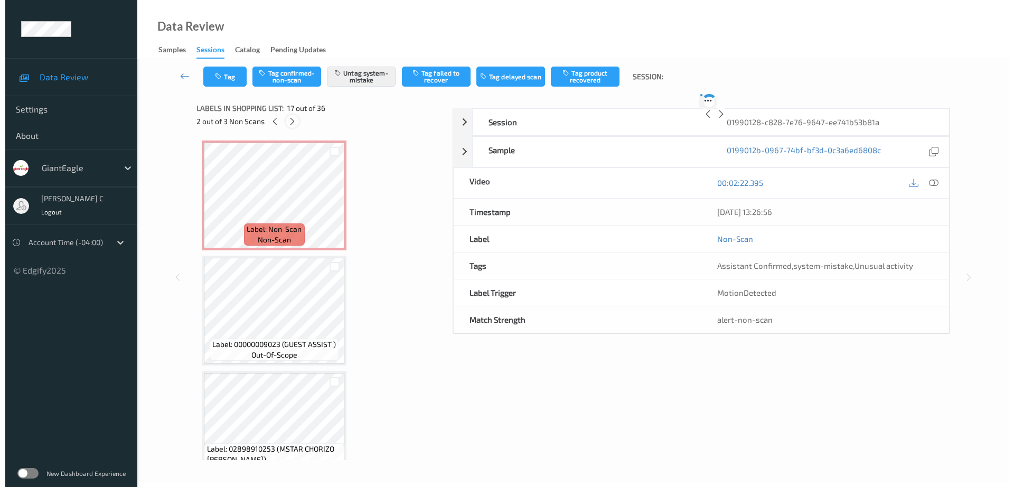
scroll to position [1733, 0]
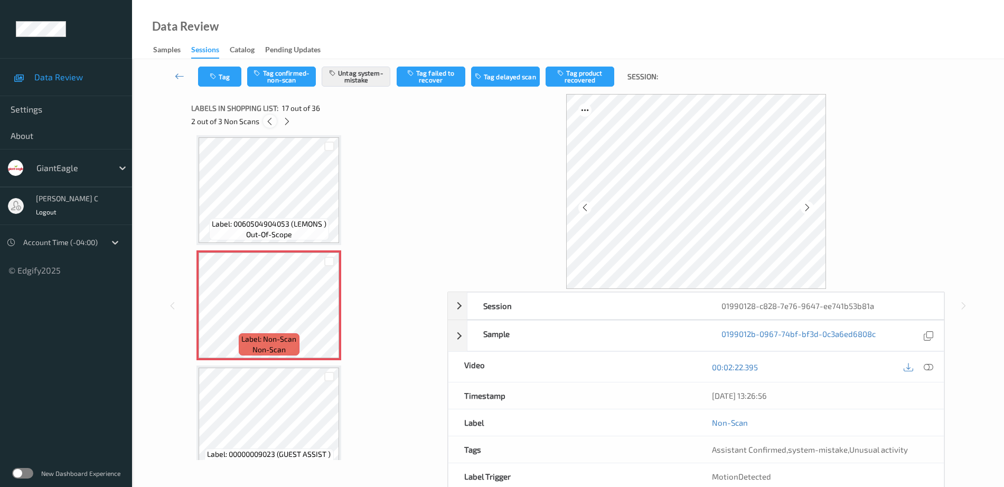
click at [266, 126] on icon at bounding box center [269, 122] width 9 height 10
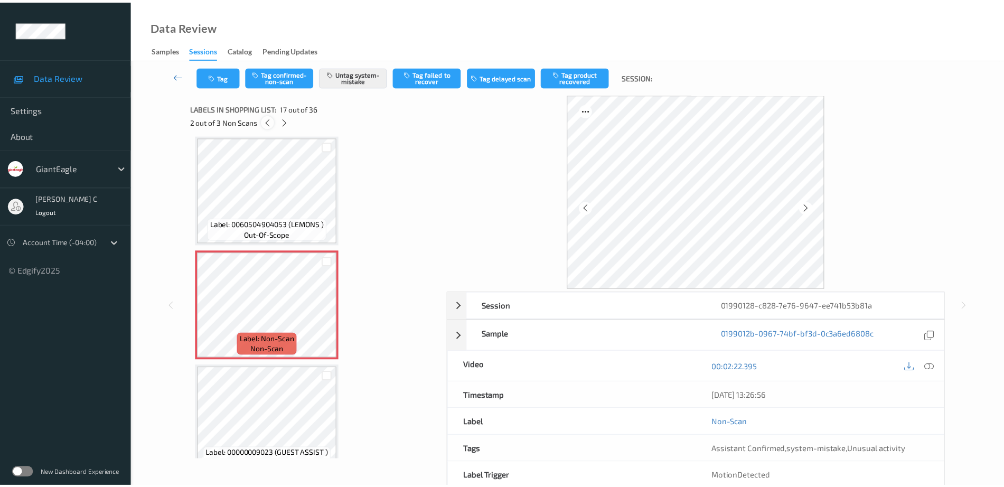
scroll to position [5, 0]
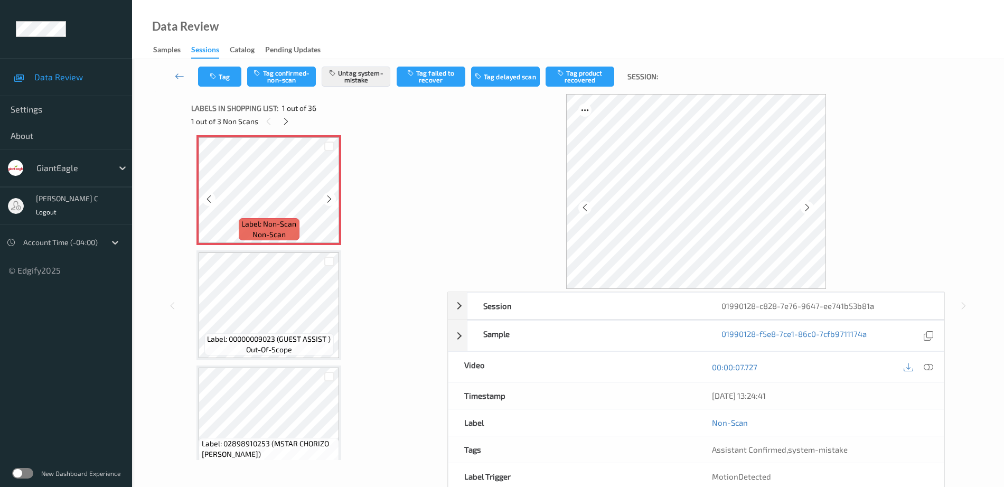
click at [330, 198] on icon at bounding box center [329, 199] width 9 height 10
click at [287, 122] on icon at bounding box center [286, 122] width 9 height 10
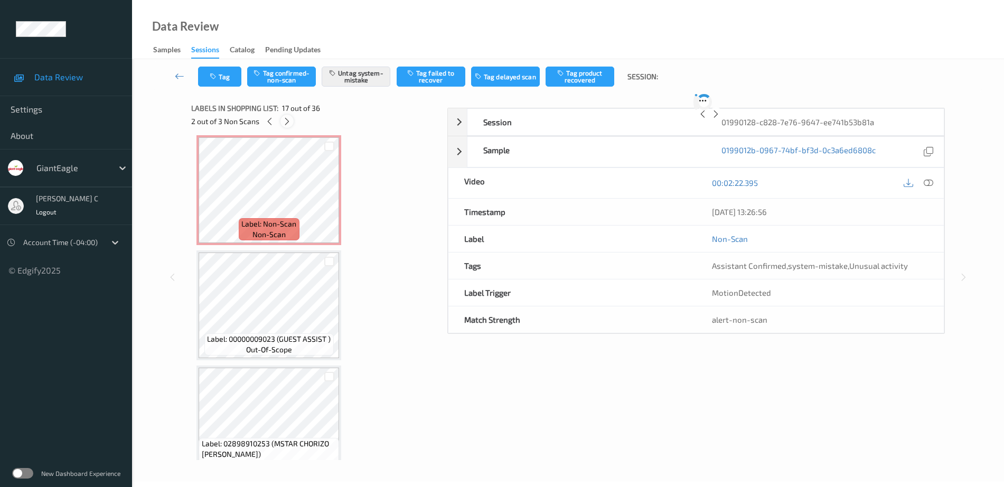
scroll to position [1733, 0]
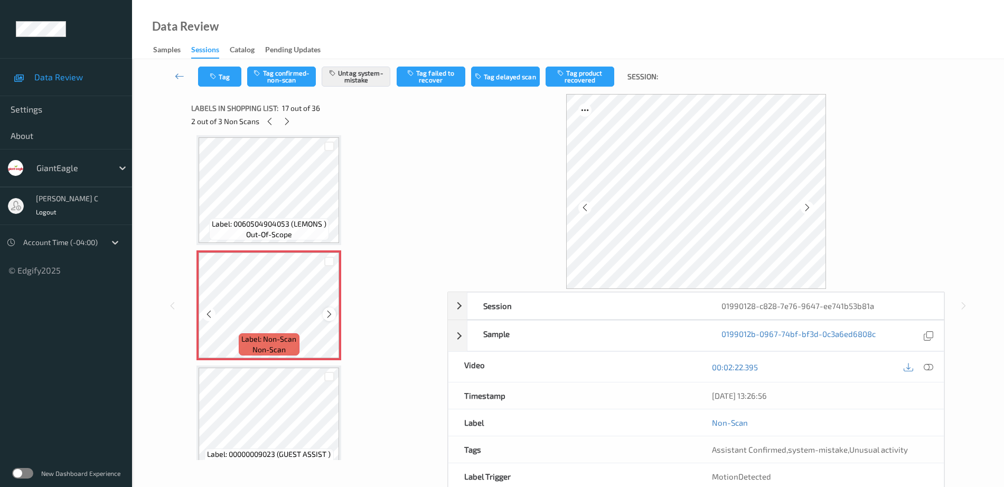
click at [325, 313] on icon at bounding box center [329, 315] width 9 height 10
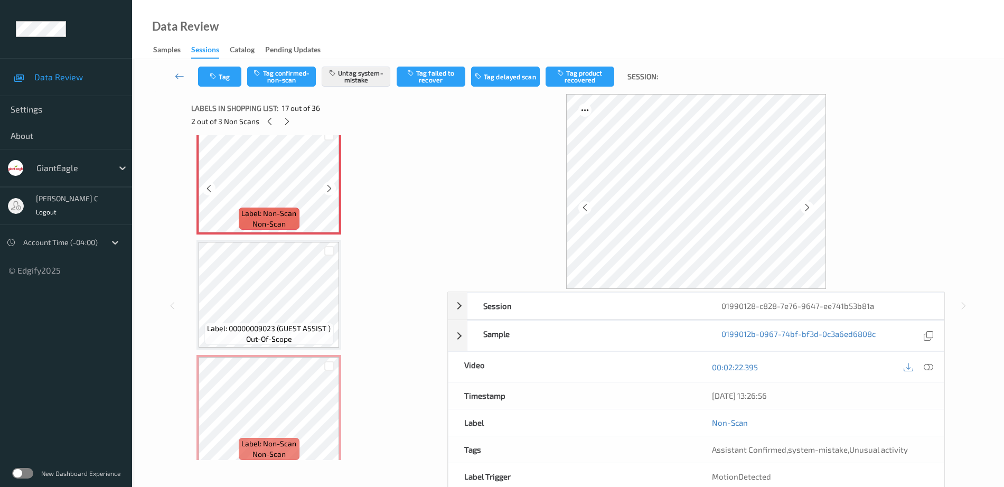
scroll to position [1865, 0]
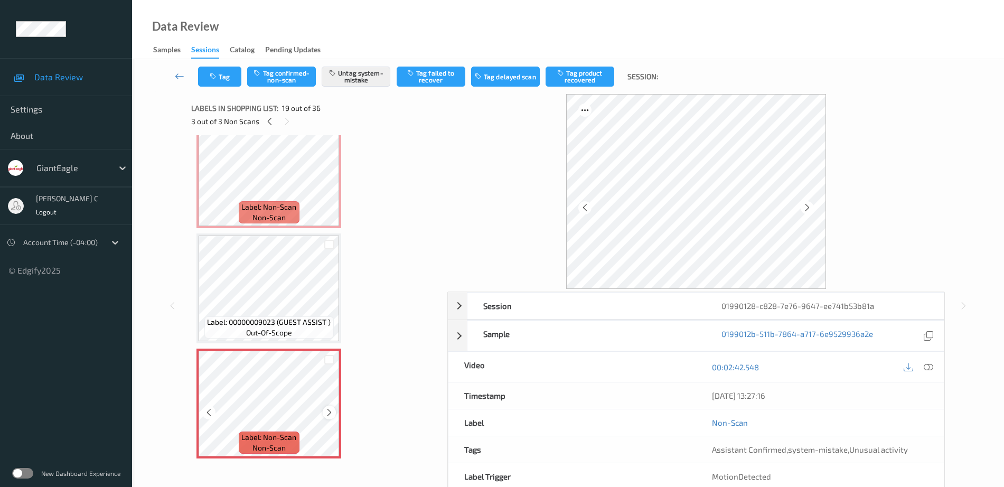
click at [325, 410] on icon at bounding box center [329, 413] width 9 height 10
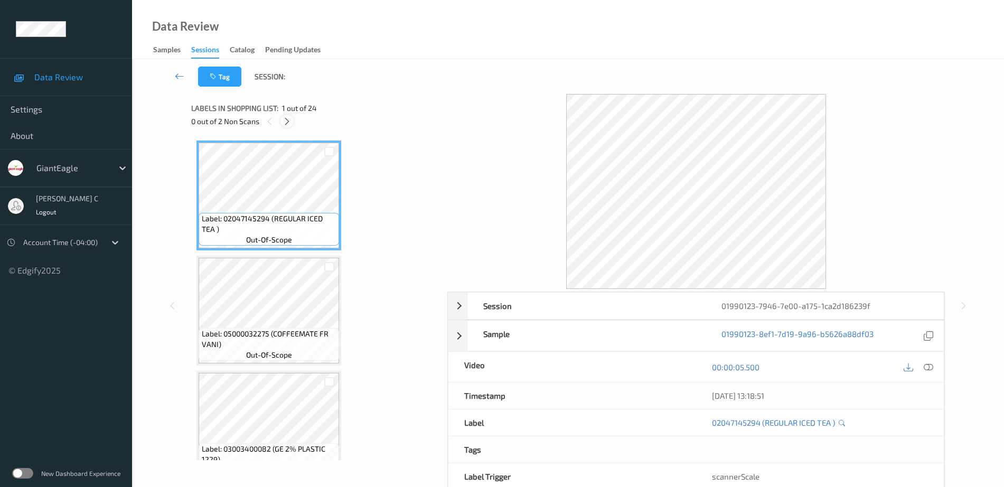
click at [287, 122] on icon at bounding box center [287, 122] width 9 height 10
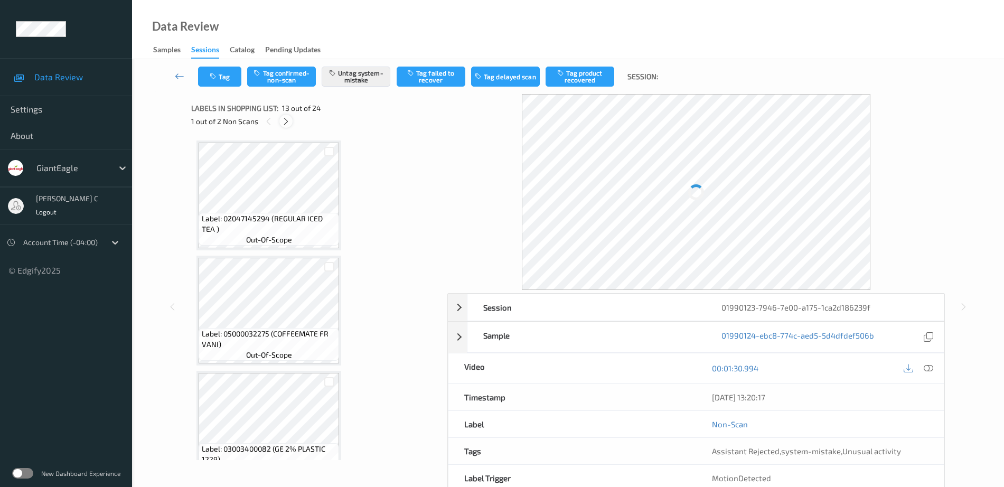
scroll to position [1272, 0]
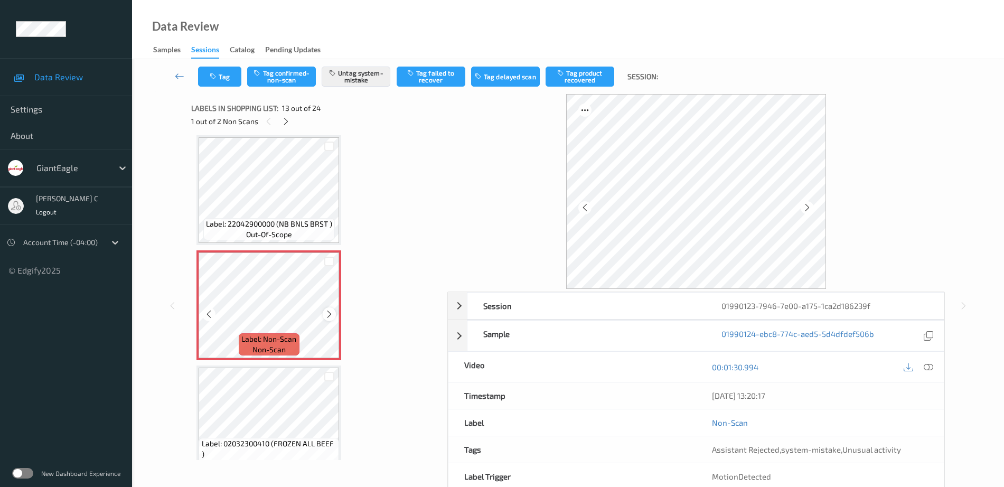
click at [329, 311] on icon at bounding box center [329, 315] width 9 height 10
click at [305, 232] on div "Label: 22042900000 (NB BNLS BRST ) out-of-scope" at bounding box center [269, 229] width 132 height 22
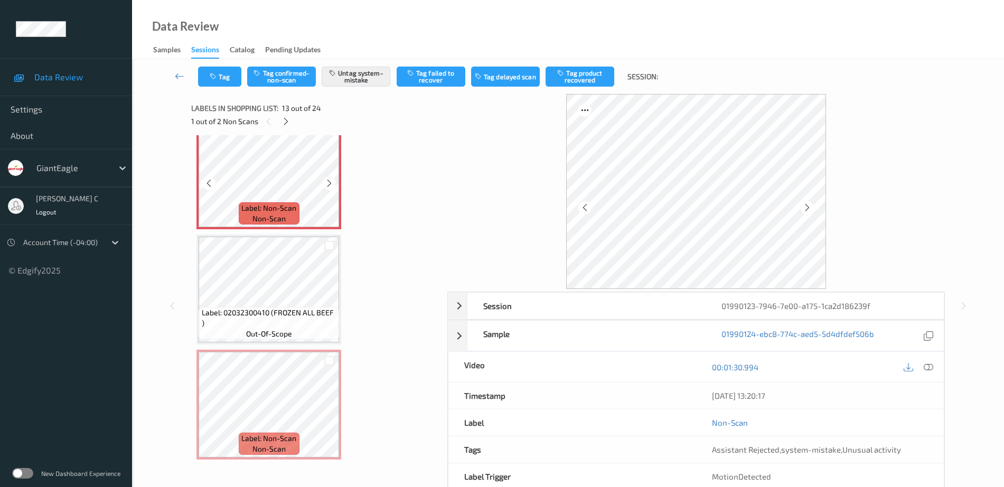
scroll to position [1404, 0]
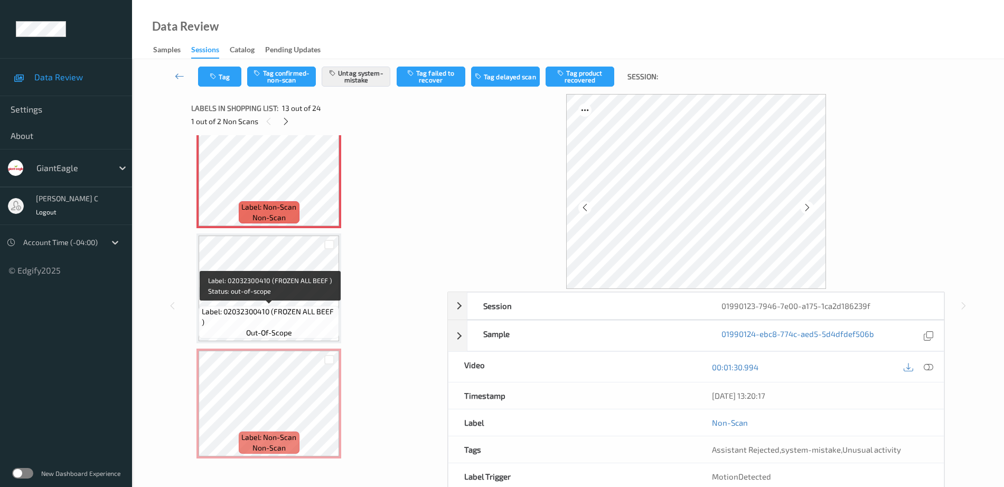
click at [310, 309] on span "Label: 02032300410 (FROZEN ALL BEEF )" at bounding box center [269, 316] width 135 height 21
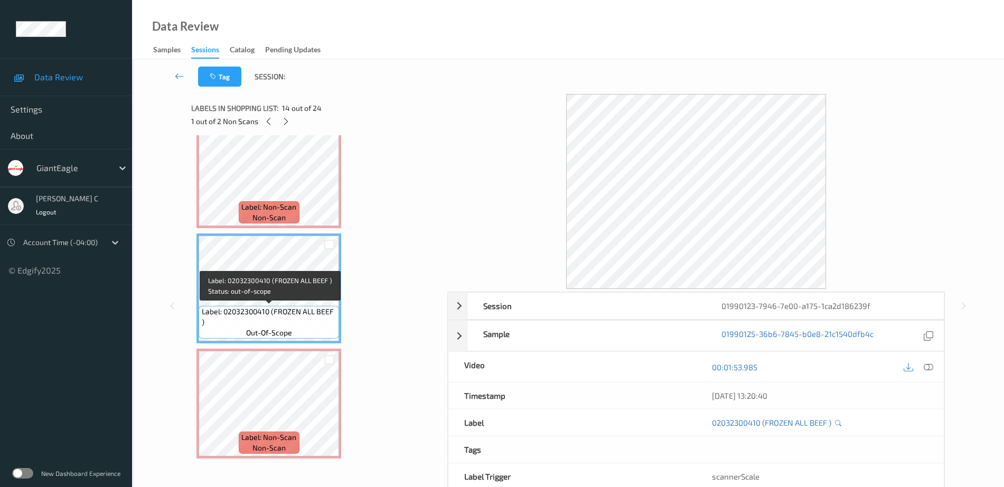
scroll to position [1470, 0]
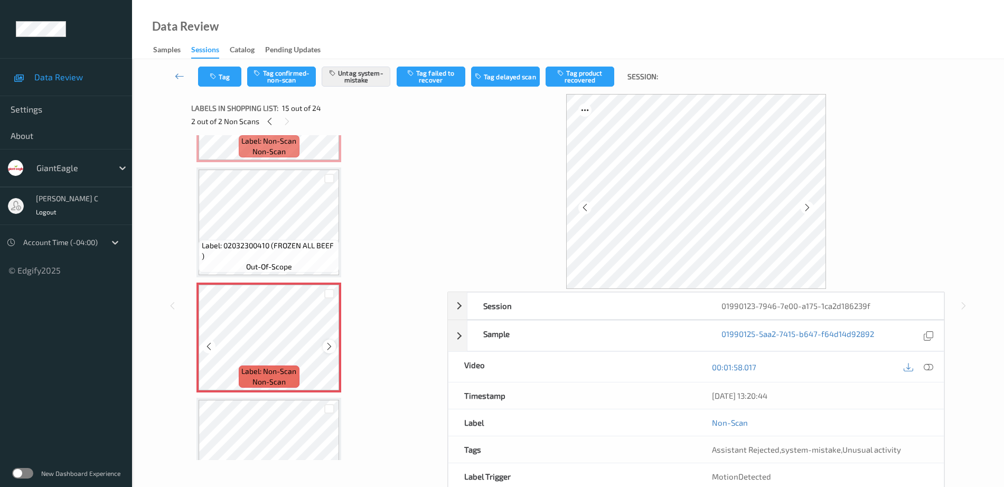
click at [329, 342] on icon at bounding box center [329, 347] width 9 height 10
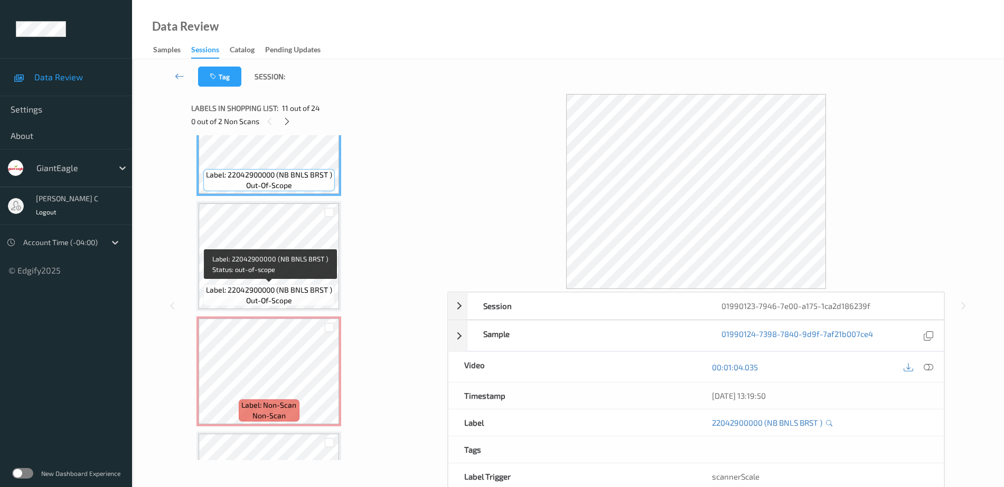
scroll to position [1074, 0]
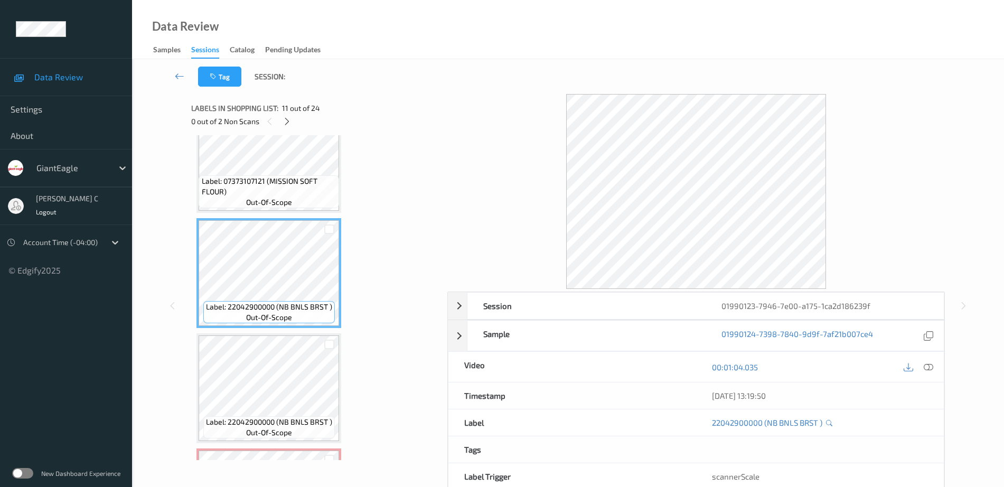
click at [241, 201] on div "Label: 07373107121 (MISSION SOFT FLOUR) out-of-scope" at bounding box center [269, 191] width 141 height 33
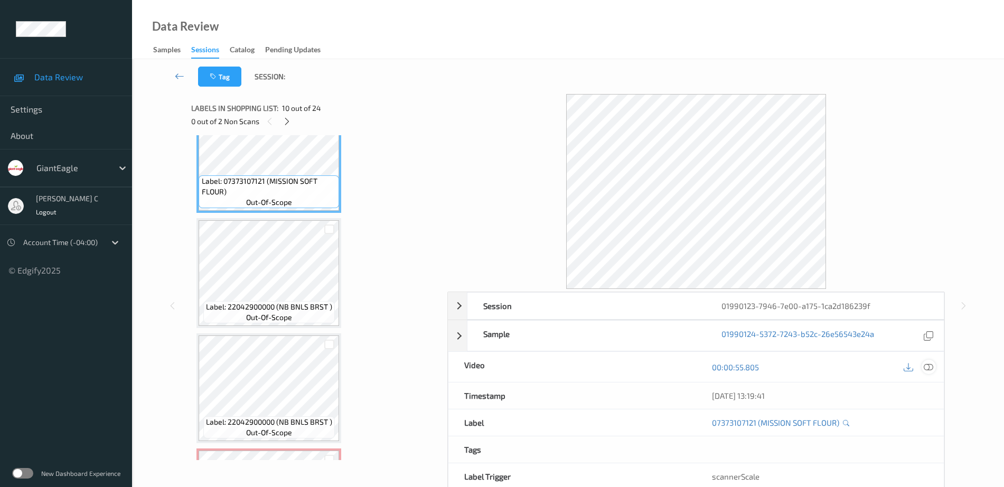
click at [933, 367] on icon at bounding box center [929, 367] width 10 height 10
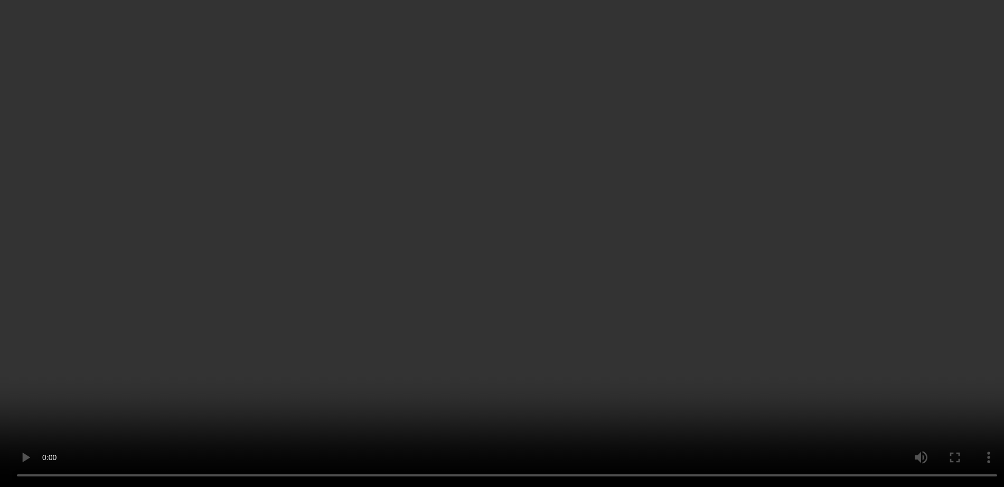
scroll to position [1536, 0]
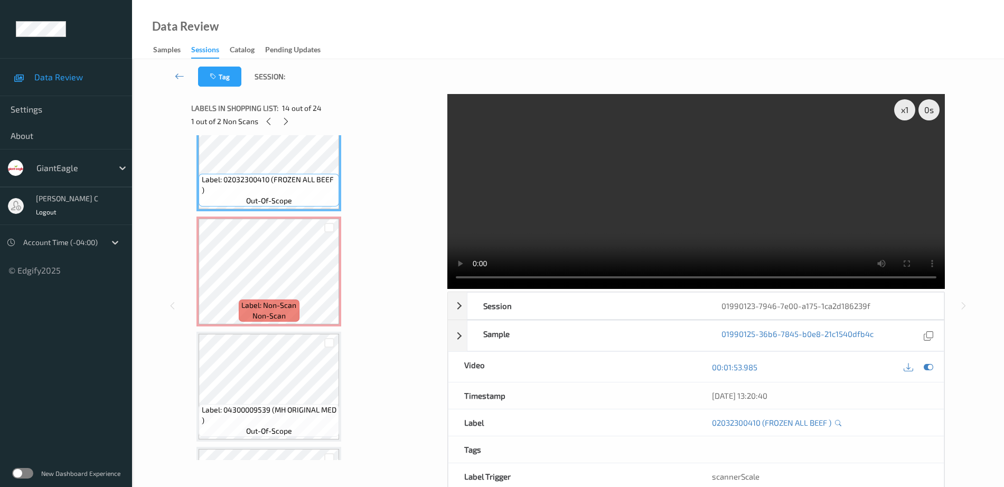
click at [282, 300] on span "Label: Non-Scan" at bounding box center [268, 305] width 55 height 11
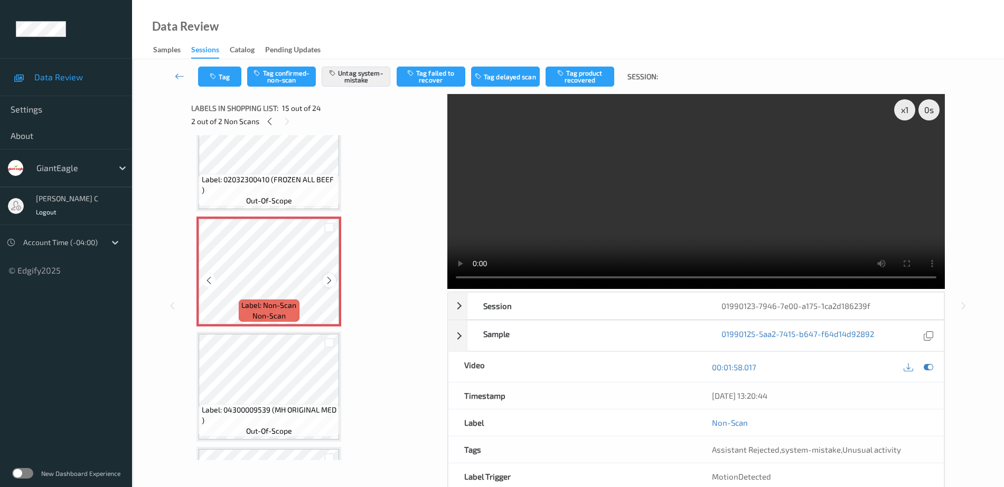
click at [331, 283] on icon at bounding box center [329, 281] width 9 height 10
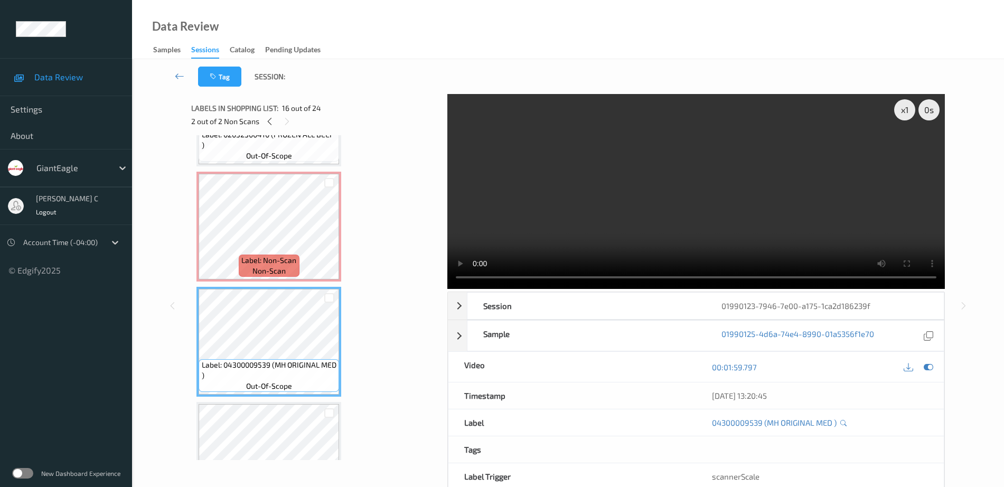
scroll to position [1602, 0]
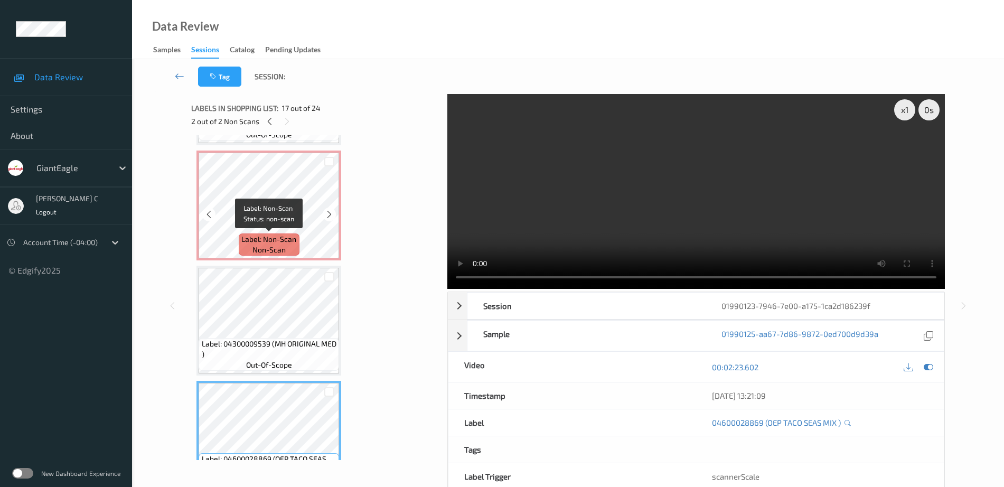
click at [287, 242] on span "Label: Non-Scan" at bounding box center [268, 239] width 55 height 11
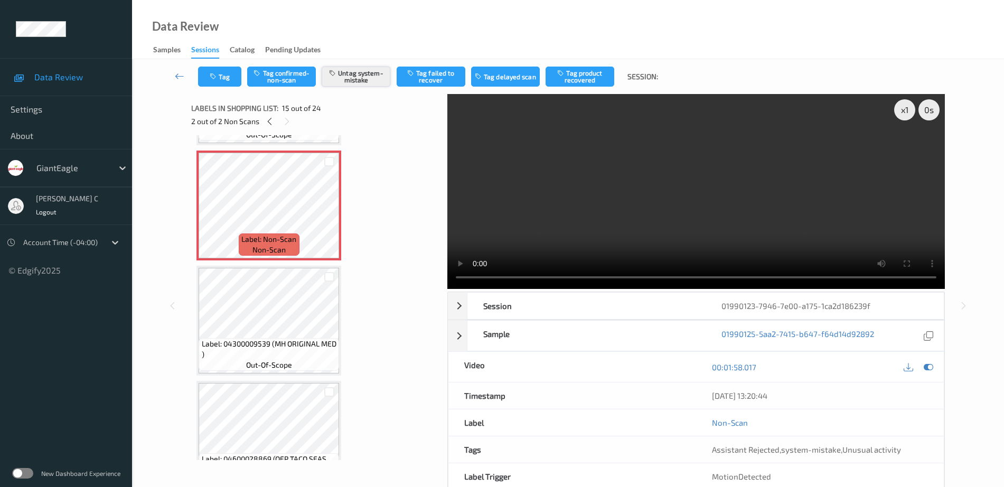
click at [359, 83] on button "Untag system-mistake" at bounding box center [356, 77] width 69 height 20
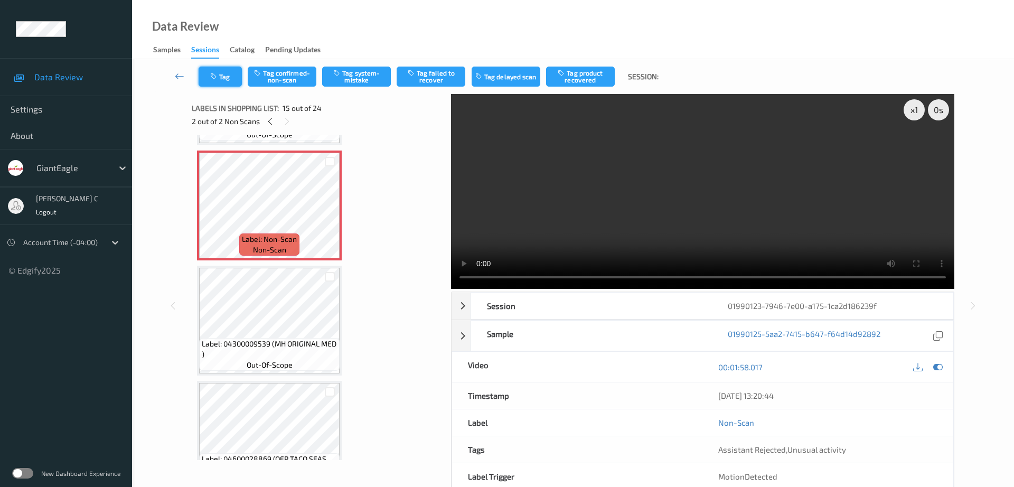
click at [225, 78] on button "Tag" at bounding box center [220, 77] width 43 height 20
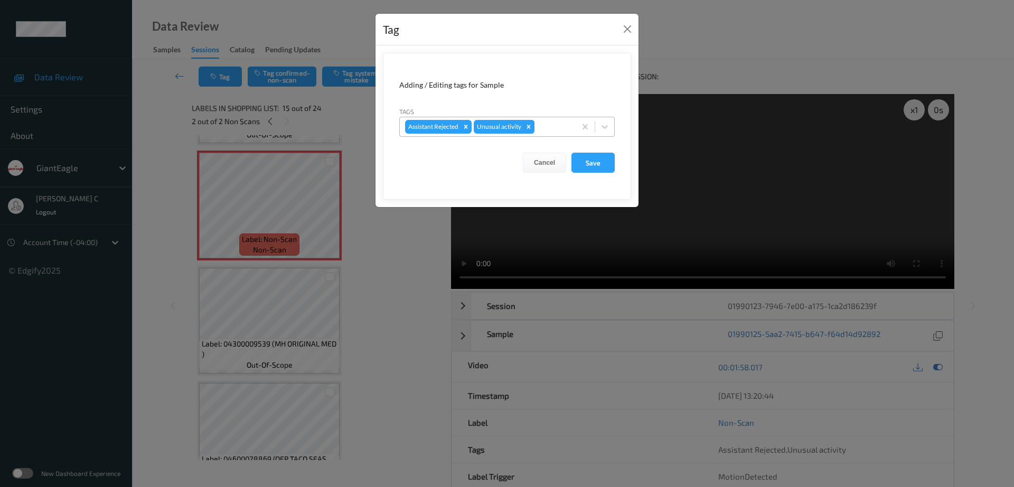
click at [533, 127] on icon "Remove Unusual activity" at bounding box center [528, 126] width 7 height 7
click at [600, 166] on button "Save" at bounding box center [593, 163] width 43 height 20
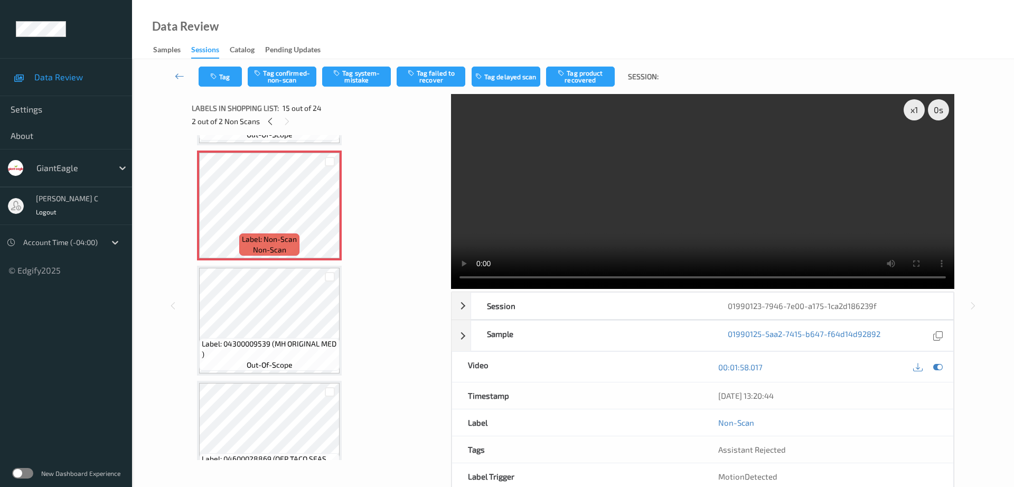
click at [296, 93] on div "Tag Tag confirmed-non-scan Tag system-mistake Tag failed to recover Tag delayed…" at bounding box center [573, 76] width 839 height 35
click at [297, 79] on button "Tag confirmed-non-scan" at bounding box center [282, 77] width 69 height 20
click at [442, 76] on button "Tag failed to recover" at bounding box center [431, 77] width 69 height 20
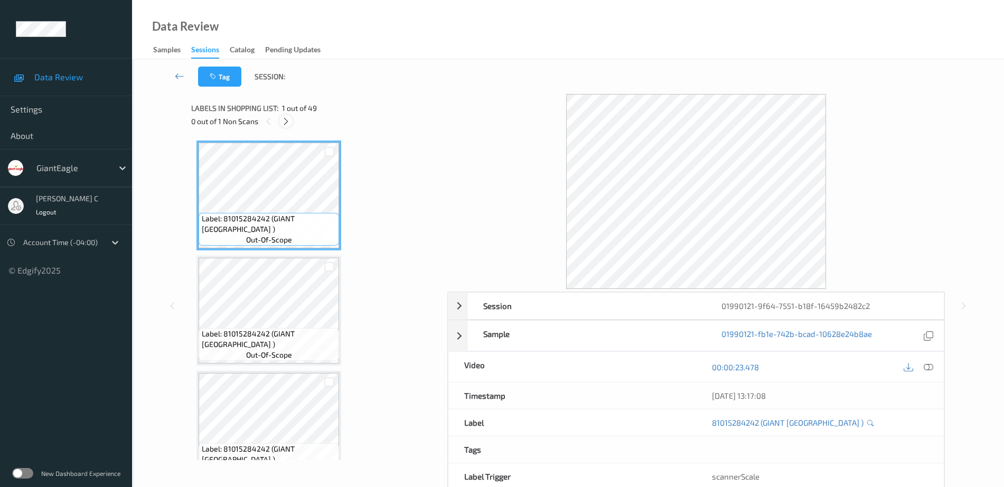
click at [287, 117] on icon at bounding box center [286, 122] width 9 height 10
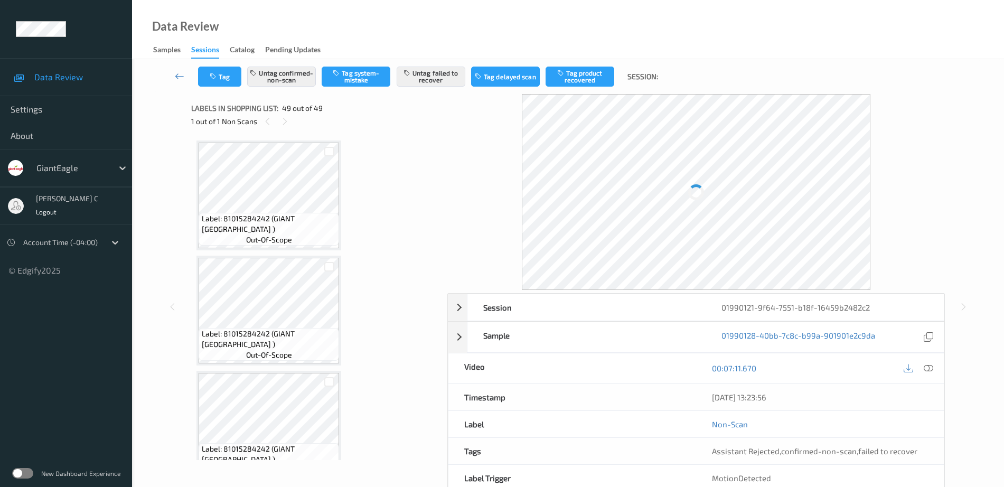
scroll to position [5323, 0]
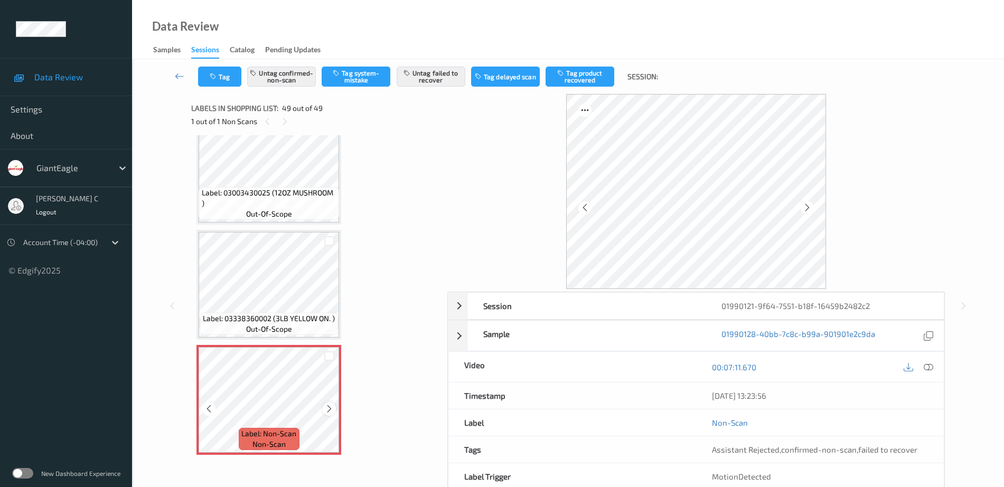
click at [329, 405] on icon at bounding box center [329, 409] width 9 height 10
click at [327, 408] on icon at bounding box center [329, 409] width 9 height 10
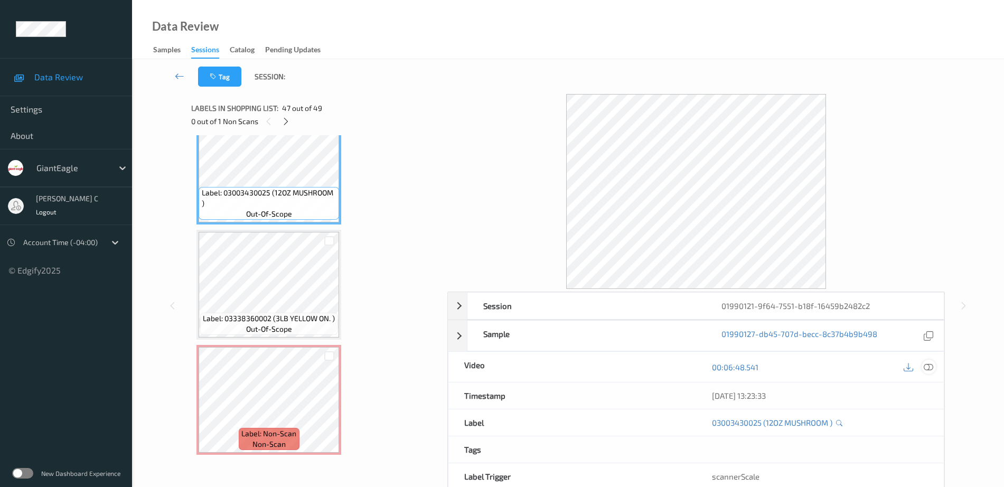
click at [929, 366] on icon at bounding box center [929, 367] width 10 height 10
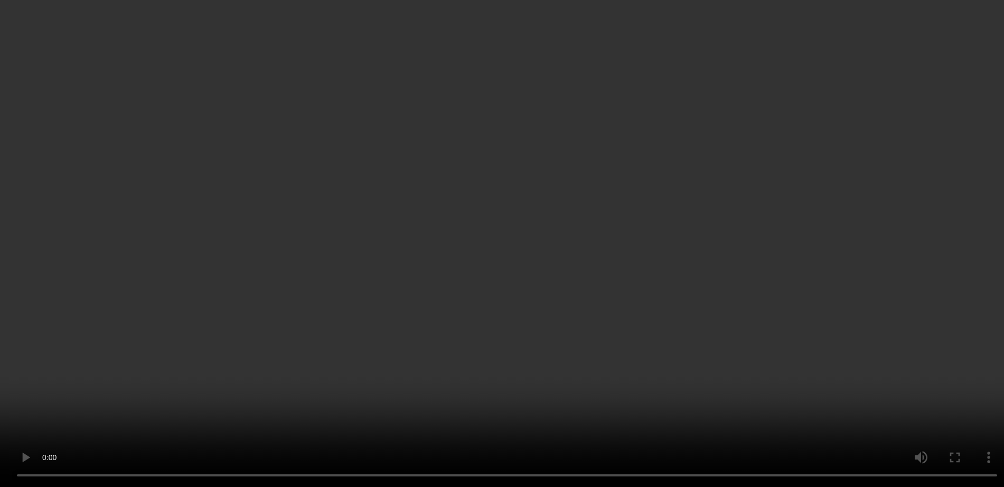
scroll to position [4778, 0]
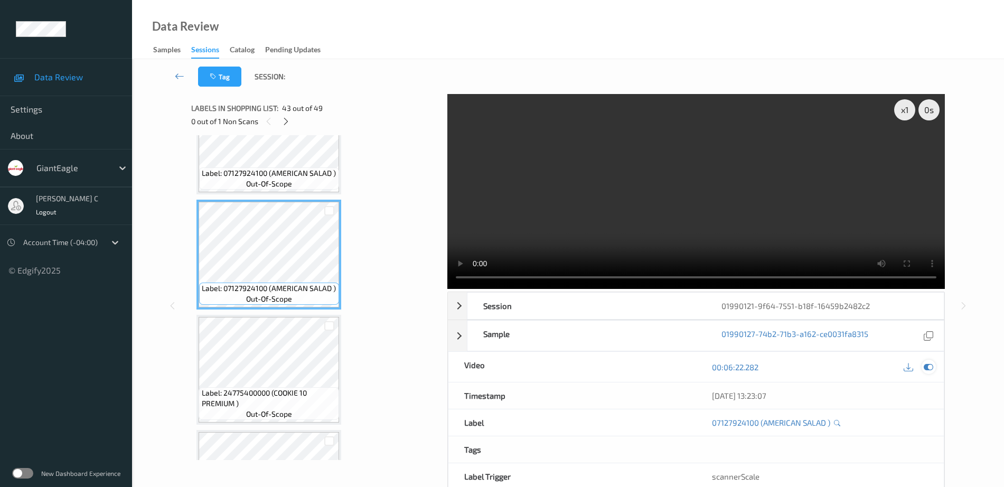
click at [932, 366] on icon at bounding box center [929, 367] width 10 height 10
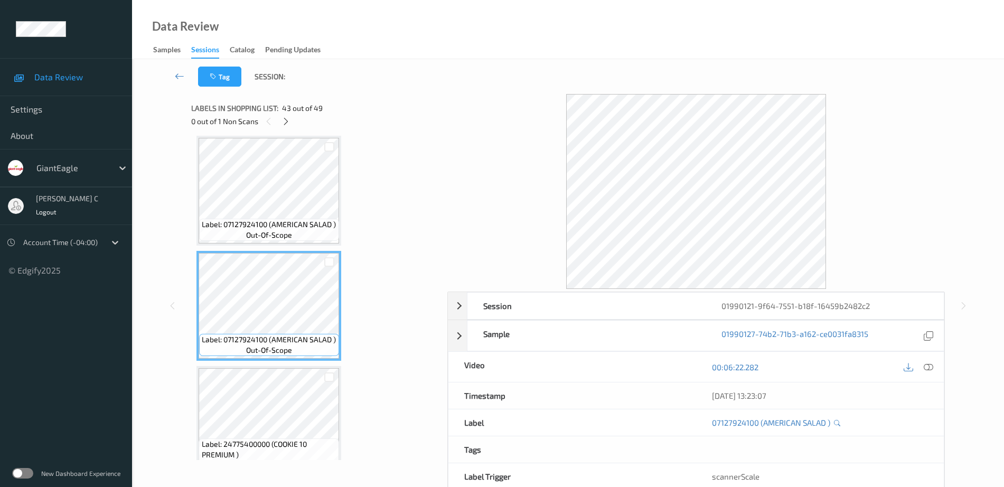
scroll to position [4712, 0]
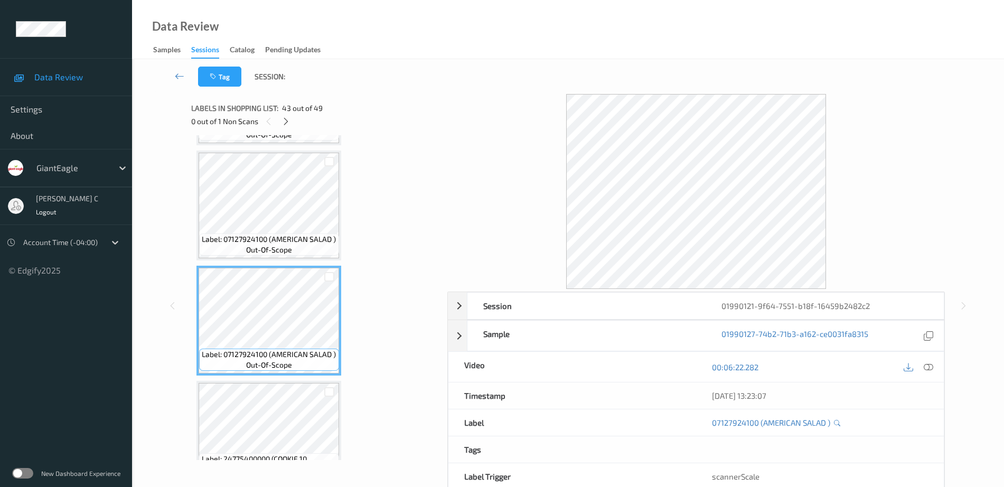
click at [313, 236] on span "Label: 07127924100 (AMERICAN SALAD )" at bounding box center [269, 239] width 134 height 11
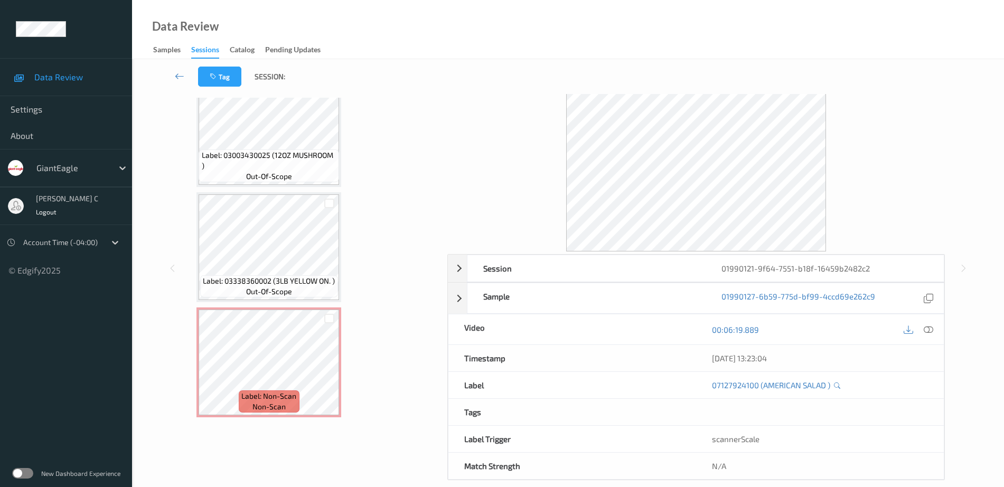
scroll to position [52, 0]
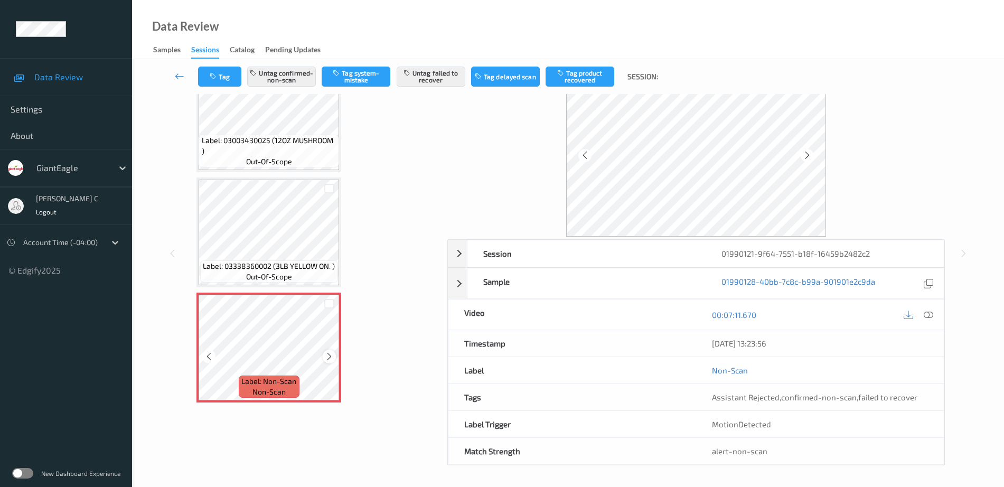
click at [332, 352] on icon at bounding box center [329, 357] width 9 height 10
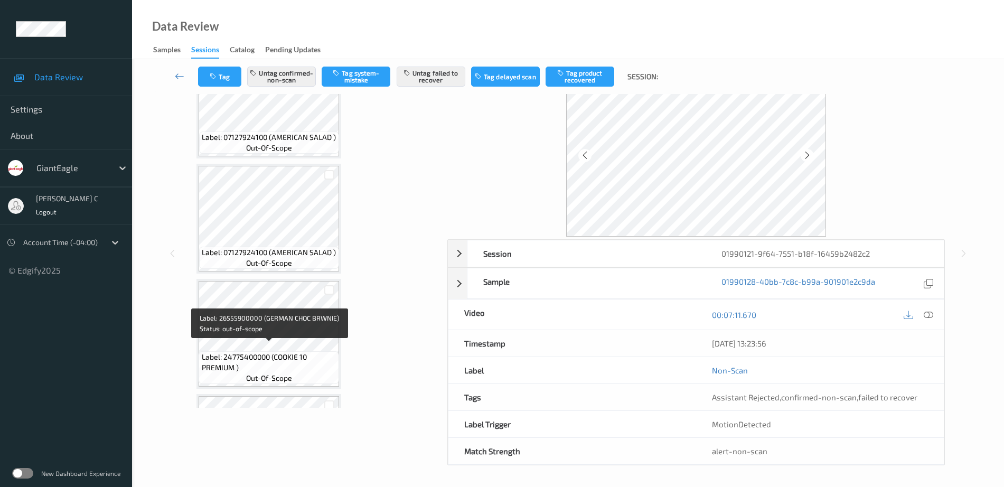
scroll to position [4729, 0]
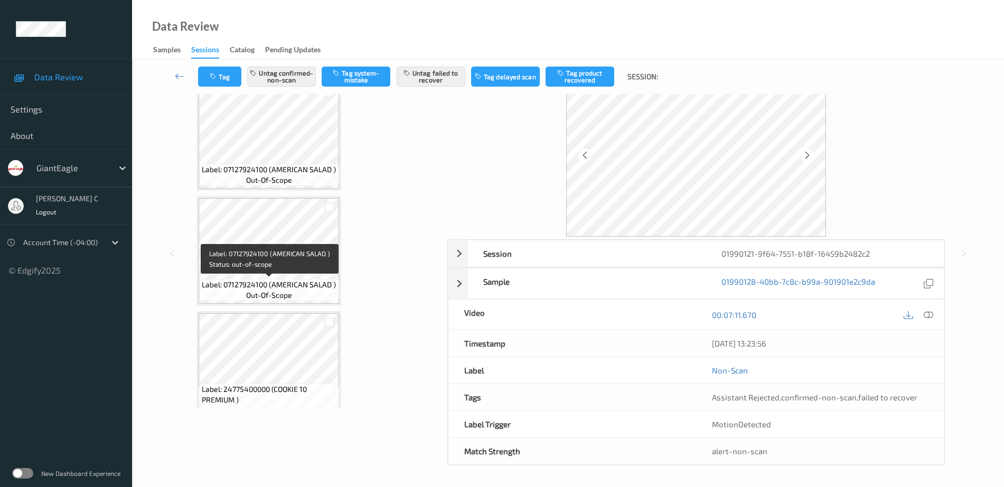
click at [279, 289] on span "Label: 07127924100 (AMERICAN SALAD )" at bounding box center [269, 284] width 134 height 11
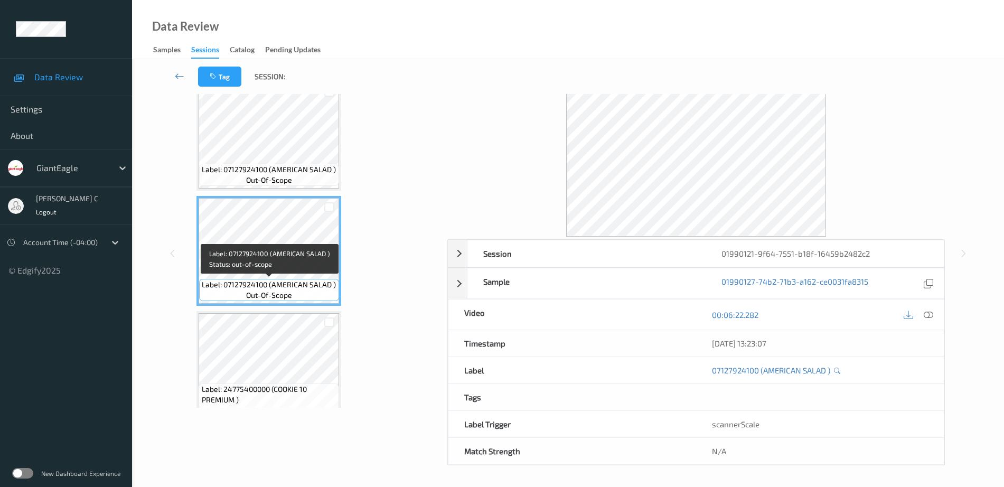
scroll to position [4597, 0]
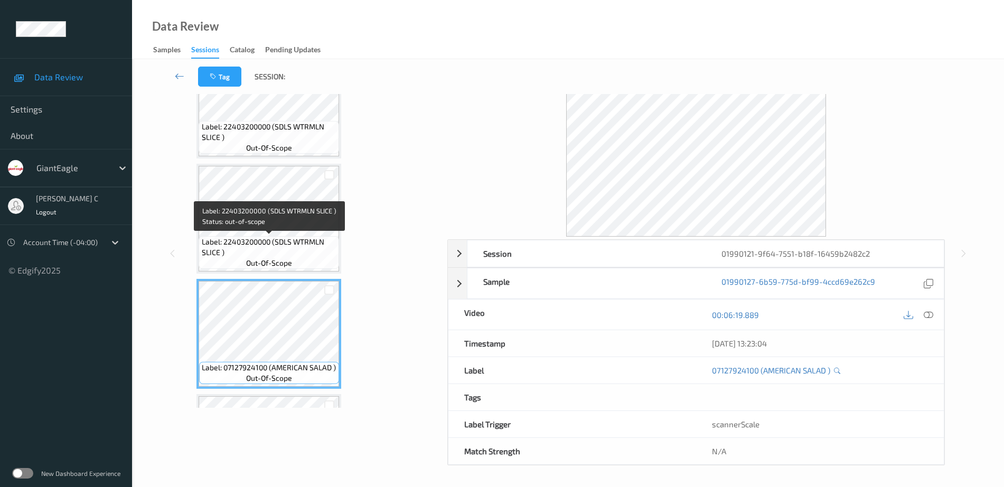
click at [284, 239] on span "Label: 22403200000 (SDLS WTRMLN SLICE )" at bounding box center [269, 247] width 135 height 21
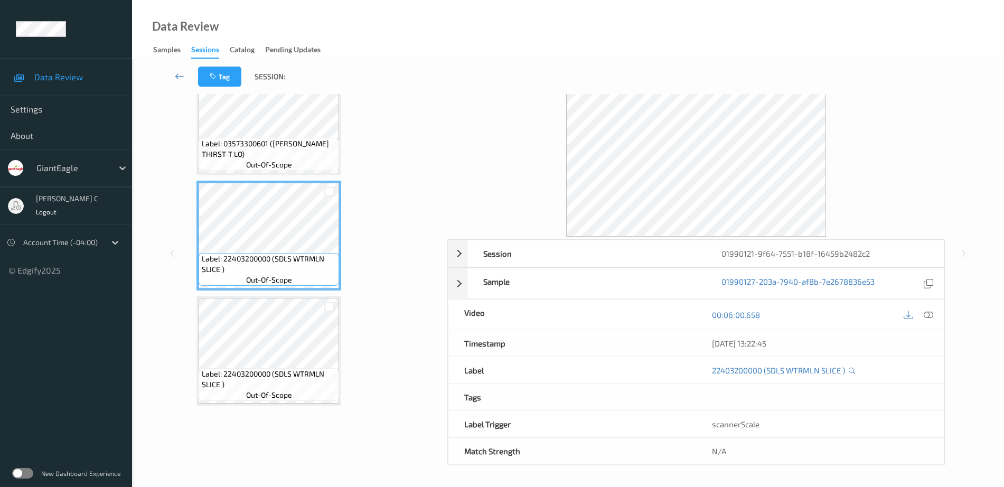
scroll to position [4333, 0]
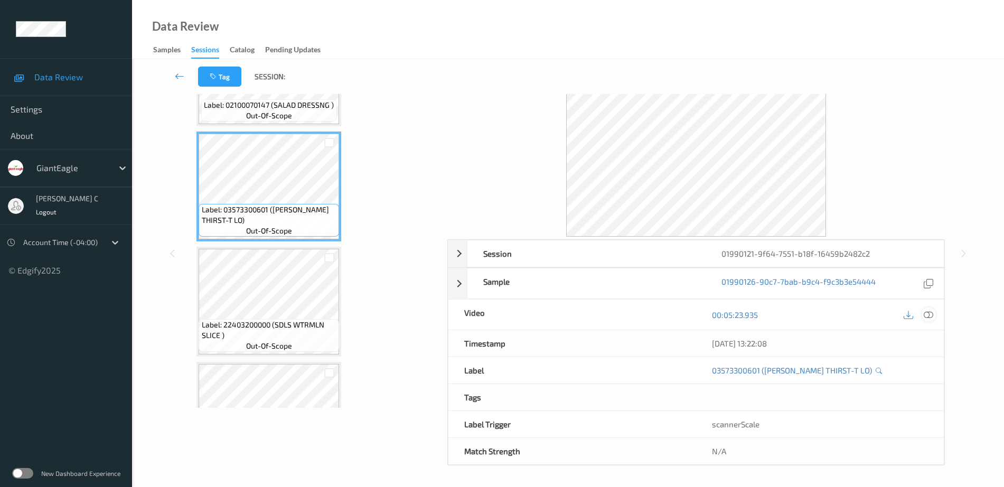
click at [931, 317] on icon at bounding box center [929, 315] width 10 height 10
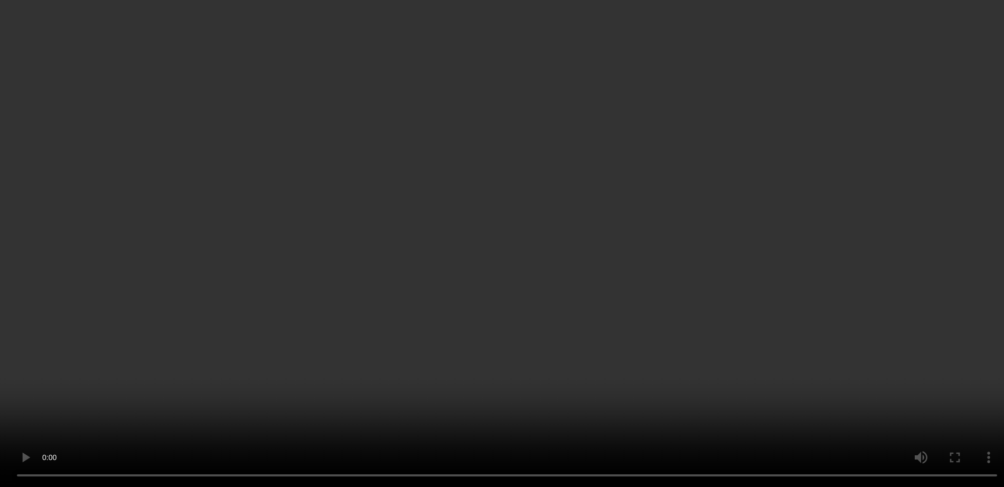
scroll to position [3871, 0]
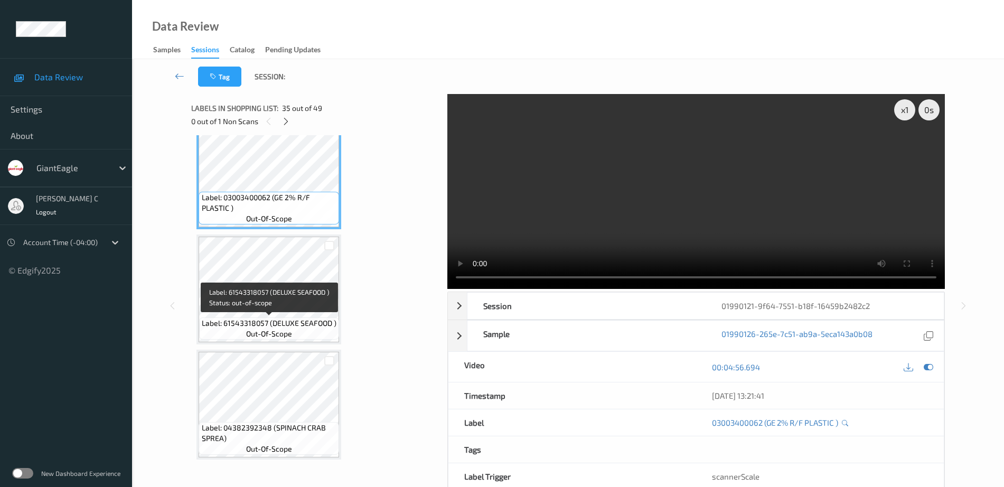
click at [322, 329] on div "Label: 61543318057 (DELUXE SEAFOOD ) out-of-scope" at bounding box center [269, 328] width 140 height 22
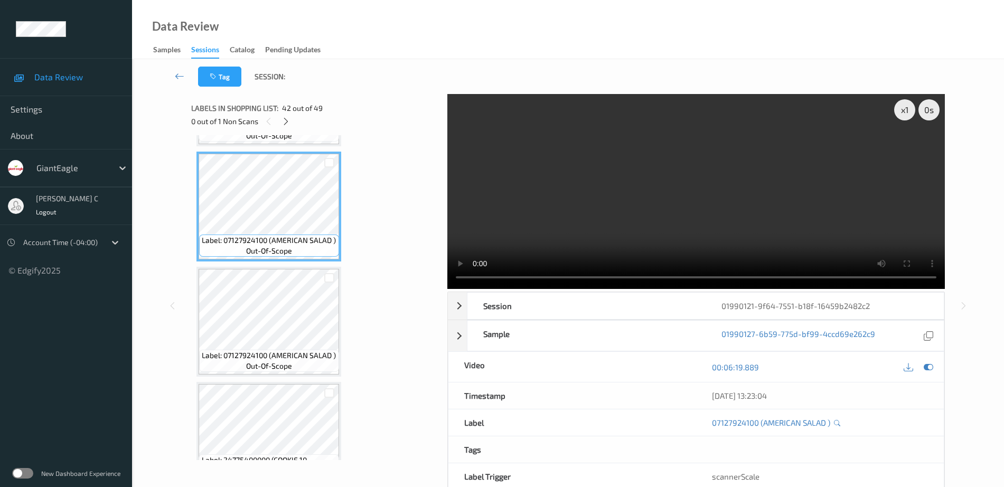
scroll to position [4729, 0]
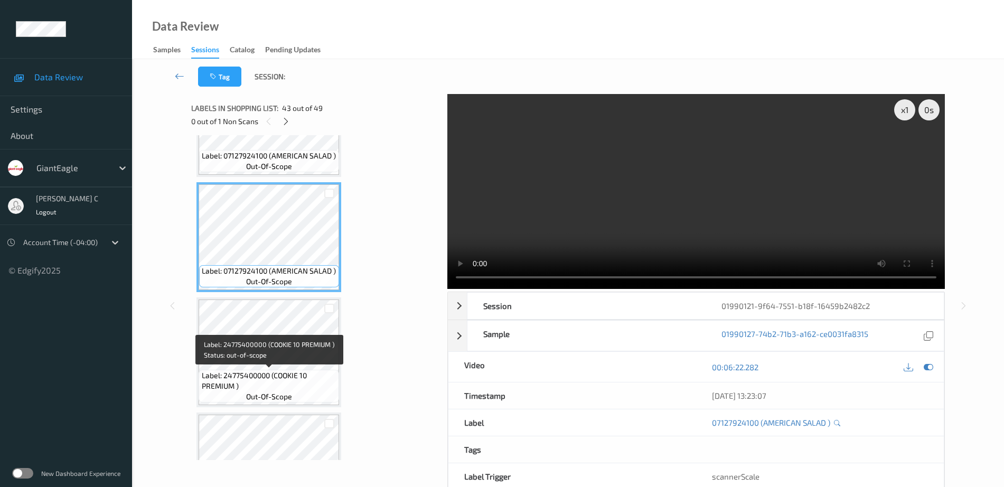
click at [285, 383] on span "Label: 24775400000 (COOKIE 10 PREMIUM )" at bounding box center [269, 380] width 135 height 21
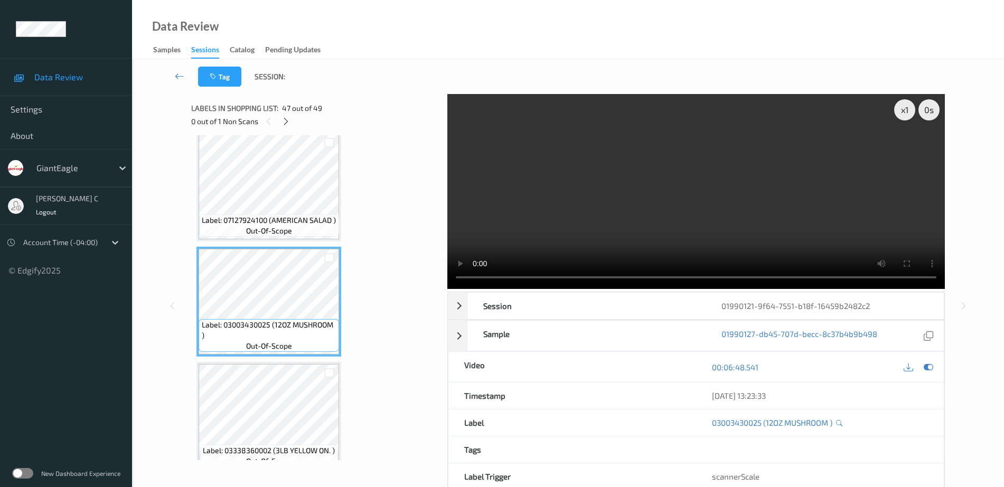
scroll to position [5323, 0]
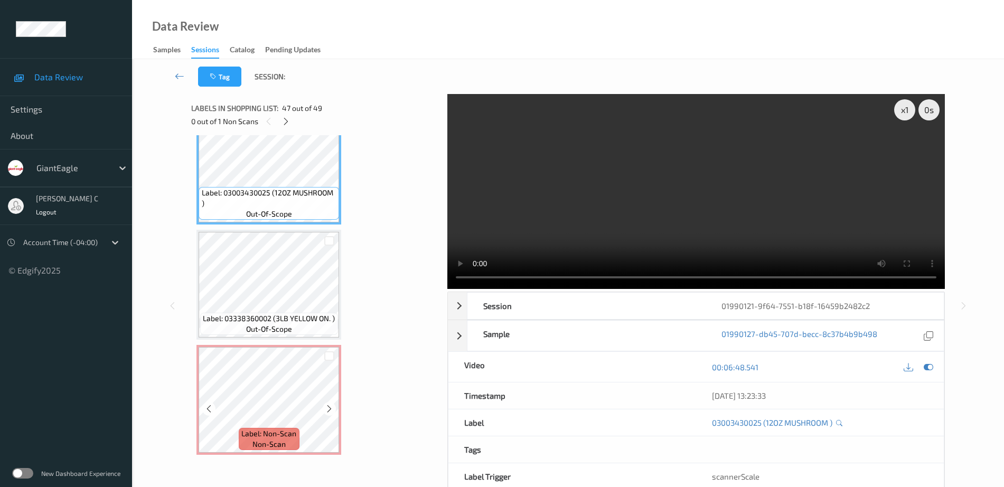
click at [298, 347] on div "Label: Non-Scan non-scan" at bounding box center [269, 400] width 145 height 110
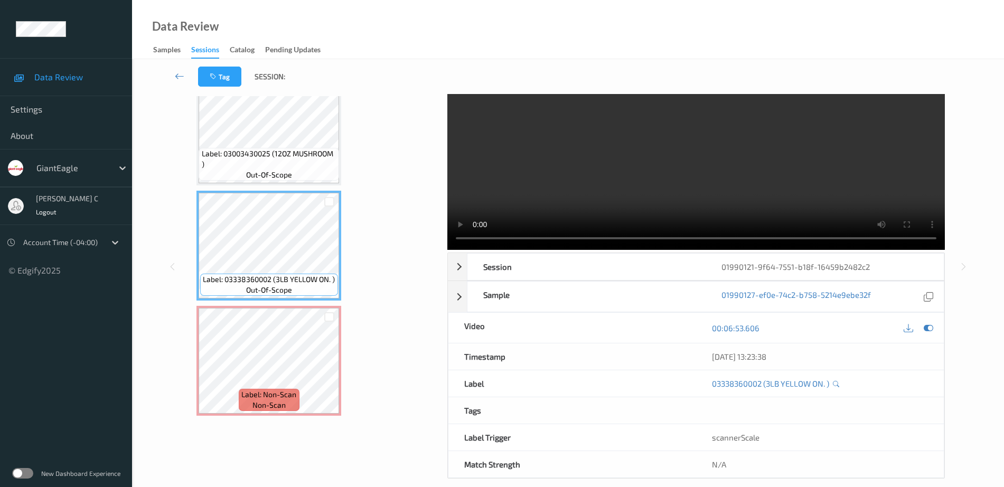
scroll to position [52, 0]
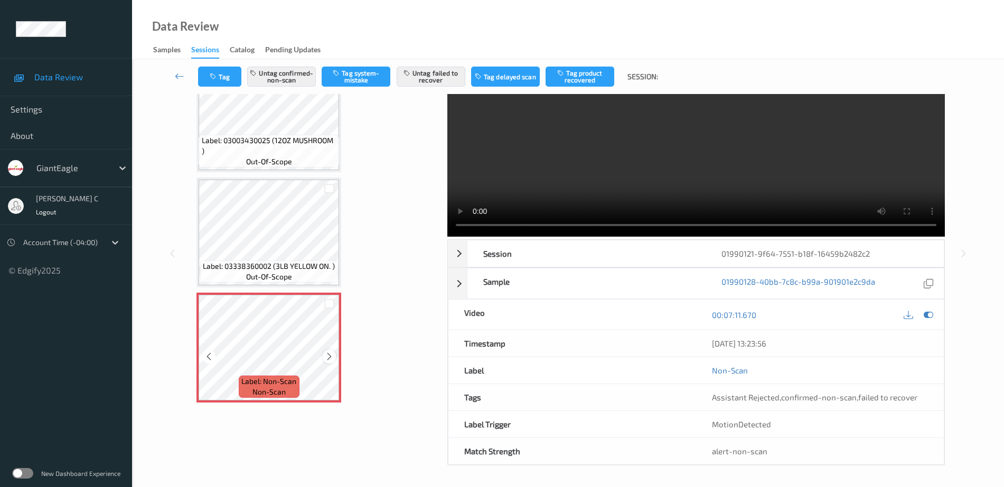
click at [329, 358] on icon at bounding box center [329, 357] width 9 height 10
click at [330, 358] on icon at bounding box center [329, 357] width 9 height 10
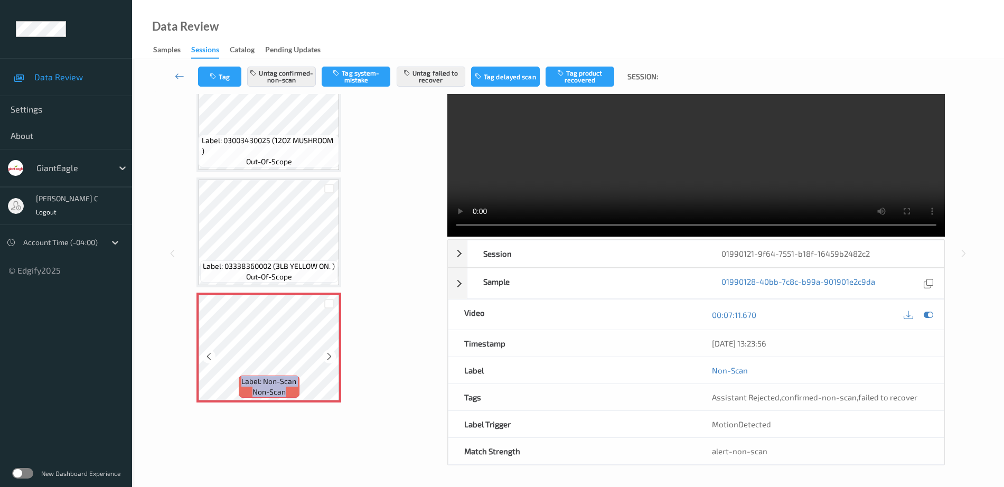
click at [330, 358] on icon at bounding box center [329, 357] width 9 height 10
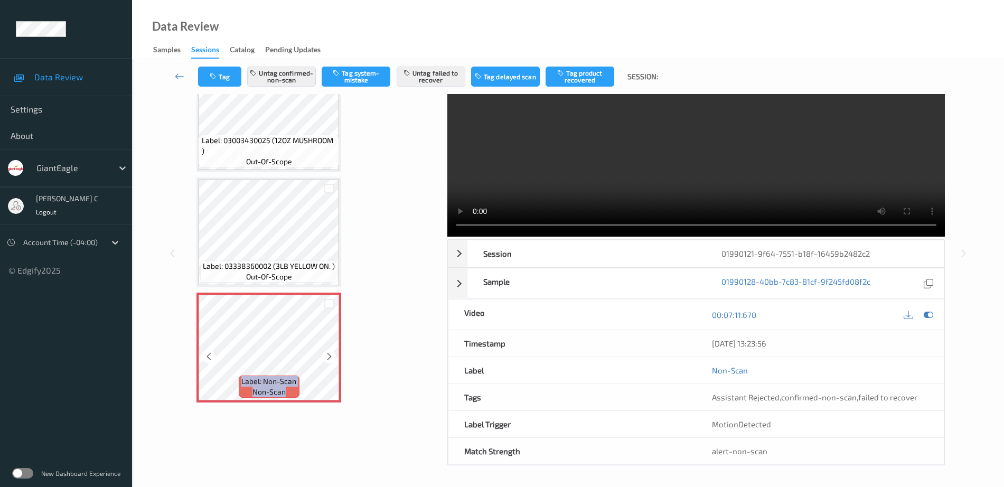
click at [330, 358] on icon at bounding box center [329, 357] width 9 height 10
click at [290, 75] on button "Untag confirmed-non-scan" at bounding box center [281, 77] width 69 height 20
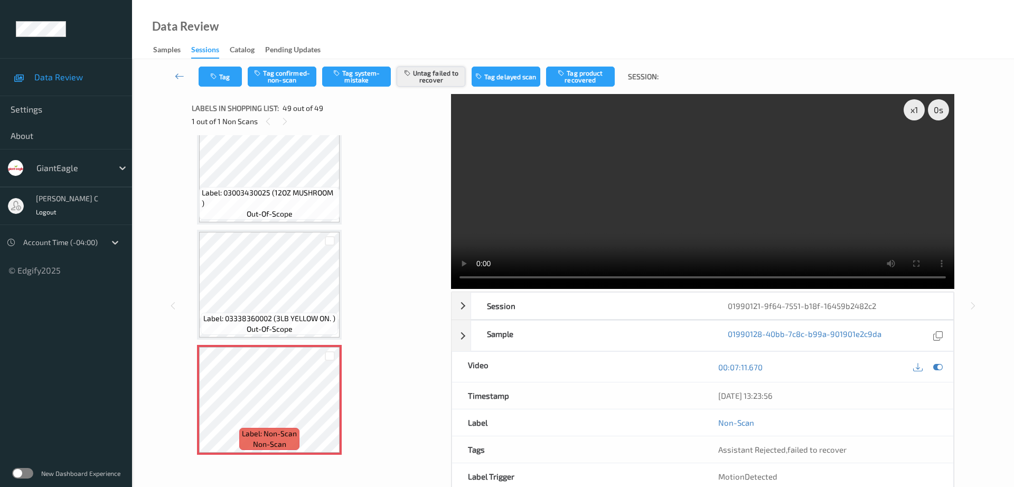
click at [433, 69] on button "Untag failed to recover" at bounding box center [431, 77] width 69 height 20
click at [360, 74] on button "Tag system-mistake" at bounding box center [356, 77] width 69 height 20
click at [226, 81] on button "Tag" at bounding box center [220, 77] width 43 height 20
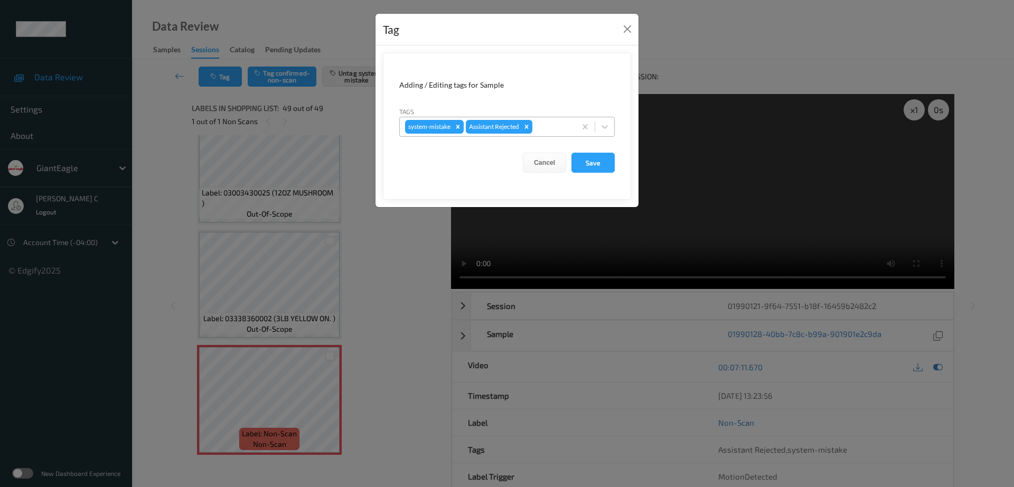
click at [556, 125] on div at bounding box center [553, 126] width 36 height 13
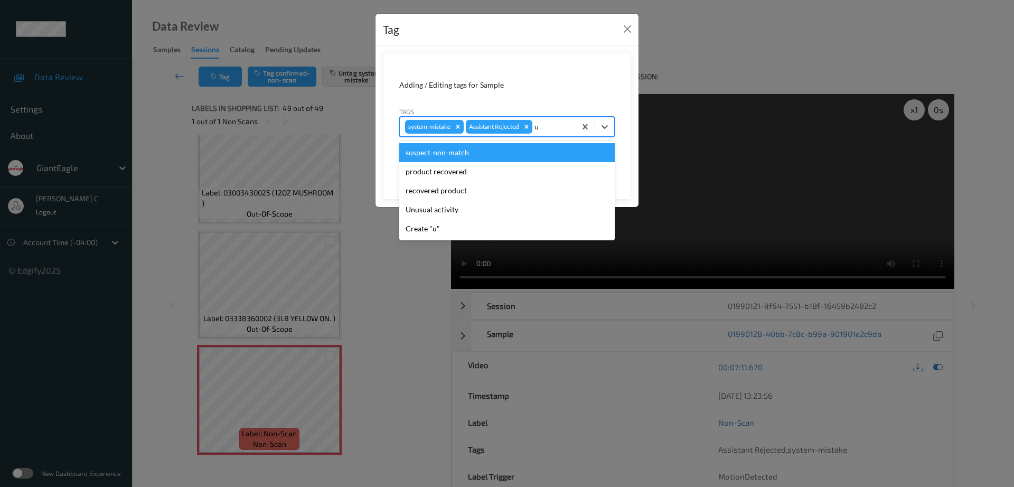
type input "un"
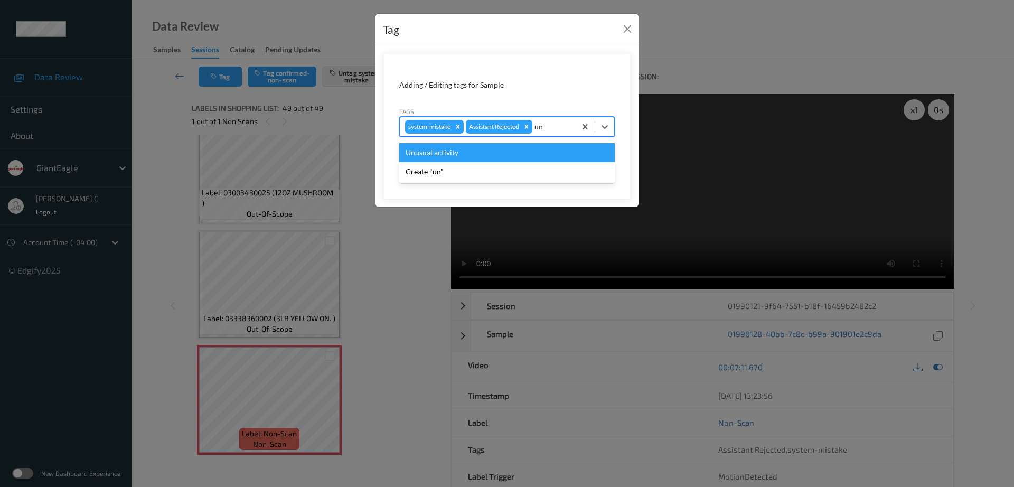
click at [476, 154] on div "Unusual activity" at bounding box center [507, 152] width 216 height 19
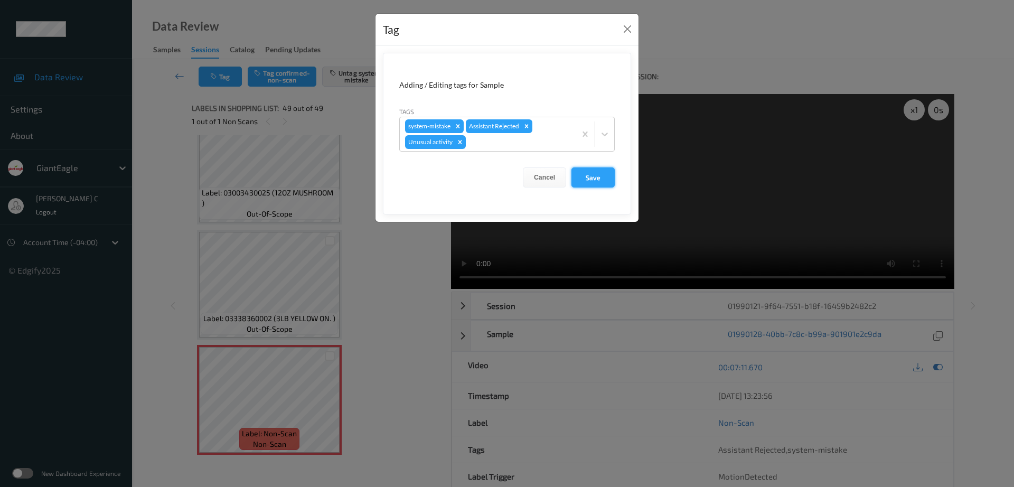
click at [584, 174] on button "Save" at bounding box center [593, 177] width 43 height 20
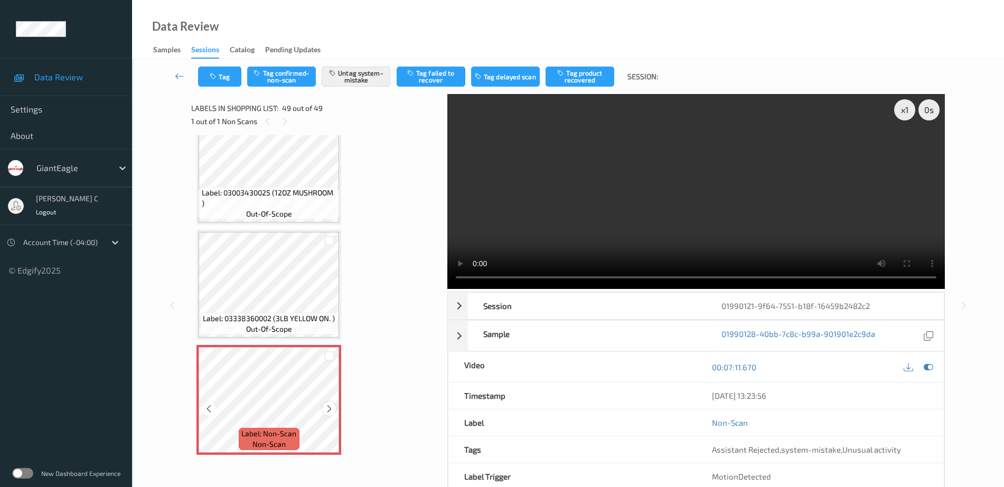
click at [328, 410] on icon at bounding box center [329, 409] width 9 height 10
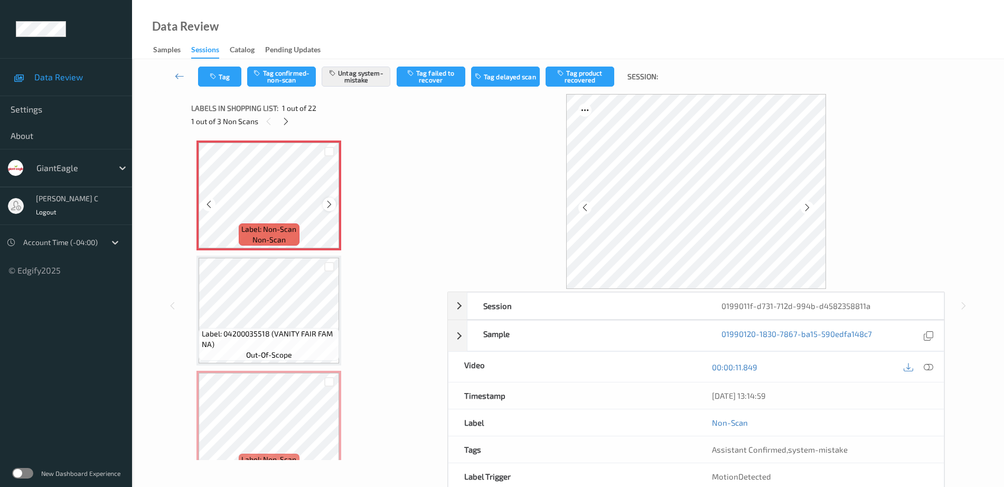
click at [325, 206] on icon at bounding box center [329, 205] width 9 height 10
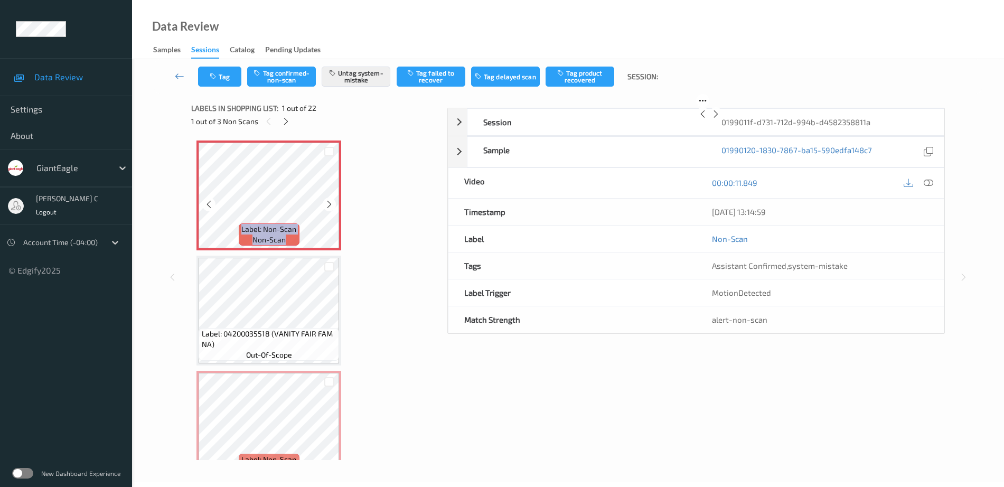
click at [325, 206] on icon at bounding box center [329, 205] width 9 height 10
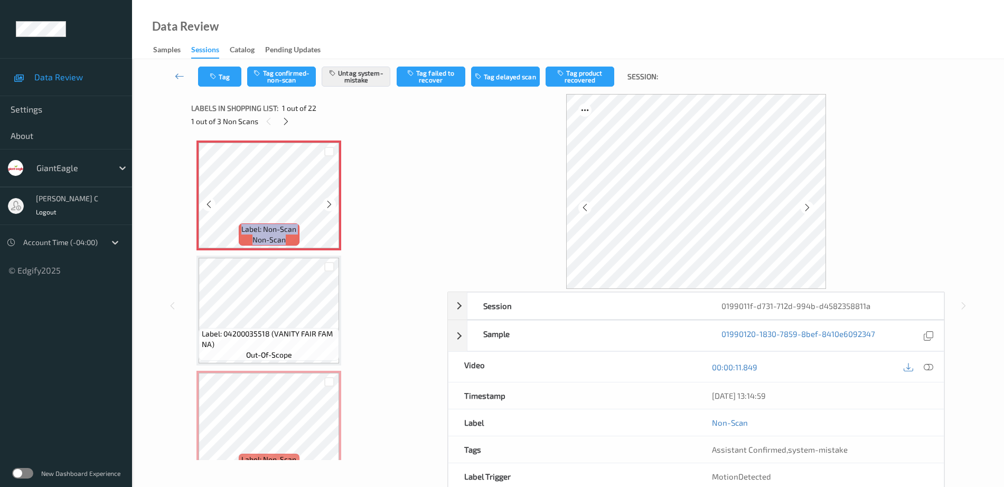
click at [325, 206] on icon at bounding box center [329, 205] width 9 height 10
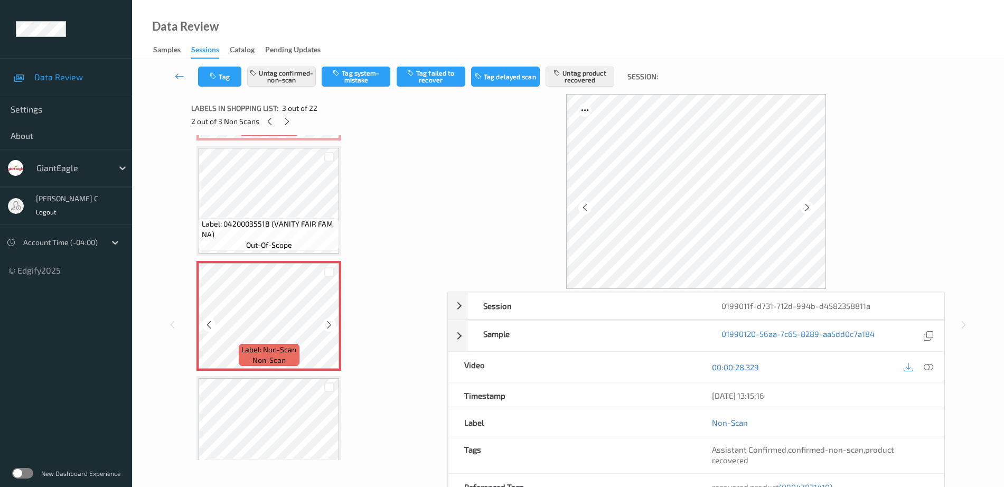
scroll to position [132, 0]
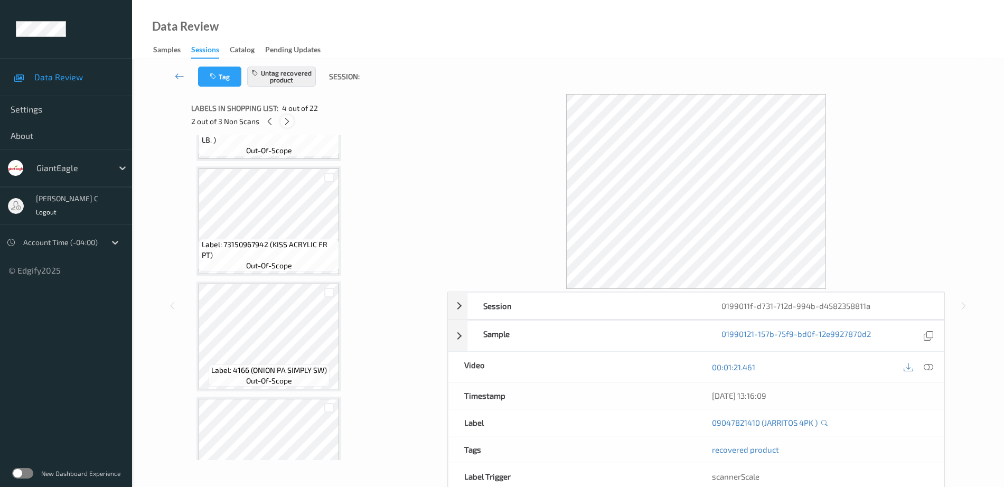
click at [290, 121] on icon at bounding box center [287, 122] width 9 height 10
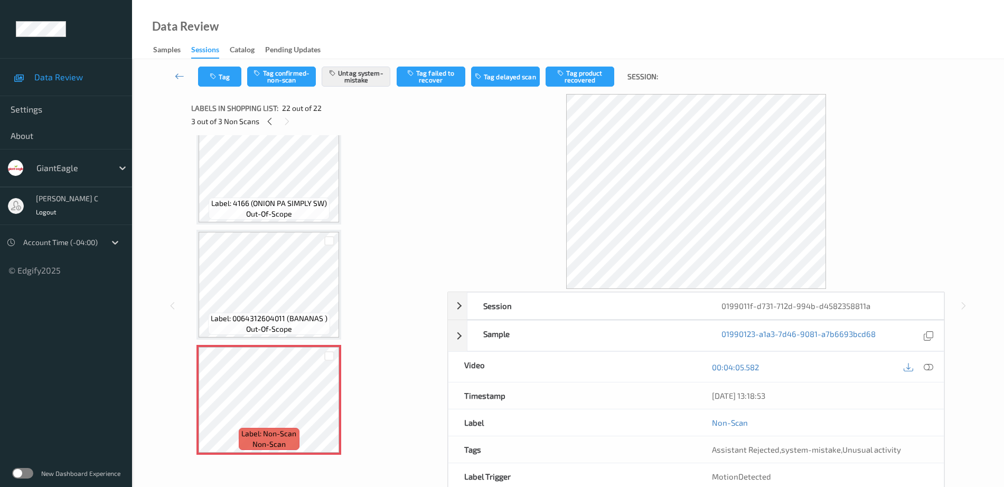
click at [259, 202] on span "Label: 4166 (ONION PA SIMPLY SW)" at bounding box center [269, 203] width 116 height 11
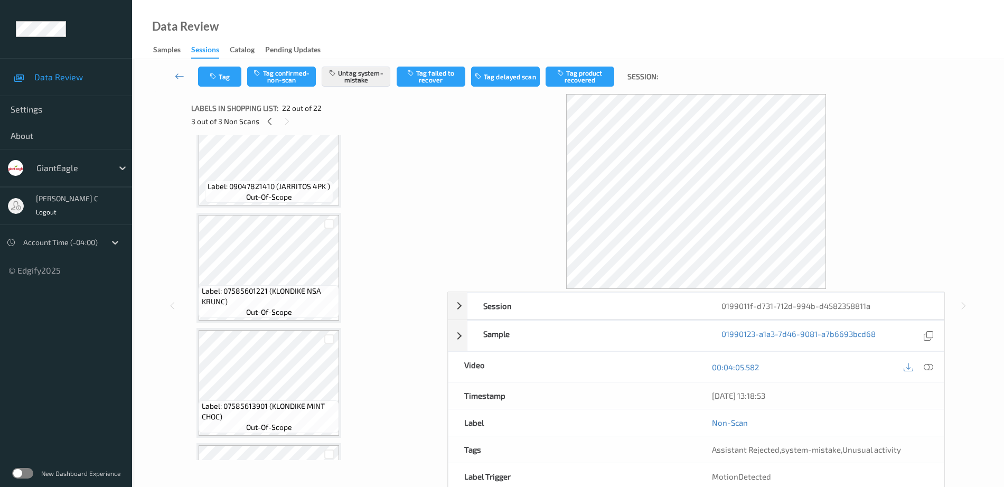
scroll to position [0, 0]
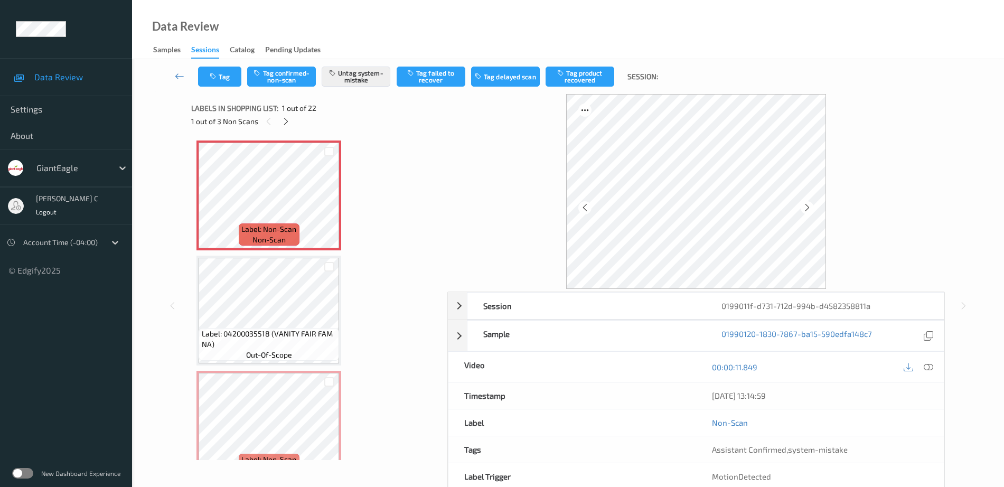
click at [928, 363] on icon at bounding box center [929, 367] width 10 height 10
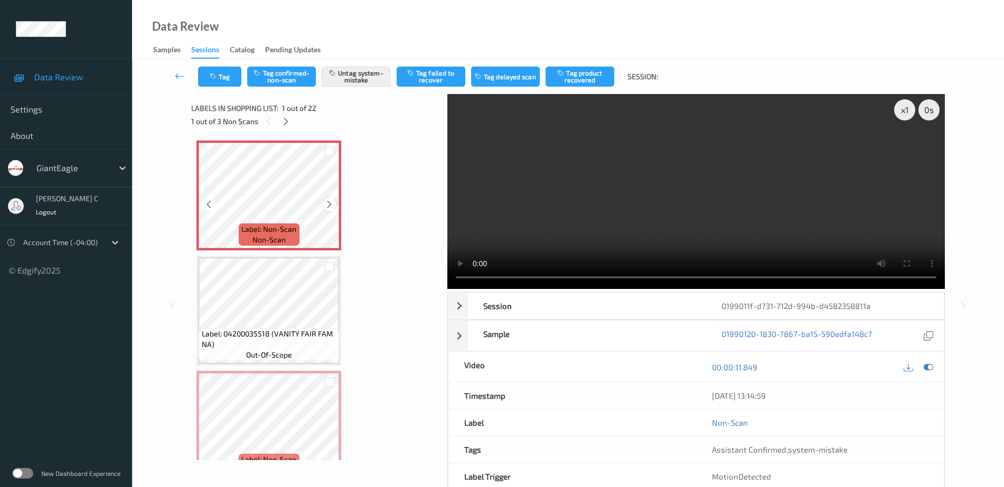
click at [327, 206] on icon at bounding box center [329, 205] width 9 height 10
click at [327, 203] on icon at bounding box center [329, 205] width 9 height 10
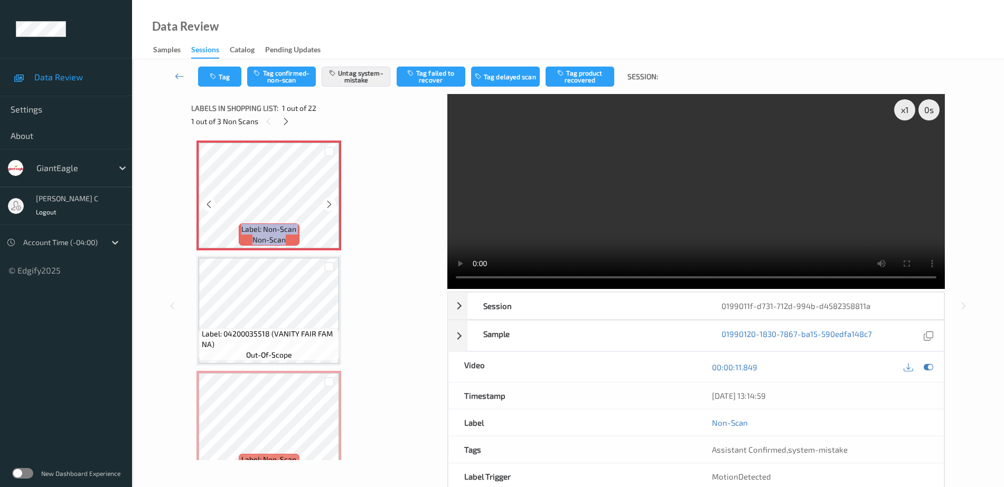
click at [327, 203] on icon at bounding box center [329, 205] width 9 height 10
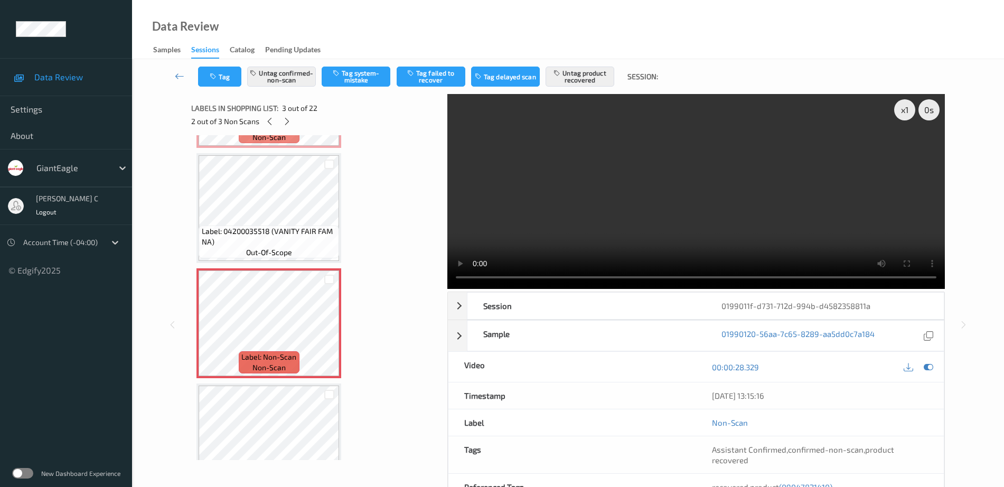
scroll to position [132, 0]
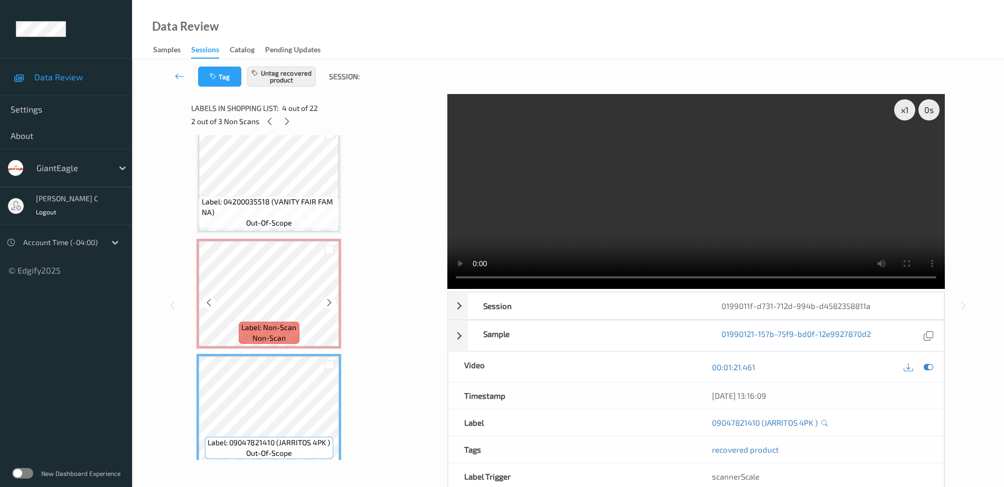
click at [299, 335] on div "Label: Non-Scan non-scan" at bounding box center [269, 333] width 60 height 22
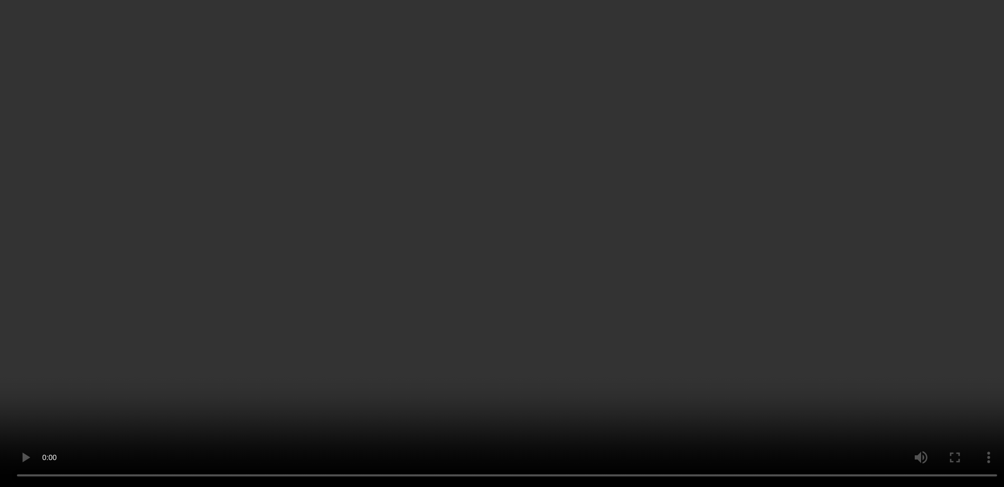
scroll to position [2214, 0]
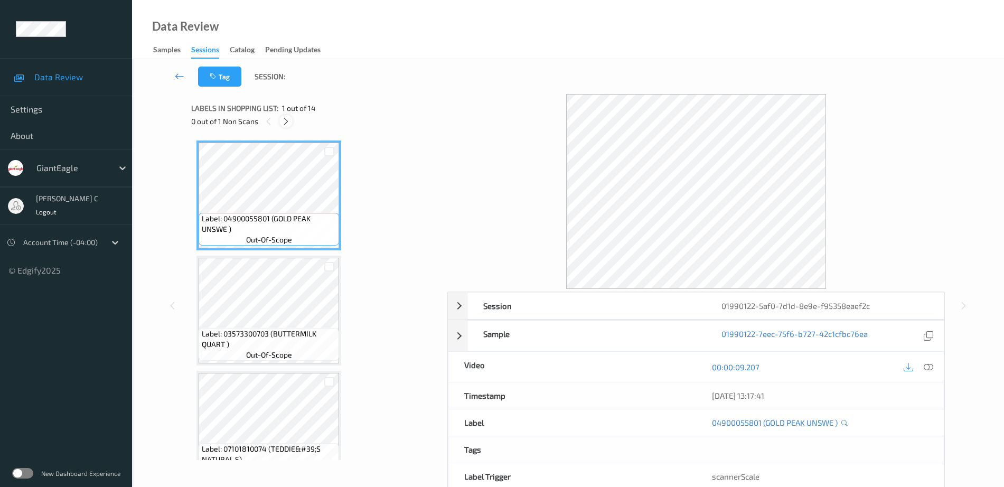
click at [284, 123] on icon at bounding box center [286, 122] width 9 height 10
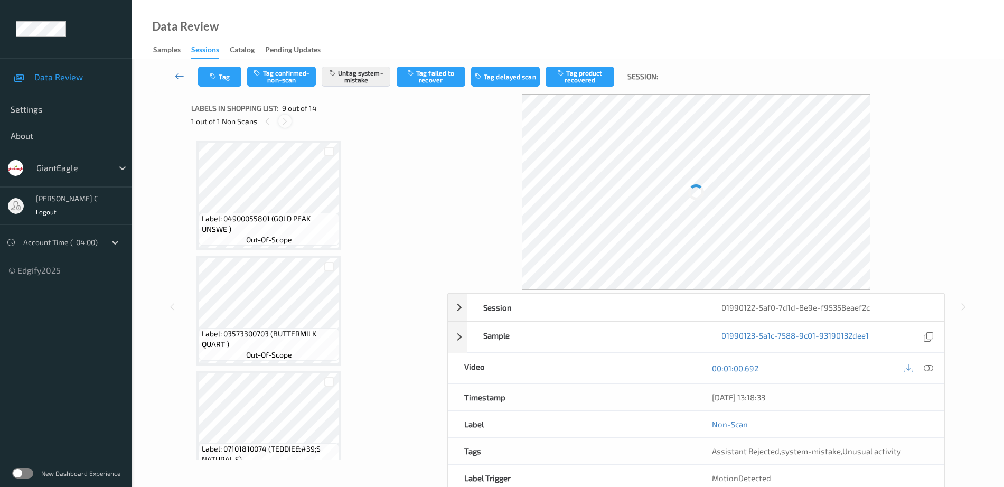
scroll to position [811, 0]
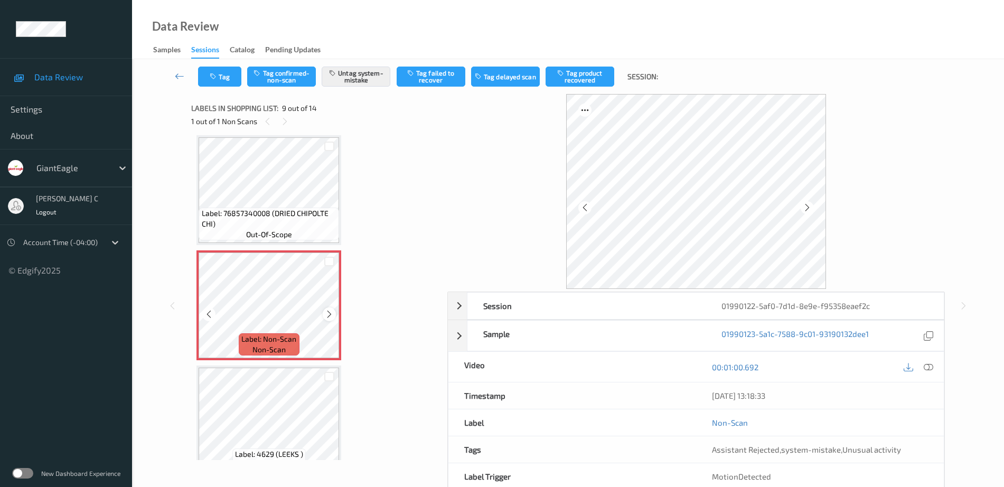
click at [329, 314] on icon at bounding box center [329, 315] width 9 height 10
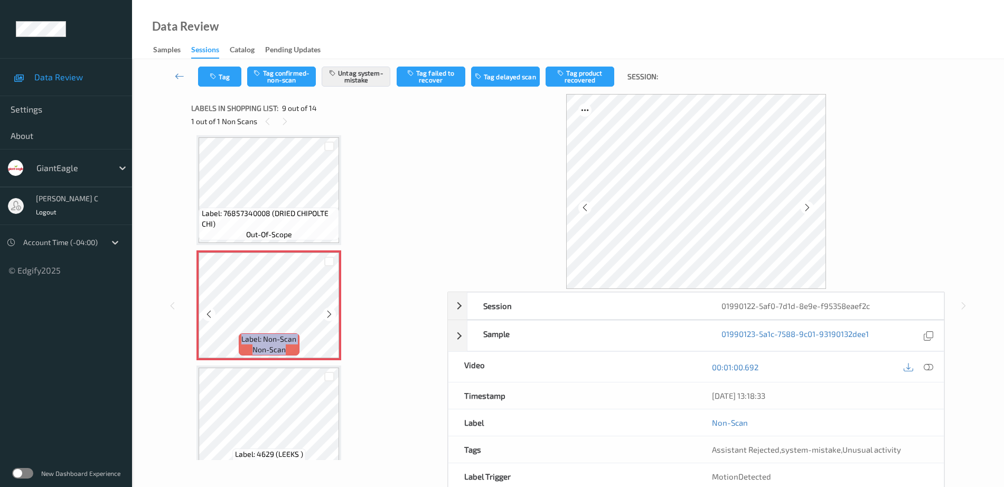
click at [329, 314] on icon at bounding box center [329, 315] width 9 height 10
click at [334, 312] on div at bounding box center [329, 313] width 13 height 13
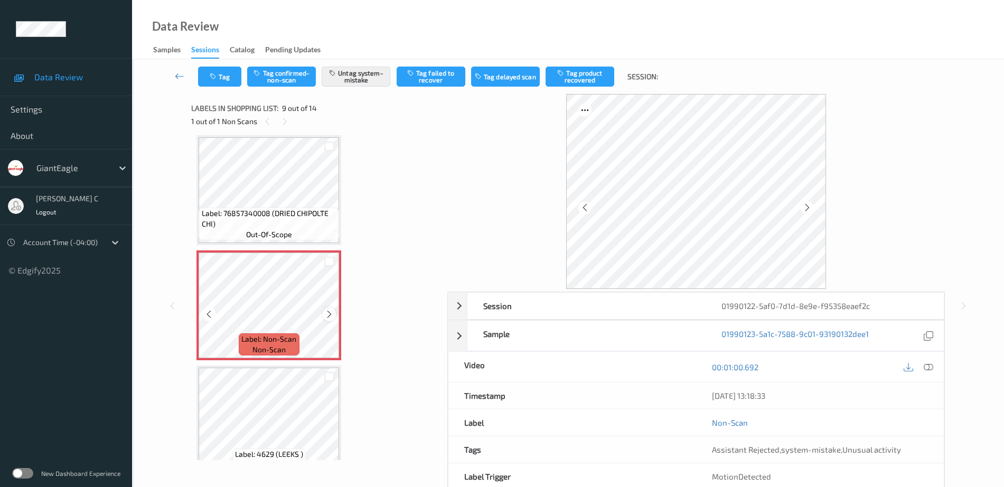
click at [334, 310] on div at bounding box center [329, 313] width 13 height 13
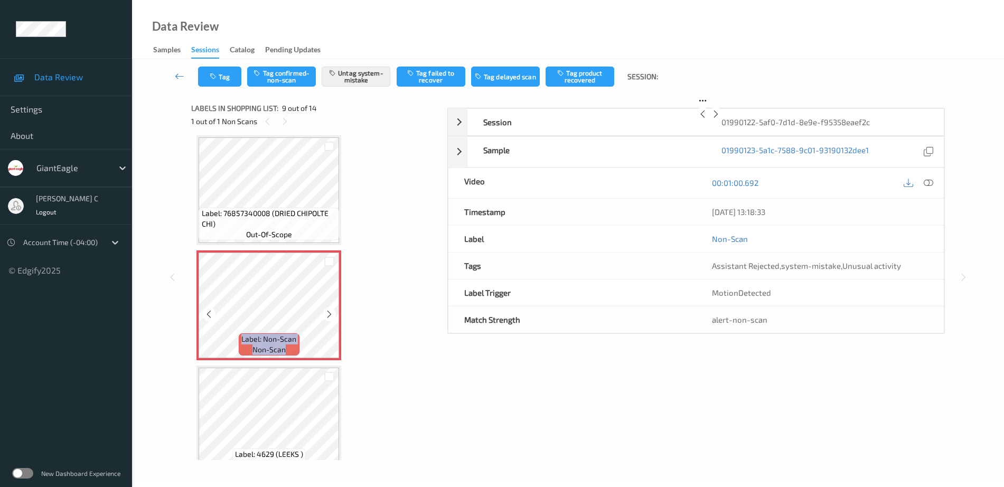
click at [334, 310] on div at bounding box center [329, 313] width 13 height 13
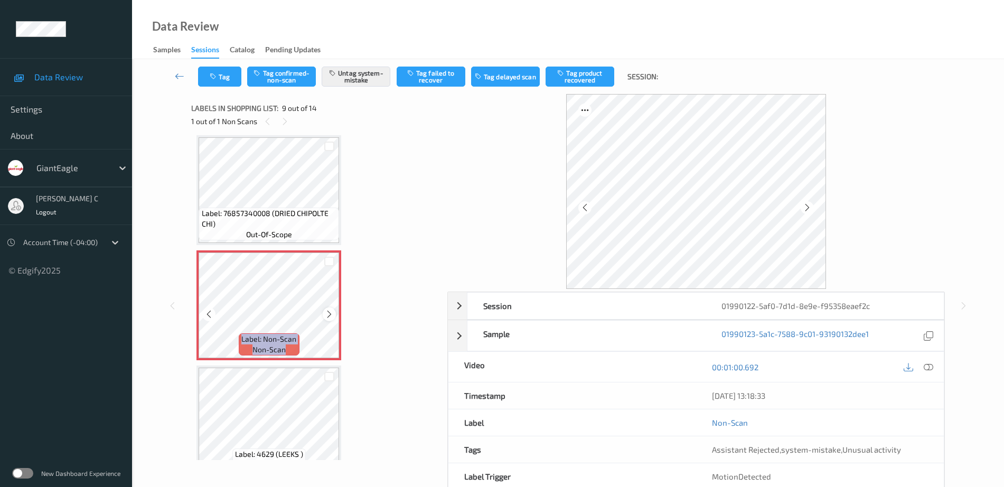
click at [333, 312] on icon at bounding box center [329, 315] width 9 height 10
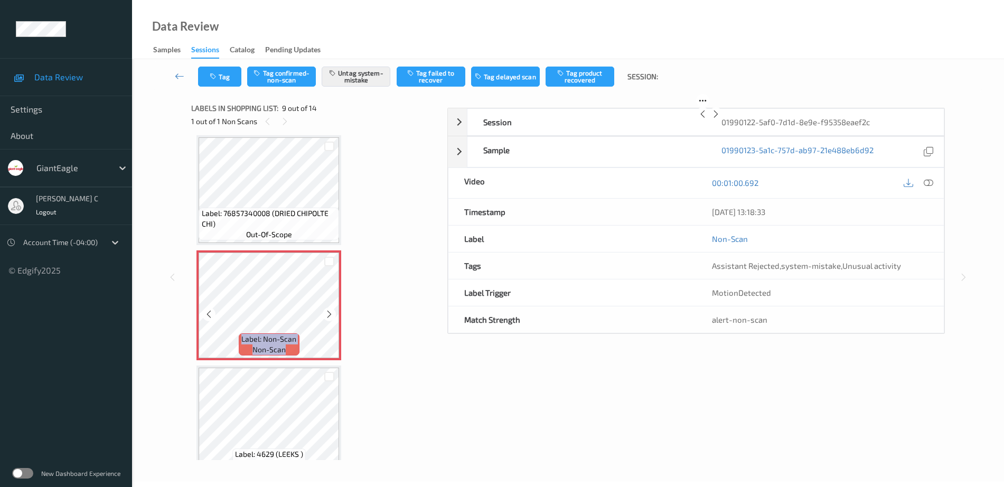
click at [333, 312] on icon at bounding box center [329, 315] width 9 height 10
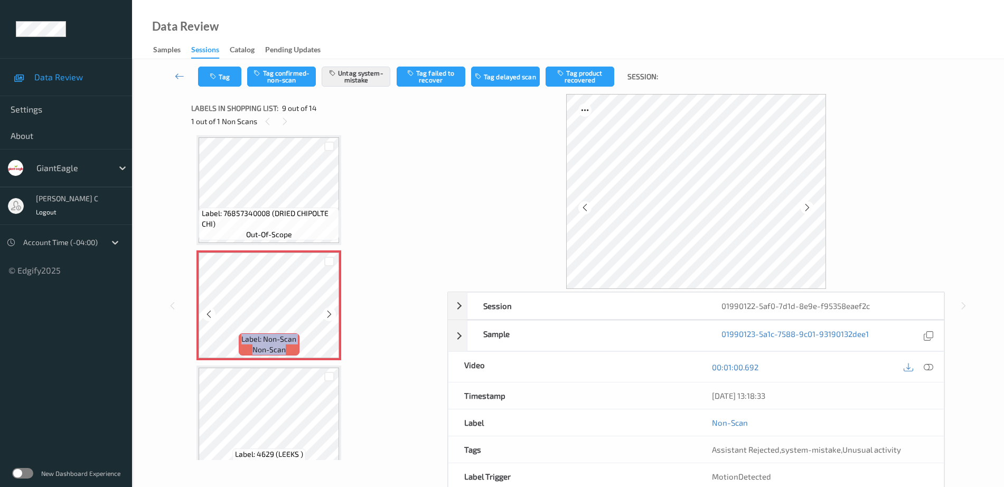
click at [333, 312] on icon at bounding box center [329, 315] width 9 height 10
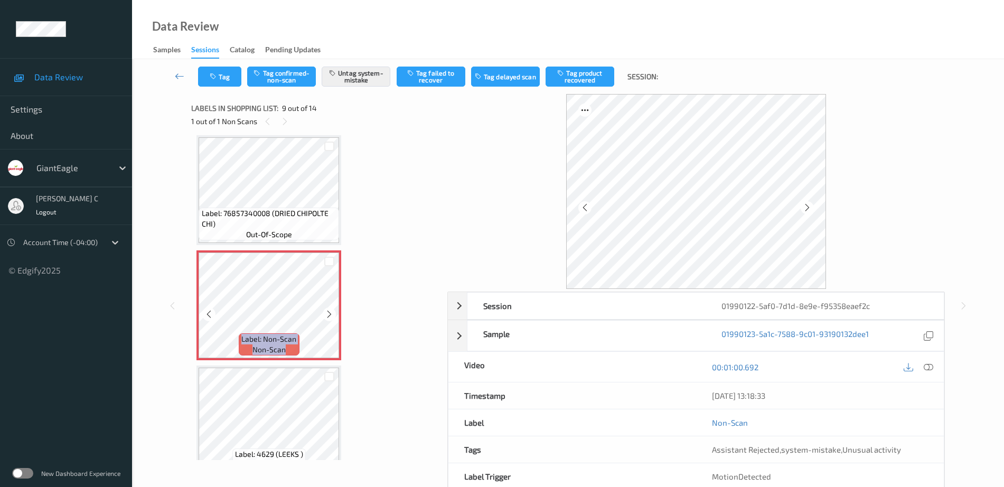
click at [333, 312] on icon at bounding box center [329, 315] width 9 height 10
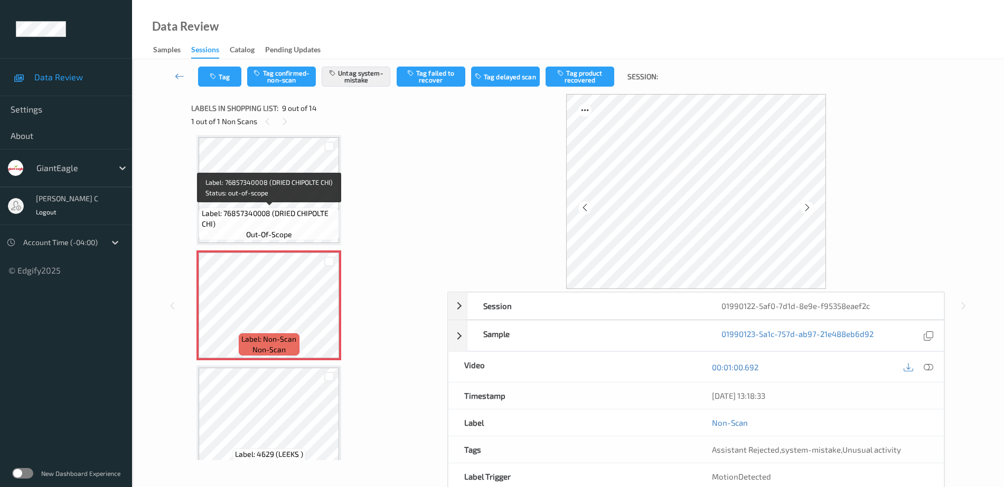
click at [281, 218] on span "Label: 76857340008 (DRIED CHIPOLTE CHI)" at bounding box center [269, 218] width 135 height 21
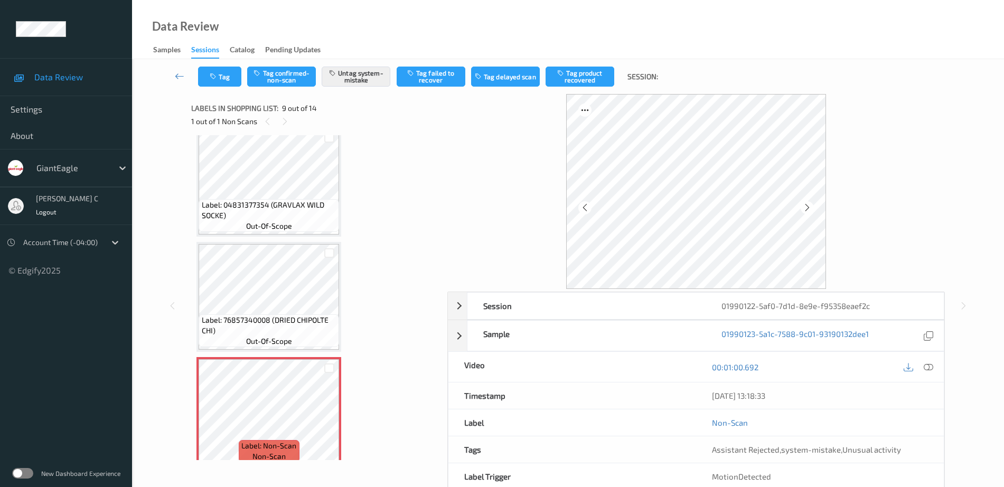
scroll to position [679, 0]
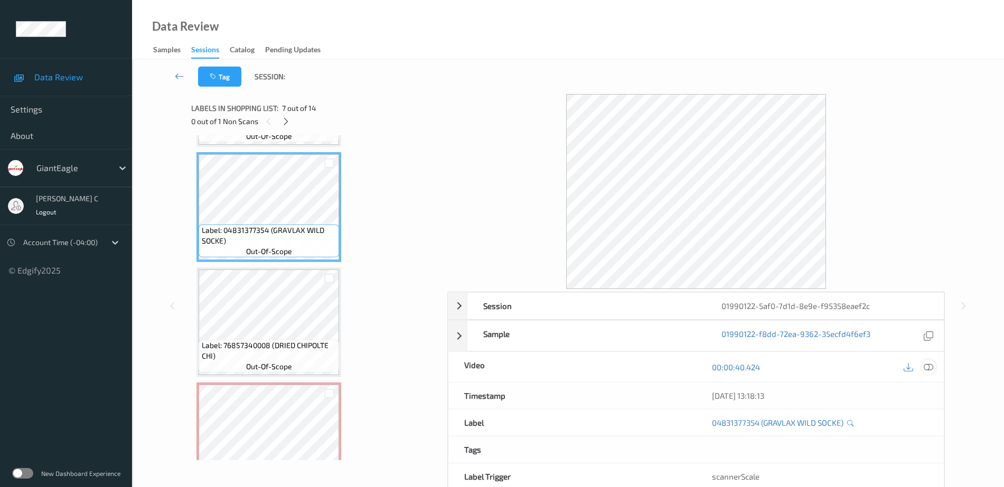
click at [926, 369] on icon at bounding box center [929, 367] width 10 height 10
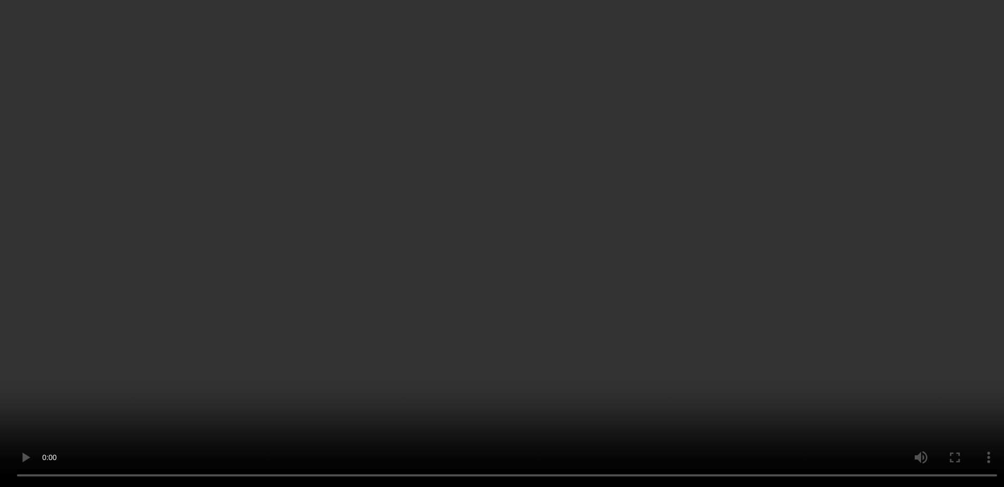
scroll to position [745, 0]
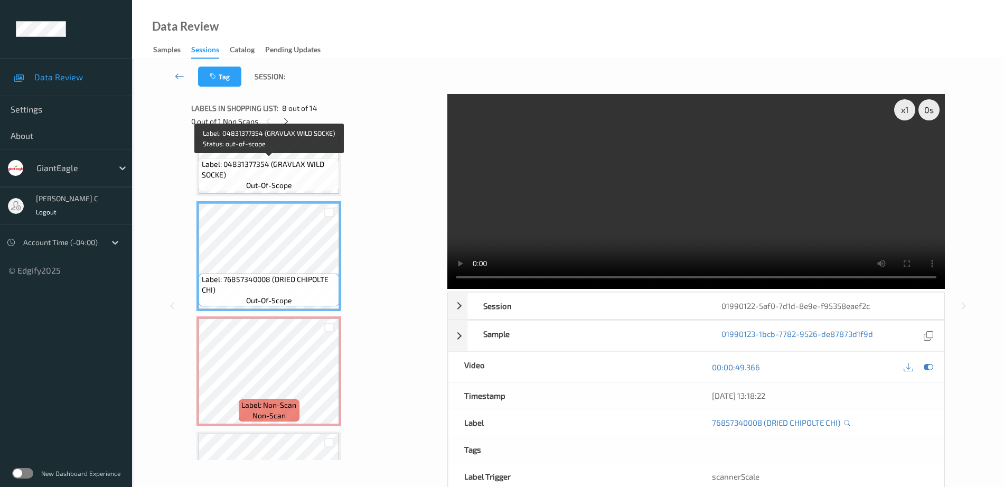
click at [262, 164] on span "Label: 04831377354 (GRAVLAX WILD SOCKE)" at bounding box center [269, 169] width 135 height 21
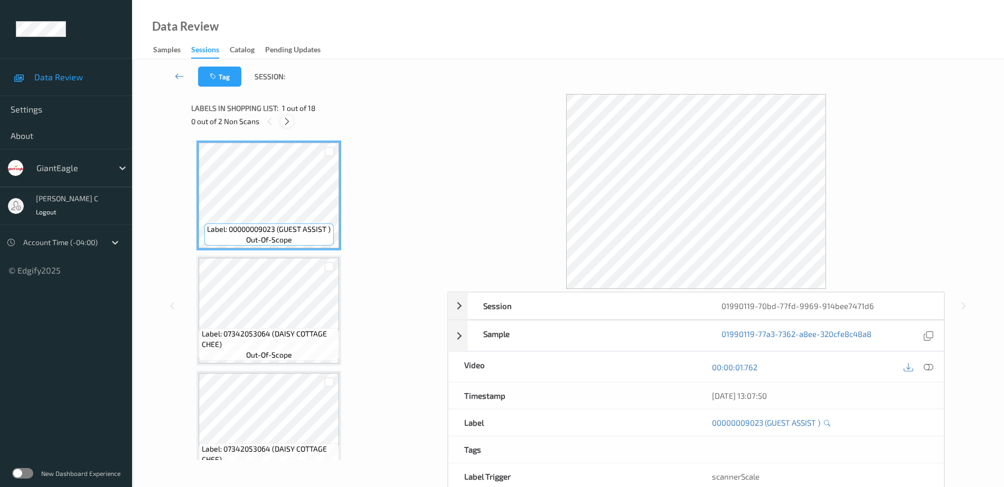
click at [291, 121] on icon at bounding box center [287, 122] width 9 height 10
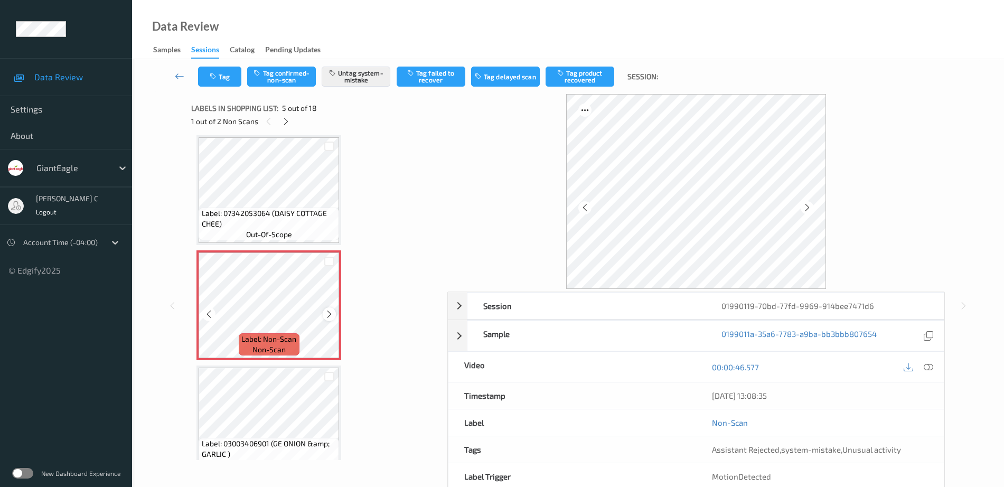
click at [329, 312] on icon at bounding box center [329, 315] width 9 height 10
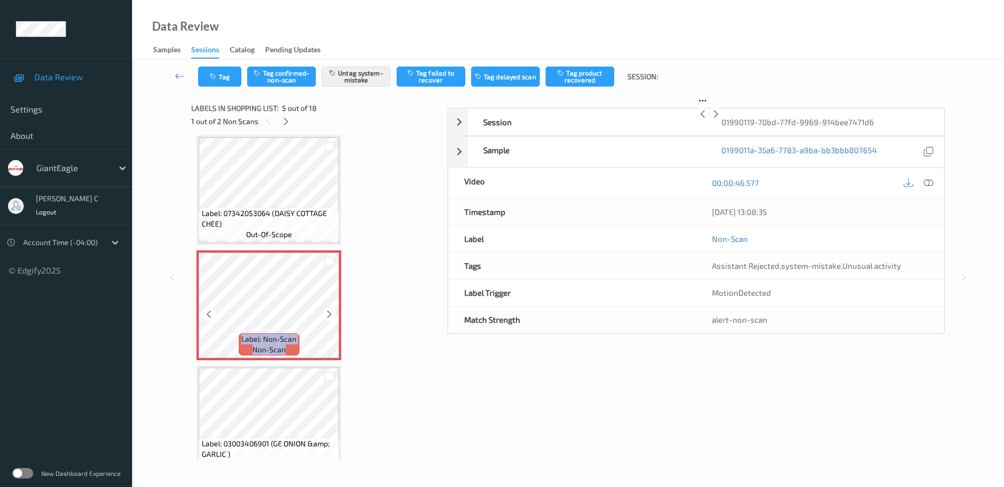
click at [329, 312] on icon at bounding box center [329, 315] width 9 height 10
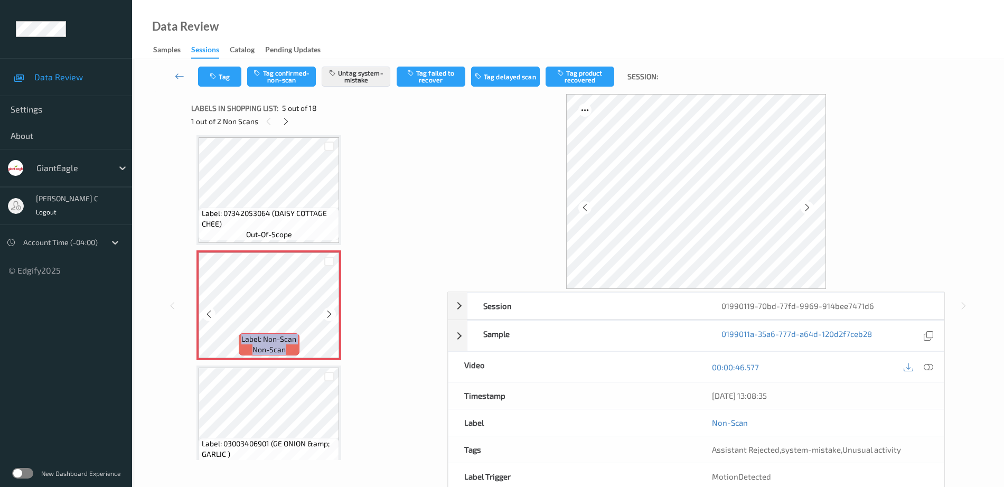
click at [329, 312] on icon at bounding box center [329, 315] width 9 height 10
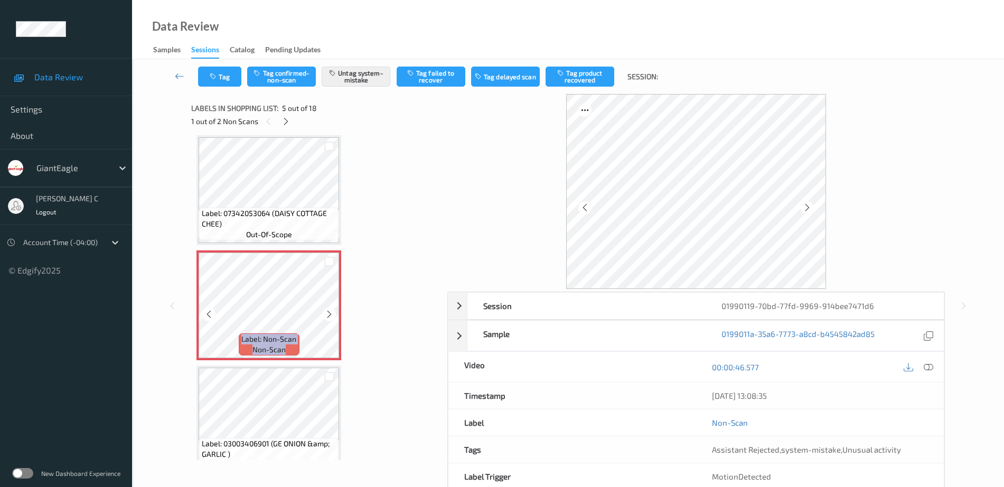
click at [329, 312] on icon at bounding box center [329, 315] width 9 height 10
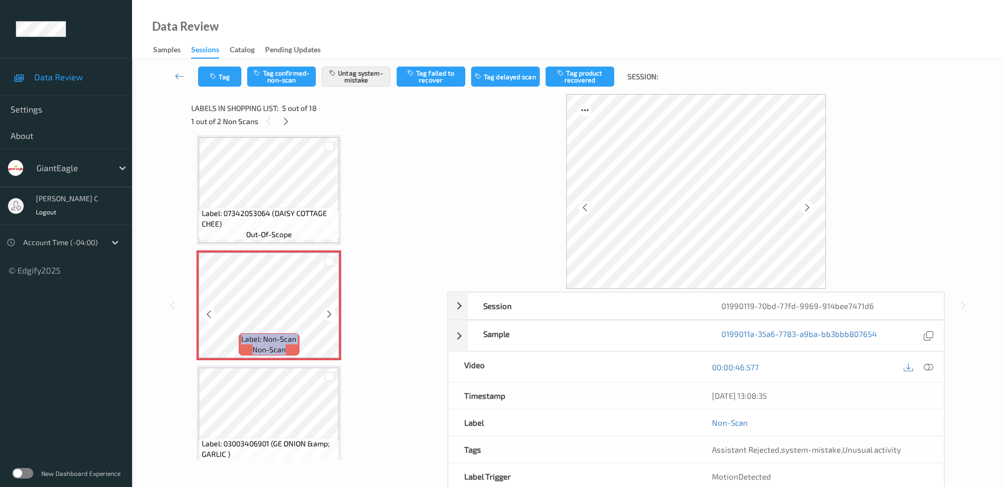
click at [329, 312] on icon at bounding box center [329, 315] width 9 height 10
click at [325, 314] on icon at bounding box center [329, 315] width 9 height 10
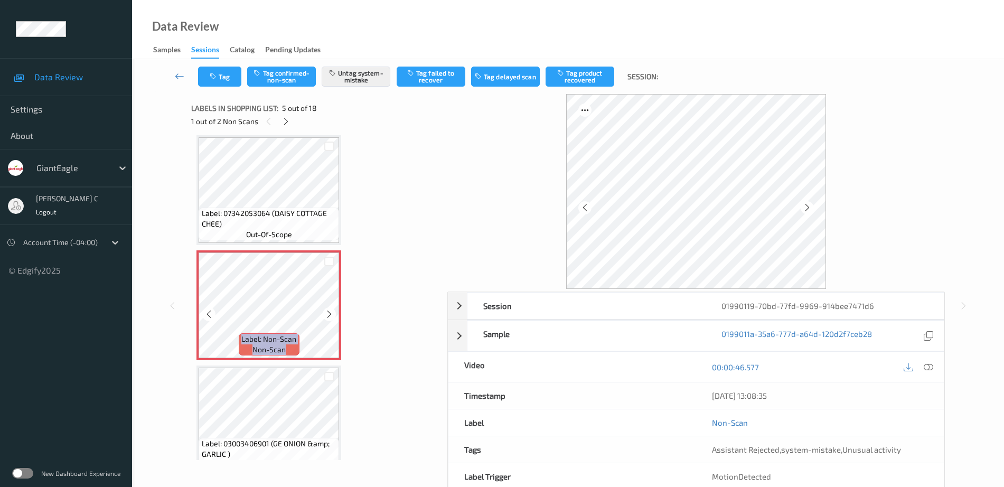
click at [325, 314] on icon at bounding box center [329, 315] width 9 height 10
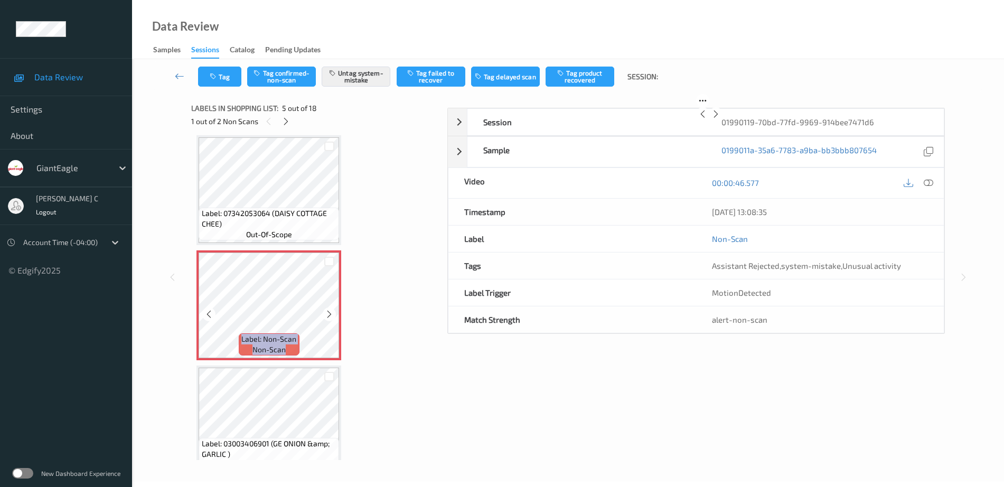
click at [325, 314] on icon at bounding box center [329, 315] width 9 height 10
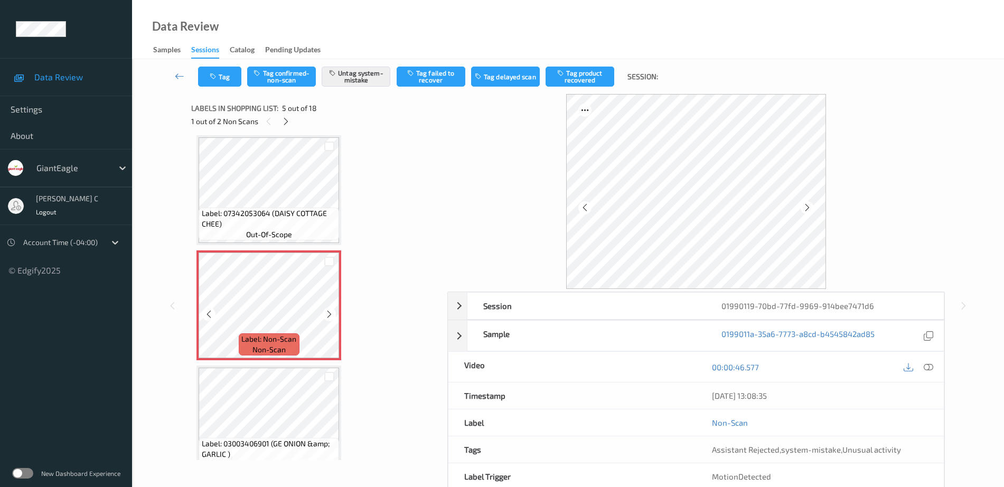
click at [325, 314] on icon at bounding box center [329, 315] width 9 height 10
click at [330, 310] on icon at bounding box center [329, 315] width 9 height 10
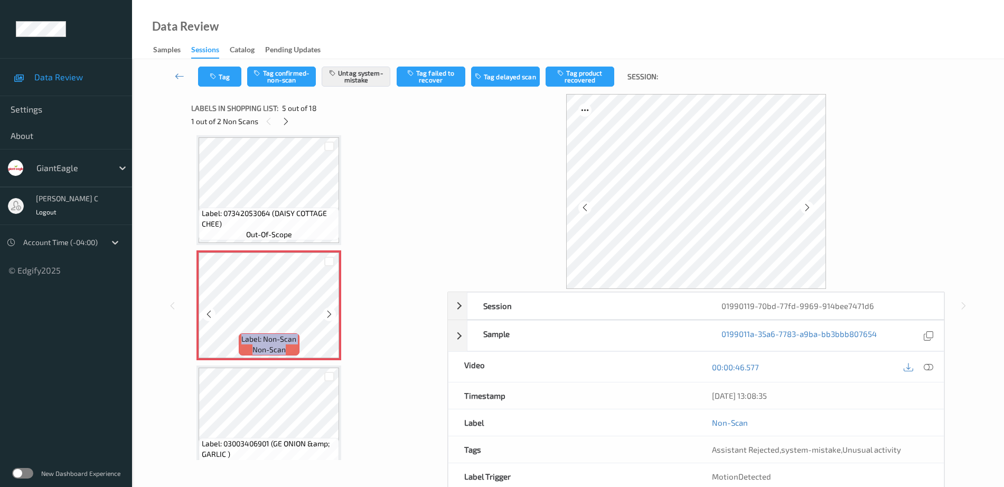
click at [330, 310] on icon at bounding box center [329, 315] width 9 height 10
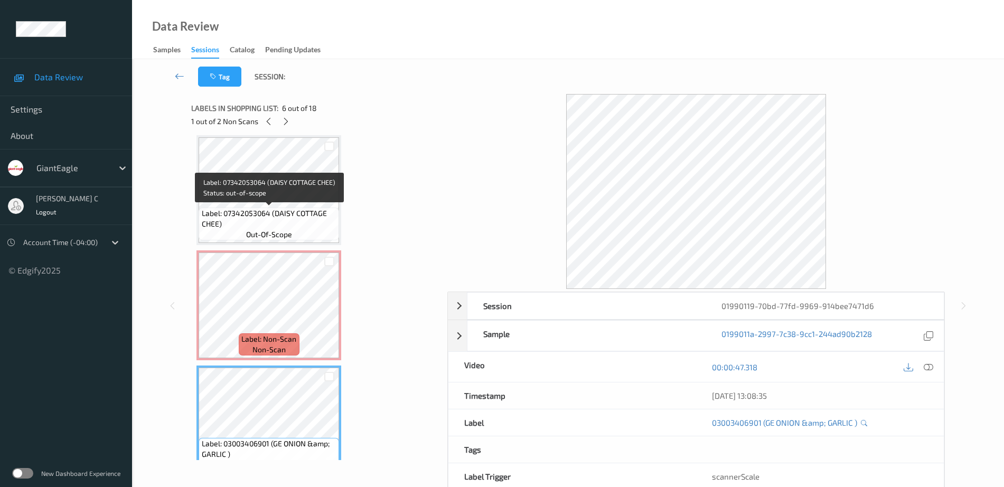
click at [279, 212] on span "Label: 07342053064 (DAISY COTTAGE CHEE)" at bounding box center [269, 218] width 135 height 21
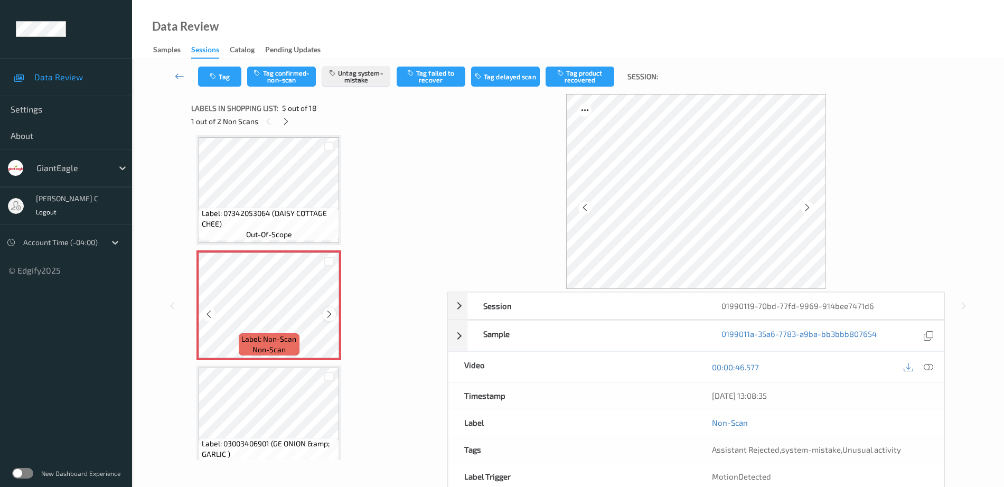
click at [325, 313] on icon at bounding box center [329, 315] width 9 height 10
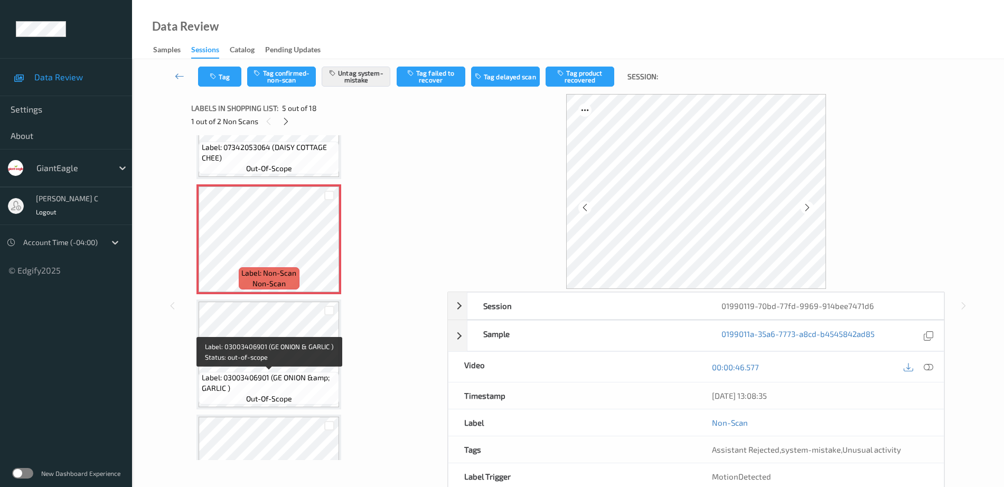
click at [296, 377] on span "Label: 03003406901 (GE ONION &amp; GARLIC )" at bounding box center [269, 382] width 135 height 21
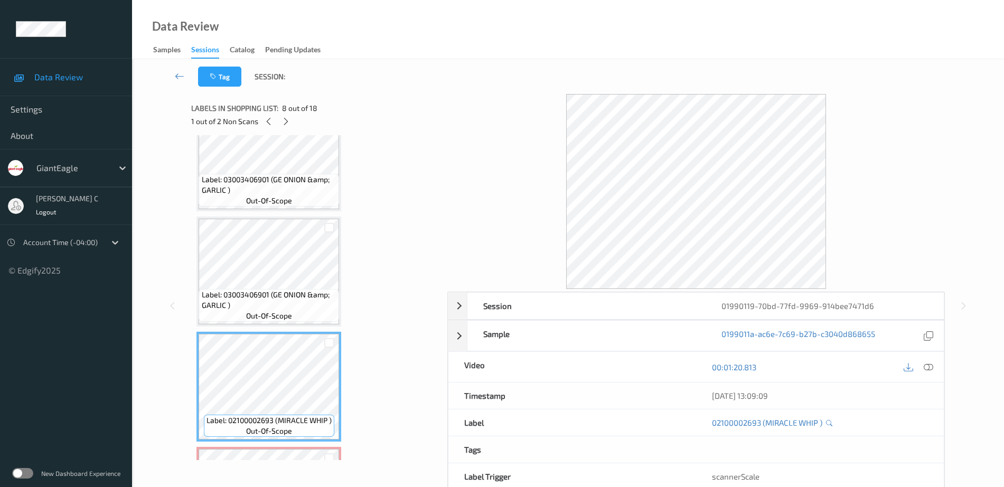
scroll to position [747, 0]
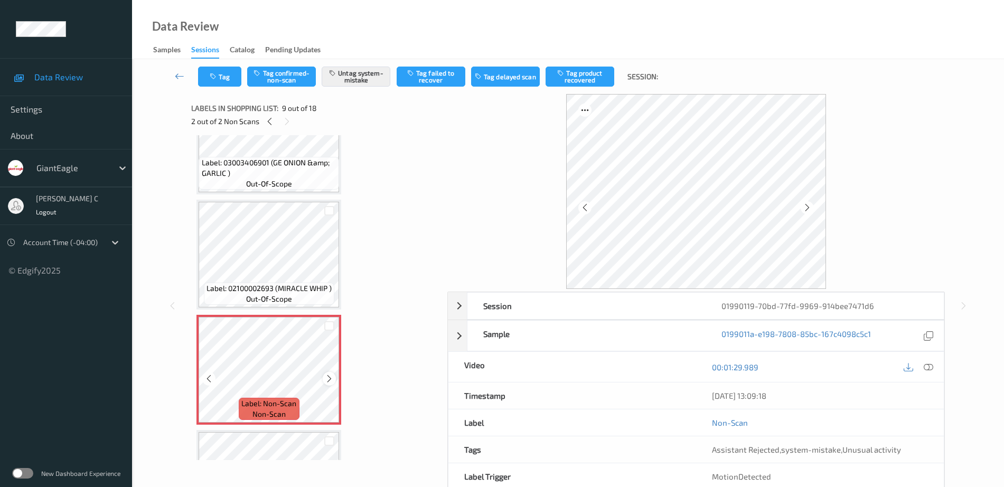
click at [325, 379] on icon at bounding box center [329, 379] width 9 height 10
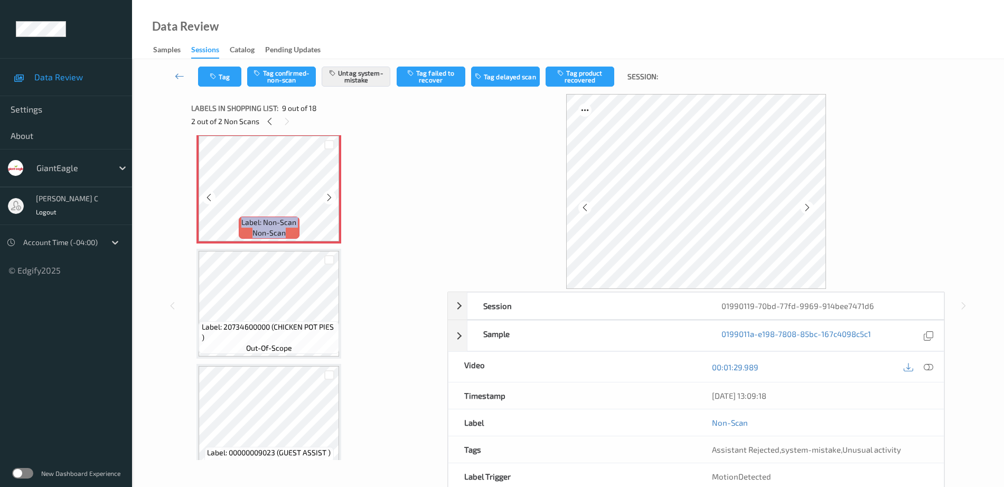
scroll to position [945, 0]
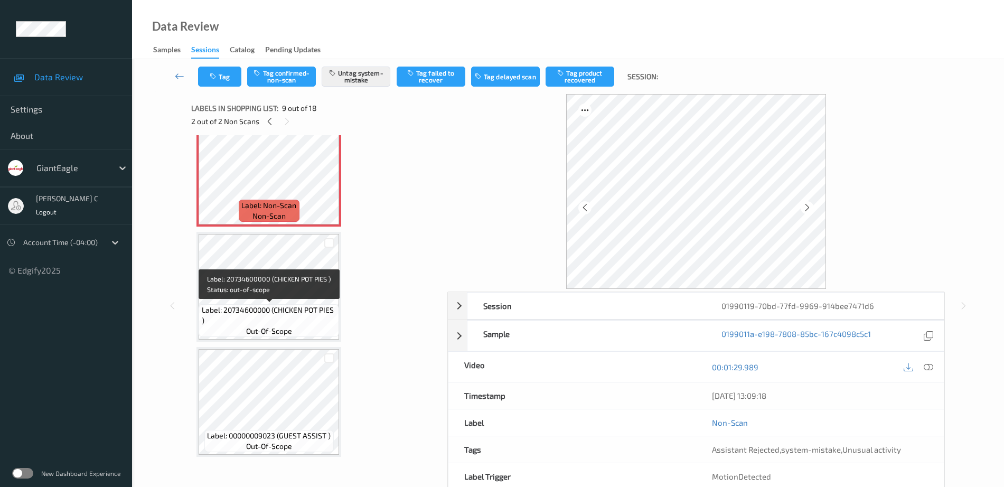
click at [264, 306] on span "Label: 20734600000 (CHICKEN POT PIES )" at bounding box center [269, 315] width 135 height 21
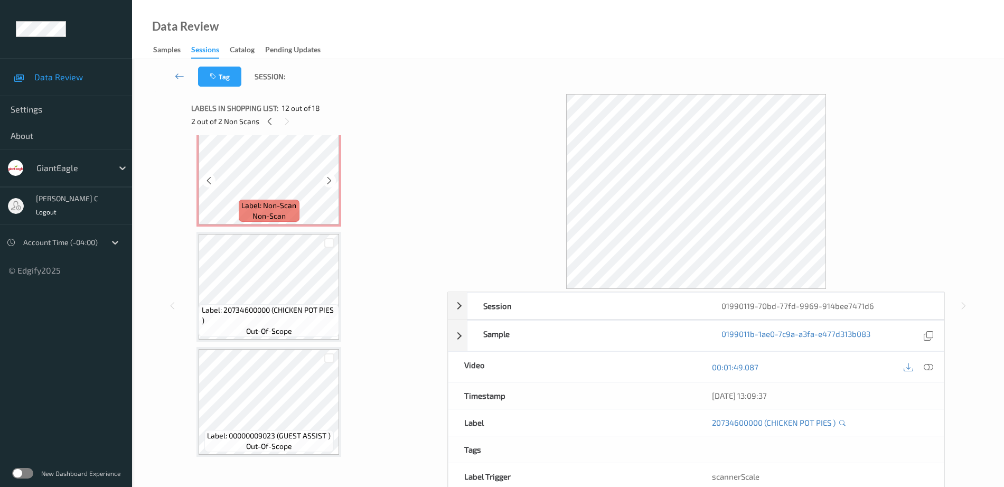
click at [257, 214] on span "non-scan" at bounding box center [269, 216] width 33 height 11
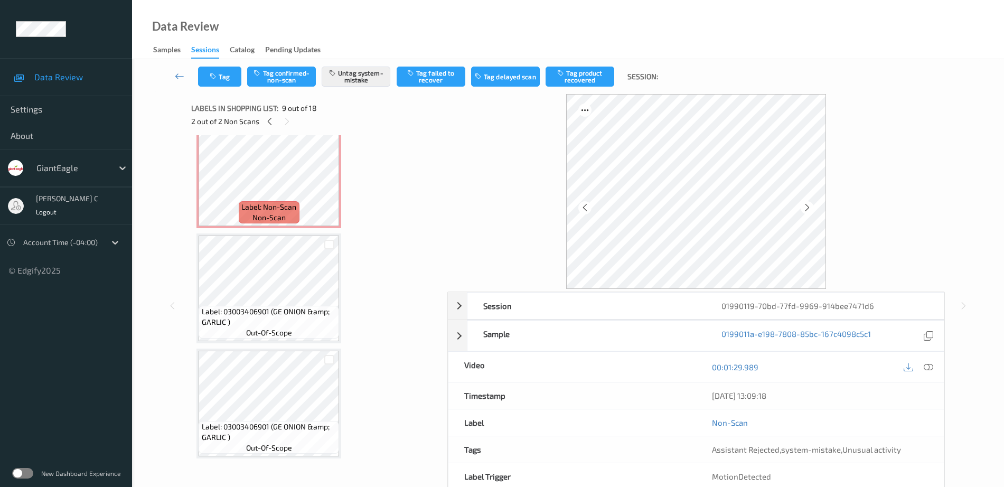
scroll to position [285, 0]
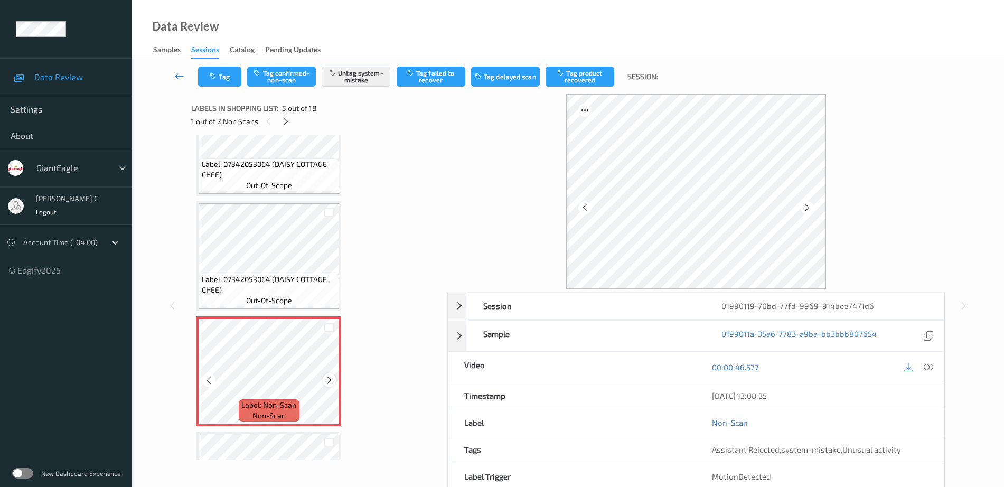
click at [331, 379] on icon at bounding box center [329, 381] width 9 height 10
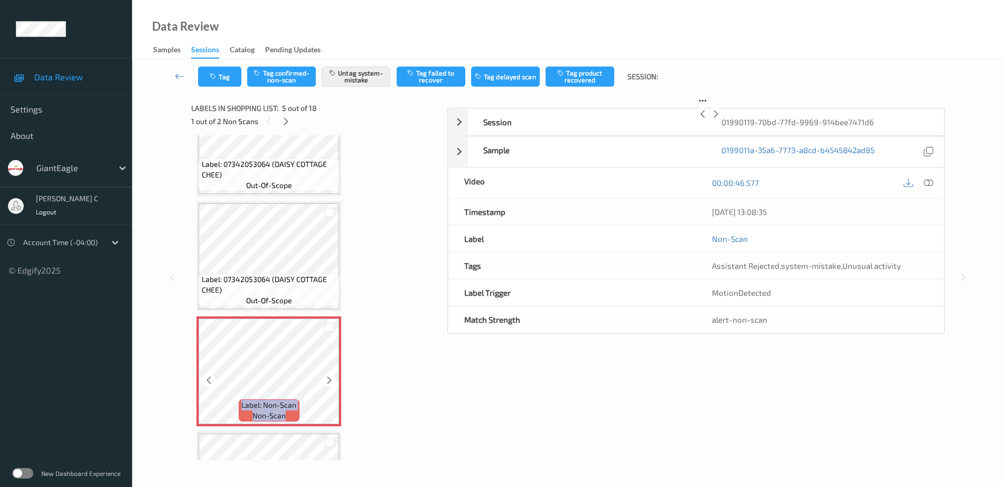
click at [331, 379] on icon at bounding box center [329, 381] width 9 height 10
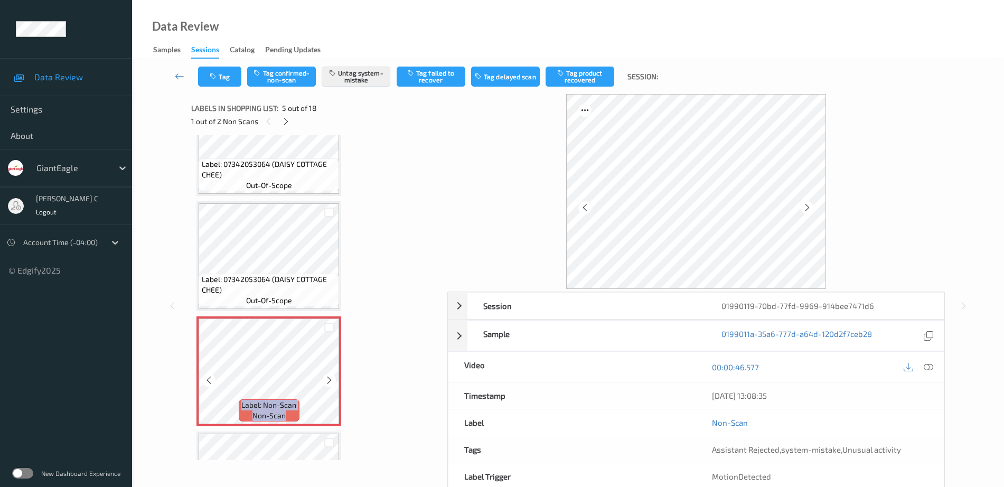
click at [331, 379] on icon at bounding box center [329, 381] width 9 height 10
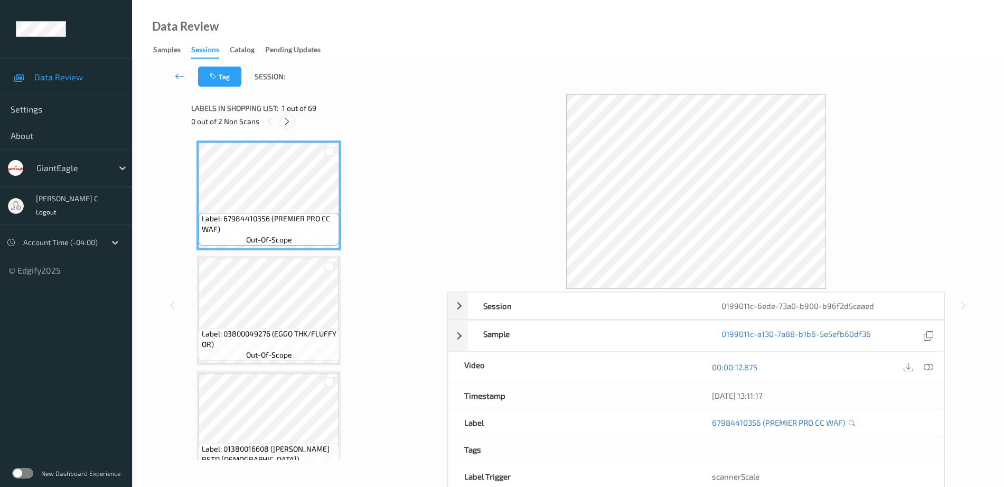
click at [290, 120] on icon at bounding box center [287, 122] width 9 height 10
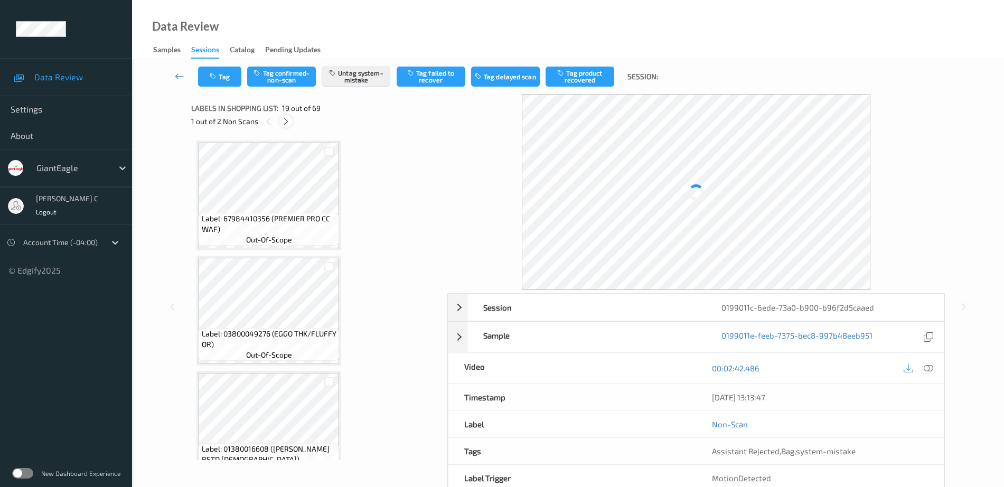
scroll to position [1963, 0]
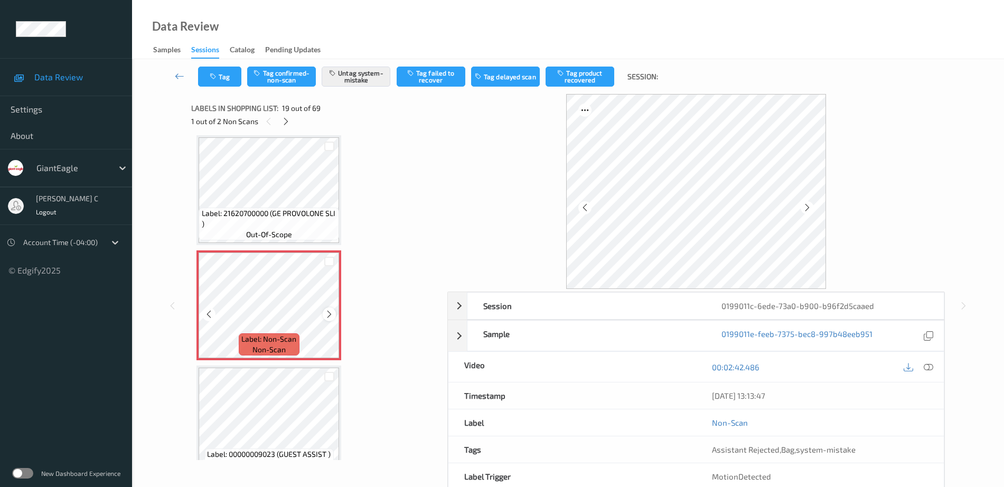
click at [327, 311] on icon at bounding box center [329, 315] width 9 height 10
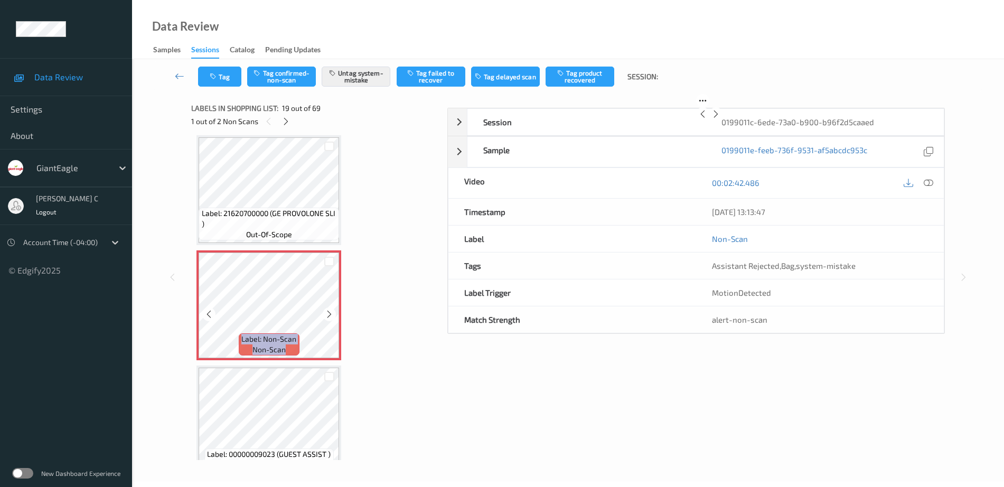
click at [327, 311] on icon at bounding box center [329, 315] width 9 height 10
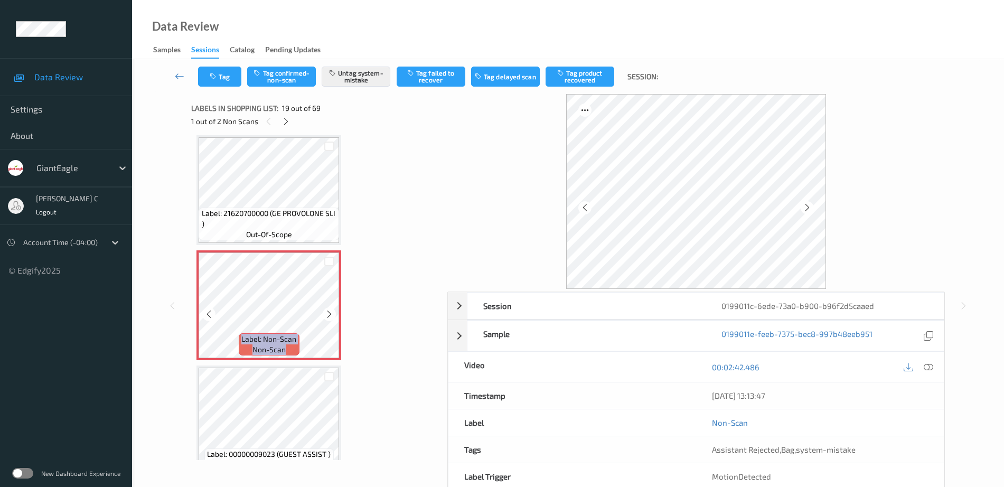
click at [327, 311] on icon at bounding box center [329, 315] width 9 height 10
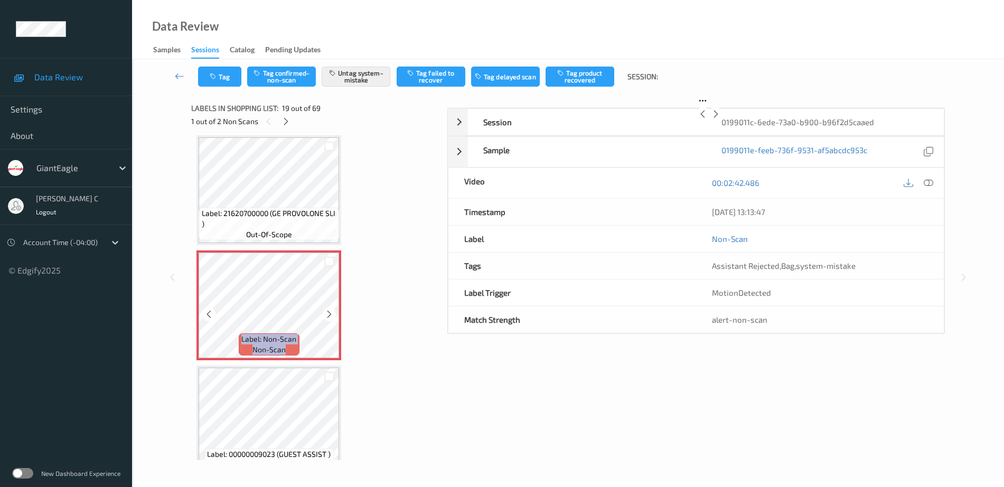
click at [327, 311] on icon at bounding box center [329, 315] width 9 height 10
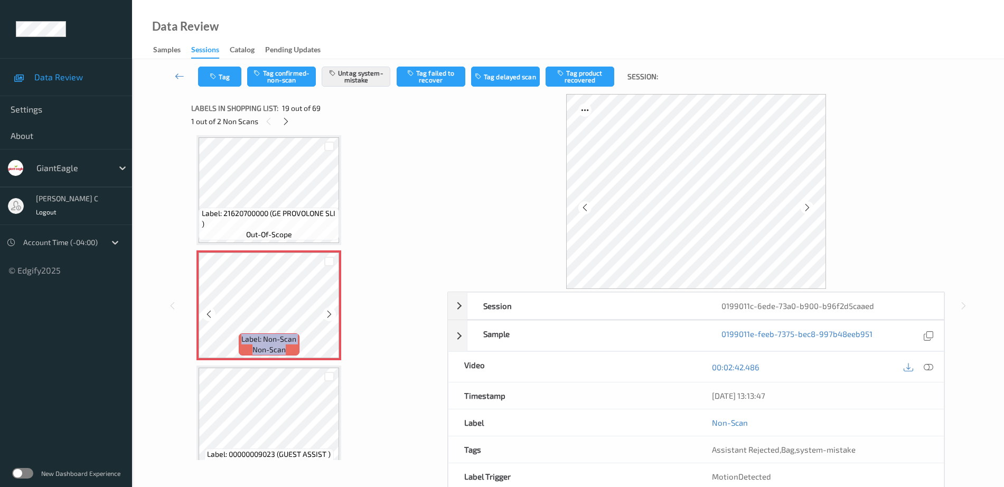
click at [327, 311] on icon at bounding box center [329, 315] width 9 height 10
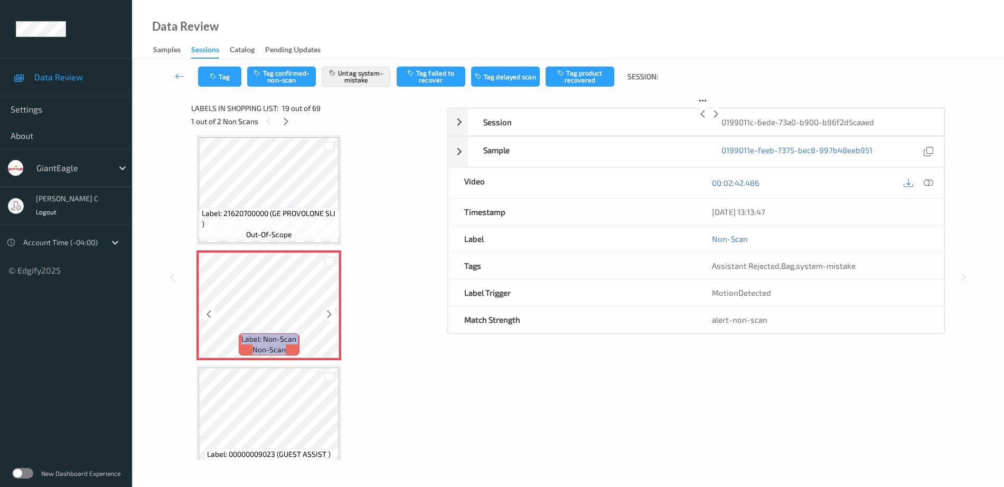
click at [327, 311] on icon at bounding box center [329, 315] width 9 height 10
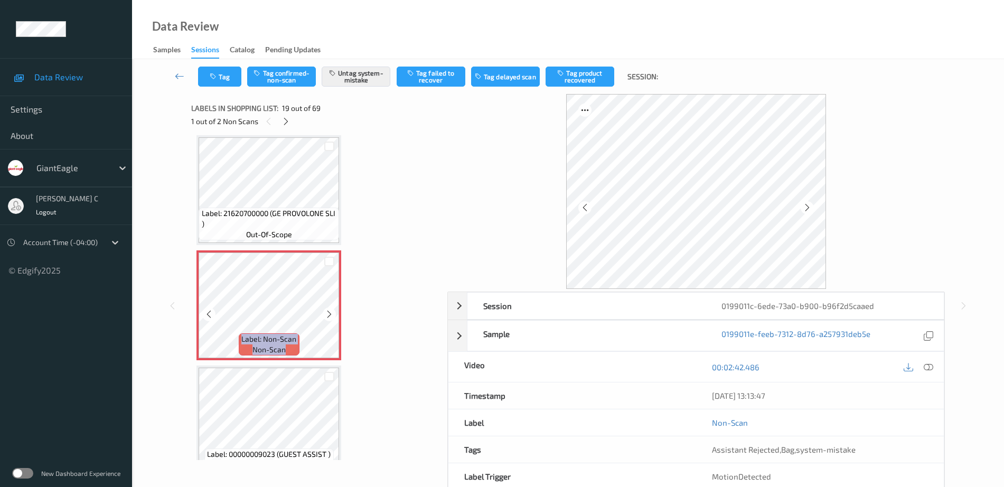
click at [327, 311] on icon at bounding box center [329, 315] width 9 height 10
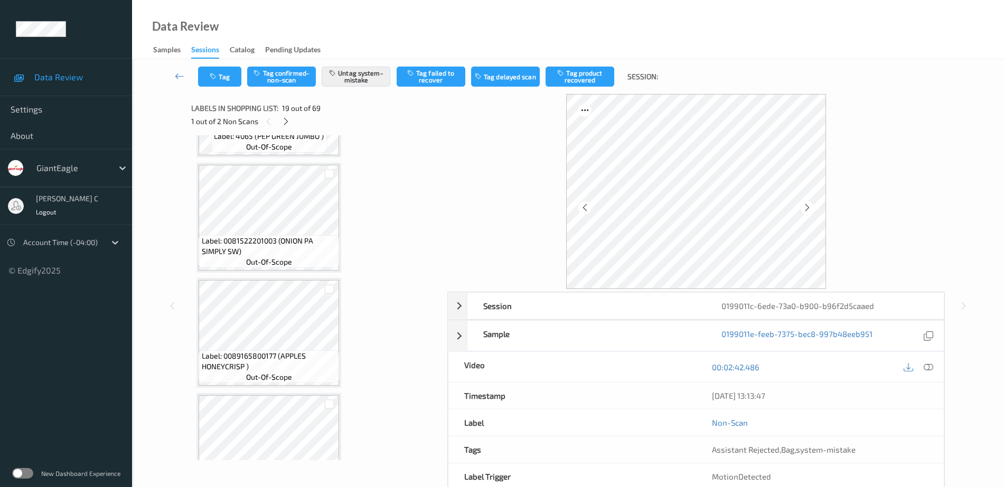
scroll to position [3614, 0]
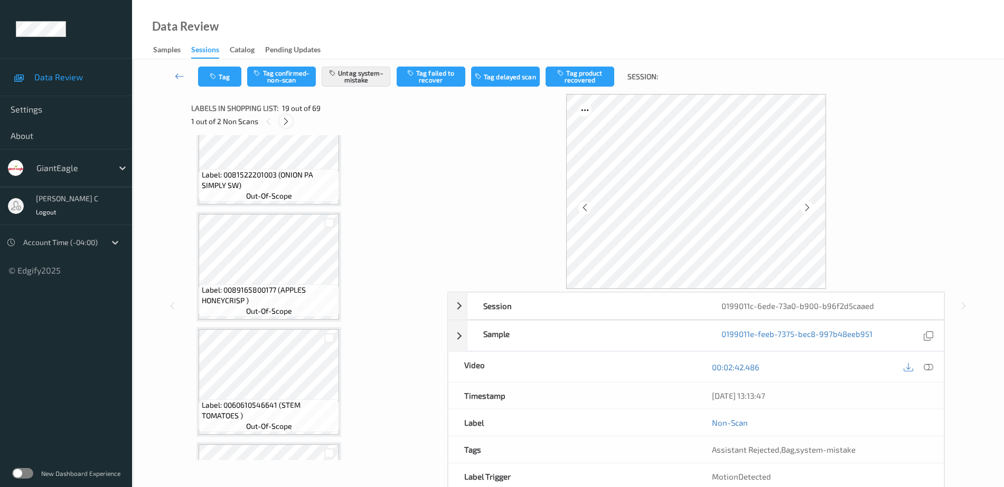
click at [290, 126] on icon at bounding box center [286, 122] width 9 height 10
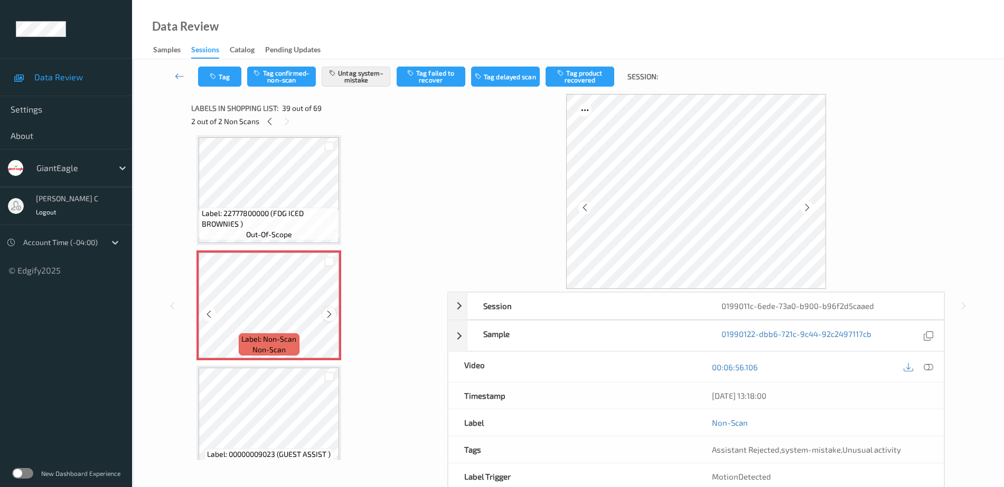
click at [329, 310] on icon at bounding box center [329, 315] width 9 height 10
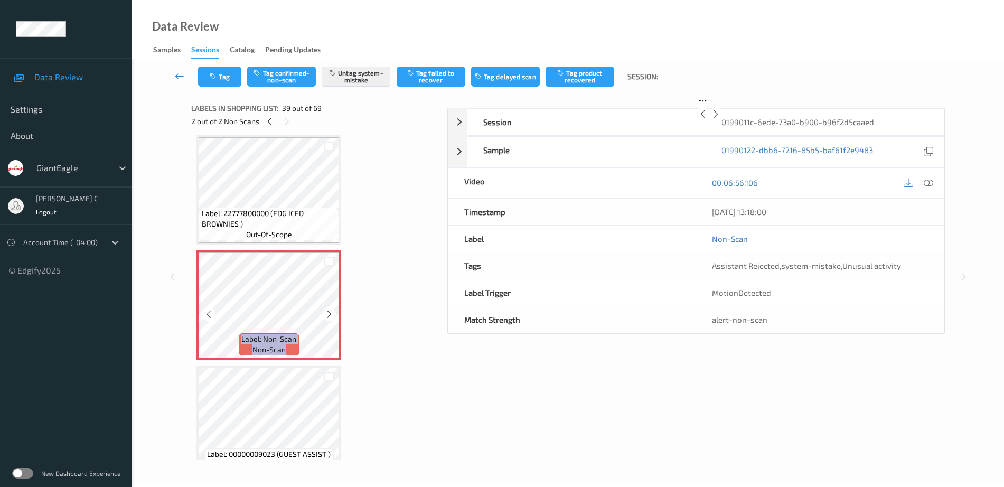
click at [329, 310] on icon at bounding box center [329, 315] width 9 height 10
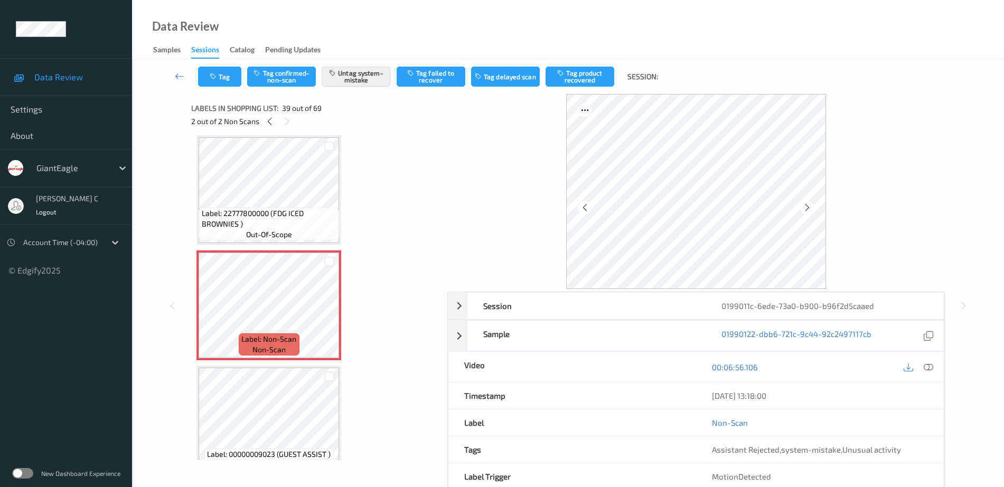
click at [285, 213] on span "Label: 22777800000 (FDG ICED BROWNIES )" at bounding box center [269, 218] width 135 height 21
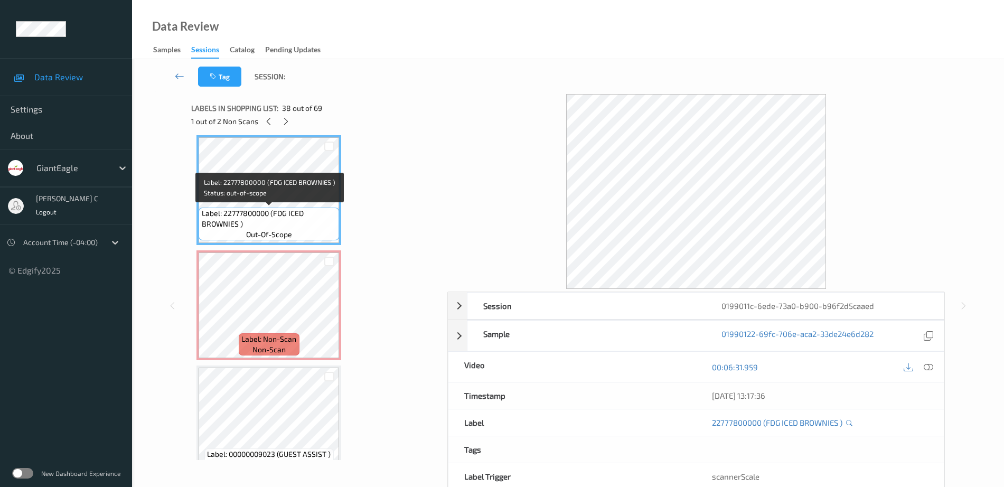
scroll to position [4200, 0]
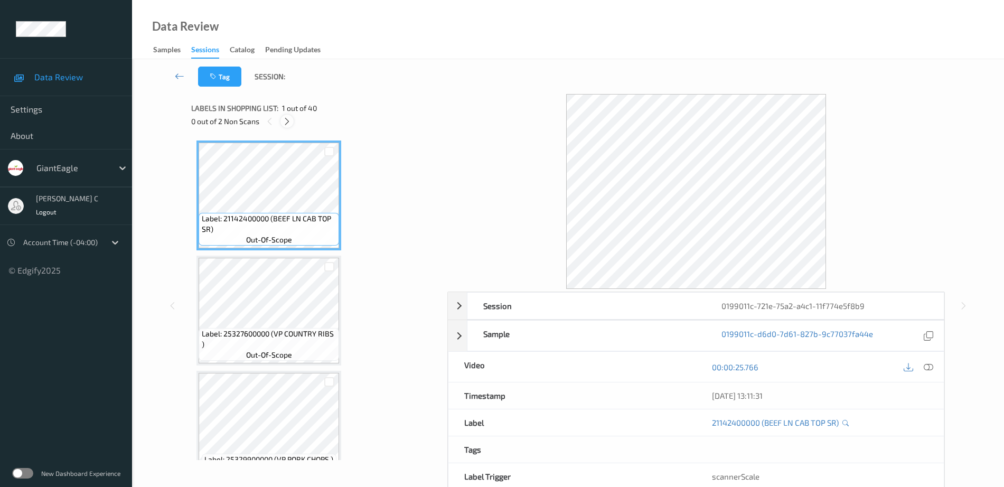
click at [288, 118] on icon at bounding box center [287, 122] width 9 height 10
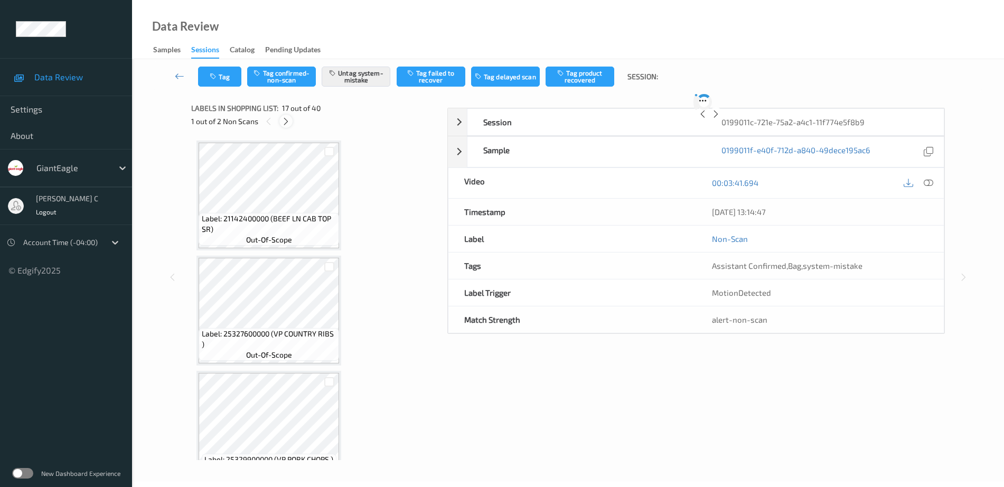
scroll to position [1733, 0]
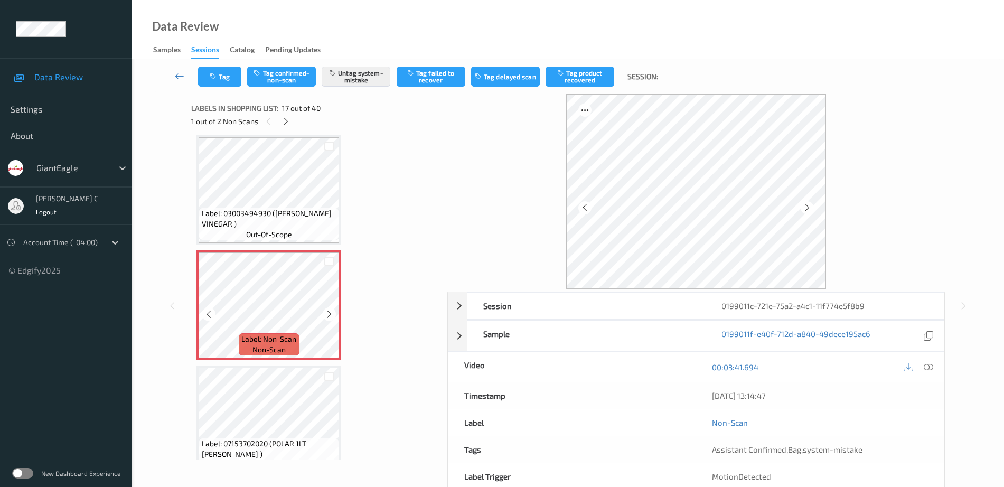
click at [298, 352] on div "Label: Non-Scan non-scan" at bounding box center [269, 344] width 60 height 22
click at [325, 320] on div at bounding box center [329, 313] width 13 height 13
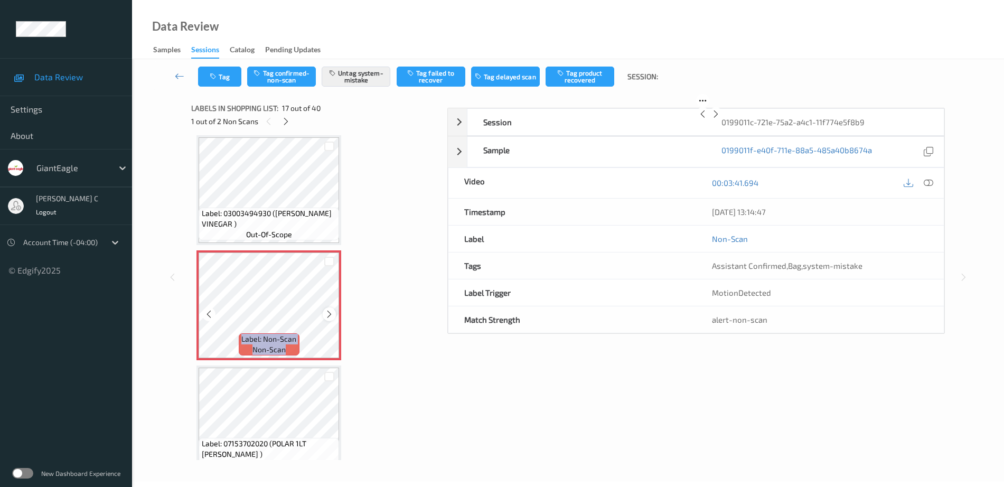
click at [325, 319] on icon at bounding box center [329, 315] width 9 height 10
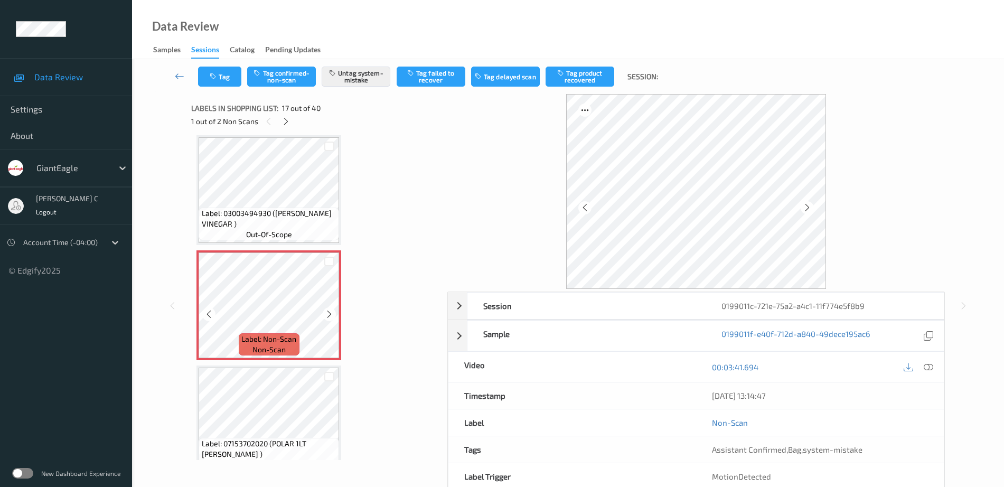
click at [325, 319] on icon at bounding box center [329, 315] width 9 height 10
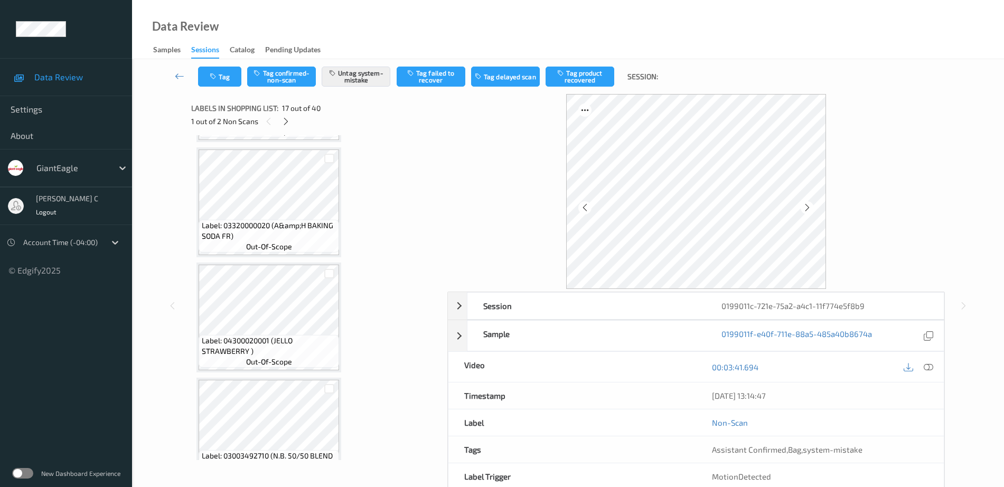
scroll to position [4287, 0]
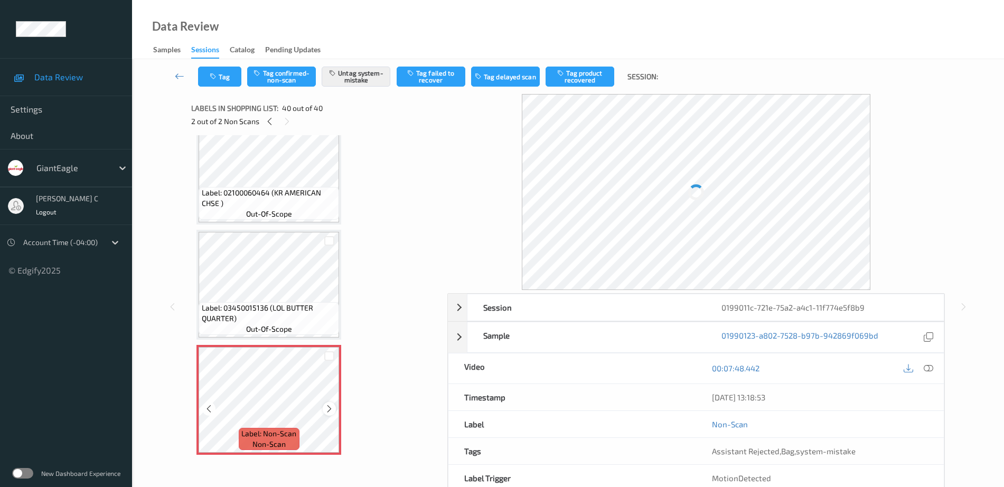
click at [329, 411] on icon at bounding box center [329, 409] width 9 height 10
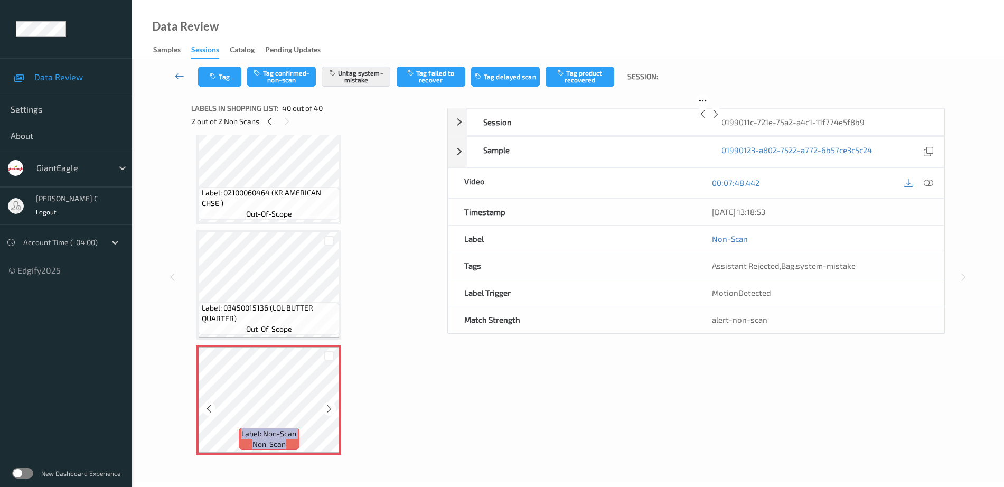
click at [329, 411] on icon at bounding box center [329, 409] width 9 height 10
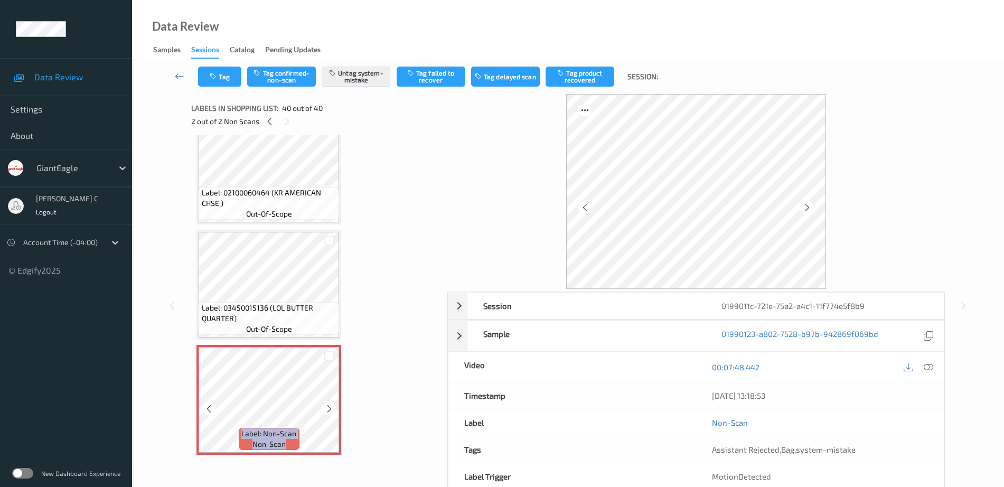
click at [329, 411] on icon at bounding box center [329, 409] width 9 height 10
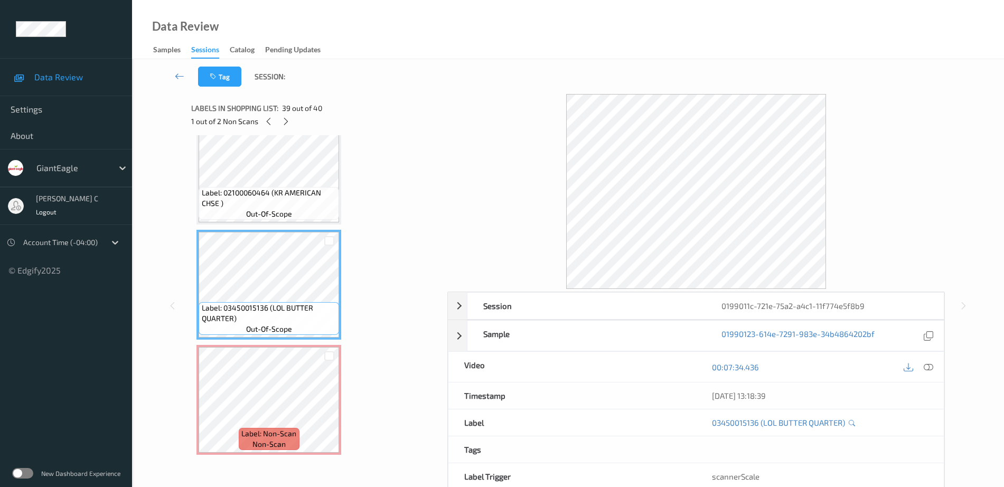
scroll to position [52, 0]
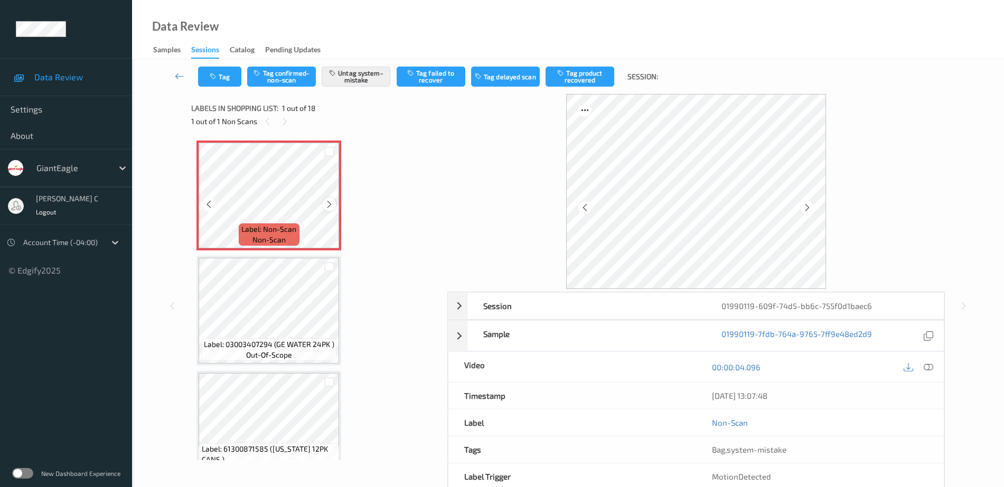
click at [329, 204] on icon at bounding box center [329, 205] width 9 height 10
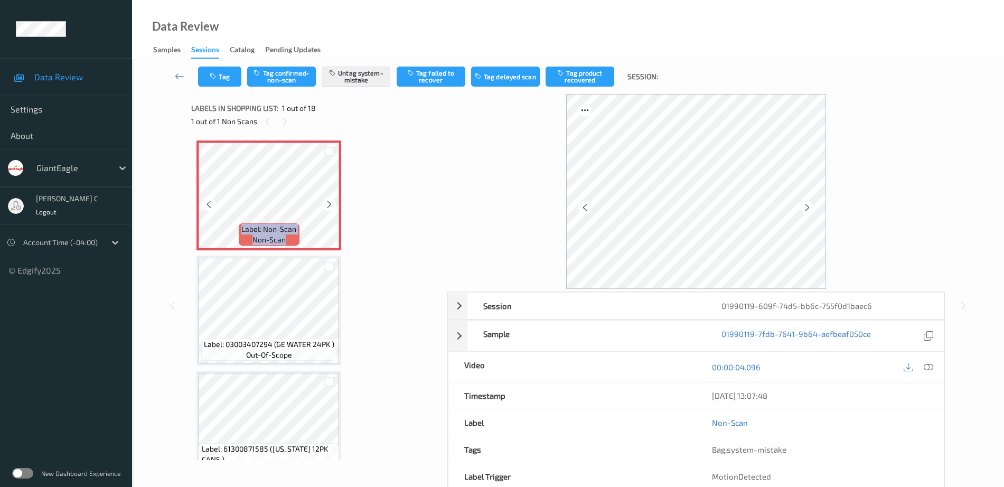
click at [329, 204] on icon at bounding box center [329, 205] width 9 height 10
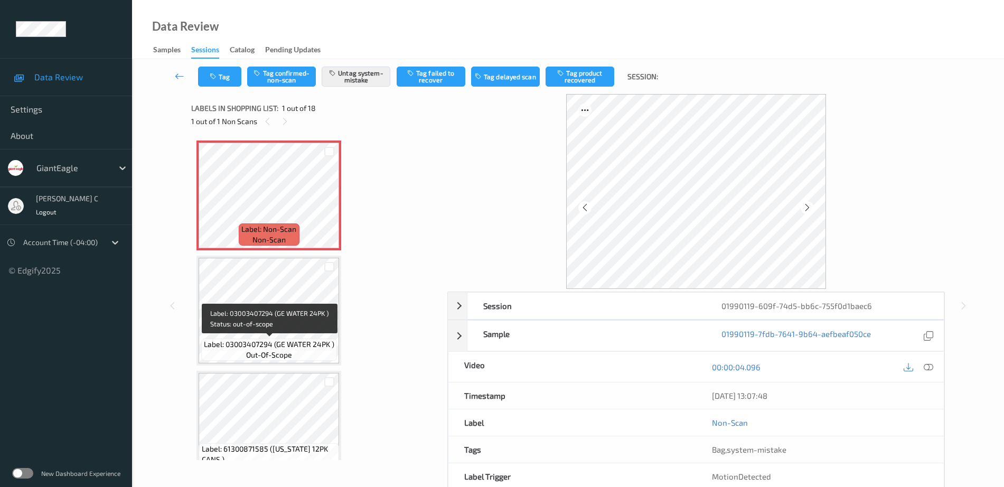
click at [226, 347] on span "Label: 03003407294 (GE WATER 24PK )" at bounding box center [269, 344] width 130 height 11
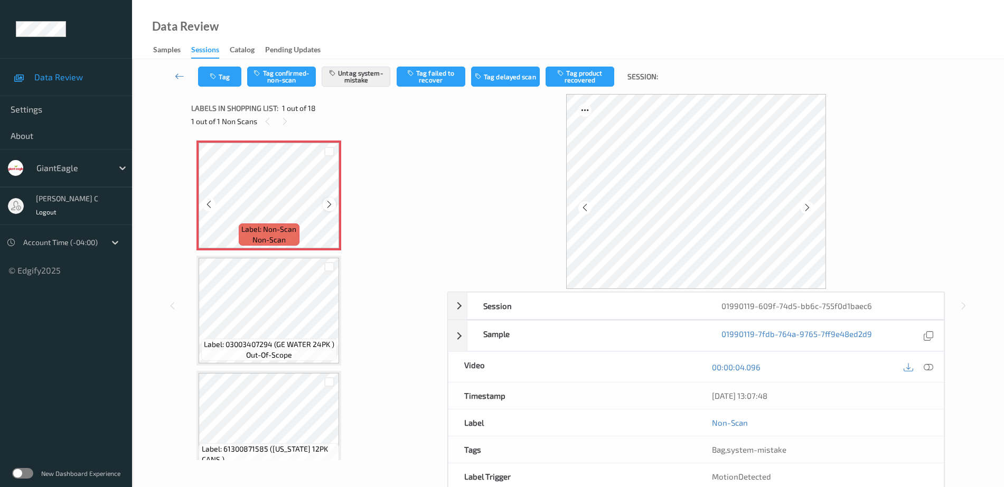
click at [325, 207] on icon at bounding box center [329, 205] width 9 height 10
click at [328, 202] on icon at bounding box center [329, 205] width 9 height 10
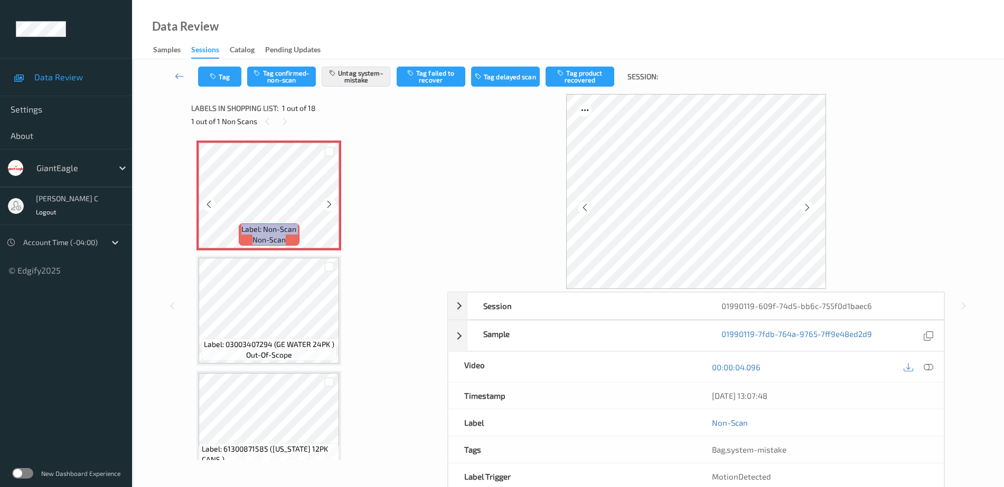
click at [328, 202] on icon at bounding box center [329, 205] width 9 height 10
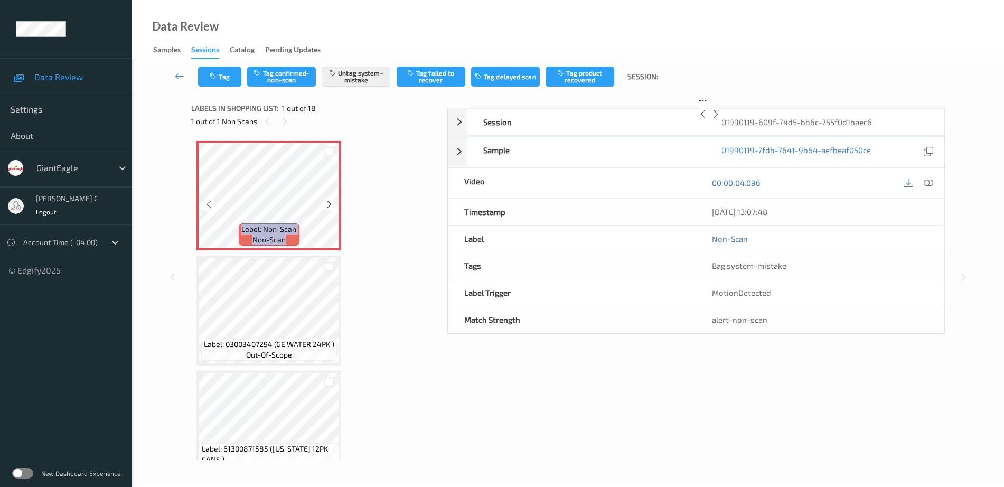
click at [328, 202] on icon at bounding box center [329, 205] width 9 height 10
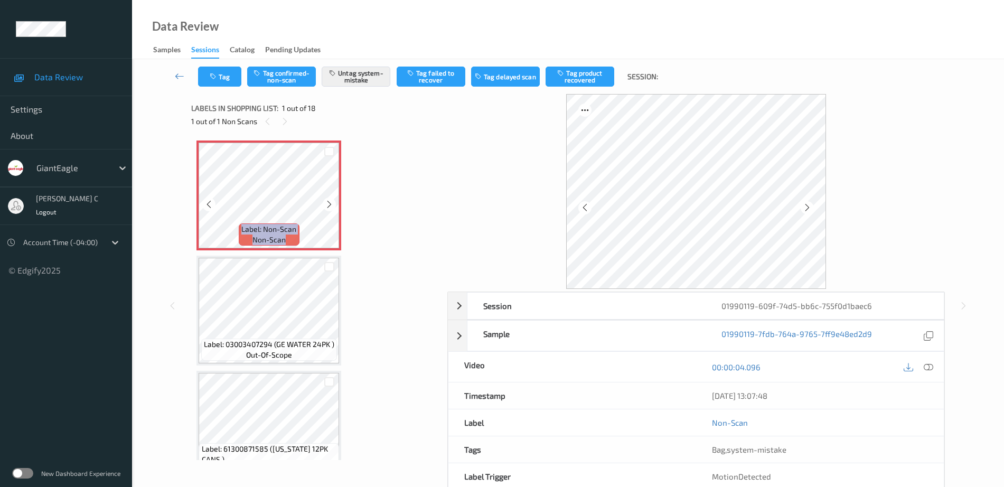
click at [328, 202] on icon at bounding box center [329, 205] width 9 height 10
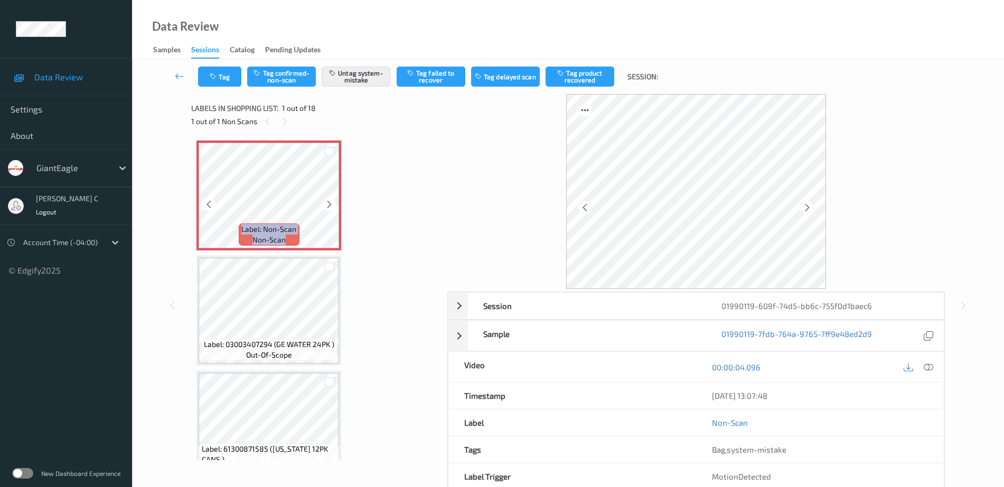
click at [328, 202] on icon at bounding box center [329, 205] width 9 height 10
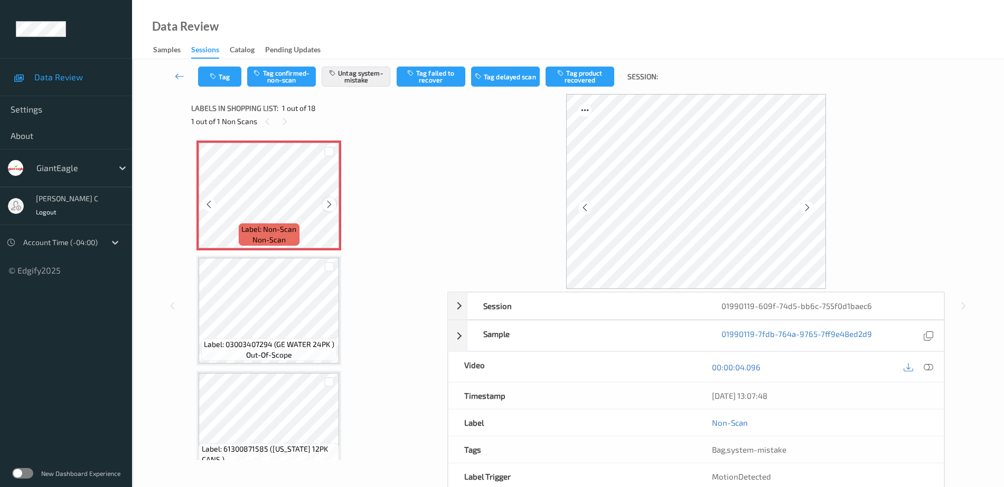
click at [330, 202] on icon at bounding box center [329, 205] width 9 height 10
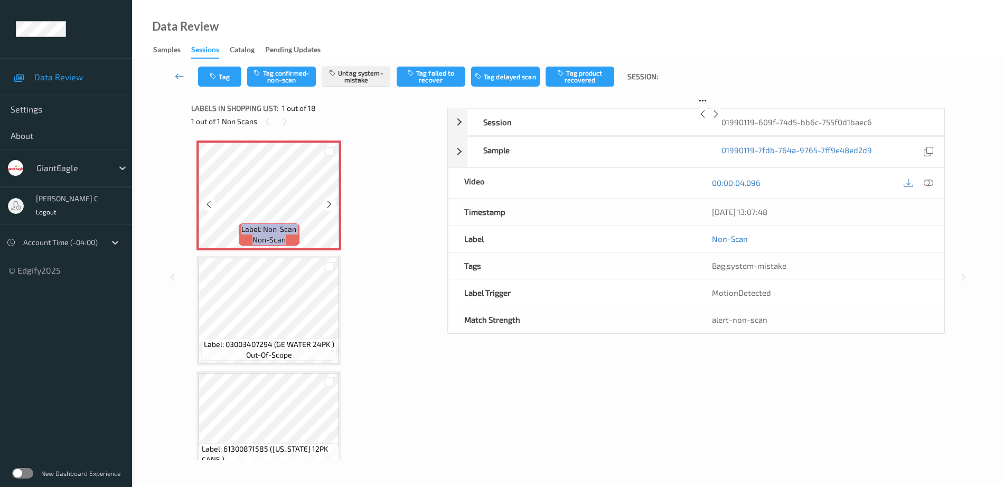
click at [330, 202] on icon at bounding box center [329, 205] width 9 height 10
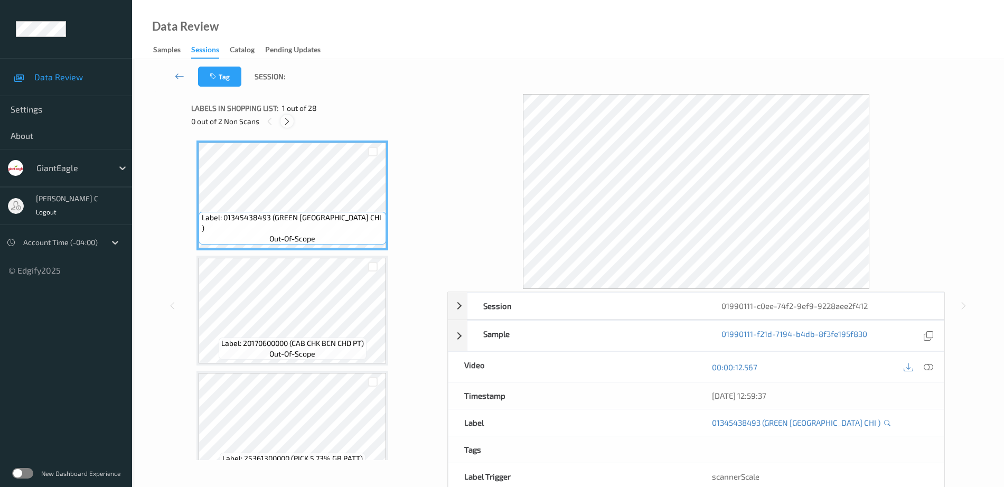
click at [288, 122] on icon at bounding box center [287, 122] width 9 height 10
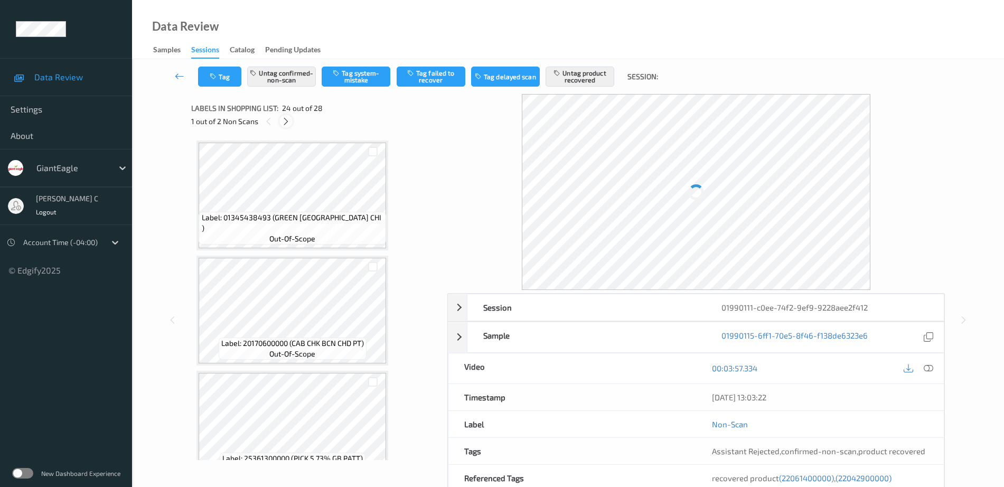
scroll to position [2539, 0]
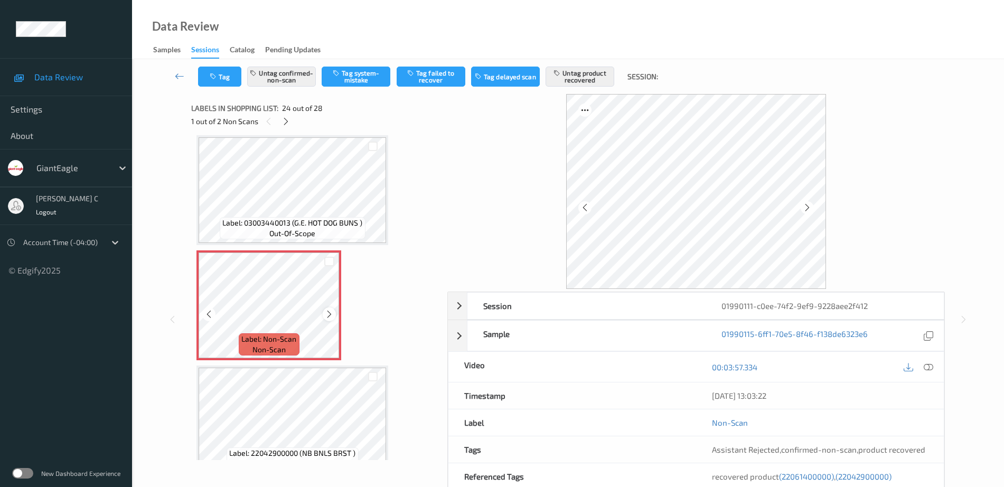
click at [333, 317] on icon at bounding box center [329, 315] width 9 height 10
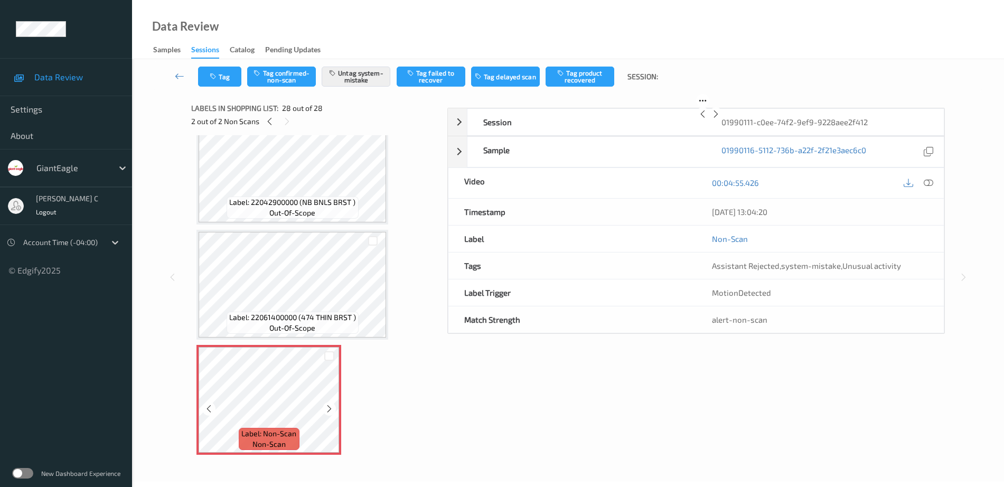
scroll to position [52, 0]
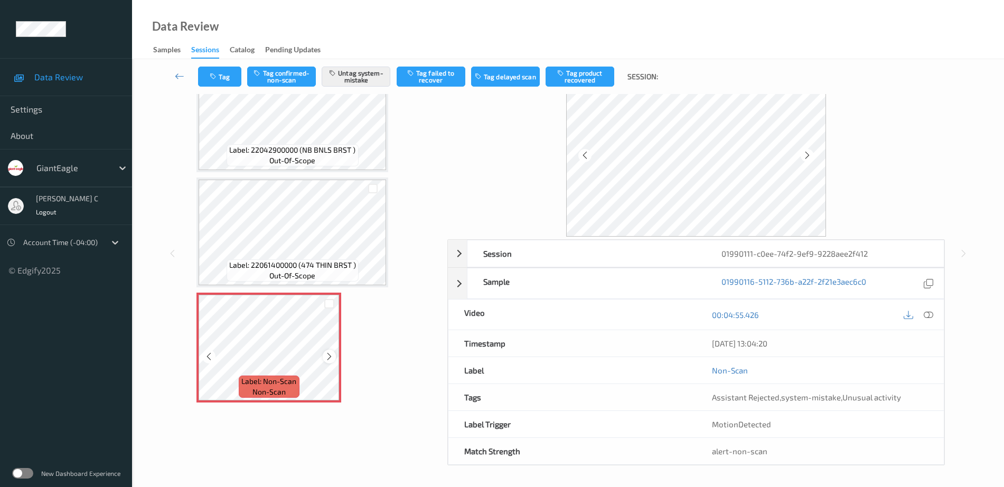
click at [333, 356] on icon at bounding box center [329, 357] width 9 height 10
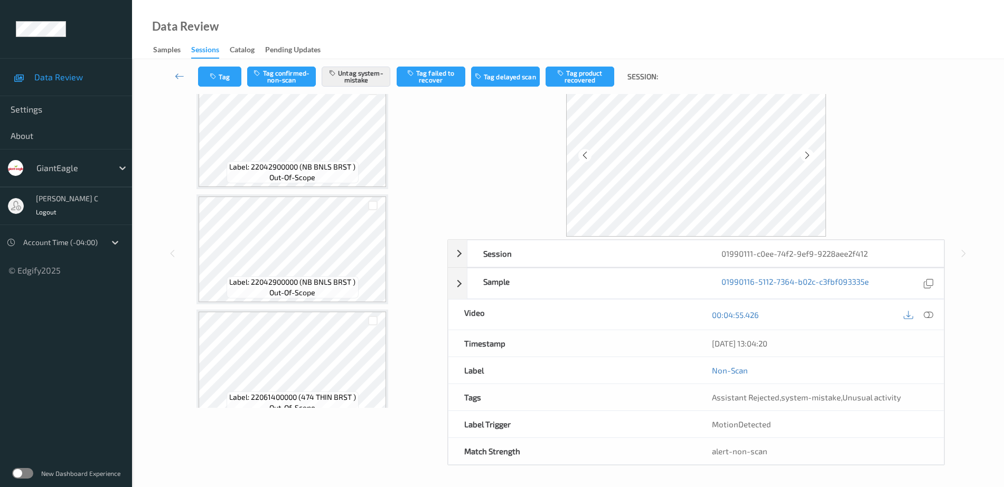
click at [307, 295] on span "out-of-scope" at bounding box center [292, 292] width 46 height 11
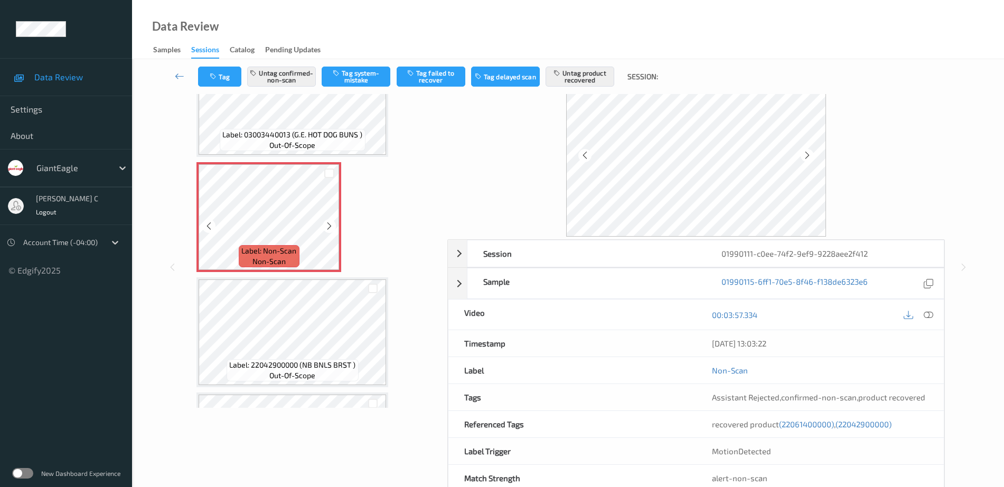
scroll to position [2509, 0]
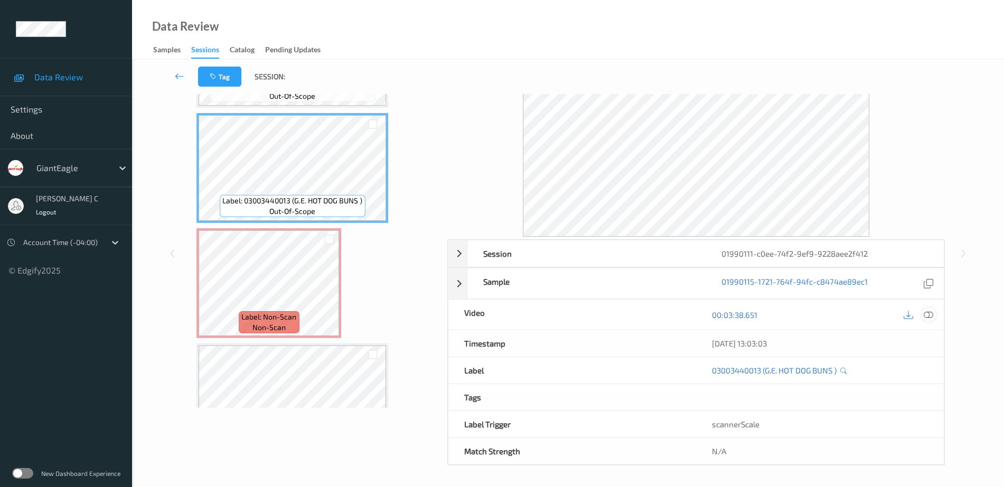
click at [928, 313] on icon at bounding box center [929, 315] width 10 height 10
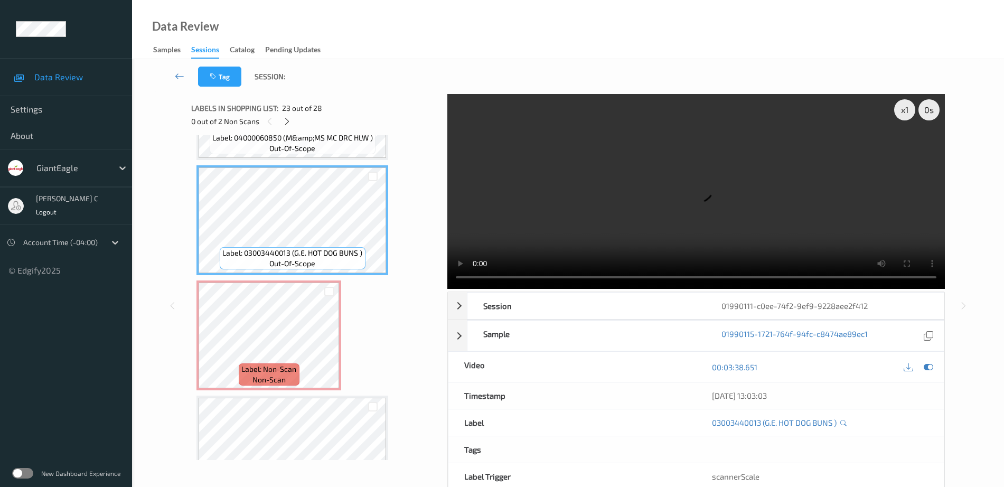
scroll to position [2443, 0]
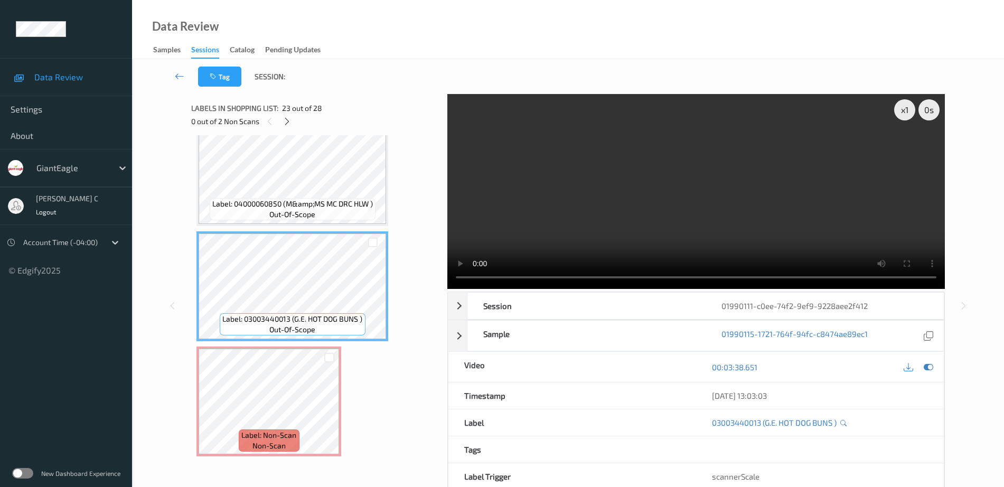
click at [270, 204] on span "Label: 04000060850 (M&amp;MS MC DRC HLW )" at bounding box center [292, 204] width 161 height 11
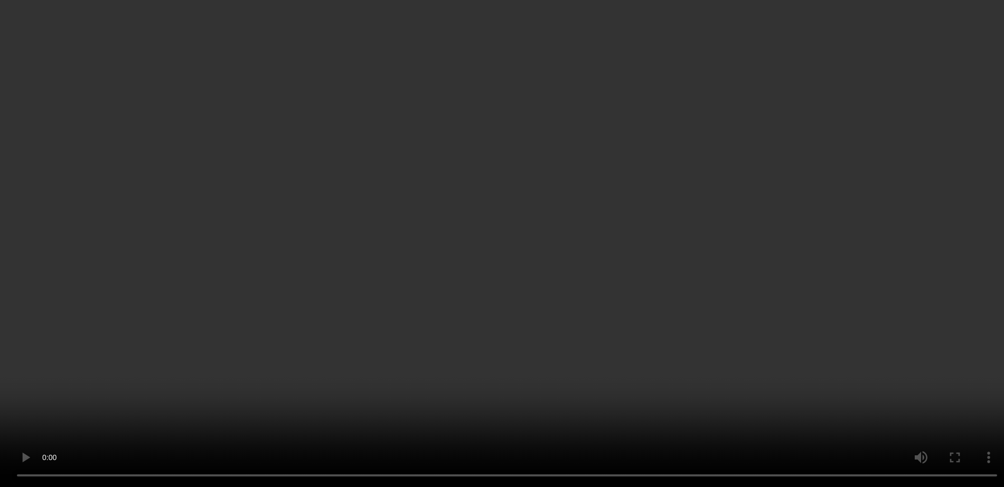
scroll to position [2575, 0]
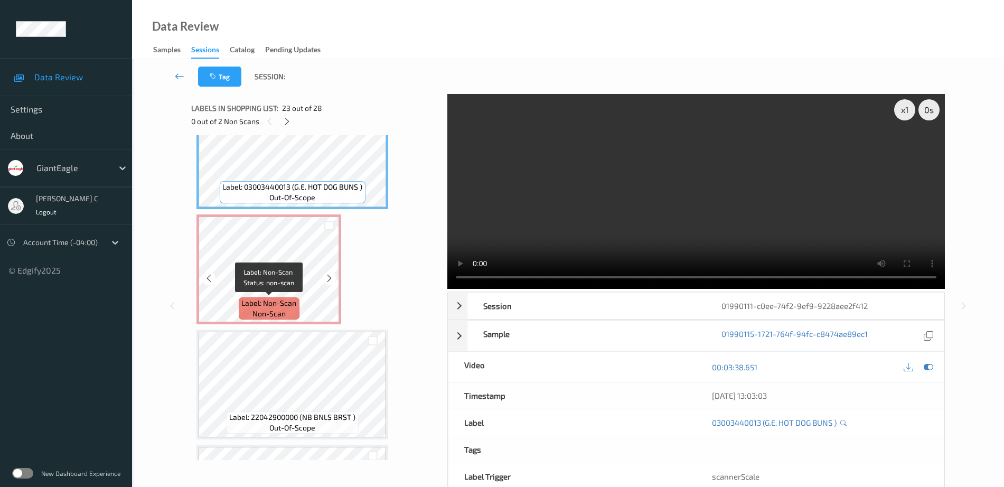
click at [273, 300] on span "Label: Non-Scan" at bounding box center [268, 303] width 55 height 11
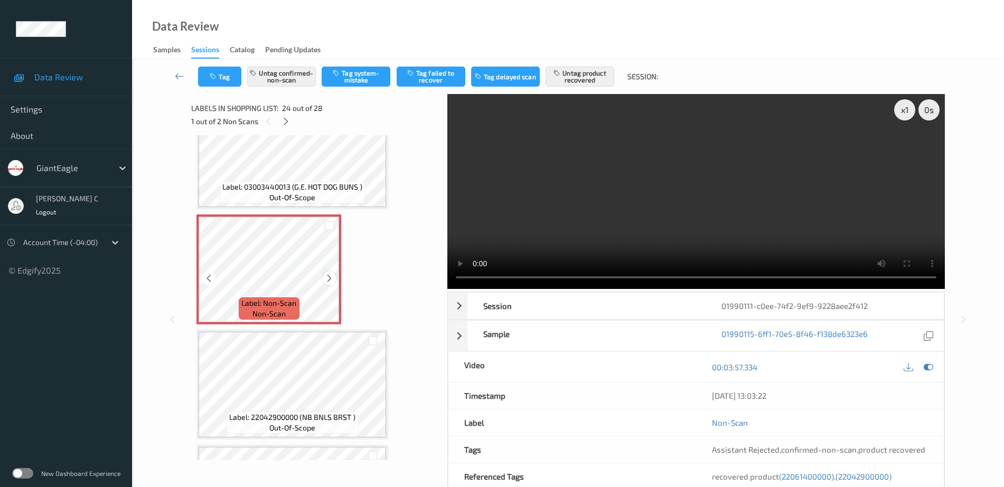
click at [329, 274] on icon at bounding box center [329, 279] width 9 height 10
click at [570, 71] on button "Untag product recovered" at bounding box center [580, 77] width 69 height 20
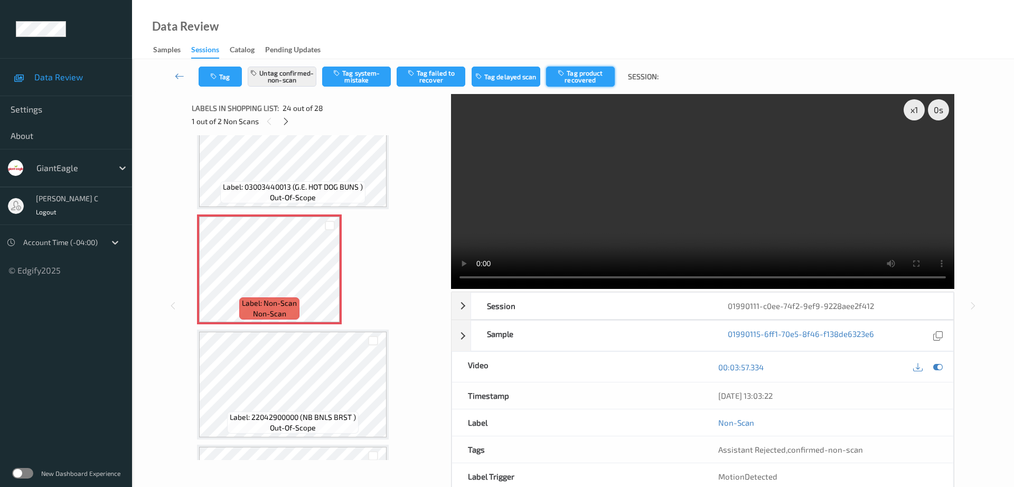
click at [571, 71] on button "Tag product recovered" at bounding box center [580, 77] width 69 height 20
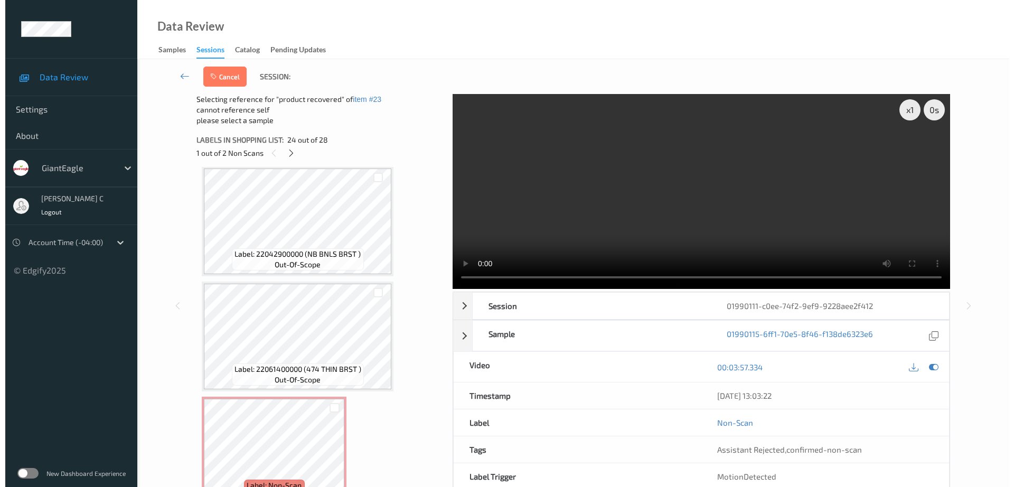
scroll to position [2905, 0]
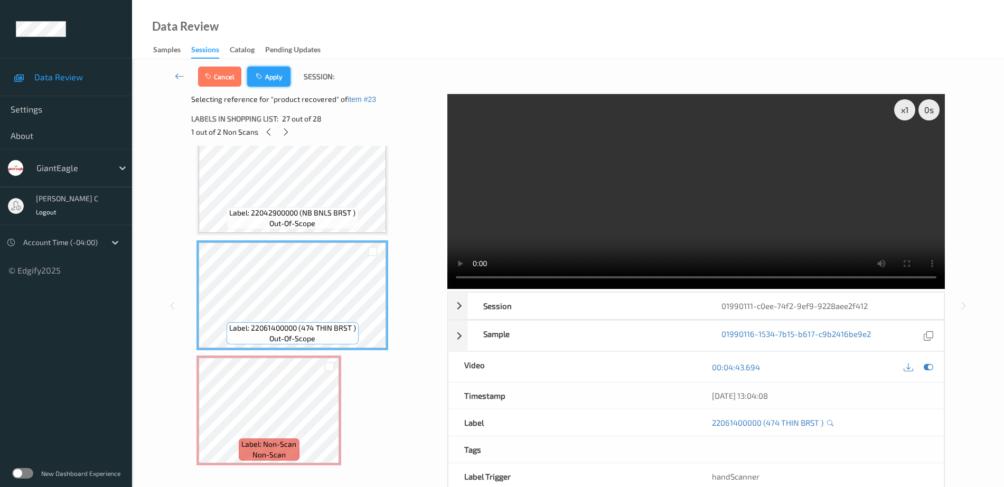
click at [281, 76] on button "Apply" at bounding box center [268, 77] width 43 height 20
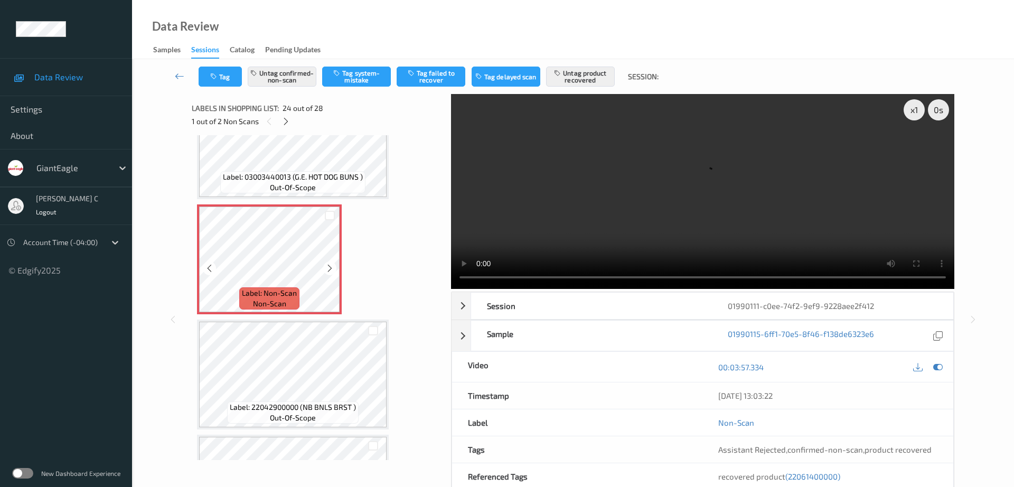
scroll to position [2605, 0]
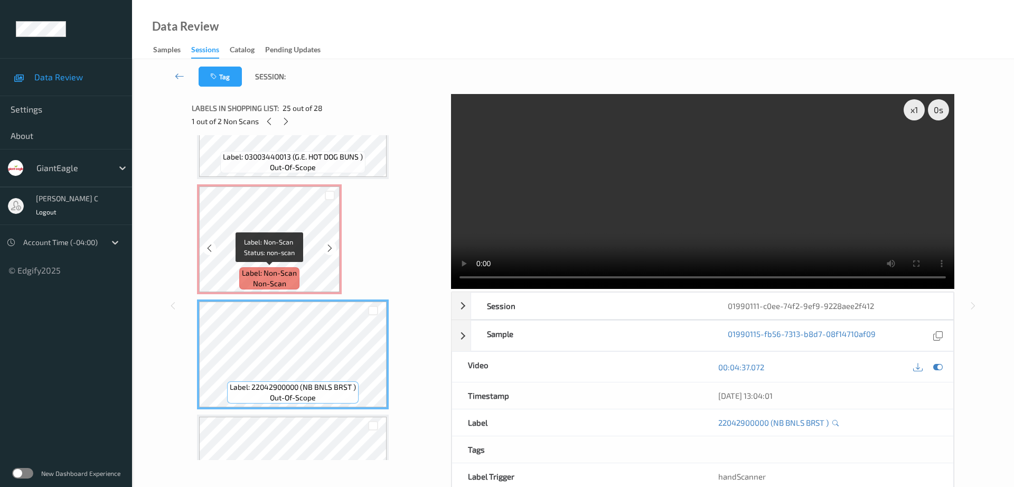
click at [267, 274] on span "Label: Non-Scan" at bounding box center [269, 273] width 55 height 11
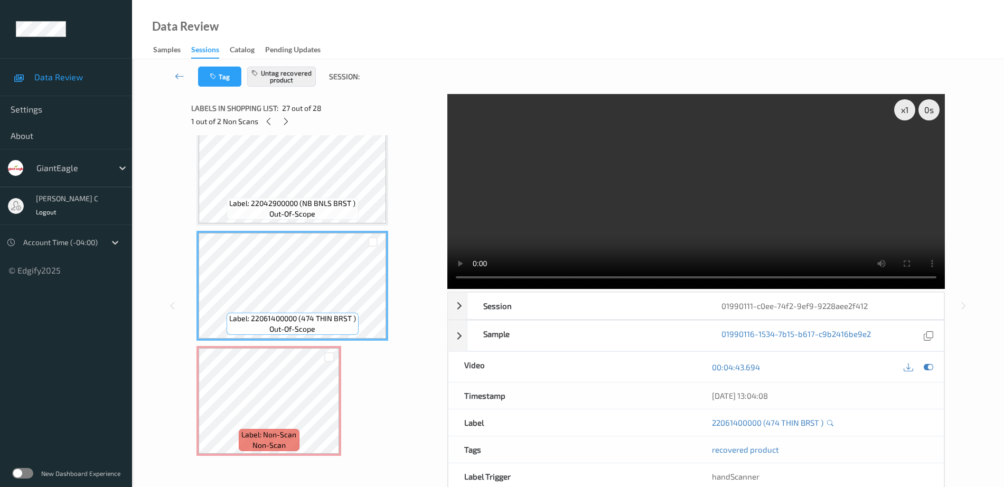
scroll to position [2905, 0]
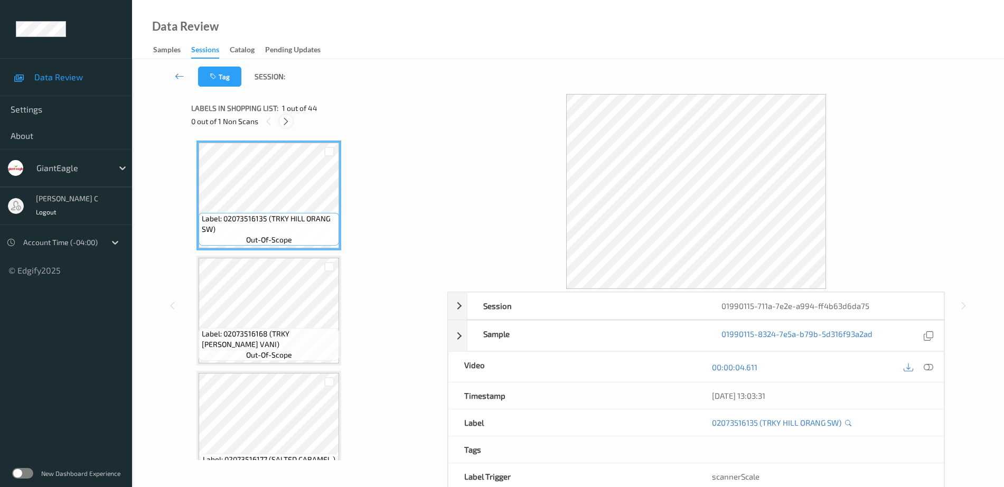
click at [284, 125] on icon at bounding box center [286, 122] width 9 height 10
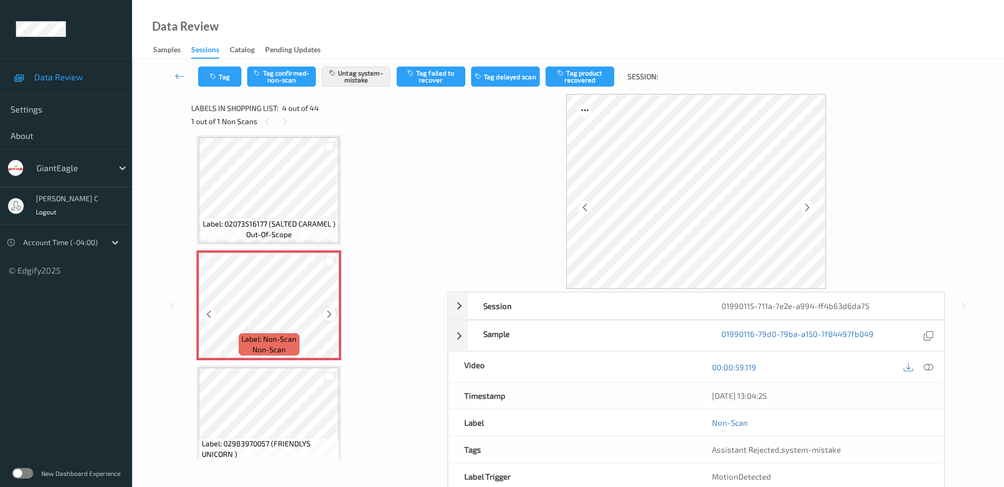
click at [328, 317] on icon at bounding box center [329, 315] width 9 height 10
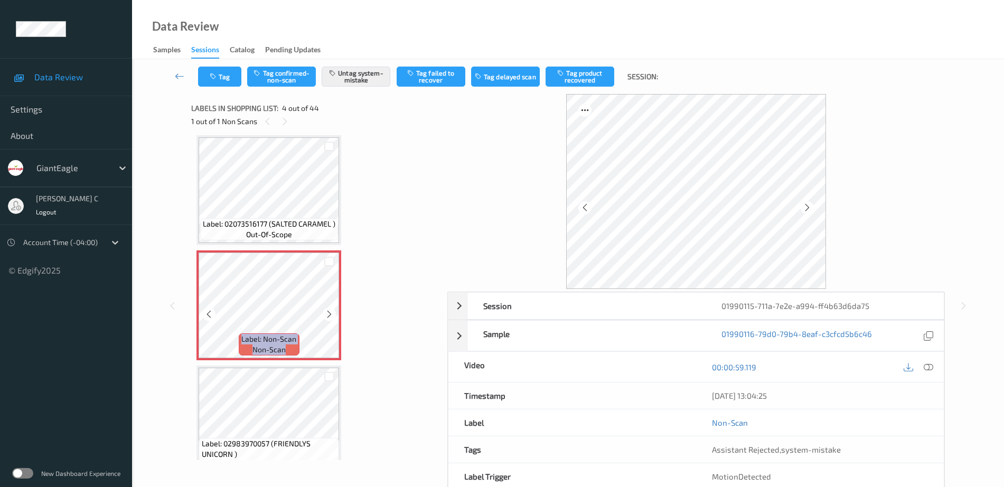
click at [328, 317] on icon at bounding box center [329, 315] width 9 height 10
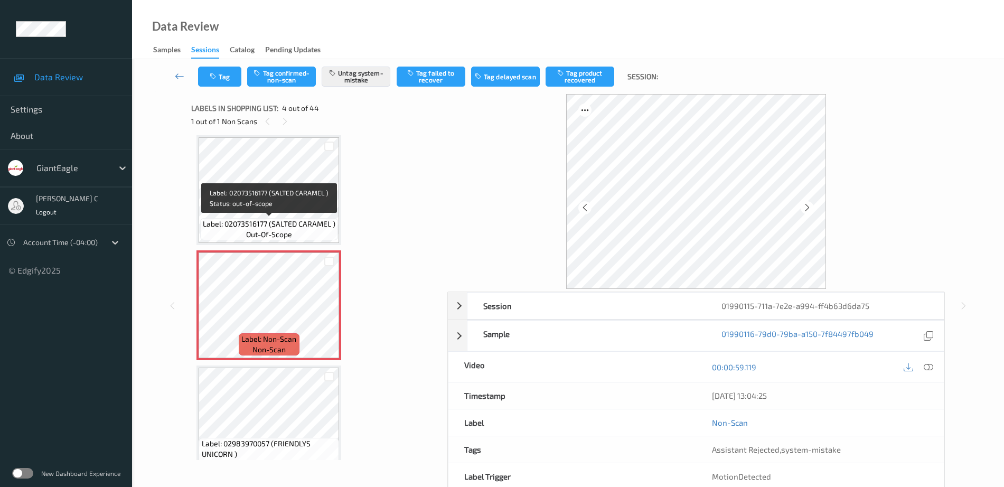
click at [260, 235] on span "out-of-scope" at bounding box center [269, 234] width 46 height 11
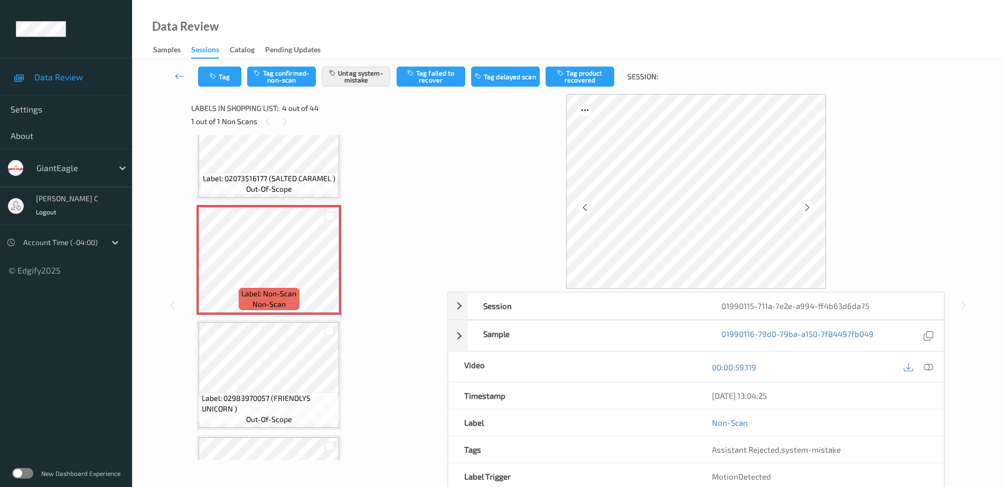
scroll to position [302, 0]
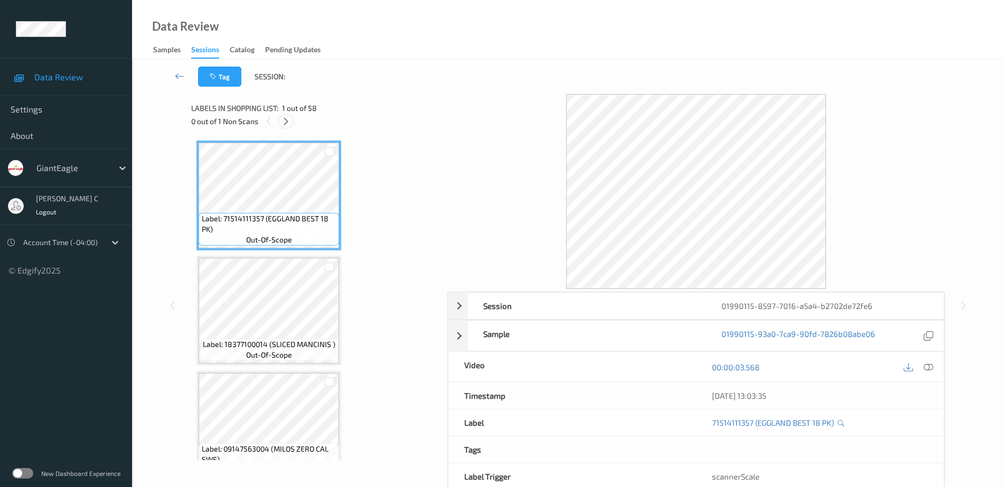
click at [286, 120] on icon at bounding box center [286, 122] width 9 height 10
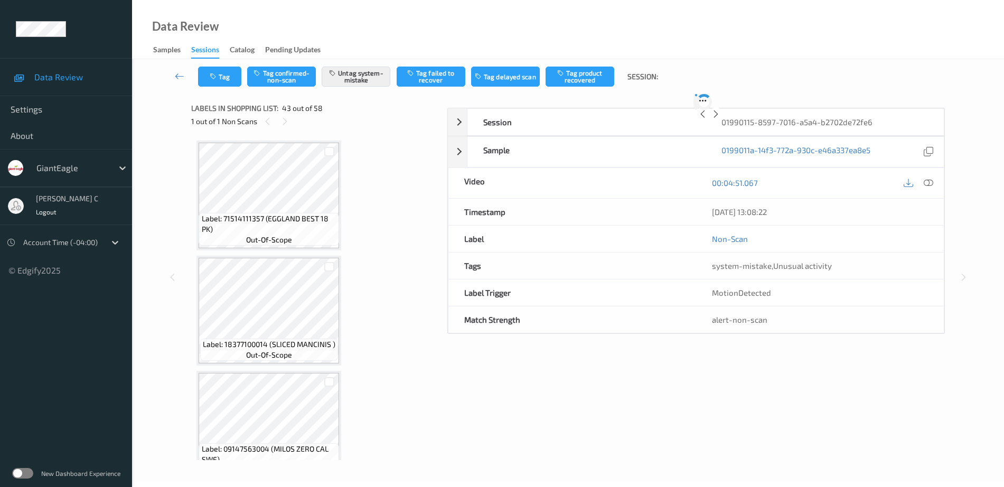
scroll to position [4727, 0]
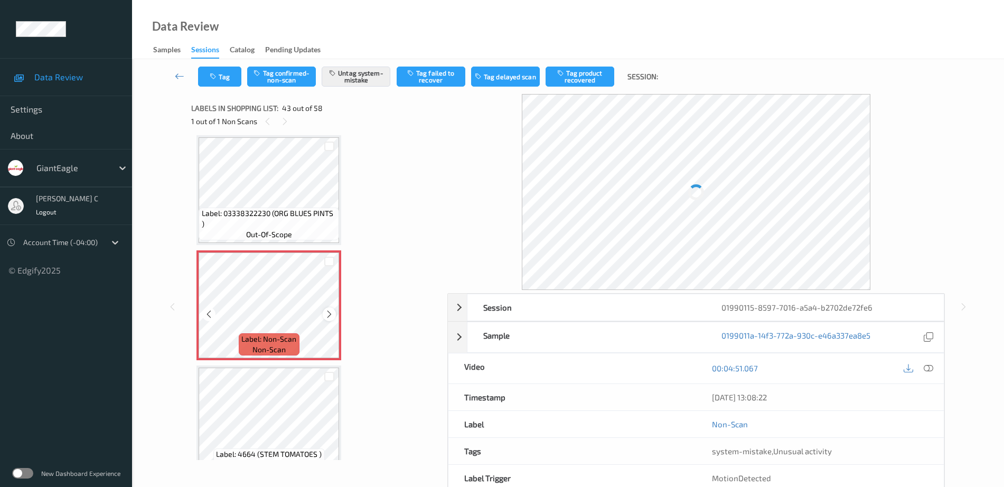
click at [334, 316] on div at bounding box center [329, 313] width 13 height 13
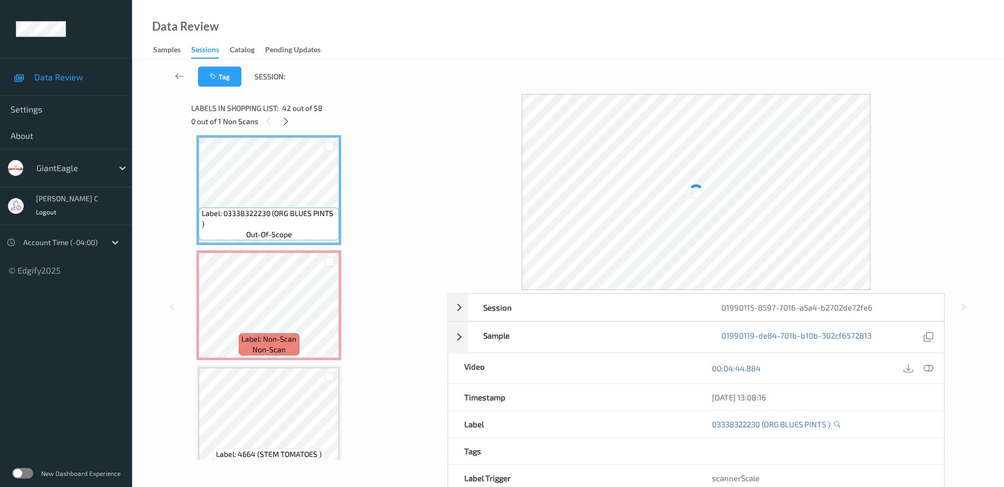
scroll to position [4793, 0]
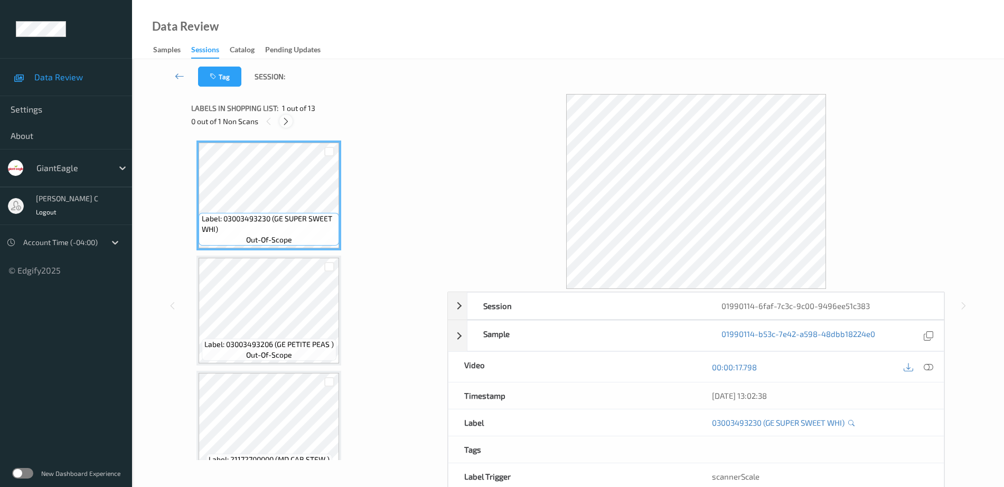
click at [286, 121] on icon at bounding box center [286, 122] width 9 height 10
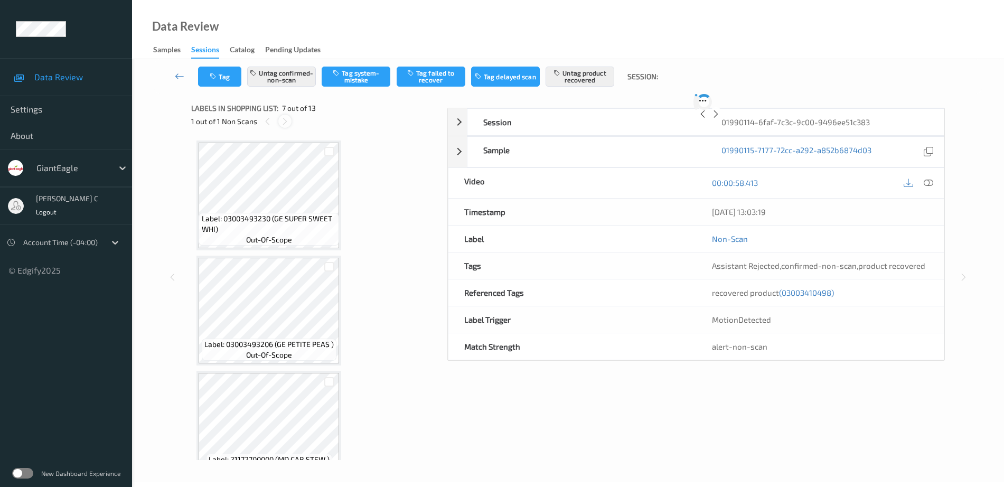
scroll to position [581, 0]
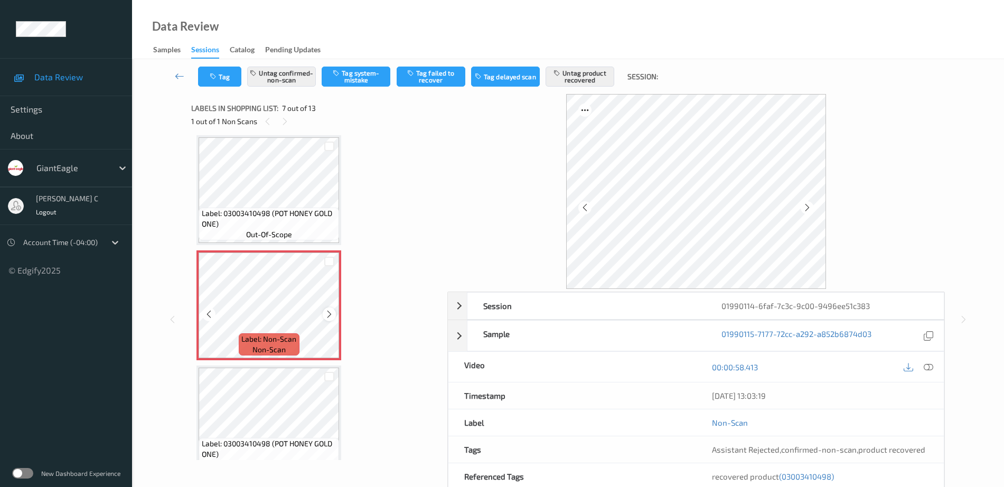
click at [331, 312] on icon at bounding box center [329, 315] width 9 height 10
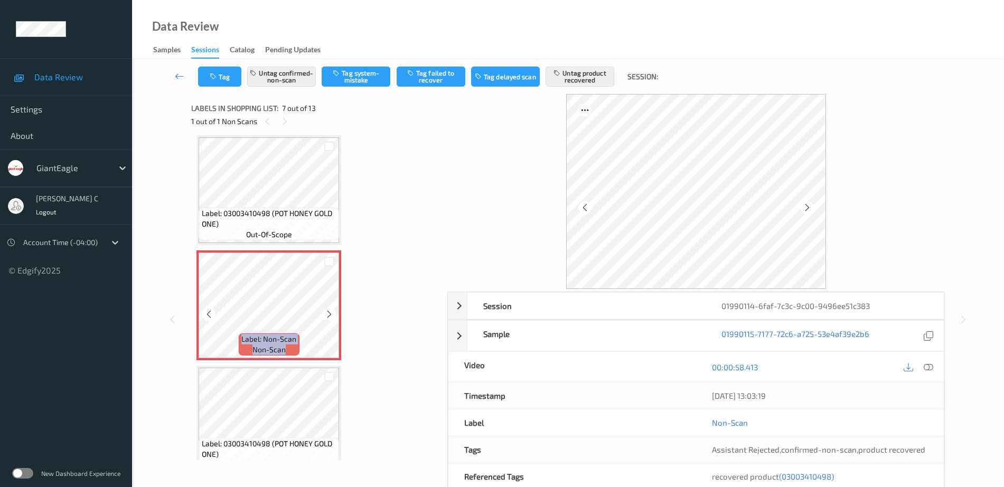
click at [331, 312] on icon at bounding box center [329, 315] width 9 height 10
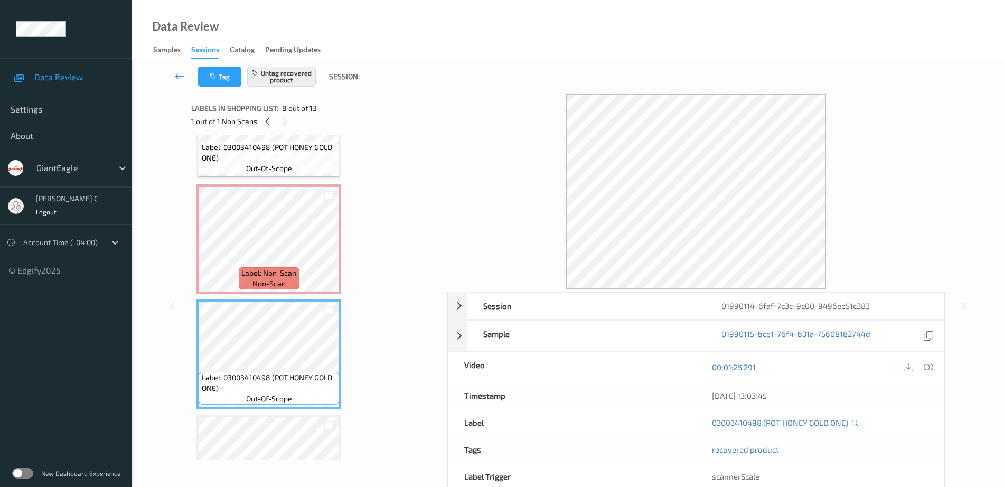
scroll to position [515, 0]
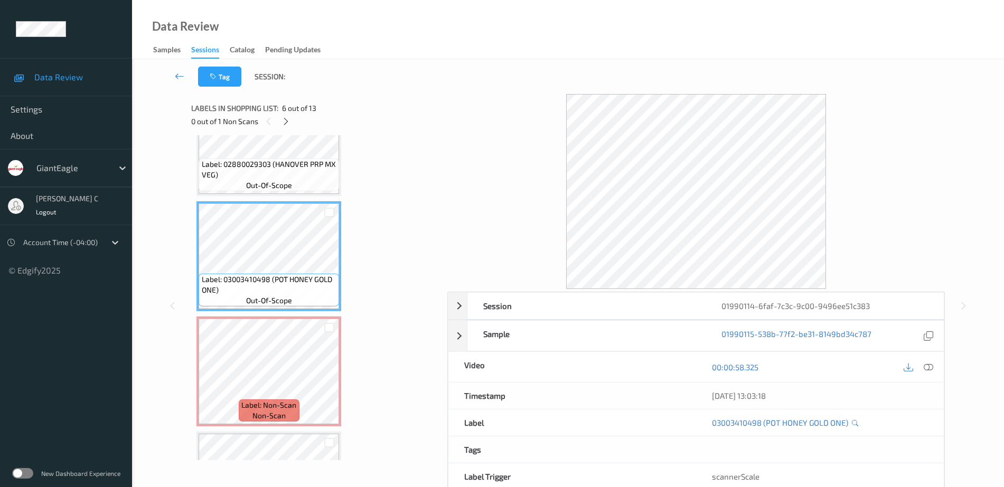
click at [275, 164] on span "Label: 02880029303 (HANOVER PRP MX VEG)" at bounding box center [269, 169] width 135 height 21
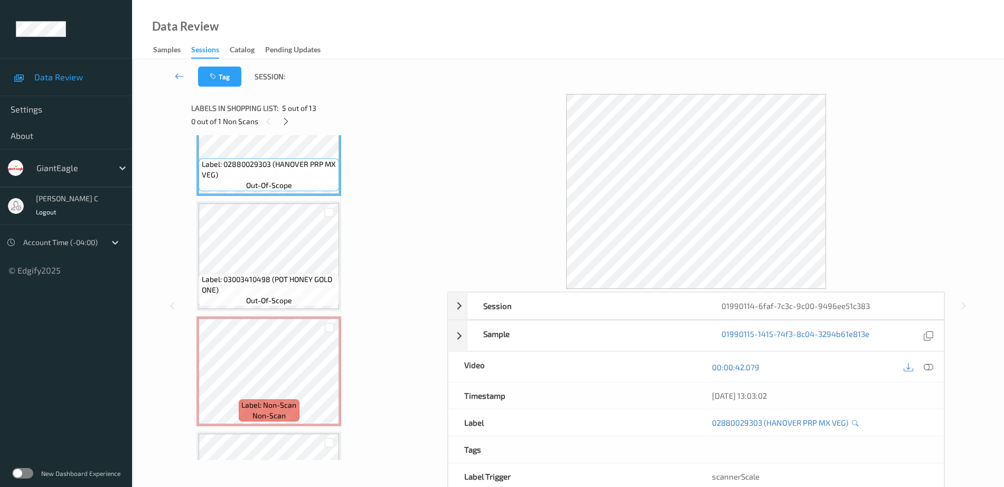
click at [932, 367] on icon at bounding box center [929, 367] width 10 height 10
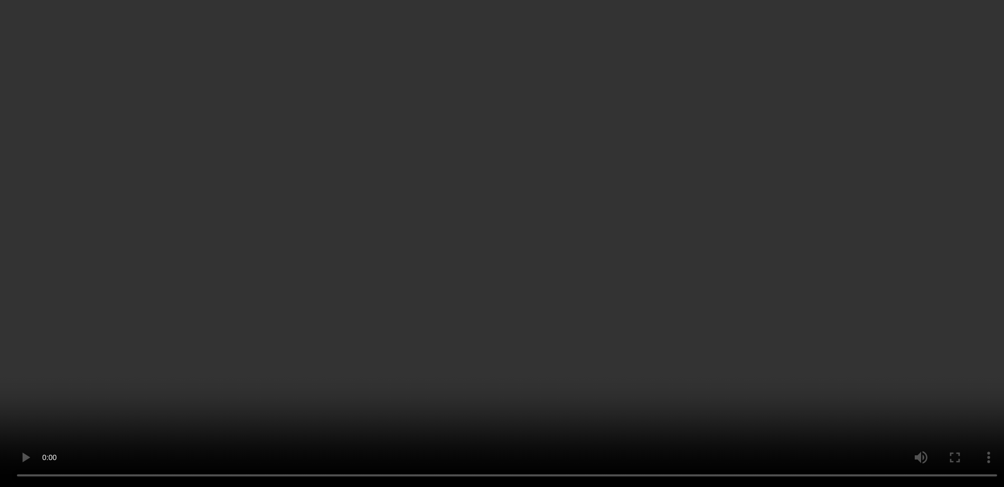
scroll to position [647, 0]
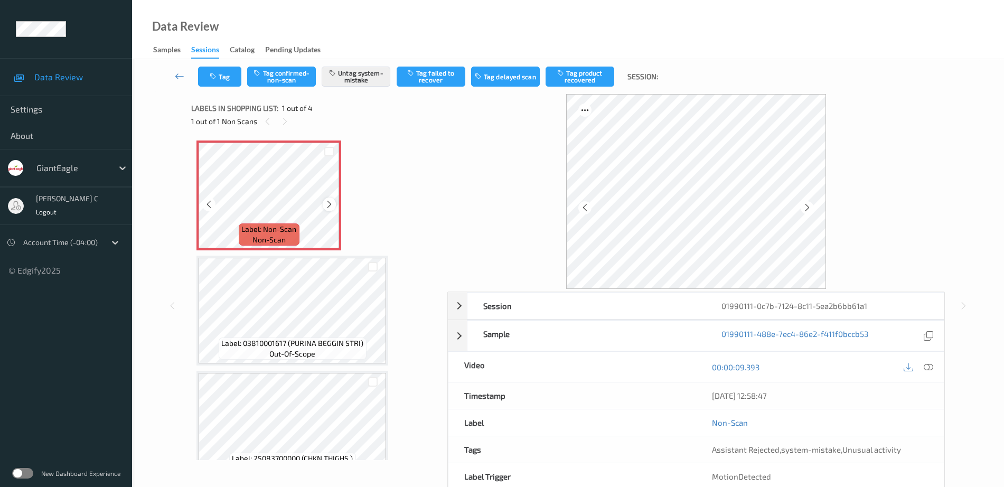
click at [327, 198] on div at bounding box center [329, 204] width 13 height 13
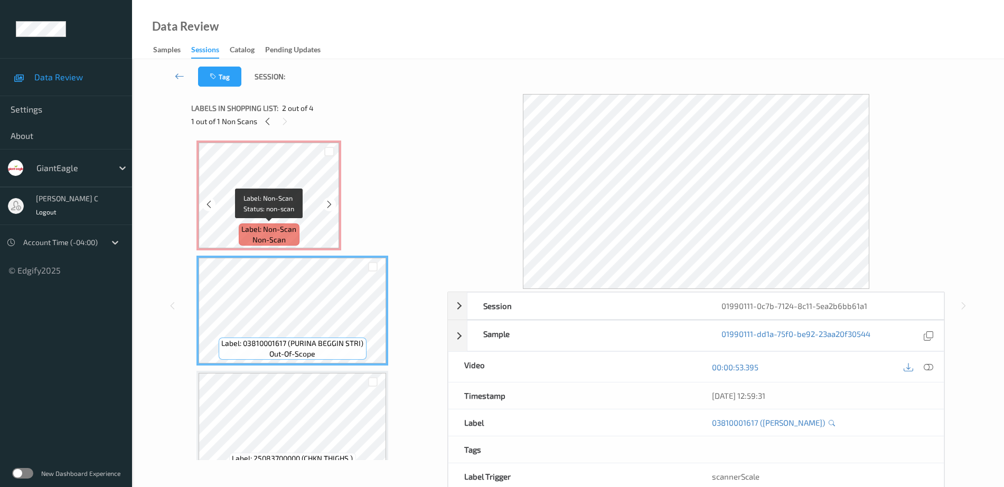
click at [271, 245] on span "non-scan" at bounding box center [269, 240] width 33 height 11
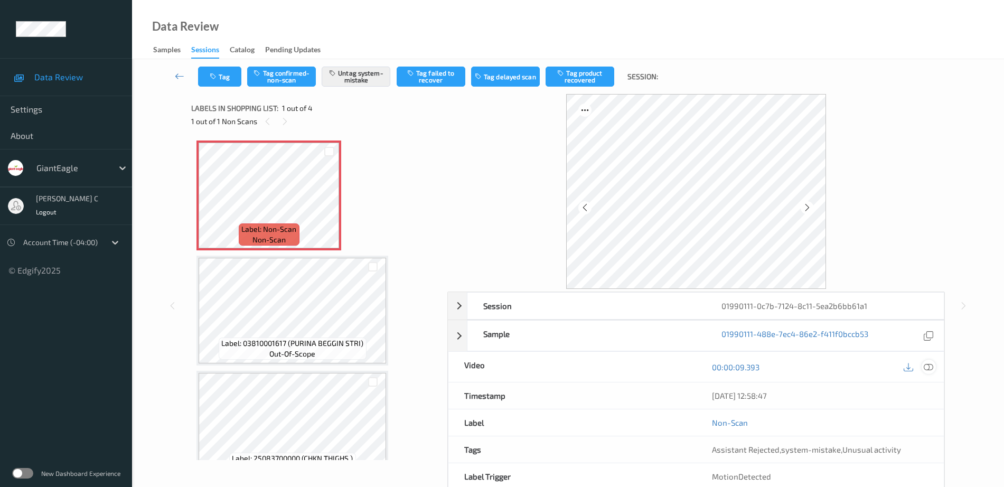
click at [923, 366] on div at bounding box center [929, 367] width 14 height 14
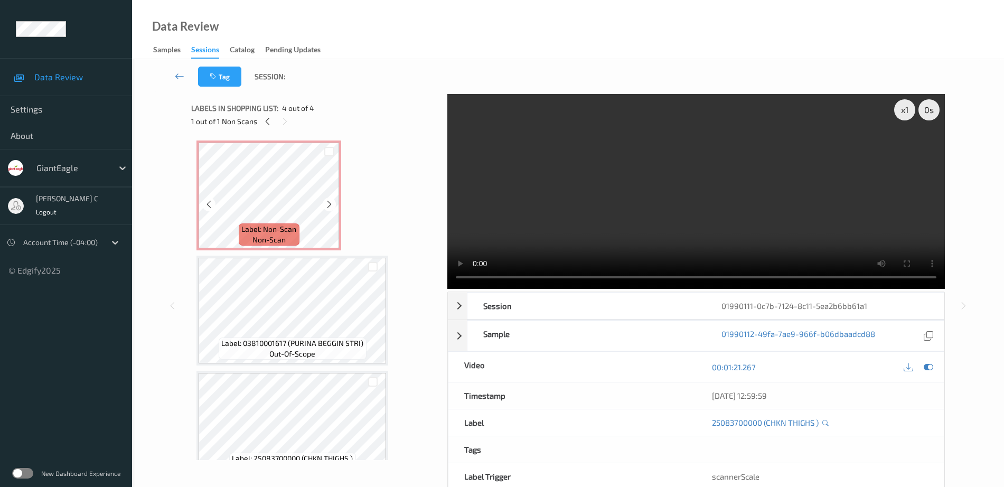
click at [278, 134] on div "Labels in shopping list: 4 out of 4 1 out of 1 Non Scans" at bounding box center [315, 114] width 249 height 41
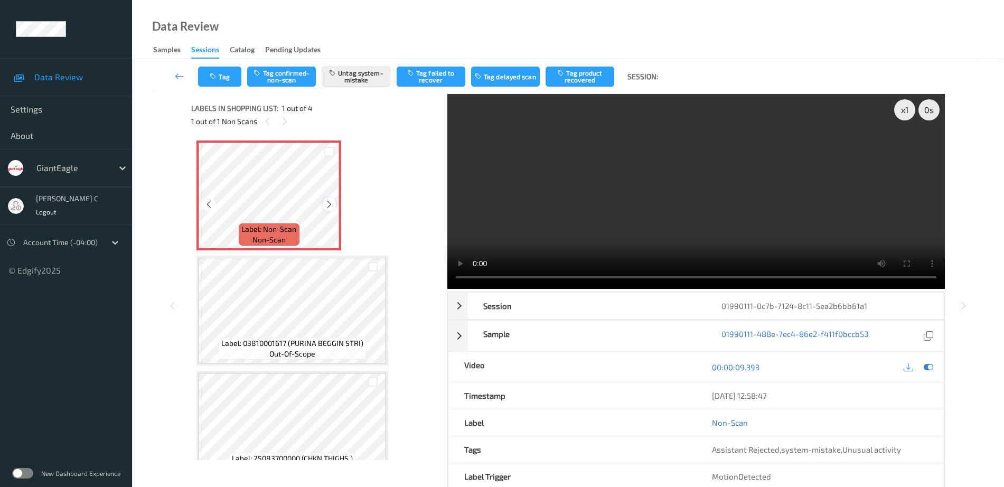
click at [330, 207] on icon at bounding box center [329, 205] width 9 height 10
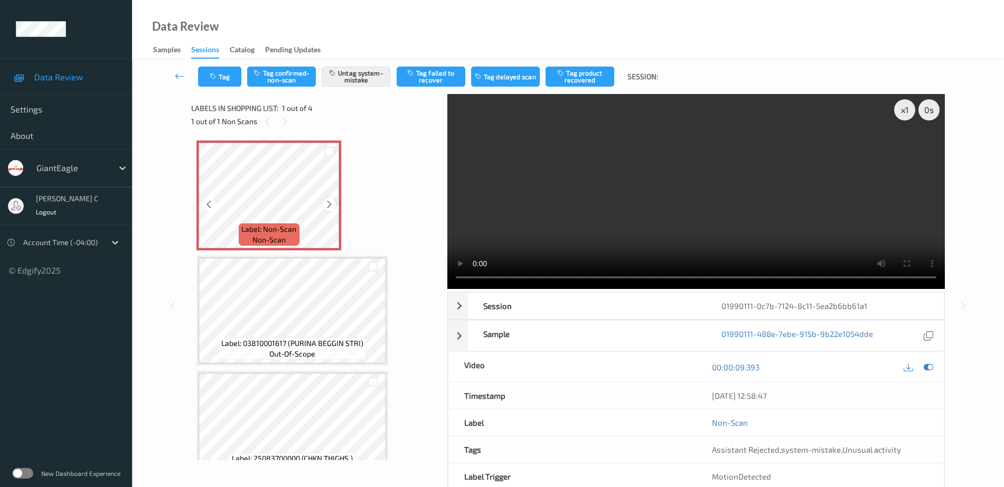
click at [331, 203] on icon at bounding box center [329, 205] width 9 height 10
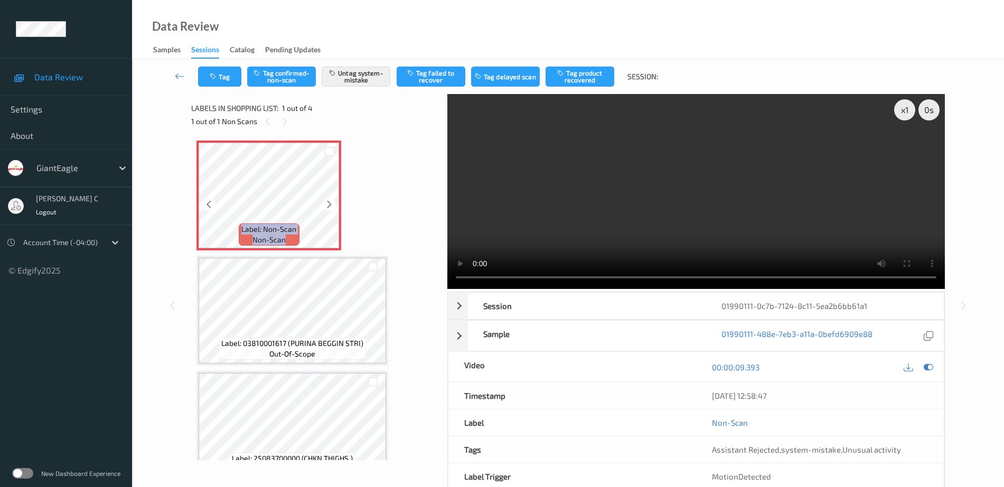
click at [331, 203] on icon at bounding box center [329, 205] width 9 height 10
click at [369, 82] on button "Untag system-mistake" at bounding box center [356, 77] width 69 height 20
click at [279, 76] on button "Tag confirmed-non-scan" at bounding box center [281, 77] width 69 height 20
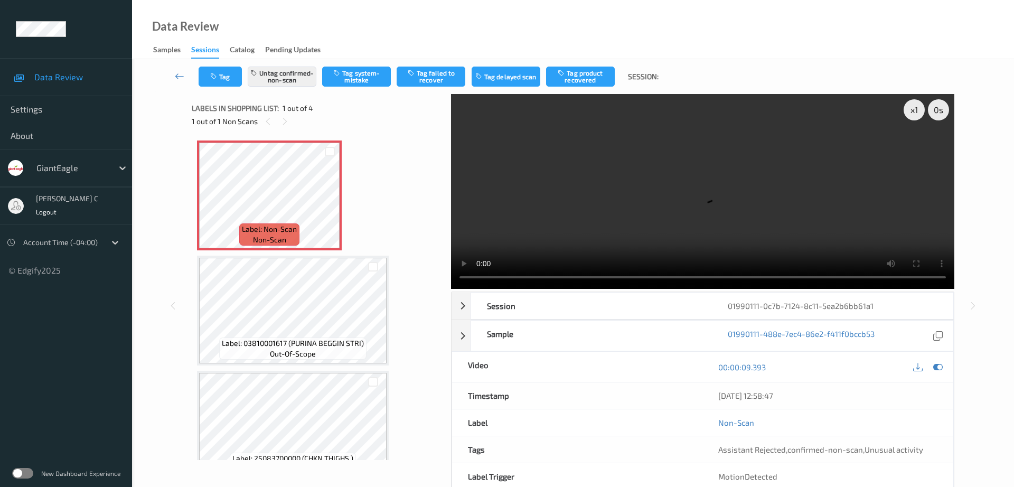
click at [467, 76] on div "Tag Untag confirmed-non-scan Tag system-mistake Tag failed to recover Tag delay…" at bounding box center [433, 77] width 468 height 20
click at [451, 77] on button "Tag failed to recover" at bounding box center [431, 77] width 69 height 20
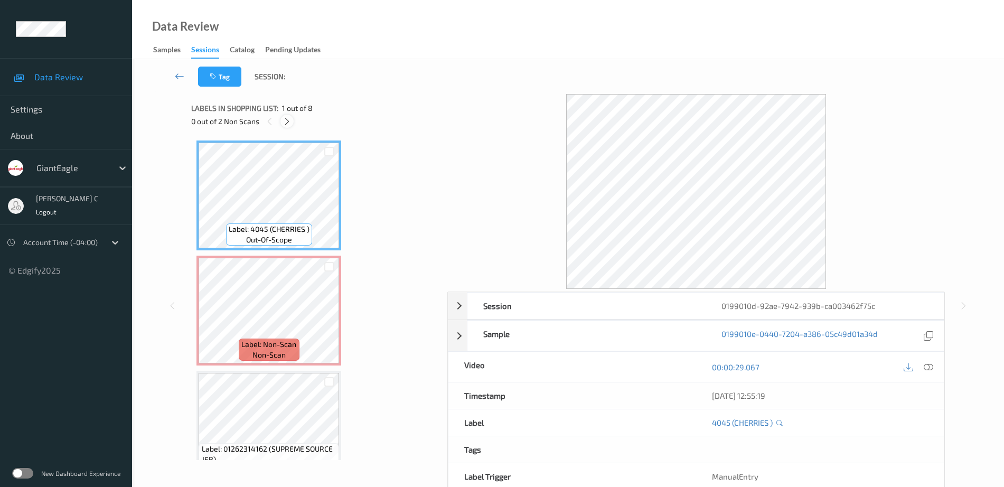
click at [283, 121] on icon at bounding box center [287, 122] width 9 height 10
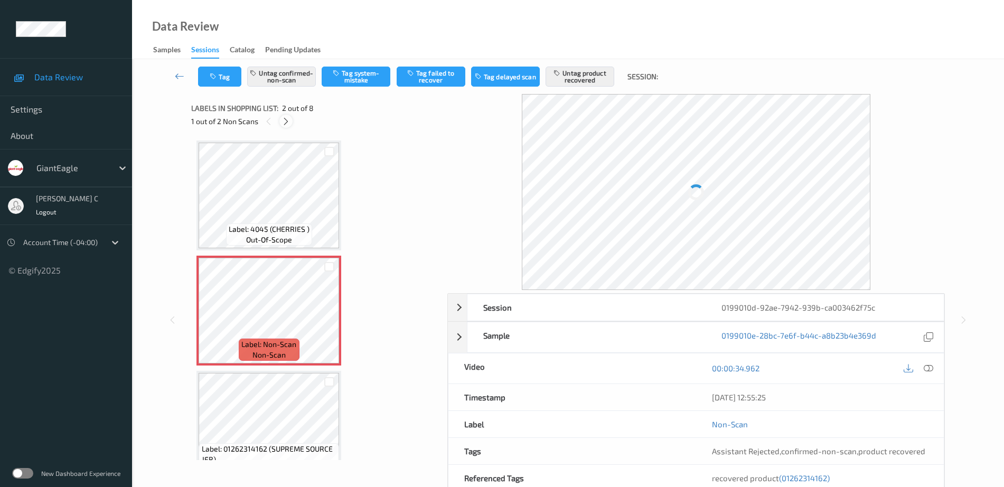
scroll to position [5, 0]
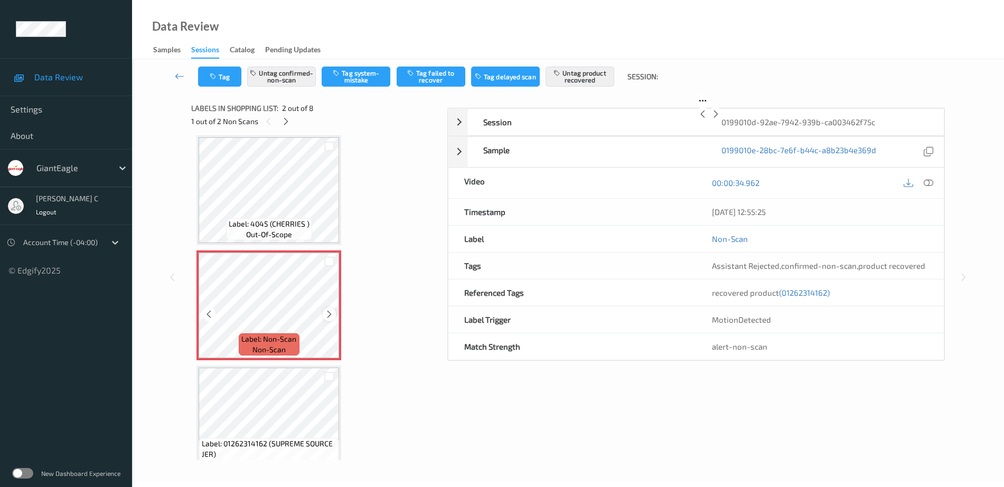
click at [331, 313] on icon at bounding box center [329, 315] width 9 height 10
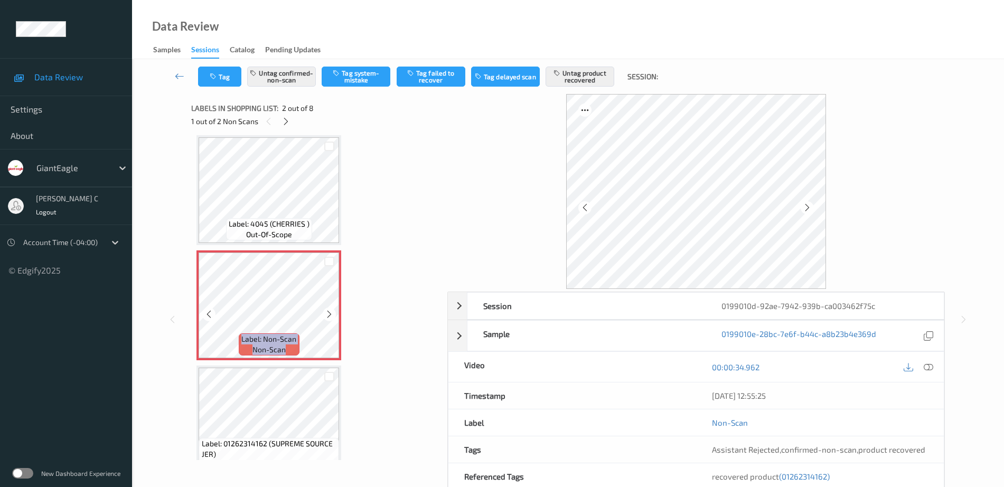
click at [331, 313] on icon at bounding box center [329, 315] width 9 height 10
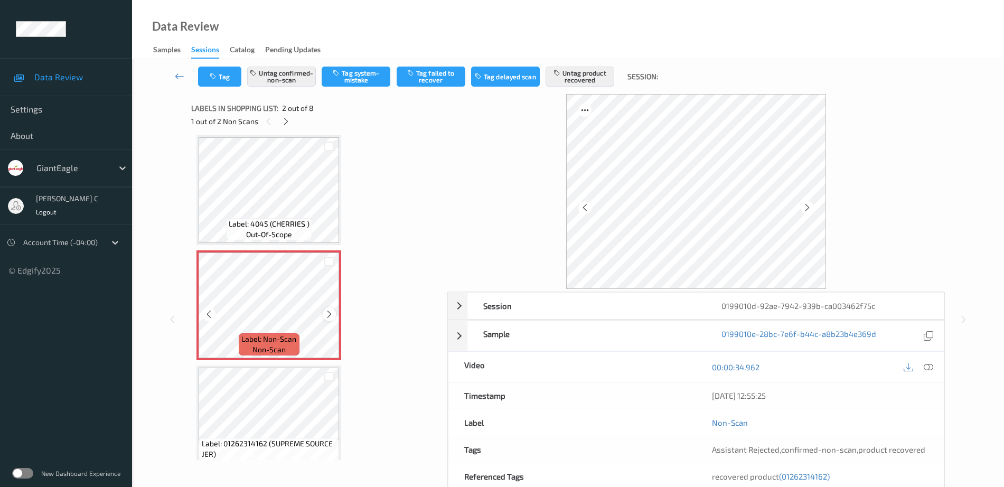
click at [325, 313] on icon at bounding box center [329, 315] width 9 height 10
click at [323, 315] on div at bounding box center [329, 313] width 13 height 13
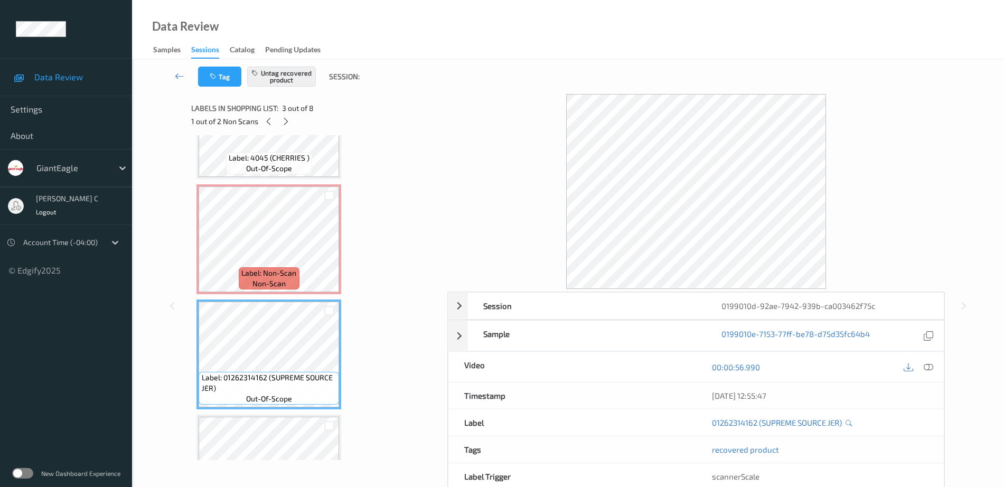
click at [296, 278] on div "Label: Non-Scan non-scan" at bounding box center [269, 278] width 60 height 22
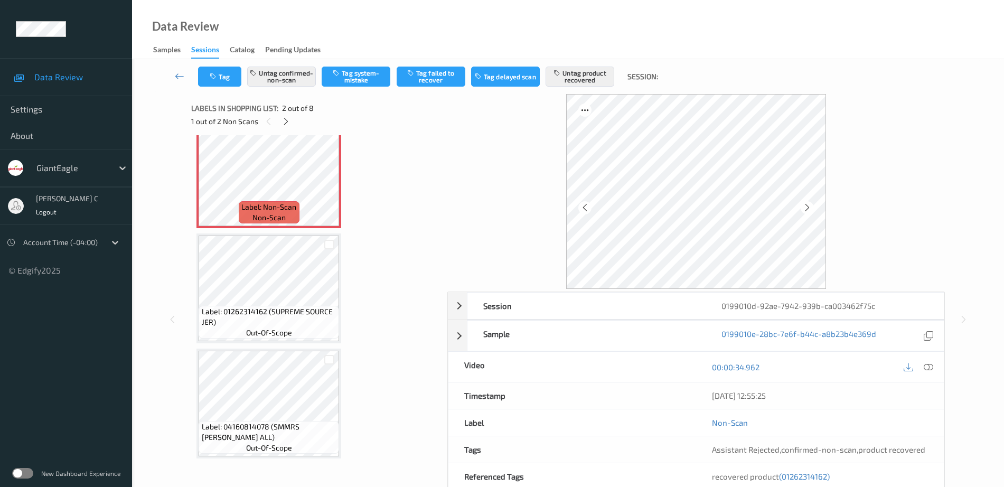
click at [295, 306] on span "Label: 01262314162 (SUPREME SOURCE JER)" at bounding box center [269, 316] width 135 height 21
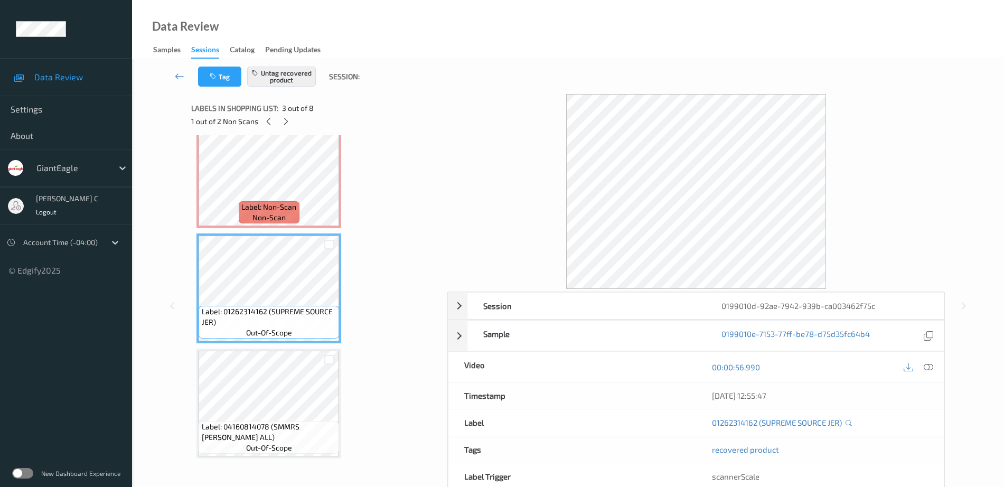
scroll to position [269, 0]
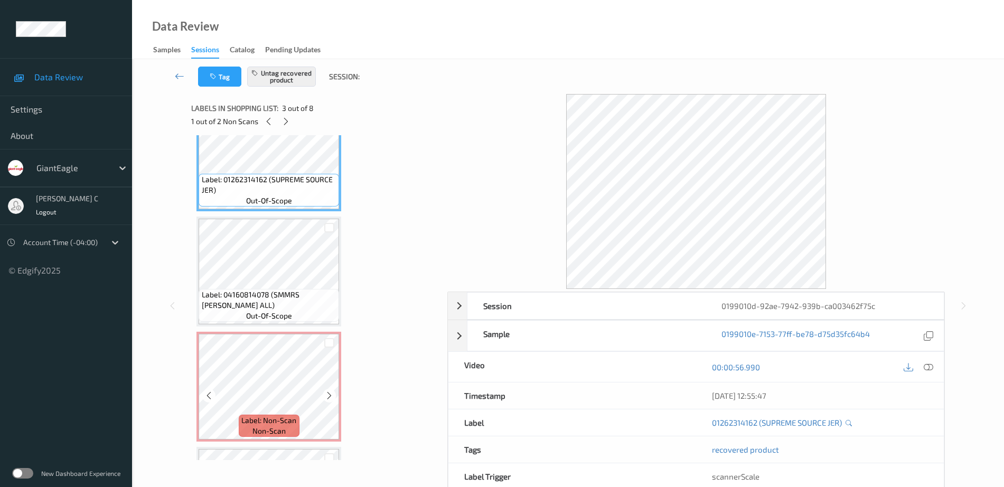
click at [285, 333] on div "Label: Non-Scan non-scan" at bounding box center [269, 387] width 145 height 110
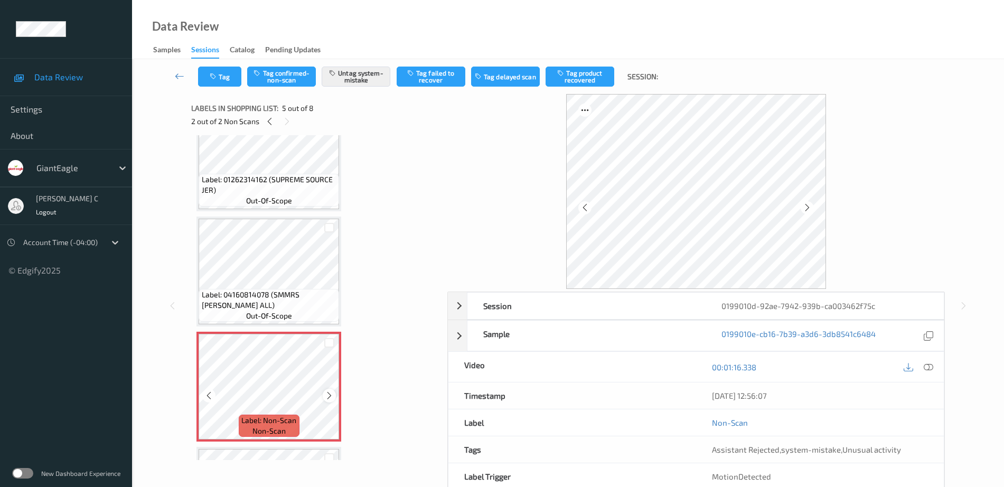
click at [331, 397] on icon at bounding box center [329, 396] width 9 height 10
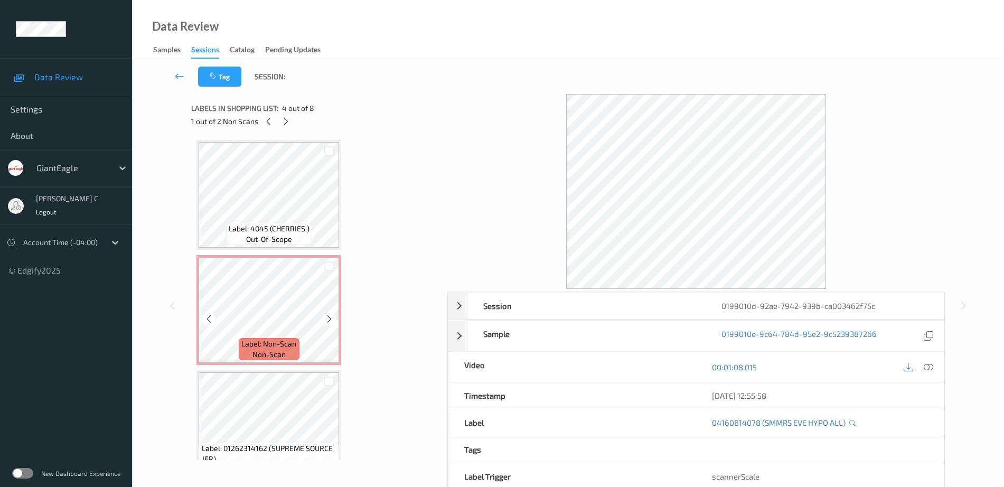
scroll to position [0, 0]
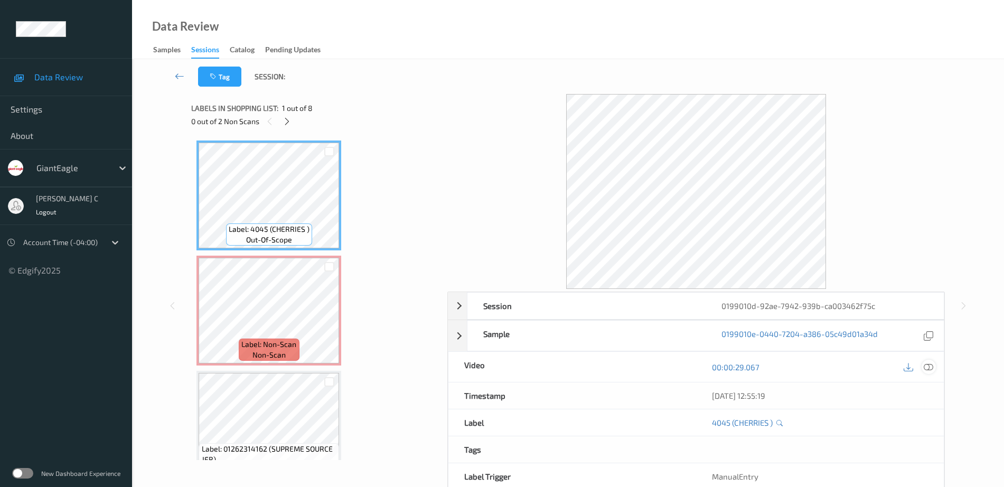
click at [930, 369] on icon at bounding box center [929, 367] width 10 height 10
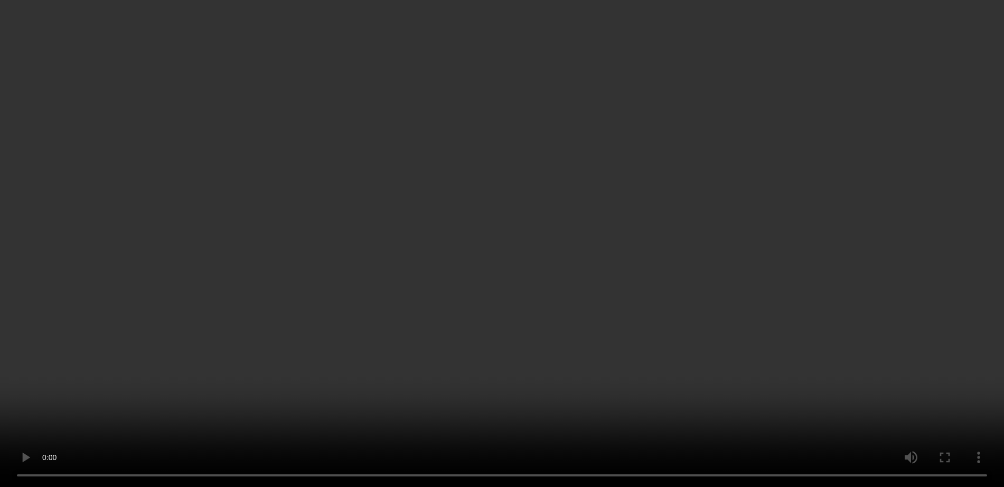
scroll to position [396, 0]
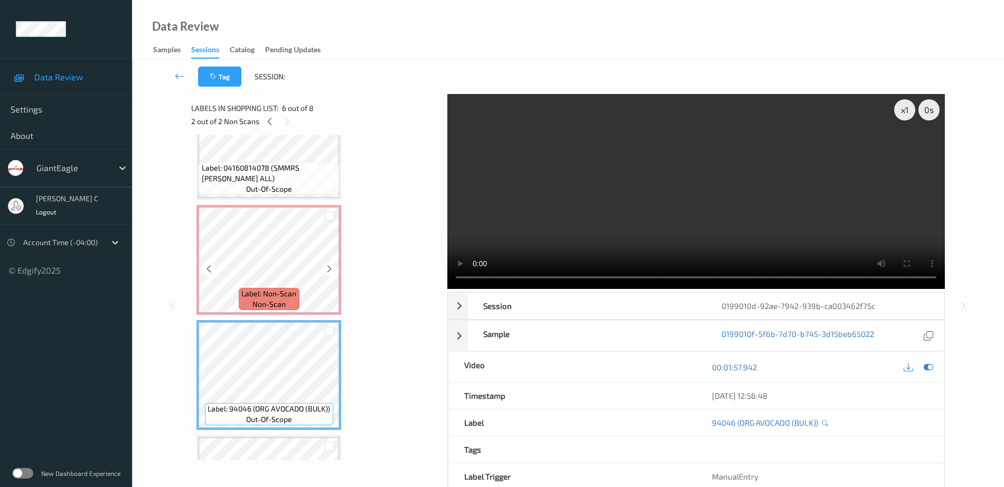
click at [271, 290] on span "Label: Non-Scan" at bounding box center [268, 293] width 55 height 11
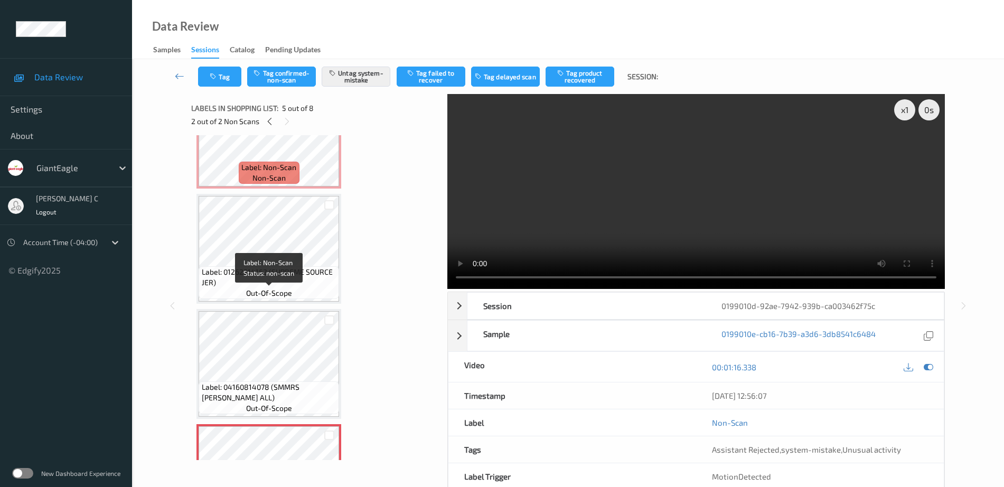
scroll to position [132, 0]
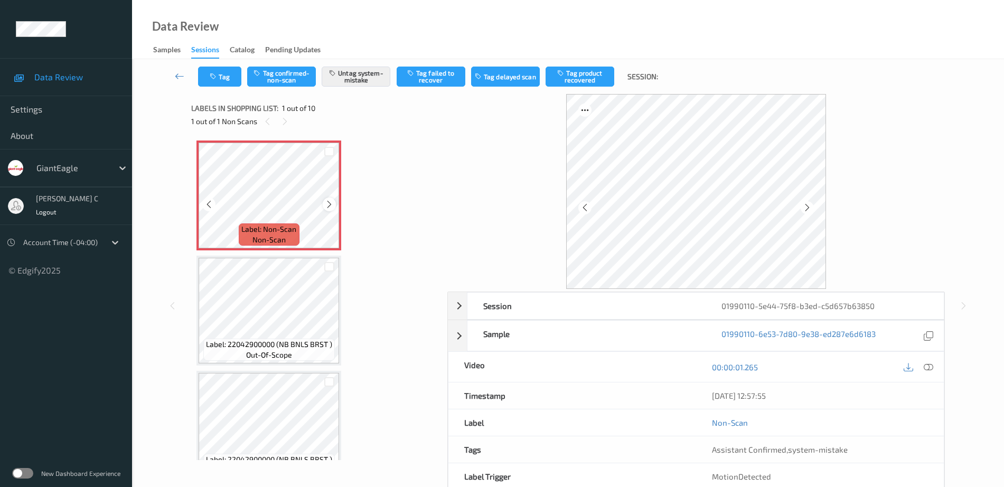
click at [331, 200] on icon at bounding box center [329, 205] width 9 height 10
click at [332, 200] on icon at bounding box center [329, 205] width 9 height 10
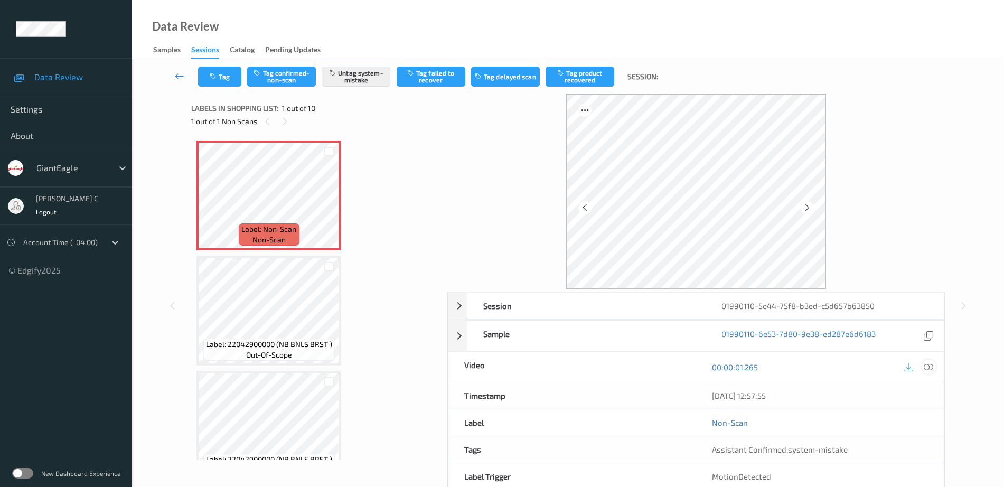
click at [930, 370] on icon at bounding box center [929, 367] width 10 height 10
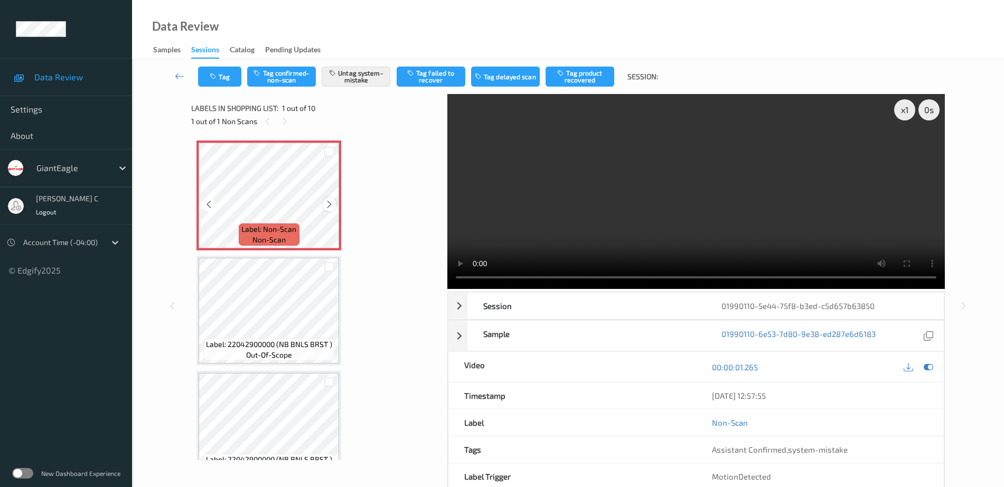
click at [325, 208] on icon at bounding box center [329, 205] width 9 height 10
click at [272, 230] on span "Label: Non-Scan" at bounding box center [268, 229] width 55 height 11
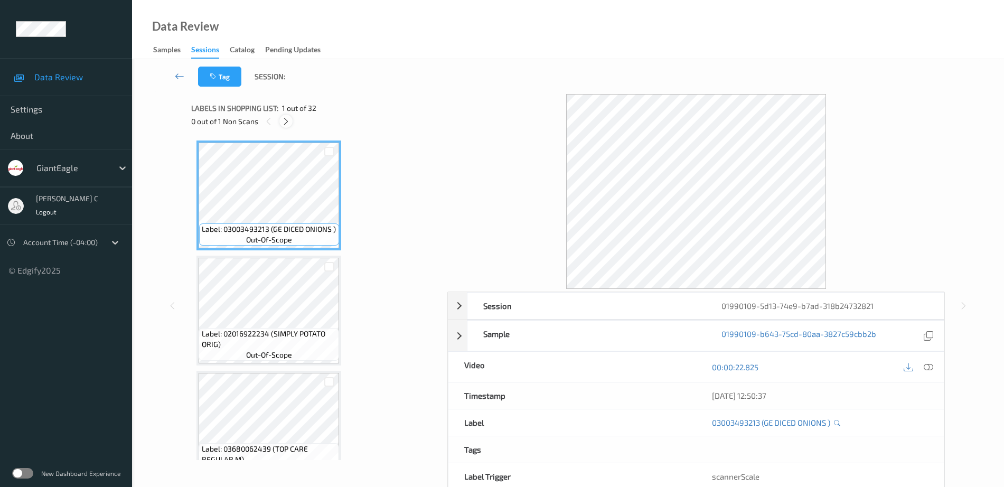
click at [290, 121] on icon at bounding box center [286, 122] width 9 height 10
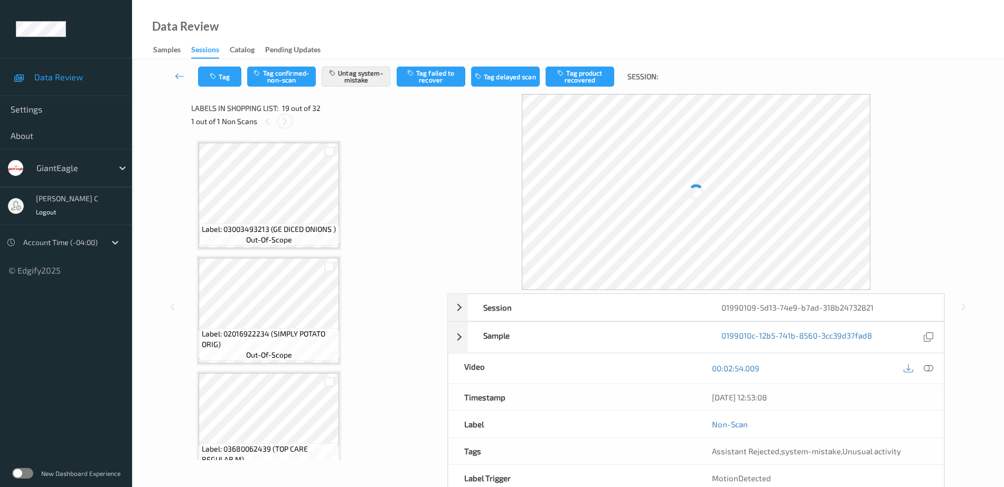
scroll to position [1963, 0]
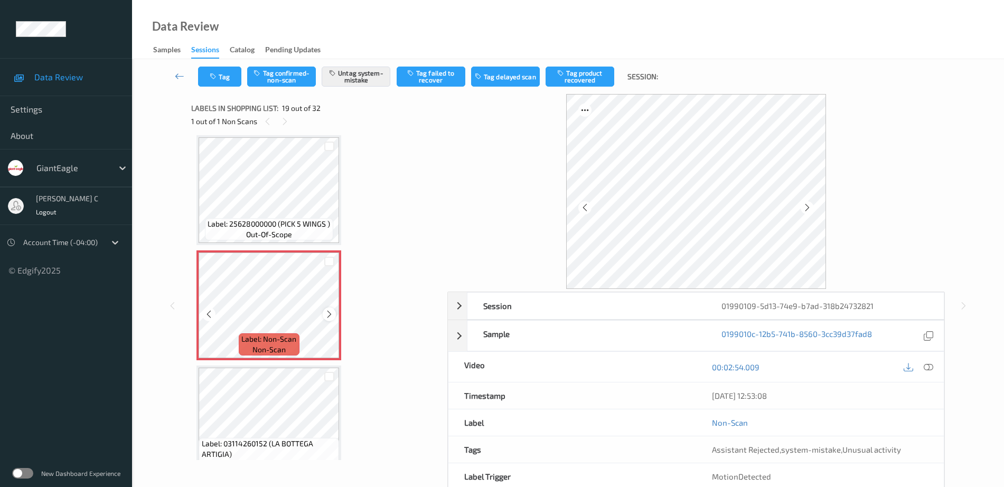
click at [328, 313] on icon at bounding box center [329, 315] width 9 height 10
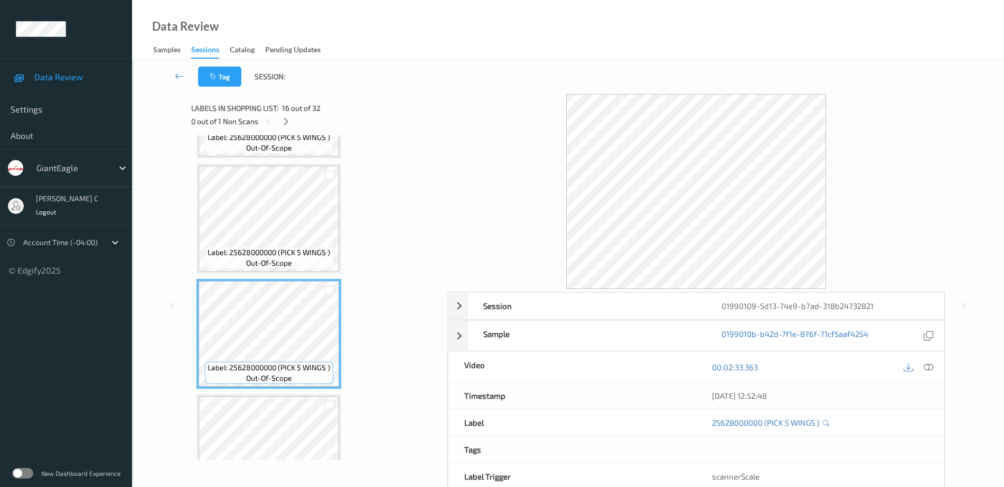
scroll to position [1501, 0]
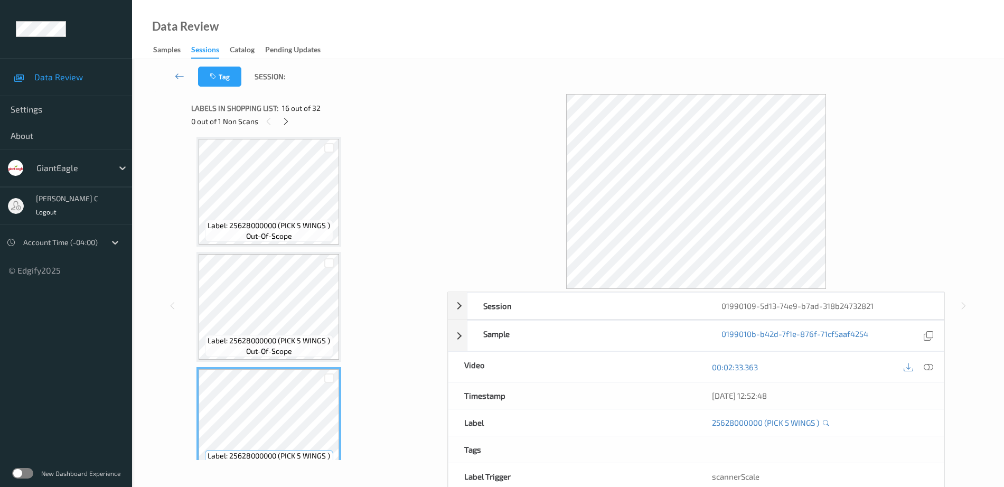
click at [285, 250] on div "Label: 03003493213 (GE DICED ONIONS ) out-of-scope Label: 02016922234 (SIMPLY P…" at bounding box center [316, 480] width 238 height 3680
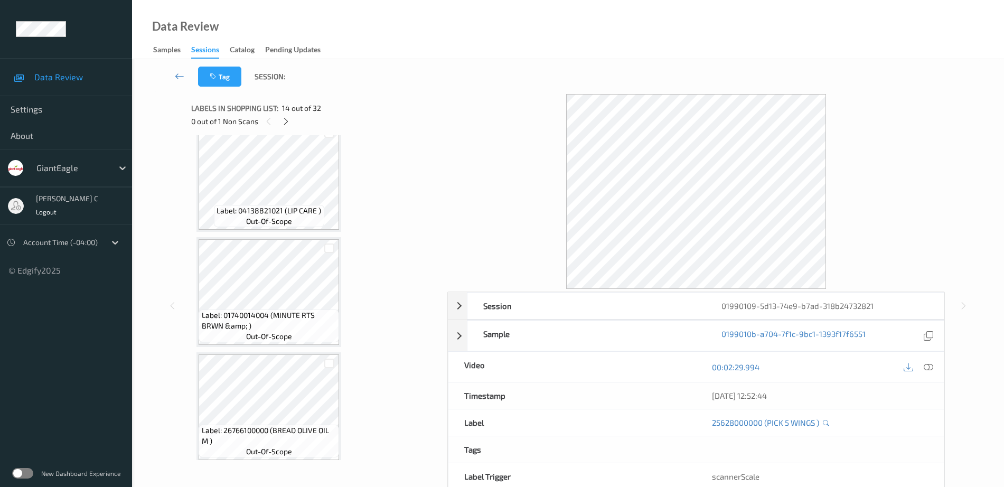
scroll to position [1237, 0]
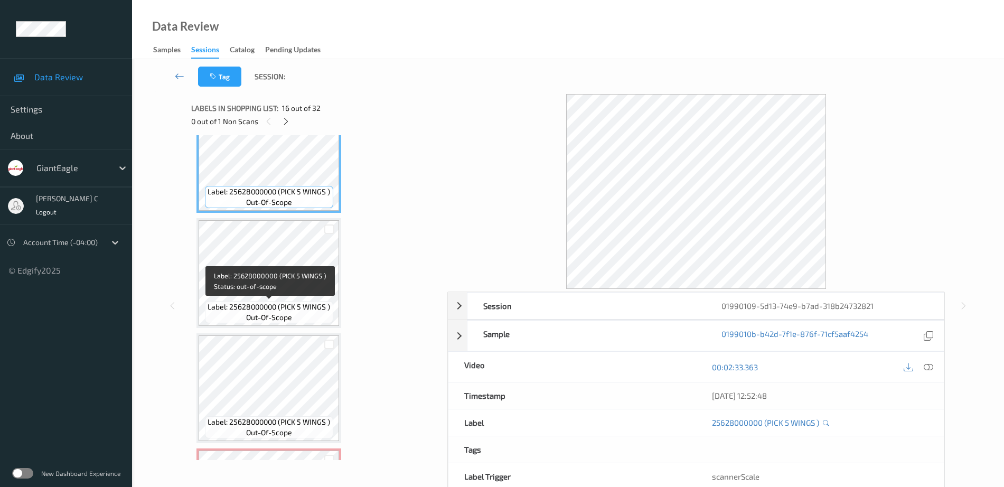
click at [278, 314] on span "out-of-scope" at bounding box center [269, 317] width 46 height 11
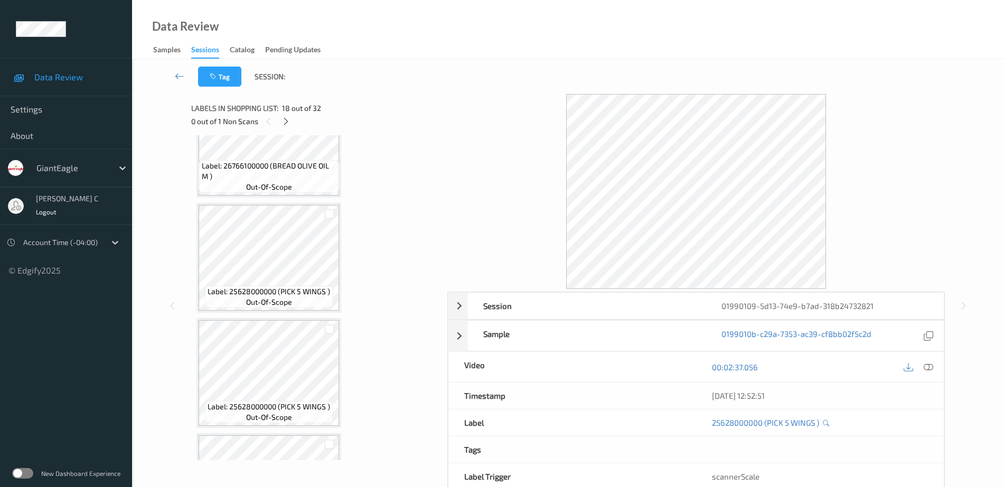
scroll to position [1369, 0]
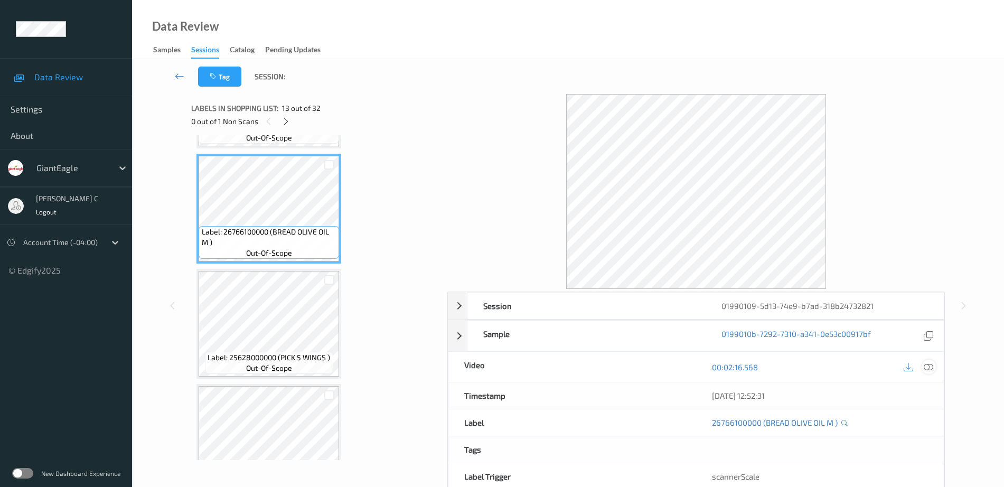
click at [932, 368] on icon at bounding box center [929, 367] width 10 height 10
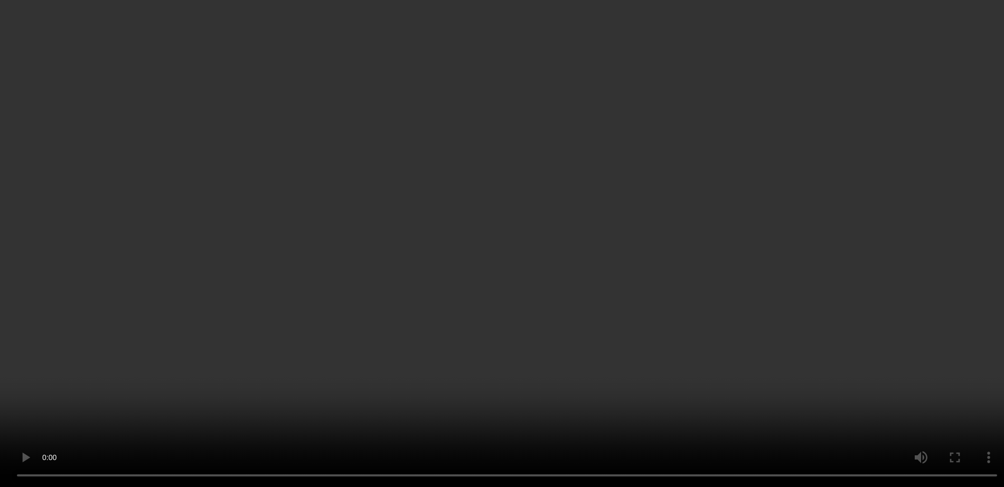
scroll to position [2029, 0]
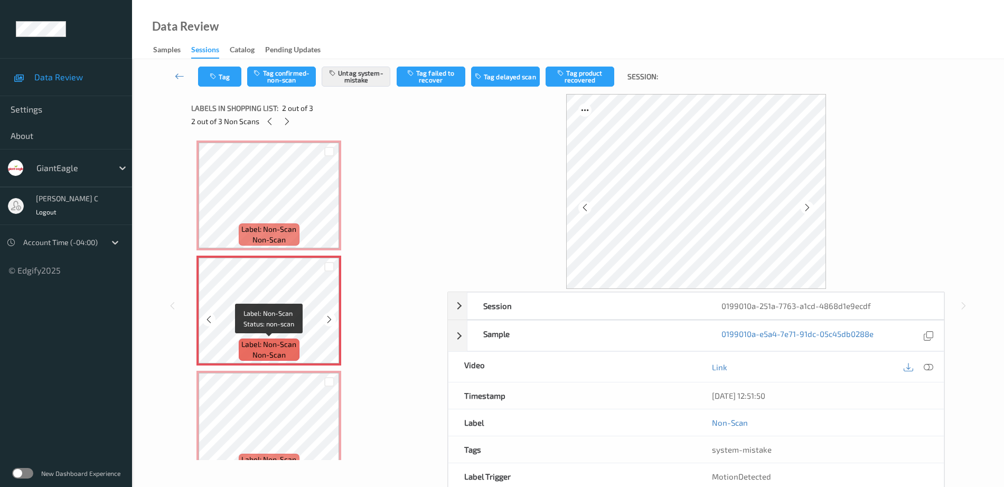
click at [267, 359] on span "non-scan" at bounding box center [269, 355] width 33 height 11
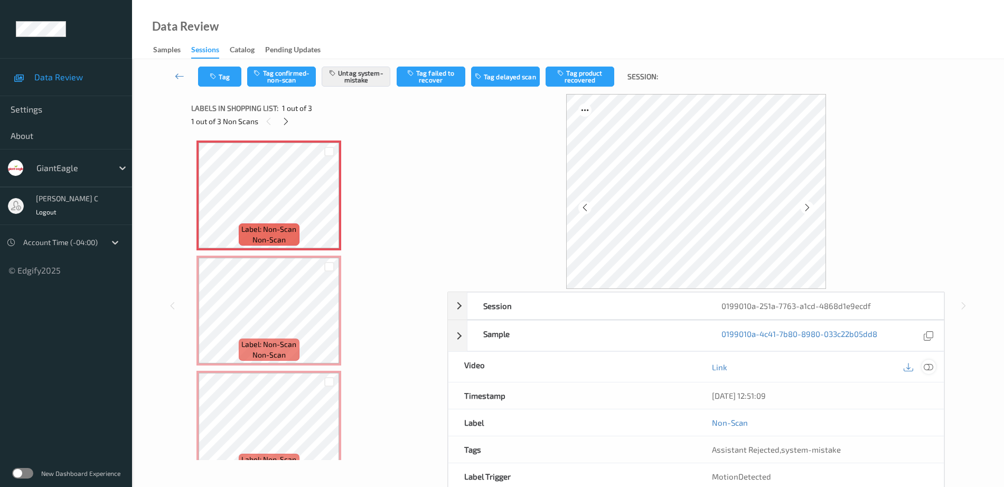
click at [931, 367] on icon at bounding box center [929, 367] width 10 height 10
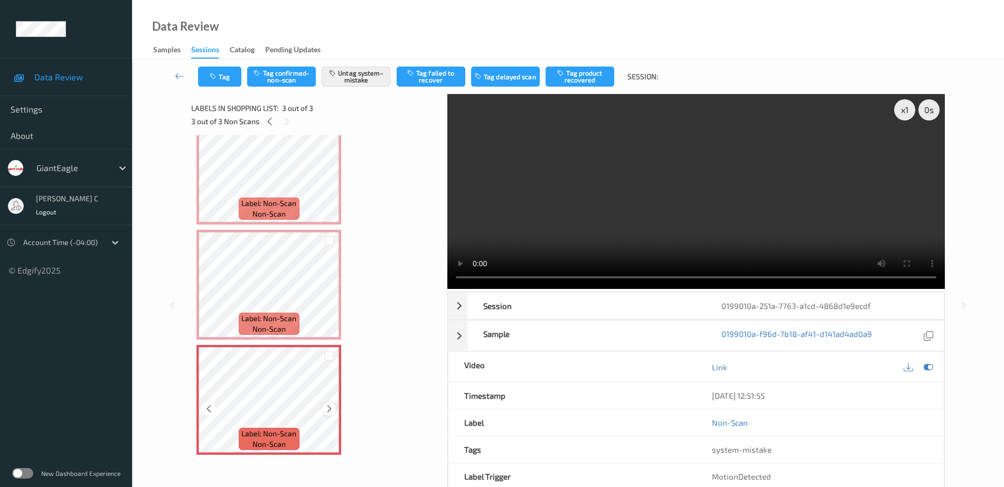
click at [326, 405] on icon at bounding box center [329, 409] width 9 height 10
